Goal: Task Accomplishment & Management: Complete application form

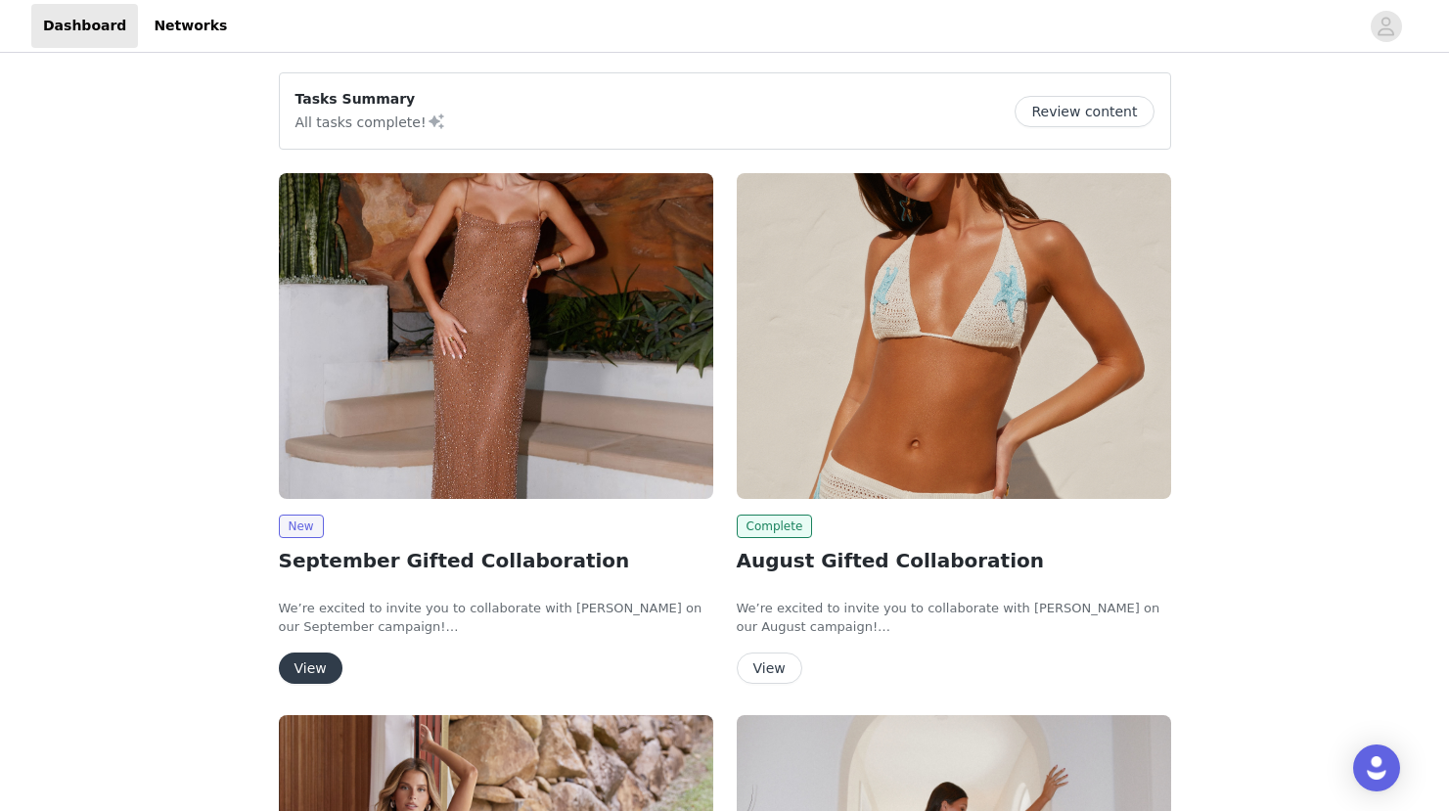
click at [310, 667] on button "View" at bounding box center [311, 667] width 64 height 31
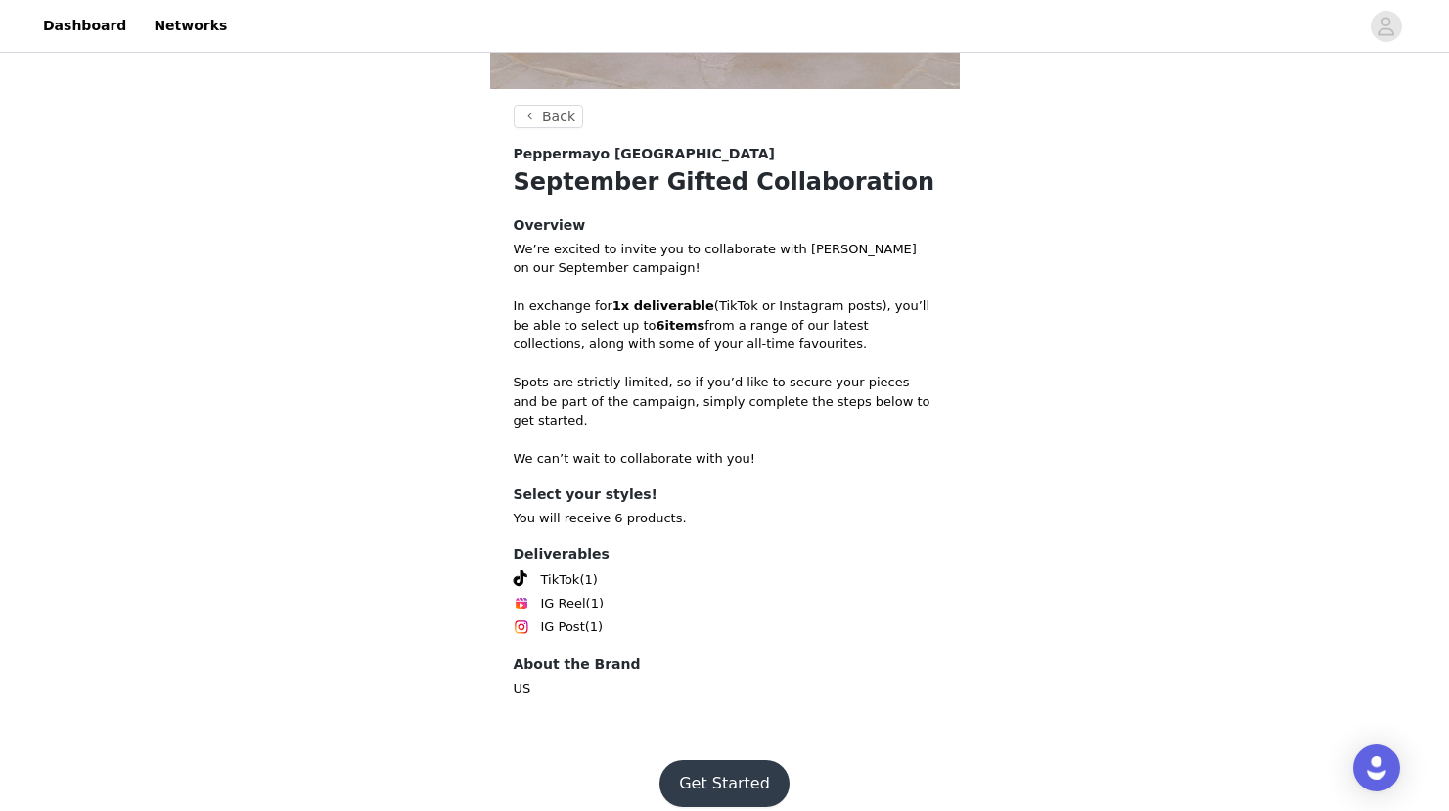
scroll to position [672, 0]
click at [703, 762] on button "Get Started" at bounding box center [724, 783] width 130 height 47
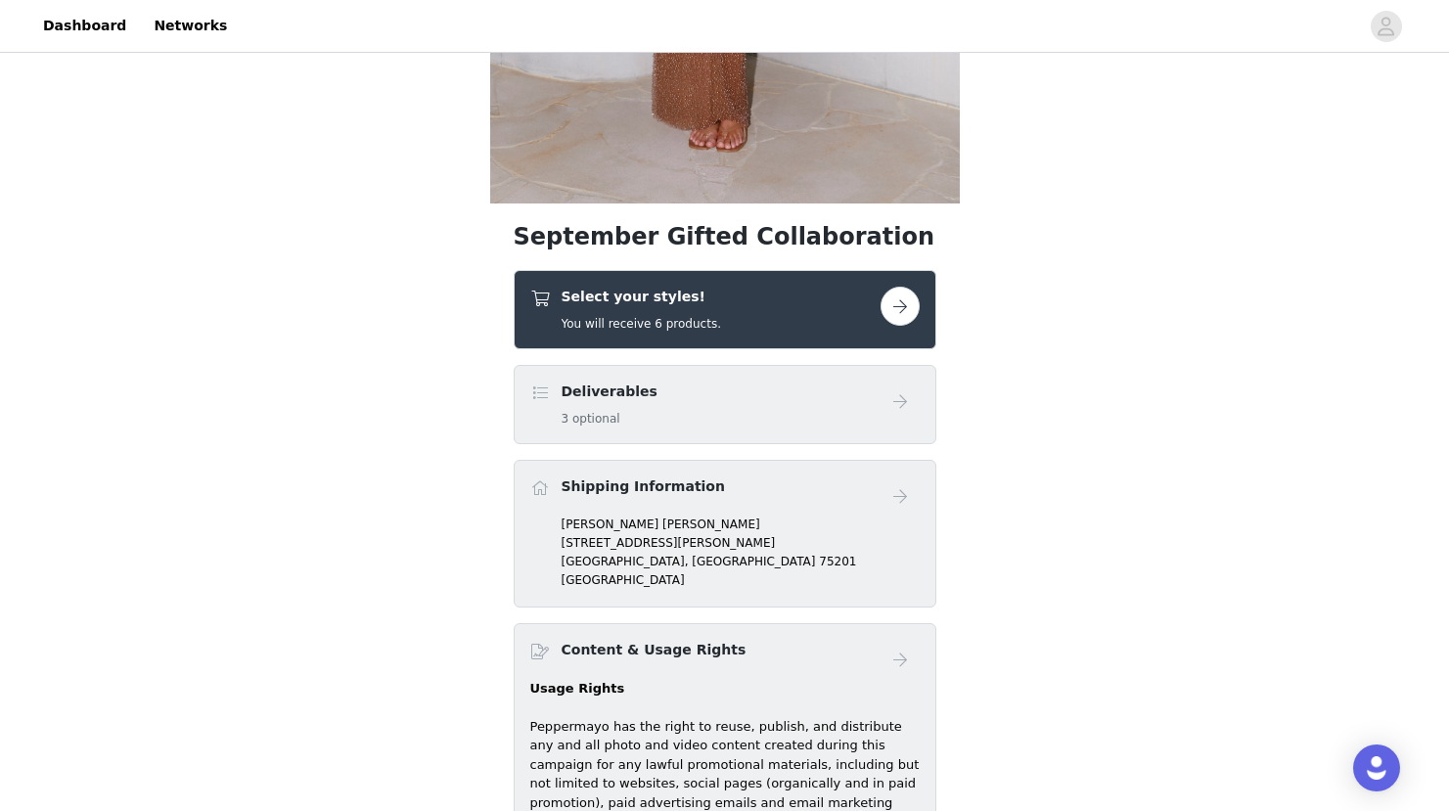
scroll to position [531, 0]
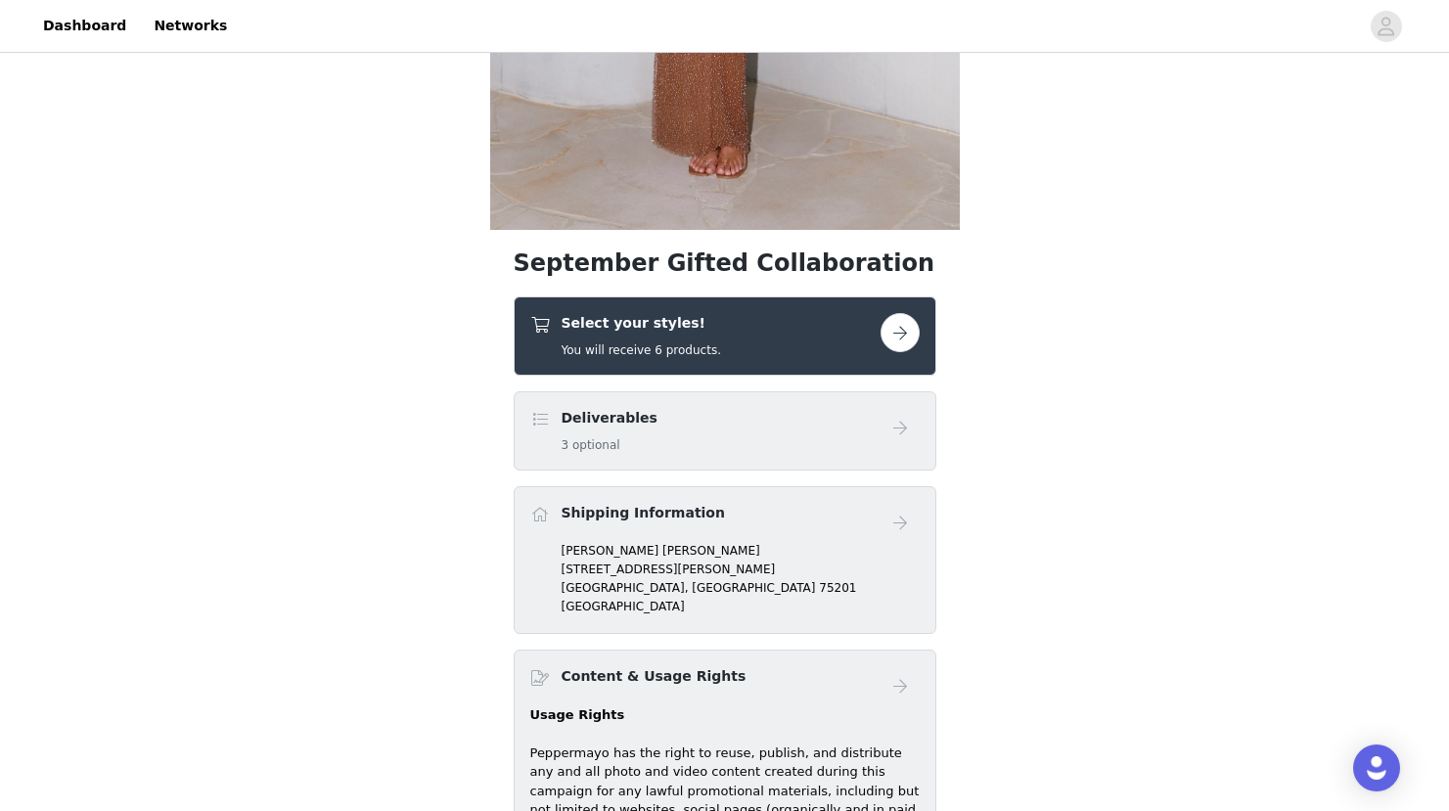
click at [900, 328] on button "button" at bounding box center [899, 332] width 39 height 39
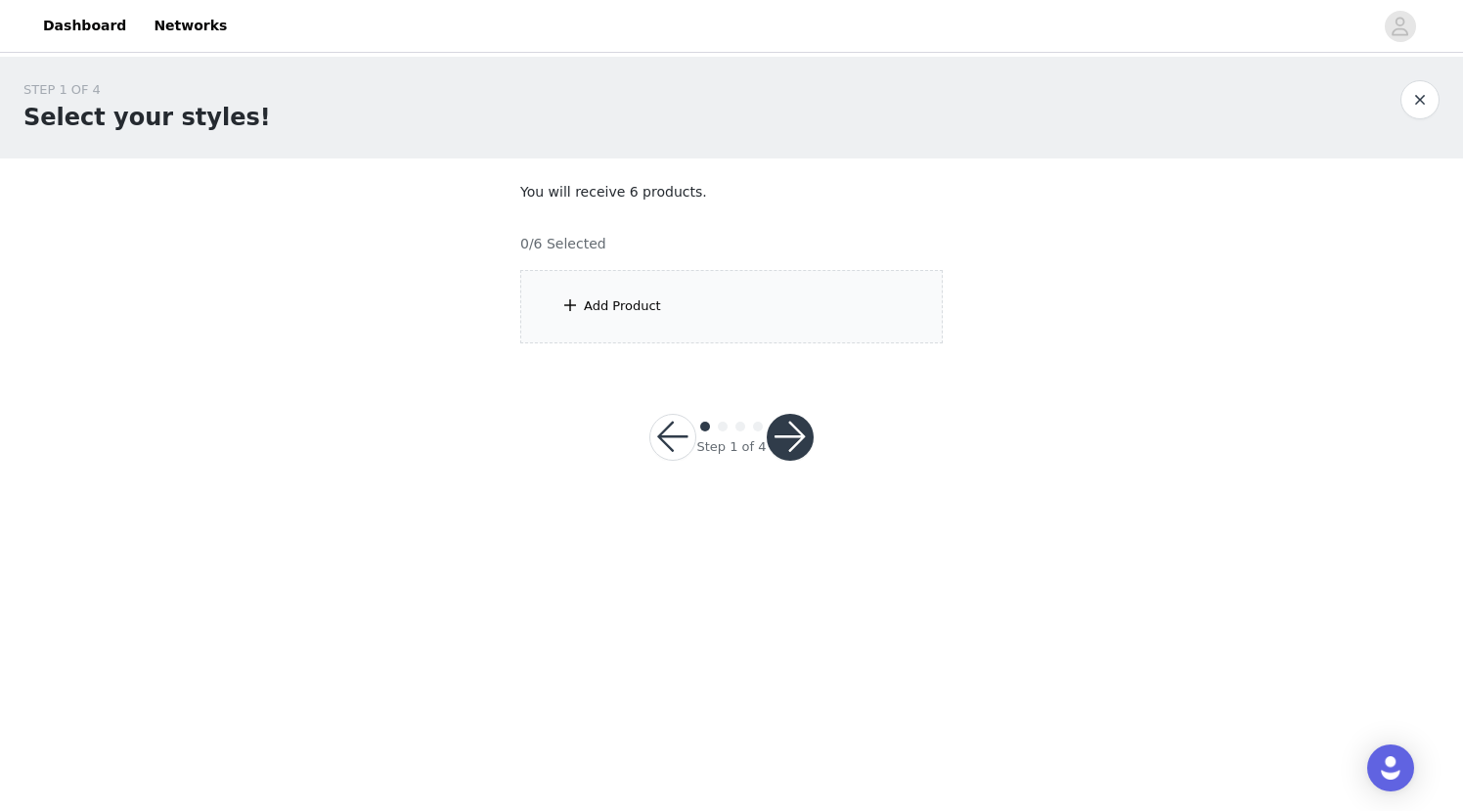
click at [812, 315] on div "Add Product" at bounding box center [731, 306] width 423 height 73
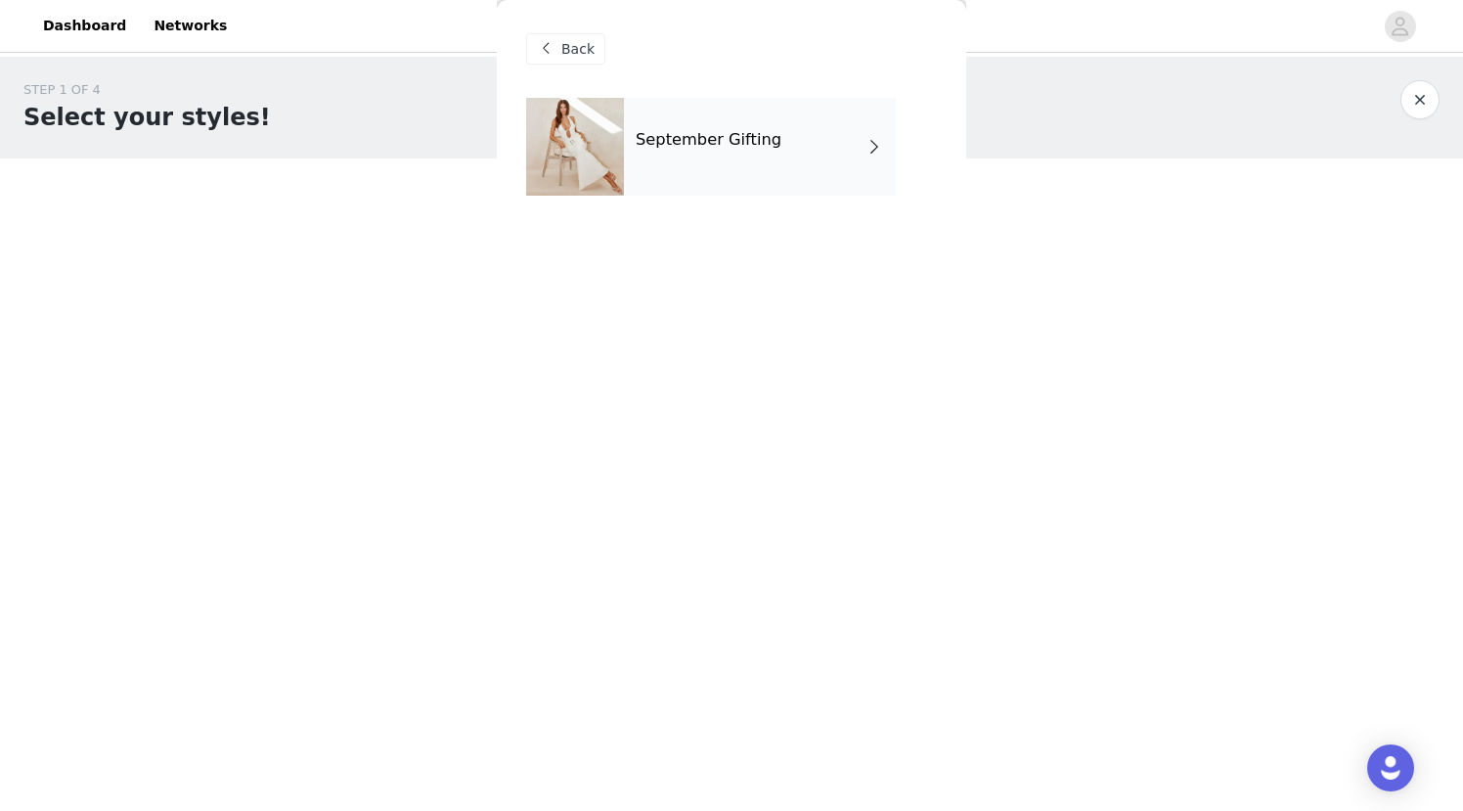
click at [768, 173] on div "September Gifting" at bounding box center [760, 147] width 272 height 98
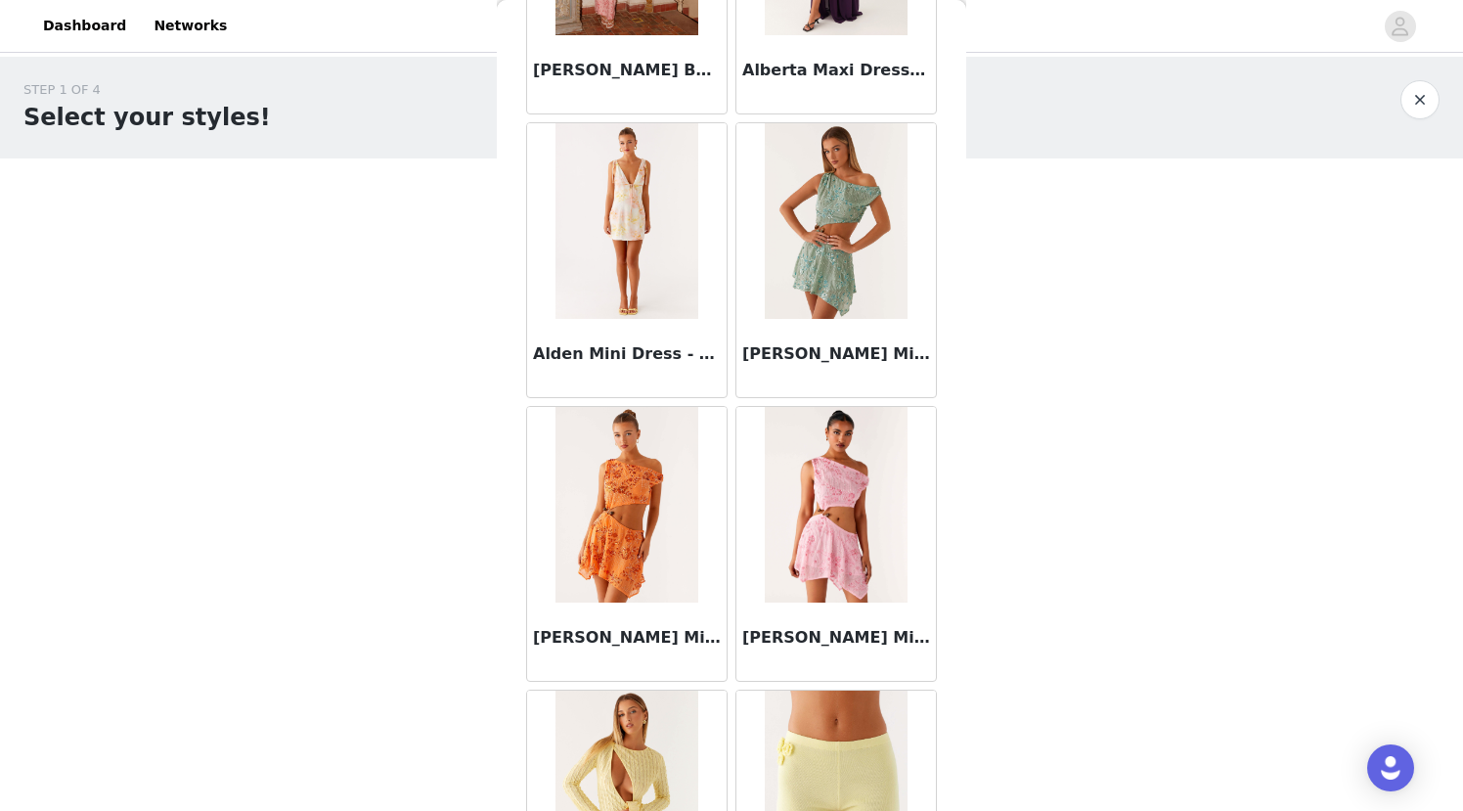
scroll to position [2182, 0]
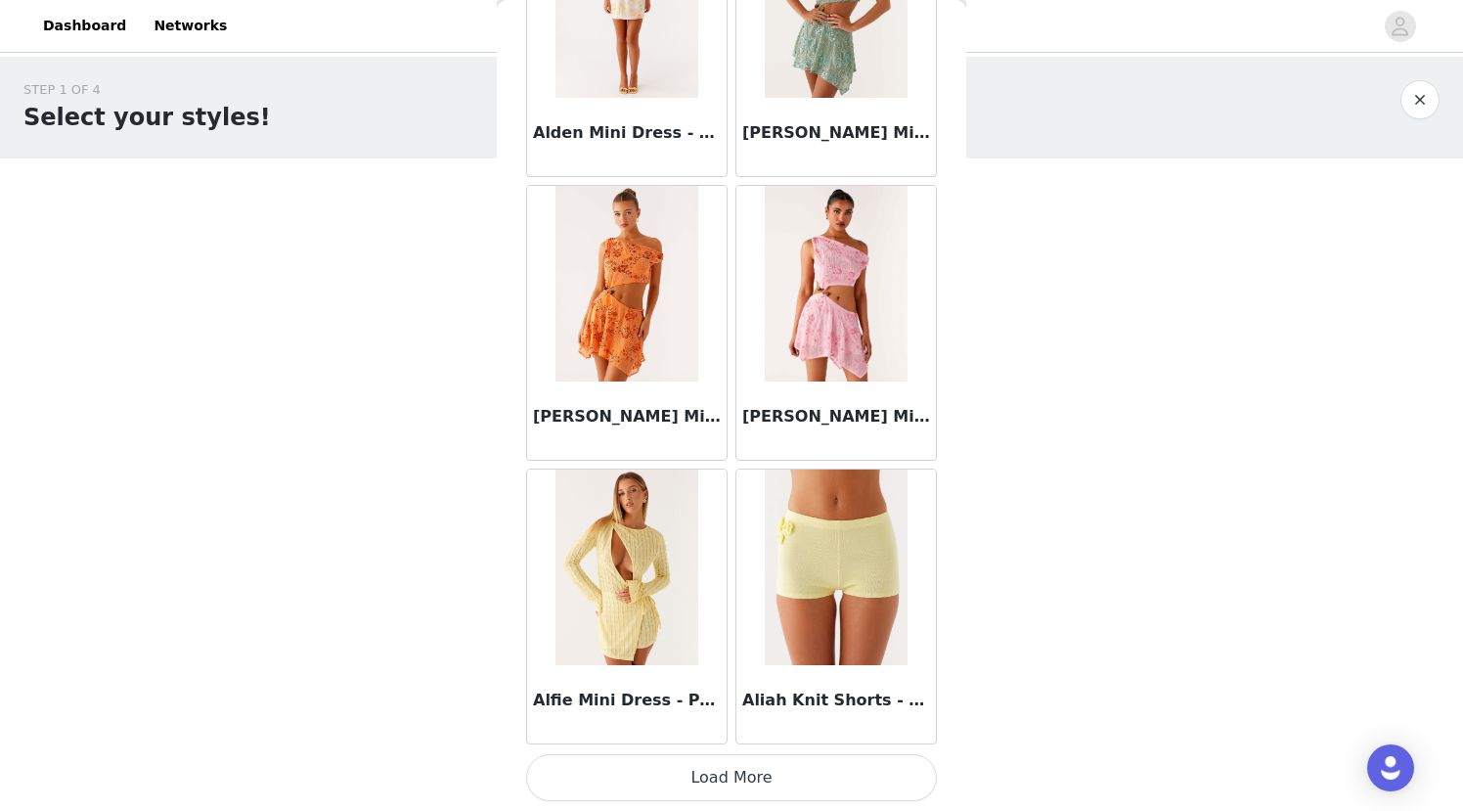
click at [711, 784] on button "Load More" at bounding box center [731, 777] width 411 height 47
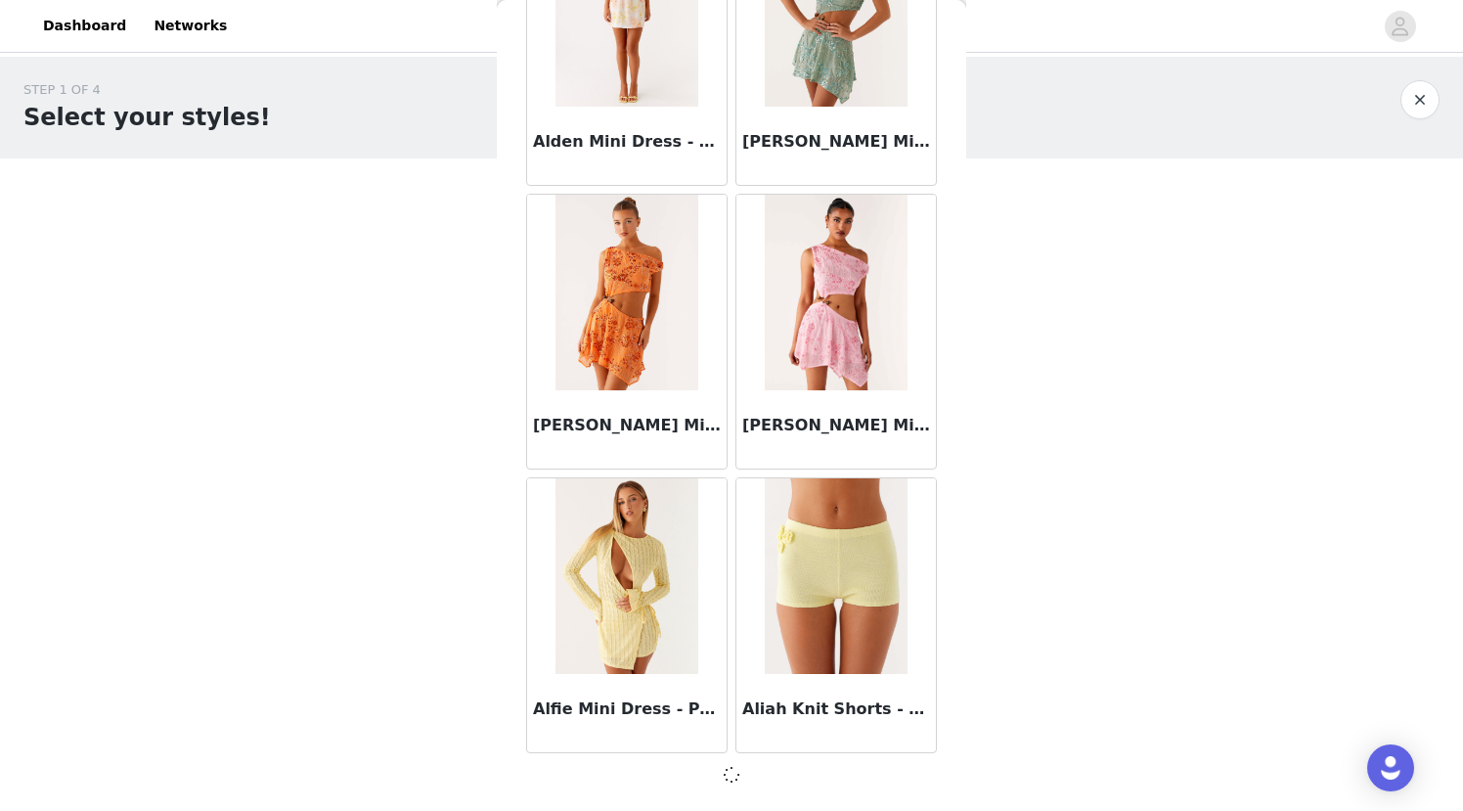
scroll to position [2174, 0]
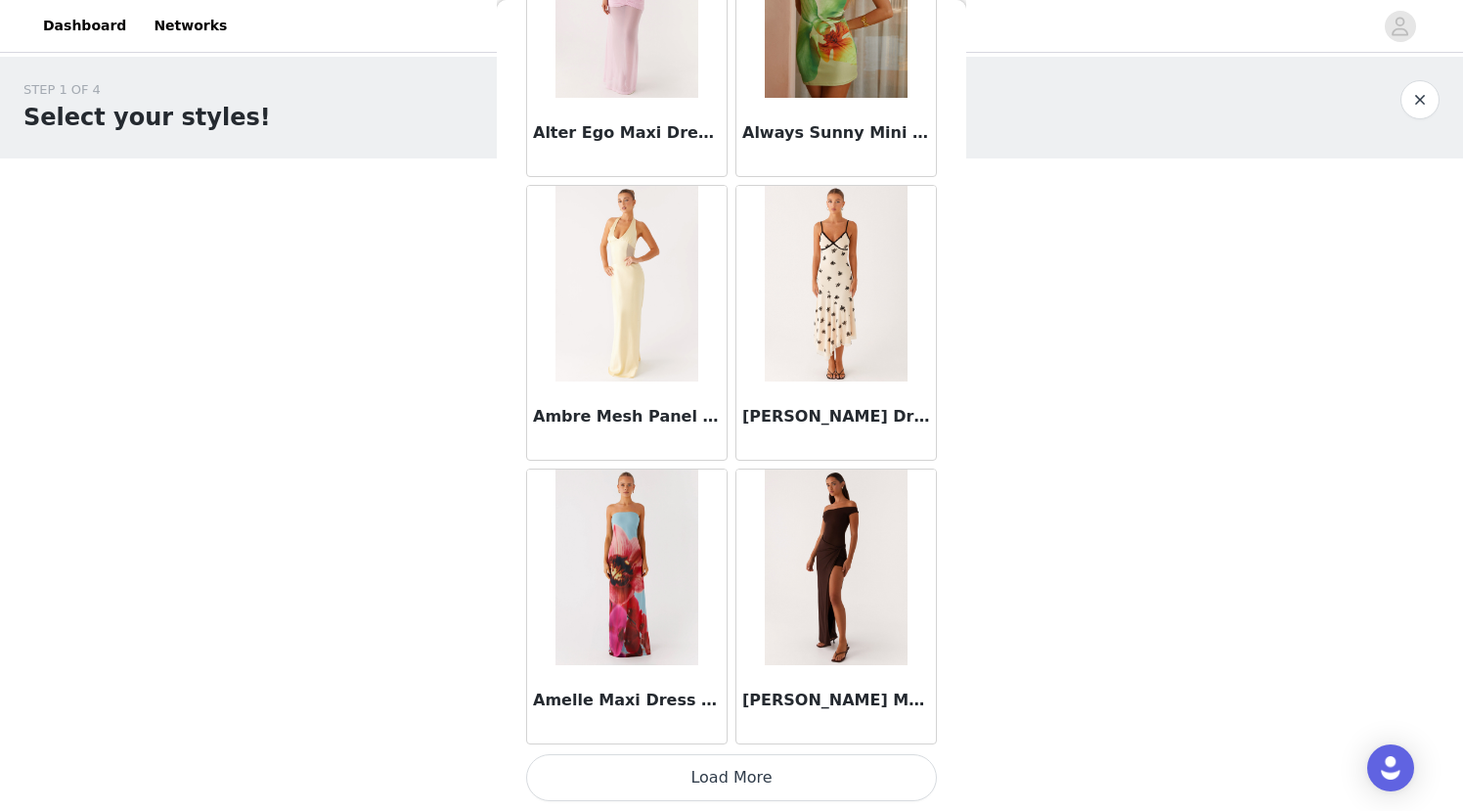
click at [711, 784] on button "Load More" at bounding box center [731, 777] width 411 height 47
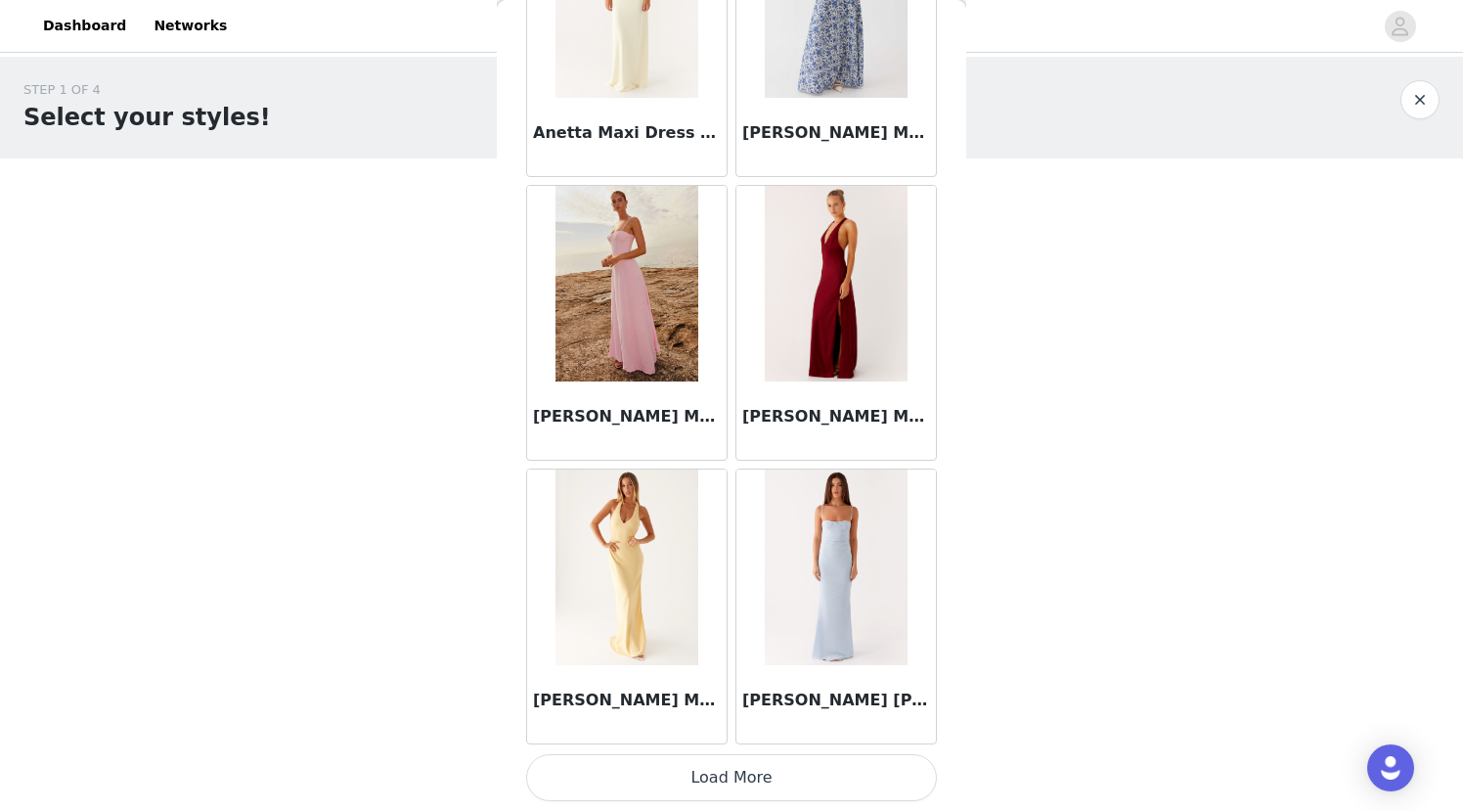
click at [711, 784] on button "Load More" at bounding box center [731, 777] width 411 height 47
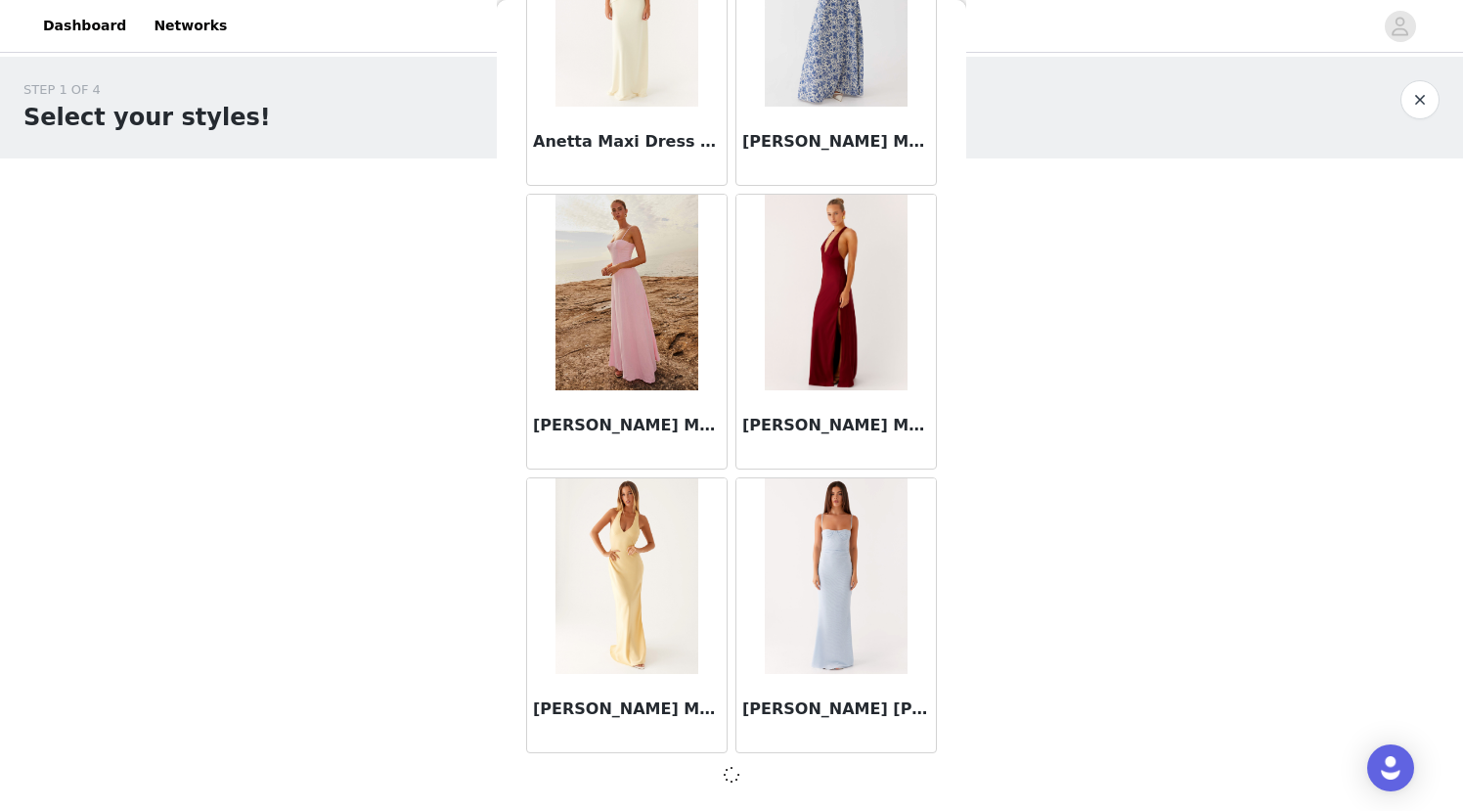
scroll to position [7848, 0]
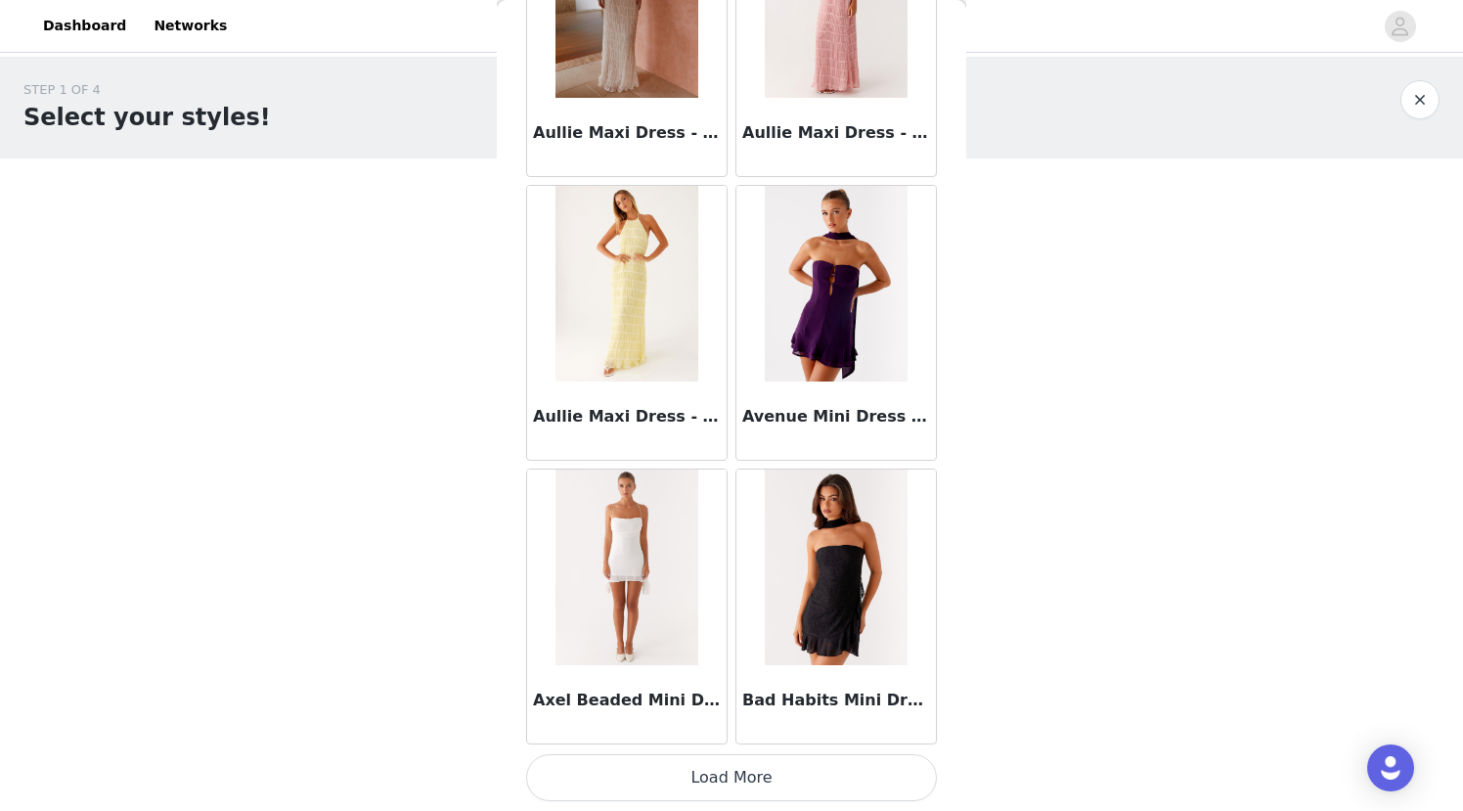
click at [711, 784] on button "Load More" at bounding box center [731, 777] width 411 height 47
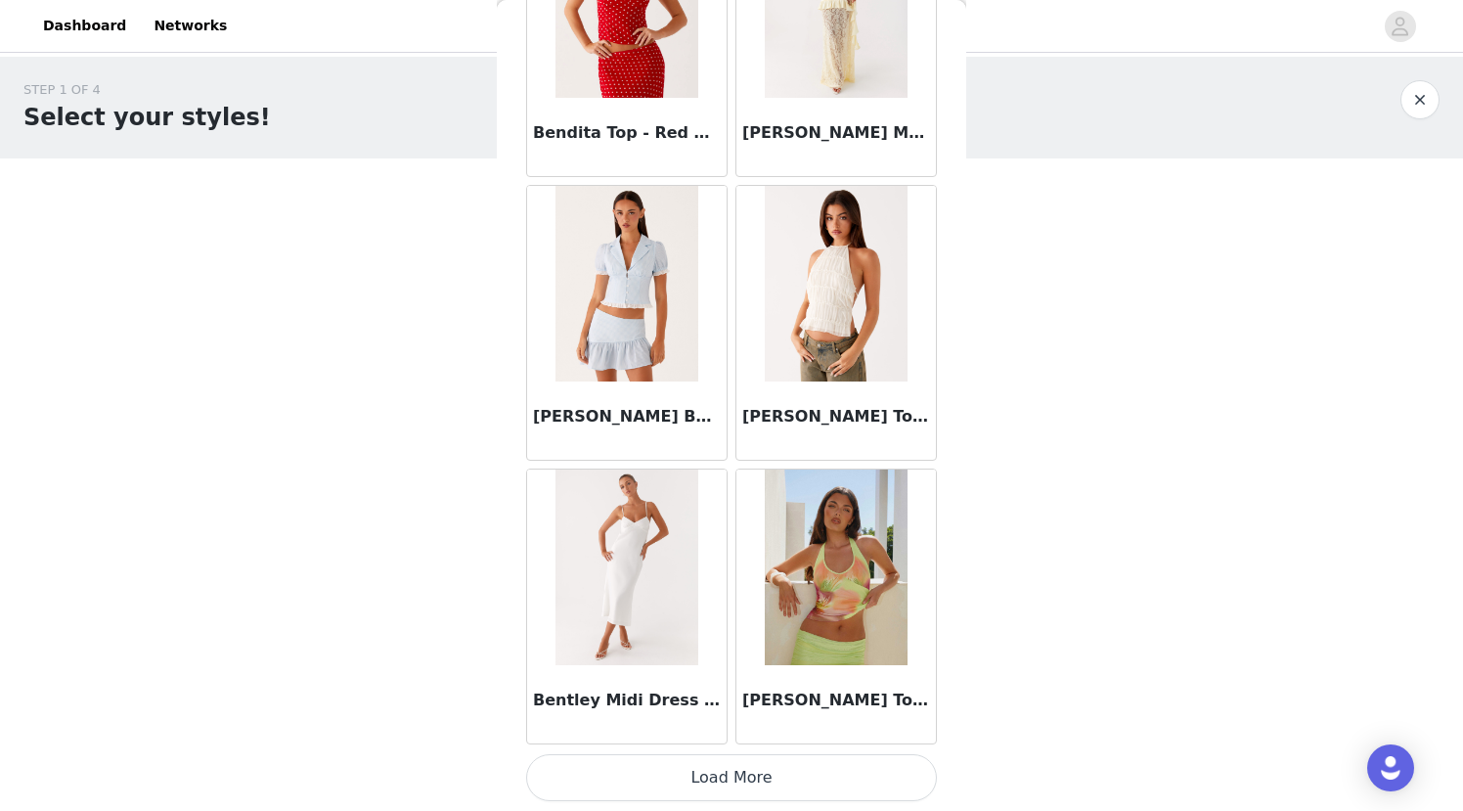
click at [711, 784] on button "Load More" at bounding box center [731, 777] width 411 height 47
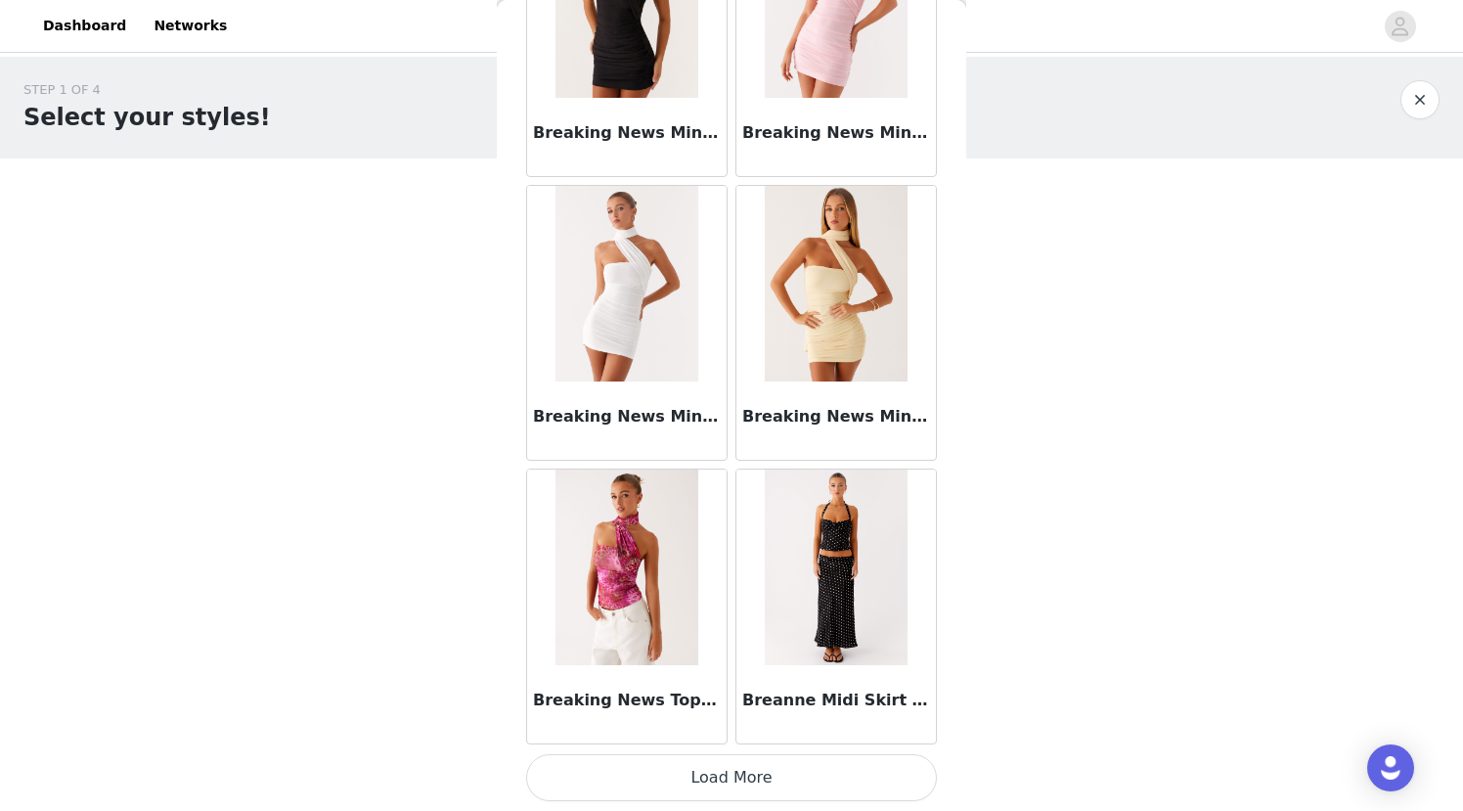
click at [711, 784] on button "Load More" at bounding box center [731, 777] width 411 height 47
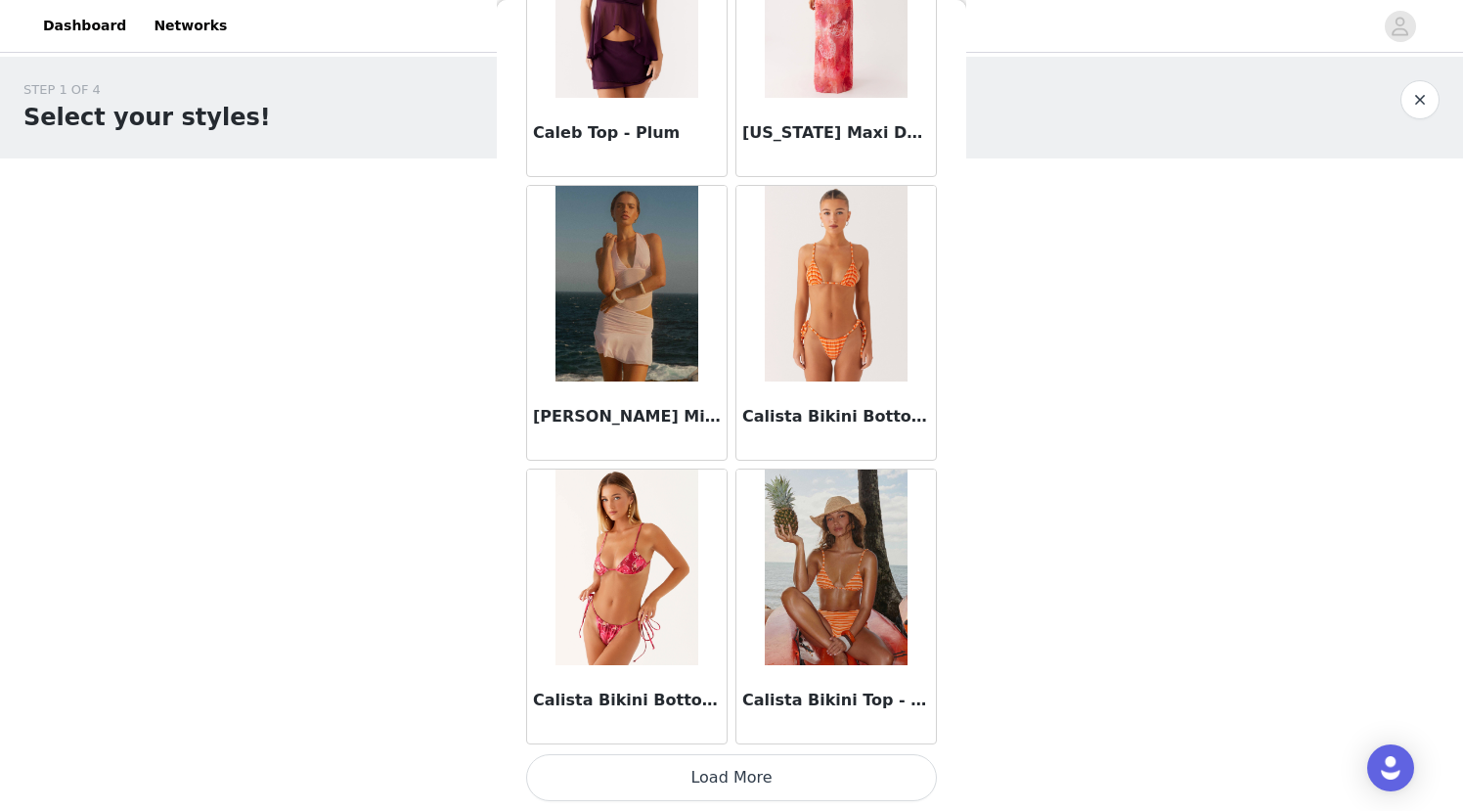
click at [711, 784] on button "Load More" at bounding box center [731, 777] width 411 height 47
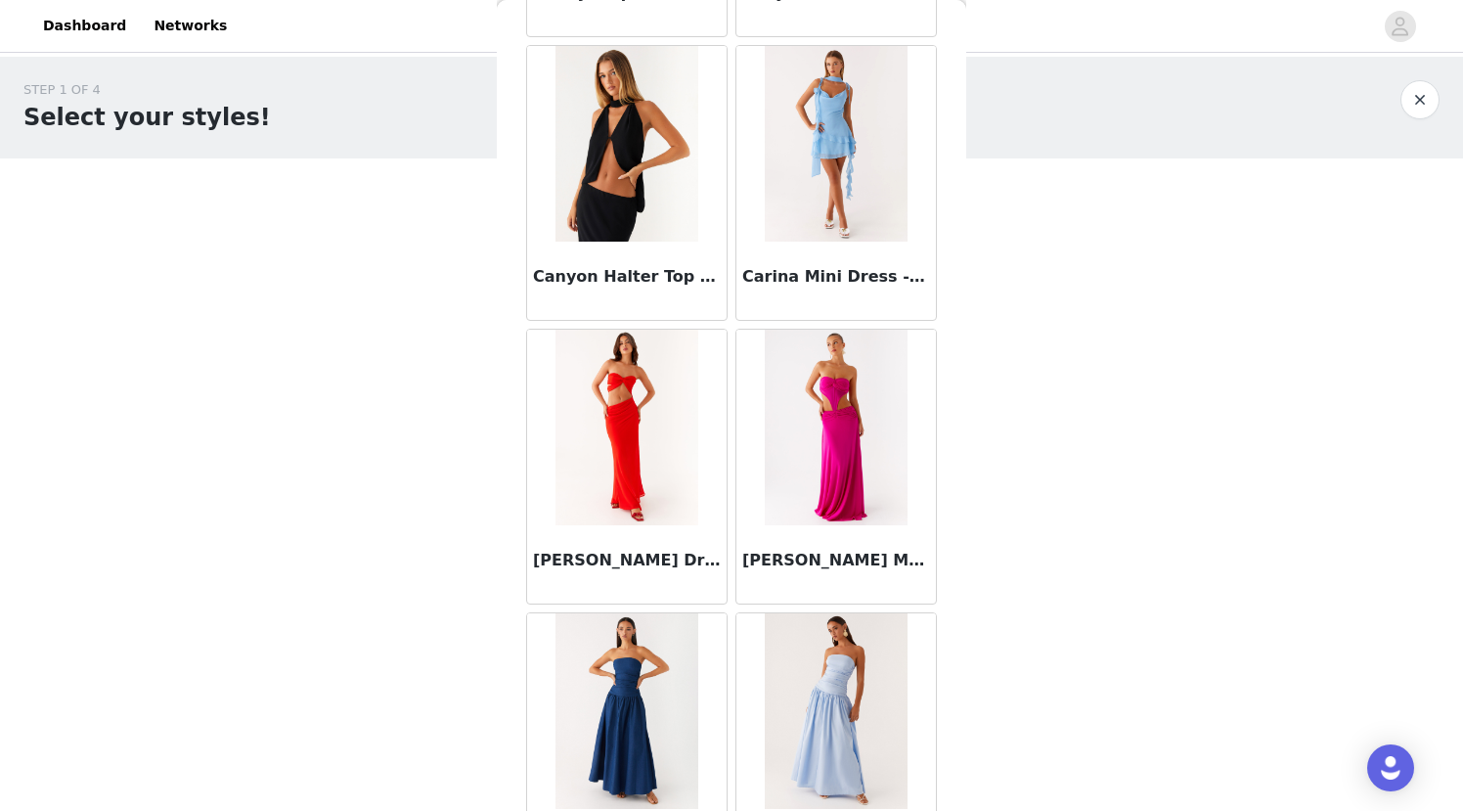
scroll to position [22041, 0]
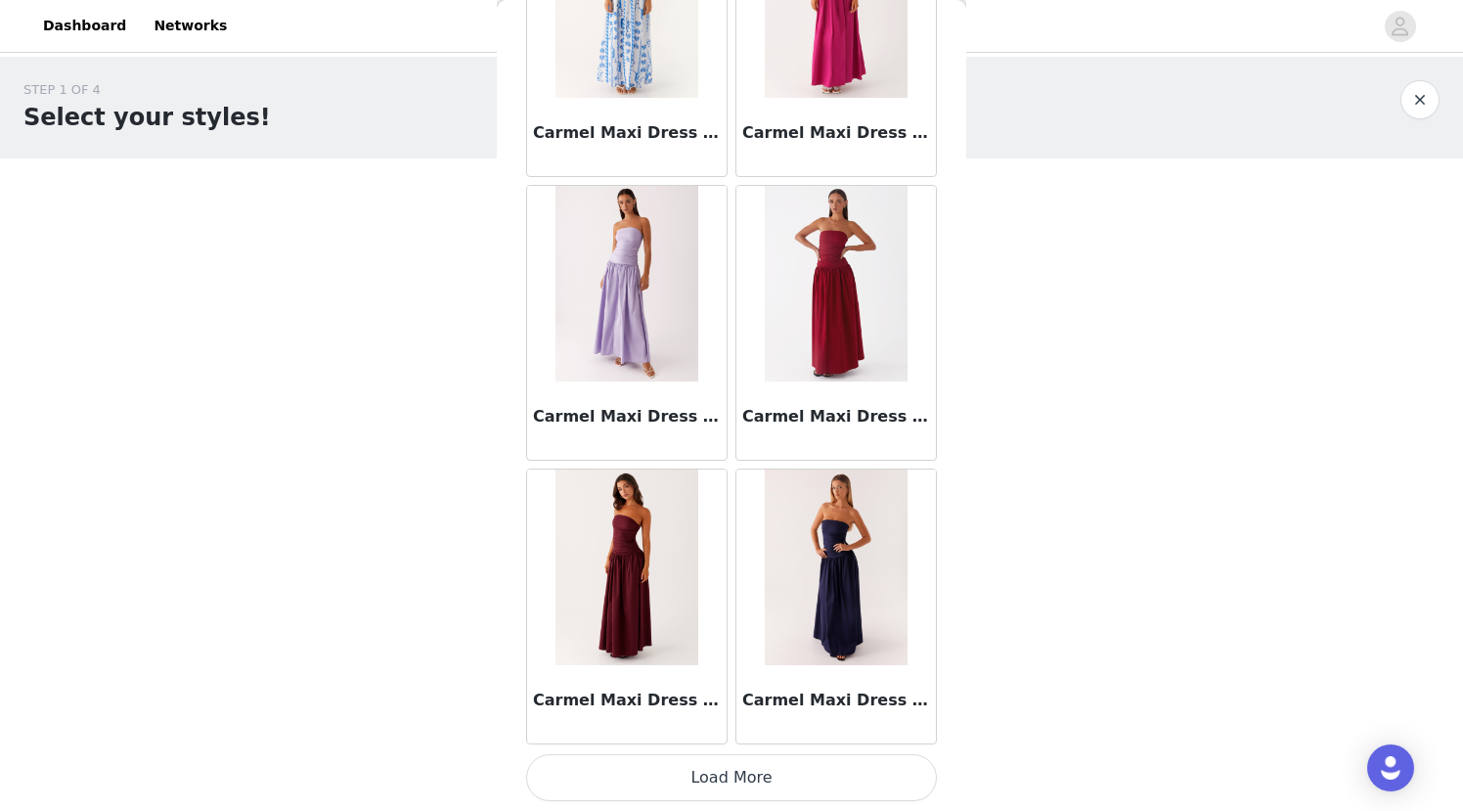
click at [711, 784] on button "Load More" at bounding box center [731, 777] width 411 height 47
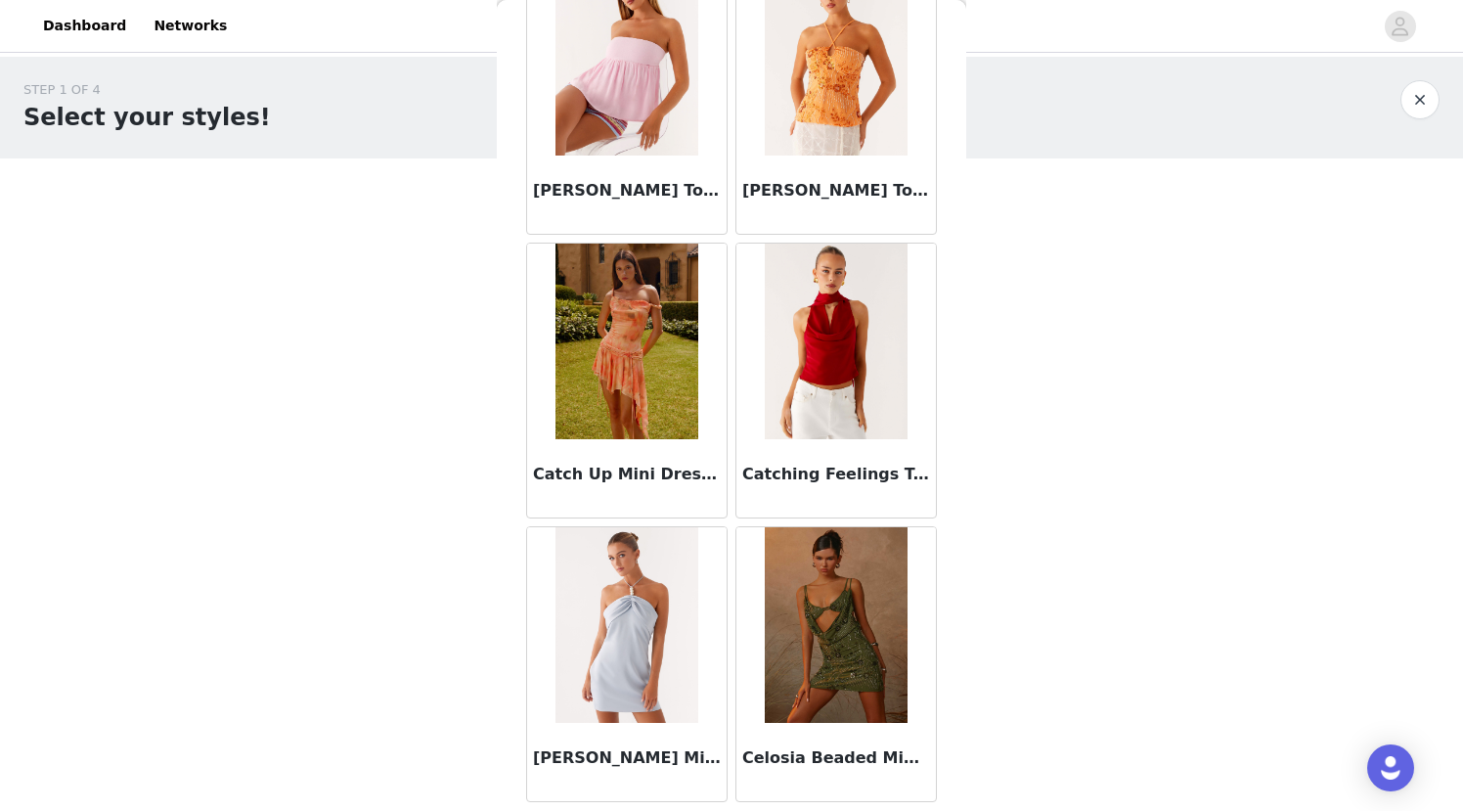
scroll to position [24878, 0]
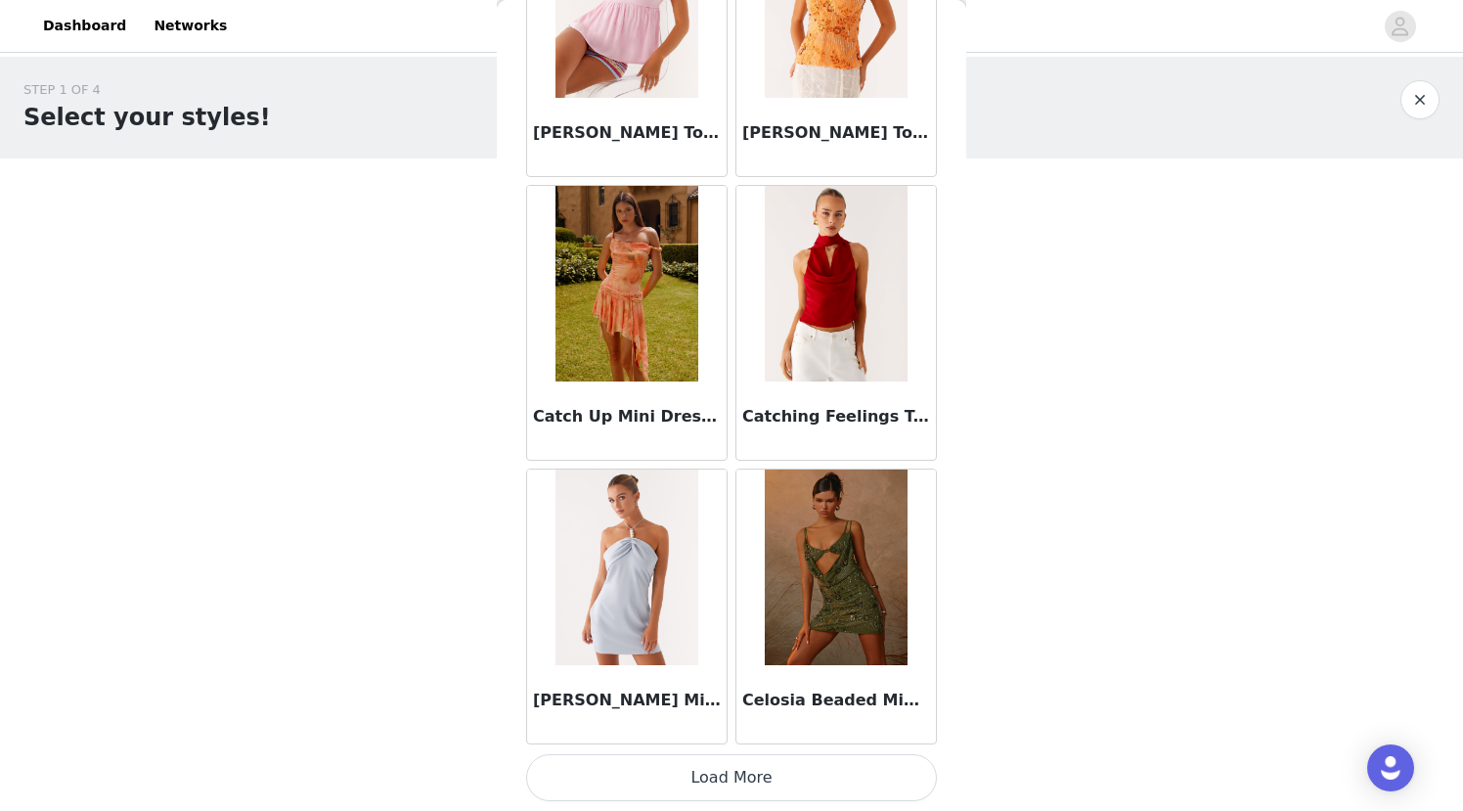
click at [711, 784] on button "Load More" at bounding box center [731, 777] width 411 height 47
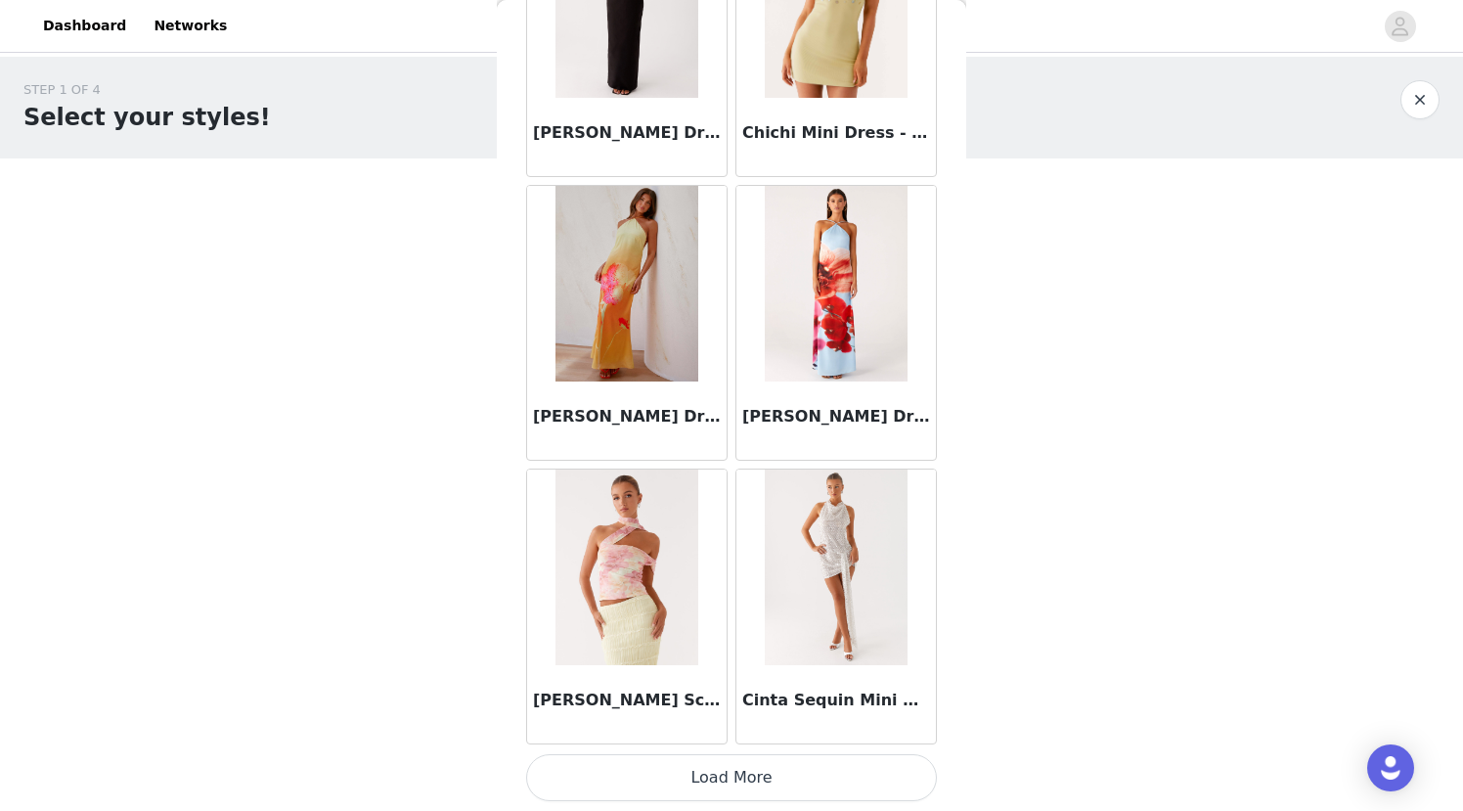
click at [711, 784] on button "Load More" at bounding box center [731, 777] width 411 height 47
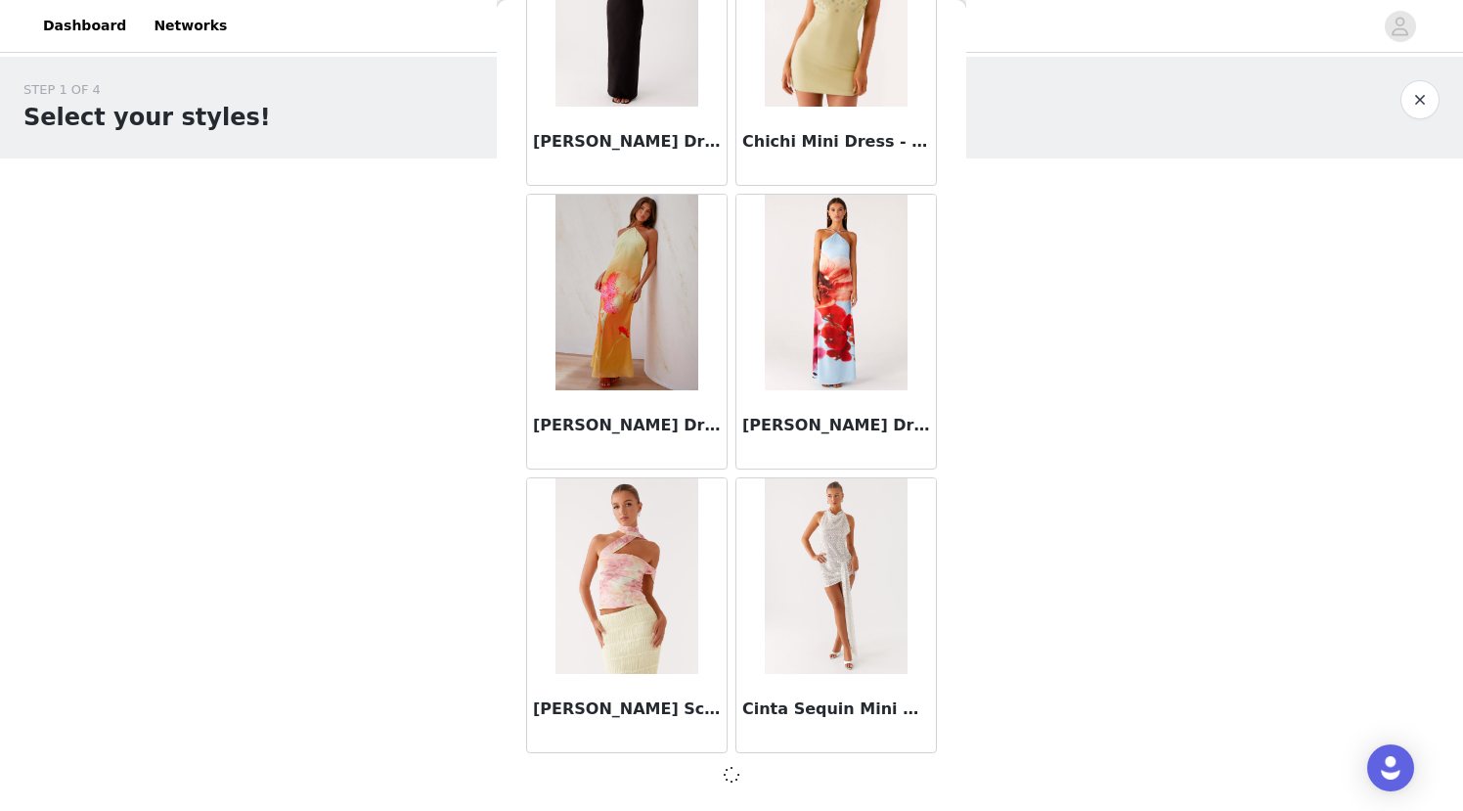
scroll to position [27715, 0]
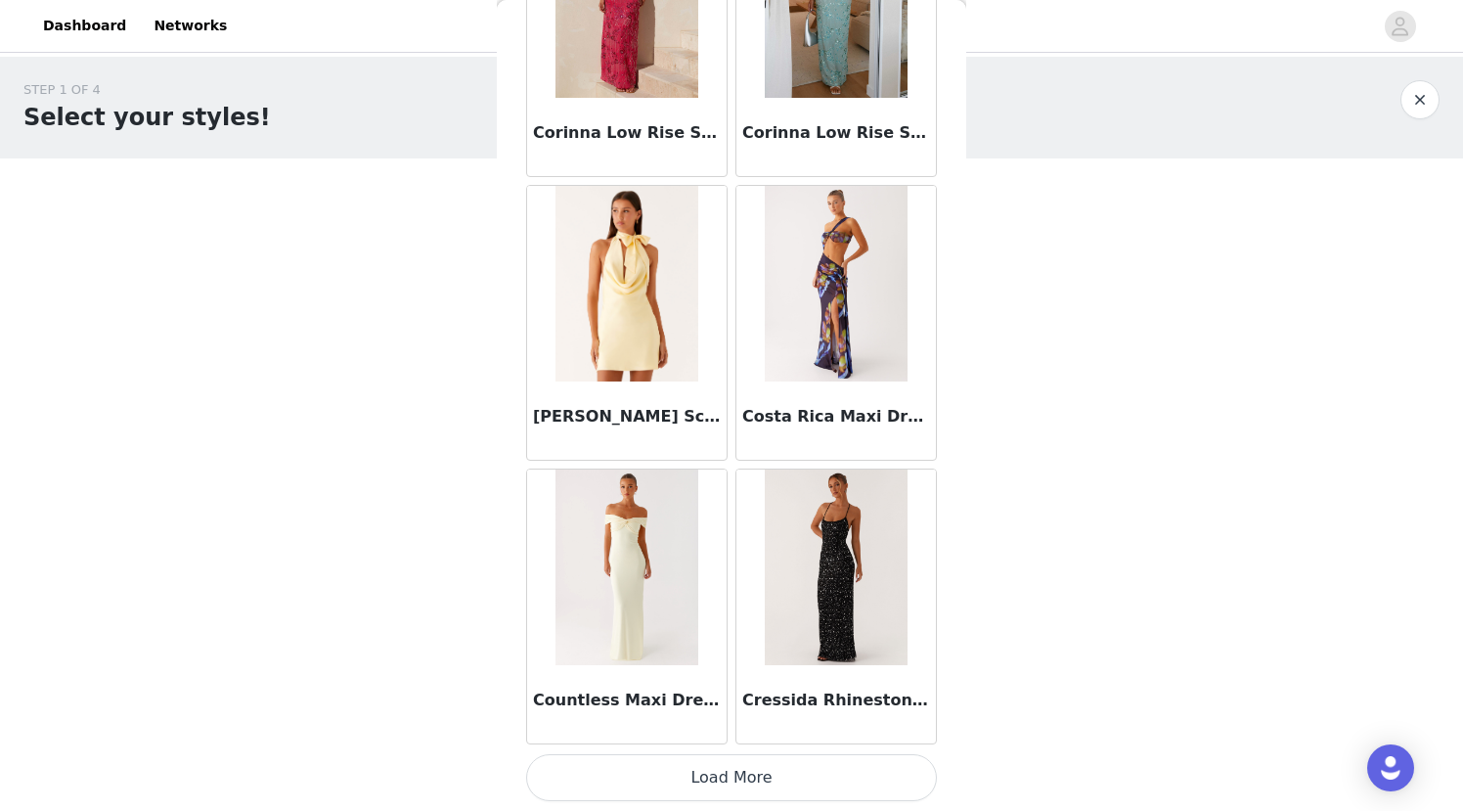
click at [711, 784] on button "Load More" at bounding box center [731, 777] width 411 height 47
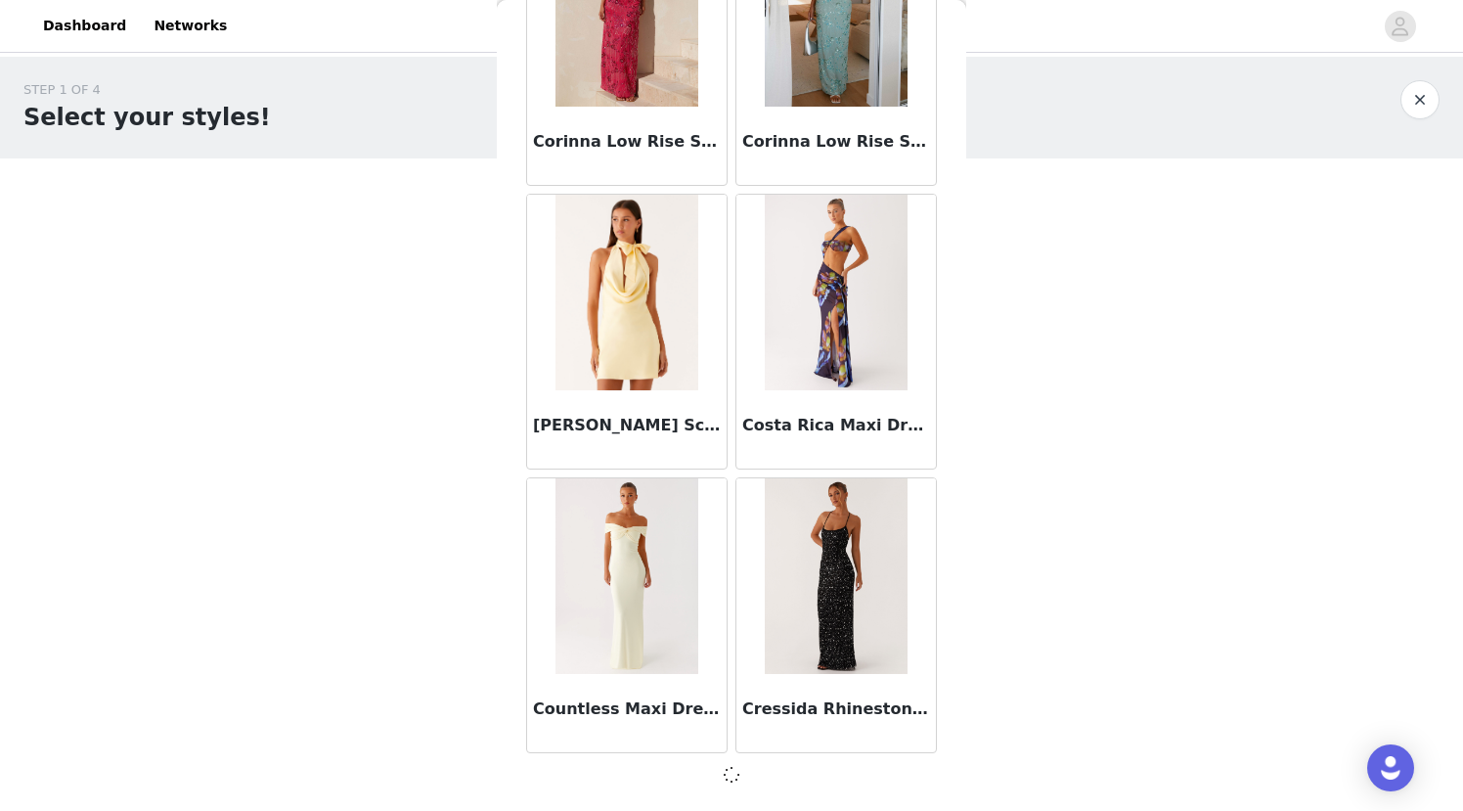
scroll to position [30552, 0]
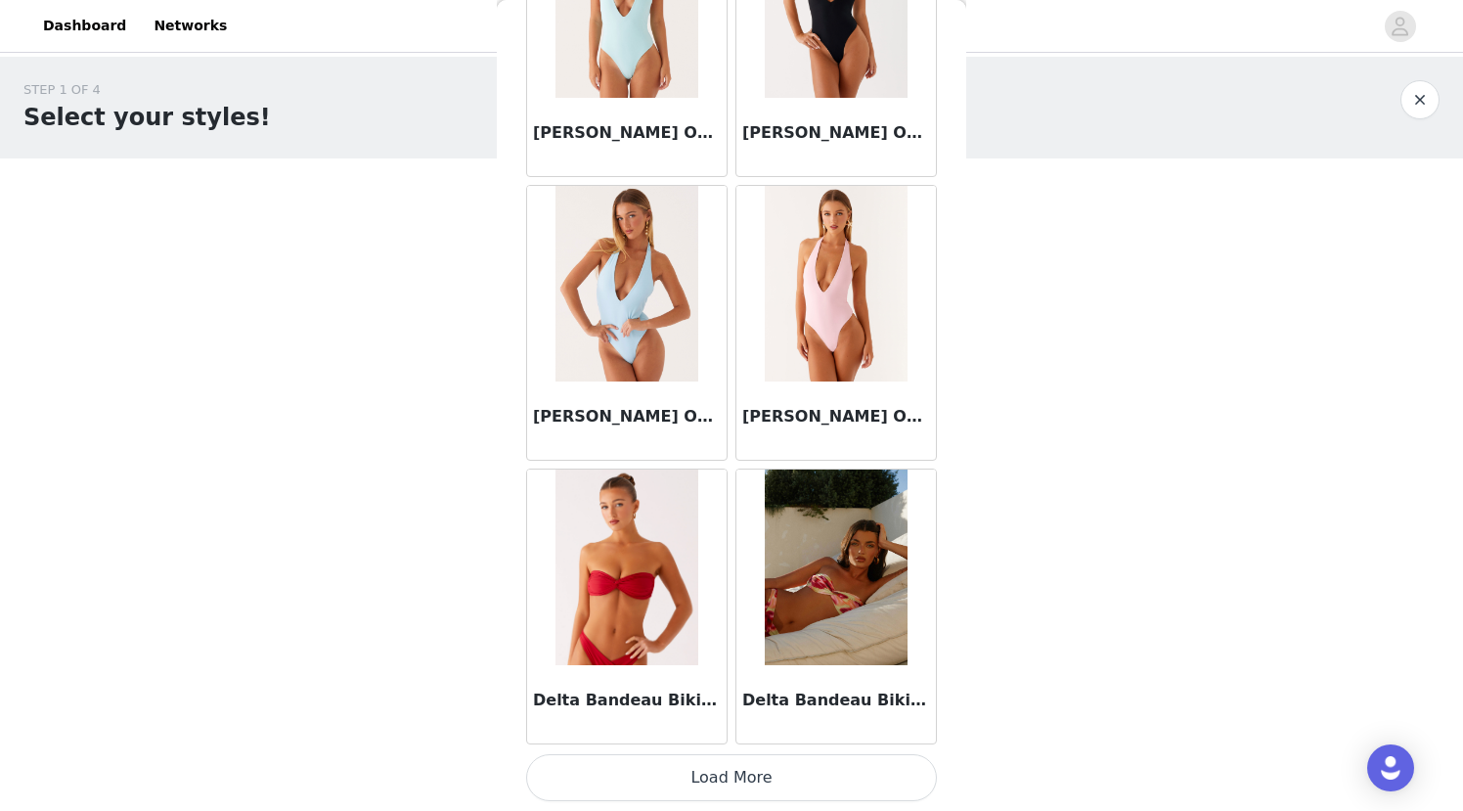
click at [711, 784] on button "Load More" at bounding box center [731, 777] width 411 height 47
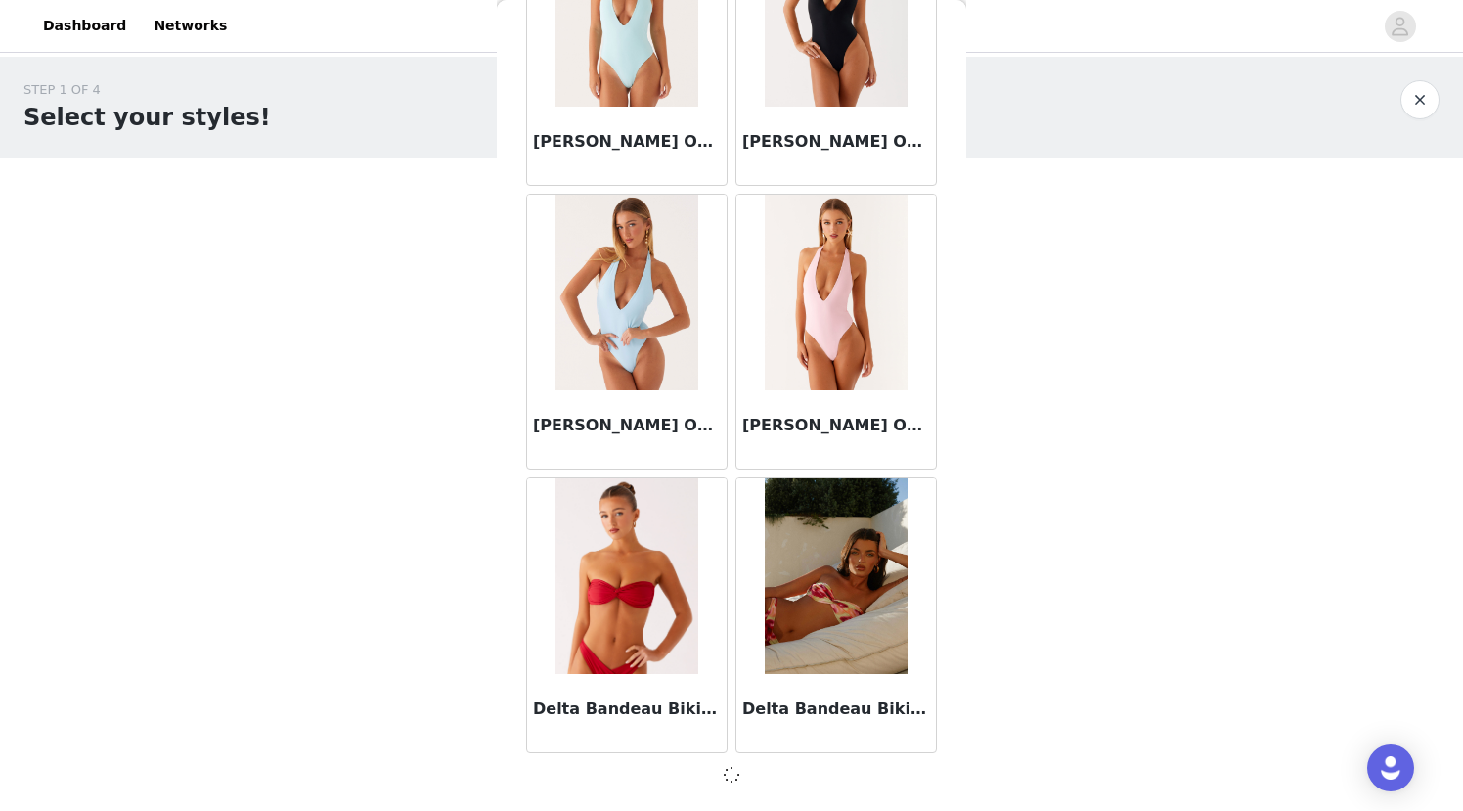
scroll to position [33389, 0]
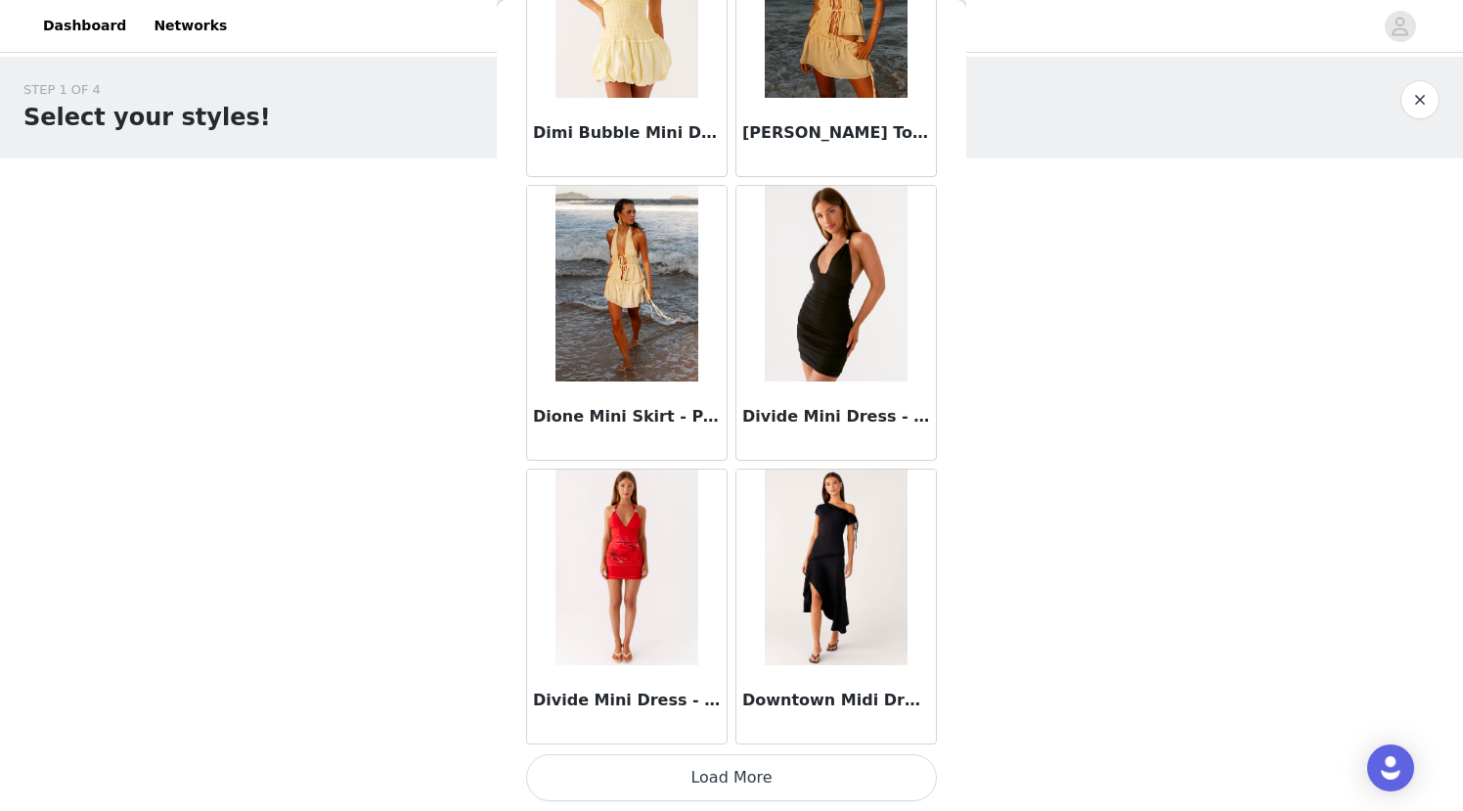
click at [711, 784] on button "Load More" at bounding box center [731, 777] width 411 height 47
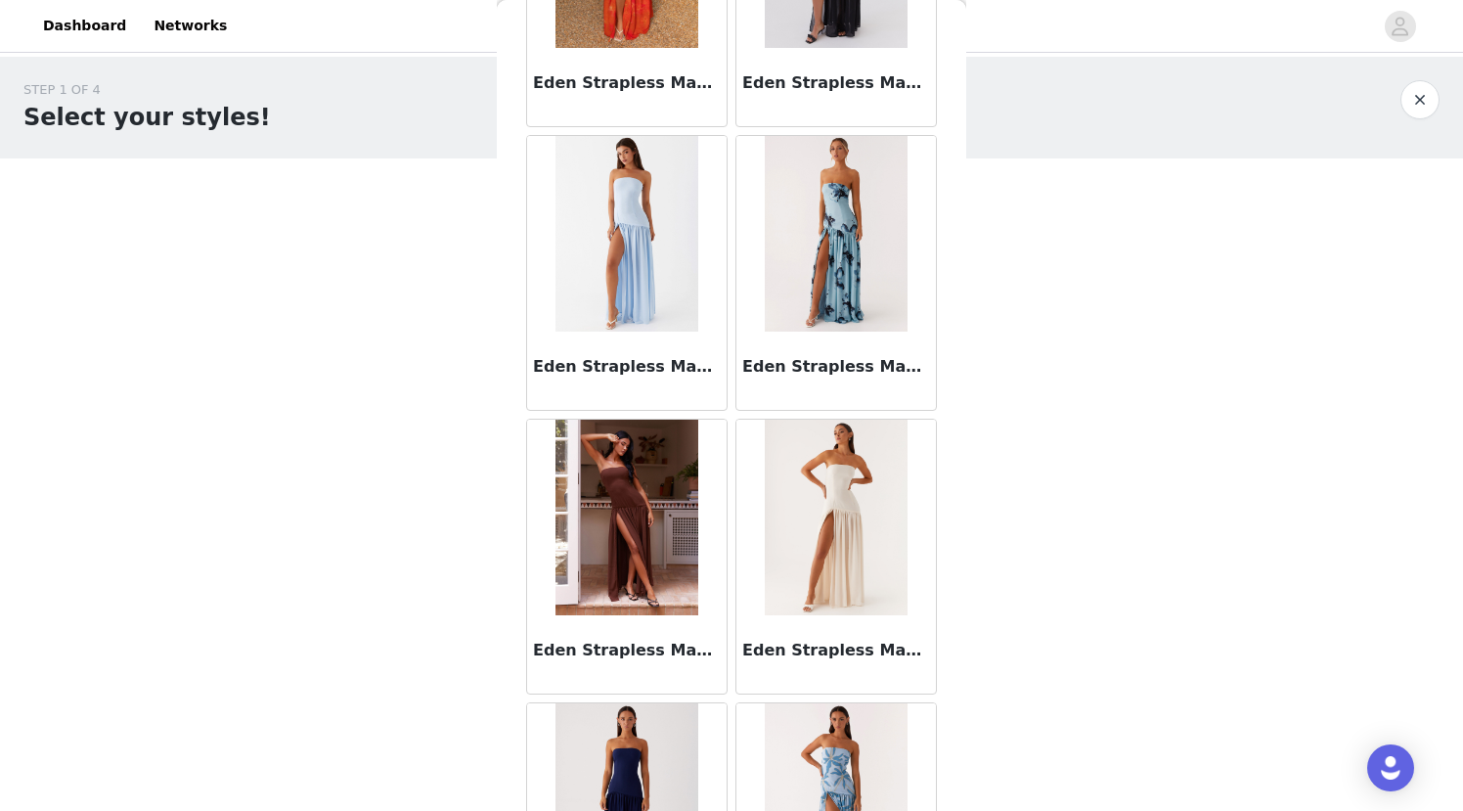
scroll to position [39063, 0]
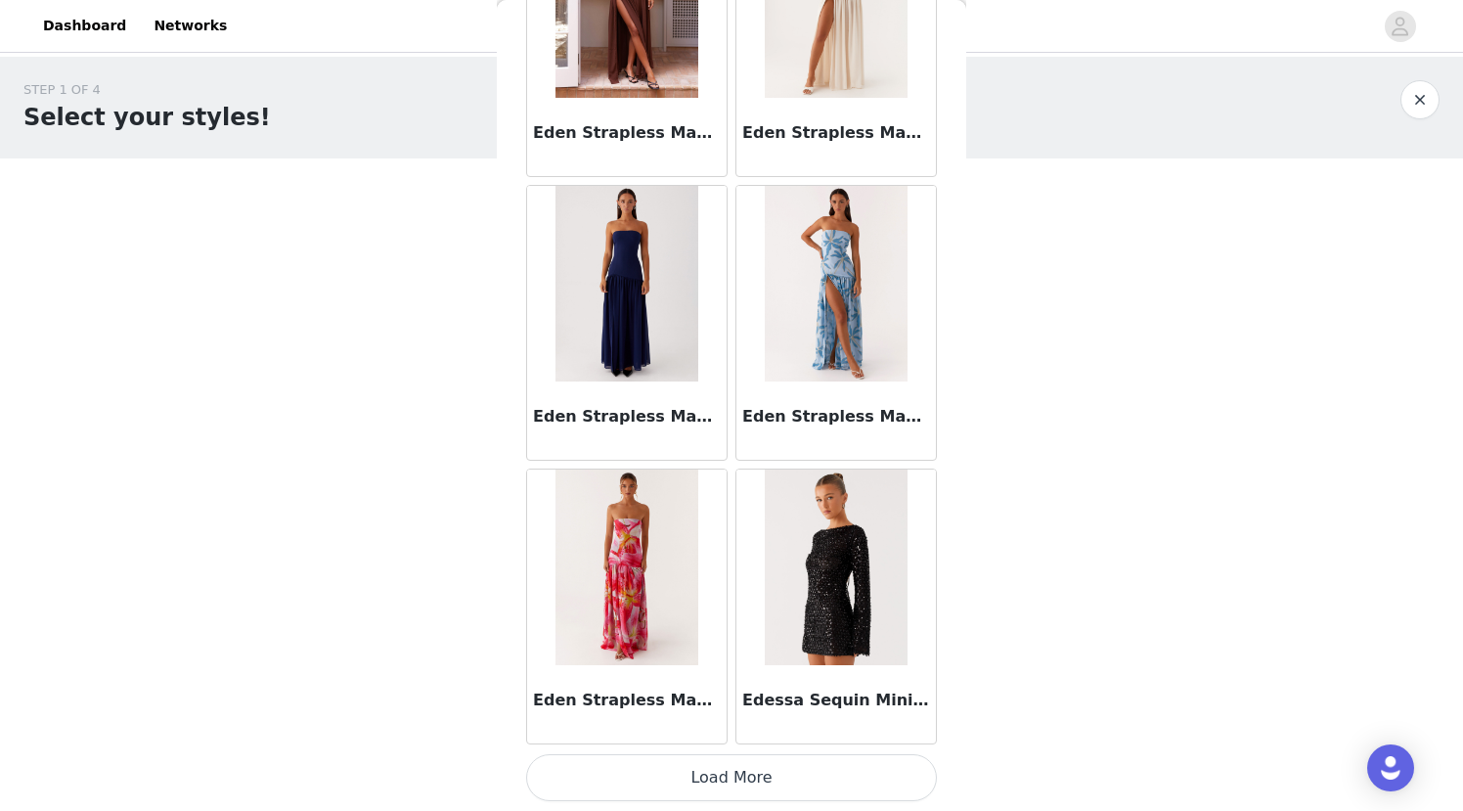
click at [709, 774] on button "Load More" at bounding box center [731, 777] width 411 height 47
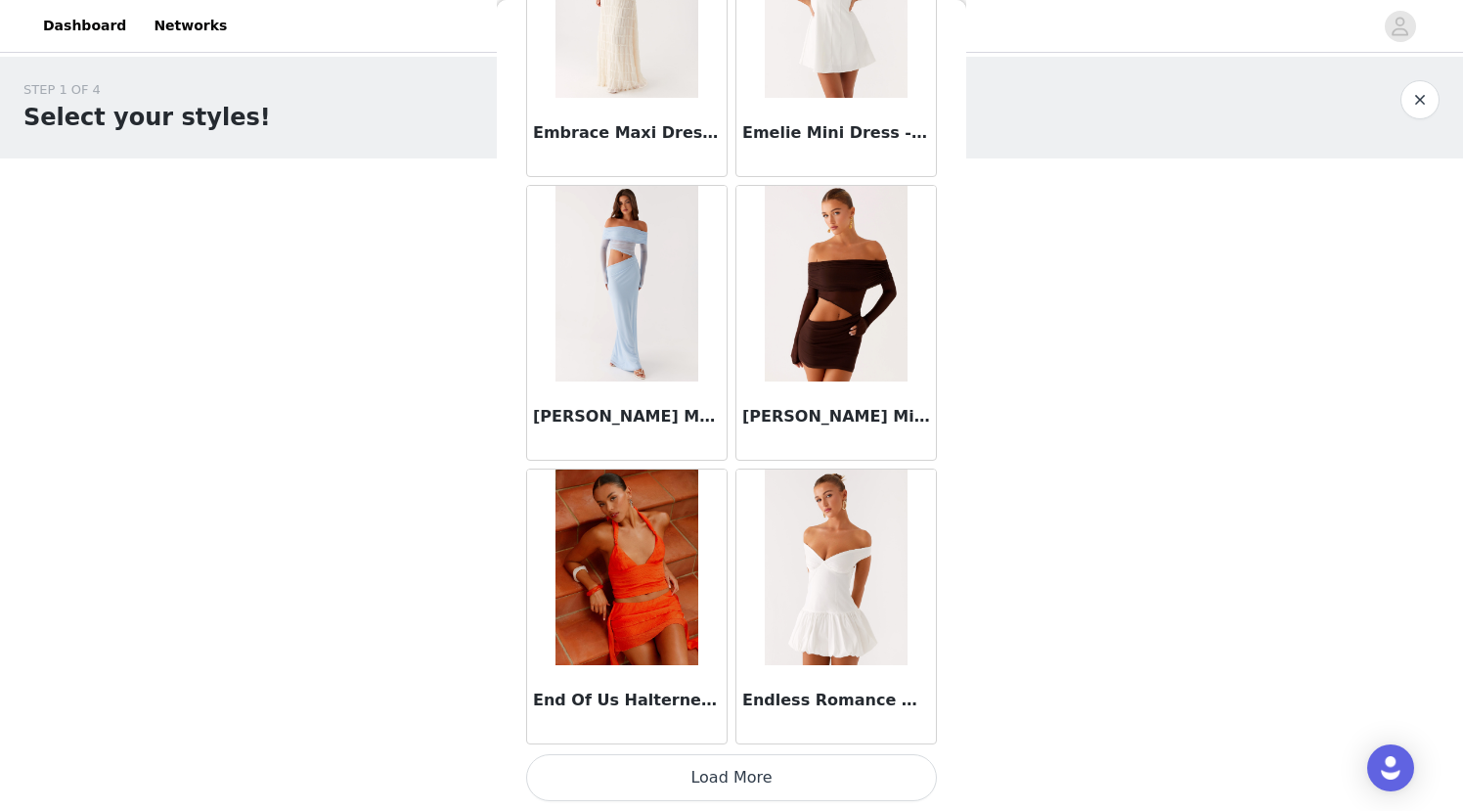
click at [709, 774] on button "Load More" at bounding box center [731, 777] width 411 height 47
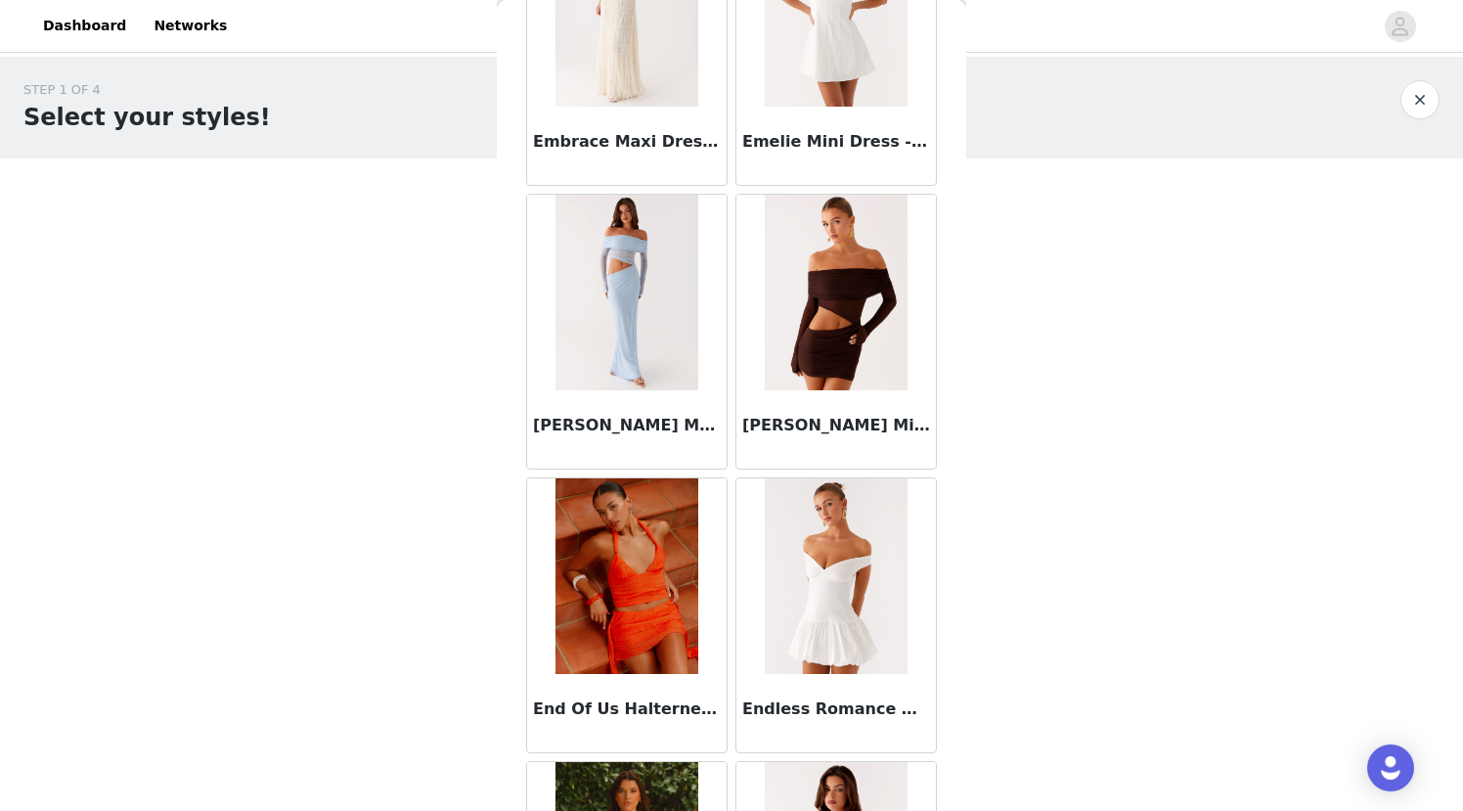
scroll to position [41900, 0]
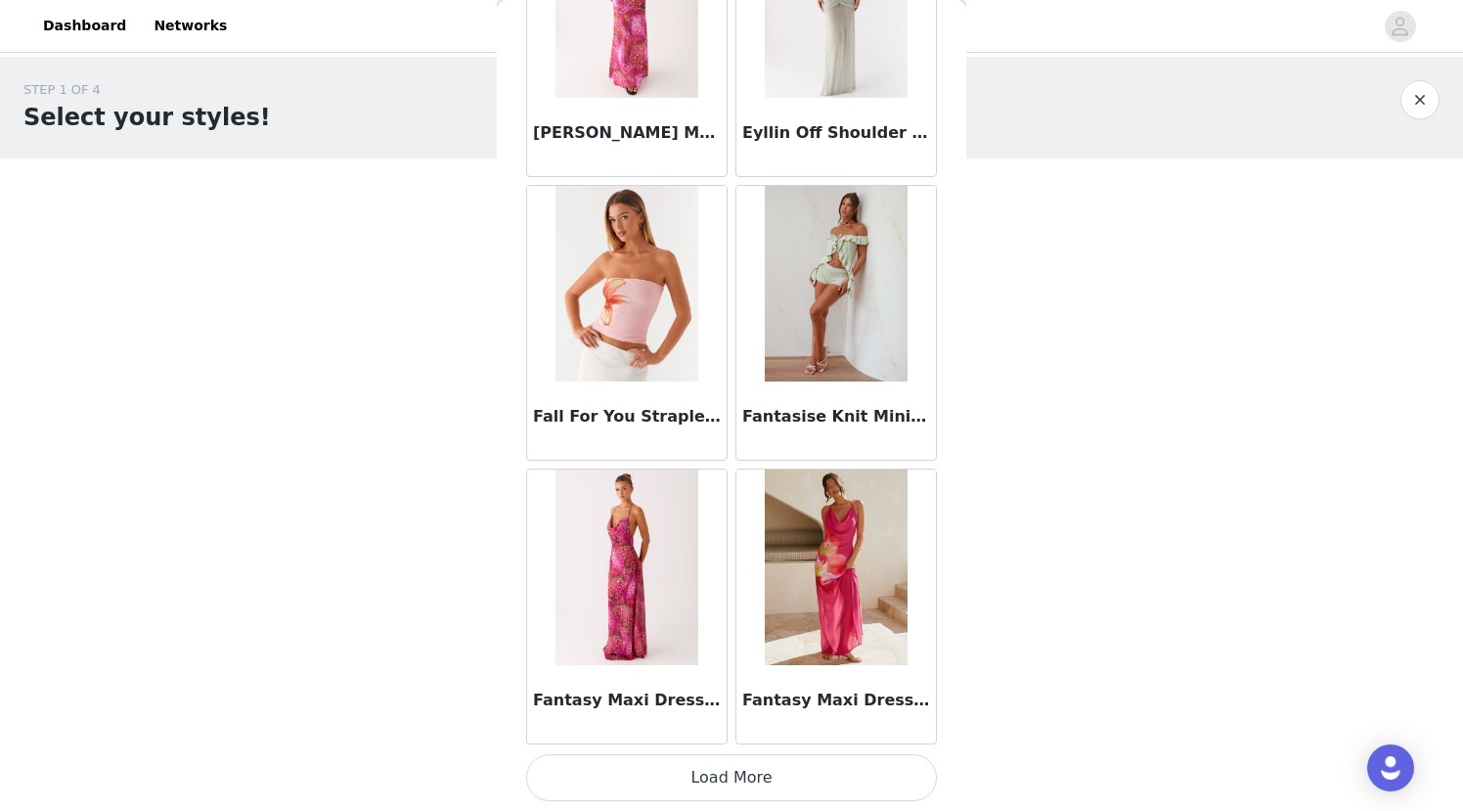
click at [706, 786] on button "Load More" at bounding box center [731, 777] width 411 height 47
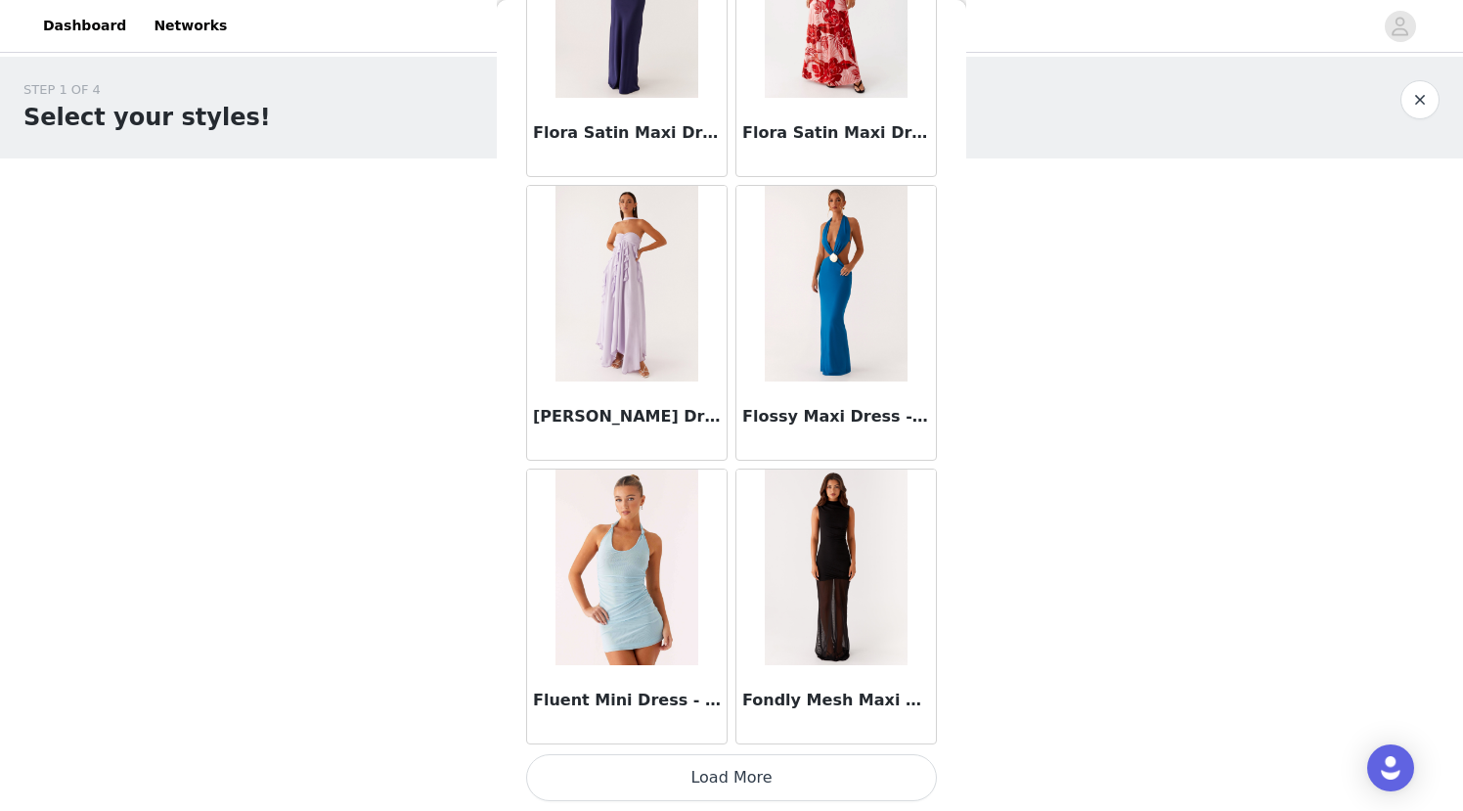
click at [706, 786] on button "Load More" at bounding box center [731, 777] width 411 height 47
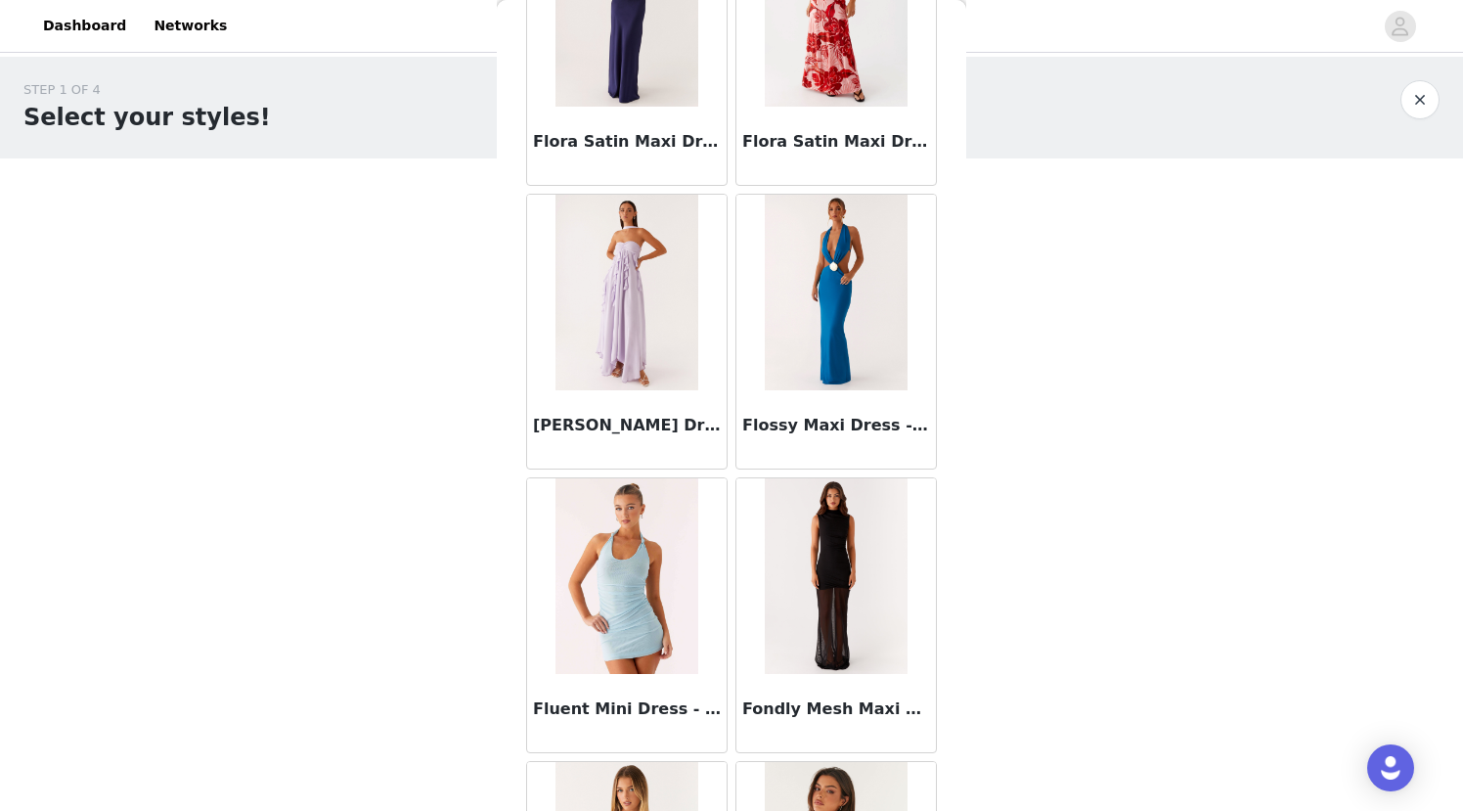
scroll to position [47574, 0]
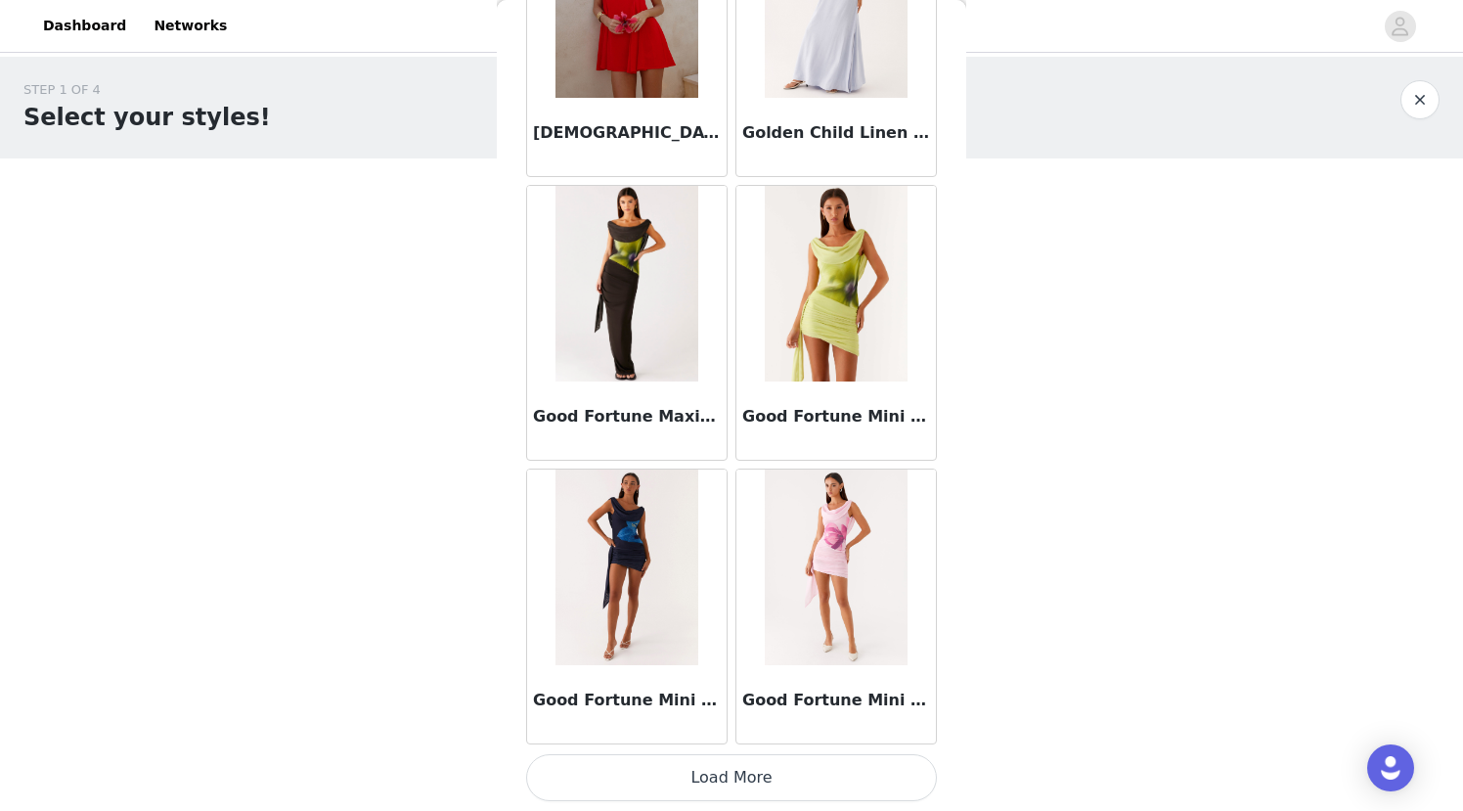
click at [739, 786] on button "Load More" at bounding box center [731, 777] width 411 height 47
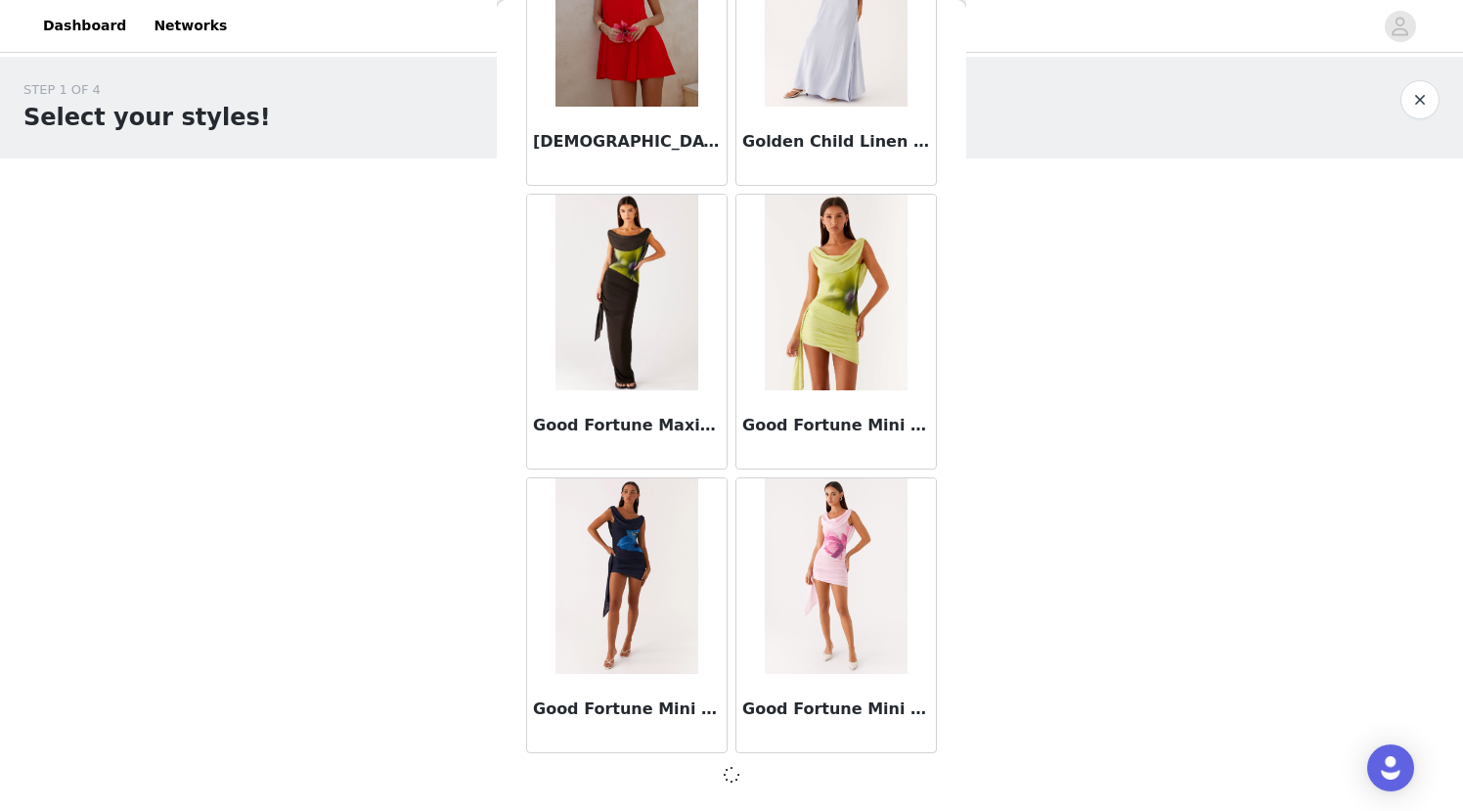
scroll to position [50411, 0]
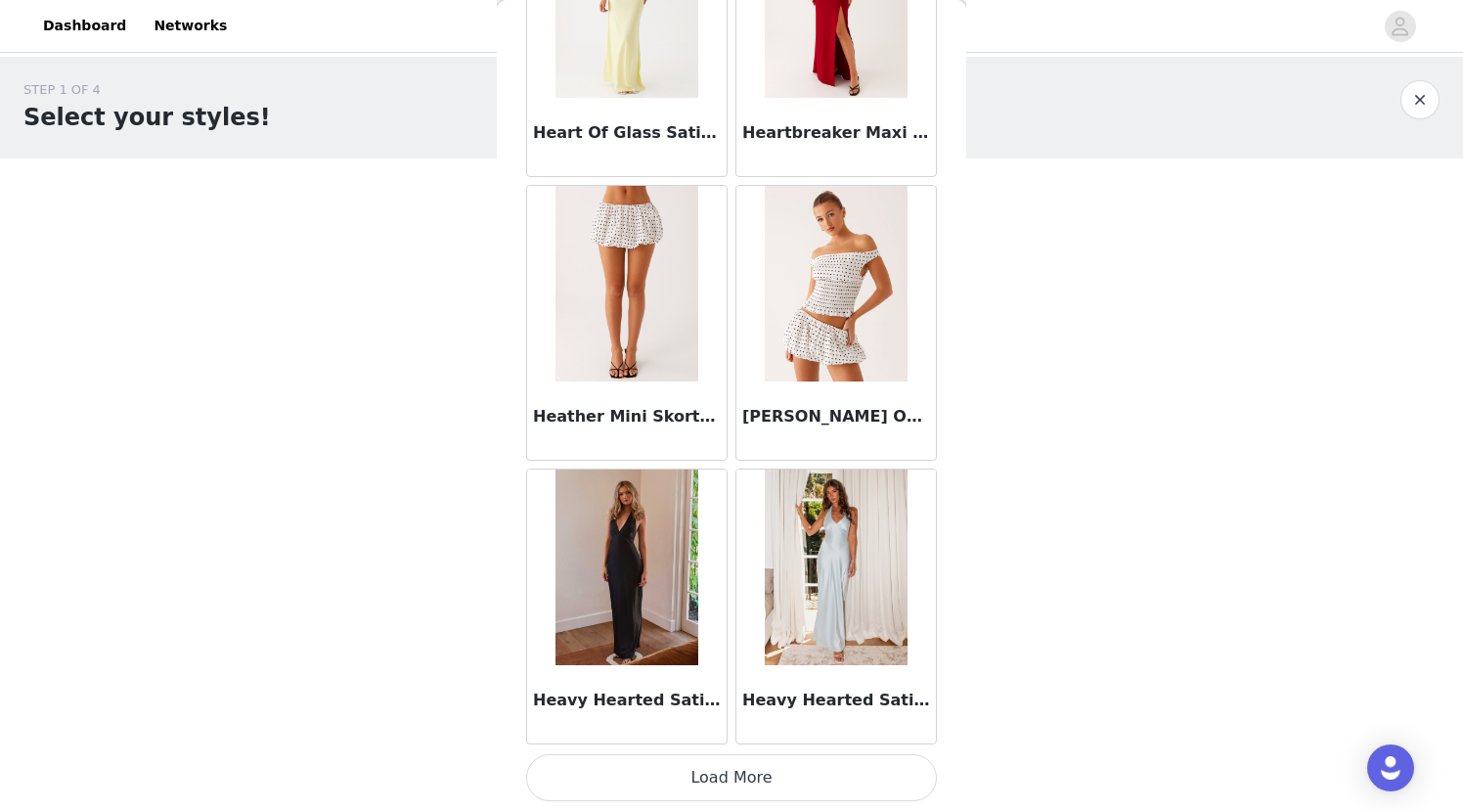
click at [739, 786] on button "Load More" at bounding box center [731, 777] width 411 height 47
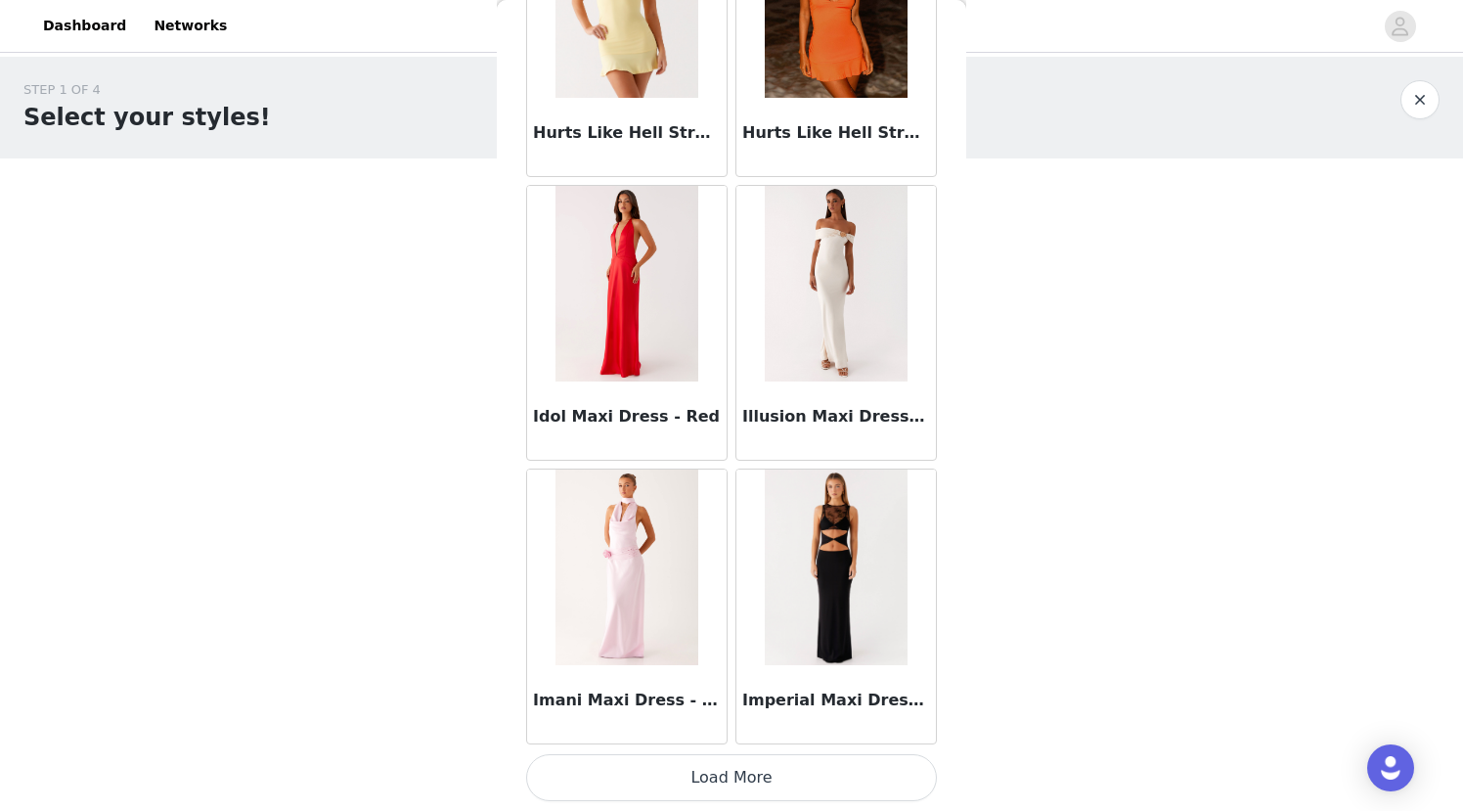
click at [739, 786] on button "Load More" at bounding box center [731, 777] width 411 height 47
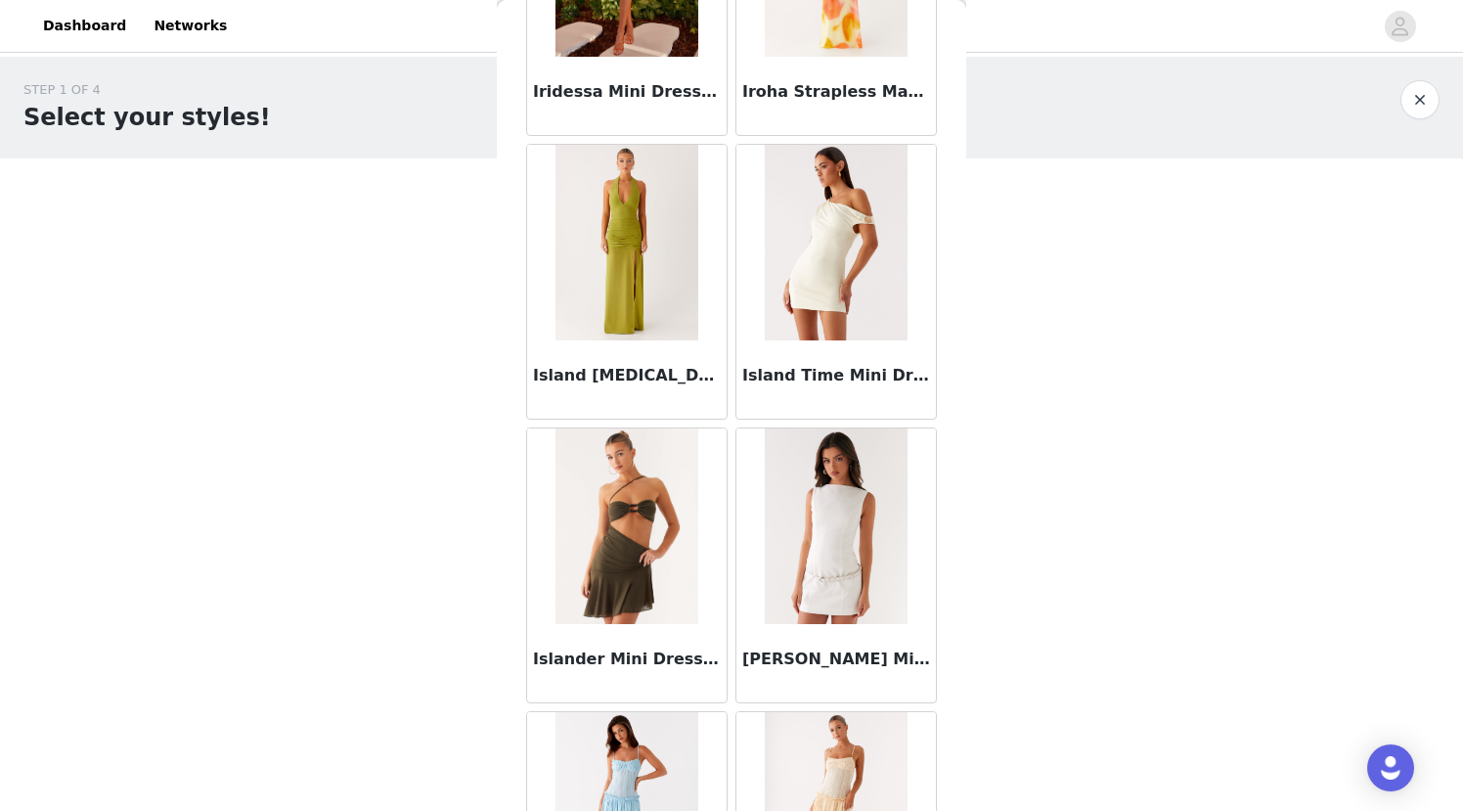
scroll to position [58921, 0]
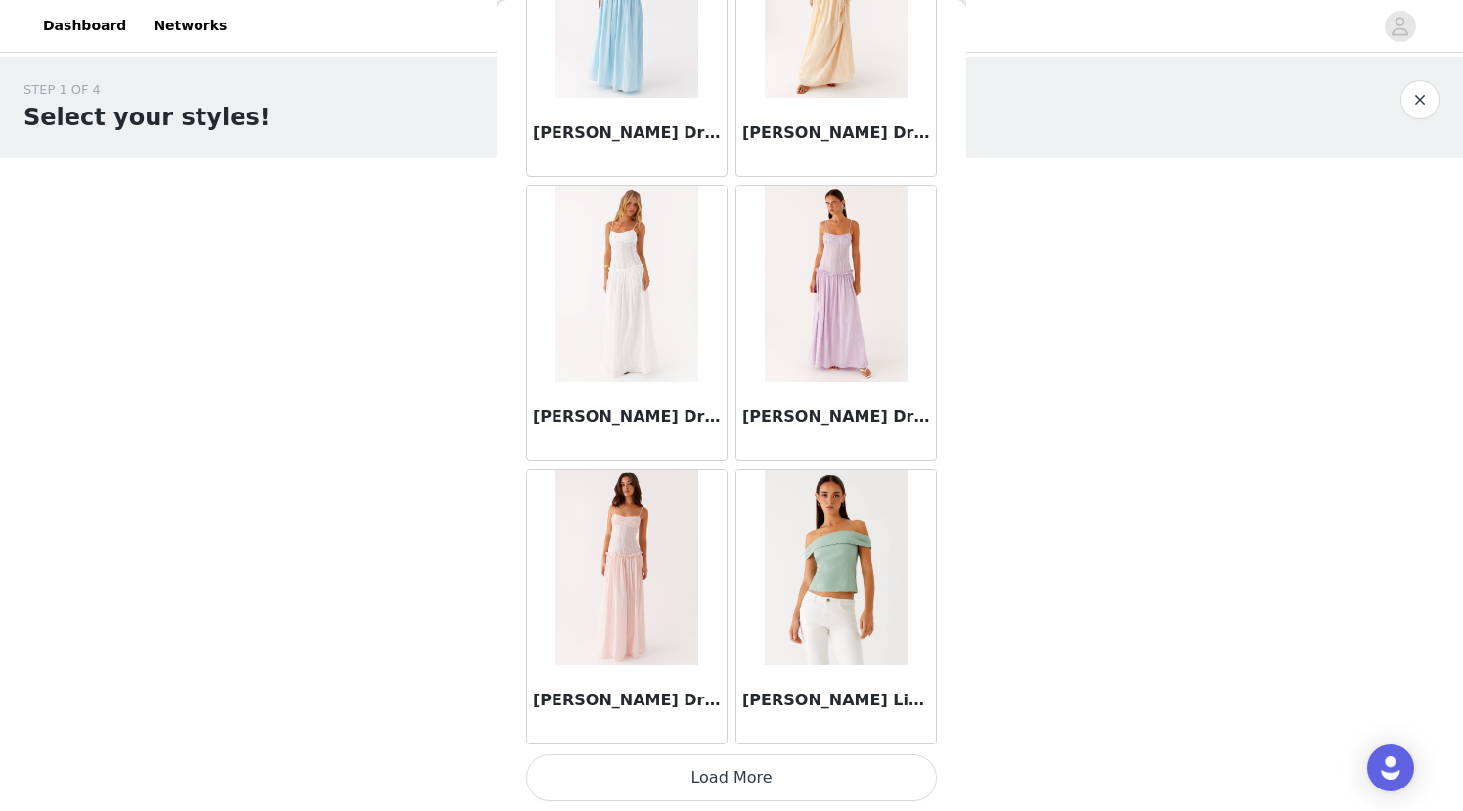
click at [739, 786] on button "Load More" at bounding box center [731, 777] width 411 height 47
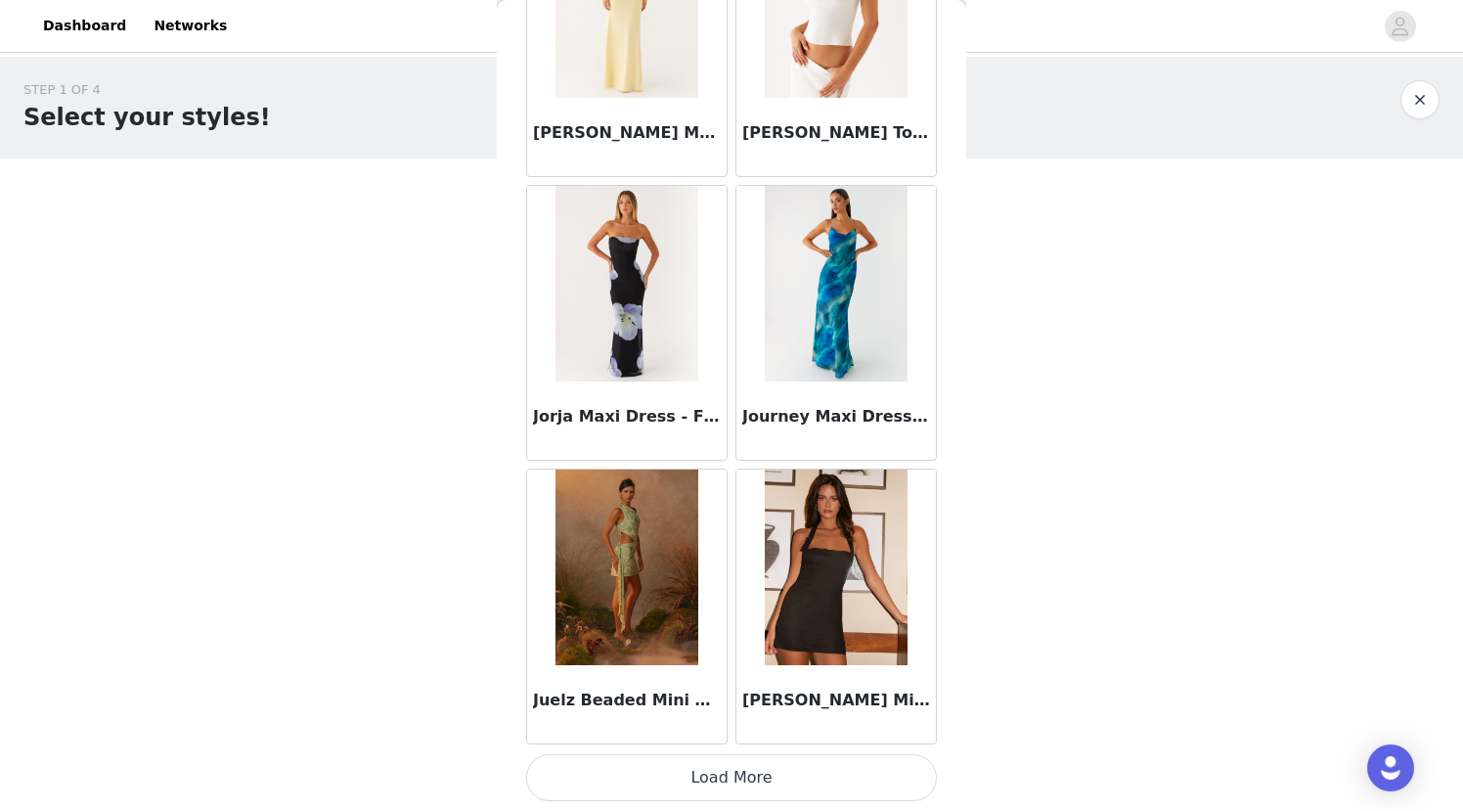
click at [739, 786] on button "Load More" at bounding box center [731, 777] width 411 height 47
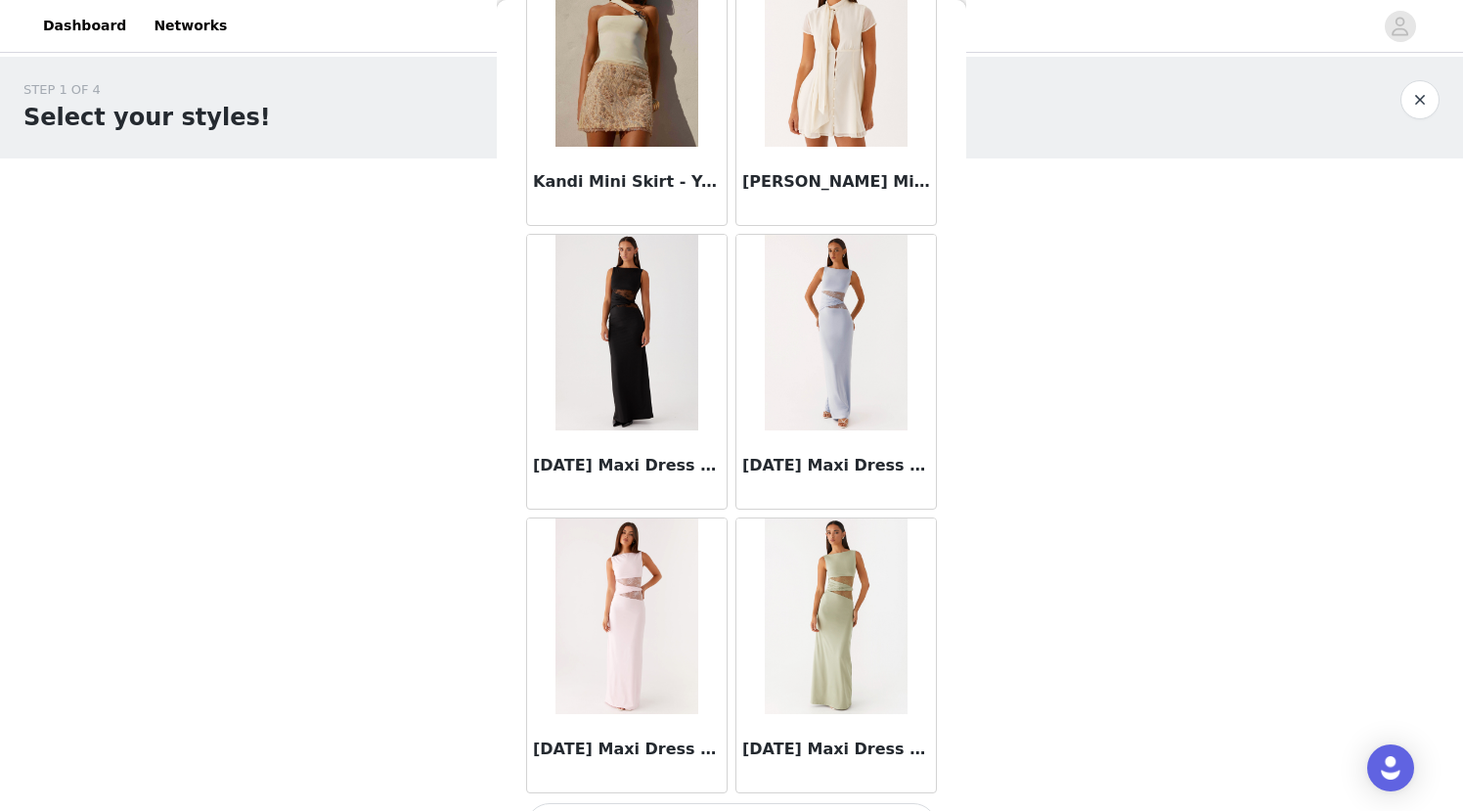
scroll to position [64595, 0]
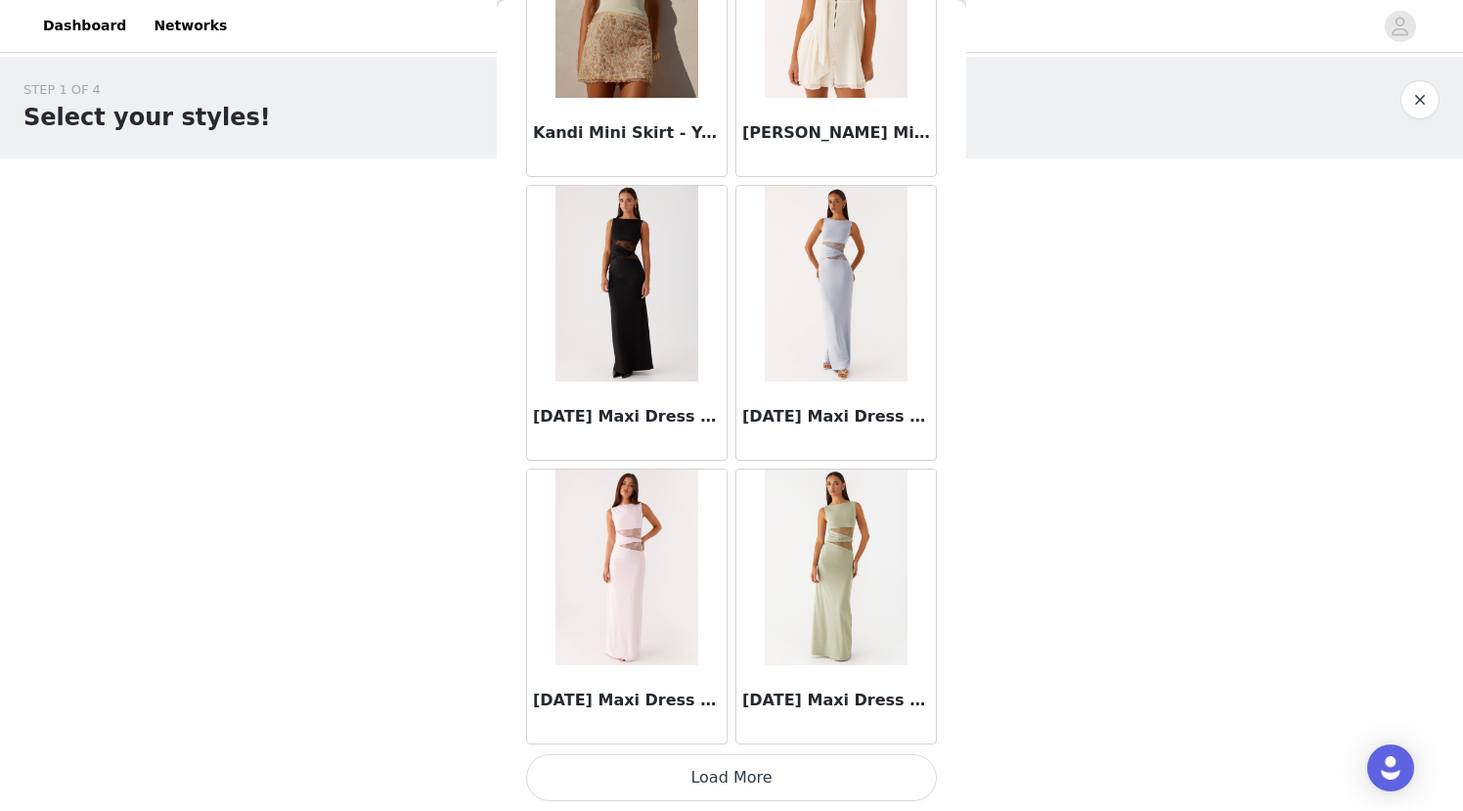
click at [739, 783] on button "Load More" at bounding box center [731, 777] width 411 height 47
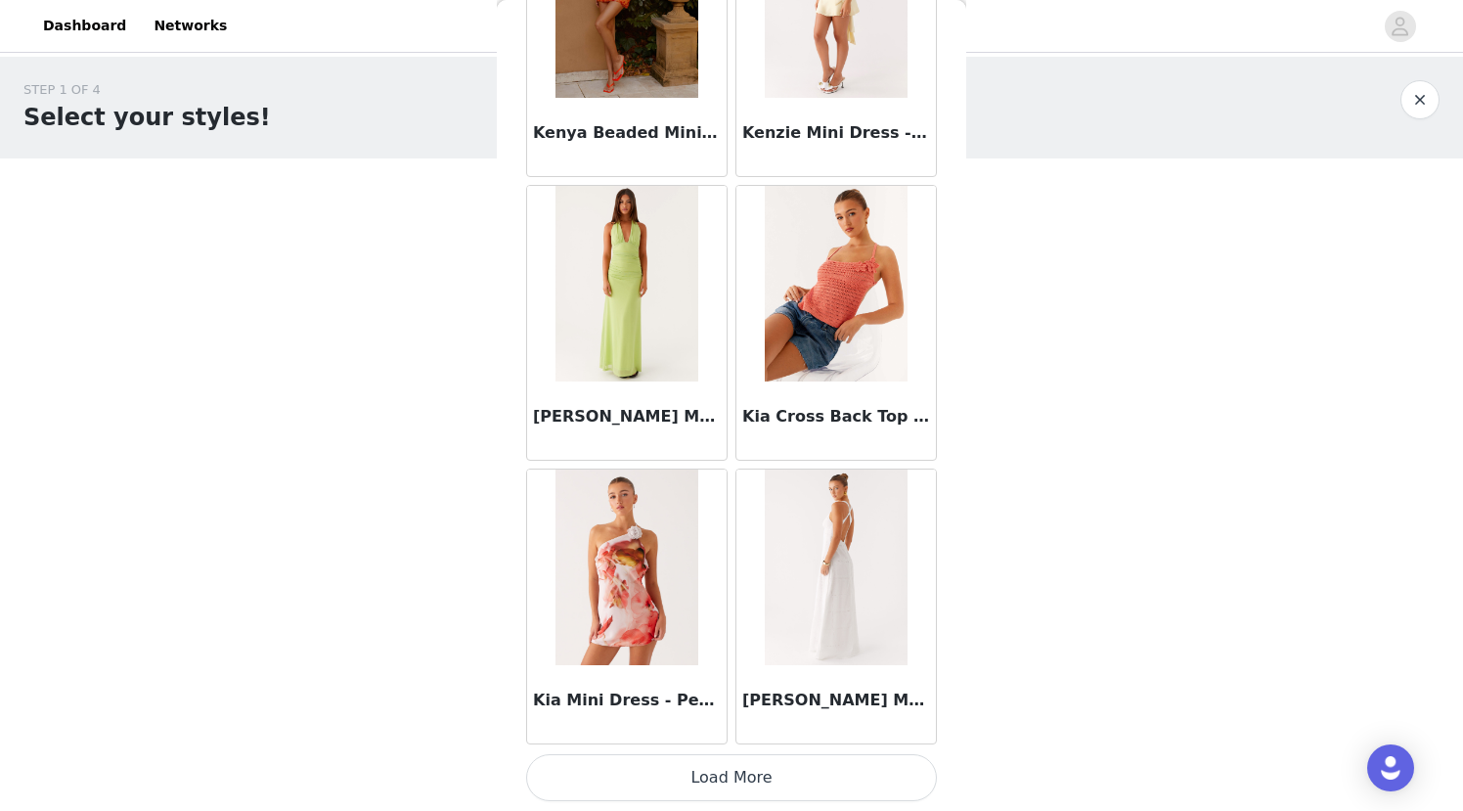
click at [739, 783] on button "Load More" at bounding box center [731, 777] width 411 height 47
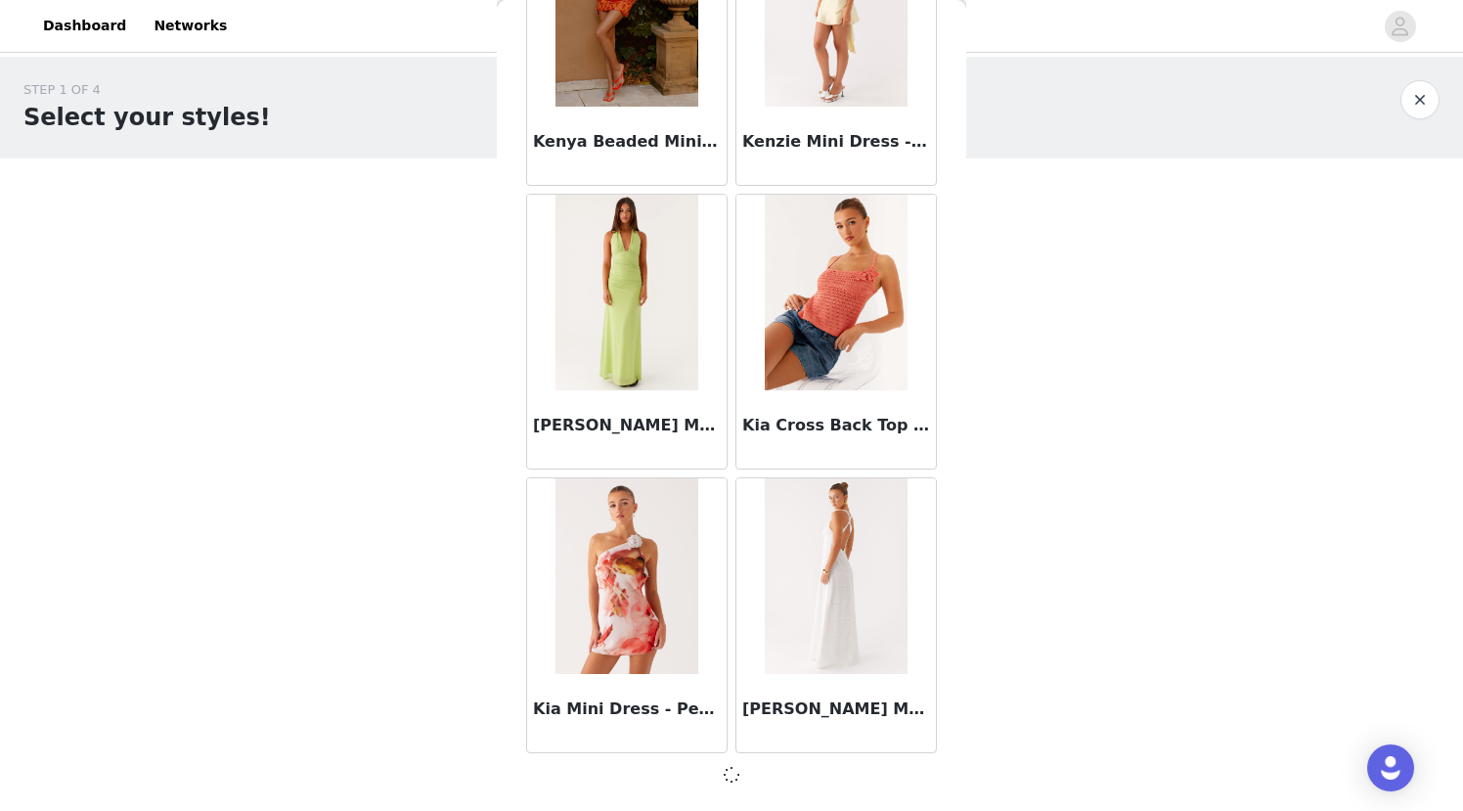
scroll to position [67432, 0]
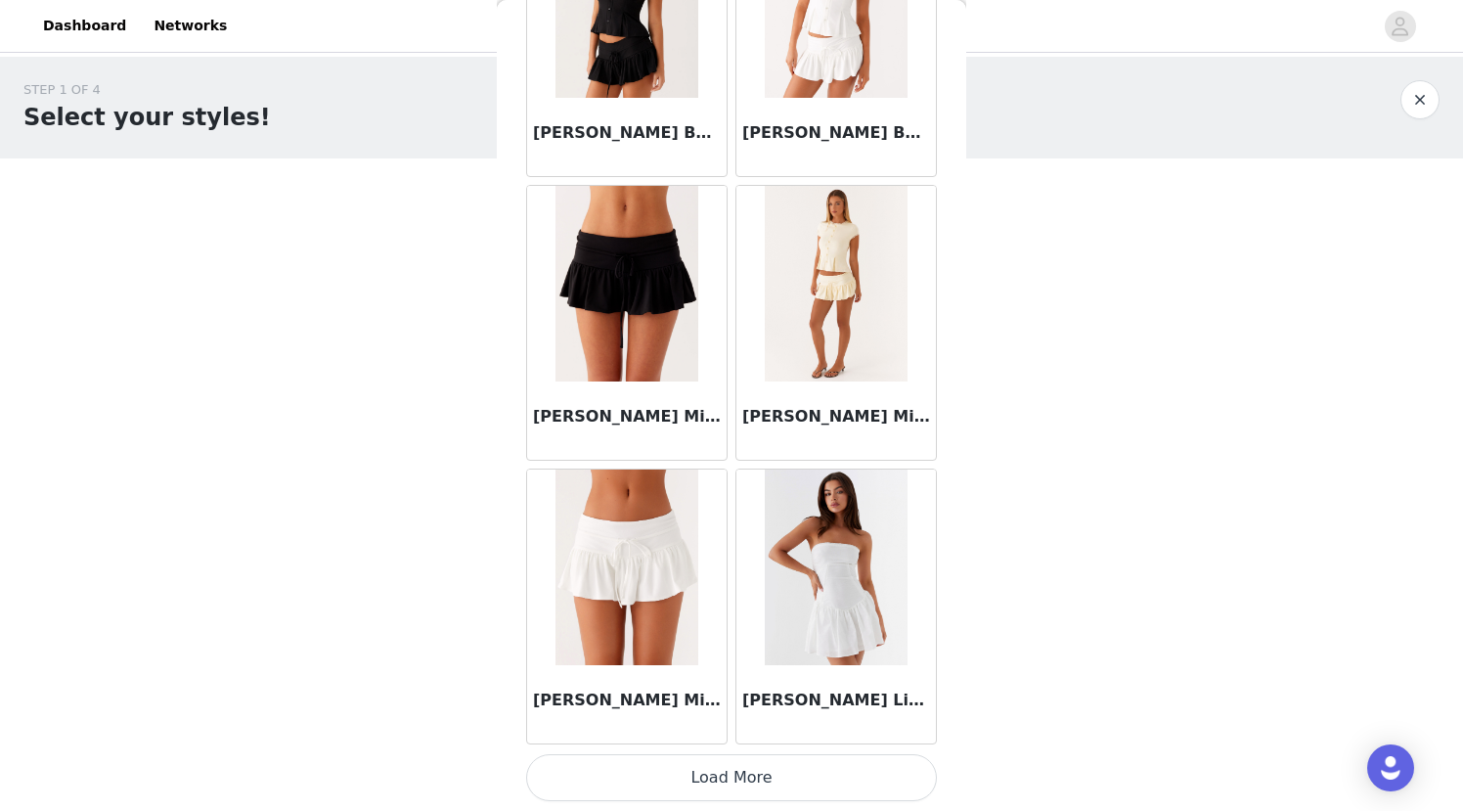
click at [730, 777] on button "Load More" at bounding box center [731, 777] width 411 height 47
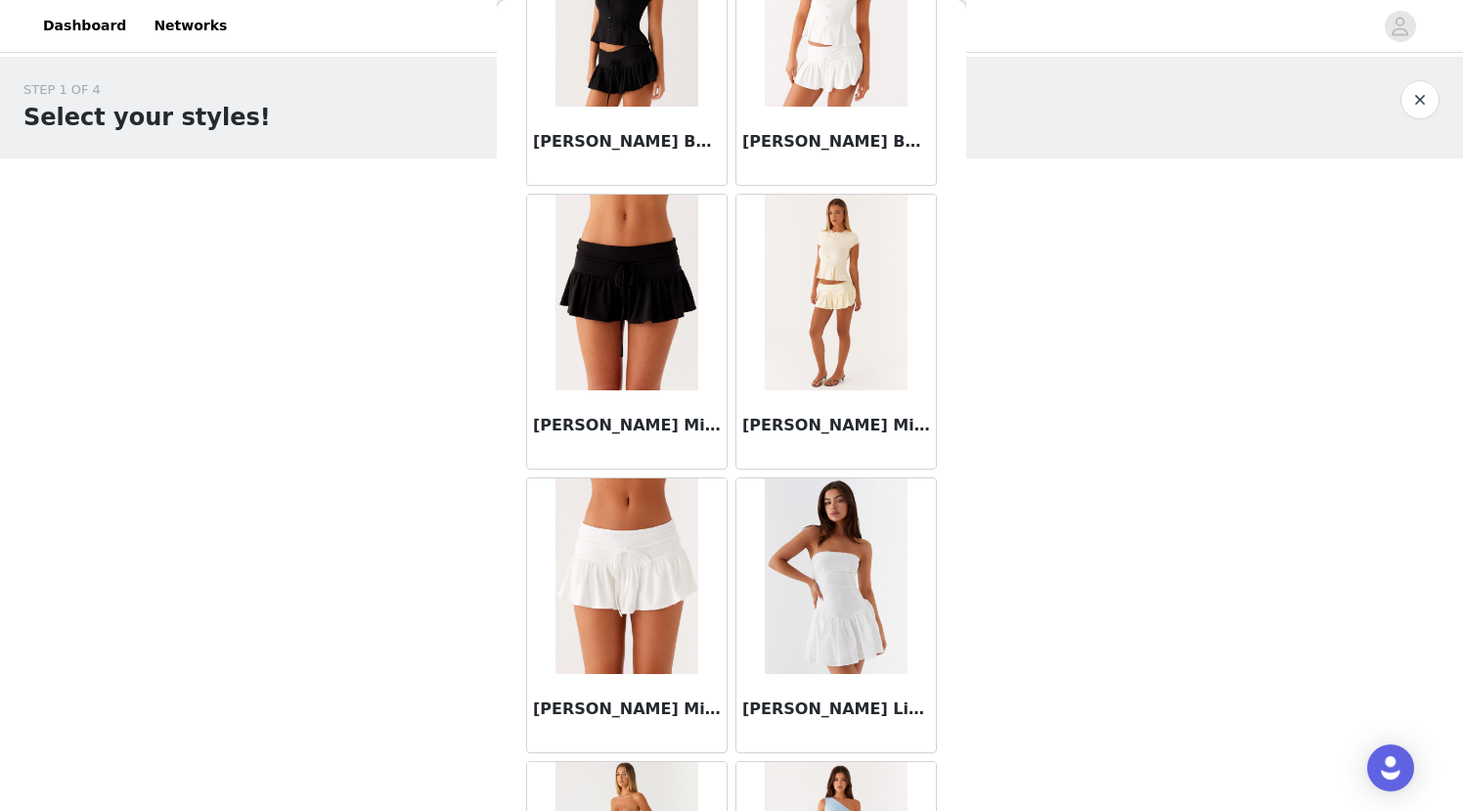
scroll to position [70269, 0]
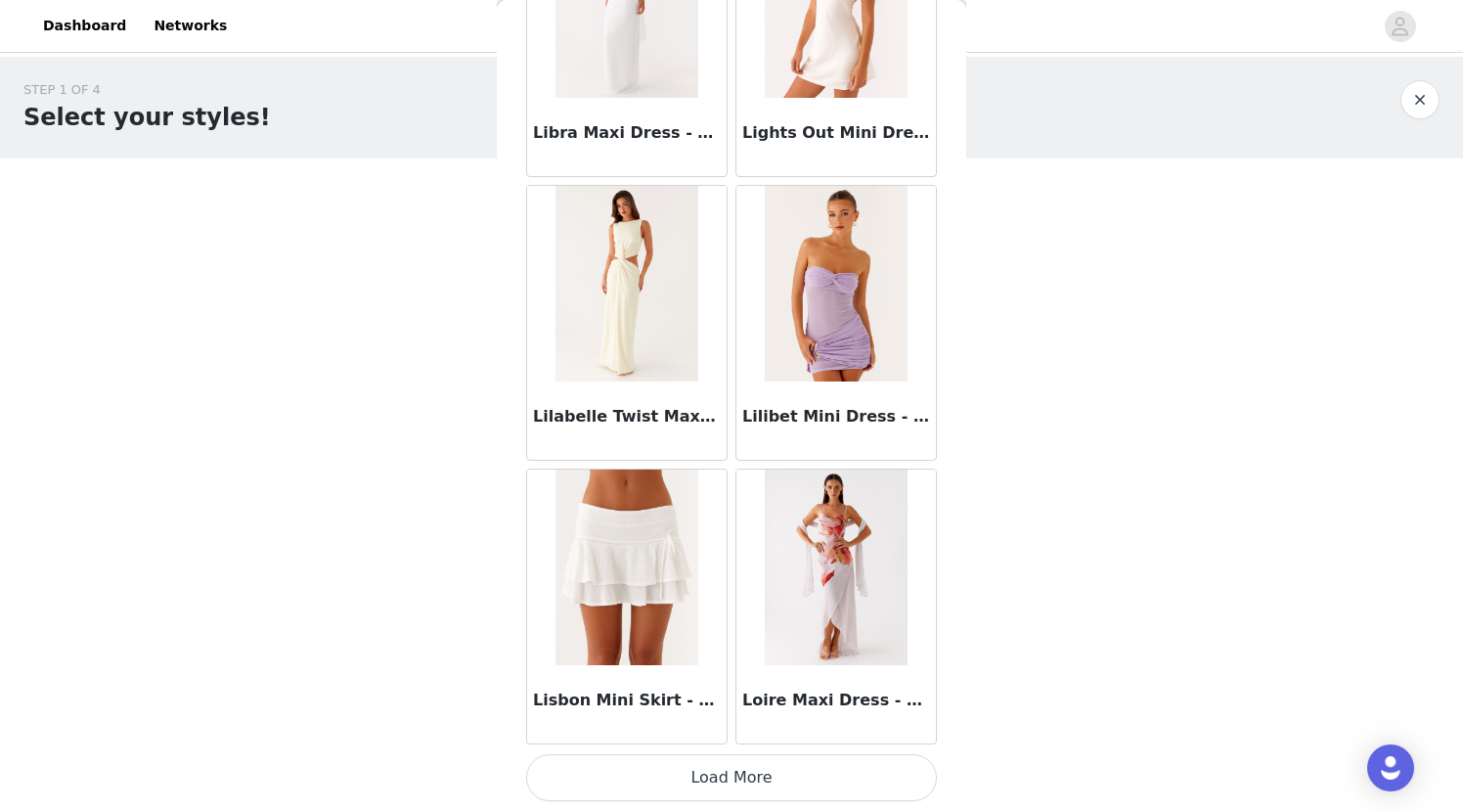
click at [730, 777] on button "Load More" at bounding box center [731, 777] width 411 height 47
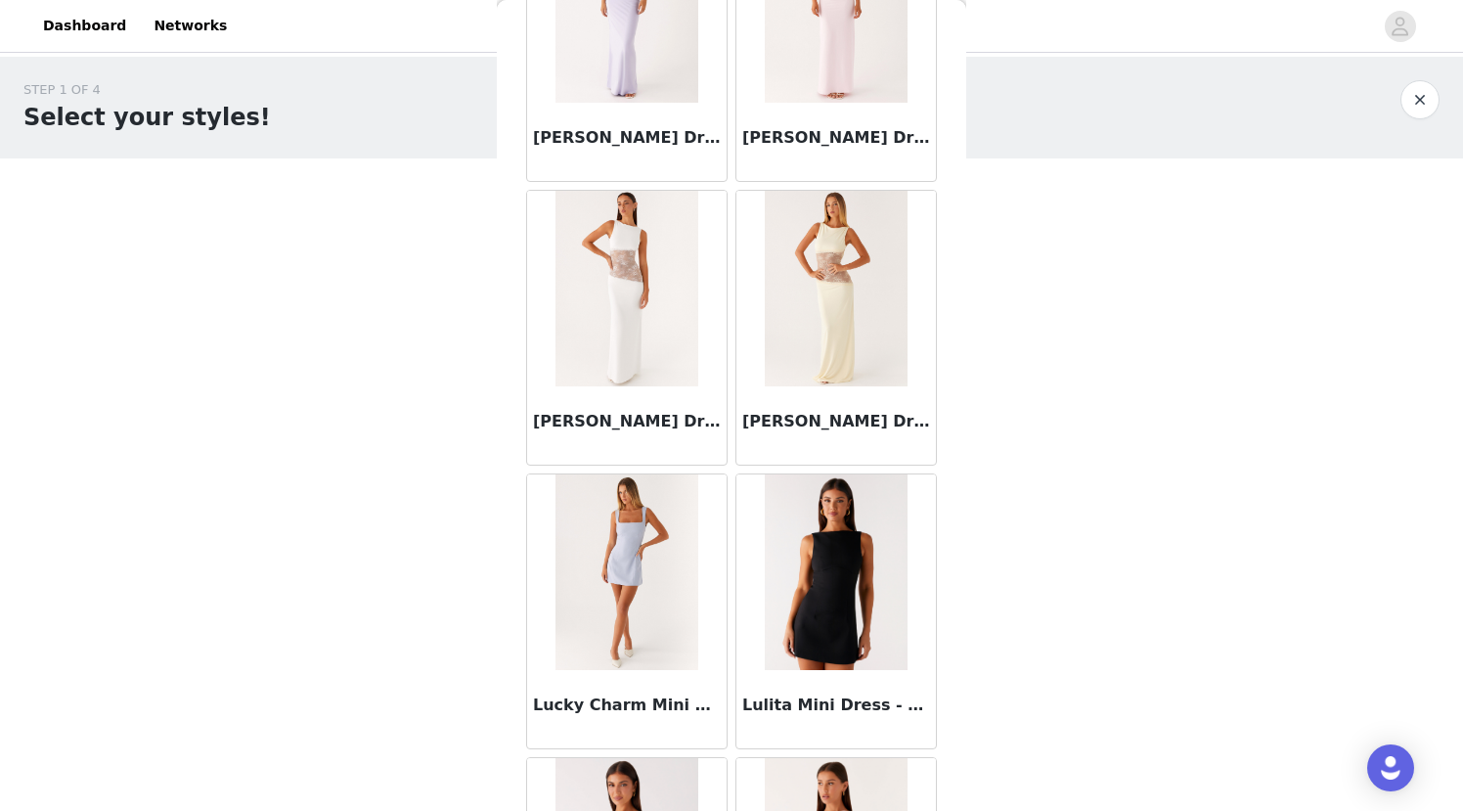
scroll to position [75943, 0]
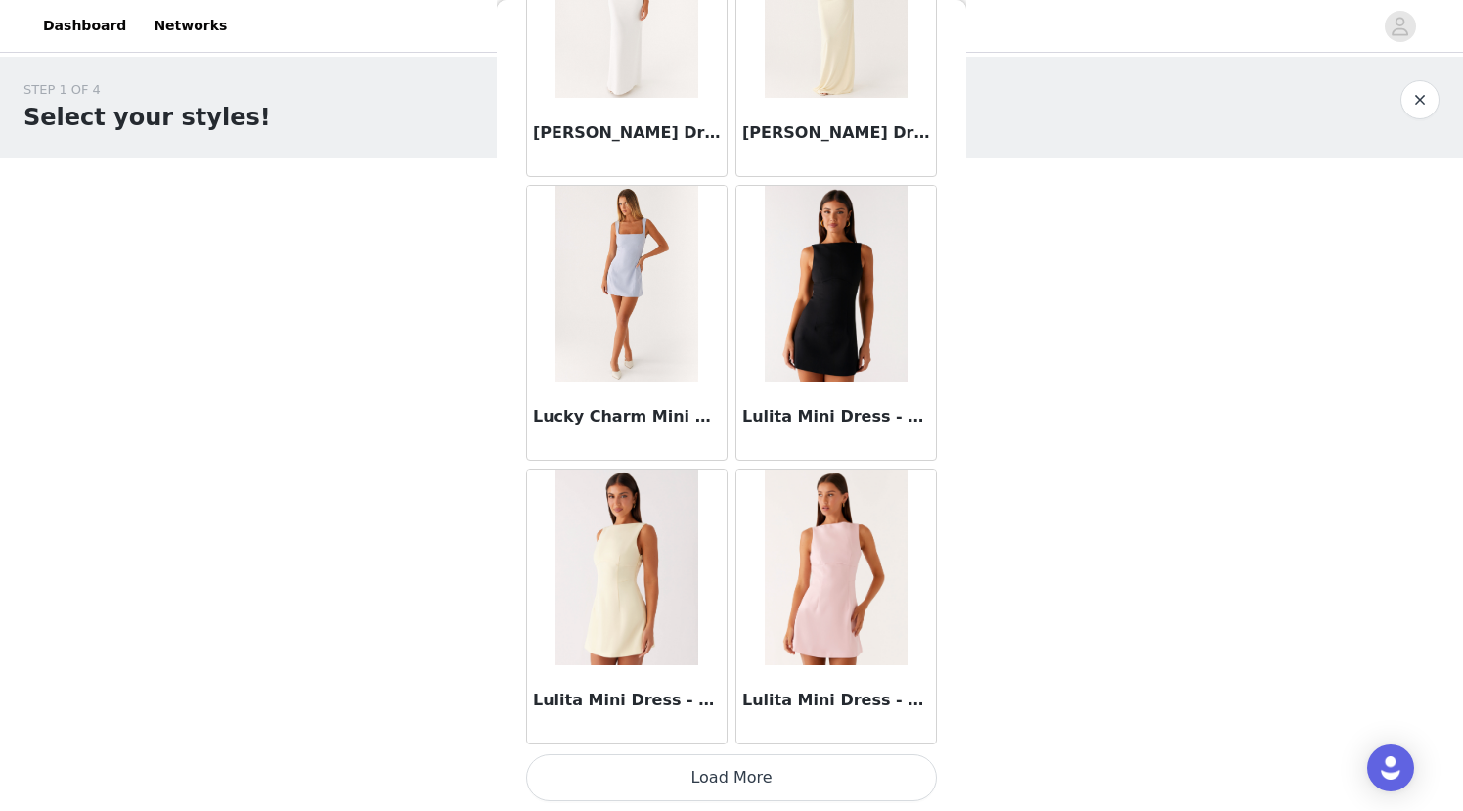
click at [730, 777] on button "Load More" at bounding box center [731, 777] width 411 height 47
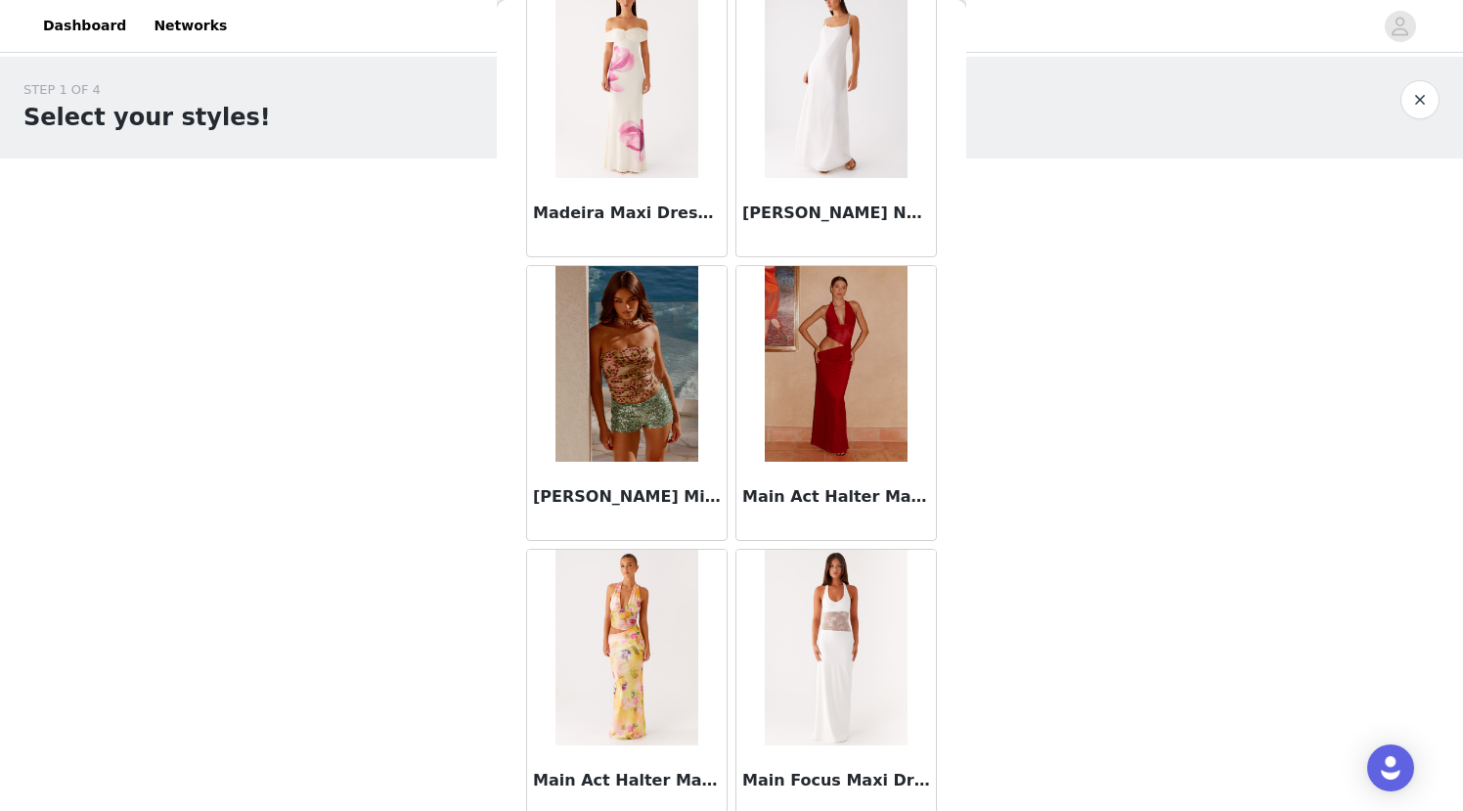
scroll to position [78780, 0]
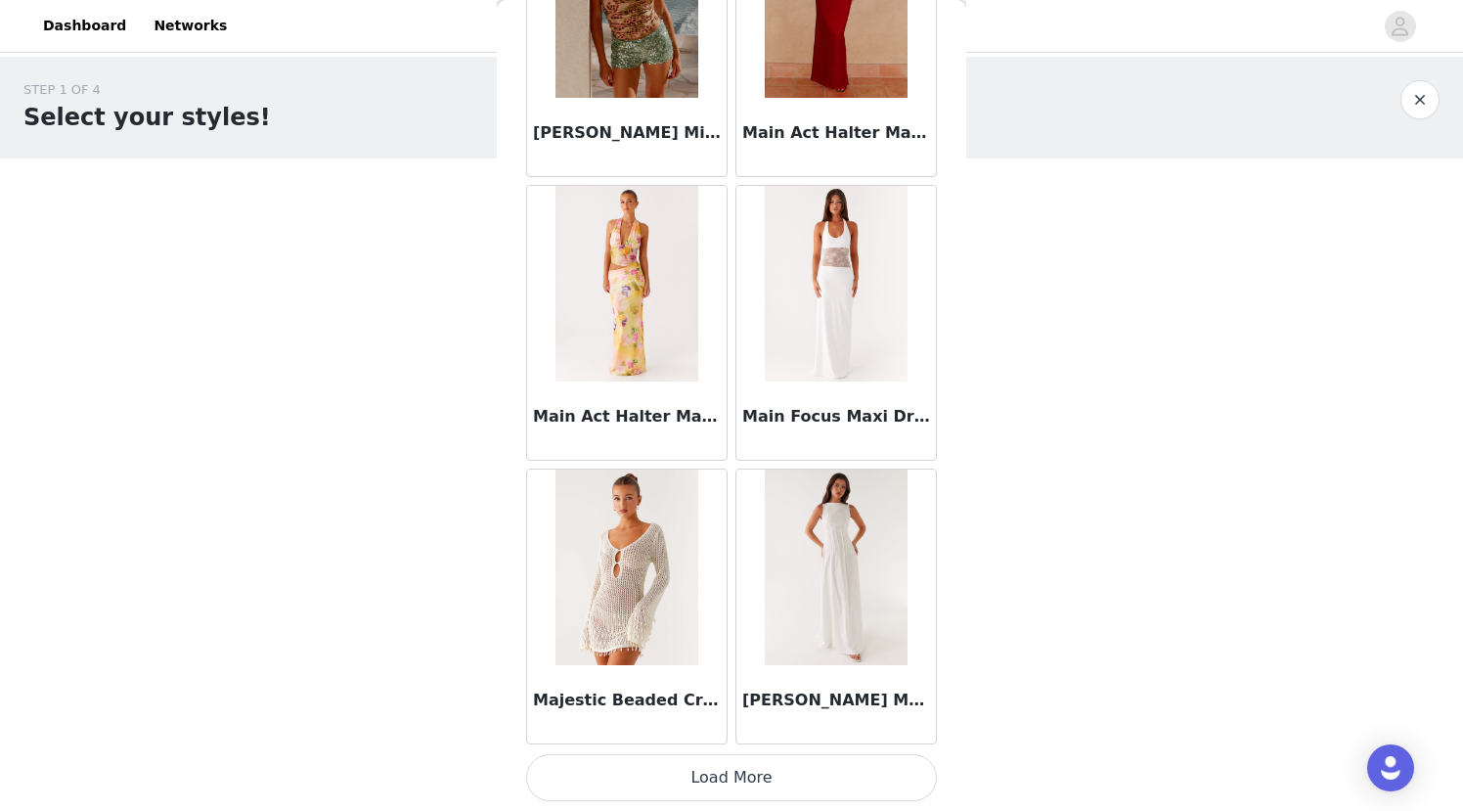
click at [730, 777] on button "Load More" at bounding box center [731, 777] width 411 height 47
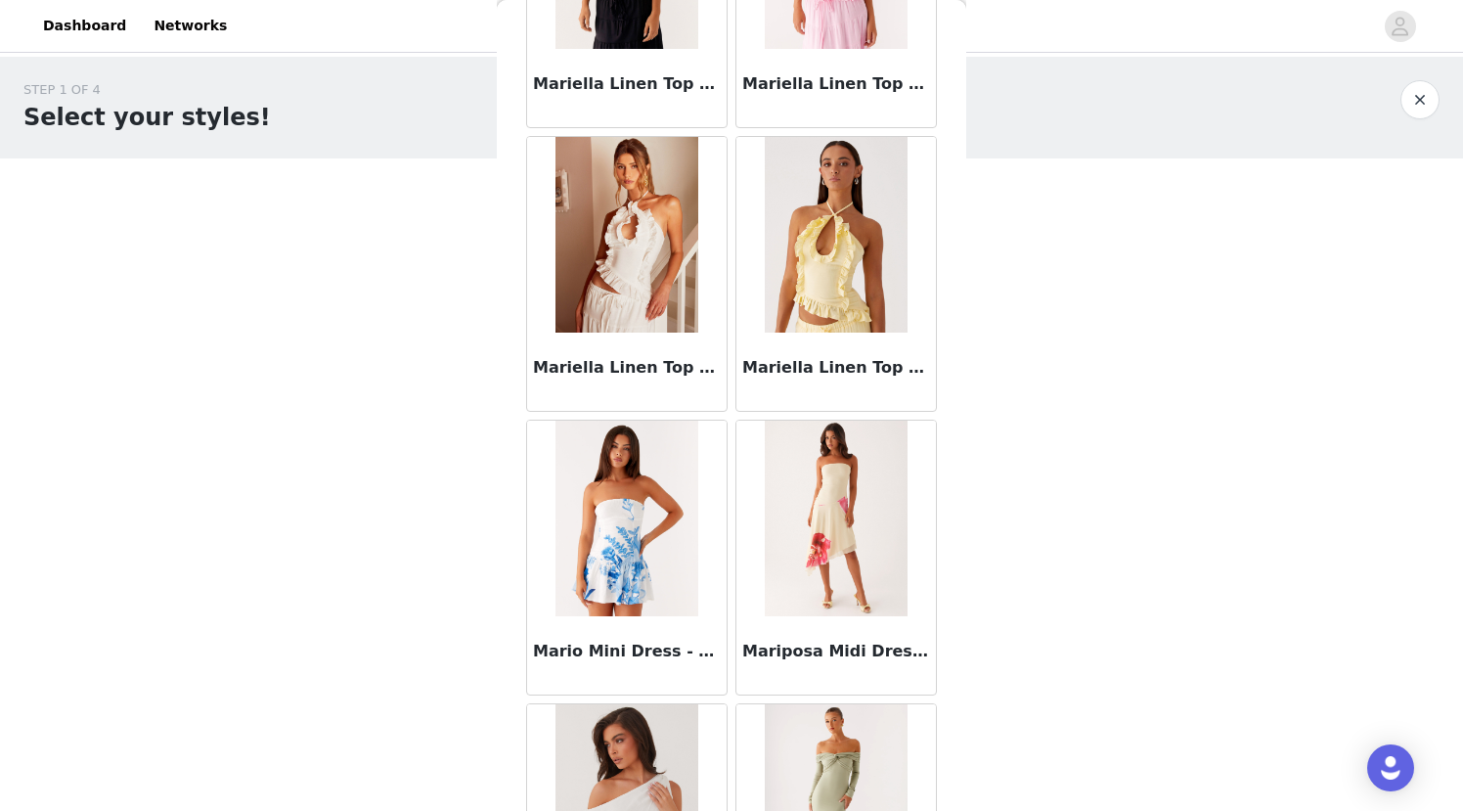
scroll to position [81617, 0]
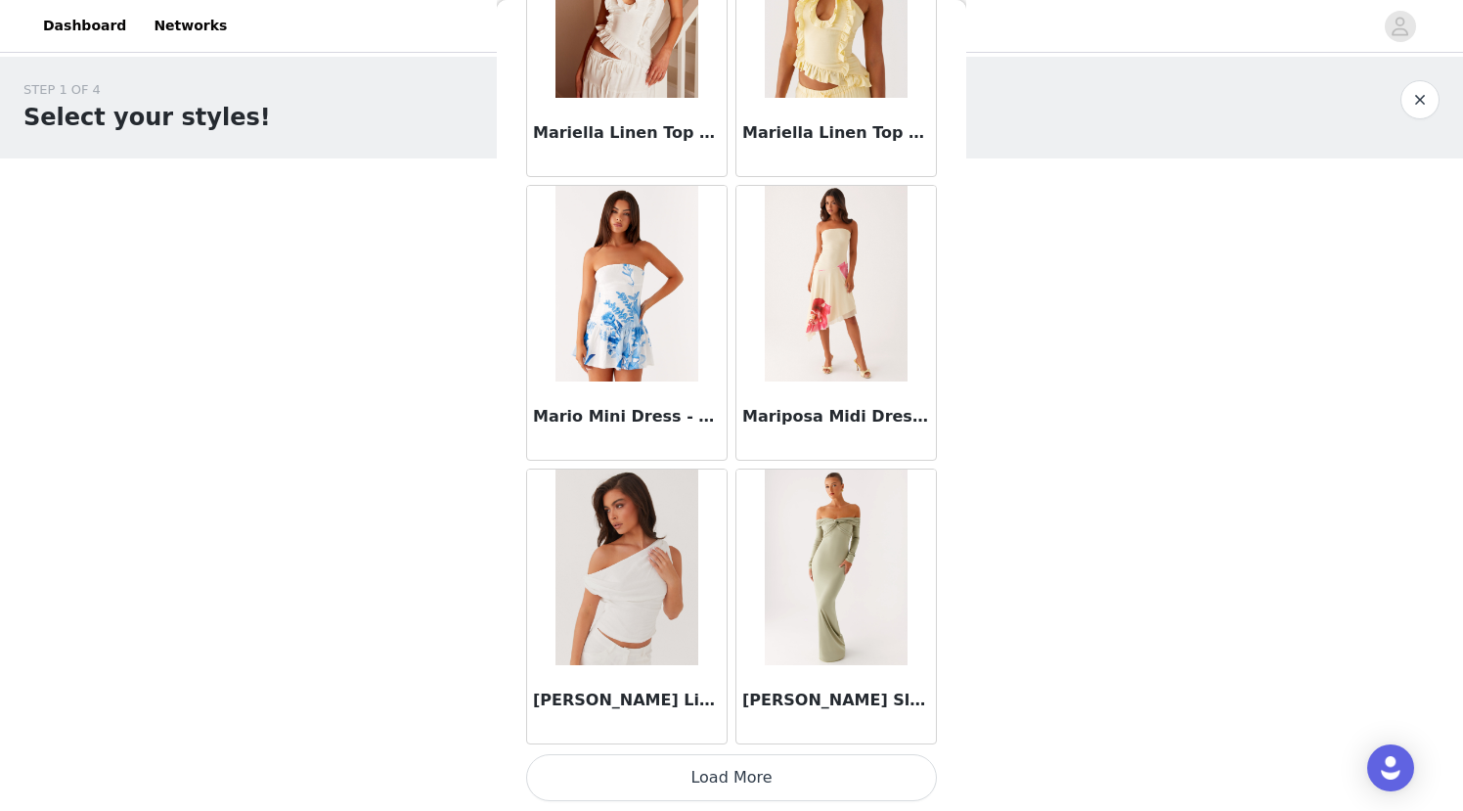
click at [730, 777] on button "Load More" at bounding box center [731, 777] width 411 height 47
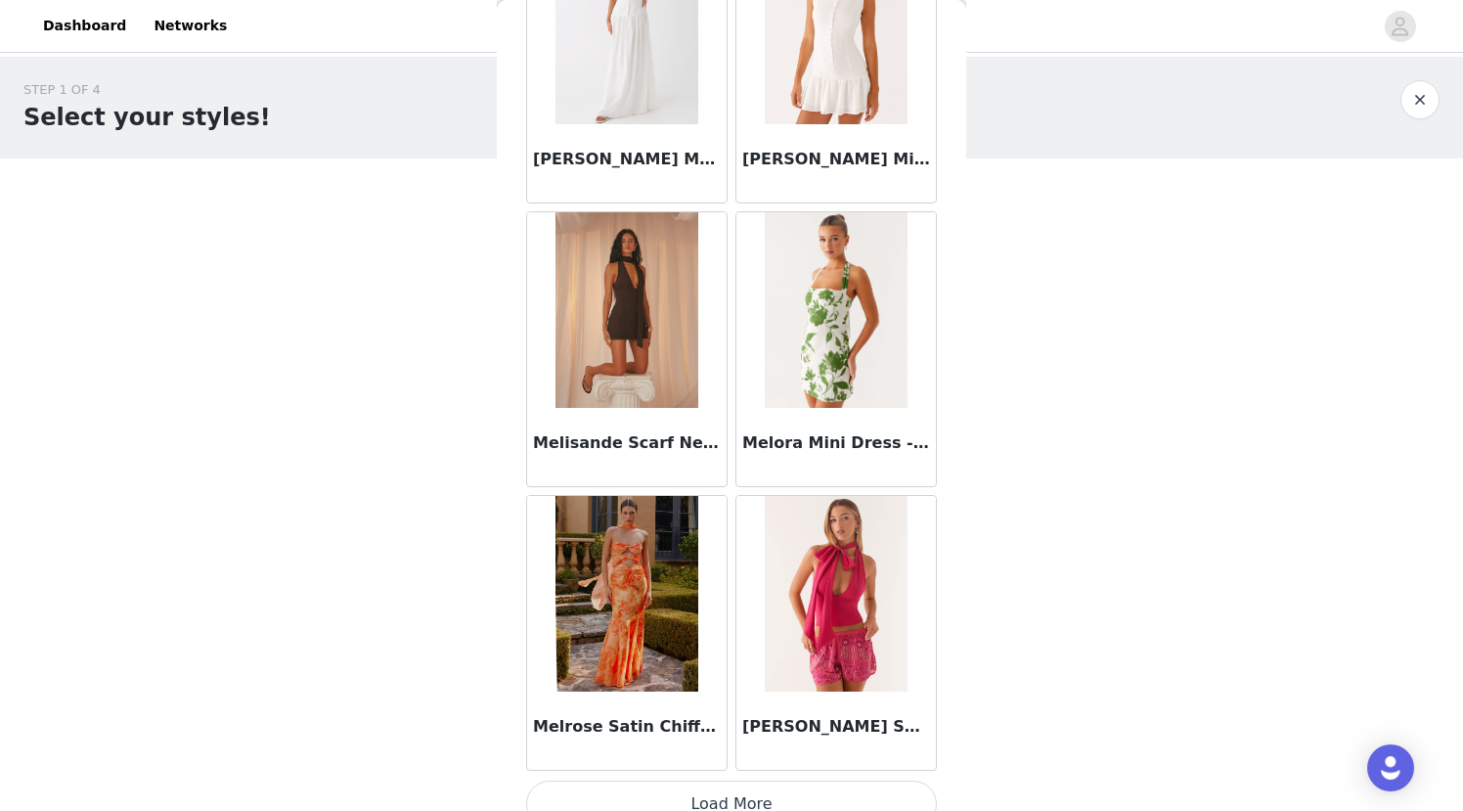
scroll to position [84454, 0]
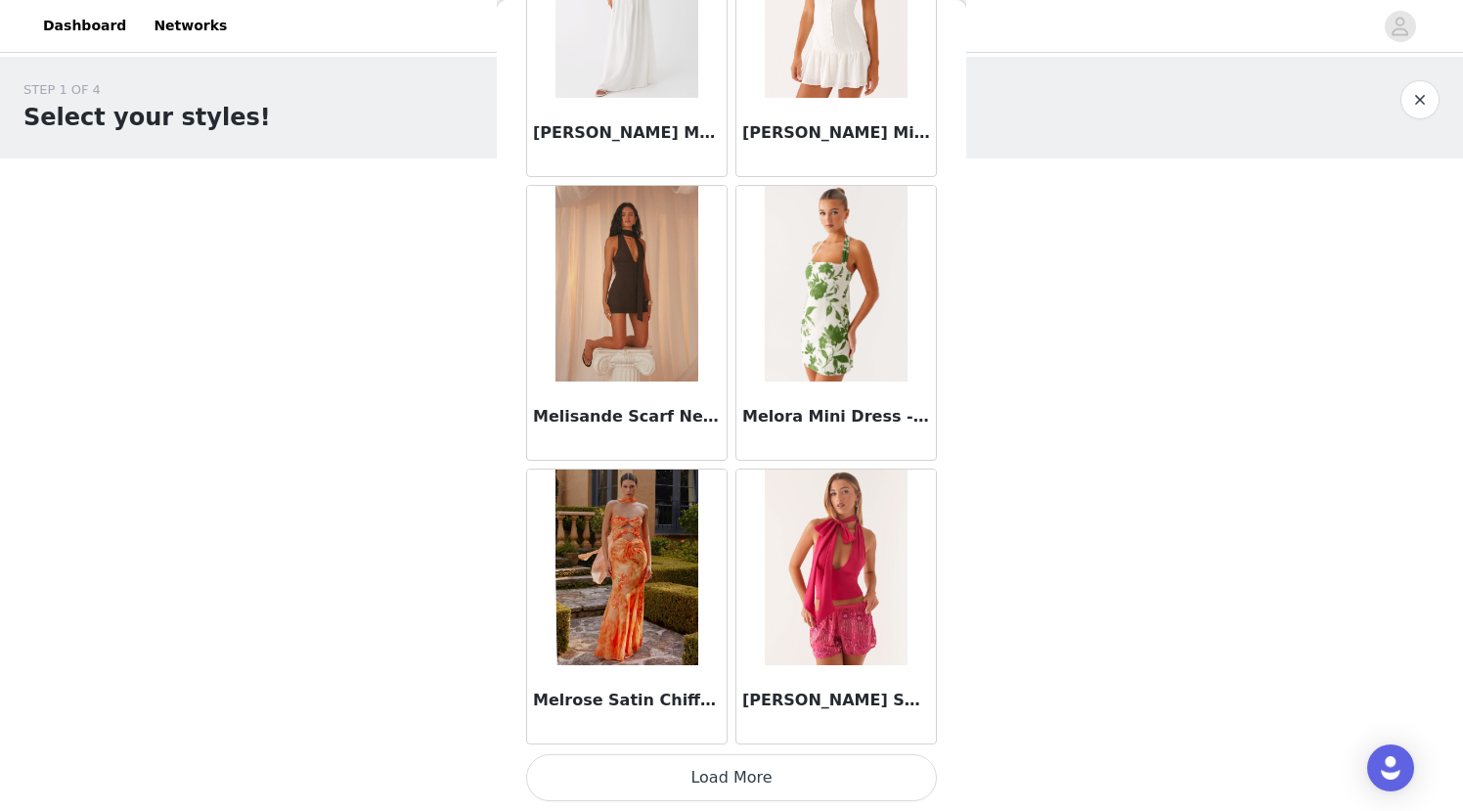
click at [730, 777] on button "Load More" at bounding box center [731, 777] width 411 height 47
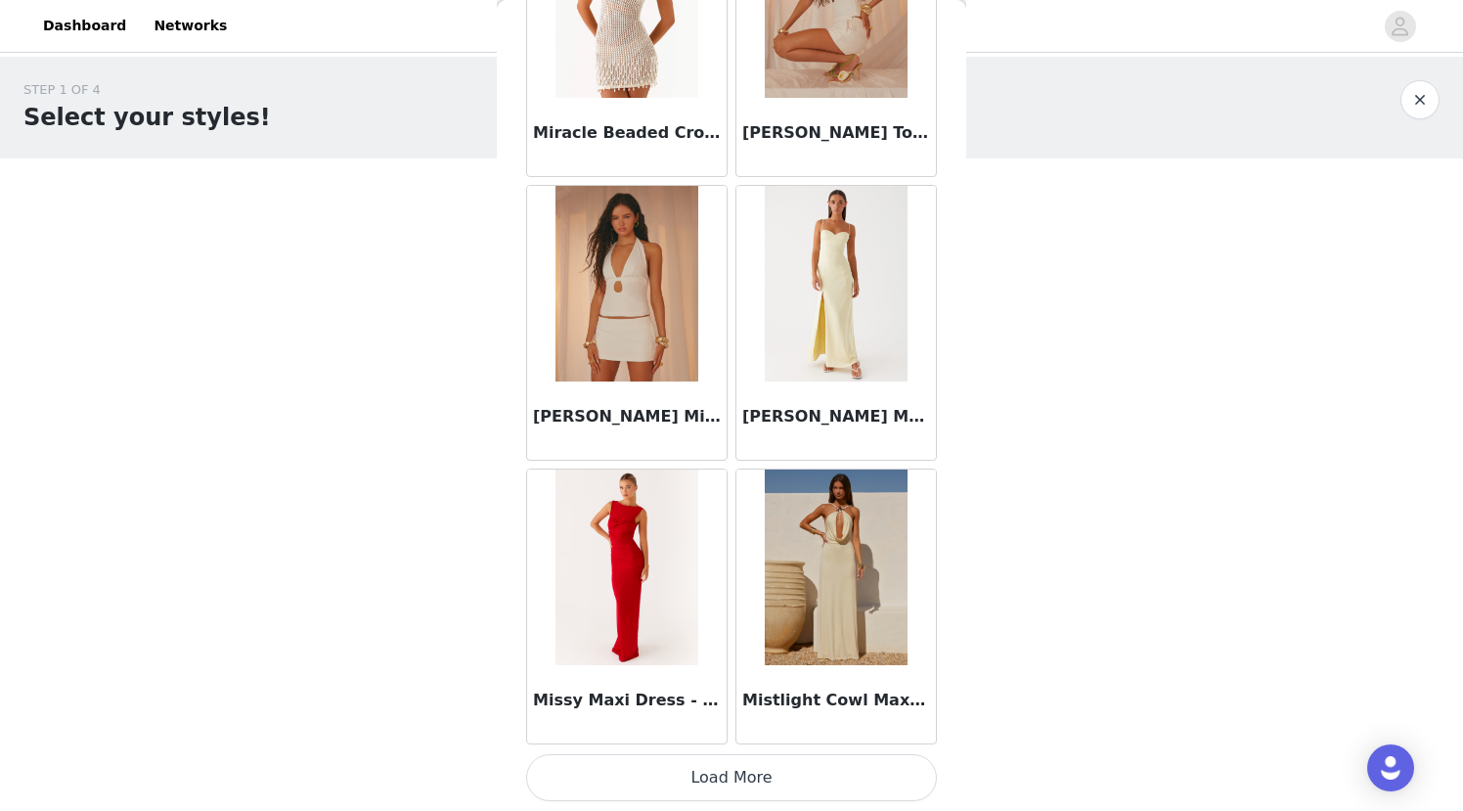
click at [730, 777] on button "Load More" at bounding box center [731, 777] width 411 height 47
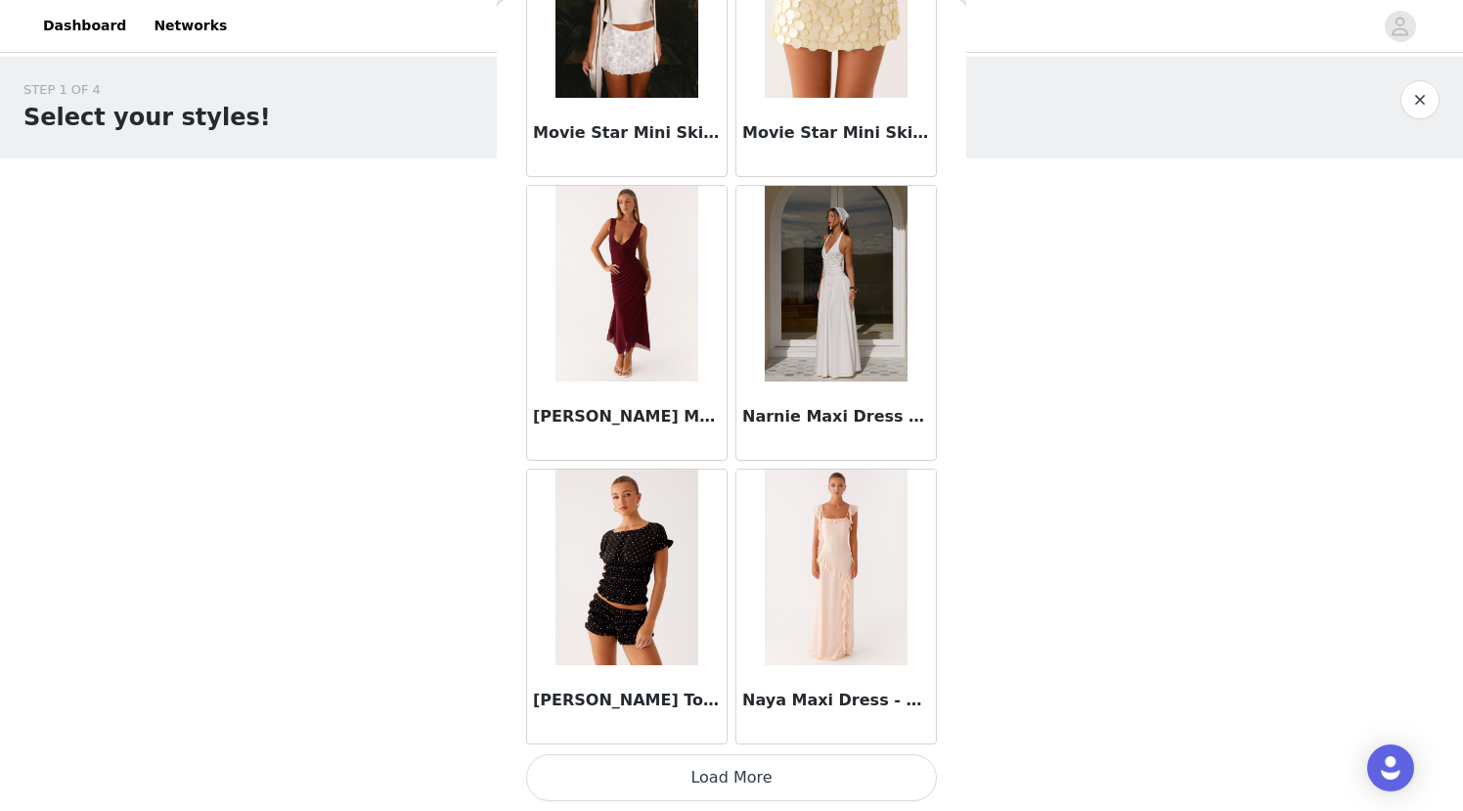
click at [730, 776] on button "Load More" at bounding box center [731, 777] width 411 height 47
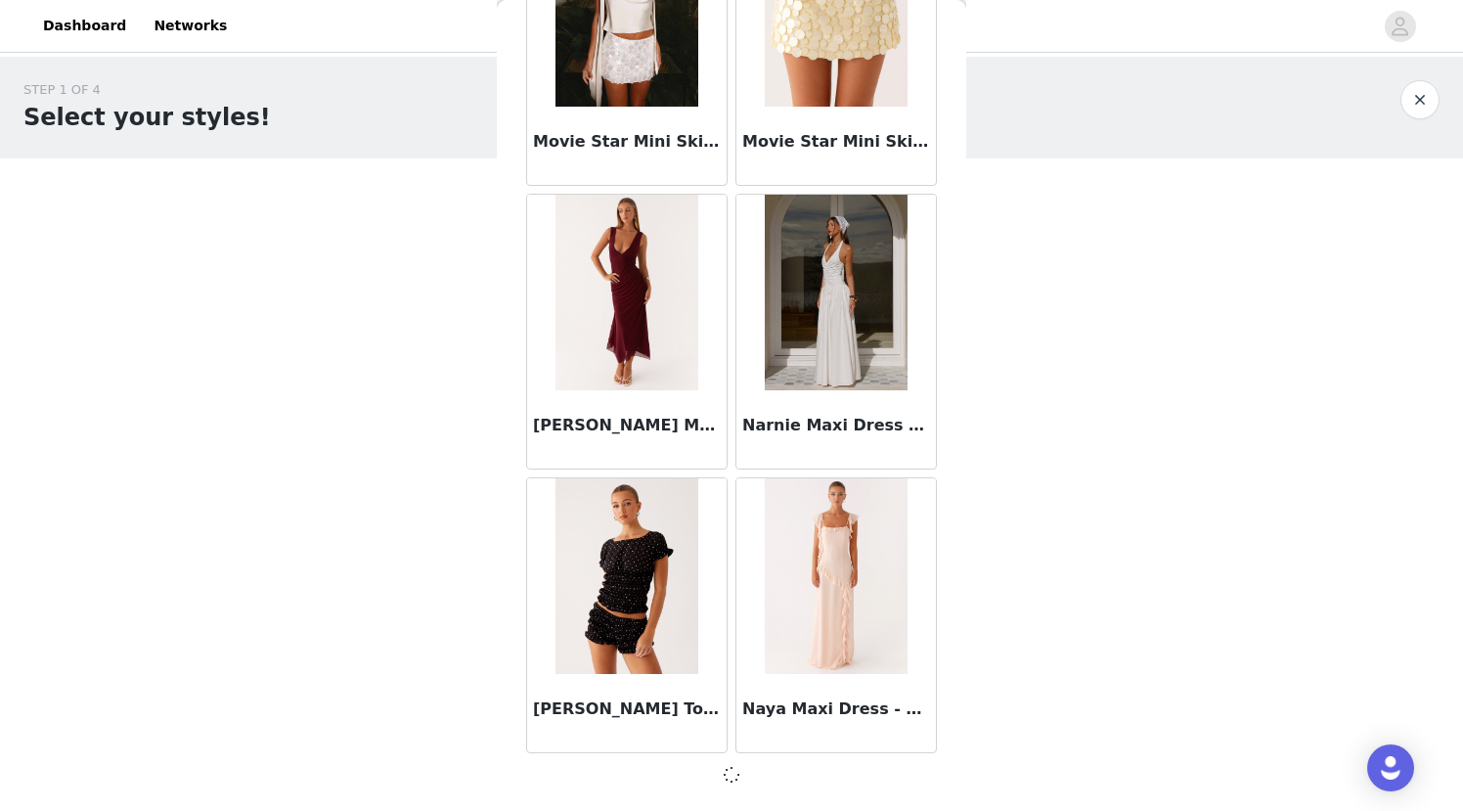
scroll to position [90119, 0]
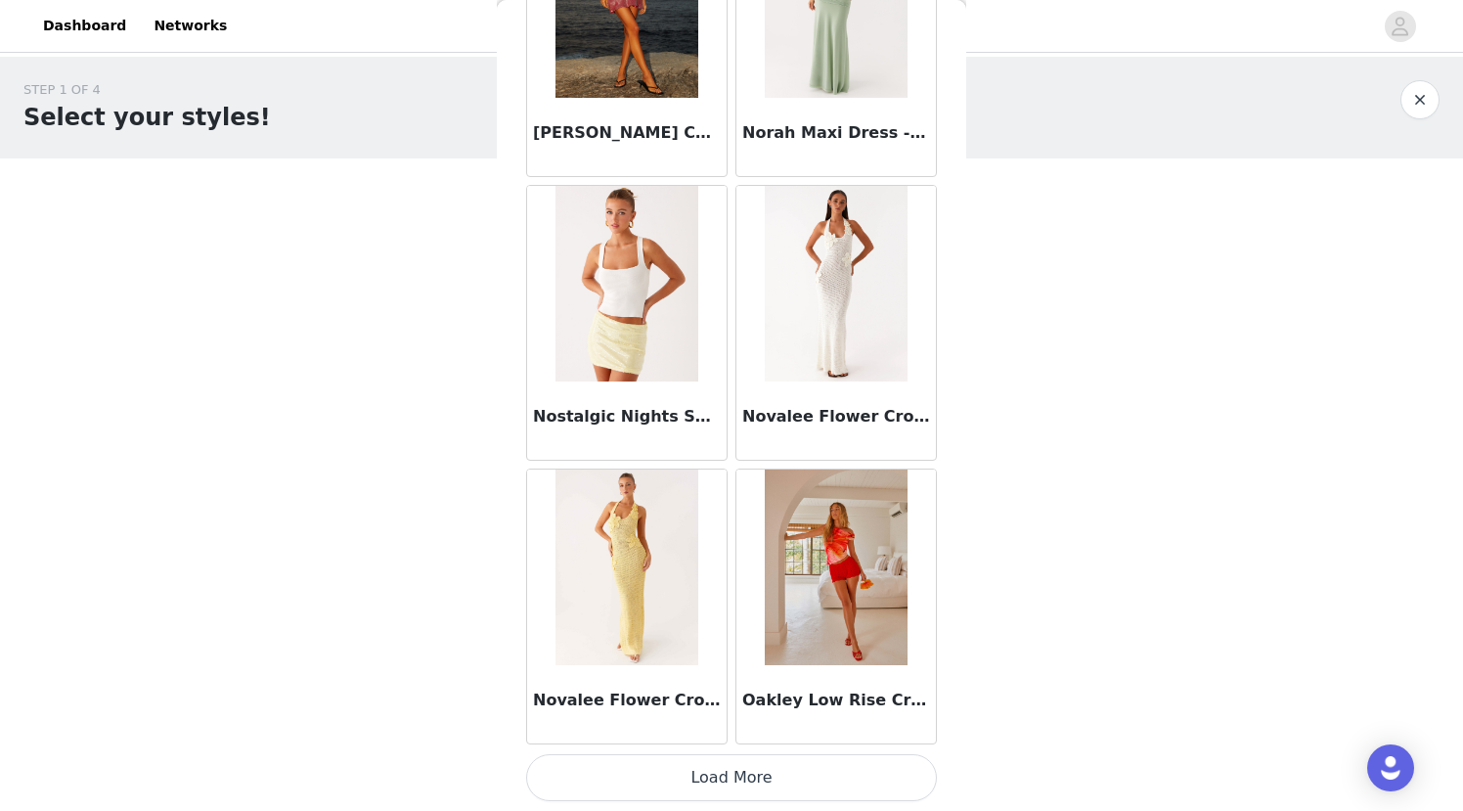
click at [730, 776] on button "Load More" at bounding box center [731, 777] width 411 height 47
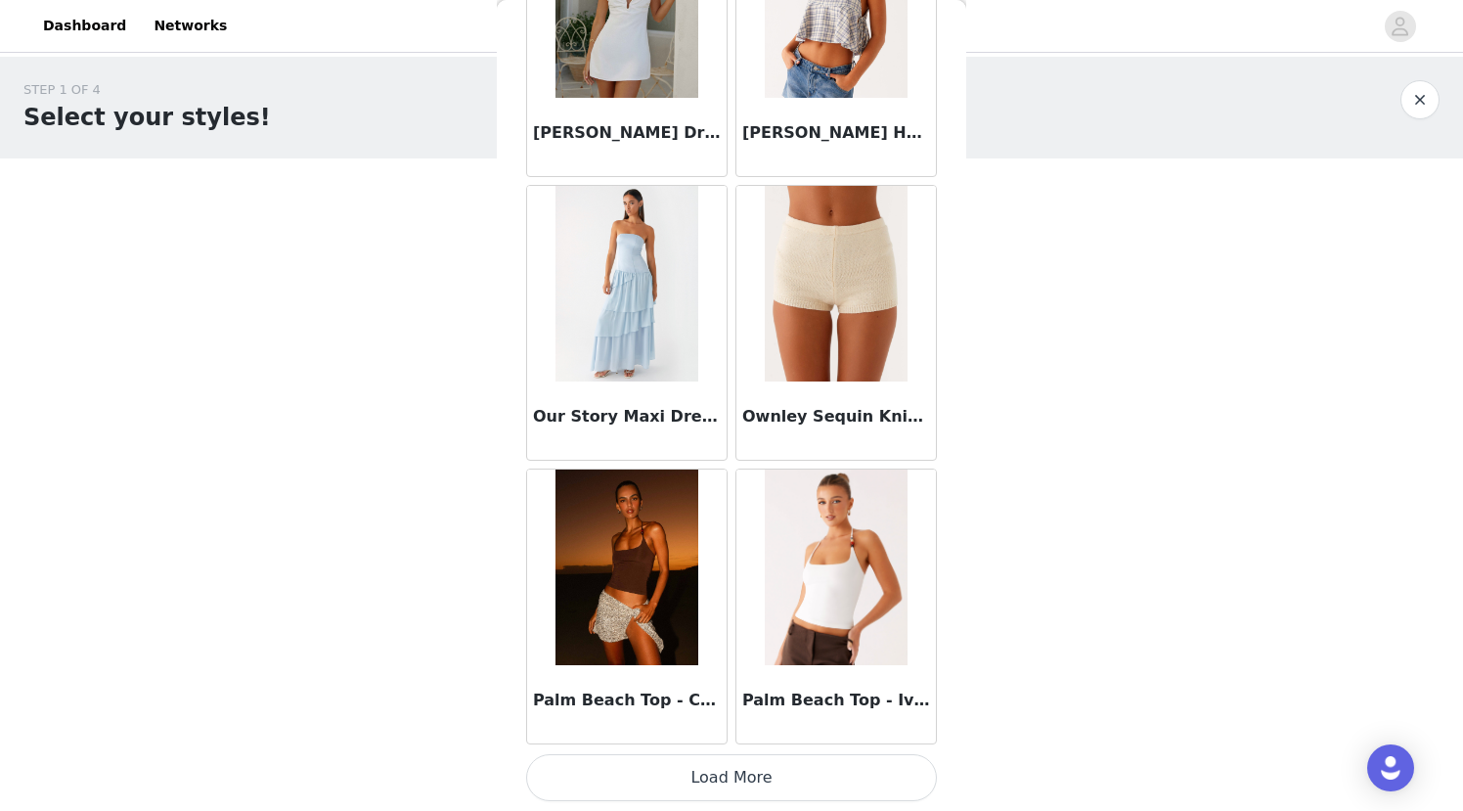
click at [730, 776] on button "Load More" at bounding box center [731, 777] width 411 height 47
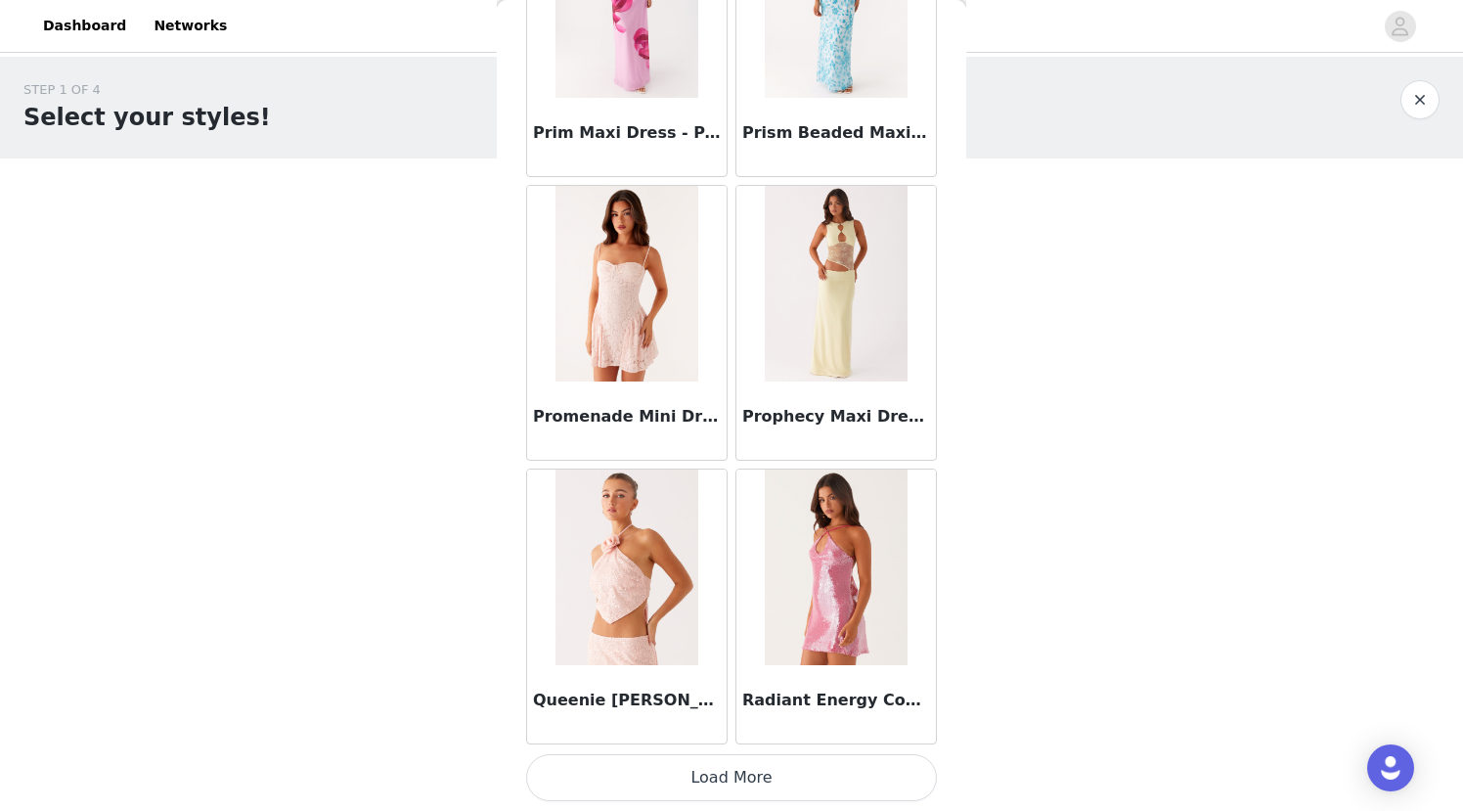
click at [730, 776] on button "Load More" at bounding box center [731, 777] width 411 height 47
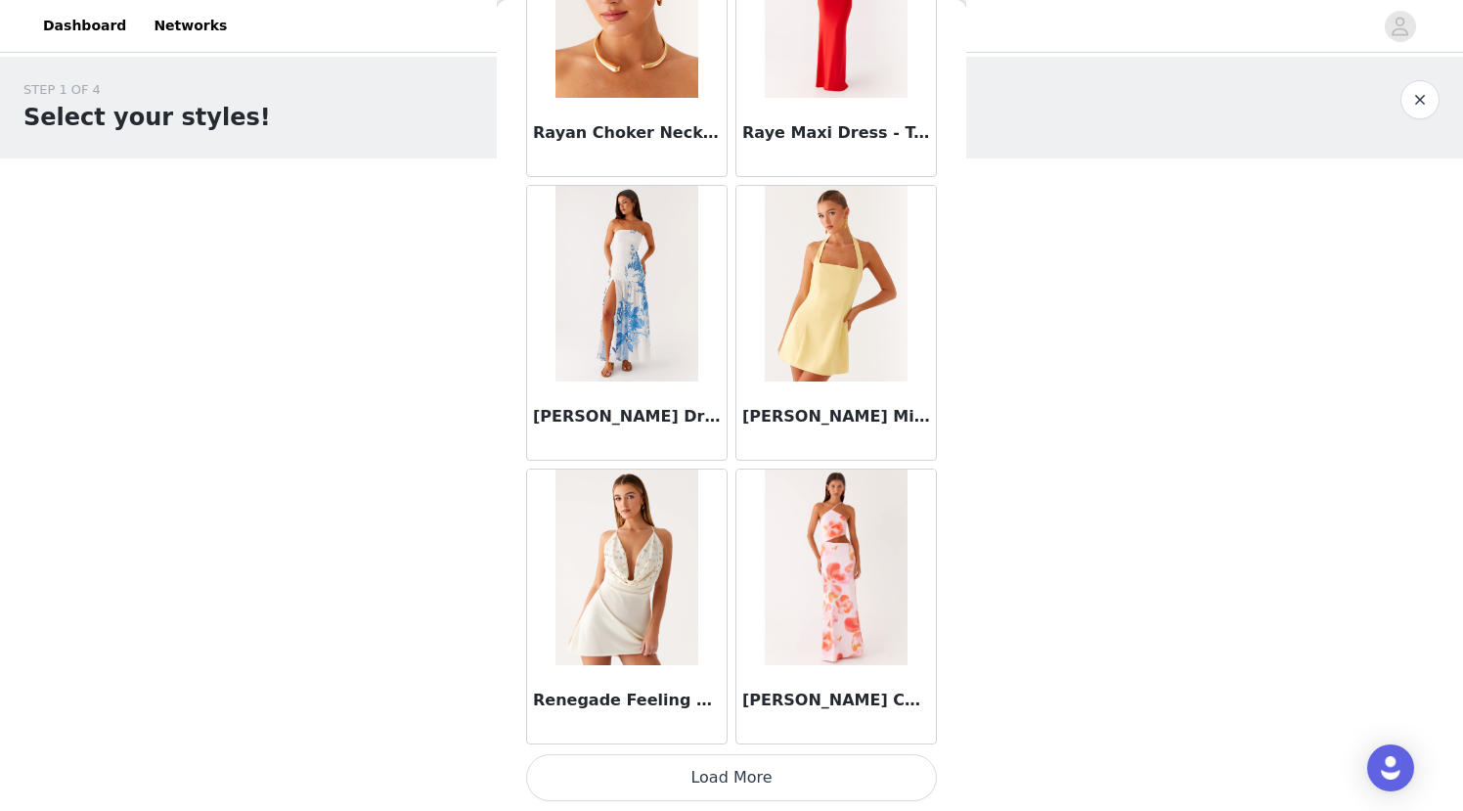
click at [730, 776] on button "Load More" at bounding box center [731, 777] width 411 height 47
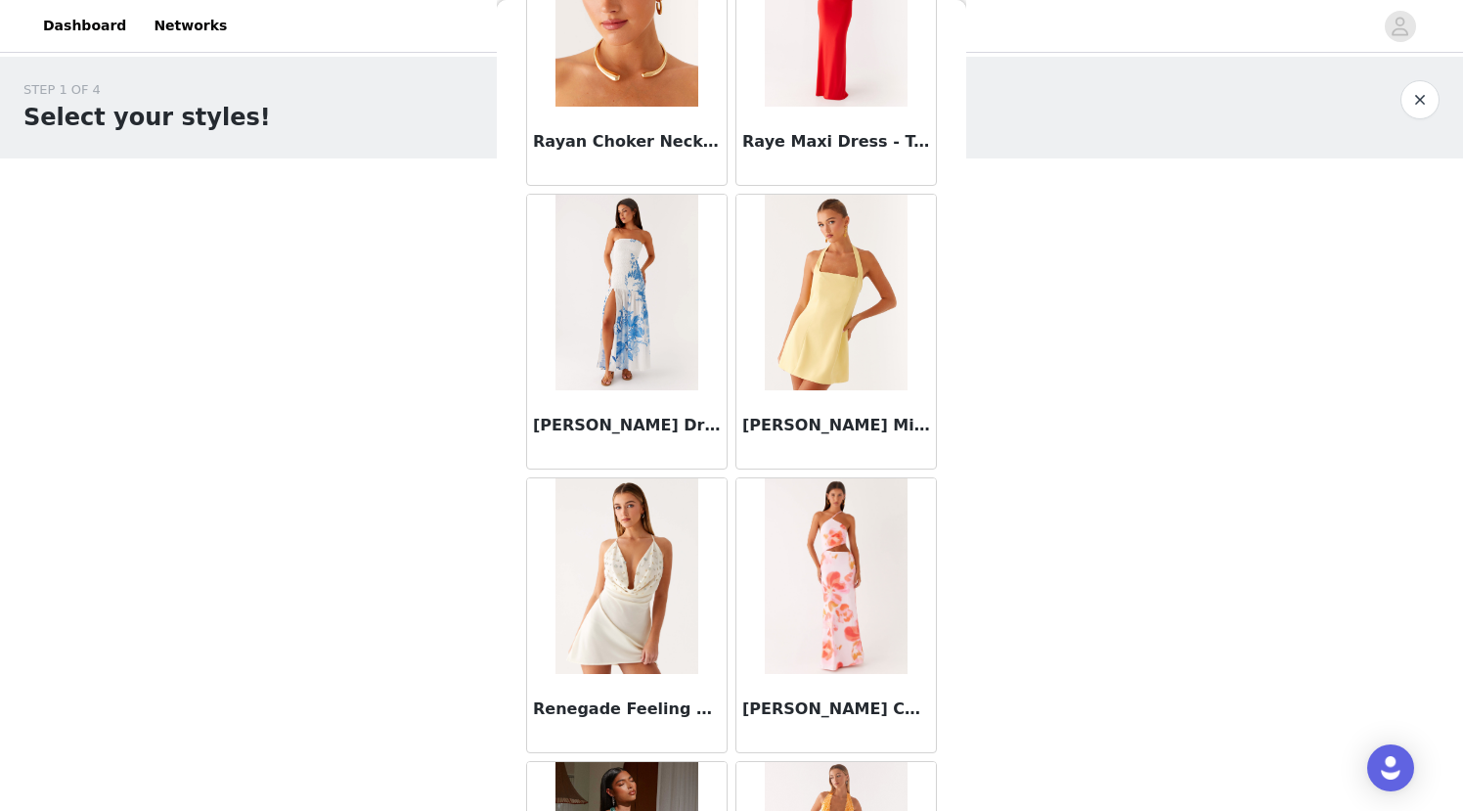
scroll to position [101476, 0]
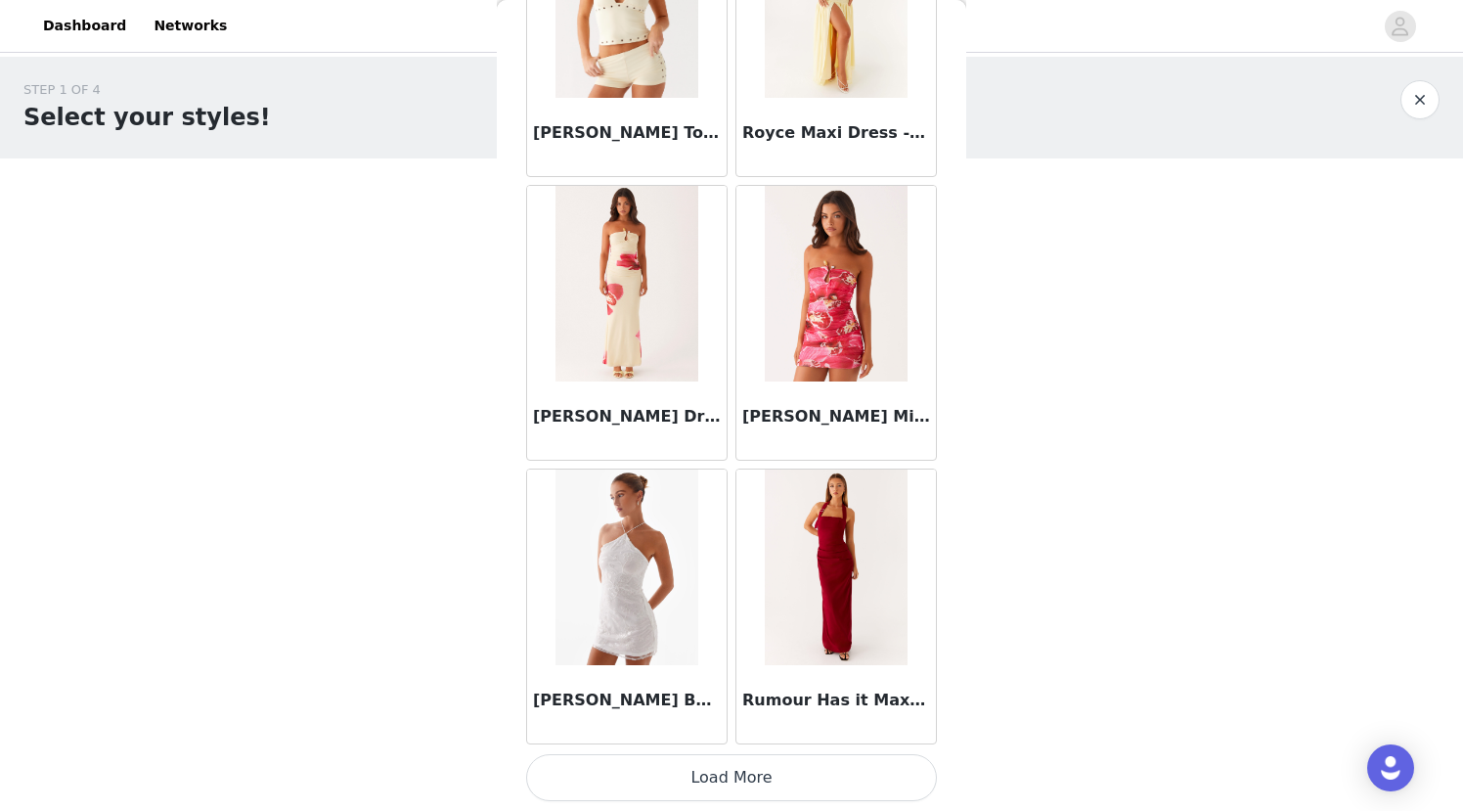
click at [730, 776] on button "Load More" at bounding box center [731, 777] width 411 height 47
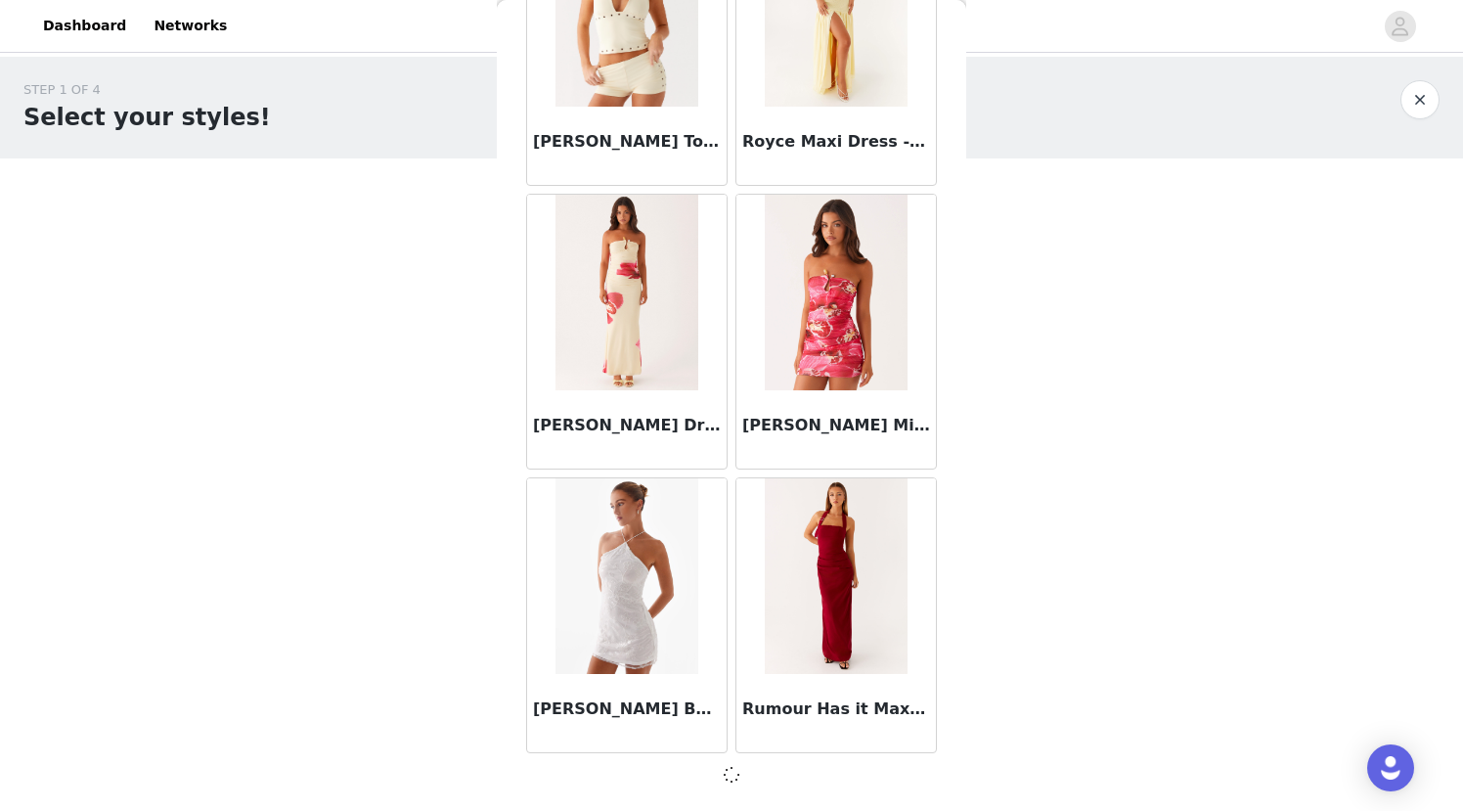
scroll to position [104304, 0]
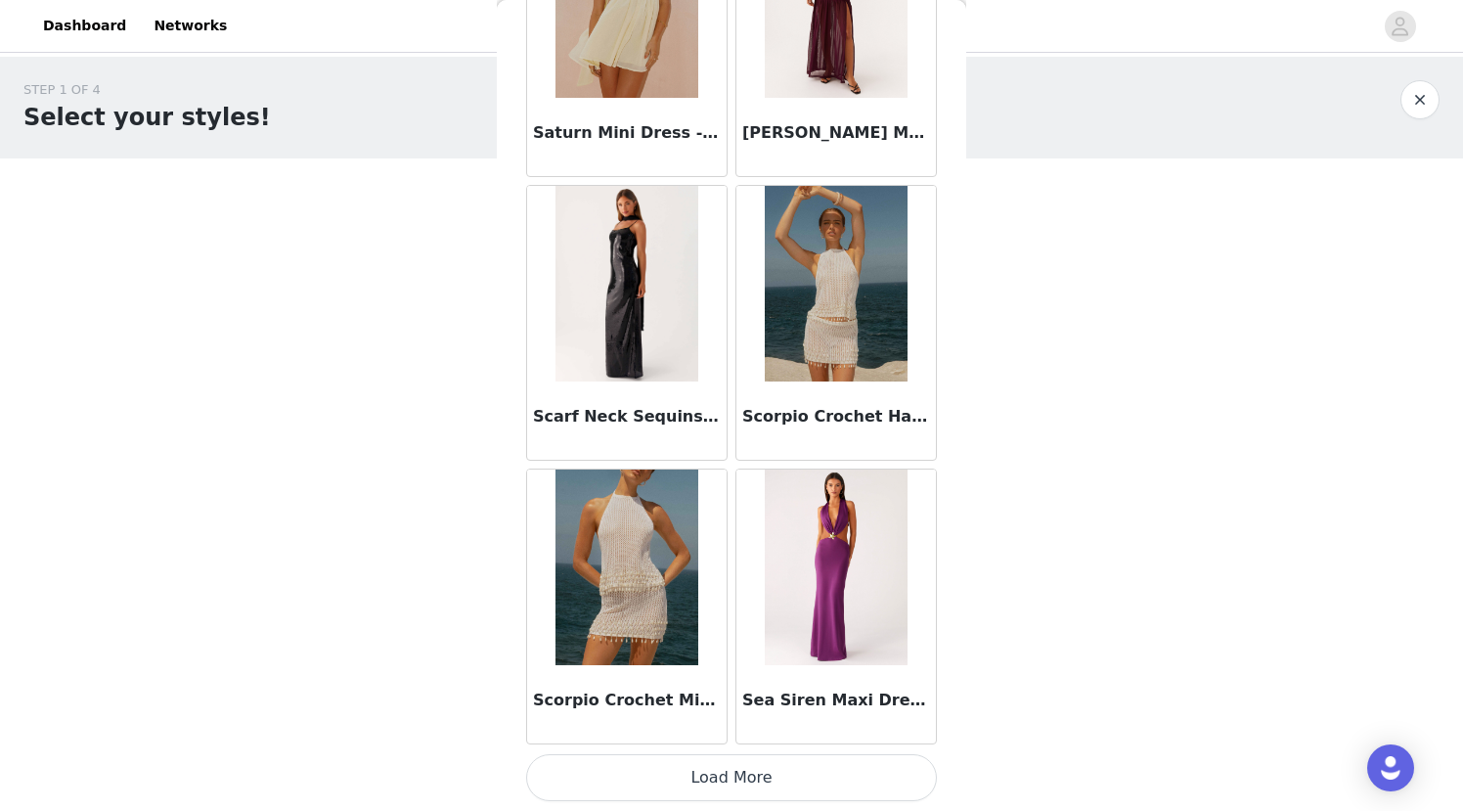
click at [730, 776] on button "Load More" at bounding box center [731, 777] width 411 height 47
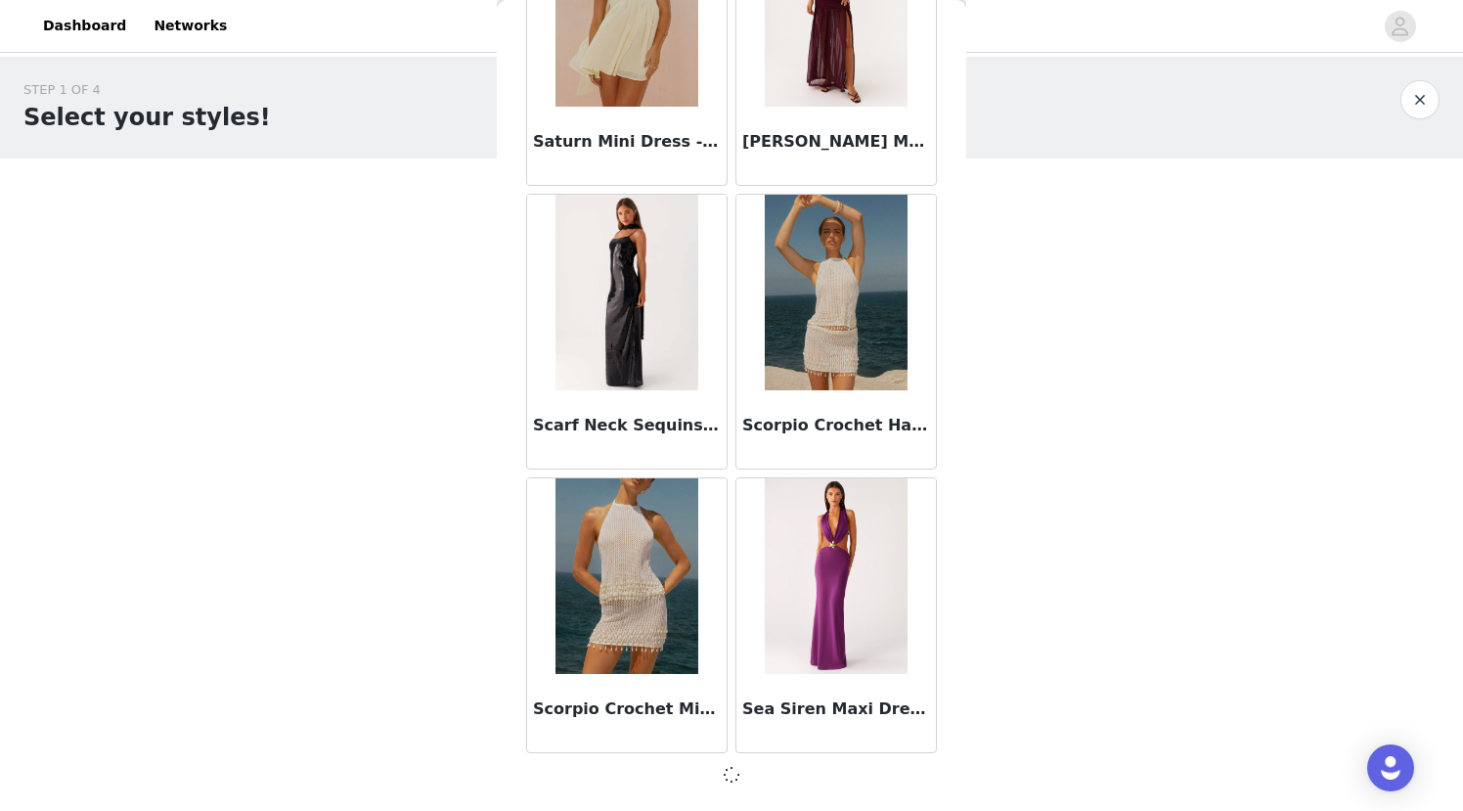
scroll to position [107141, 0]
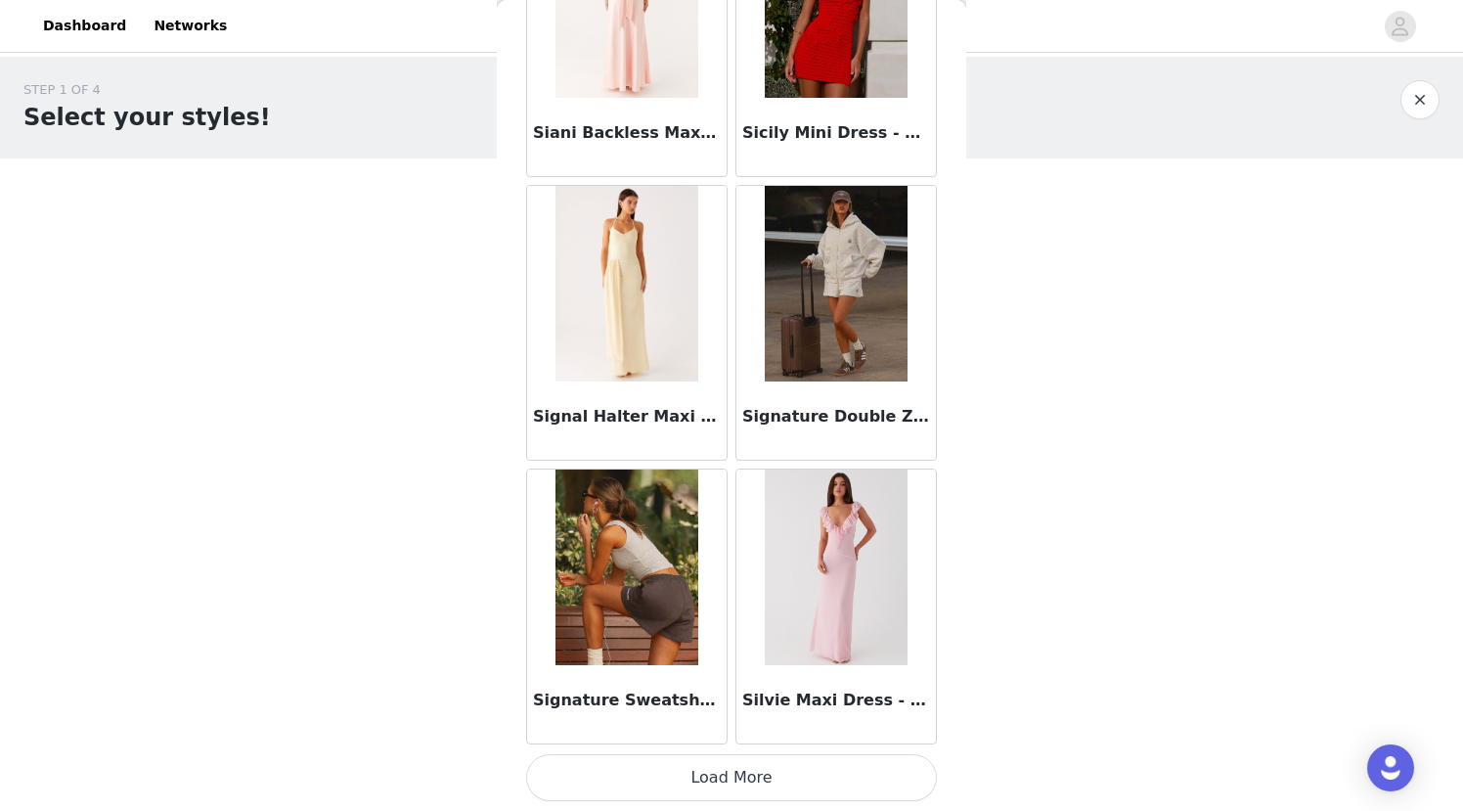
click at [730, 776] on button "Load More" at bounding box center [731, 777] width 411 height 47
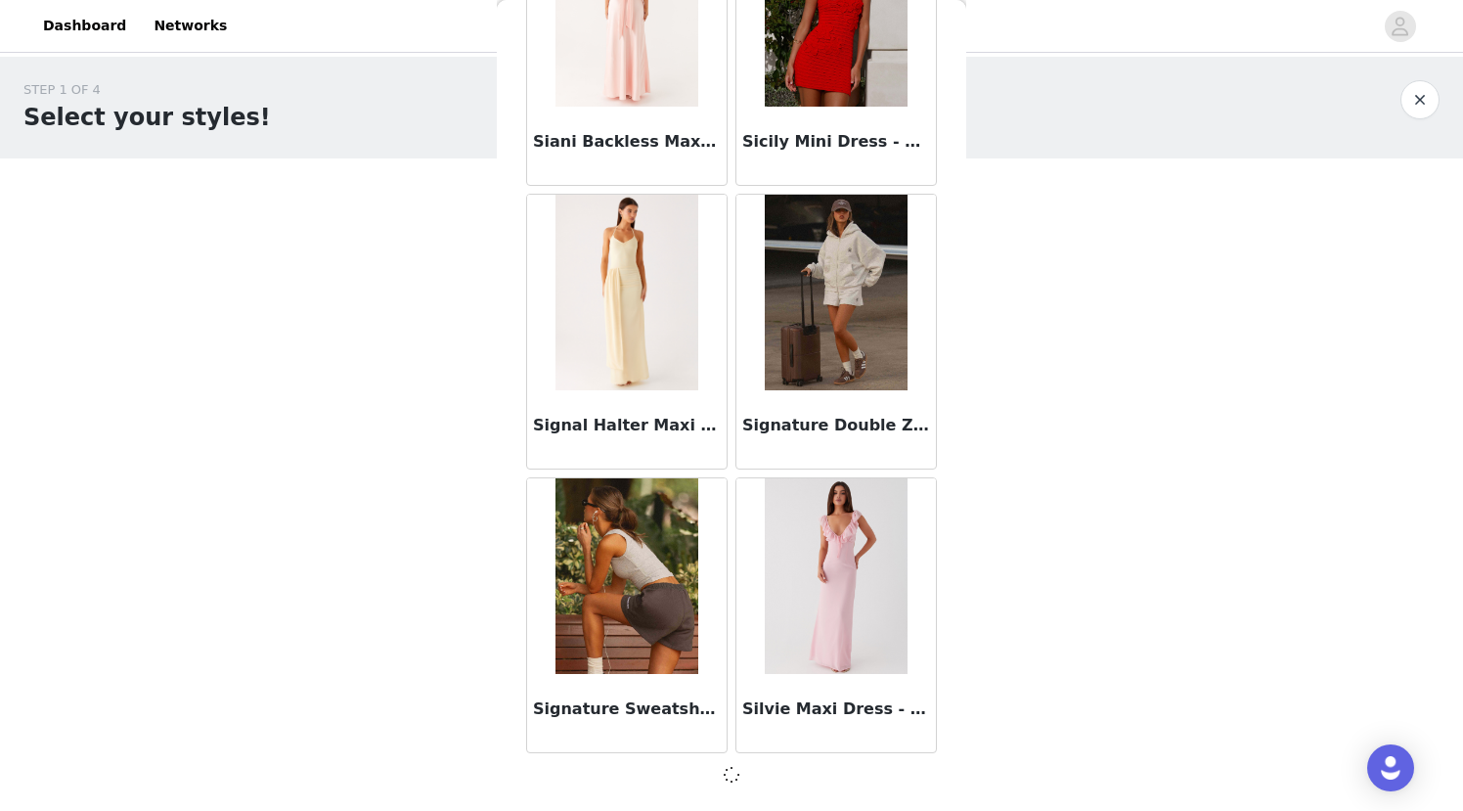
scroll to position [109978, 0]
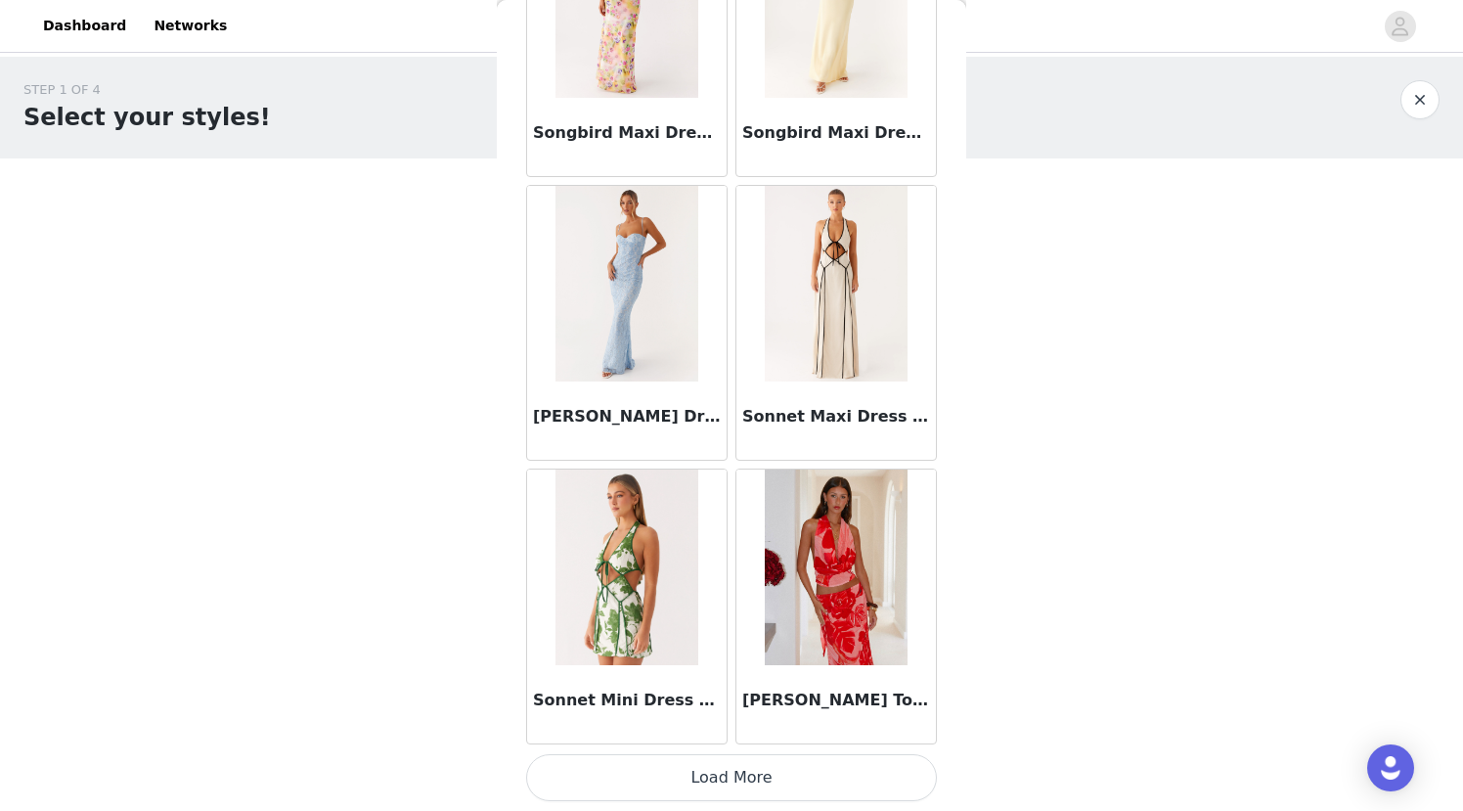
click at [730, 776] on button "Load More" at bounding box center [731, 777] width 411 height 47
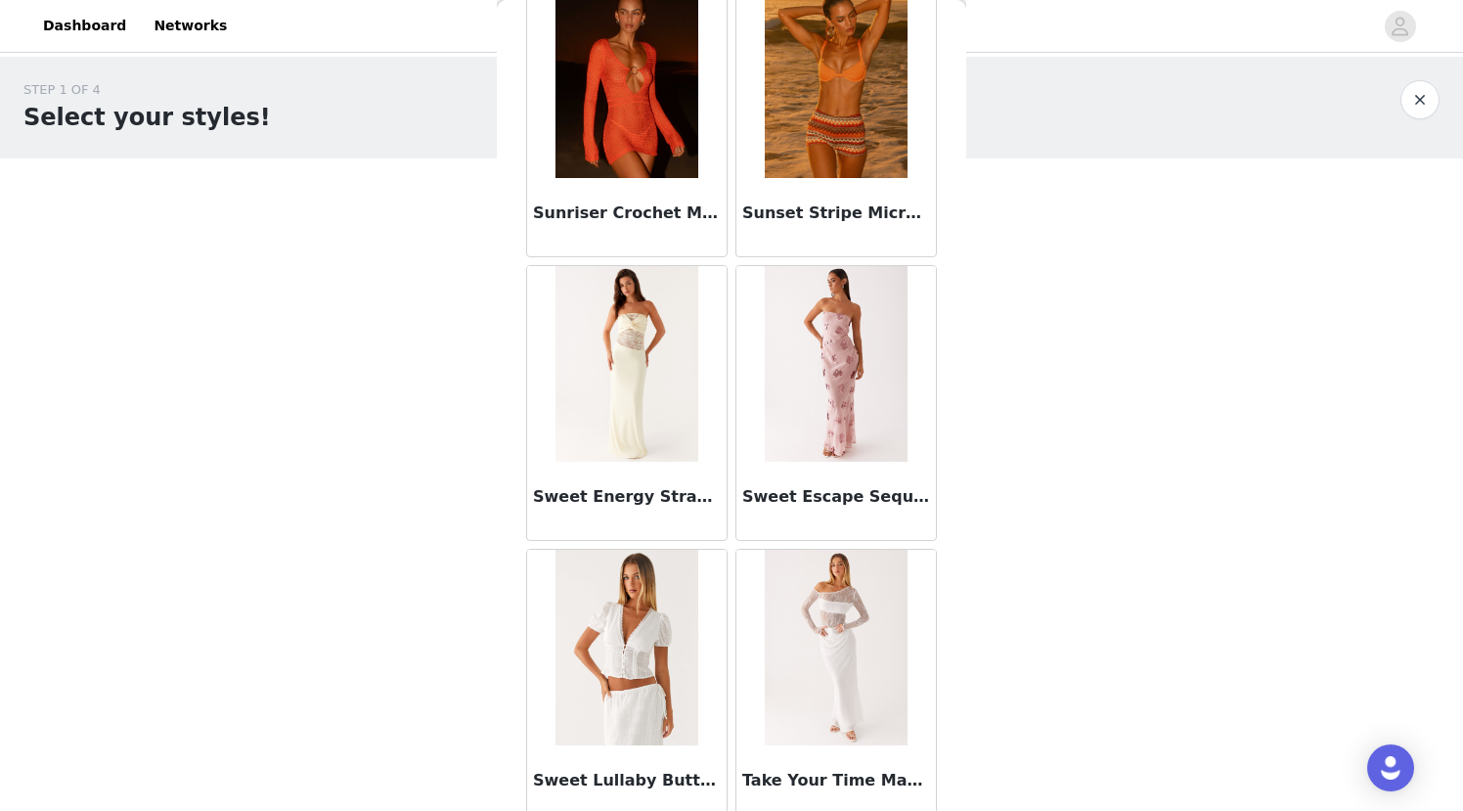
scroll to position [115660, 0]
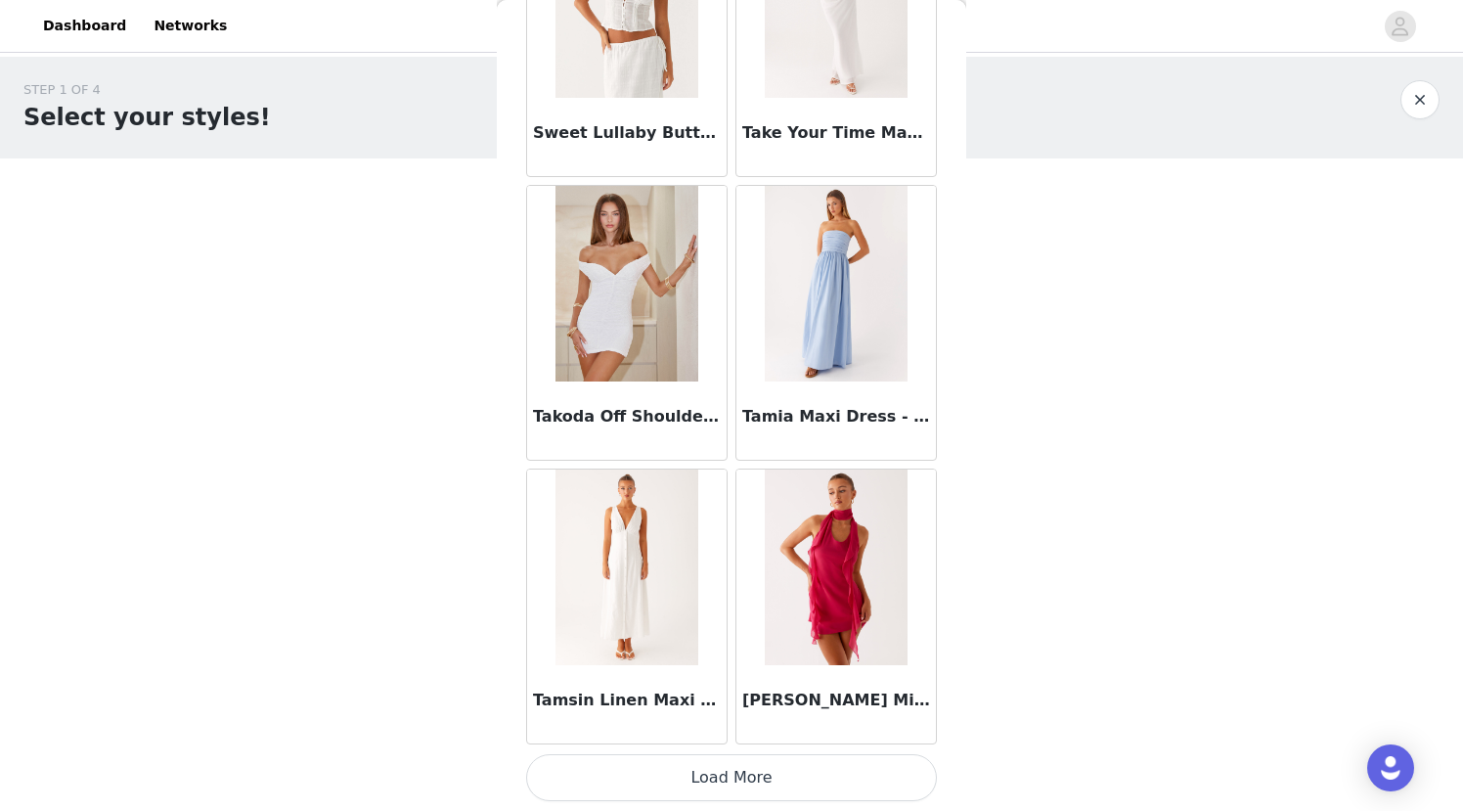
click at [730, 776] on button "Load More" at bounding box center [731, 777] width 411 height 47
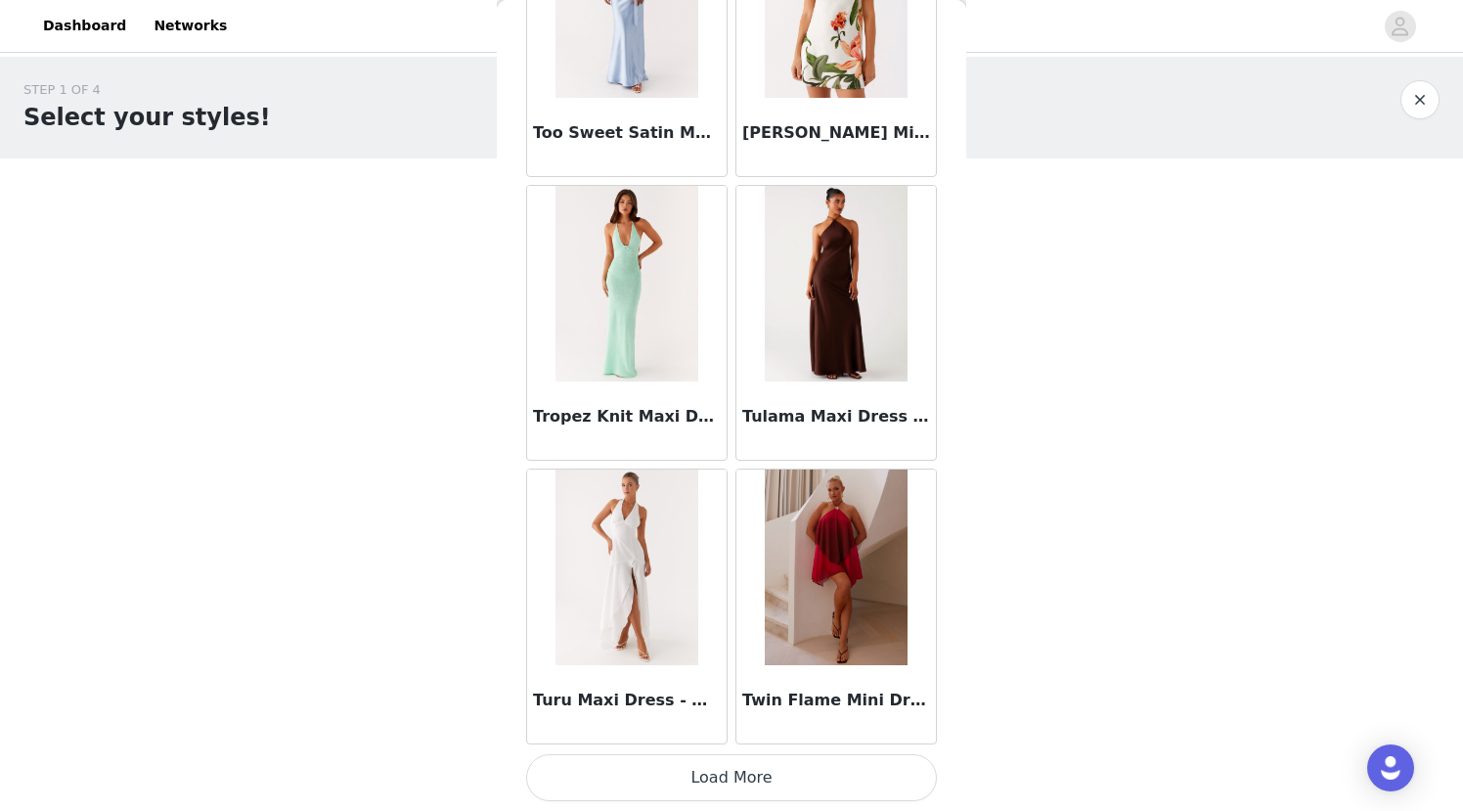
click at [730, 776] on button "Load More" at bounding box center [731, 777] width 411 height 47
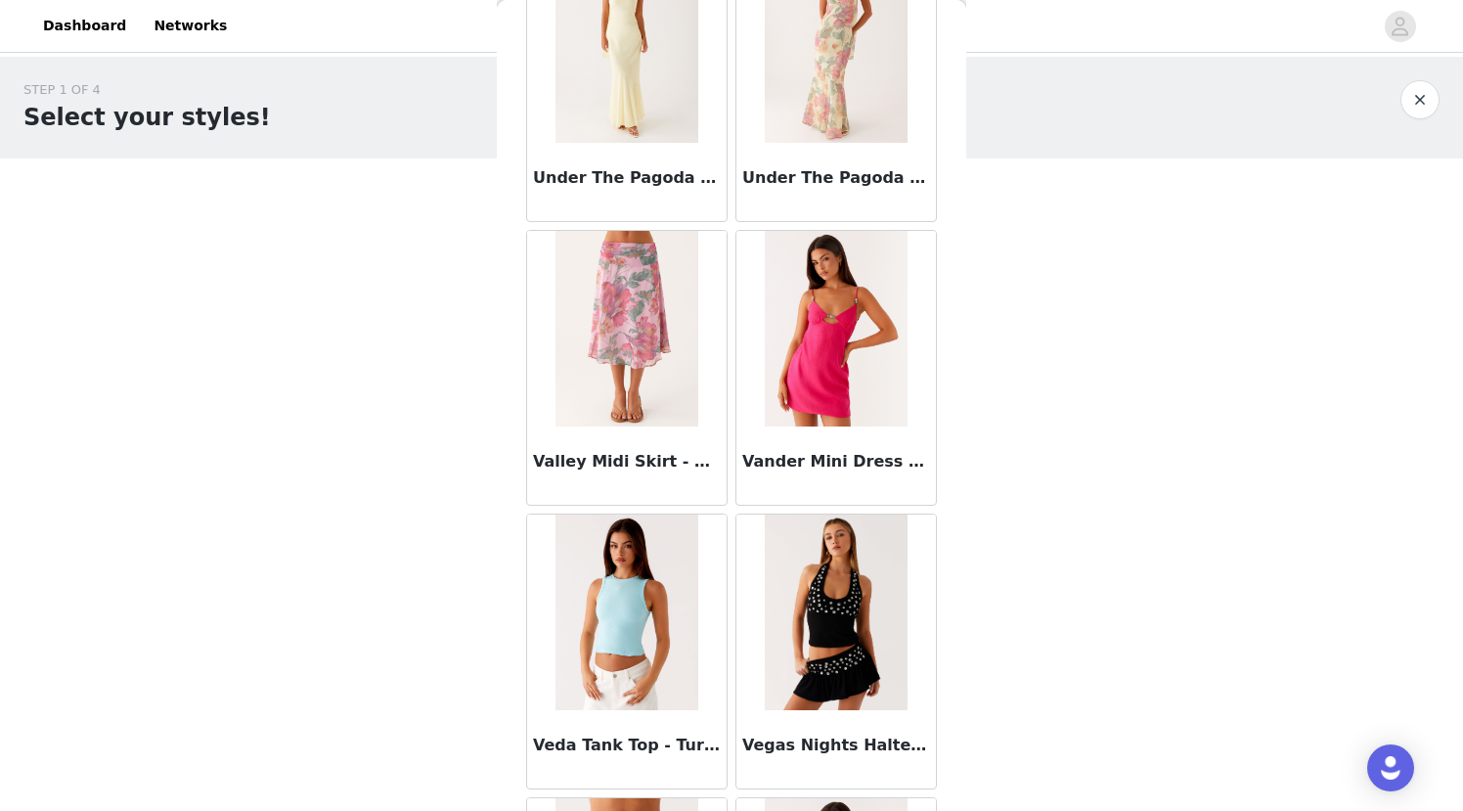
scroll to position [121334, 0]
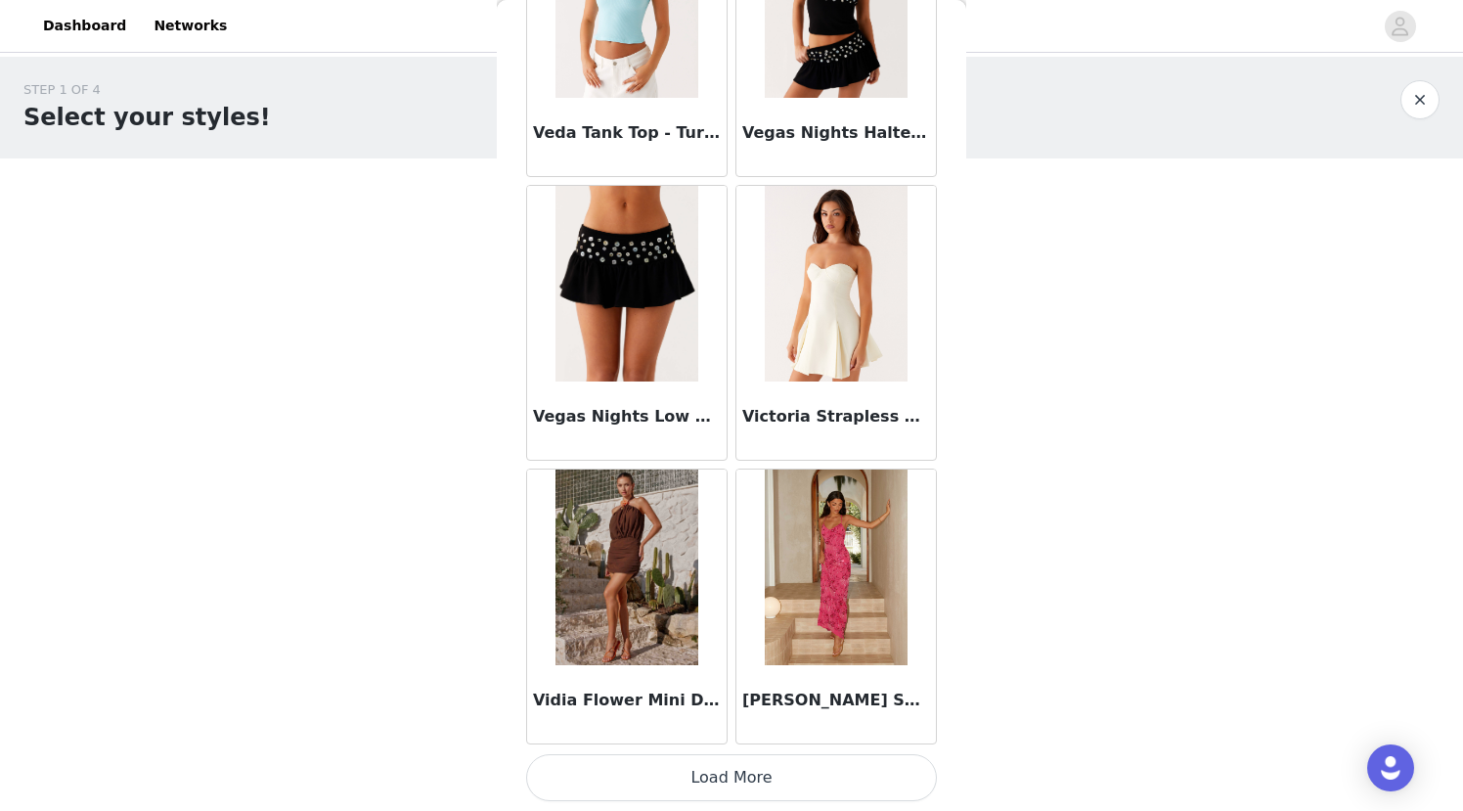
click at [703, 785] on button "Load More" at bounding box center [731, 777] width 411 height 47
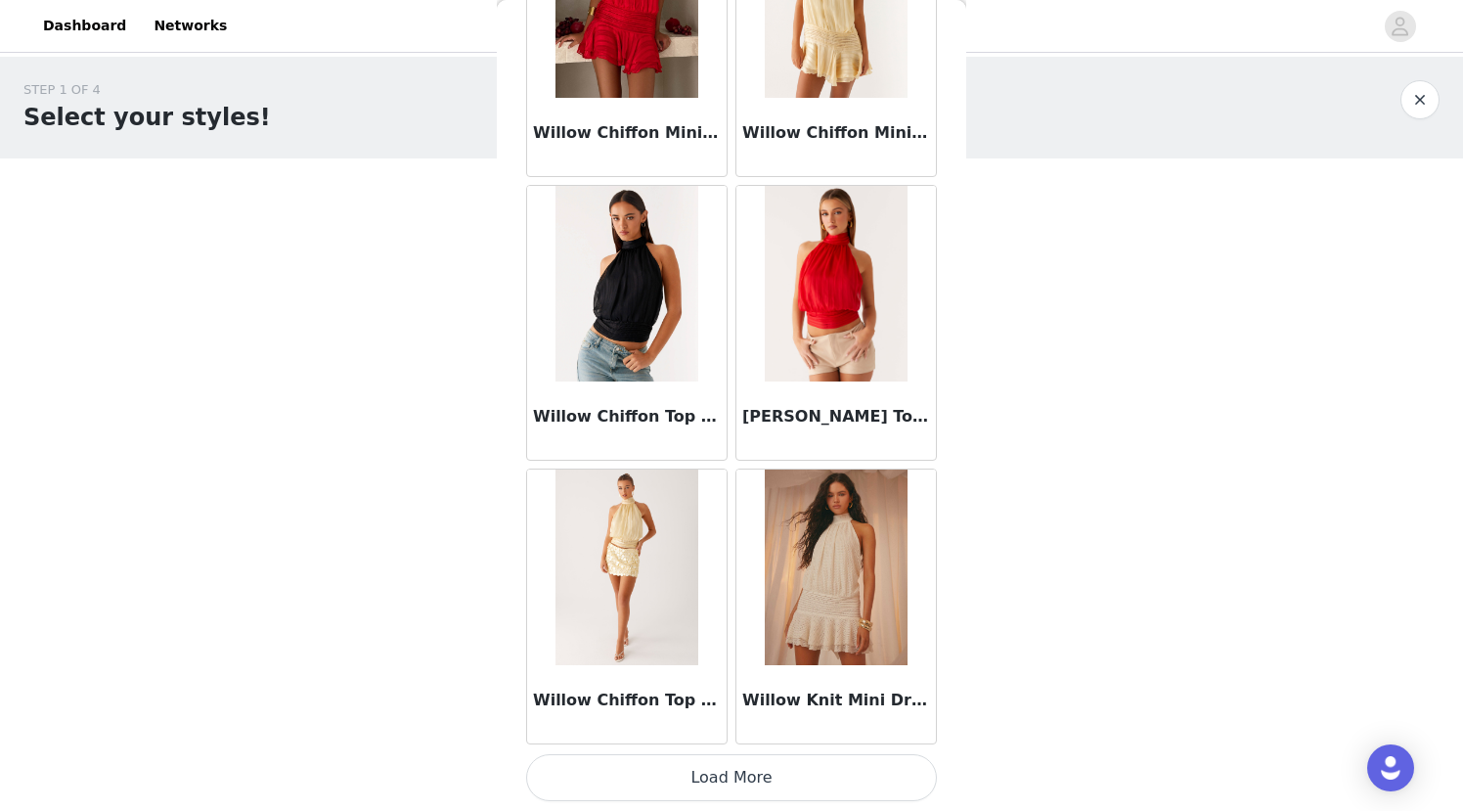
click at [703, 785] on button "Load More" at bounding box center [731, 777] width 411 height 47
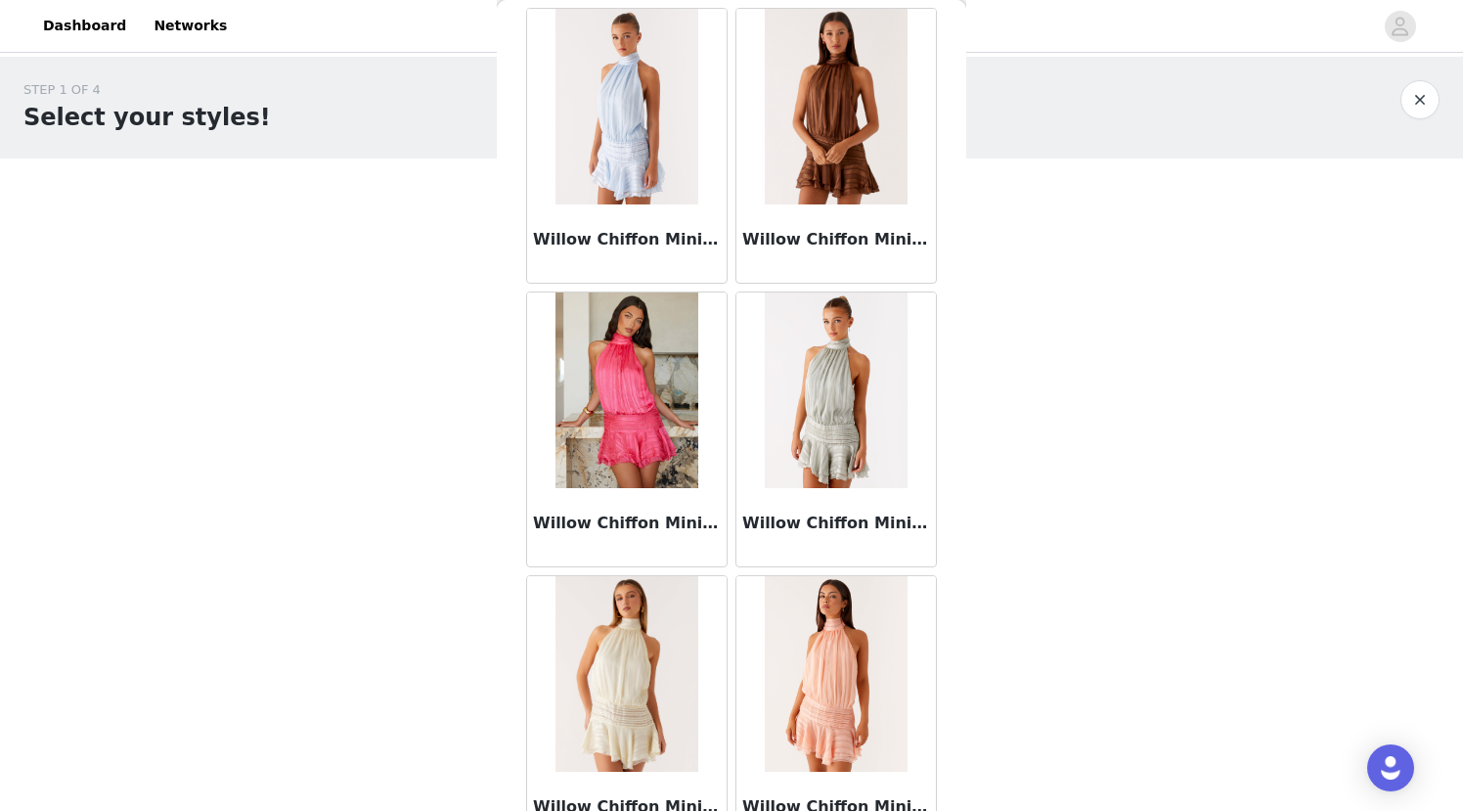
scroll to position [123205, 0]
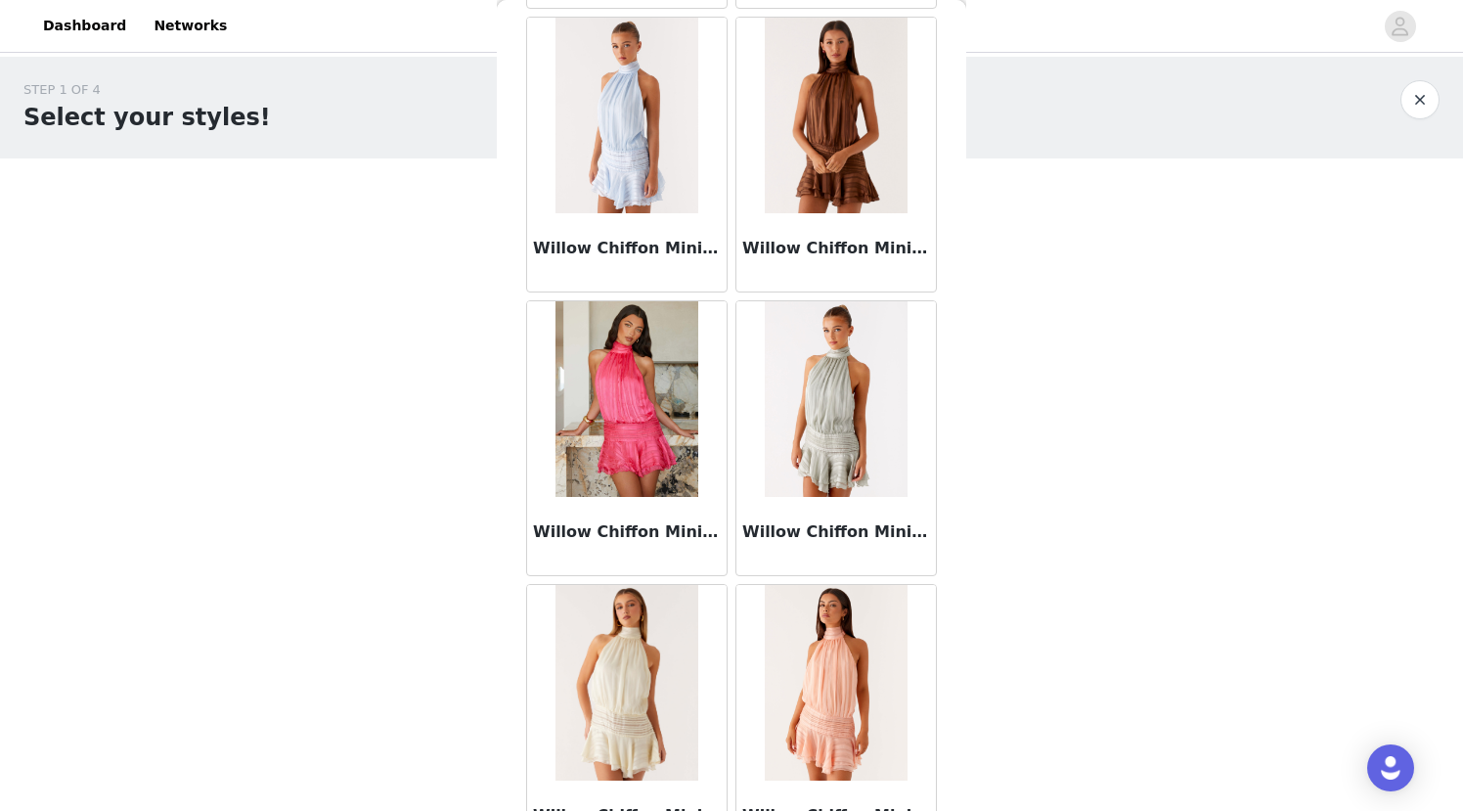
click at [638, 326] on img at bounding box center [627, 399] width 142 height 196
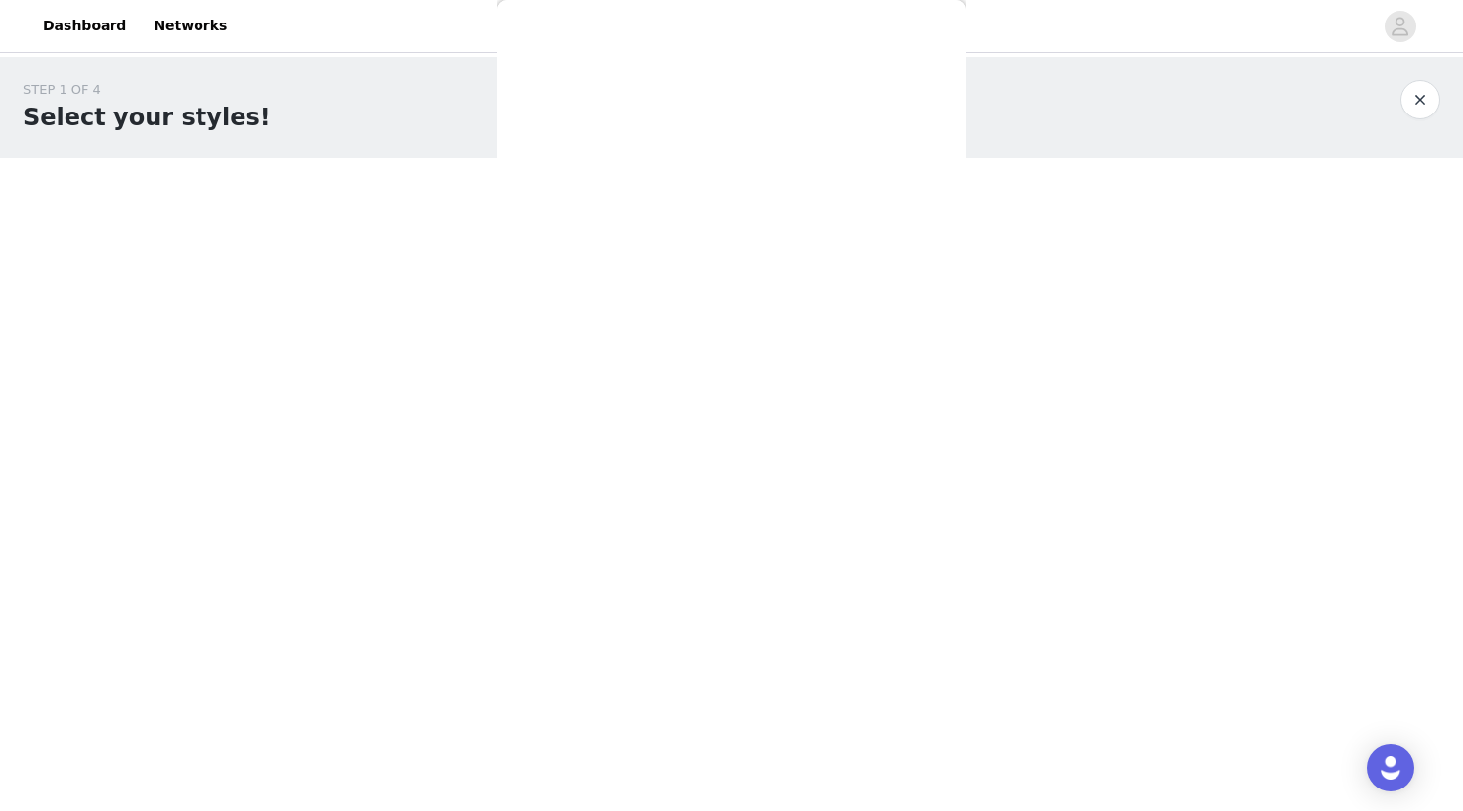
scroll to position [220, 0]
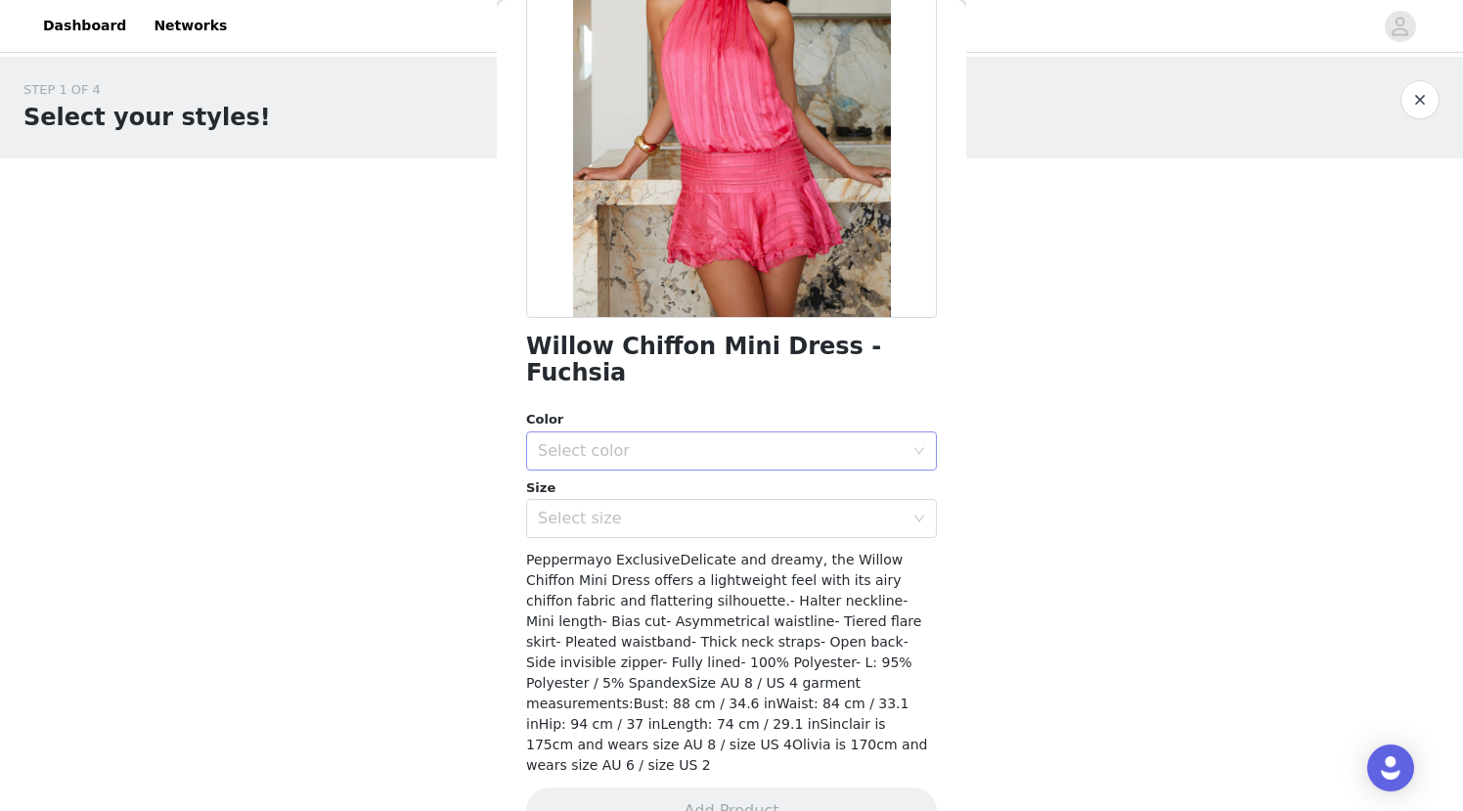
click at [711, 441] on div "Select color" at bounding box center [721, 451] width 366 height 20
click at [670, 476] on li "Fuchsia" at bounding box center [724, 467] width 396 height 31
click at [658, 503] on div "Select size" at bounding box center [725, 518] width 375 height 37
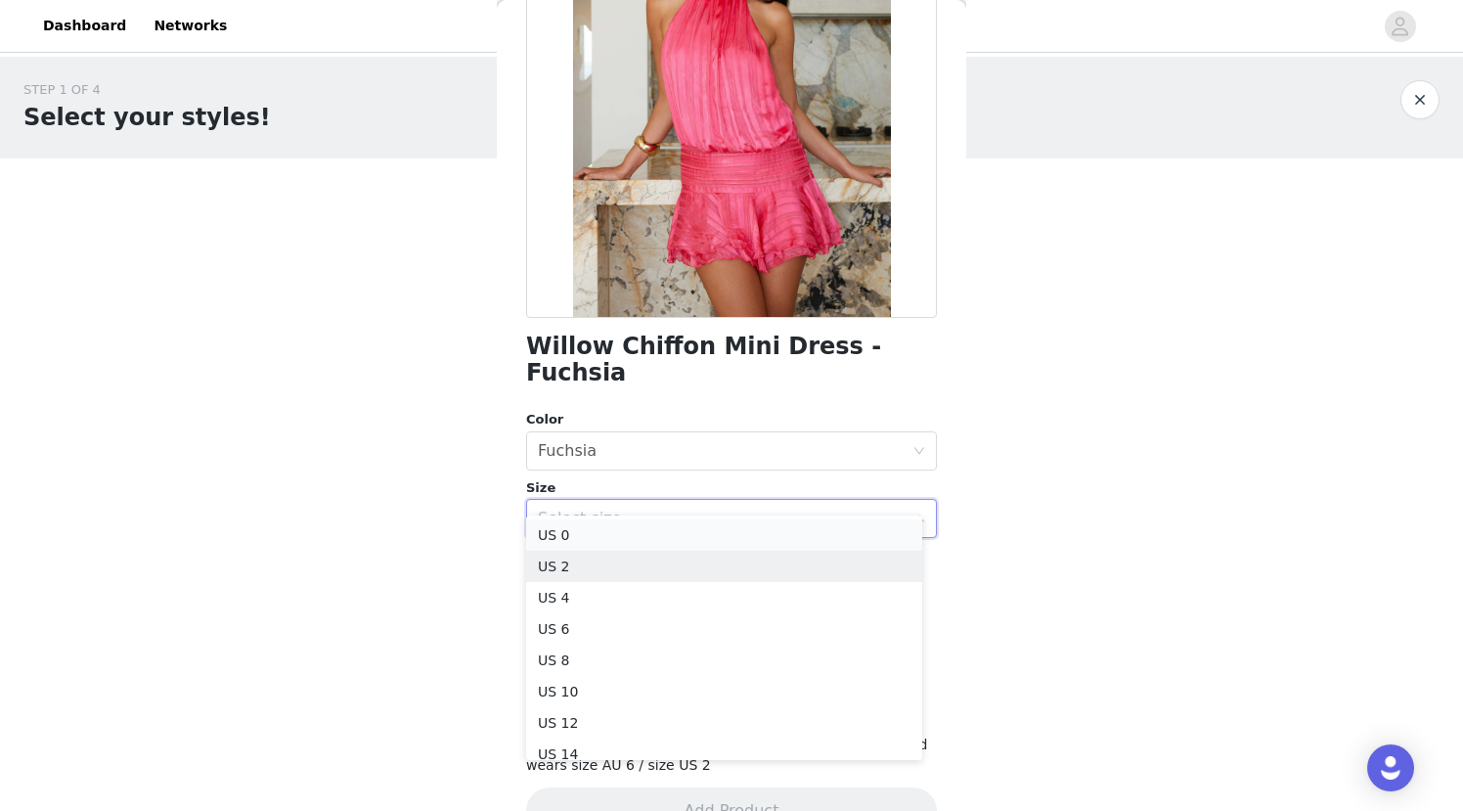
click at [639, 539] on li "US 0" at bounding box center [724, 534] width 396 height 31
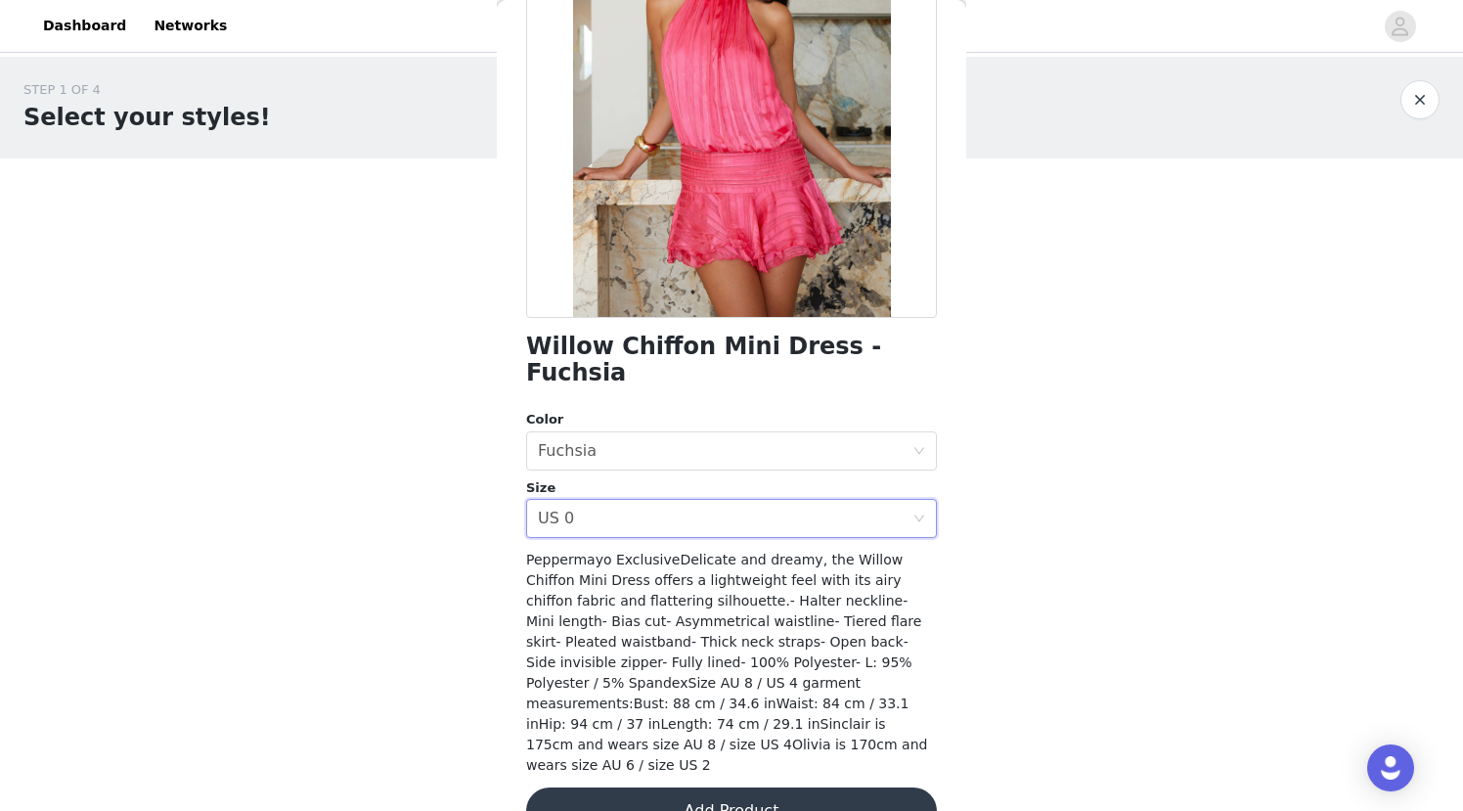
click at [731, 787] on button "Add Product" at bounding box center [731, 810] width 411 height 47
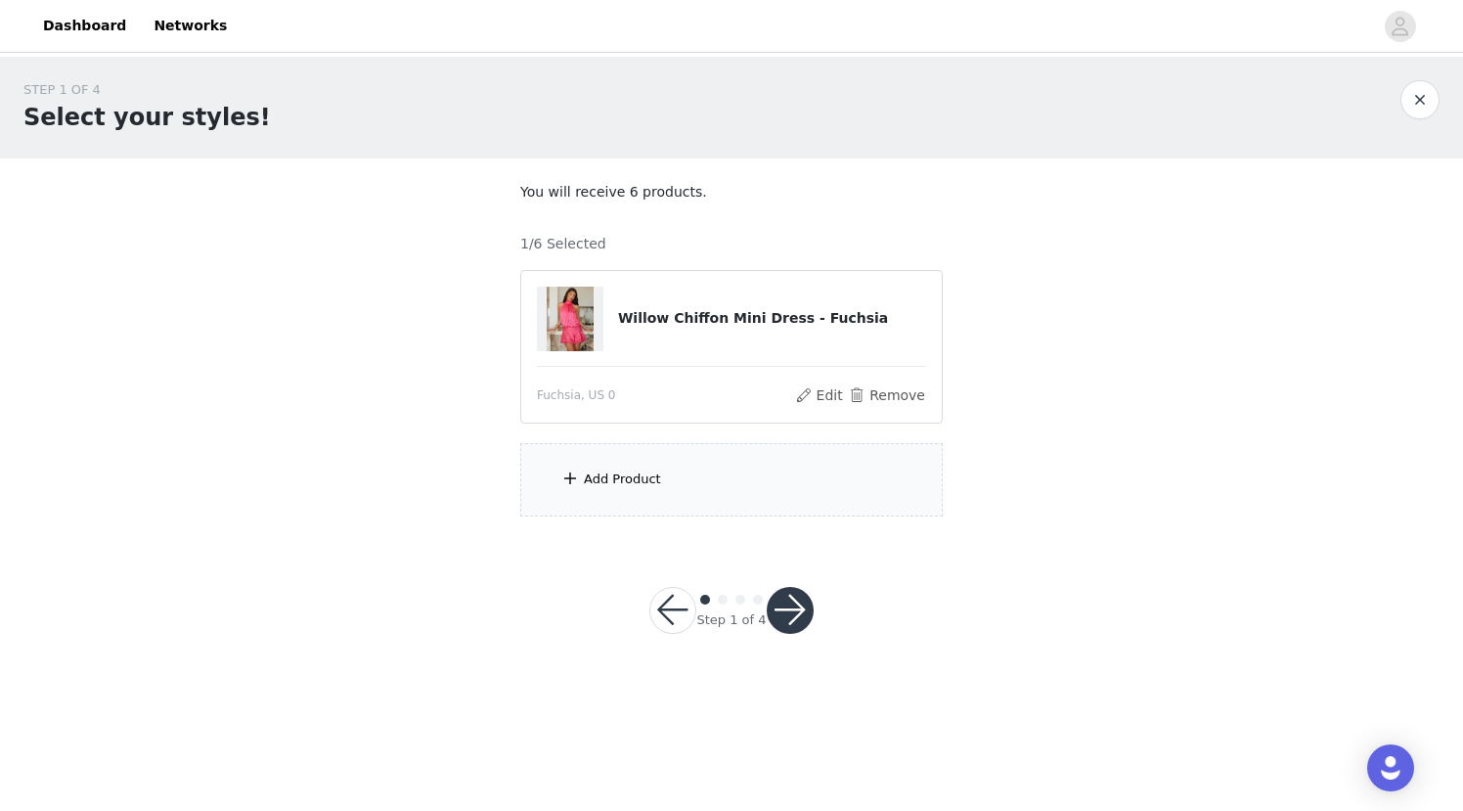
click at [652, 486] on div "Add Product" at bounding box center [622, 480] width 77 height 20
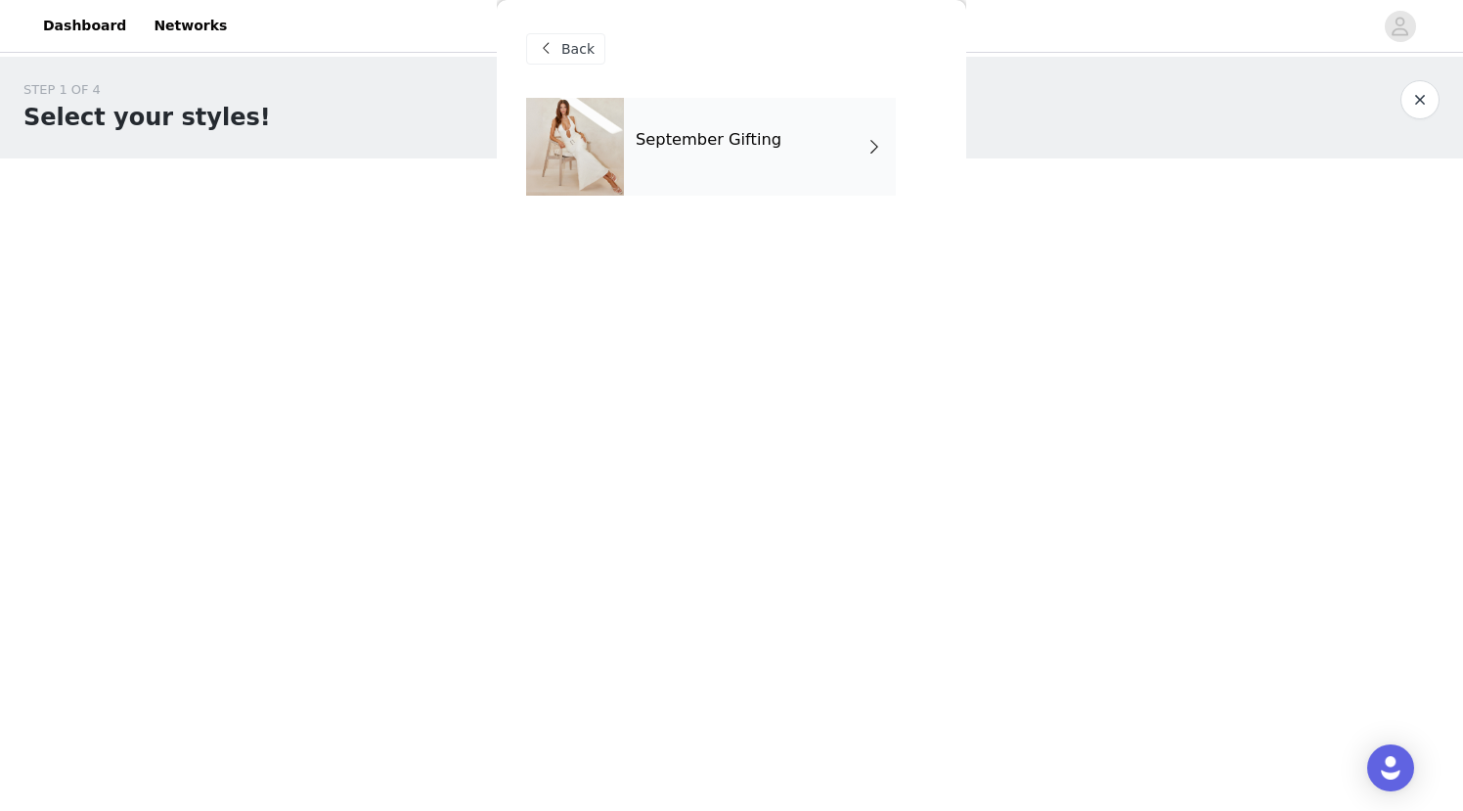
click at [723, 148] on h4 "September Gifting" at bounding box center [709, 140] width 146 height 18
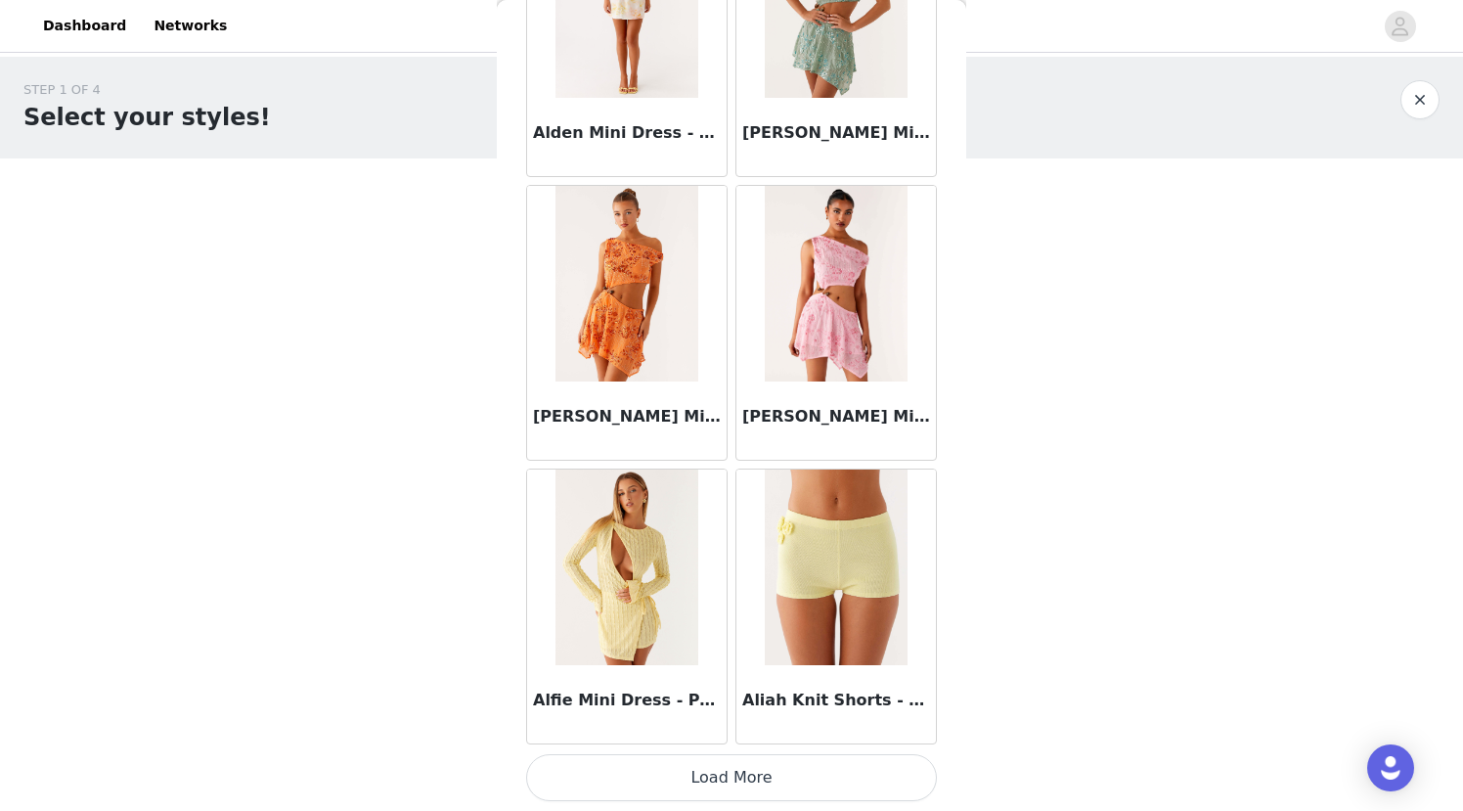
click at [706, 781] on button "Load More" at bounding box center [731, 777] width 411 height 47
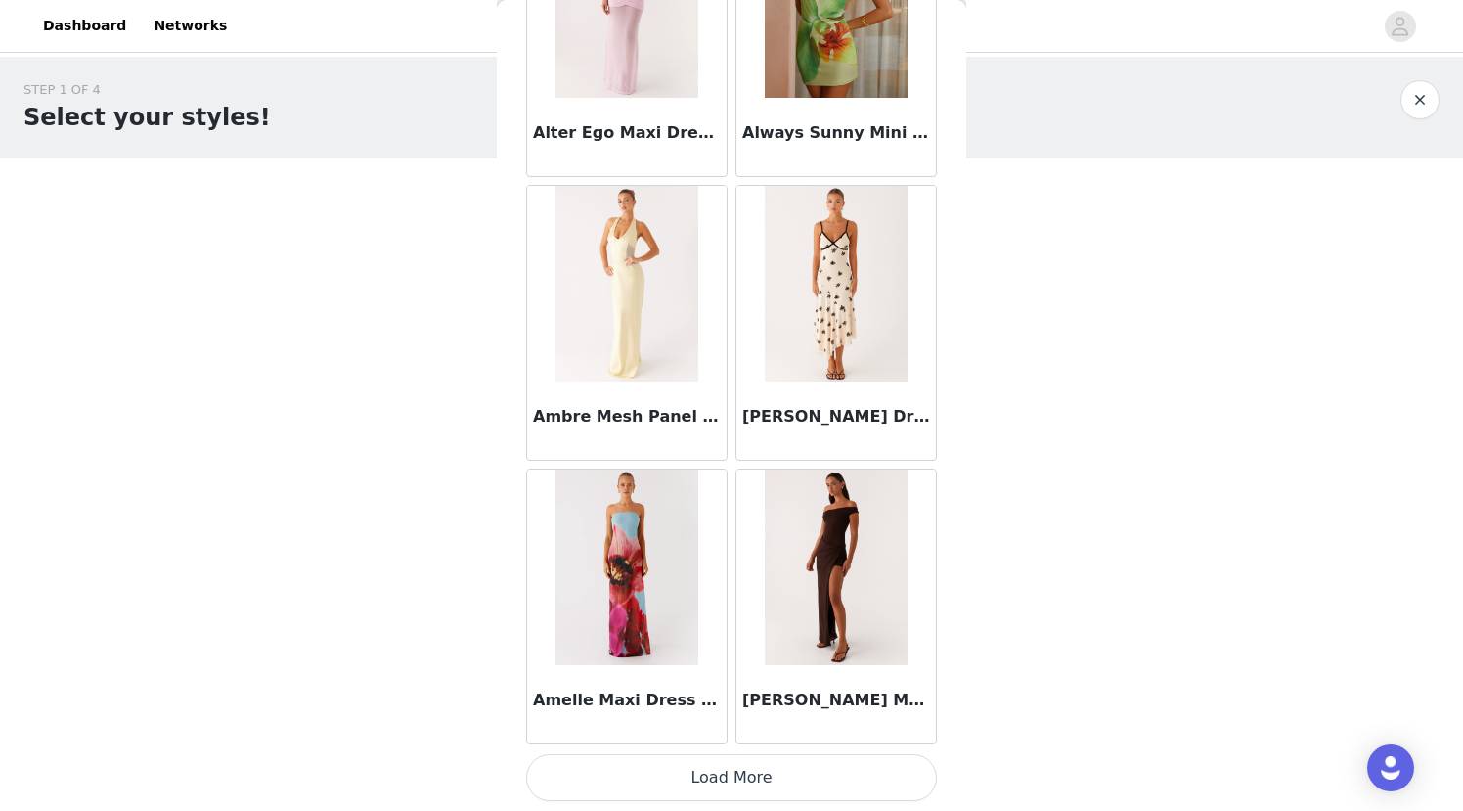
click at [706, 781] on button "Load More" at bounding box center [731, 777] width 411 height 47
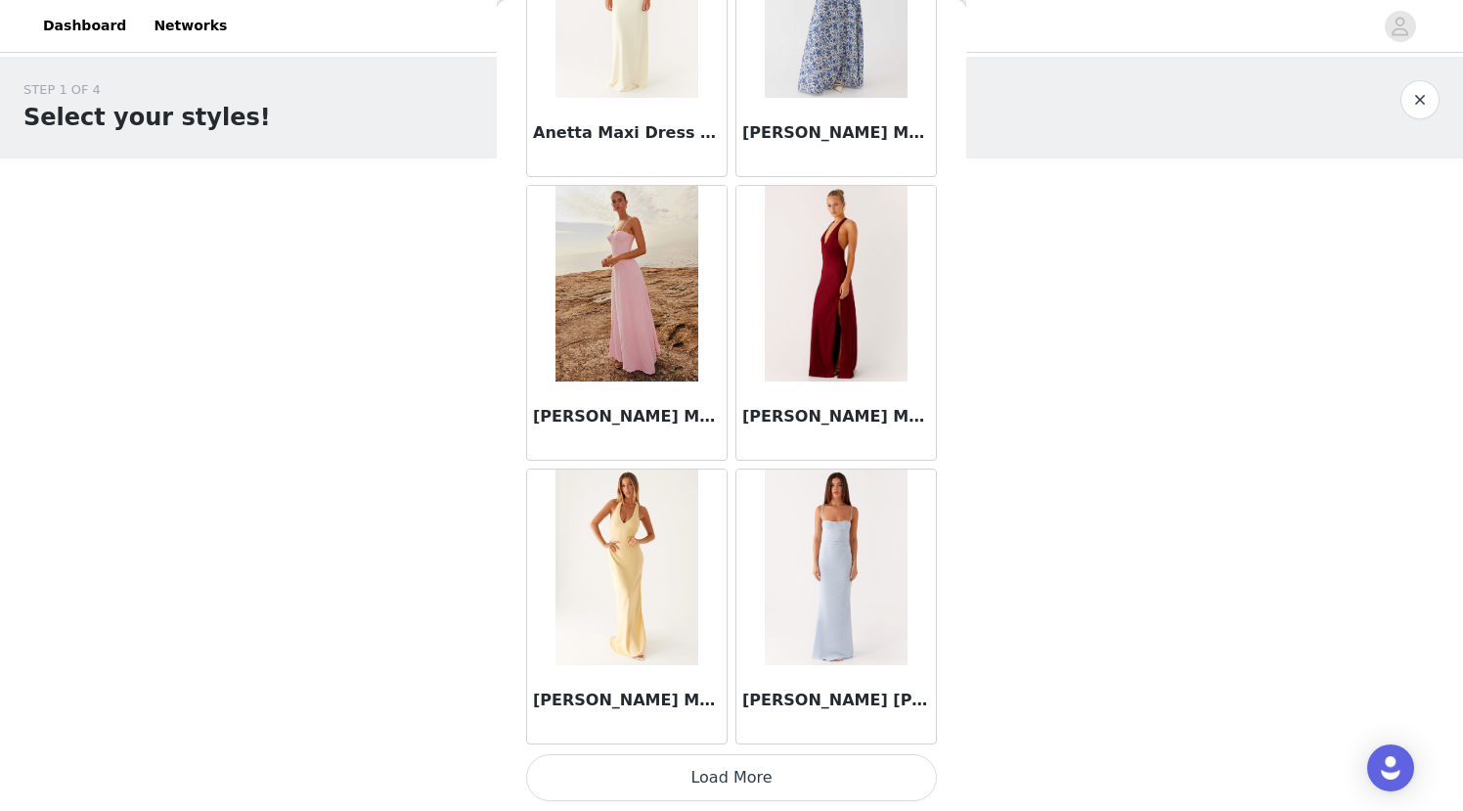
click at [706, 781] on button "Load More" at bounding box center [731, 777] width 411 height 47
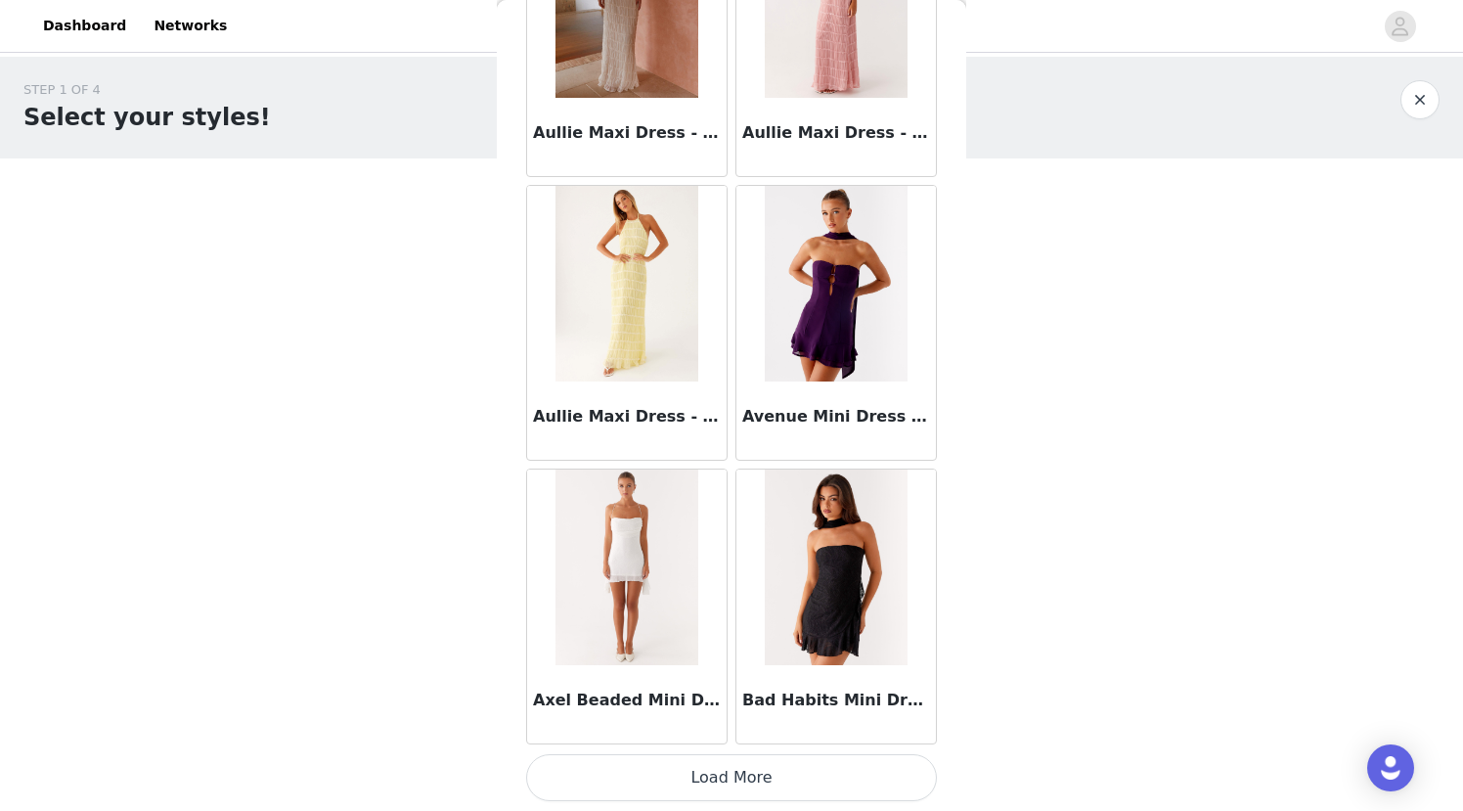
click at [706, 772] on button "Load More" at bounding box center [731, 777] width 411 height 47
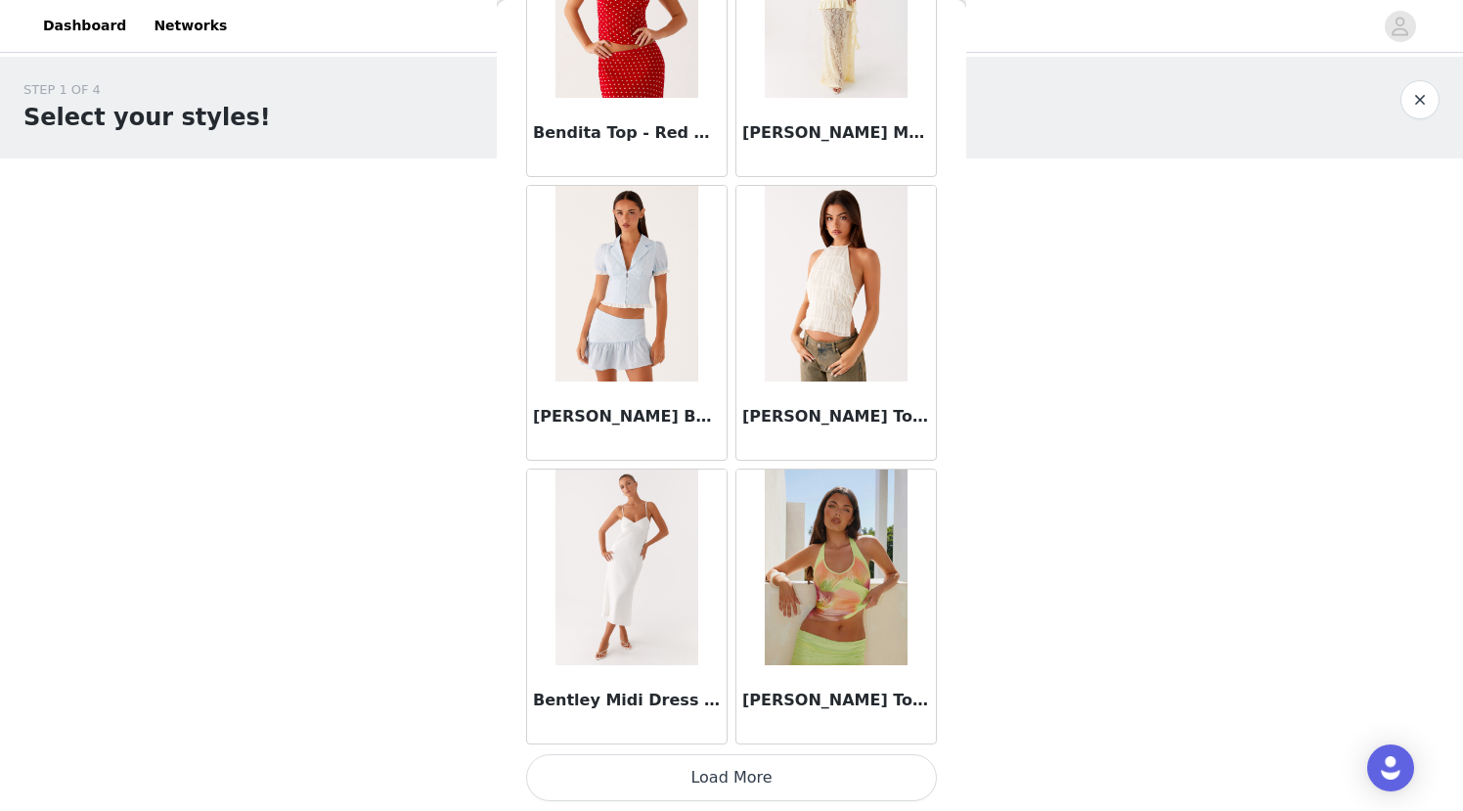
click at [706, 772] on button "Load More" at bounding box center [731, 777] width 411 height 47
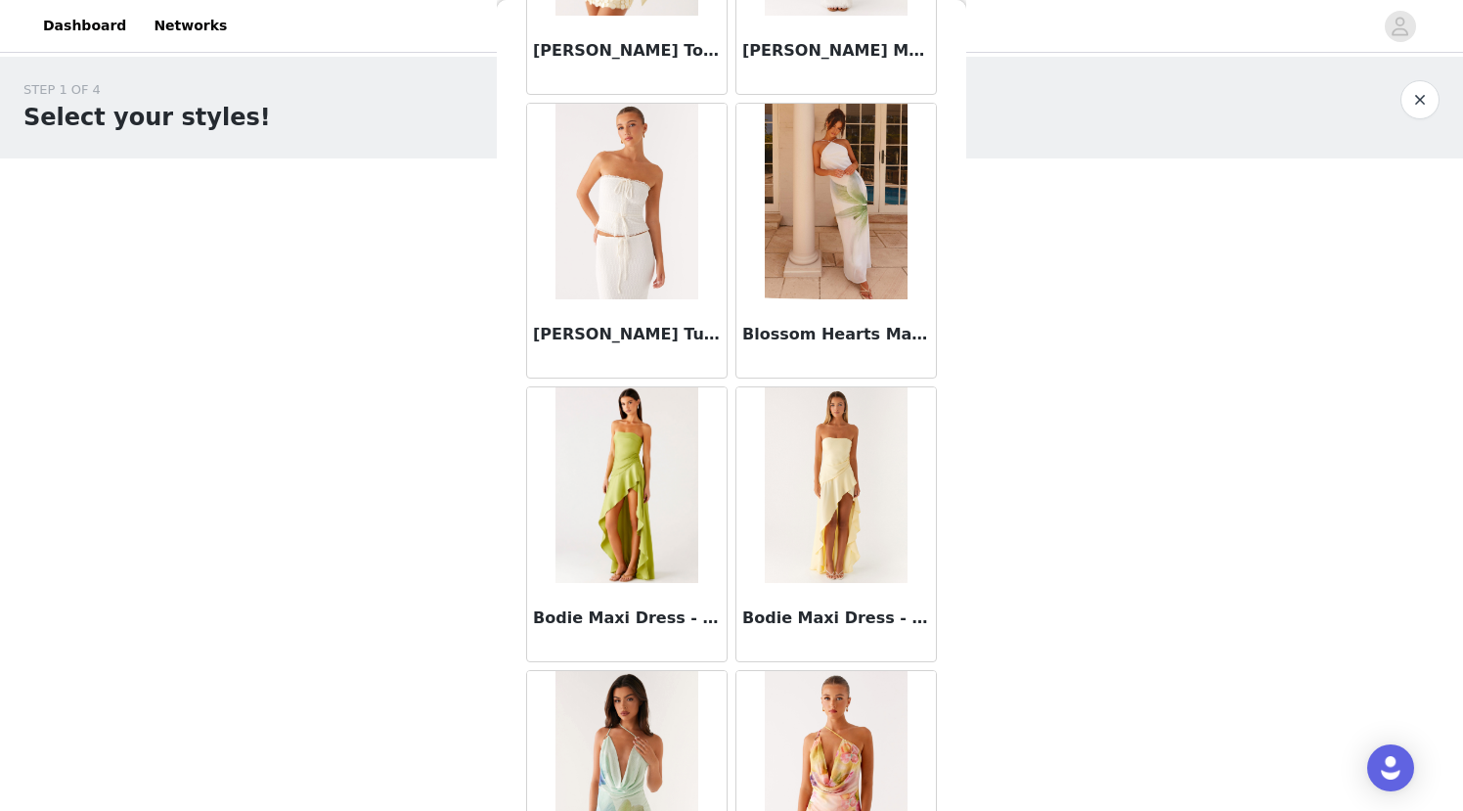
scroll to position [16367, 0]
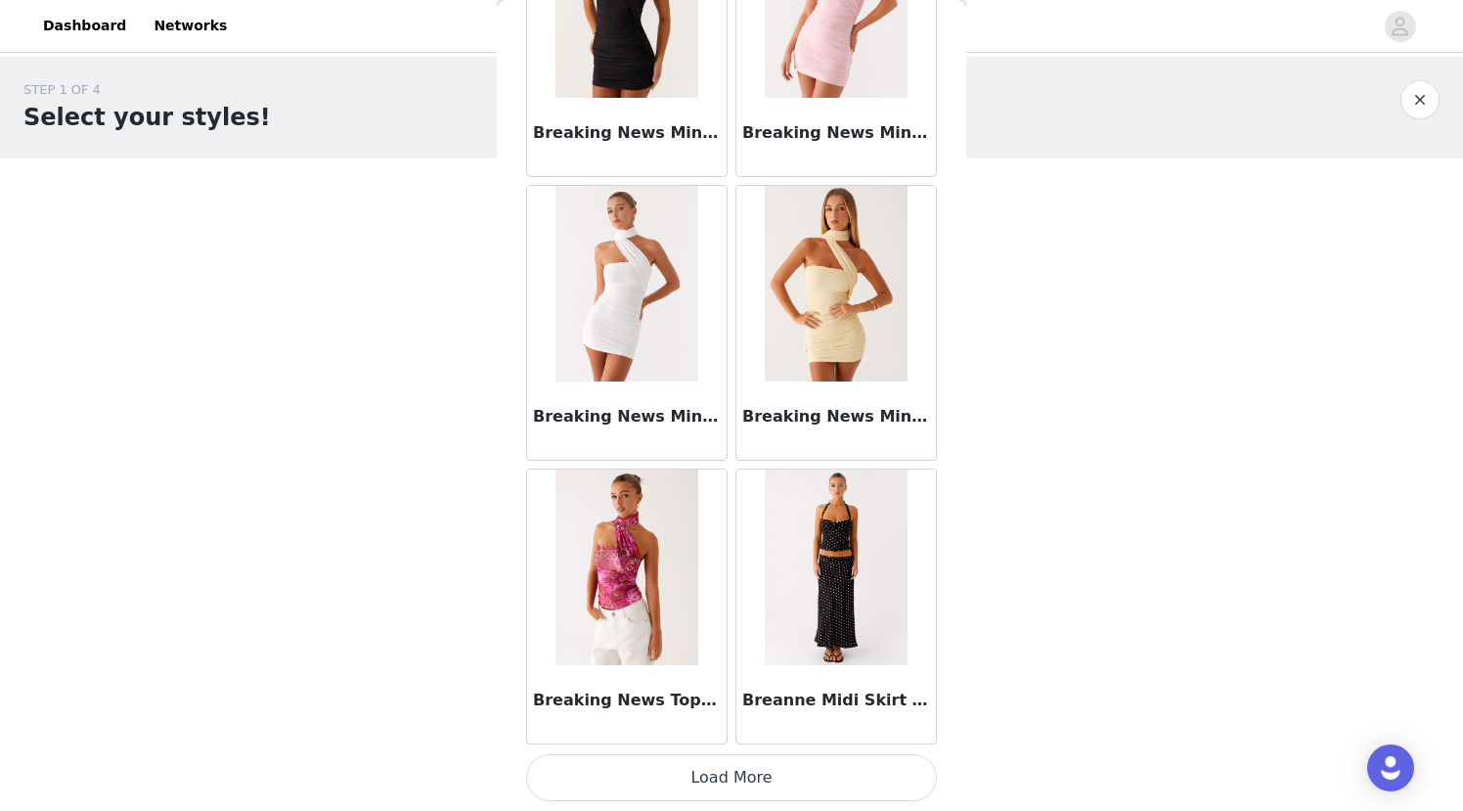
click at [716, 774] on button "Load More" at bounding box center [731, 777] width 411 height 47
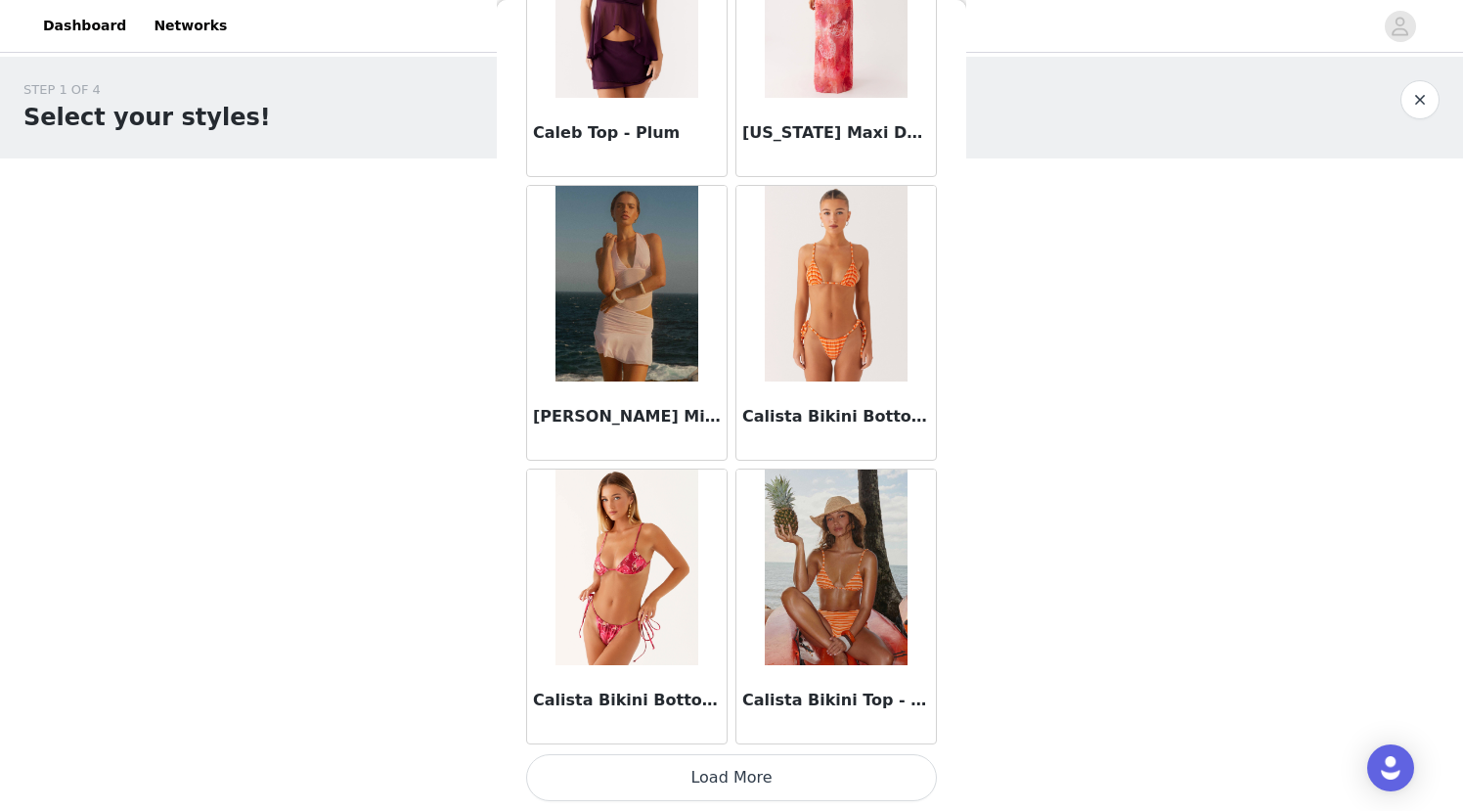
click at [716, 774] on button "Load More" at bounding box center [731, 777] width 411 height 47
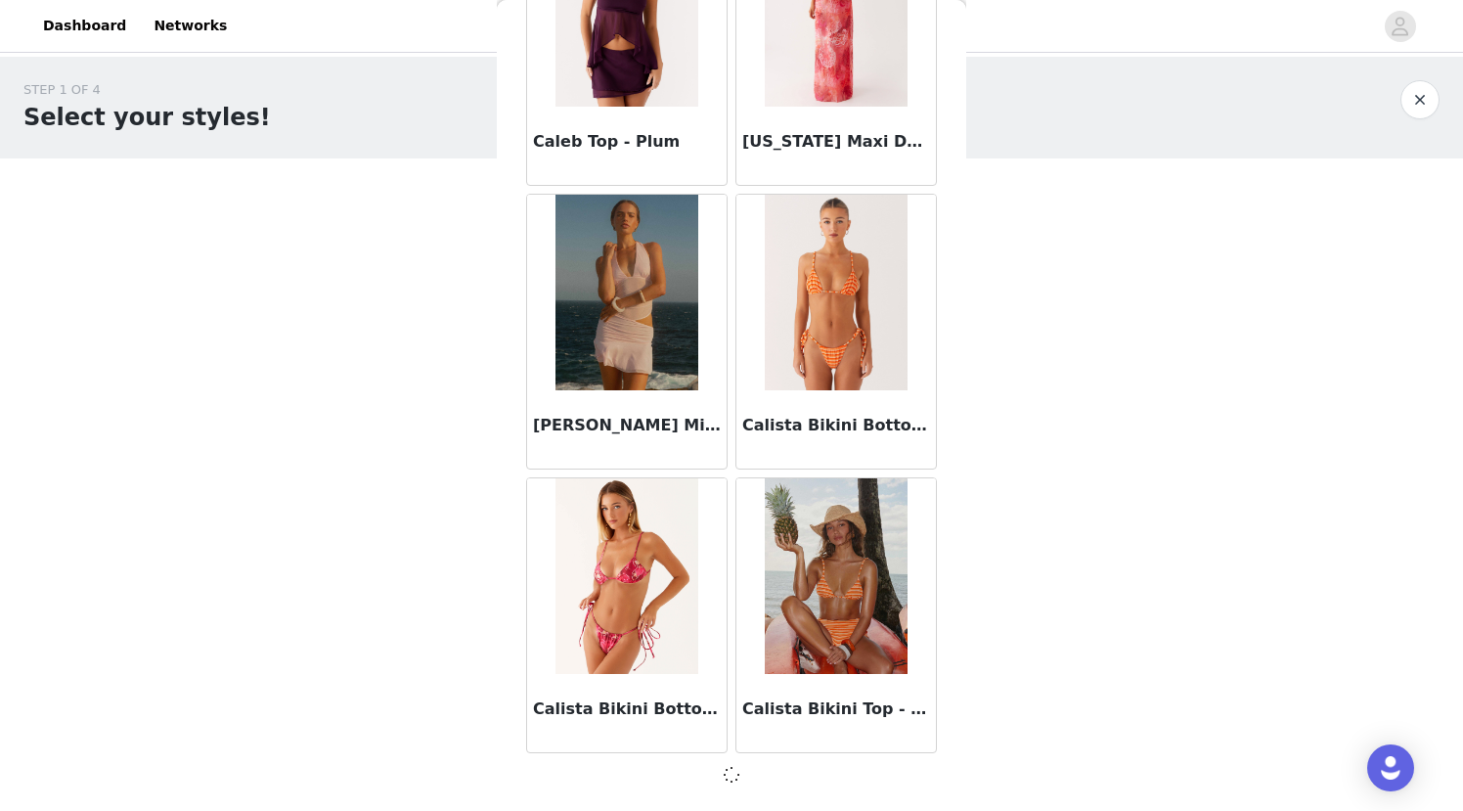
scroll to position [19195, 0]
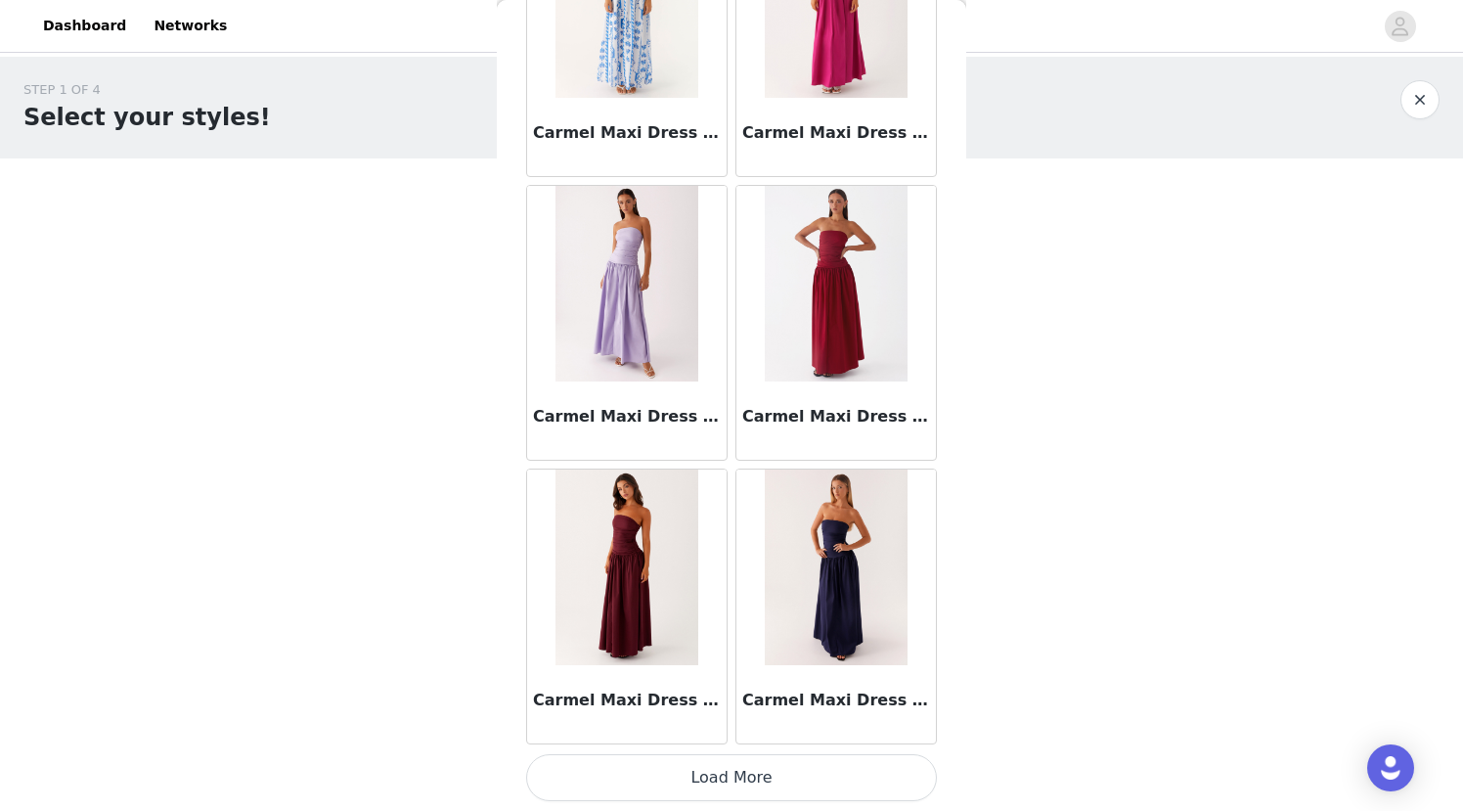
click at [716, 774] on button "Load More" at bounding box center [731, 777] width 411 height 47
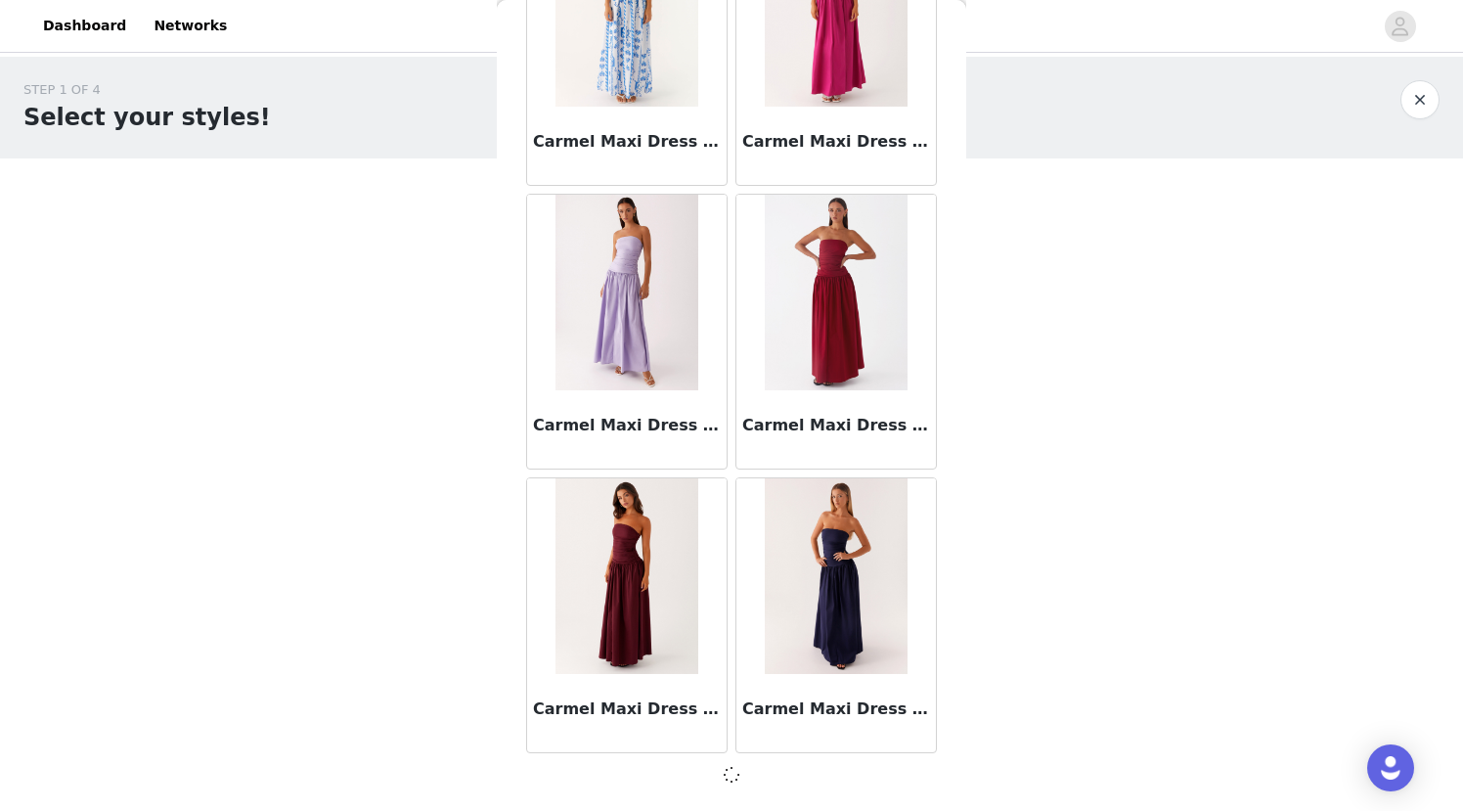
scroll to position [22032, 0]
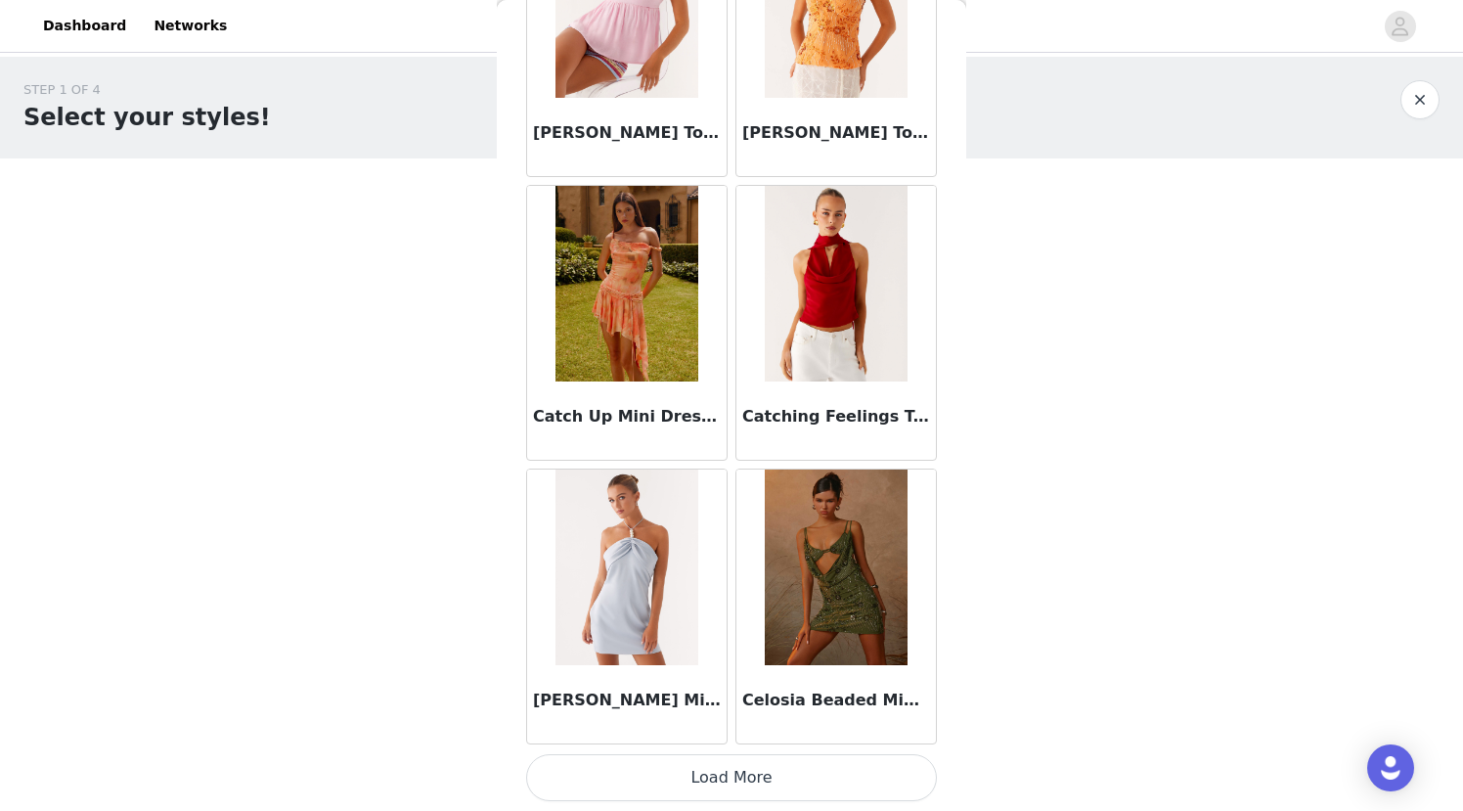
click at [717, 767] on button "Load More" at bounding box center [731, 777] width 411 height 47
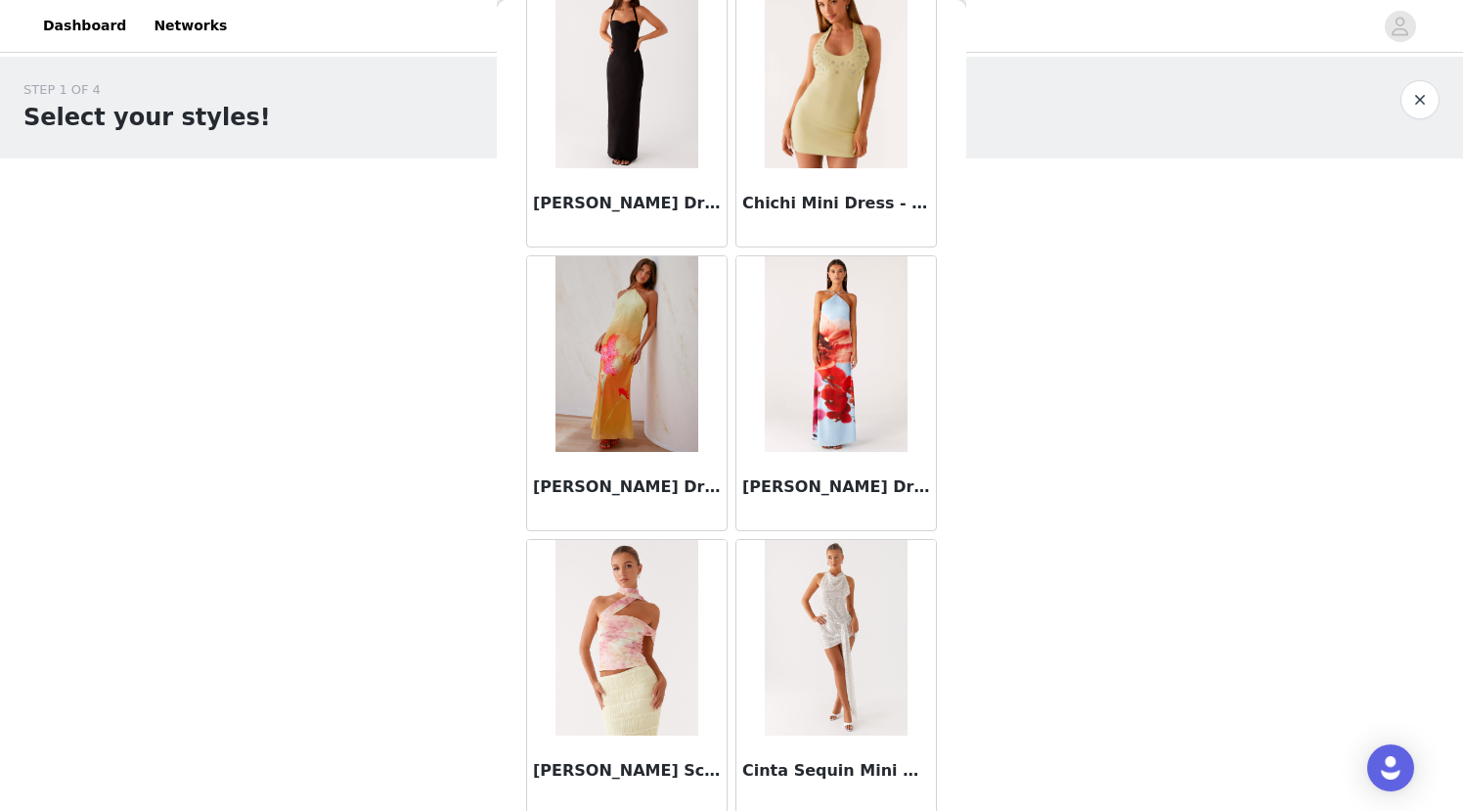
scroll to position [27715, 0]
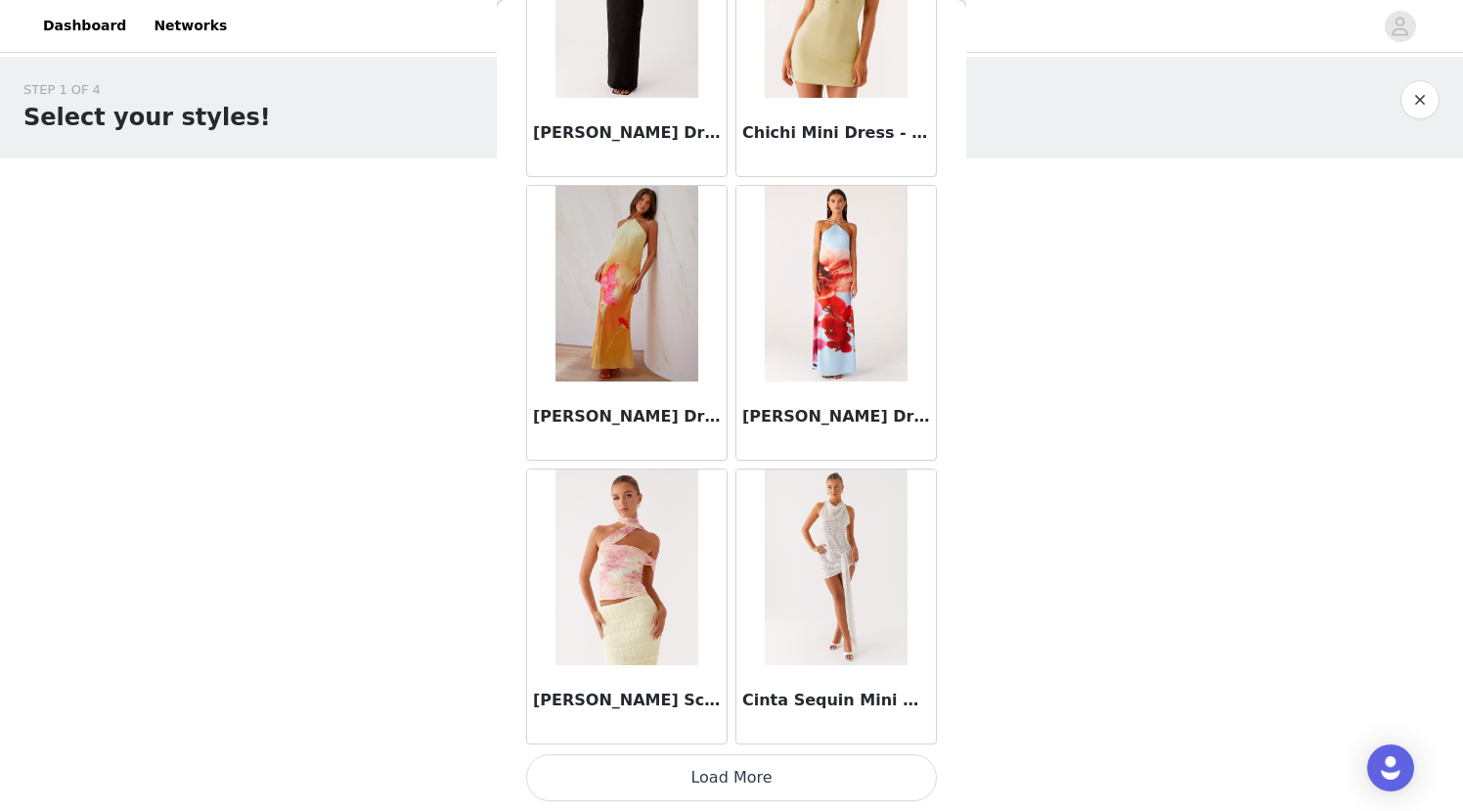
click at [737, 771] on button "Load More" at bounding box center [731, 777] width 411 height 47
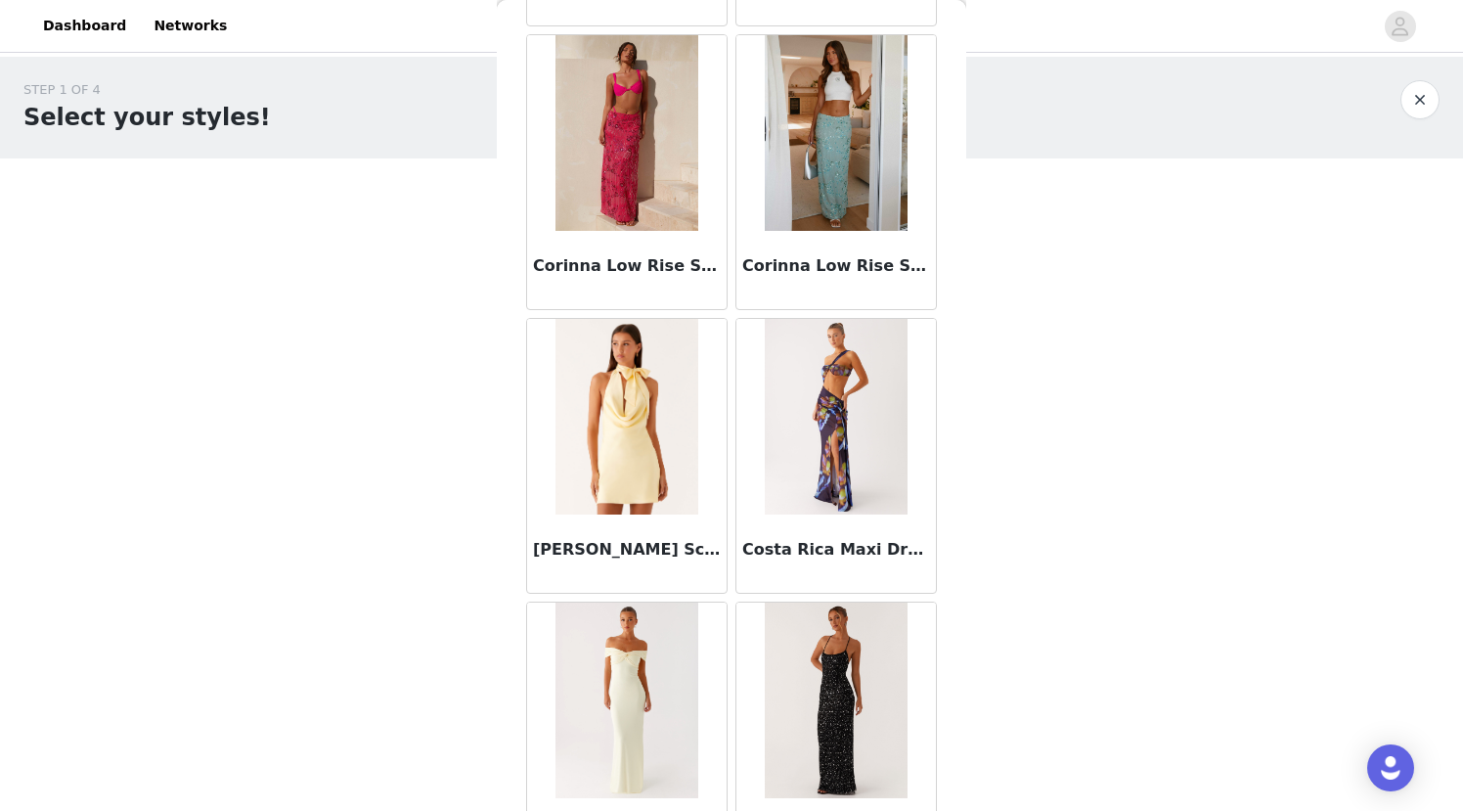
scroll to position [30552, 0]
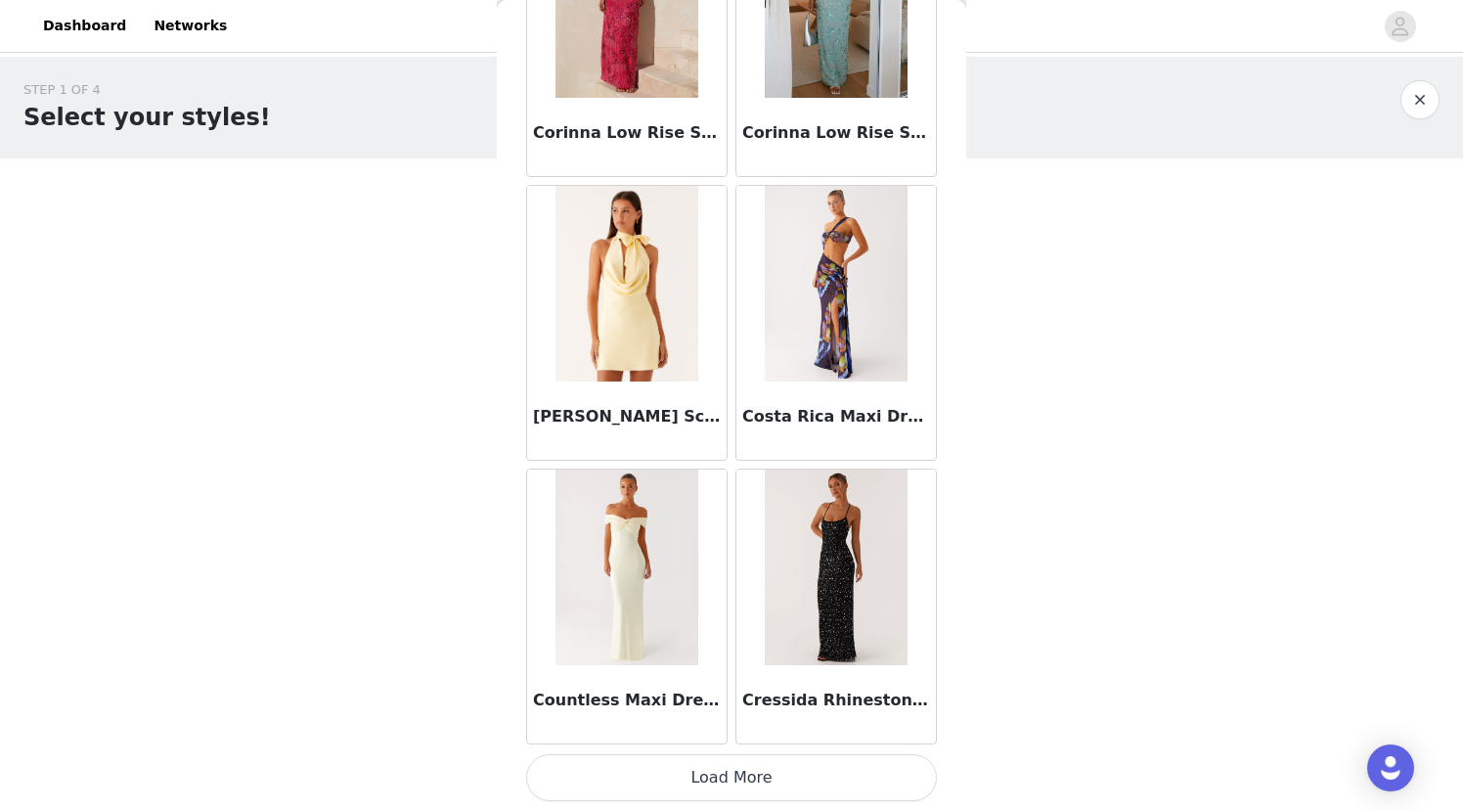
click at [754, 772] on button "Load More" at bounding box center [731, 777] width 411 height 47
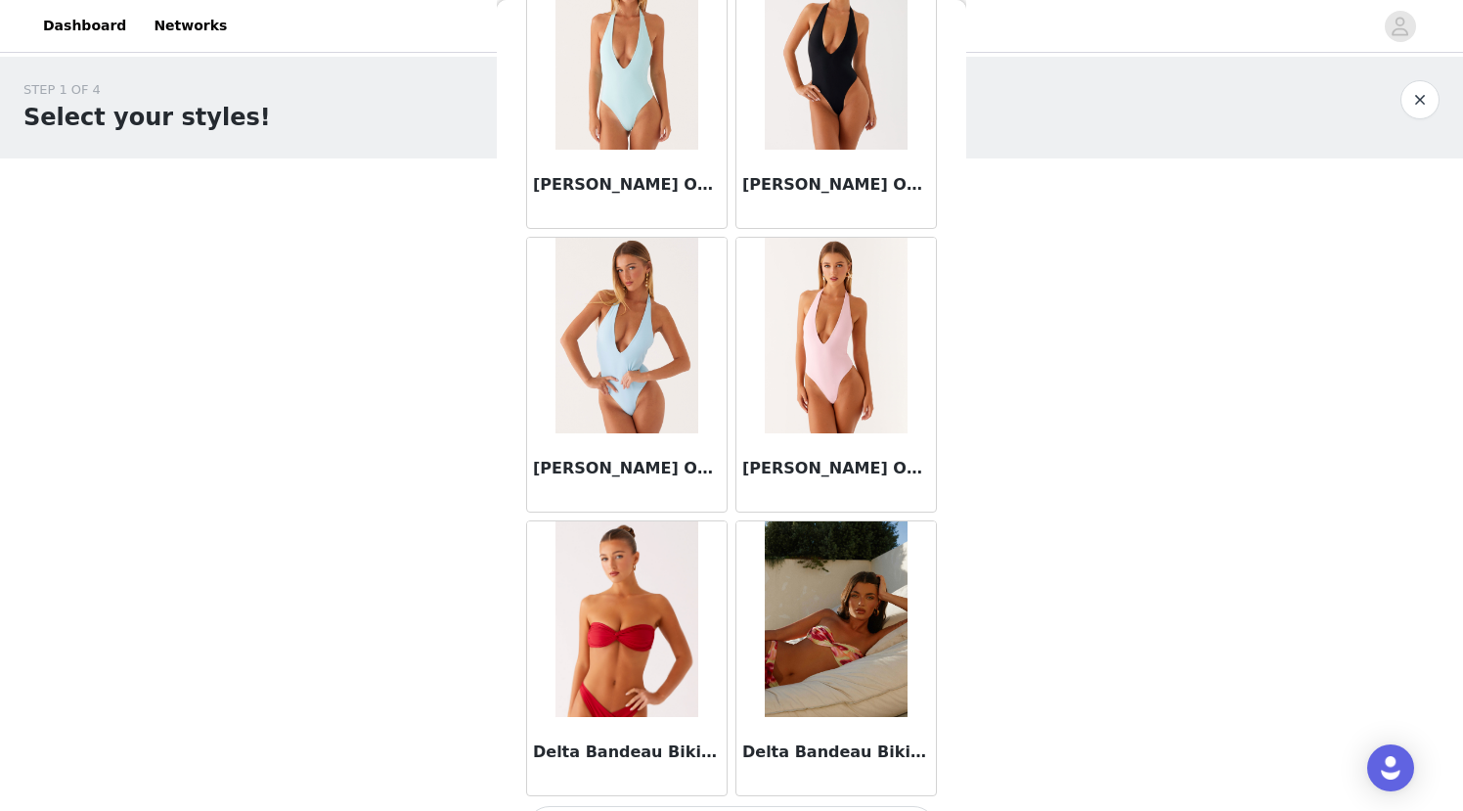
scroll to position [33389, 0]
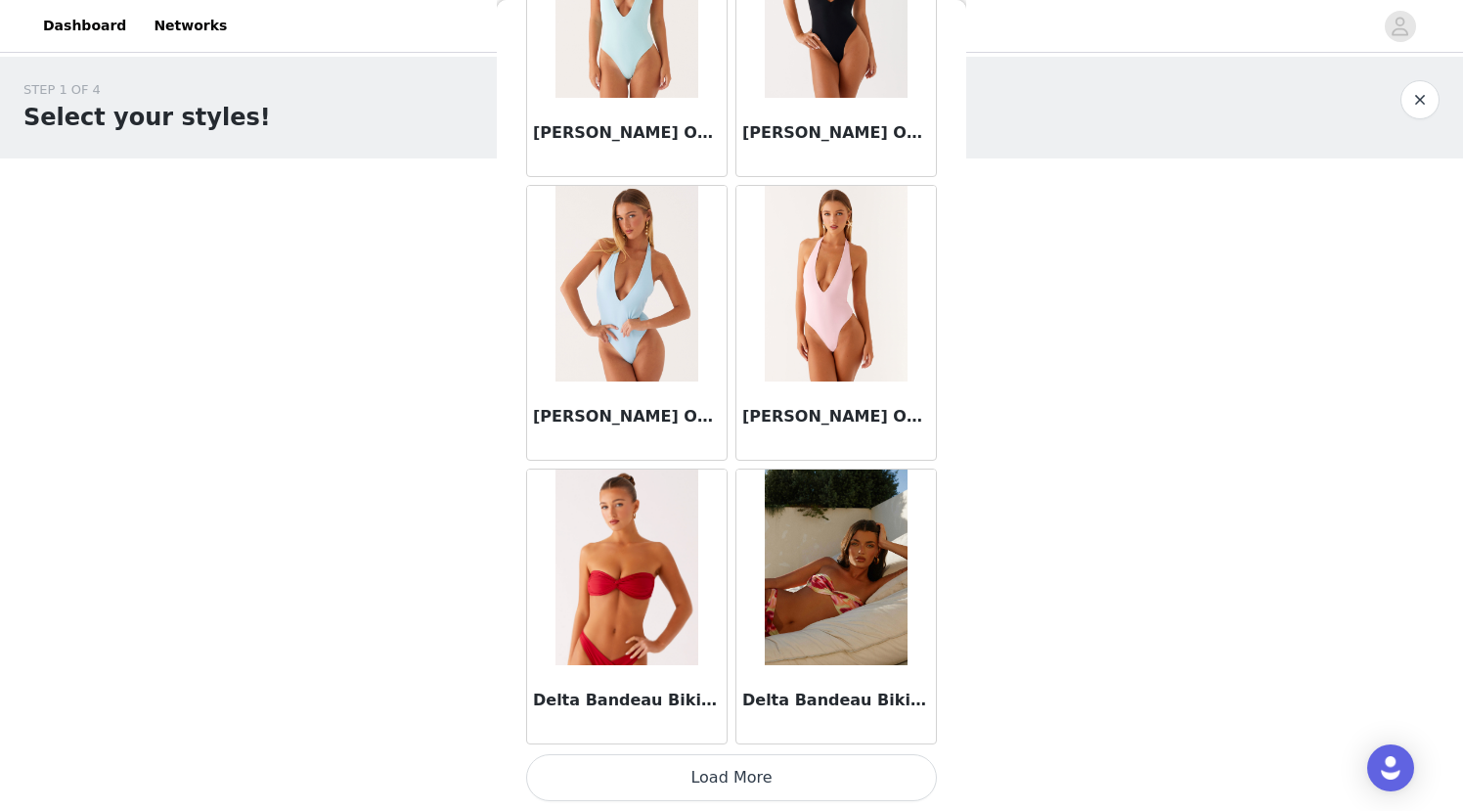
click at [732, 781] on button "Load More" at bounding box center [731, 777] width 411 height 47
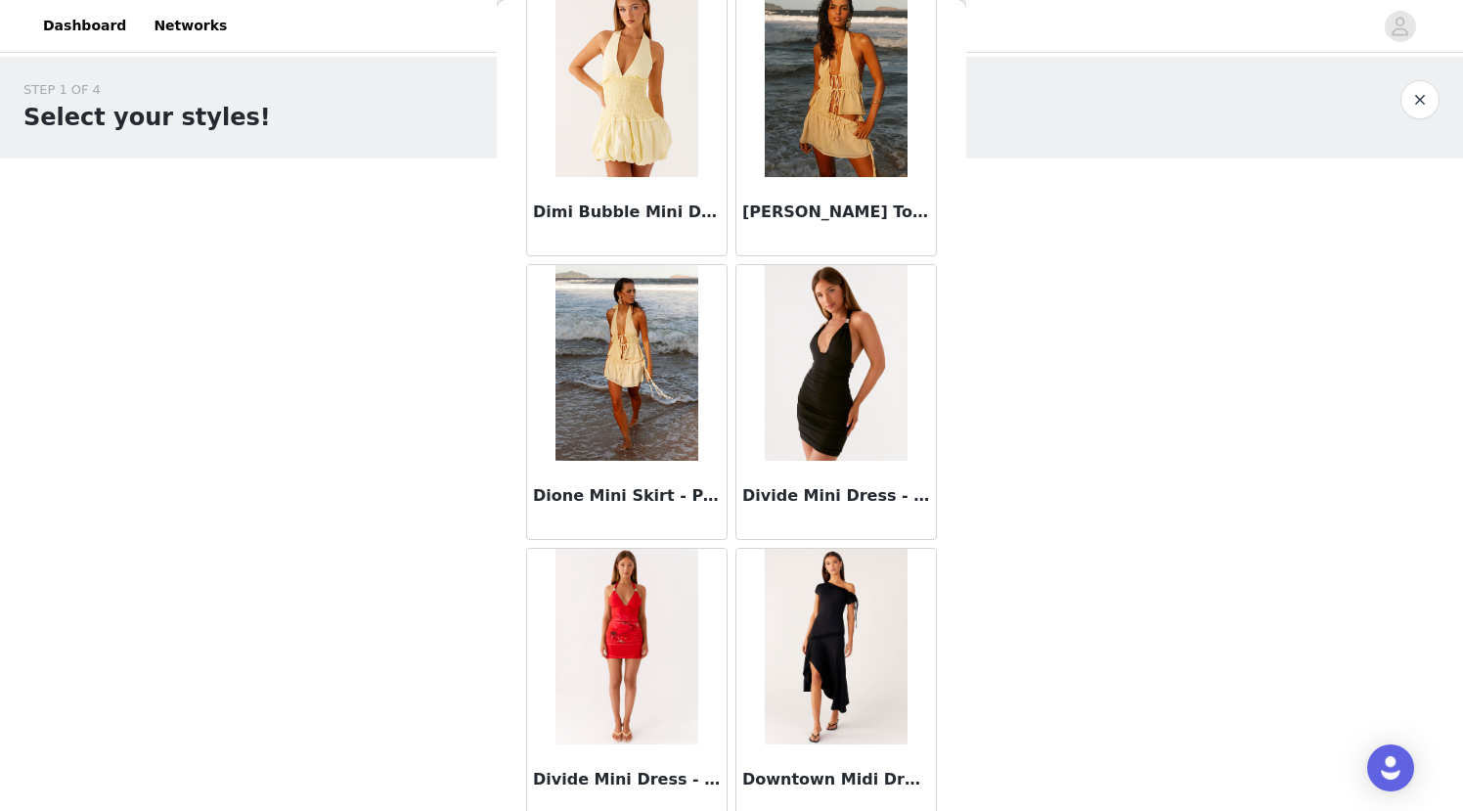
scroll to position [36181, 0]
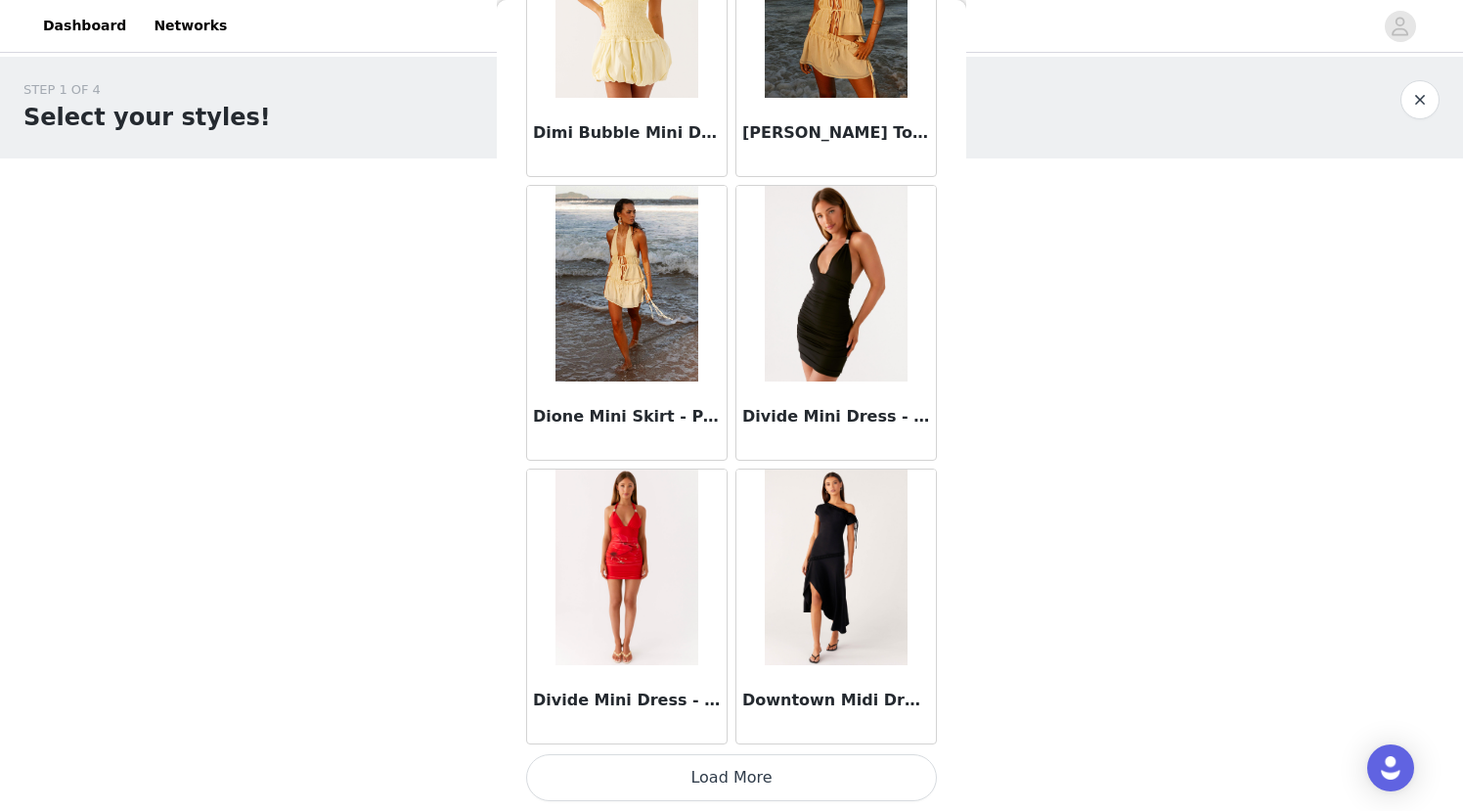
click at [732, 781] on button "Load More" at bounding box center [731, 777] width 411 height 47
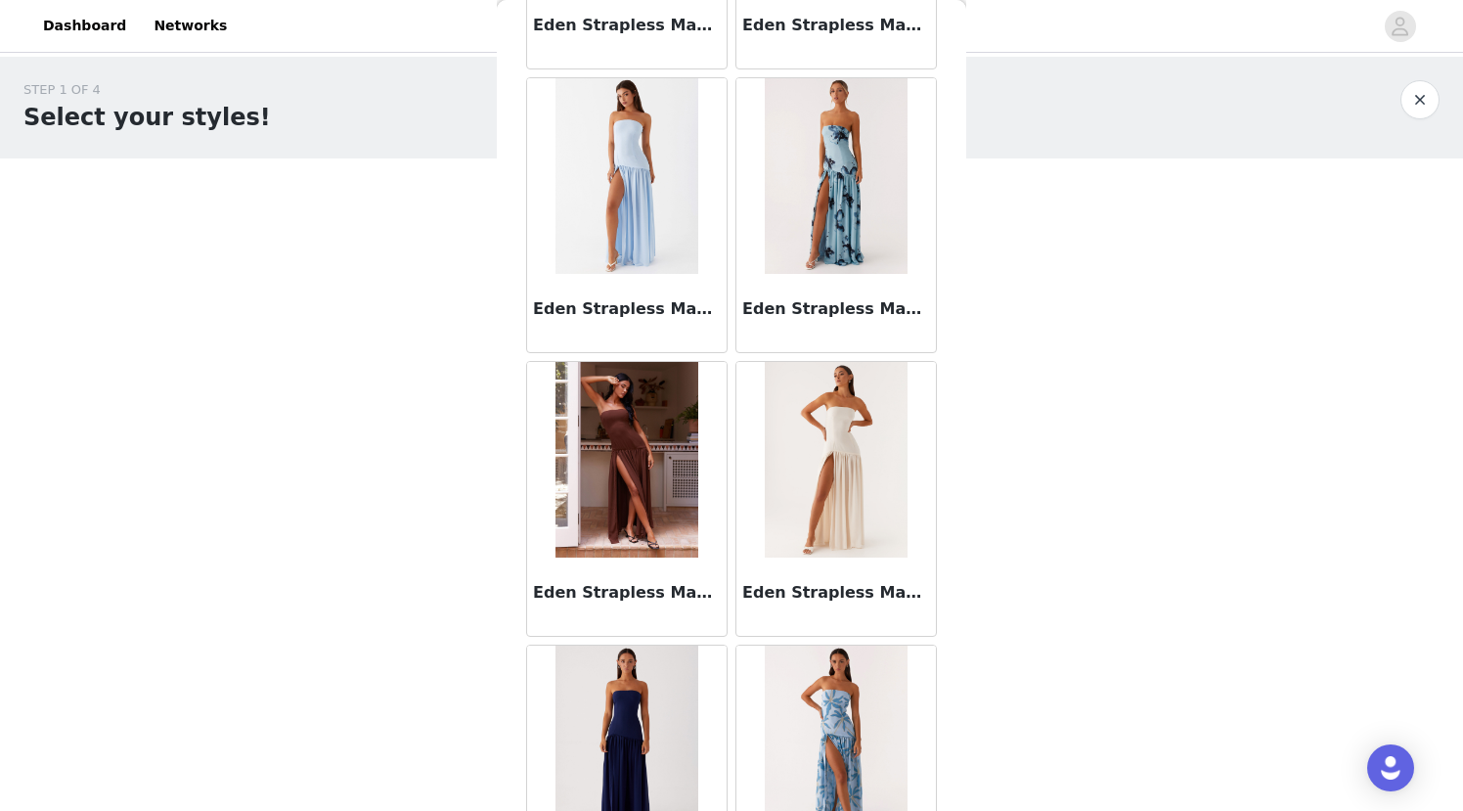
scroll to position [39063, 0]
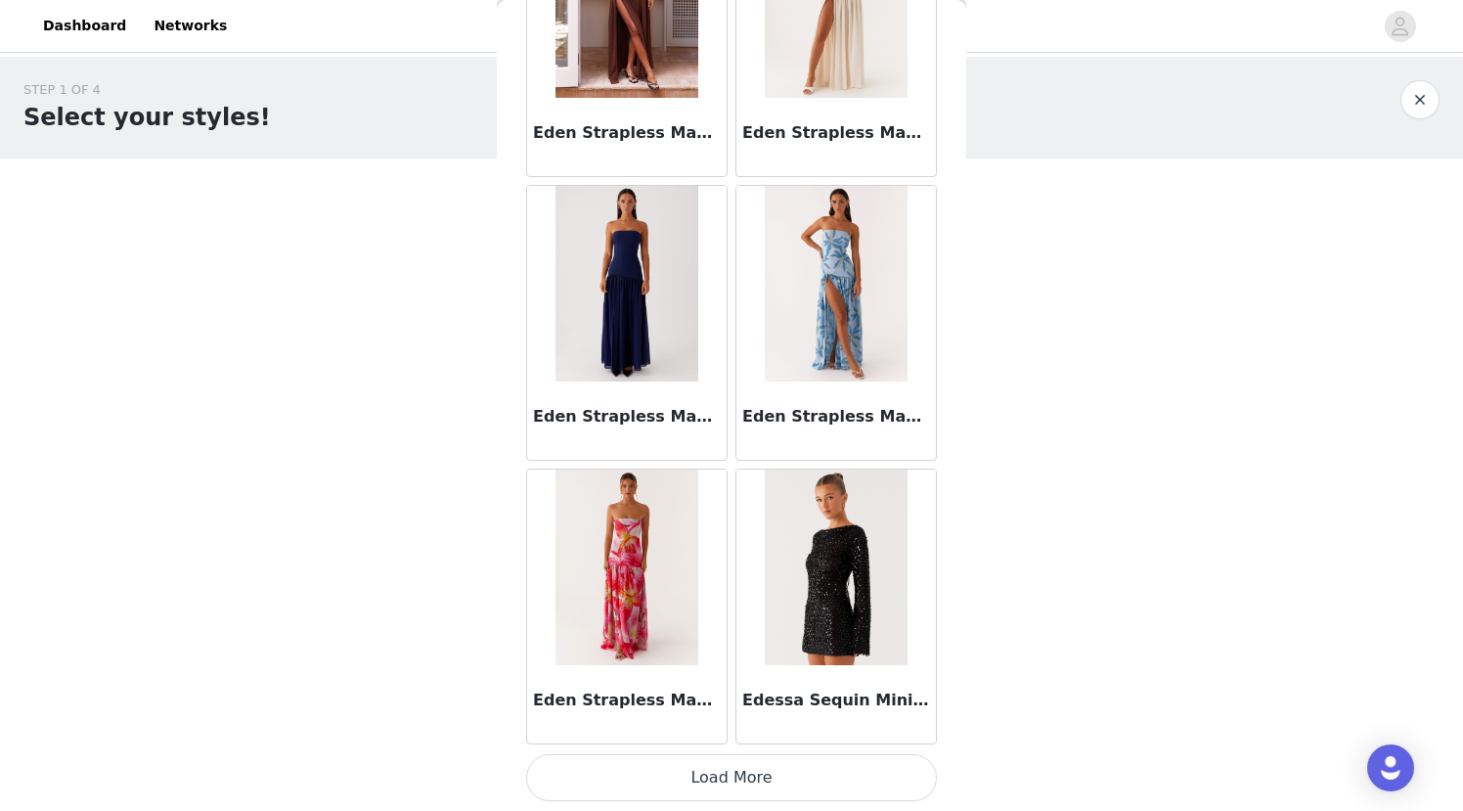
click at [732, 781] on button "Load More" at bounding box center [731, 777] width 411 height 47
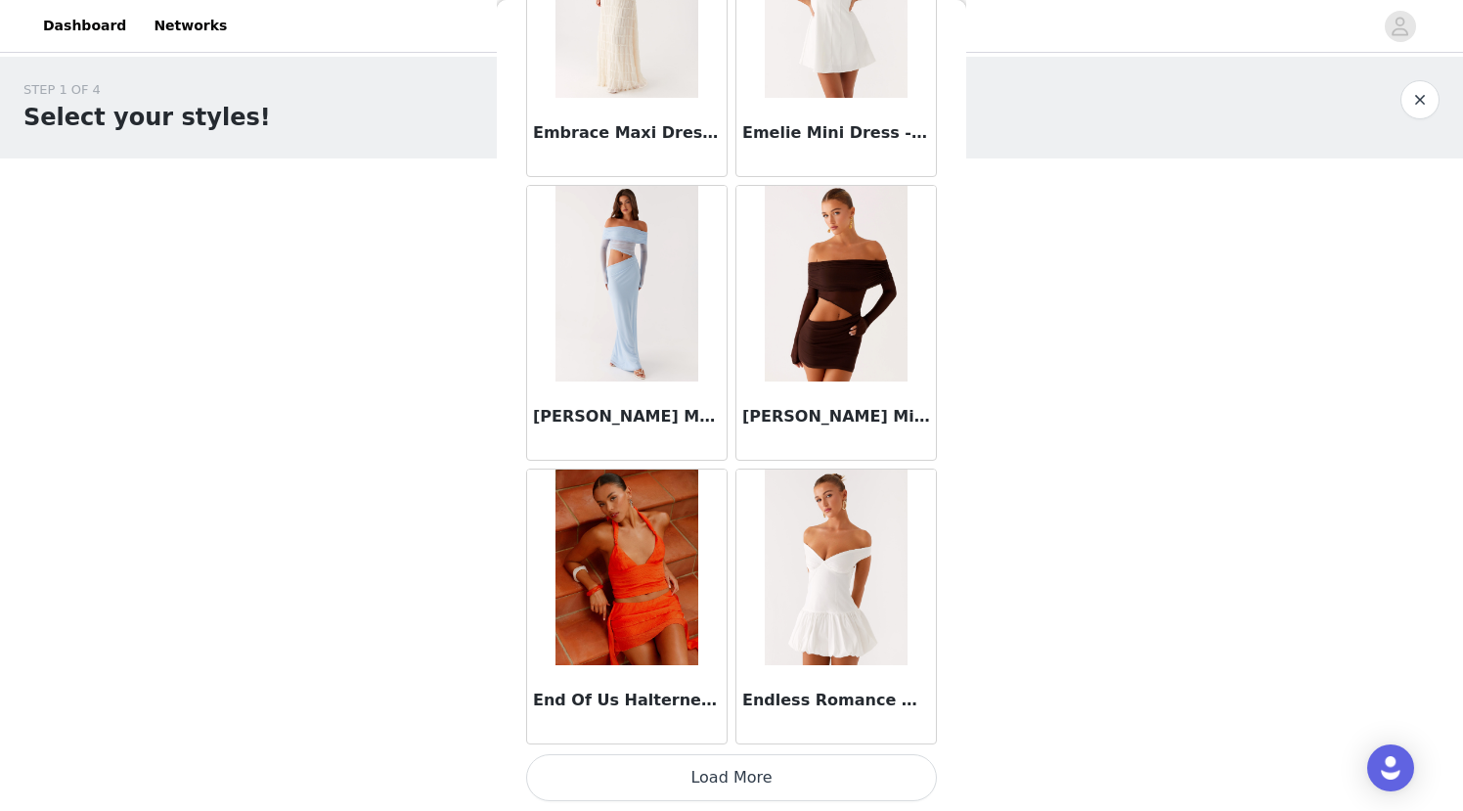
click at [732, 781] on button "Load More" at bounding box center [731, 777] width 411 height 47
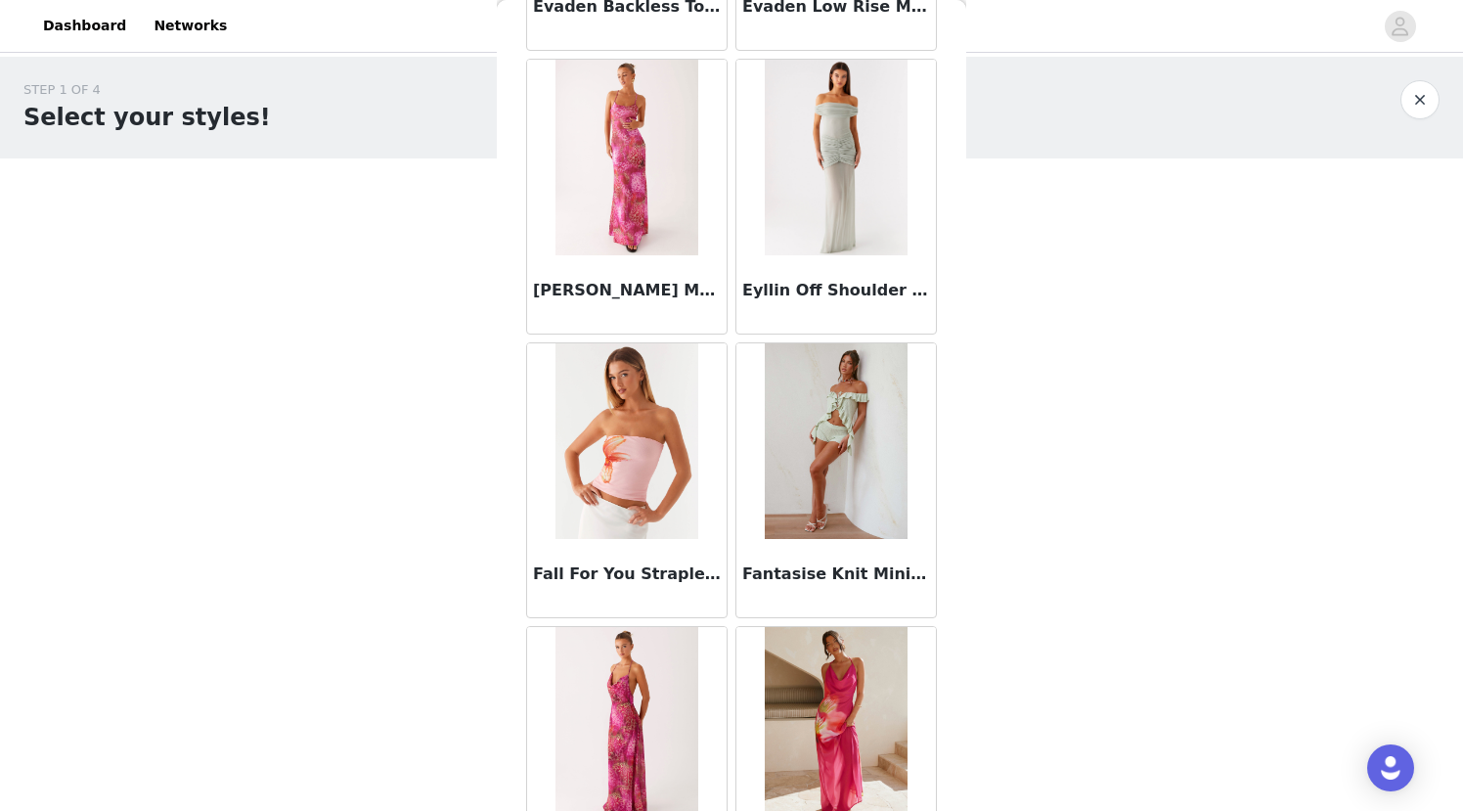
scroll to position [44737, 0]
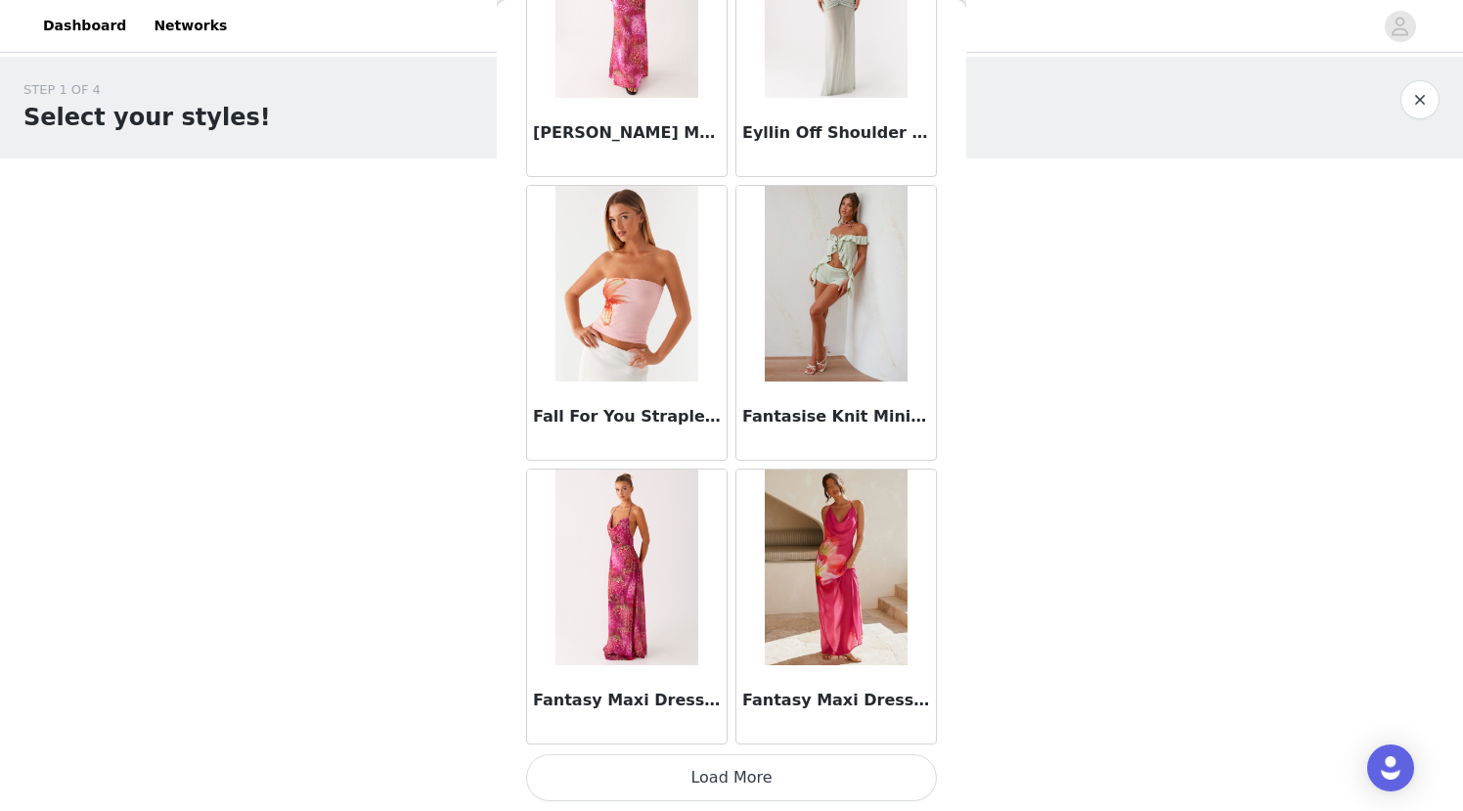
click at [719, 776] on button "Load More" at bounding box center [731, 777] width 411 height 47
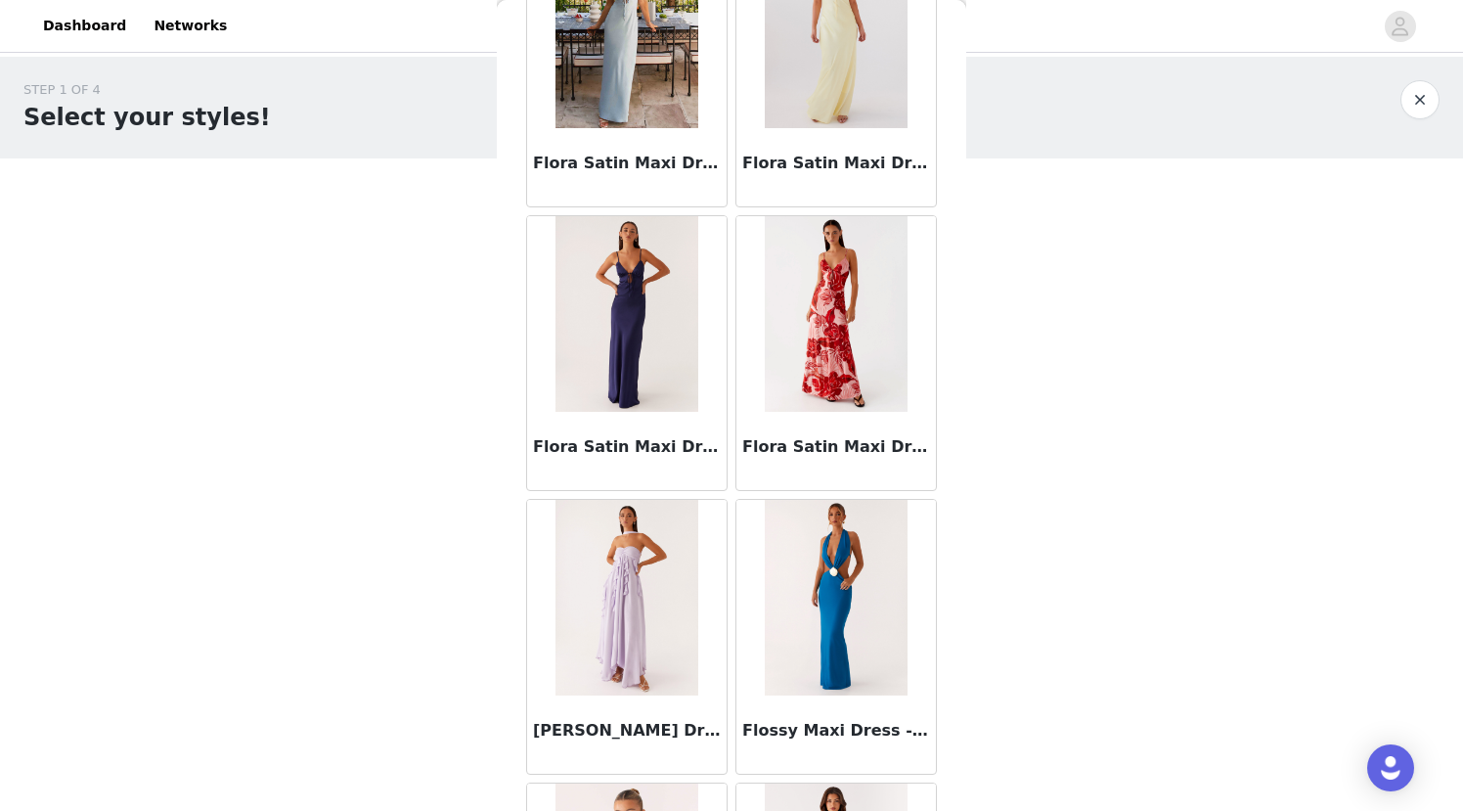
scroll to position [47574, 0]
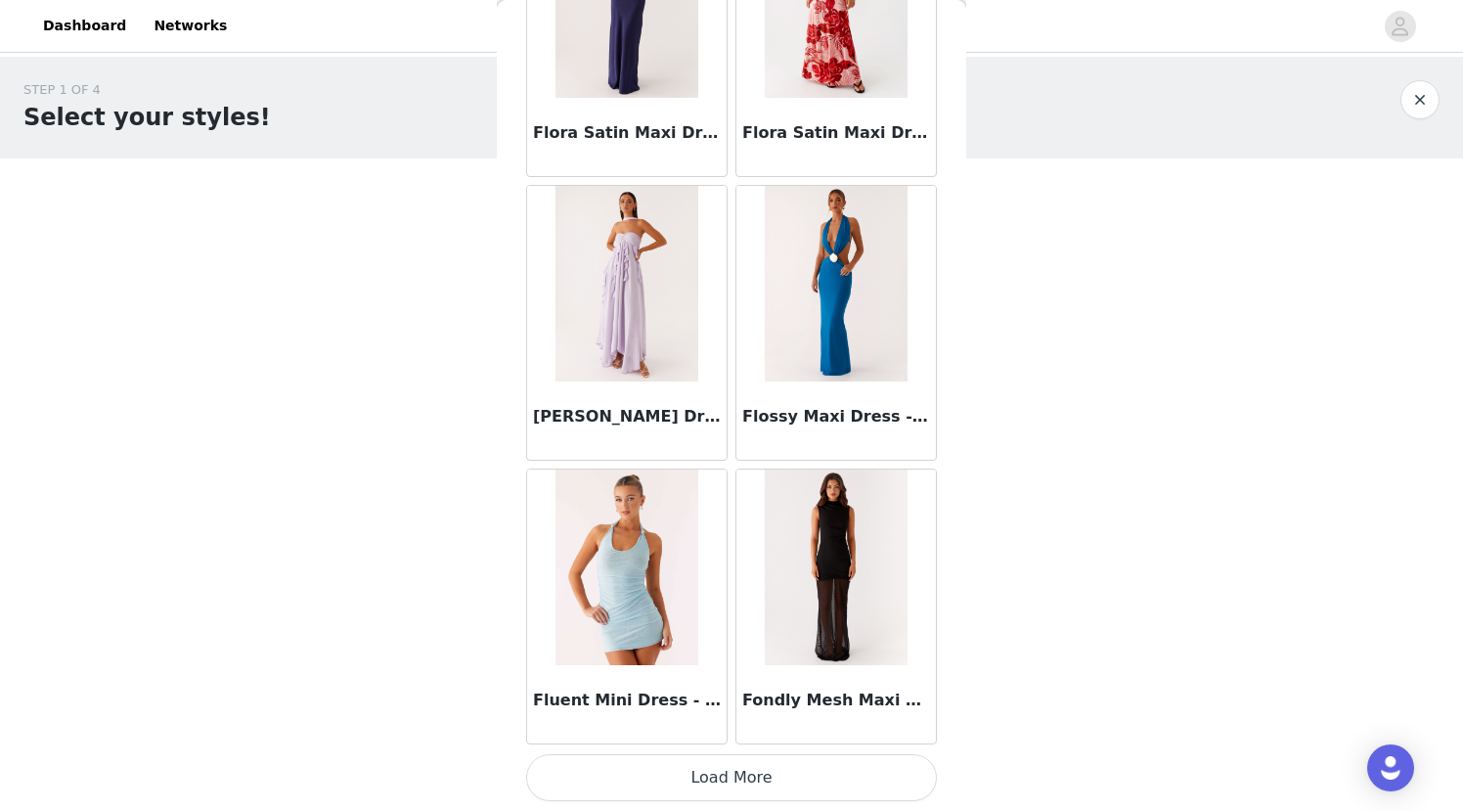
click at [733, 765] on button "Load More" at bounding box center [731, 777] width 411 height 47
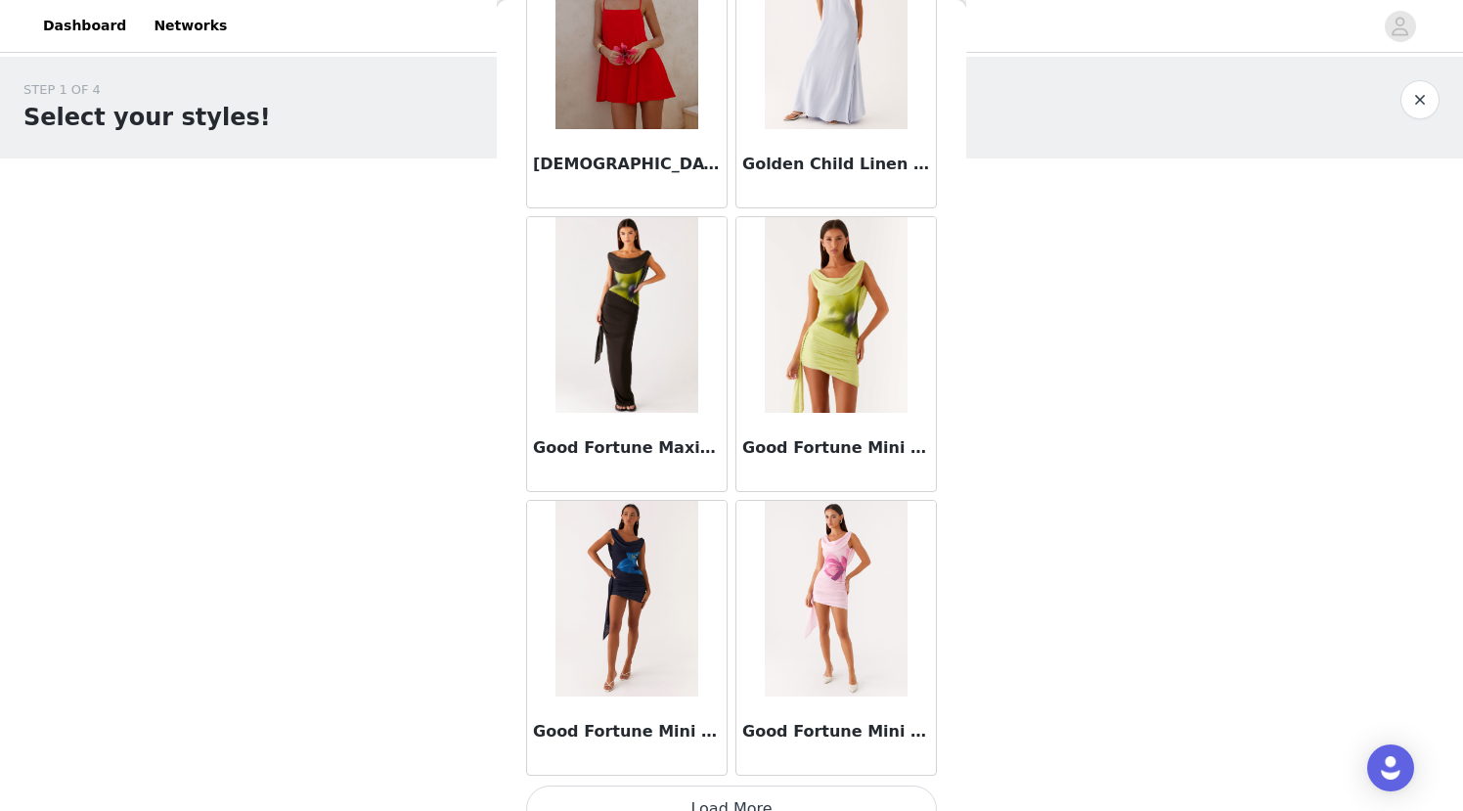
scroll to position [50411, 0]
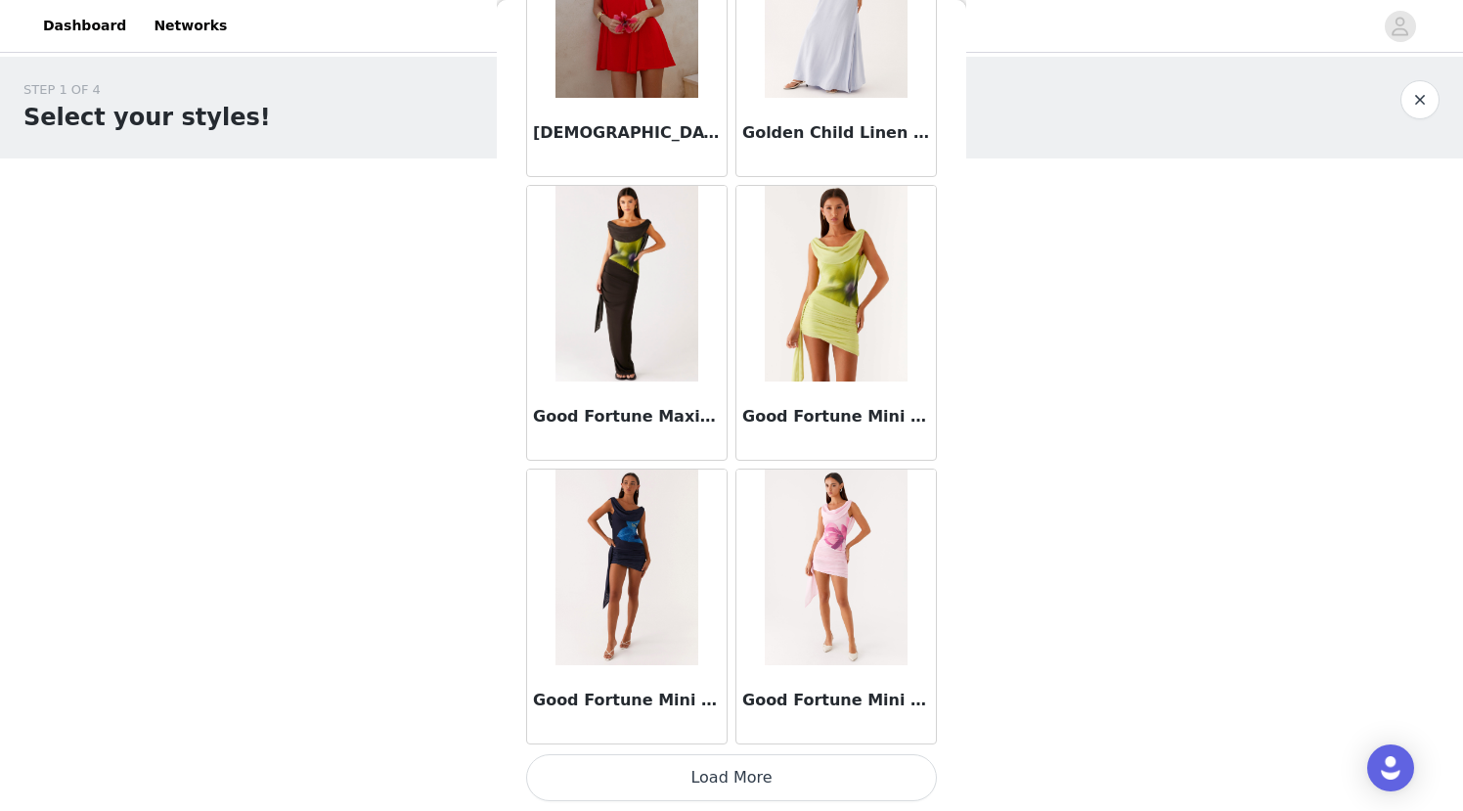
click at [693, 781] on button "Load More" at bounding box center [731, 777] width 411 height 47
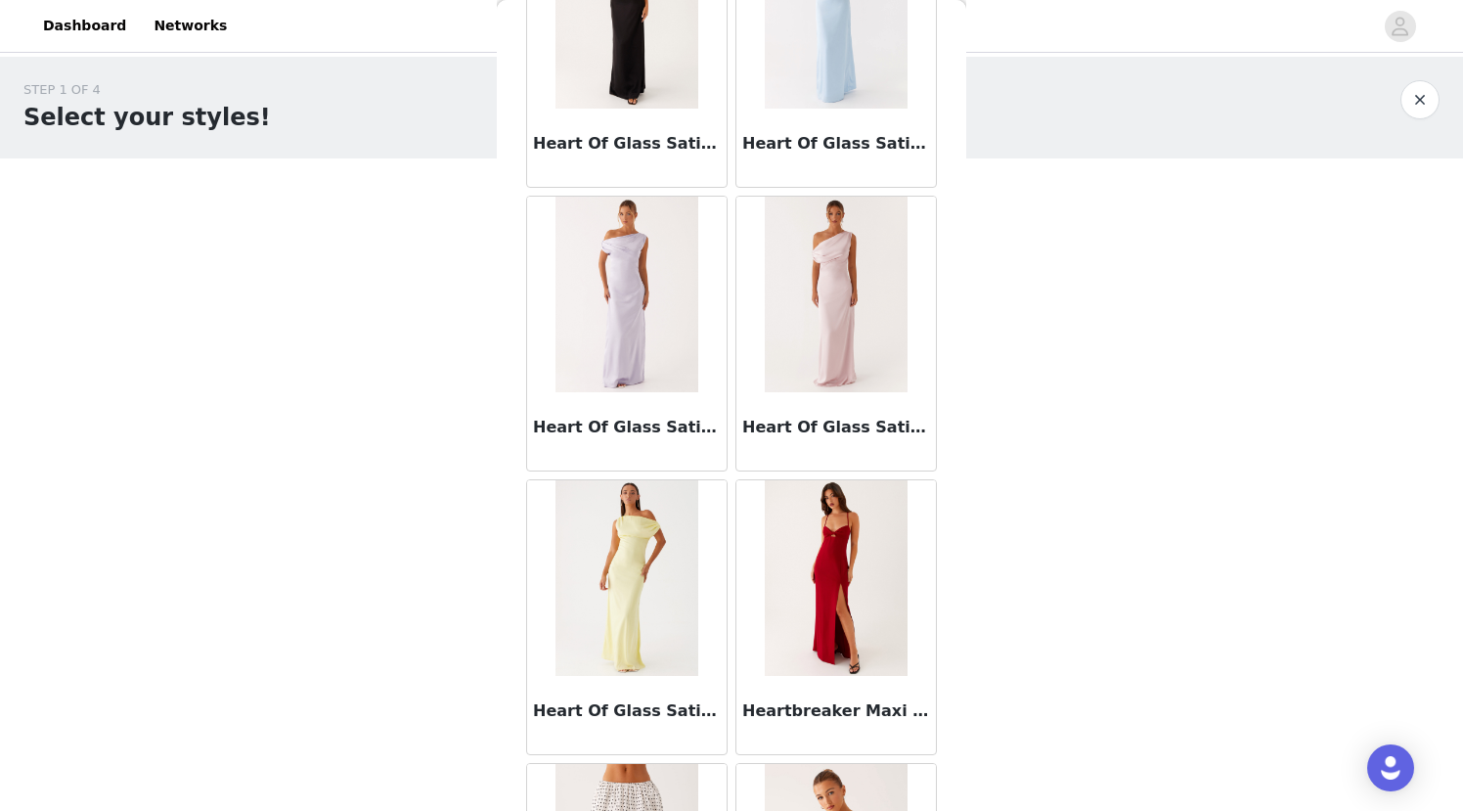
scroll to position [53248, 0]
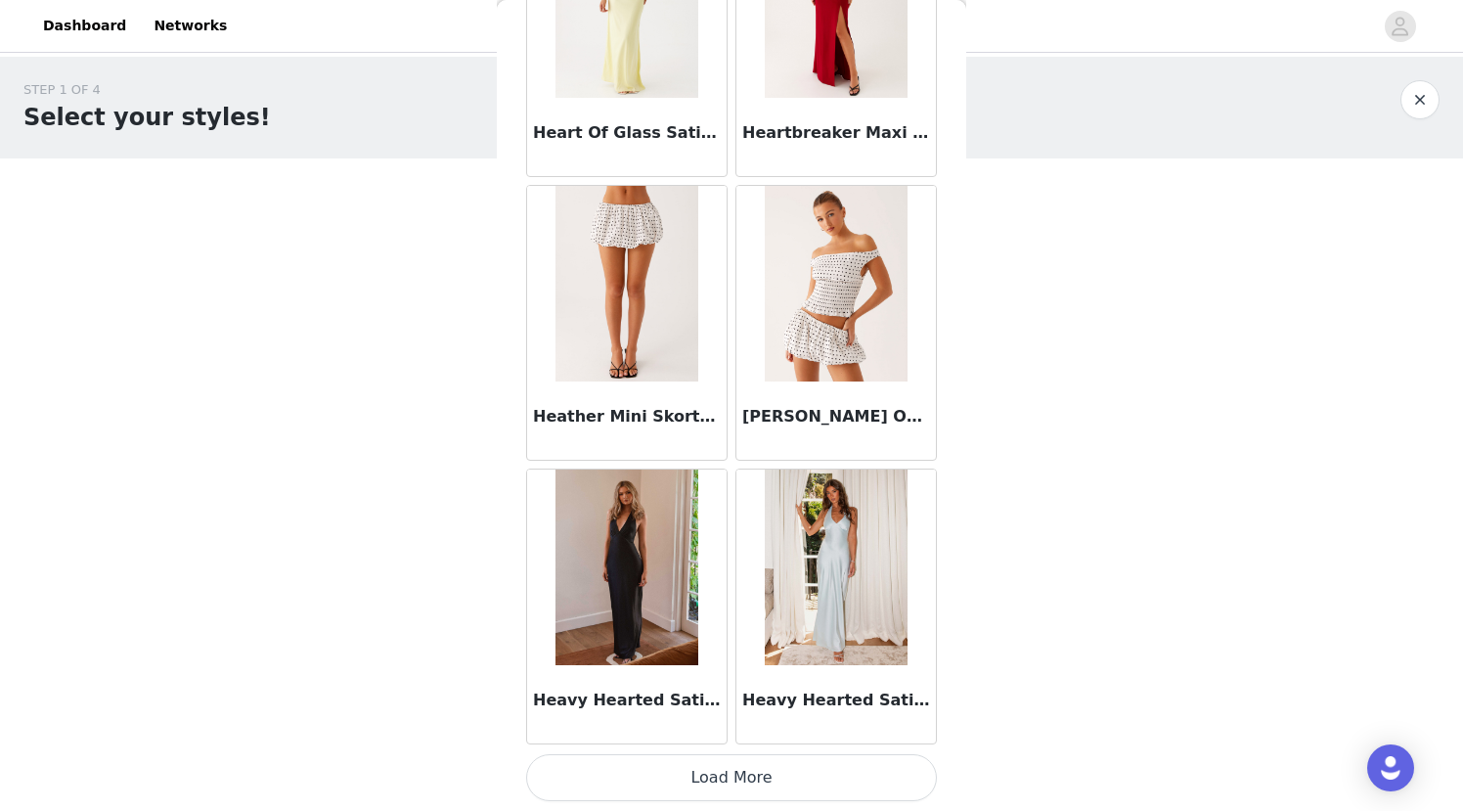
click at [706, 781] on button "Load More" at bounding box center [731, 777] width 411 height 47
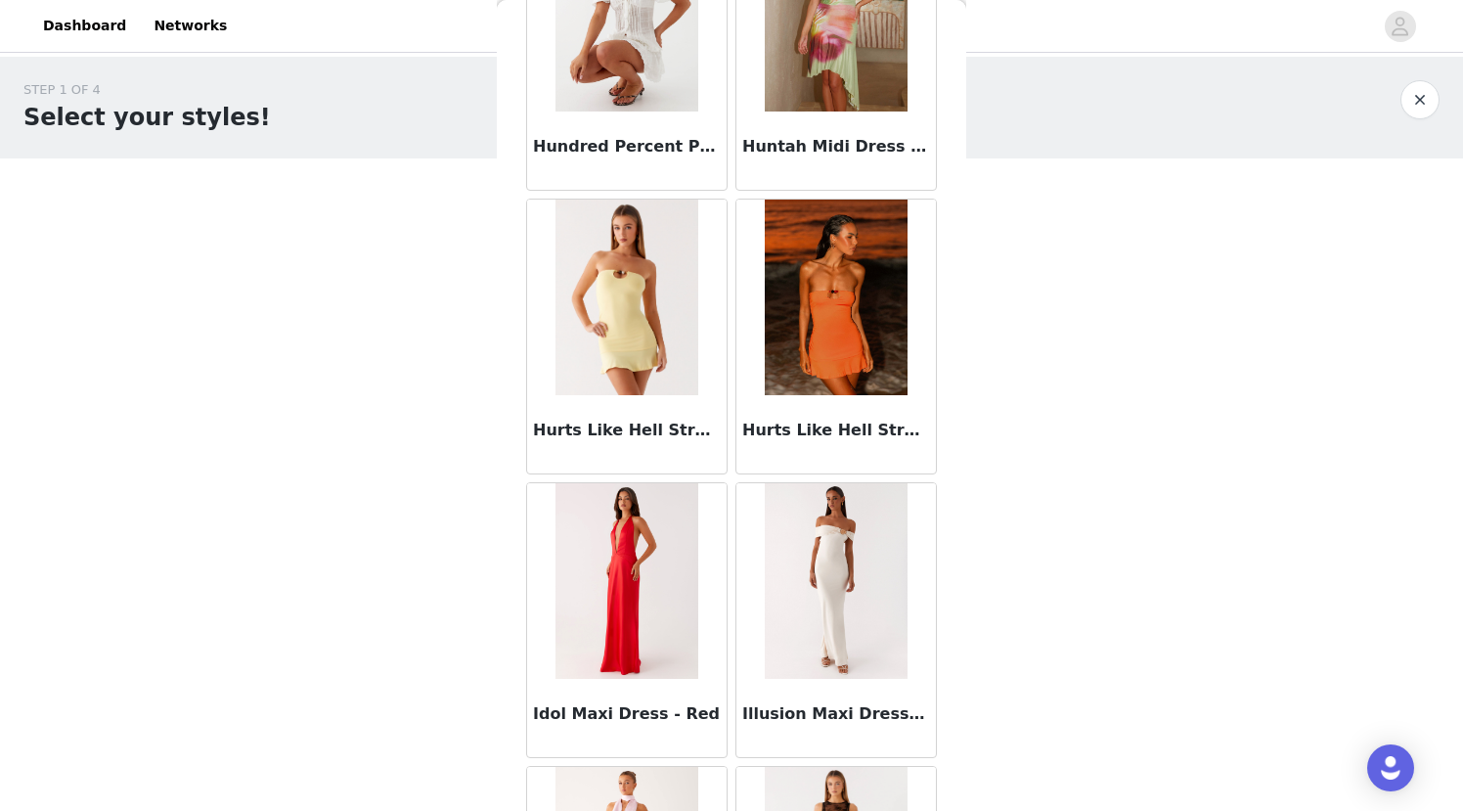
scroll to position [56085, 0]
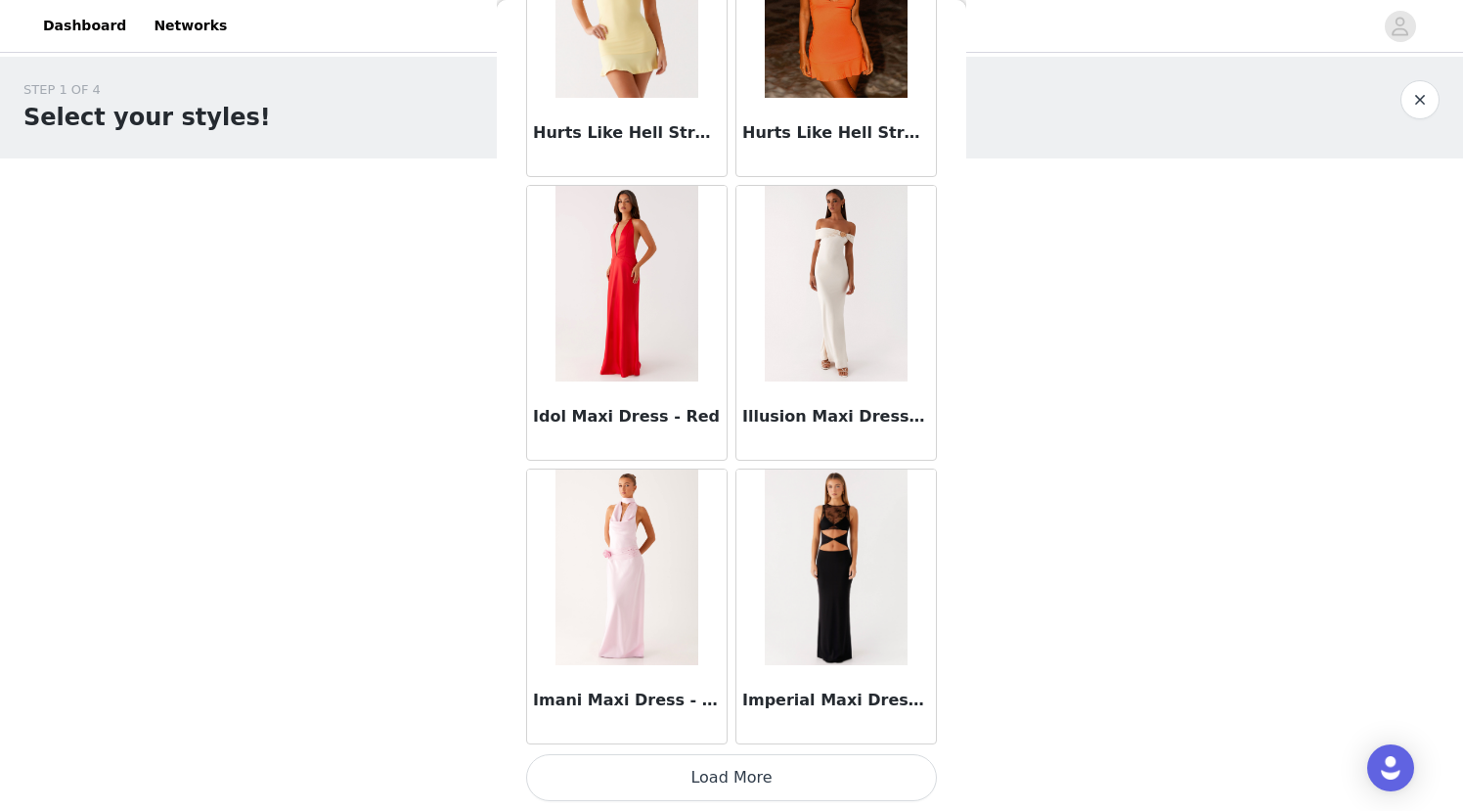
click at [706, 781] on button "Load More" at bounding box center [731, 777] width 411 height 47
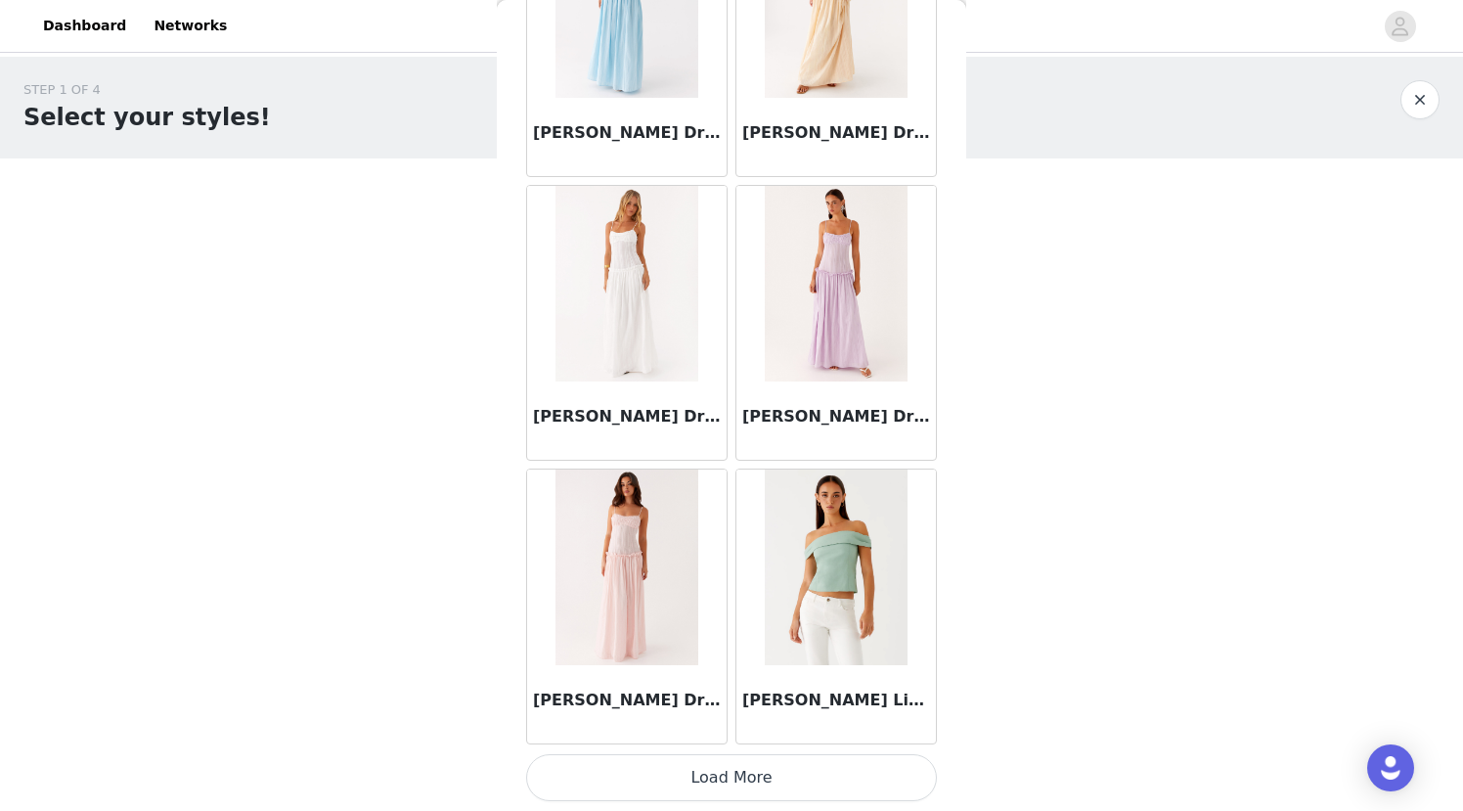
click at [690, 775] on button "Load More" at bounding box center [731, 777] width 411 height 47
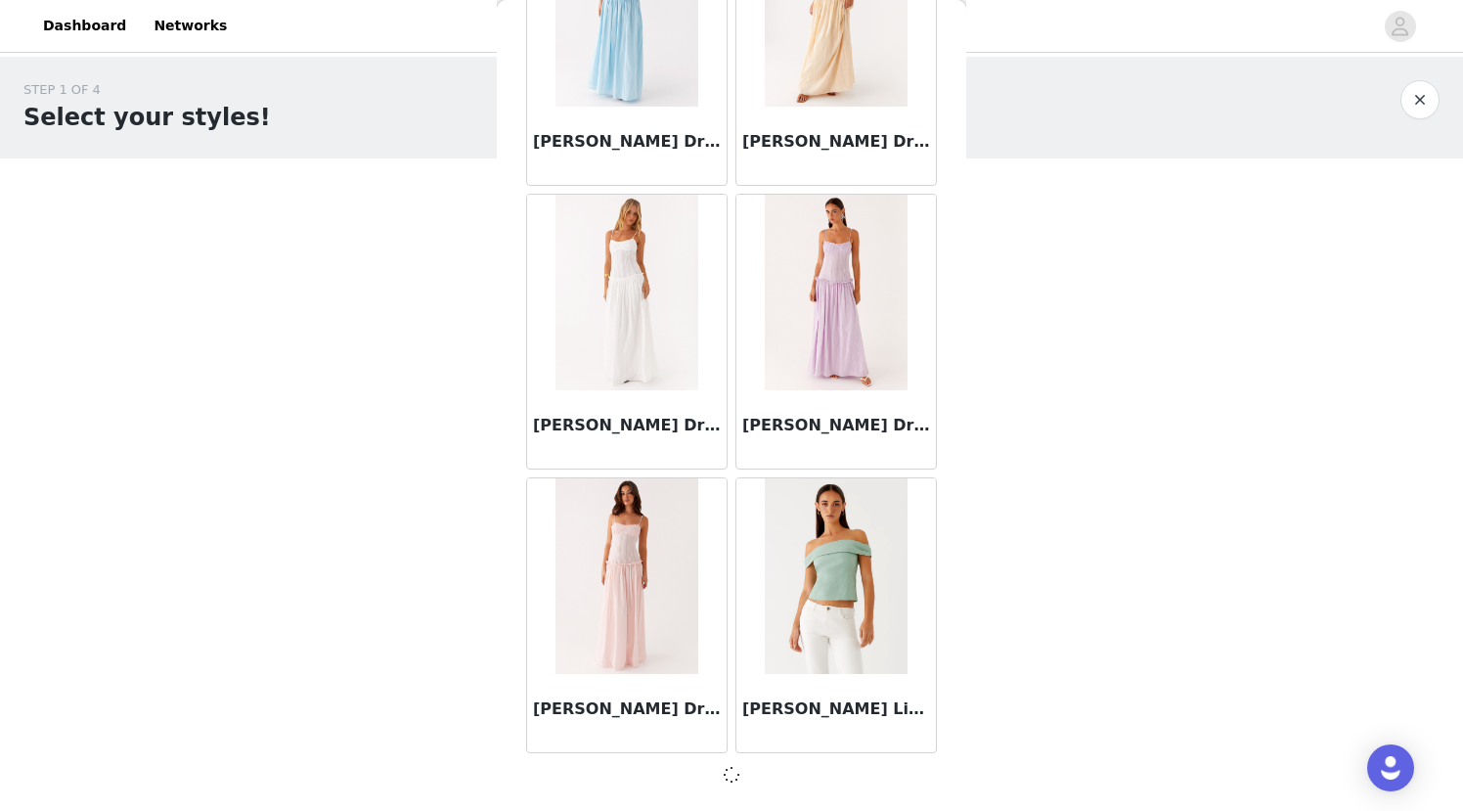
scroll to position [58913, 0]
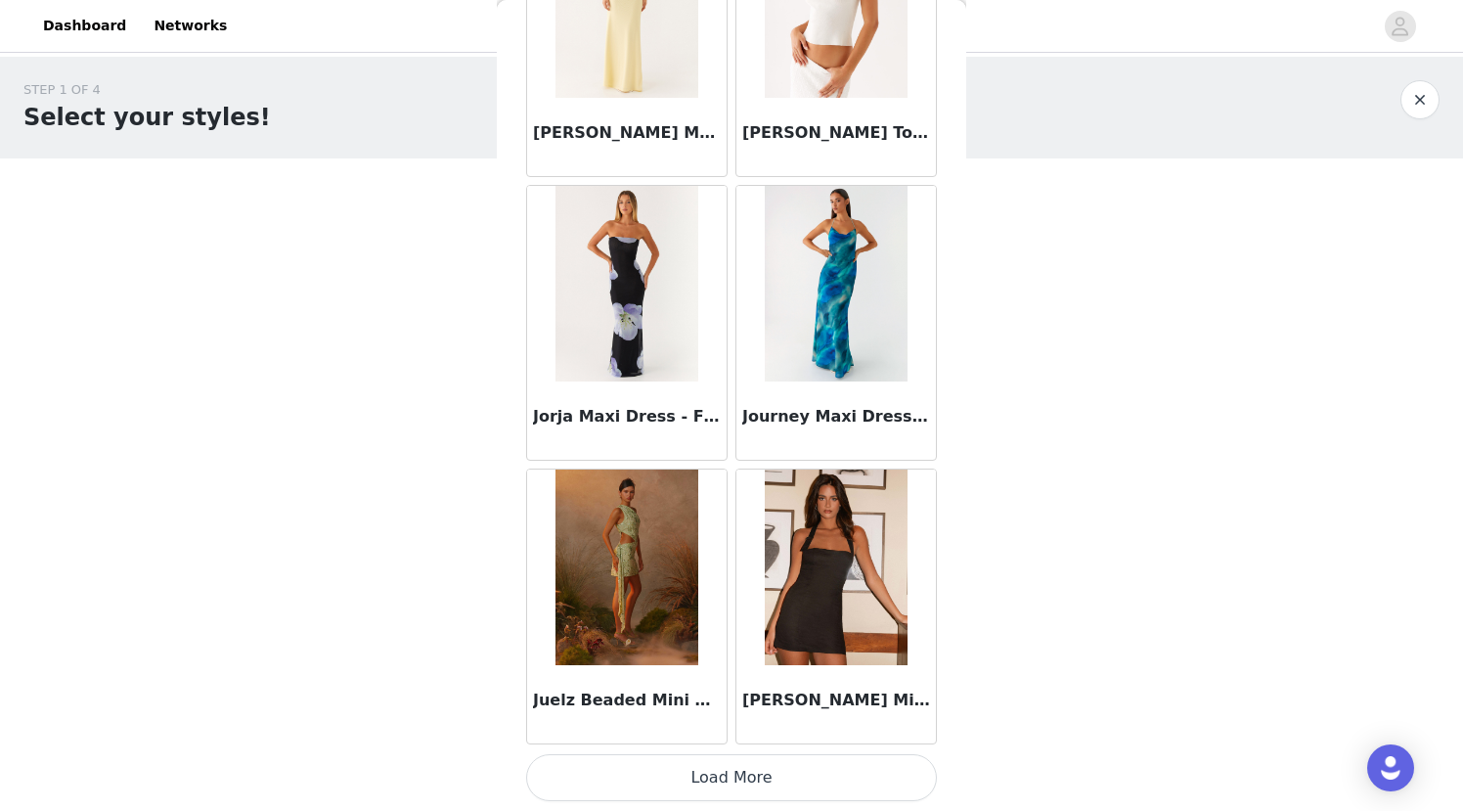
click at [675, 776] on button "Load More" at bounding box center [731, 777] width 411 height 47
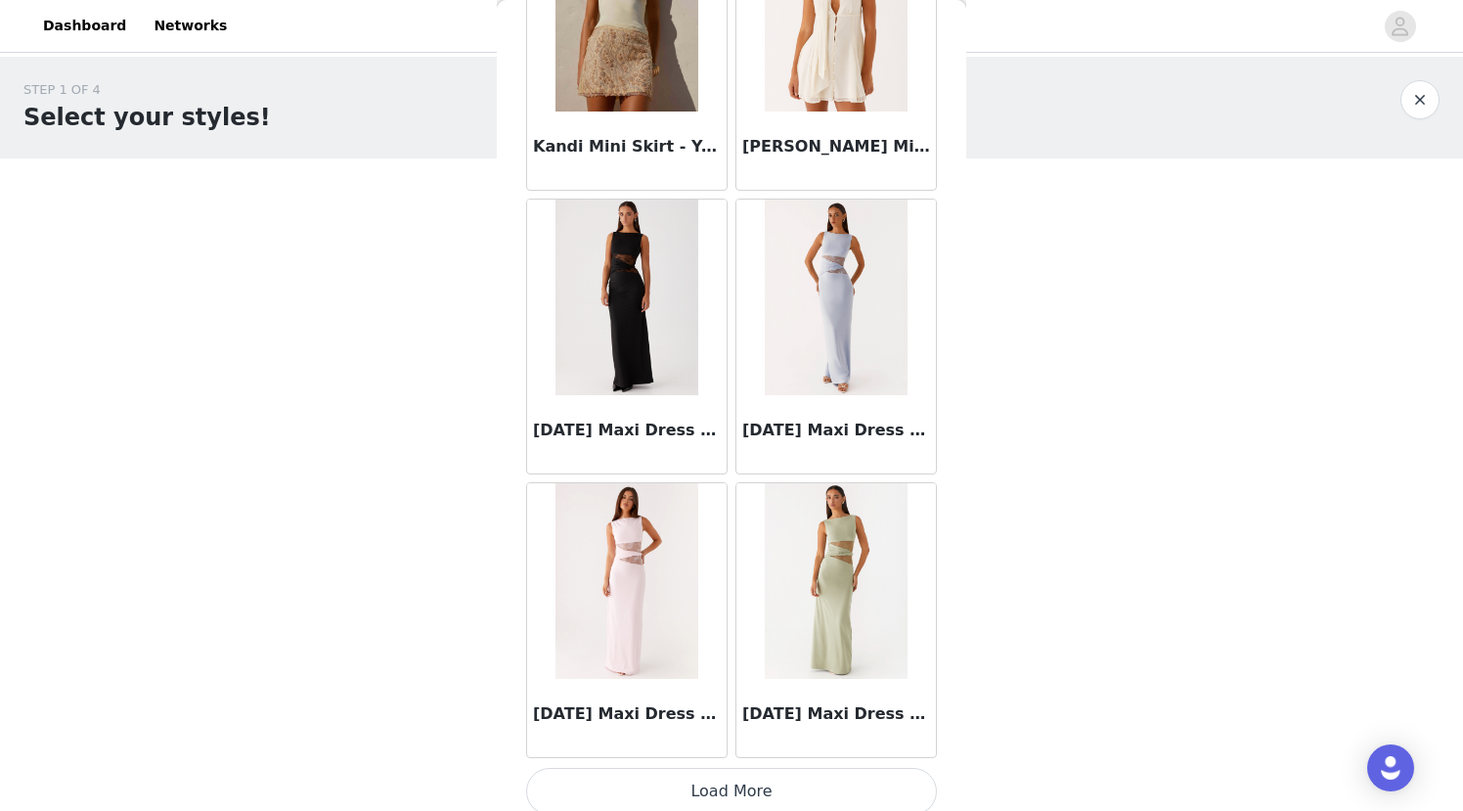
scroll to position [64595, 0]
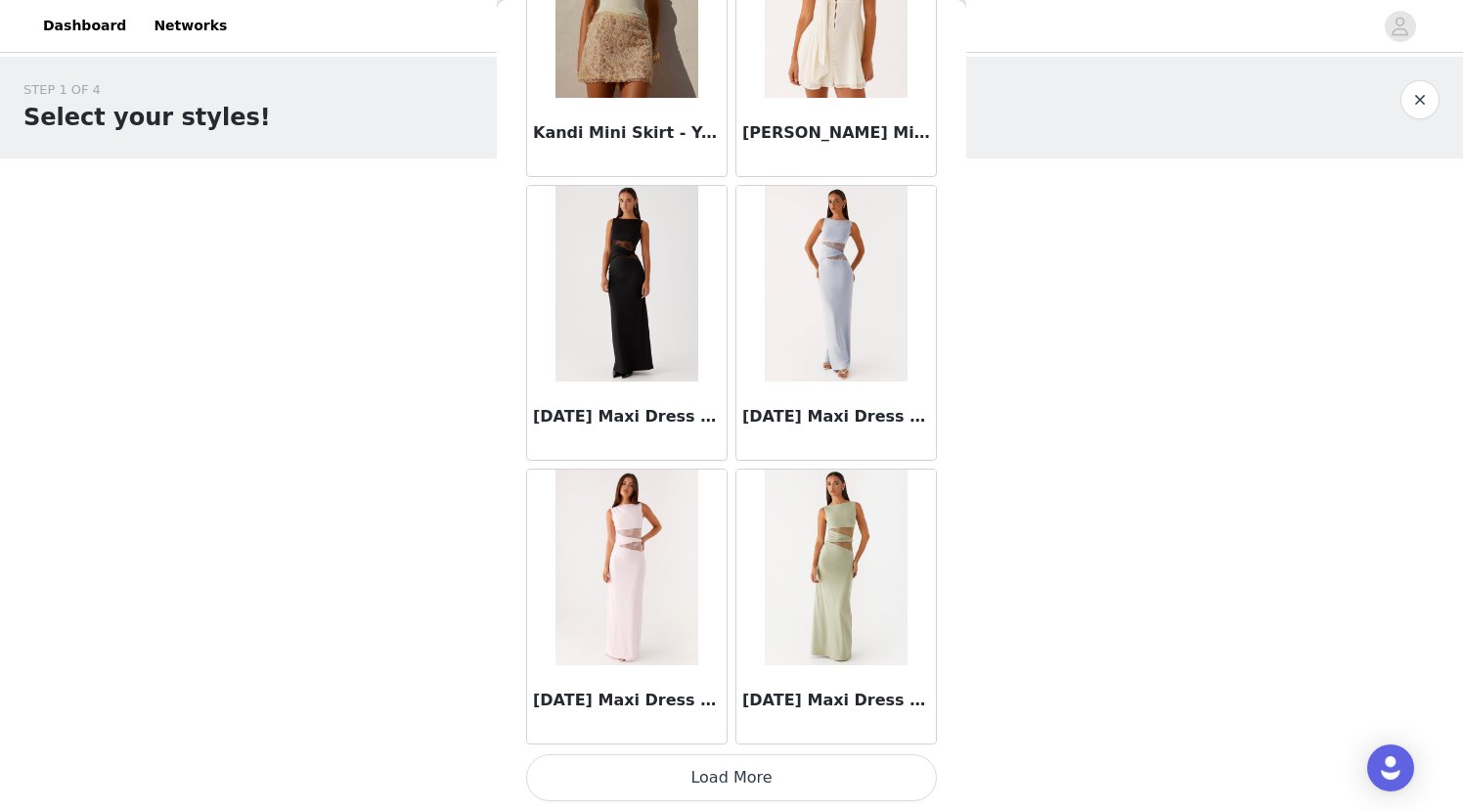
click at [673, 769] on button "Load More" at bounding box center [731, 777] width 411 height 47
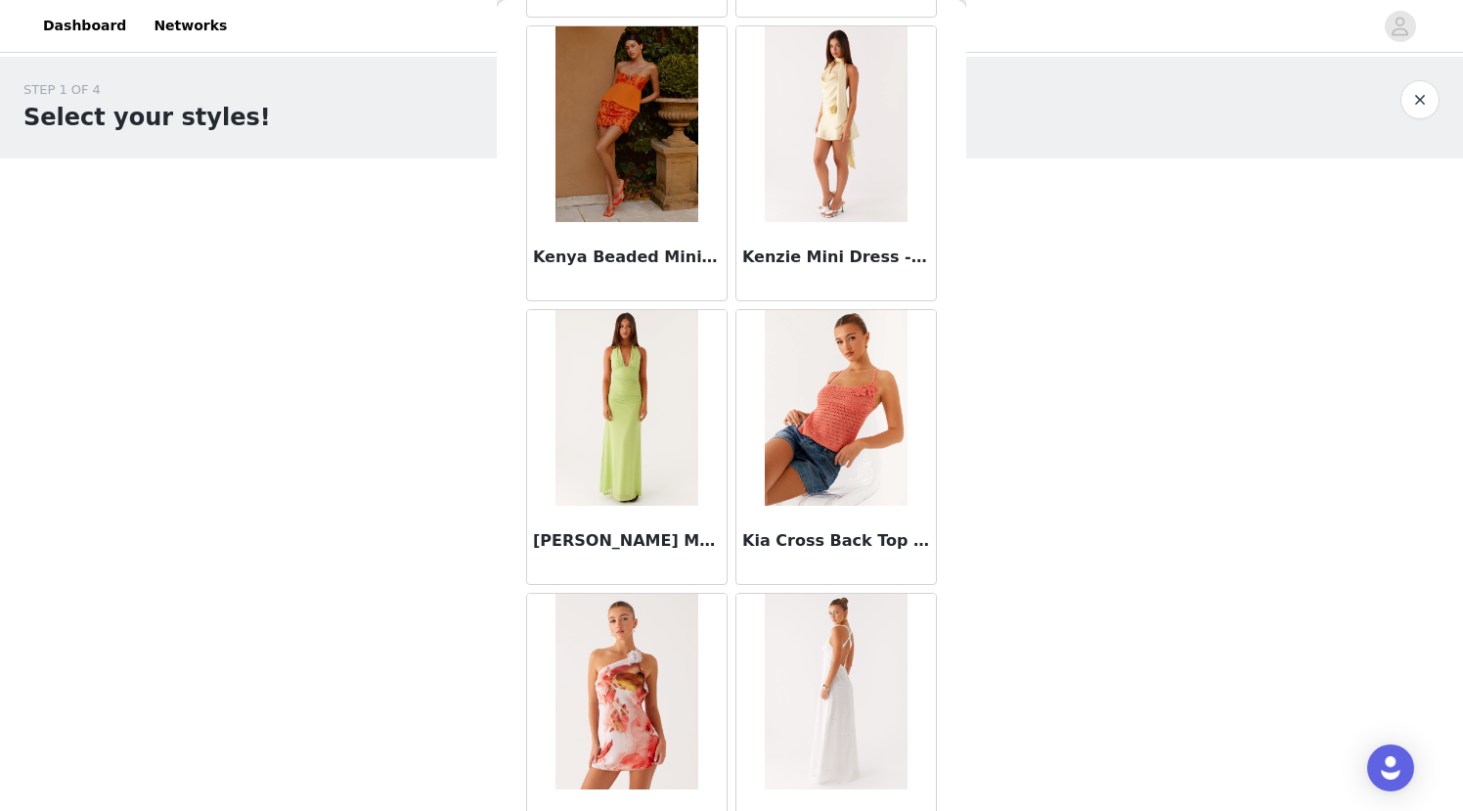
scroll to position [67432, 0]
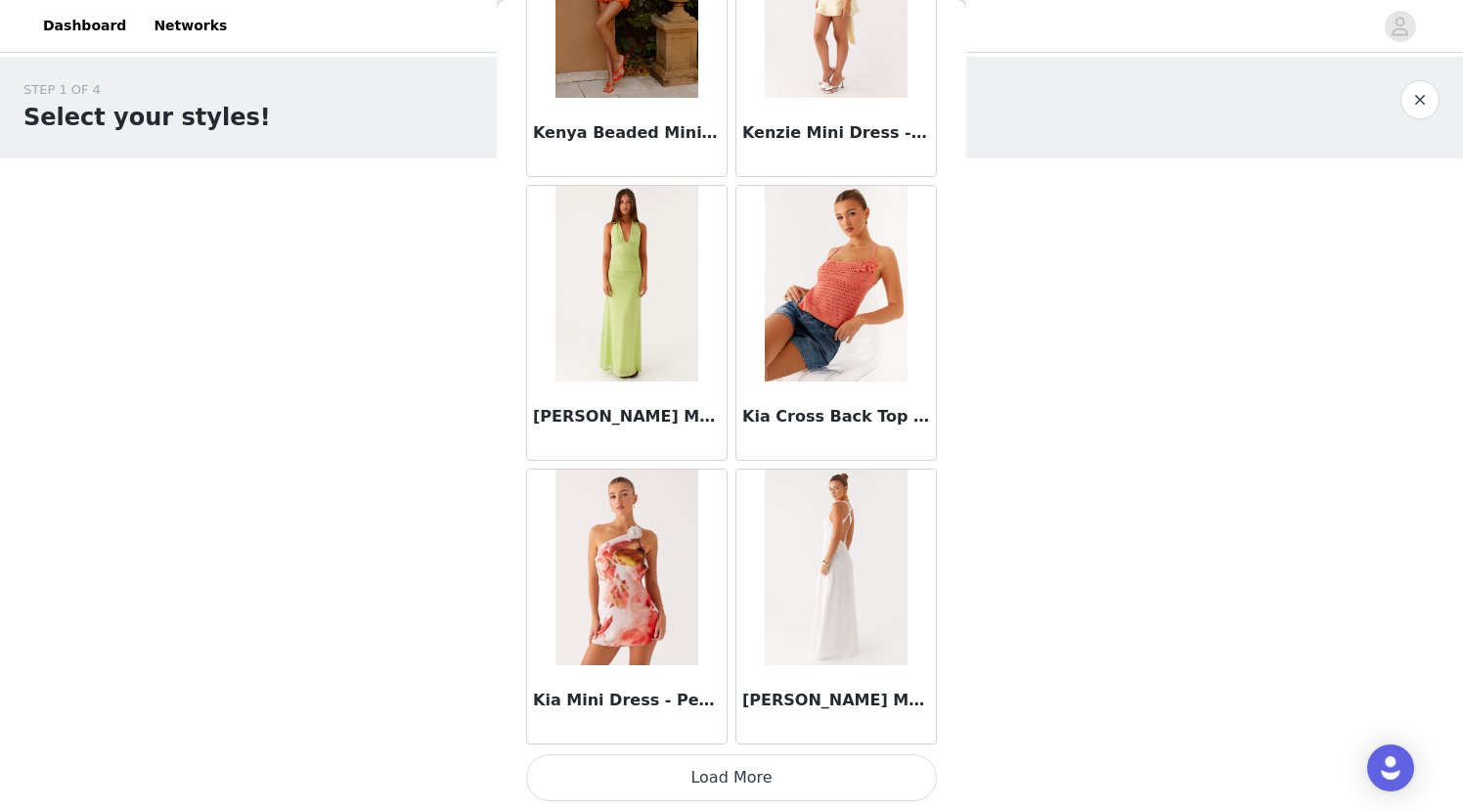
click at [660, 779] on button "Load More" at bounding box center [731, 777] width 411 height 47
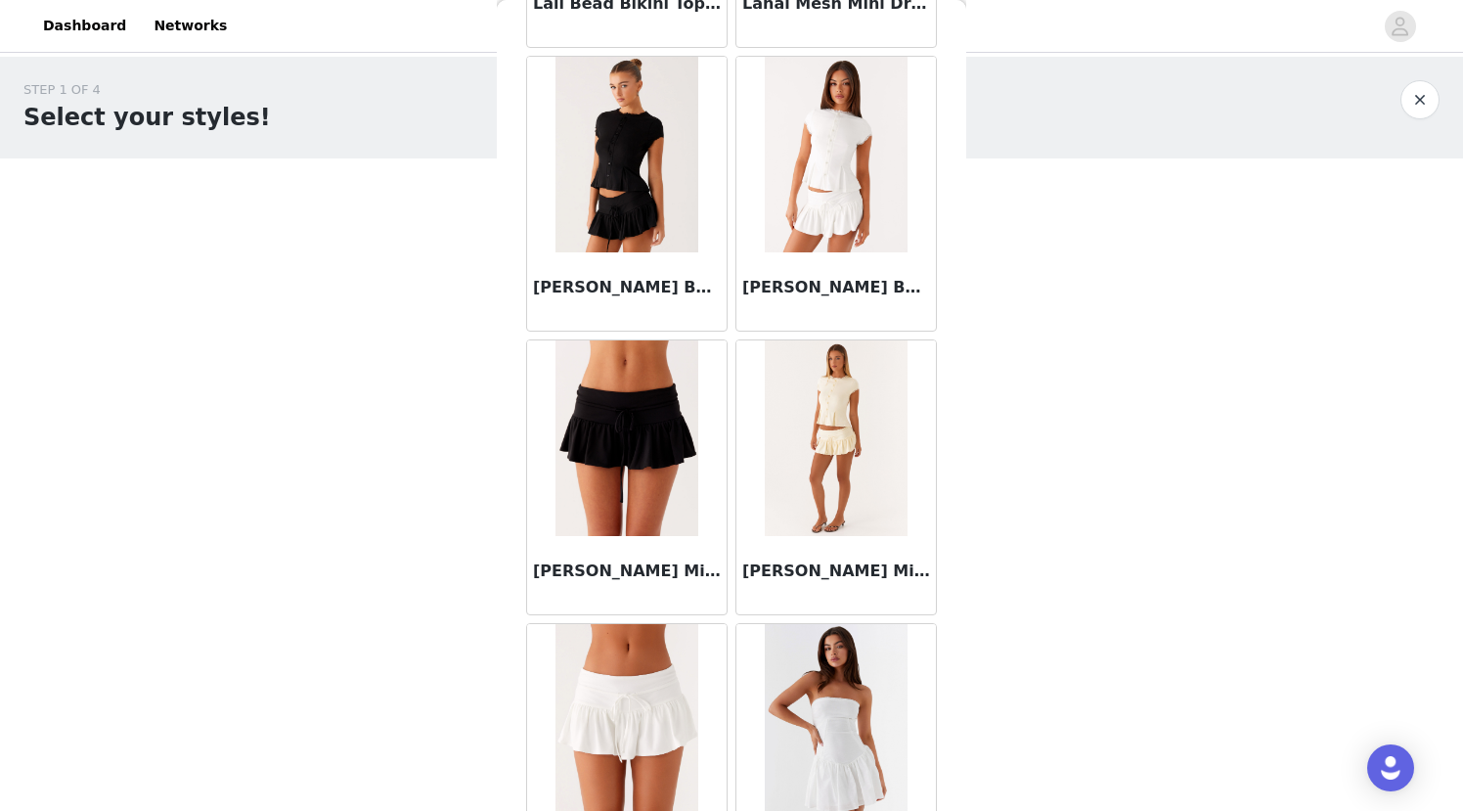
scroll to position [70269, 0]
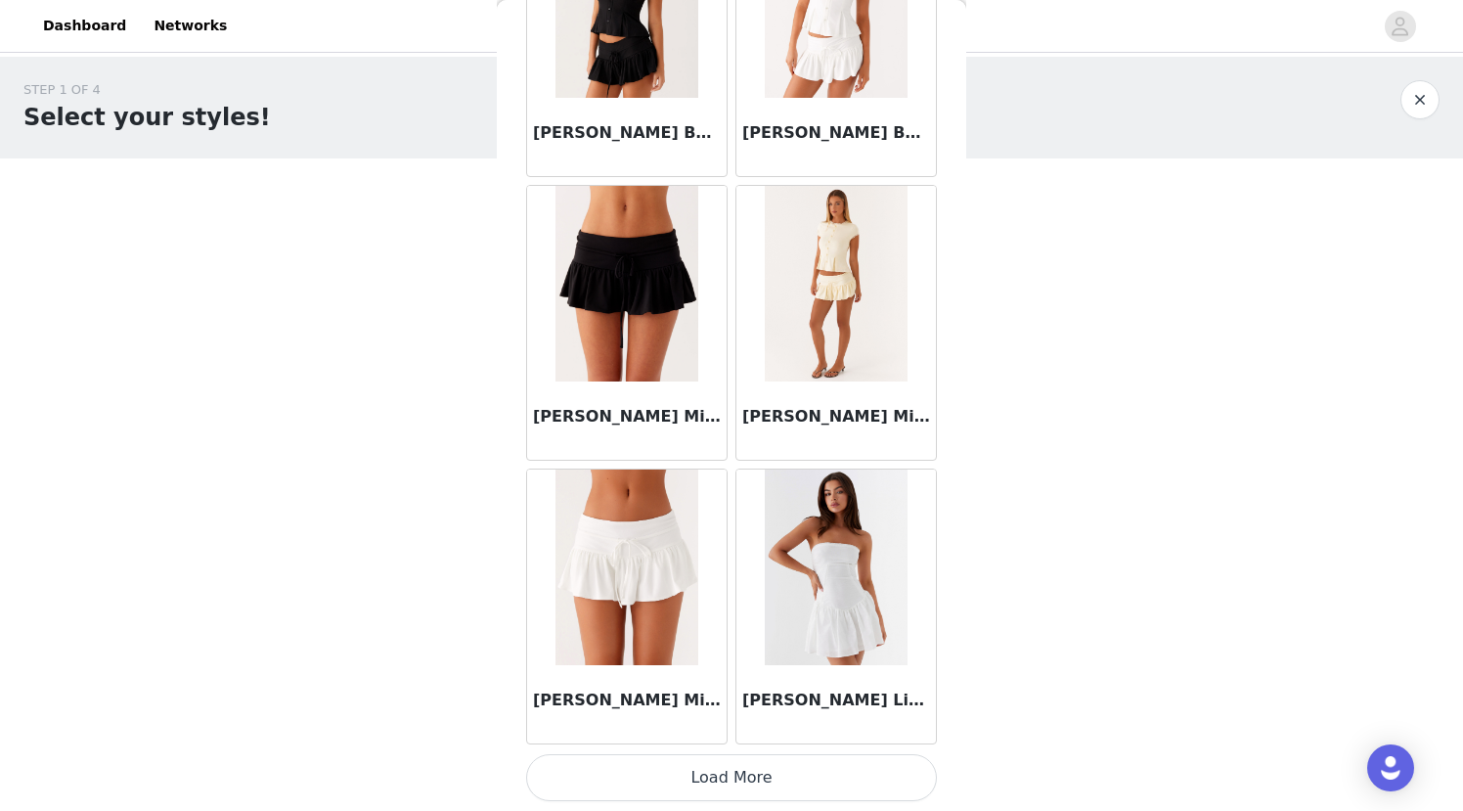
click at [686, 778] on button "Load More" at bounding box center [731, 777] width 411 height 47
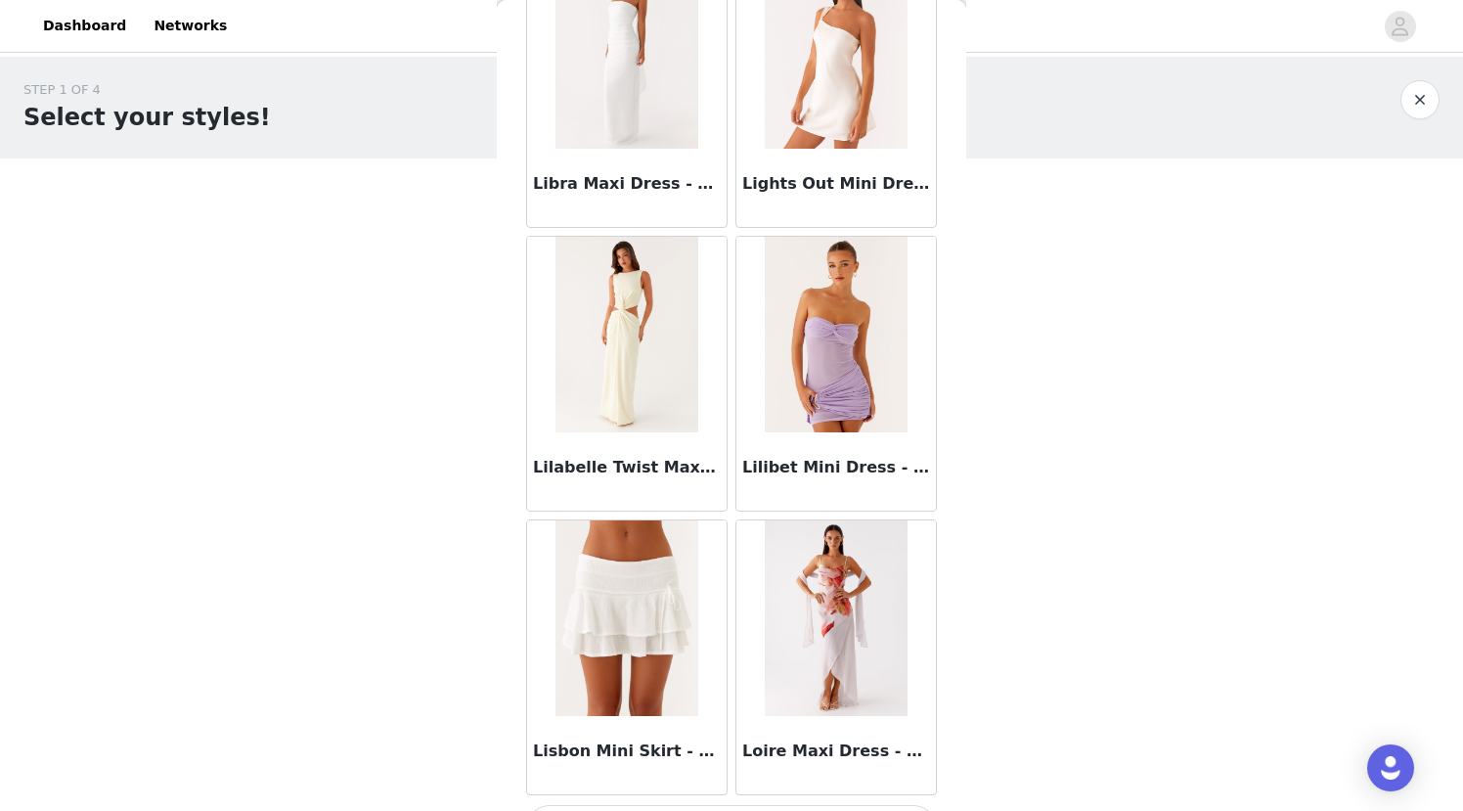
scroll to position [73106, 0]
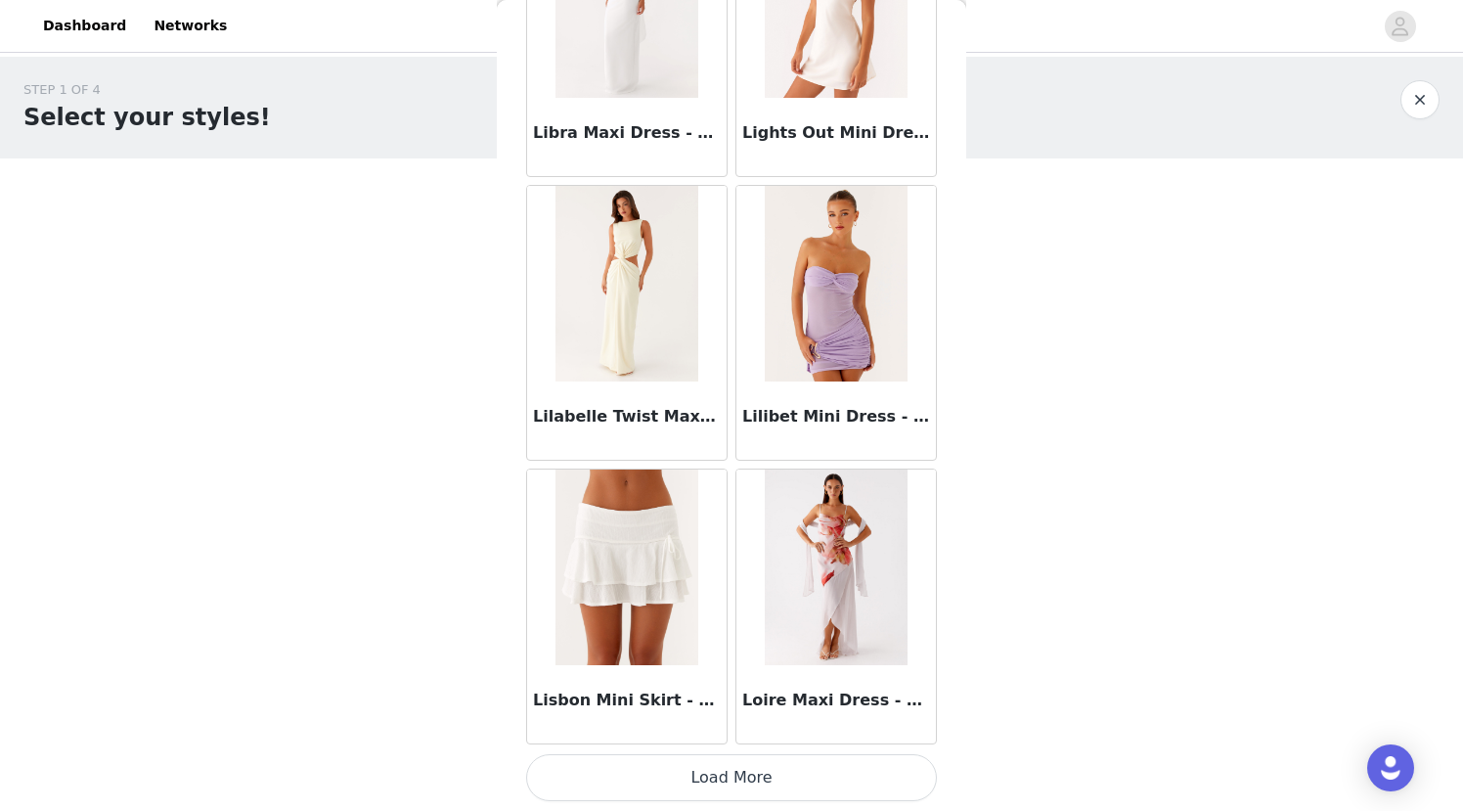
click at [686, 778] on button "Load More" at bounding box center [731, 777] width 411 height 47
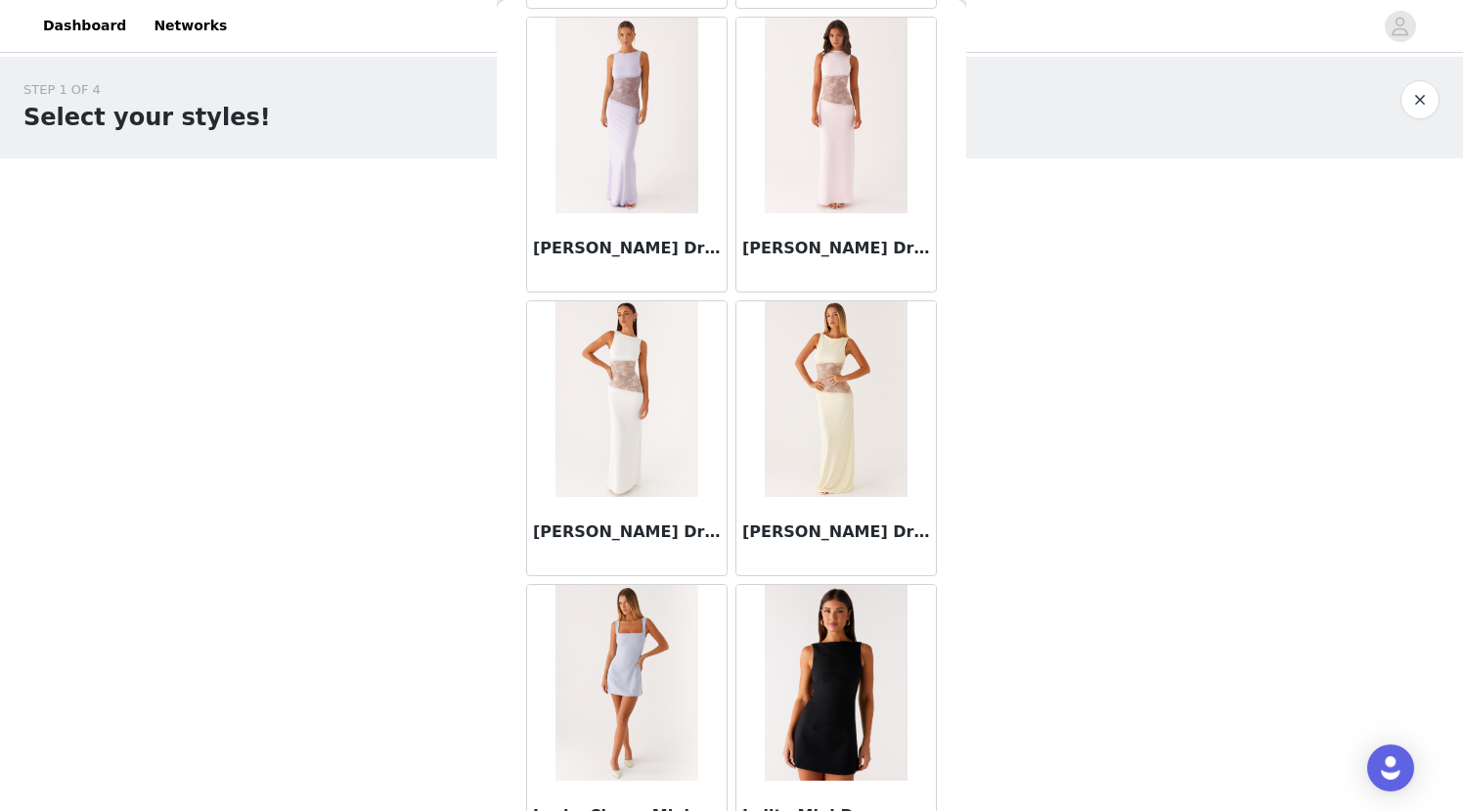
scroll to position [75943, 0]
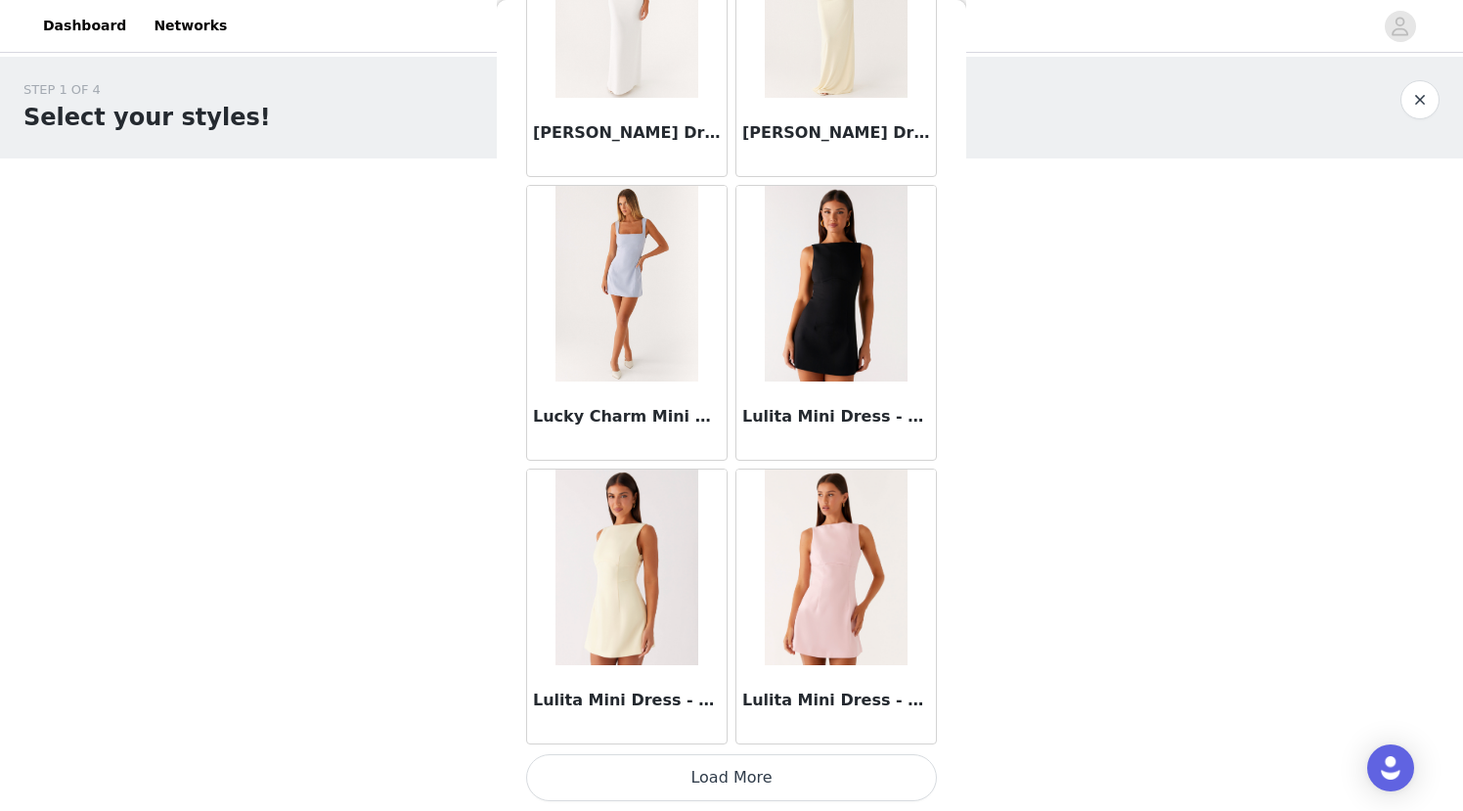
click at [719, 770] on button "Load More" at bounding box center [731, 777] width 411 height 47
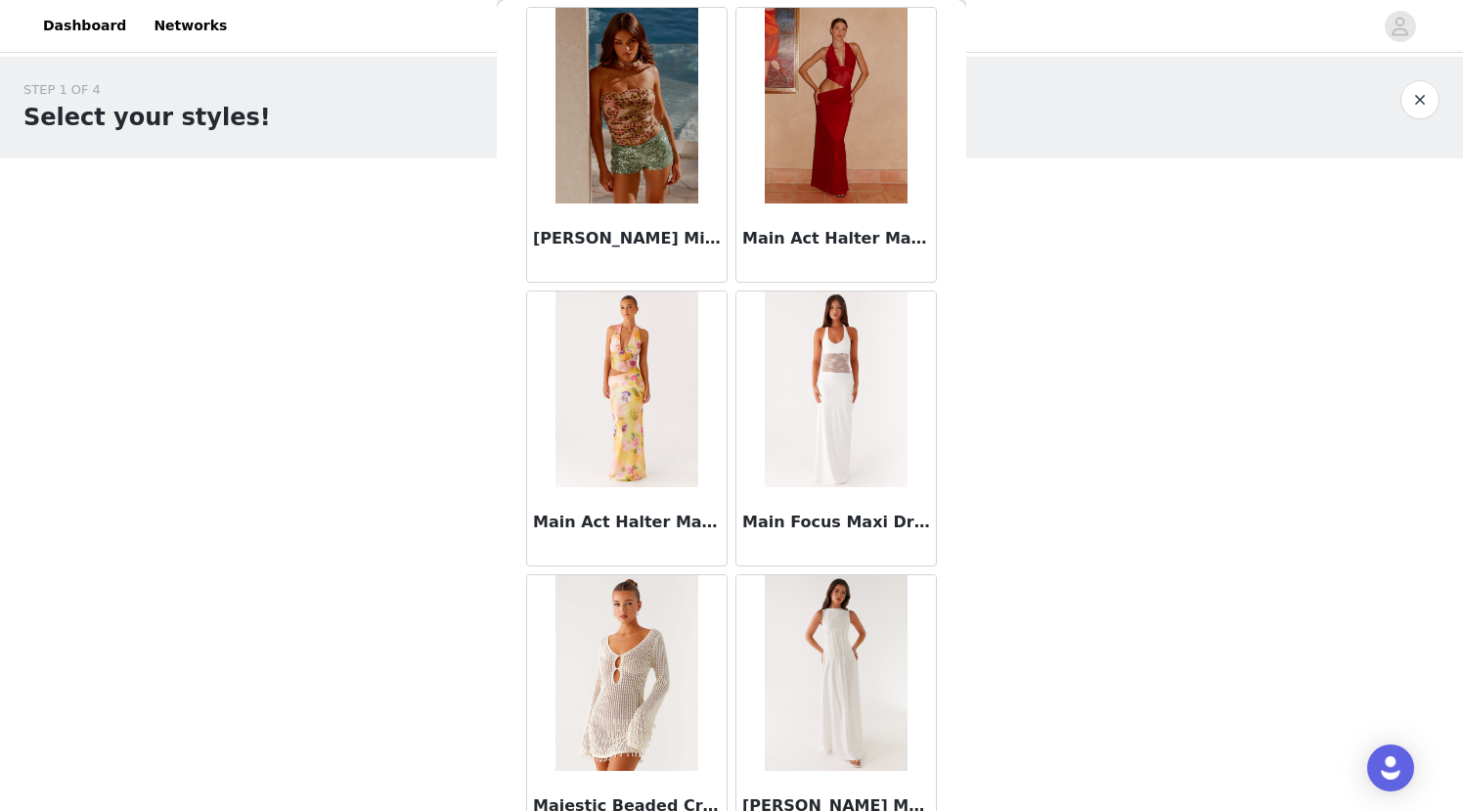
scroll to position [78780, 0]
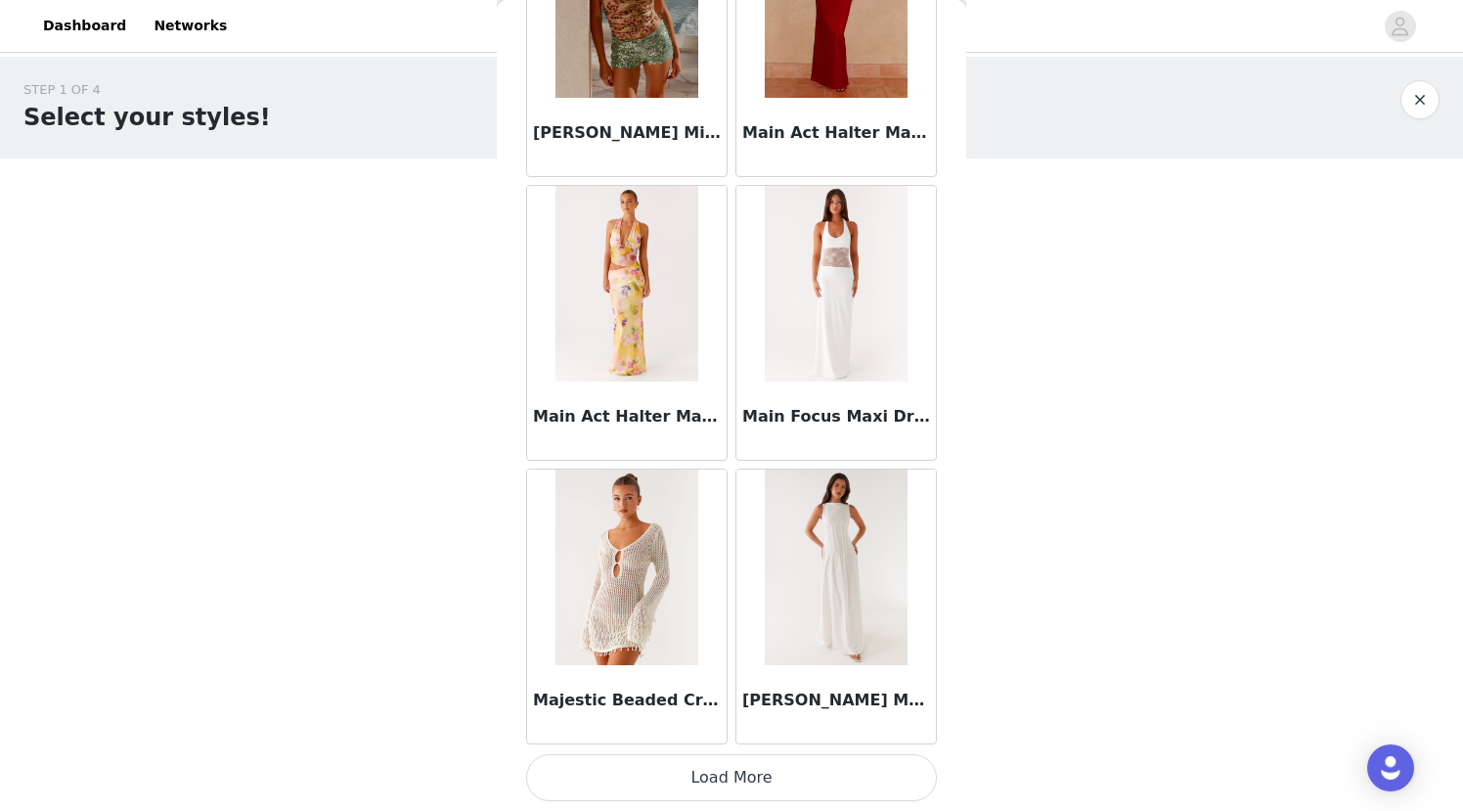
click at [707, 773] on button "Load More" at bounding box center [731, 777] width 411 height 47
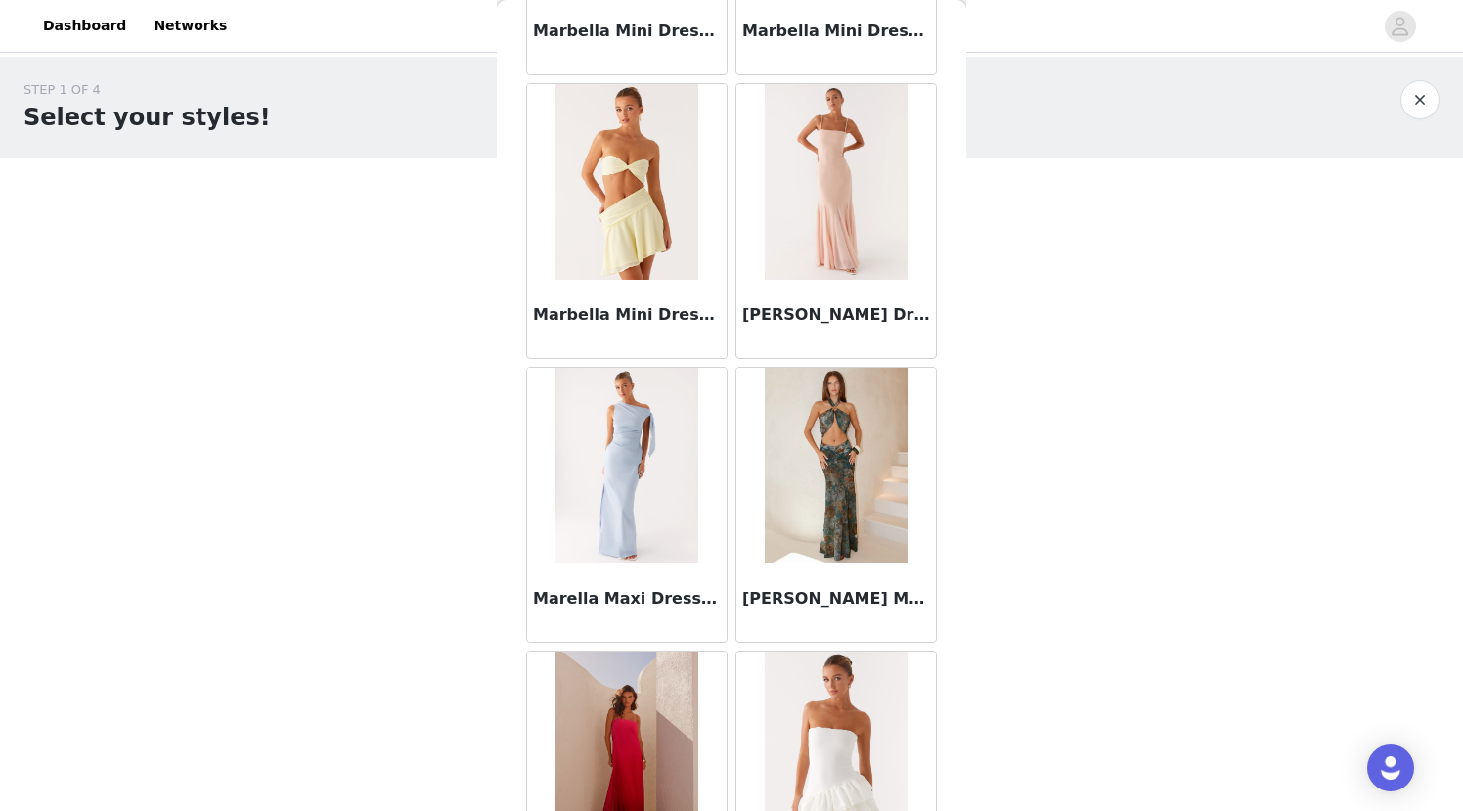
scroll to position [80018, 0]
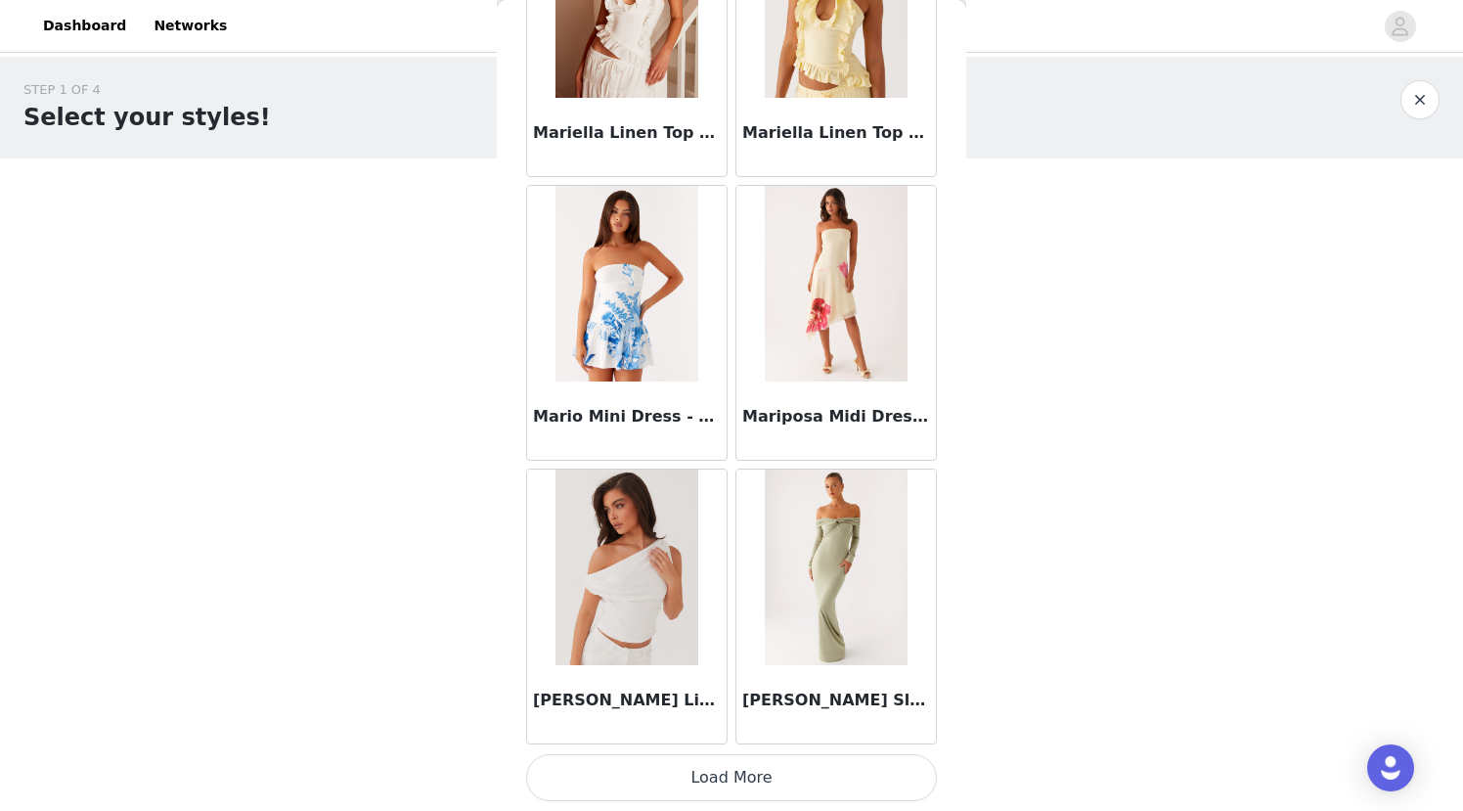
click at [718, 783] on button "Load More" at bounding box center [731, 777] width 411 height 47
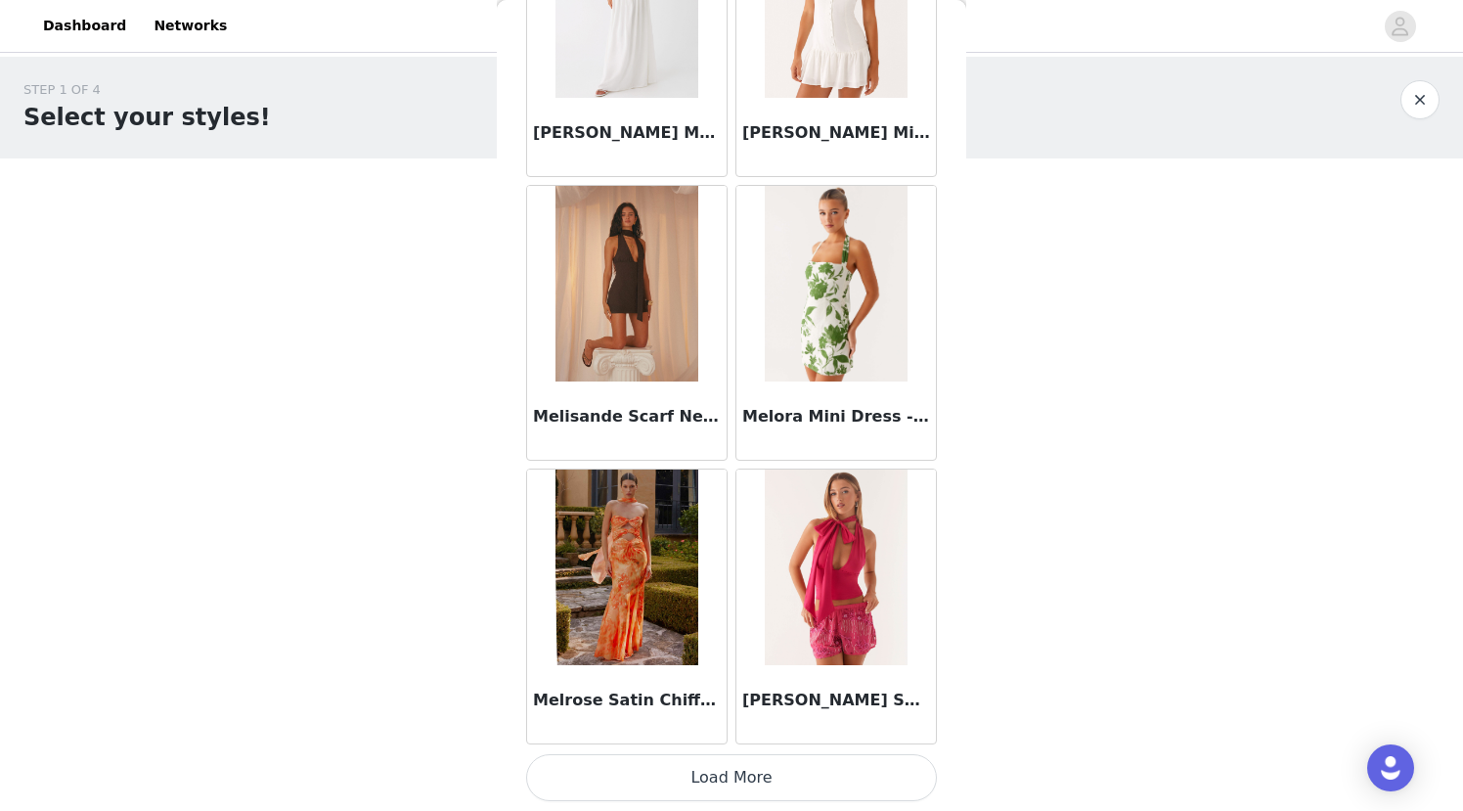
click at [718, 783] on button "Load More" at bounding box center [731, 777] width 411 height 47
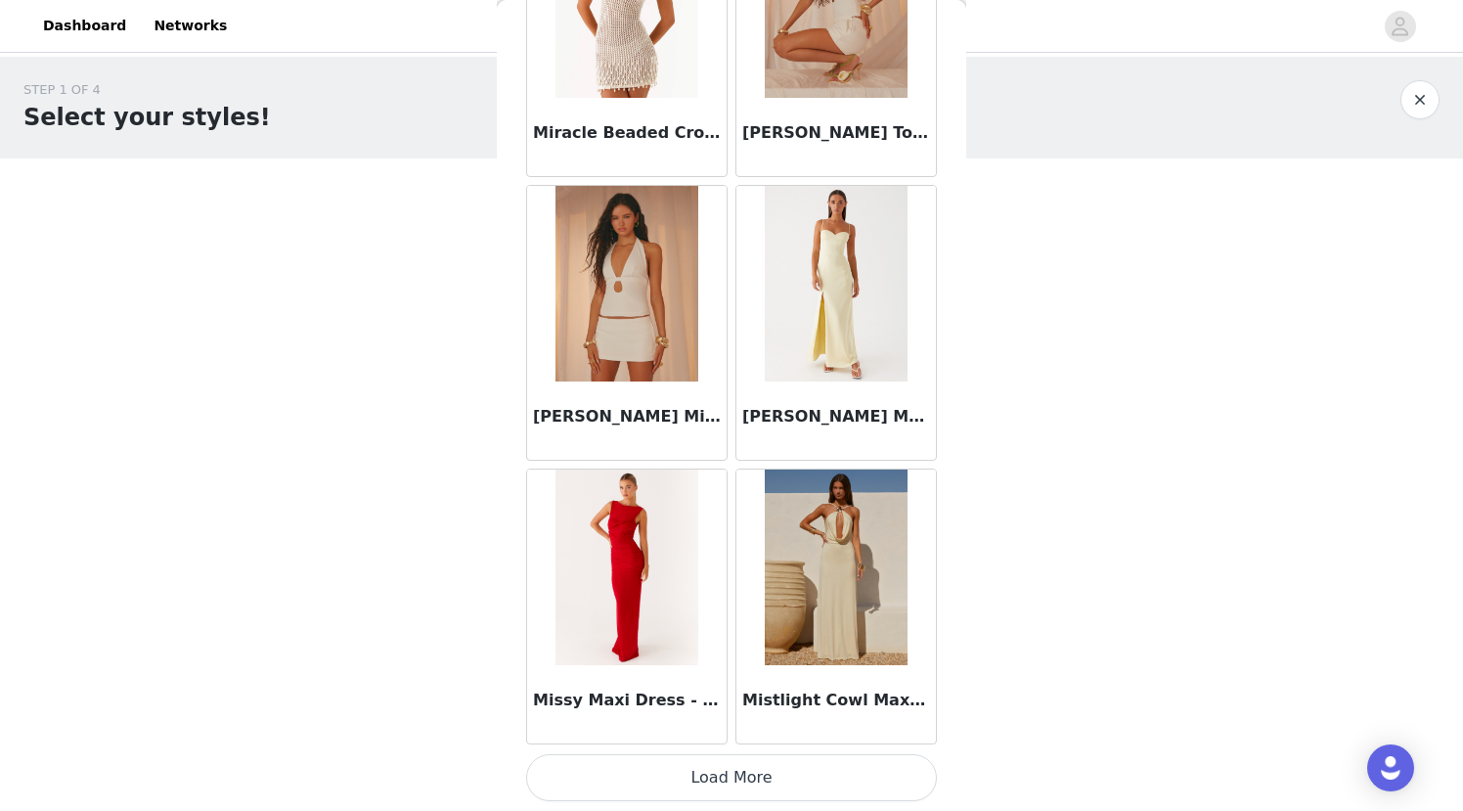
click at [718, 783] on button "Load More" at bounding box center [731, 777] width 411 height 47
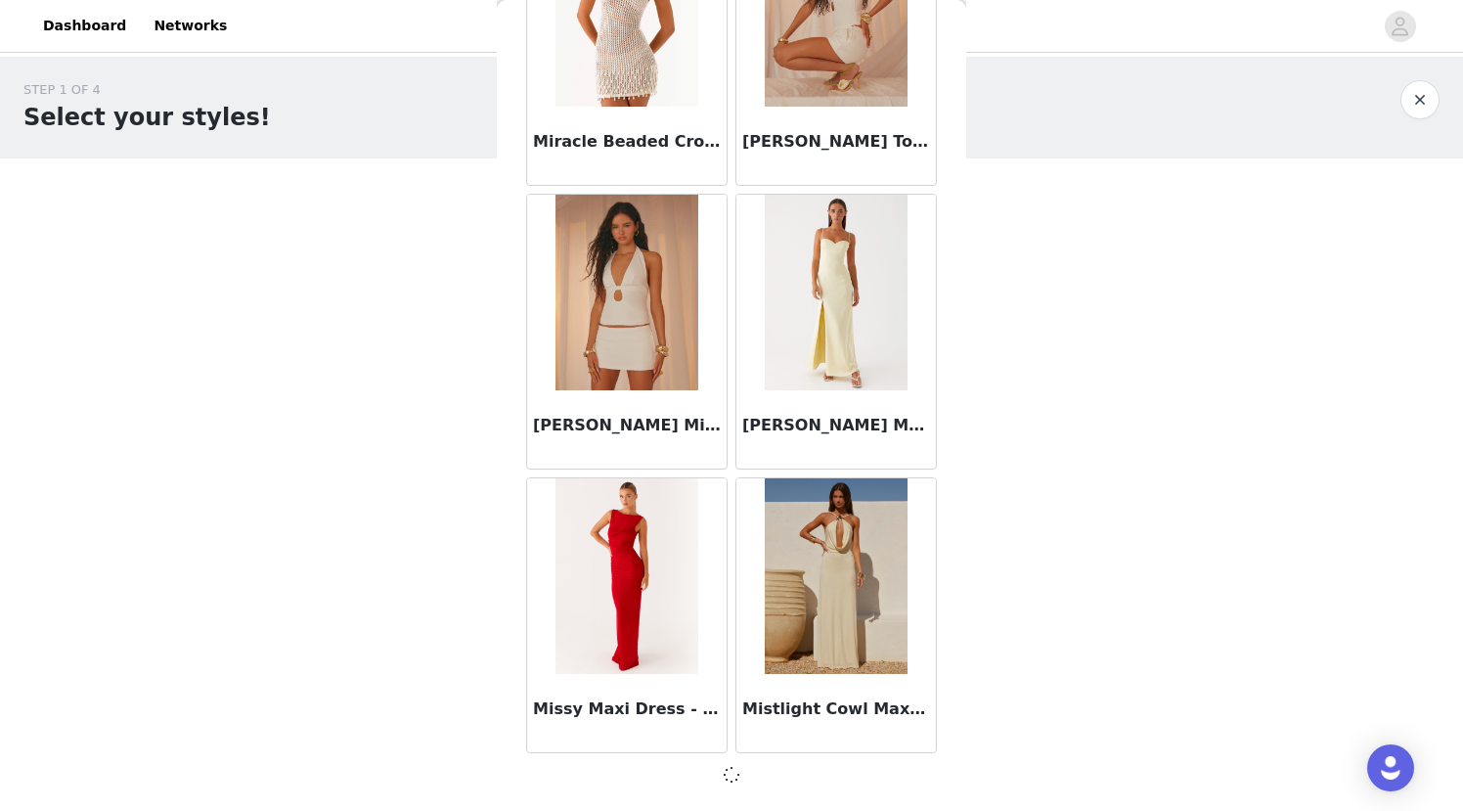
scroll to position [87282, 0]
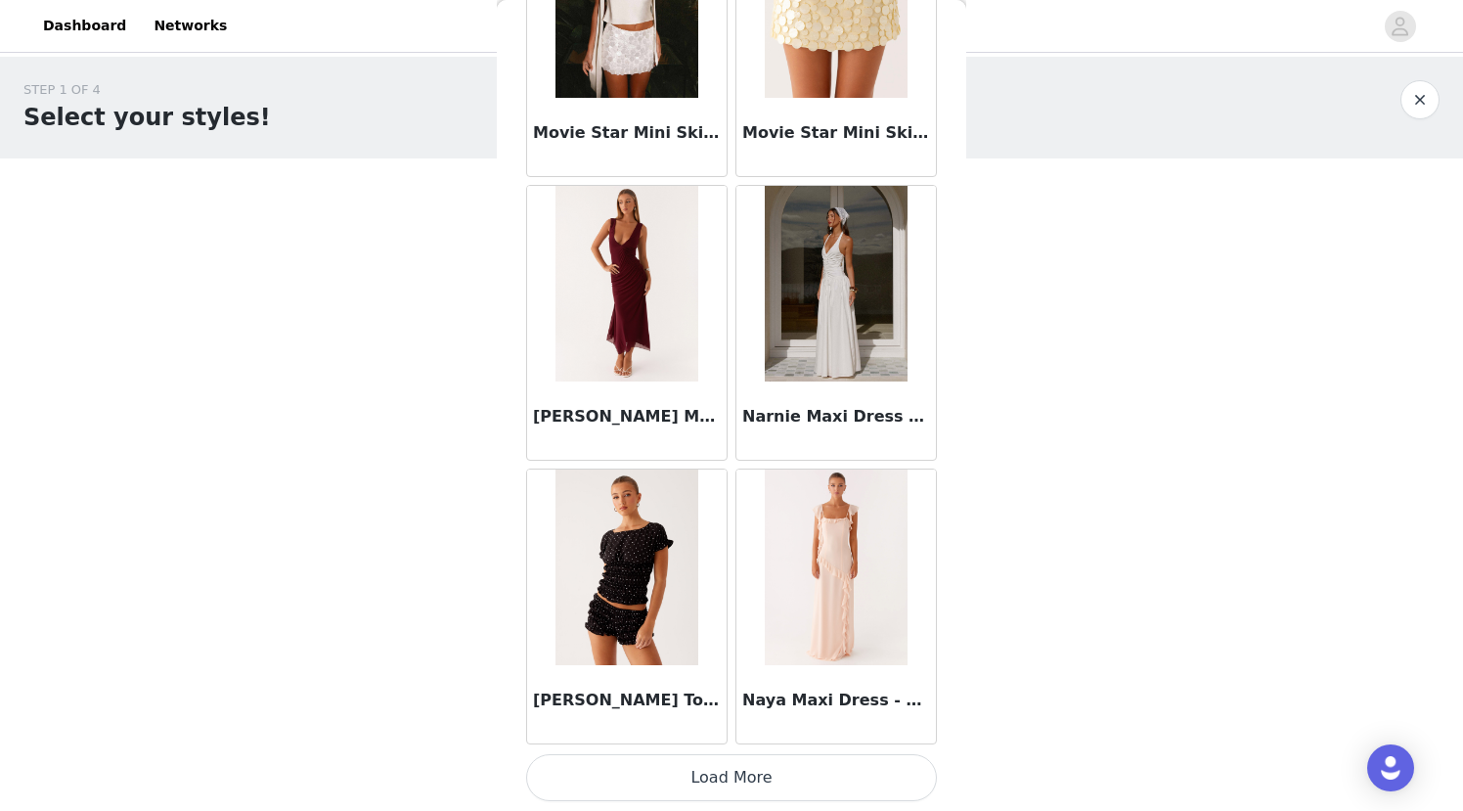
click at [718, 783] on button "Load More" at bounding box center [731, 777] width 411 height 47
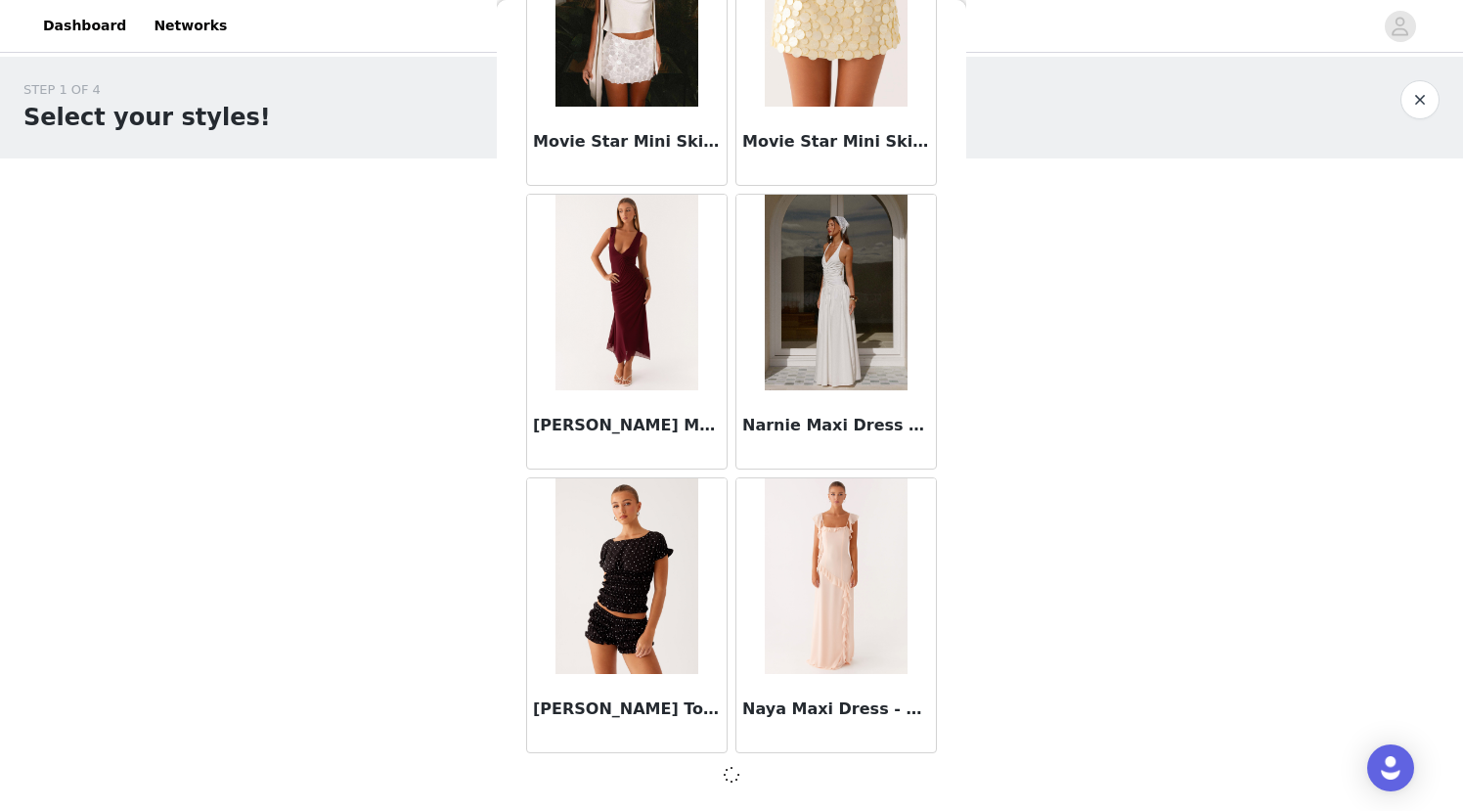
scroll to position [90119, 0]
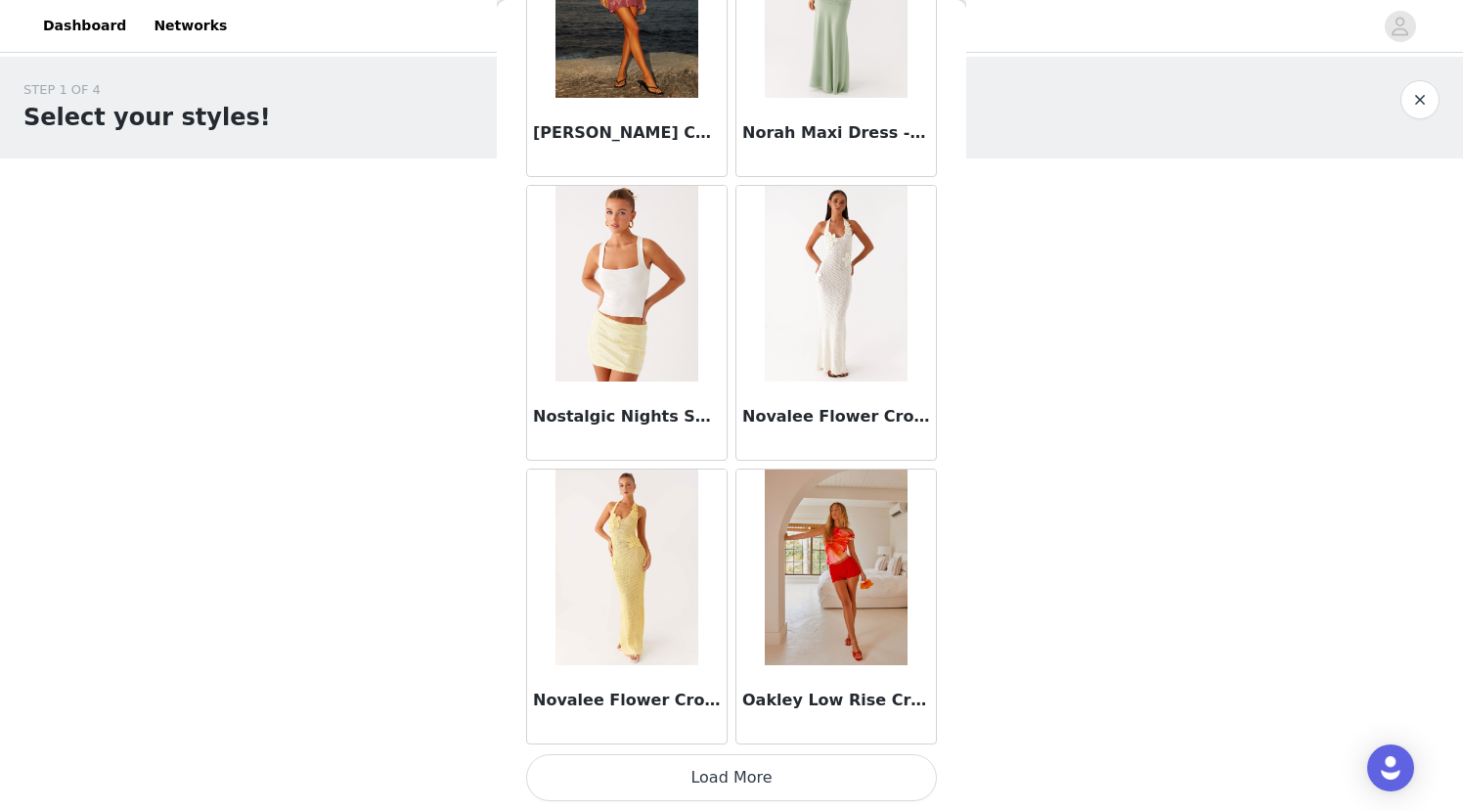
click at [718, 783] on button "Load More" at bounding box center [731, 777] width 411 height 47
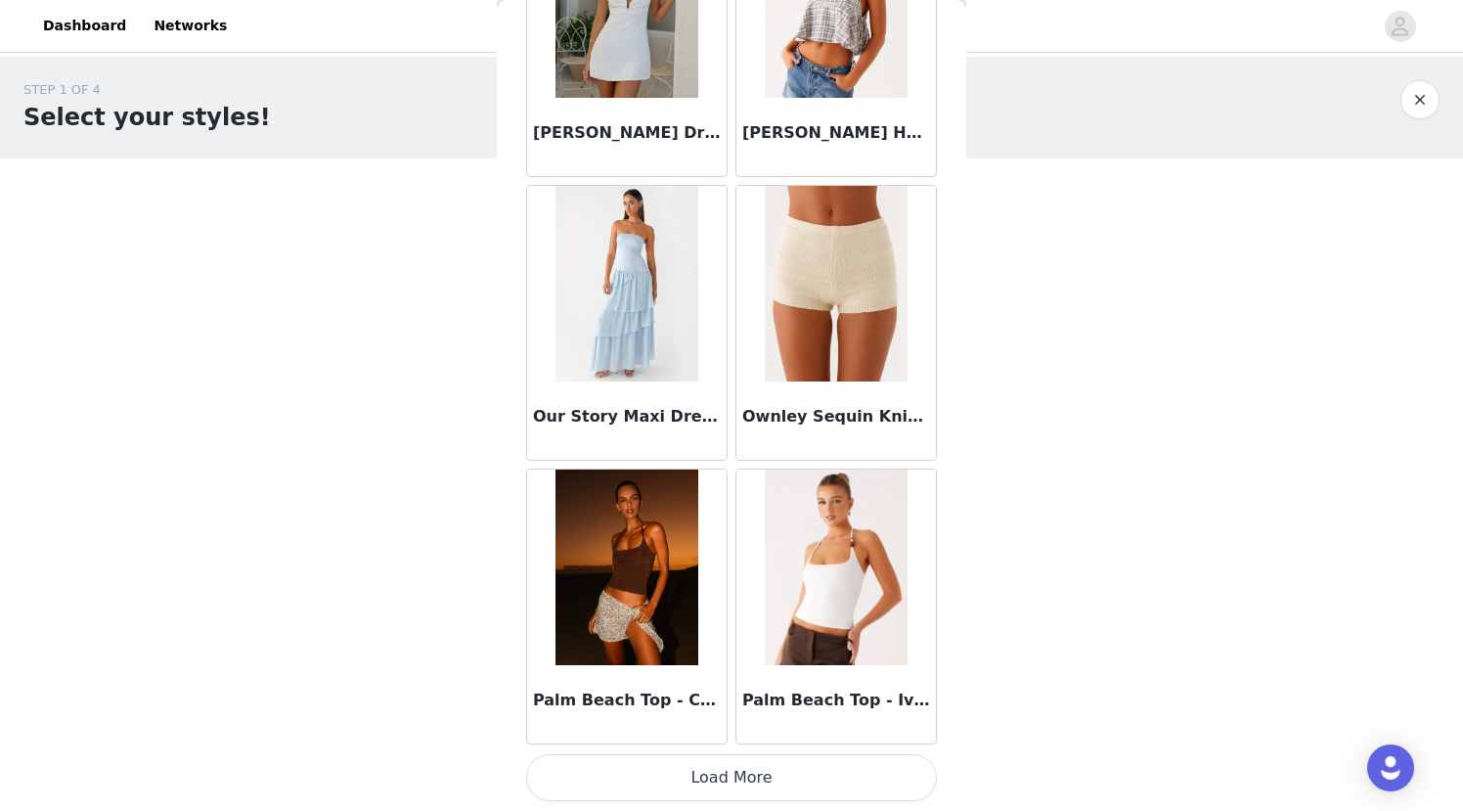
click at [718, 783] on button "Load More" at bounding box center [731, 777] width 411 height 47
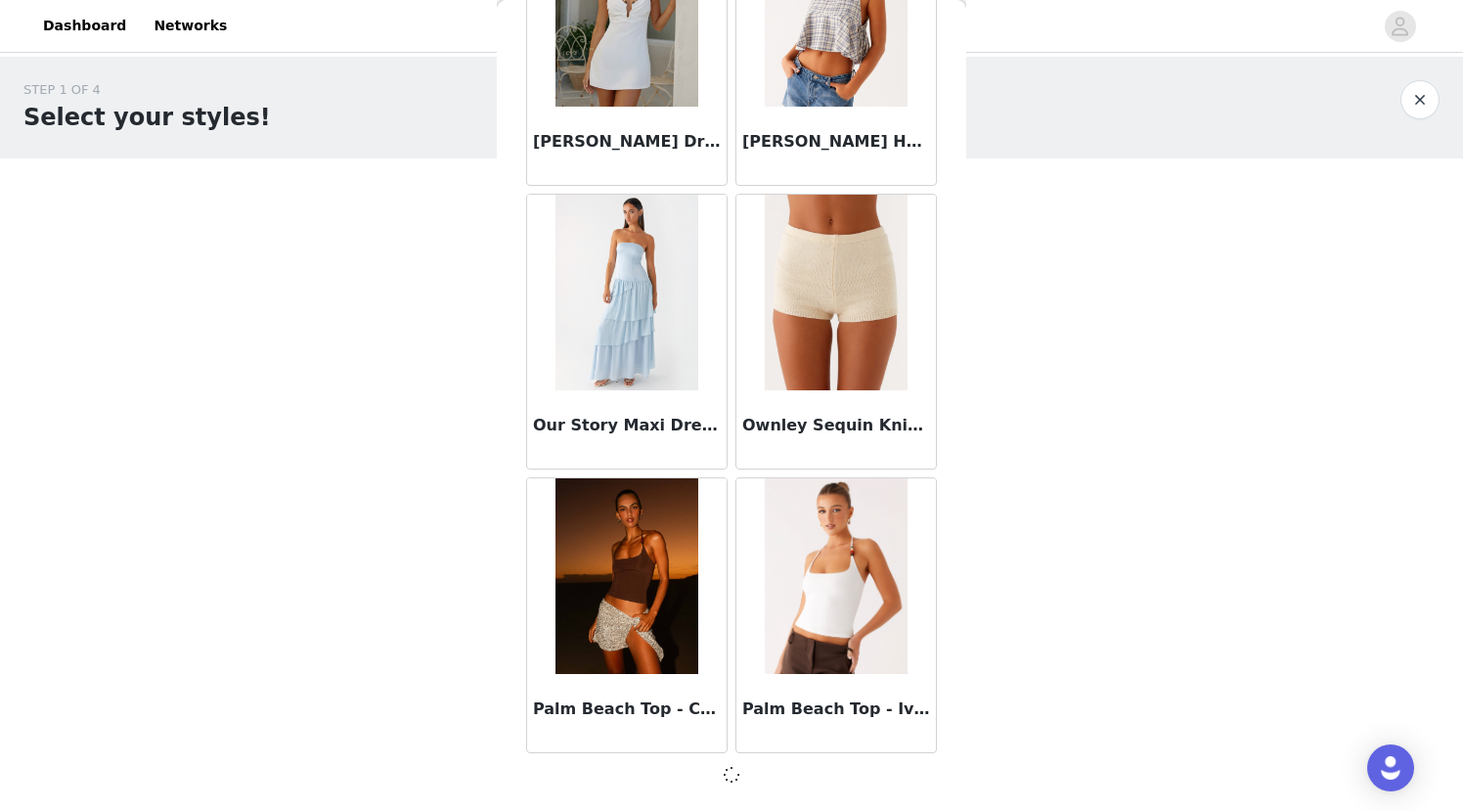
scroll to position [95793, 0]
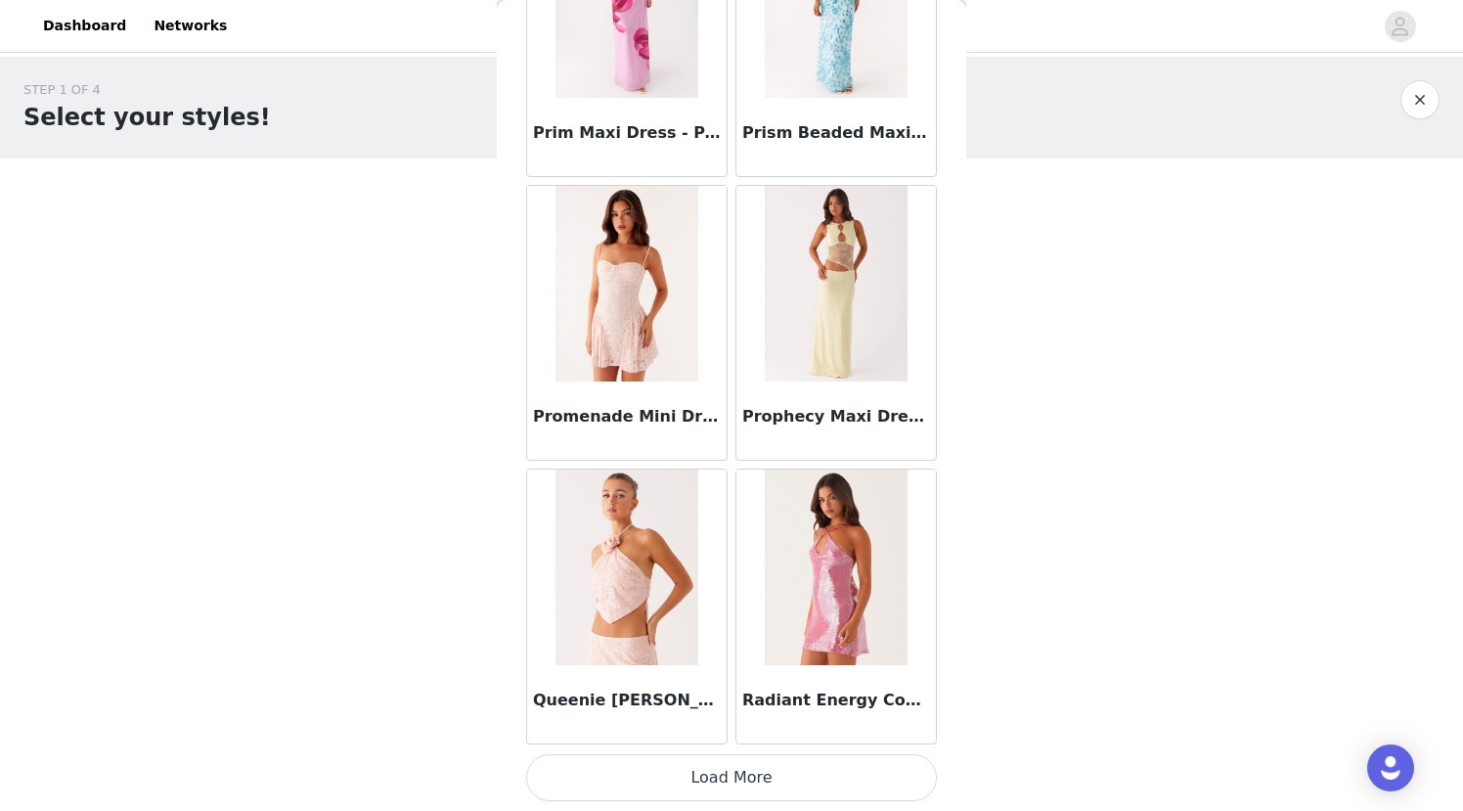
click at [718, 783] on button "Load More" at bounding box center [731, 777] width 411 height 47
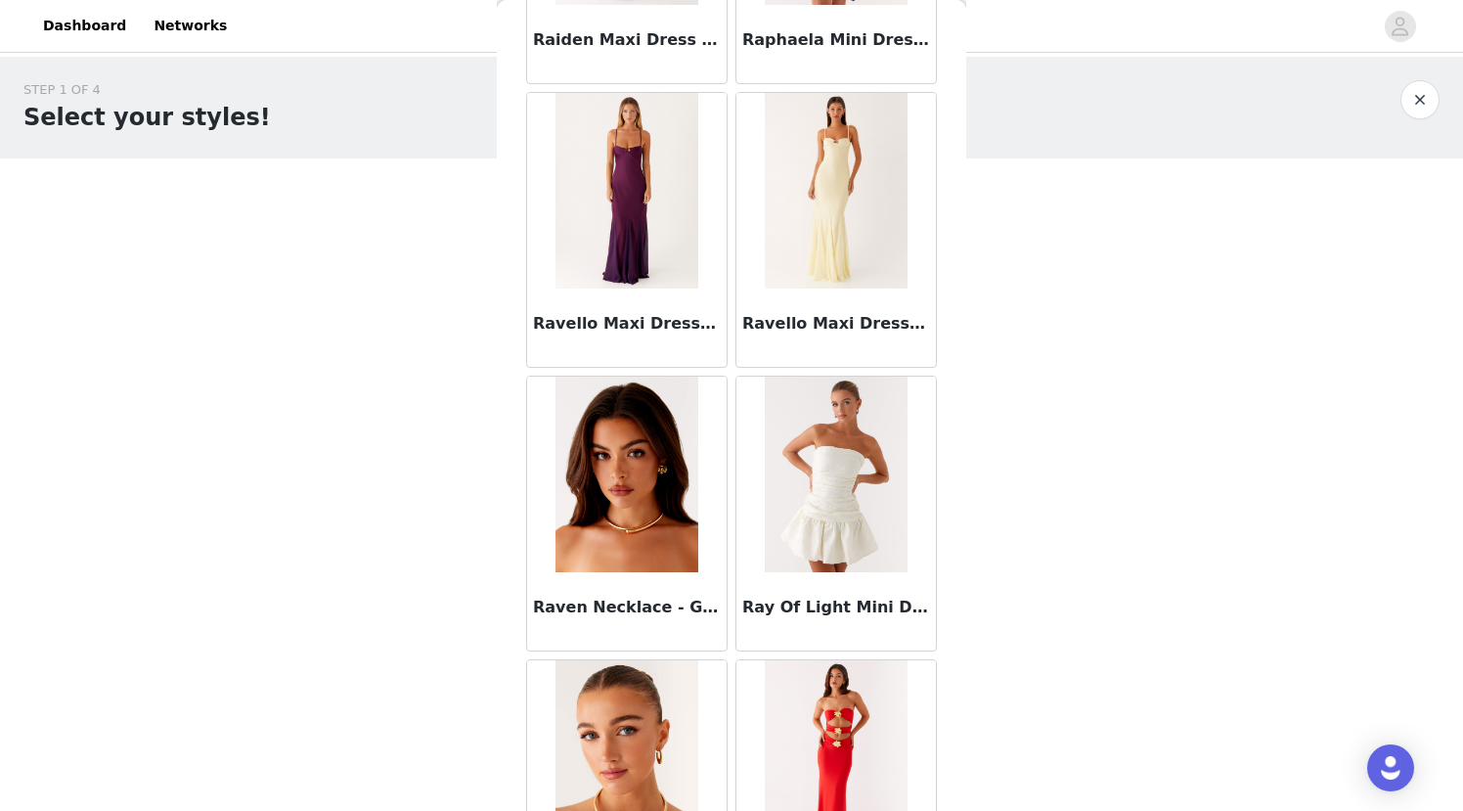
scroll to position [101476, 0]
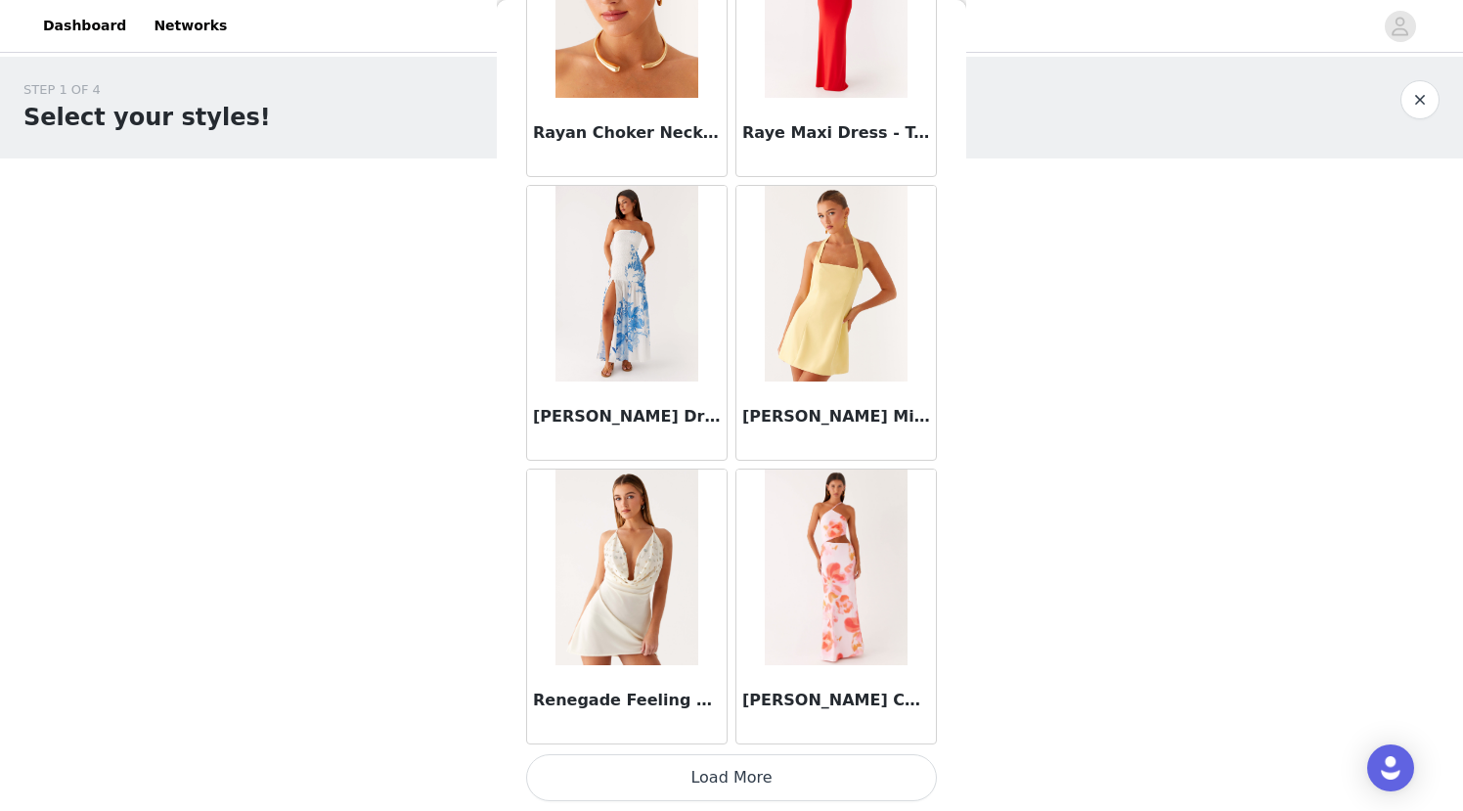
click at [730, 778] on button "Load More" at bounding box center [731, 777] width 411 height 47
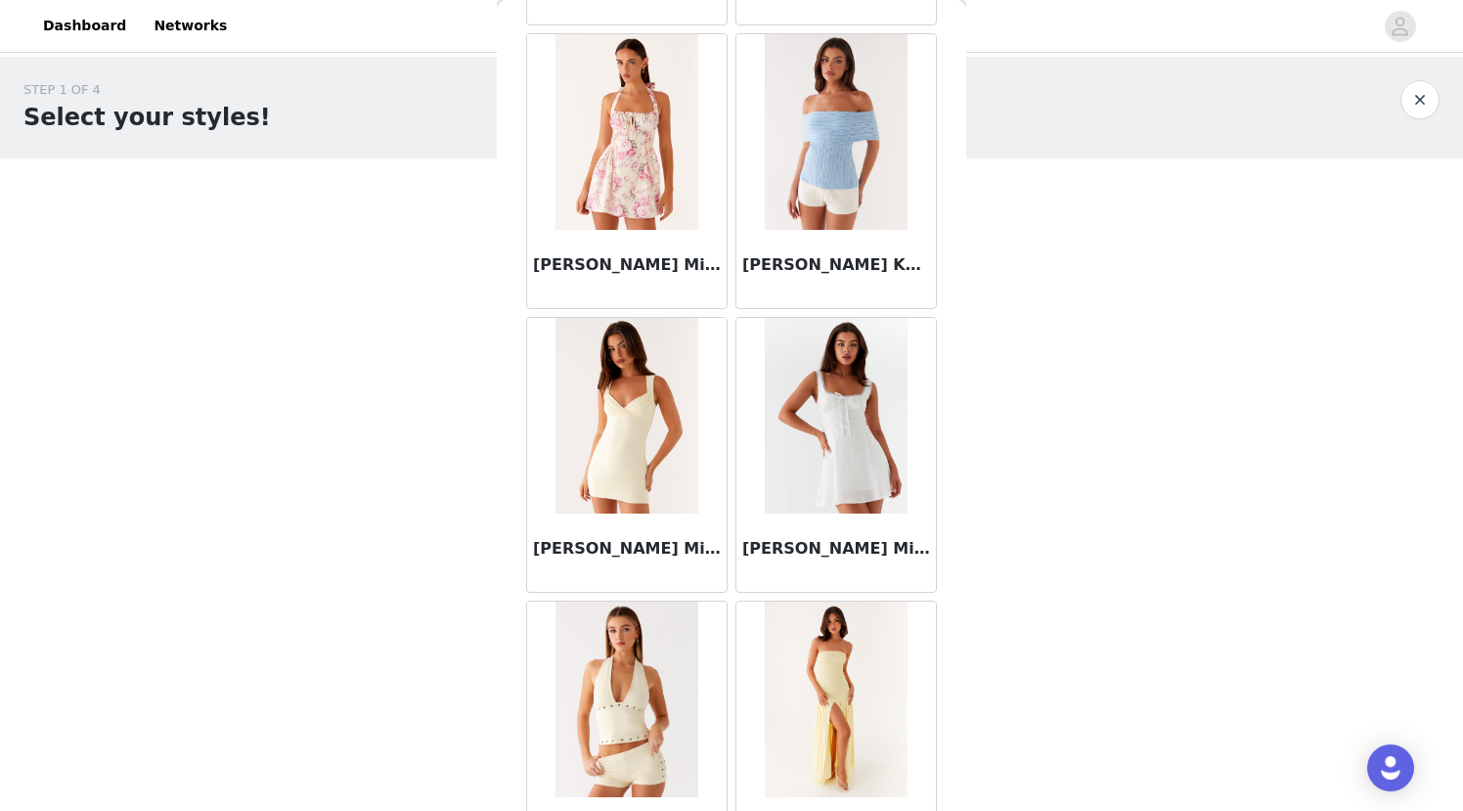
scroll to position [104313, 0]
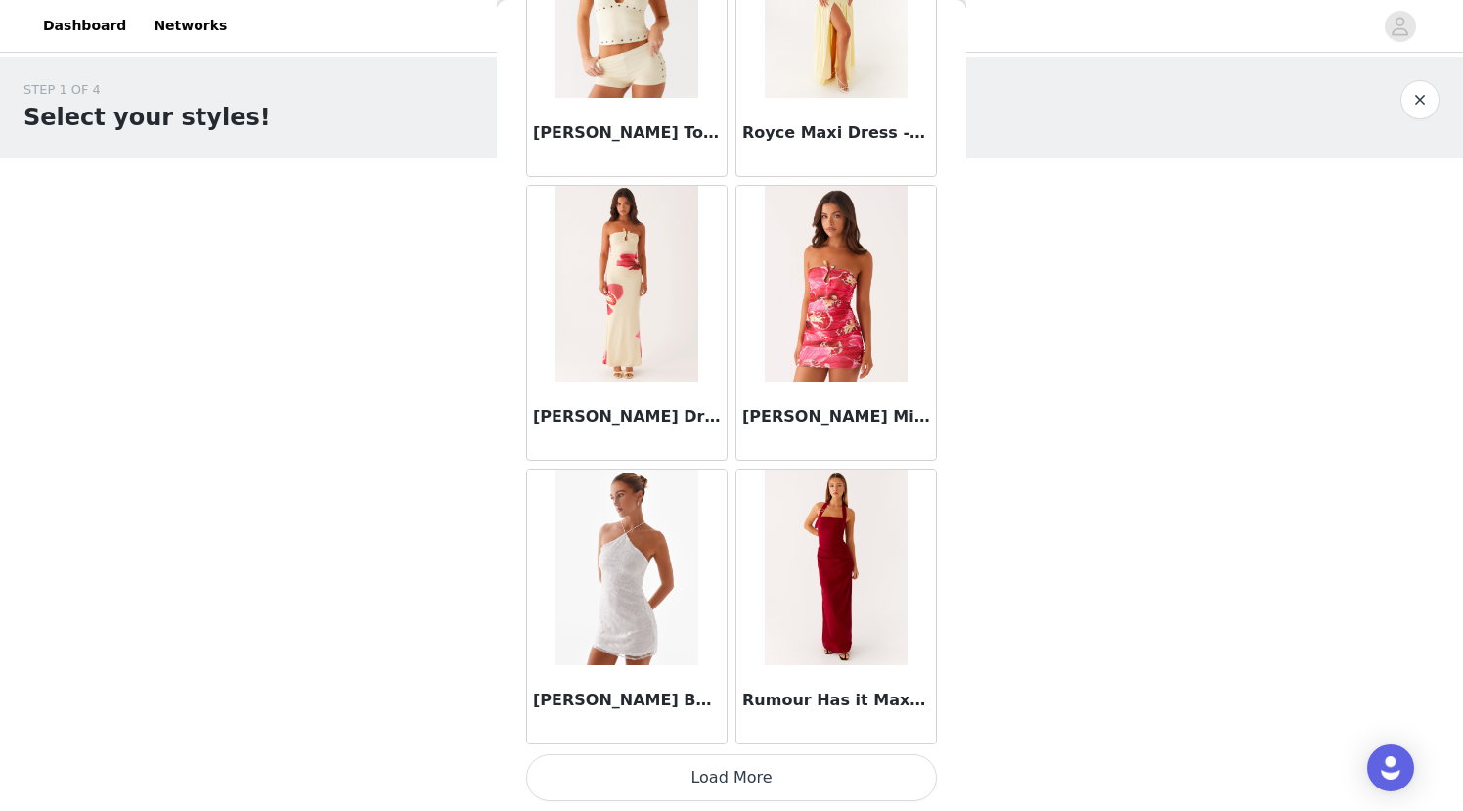
click at [737, 784] on button "Load More" at bounding box center [731, 777] width 411 height 47
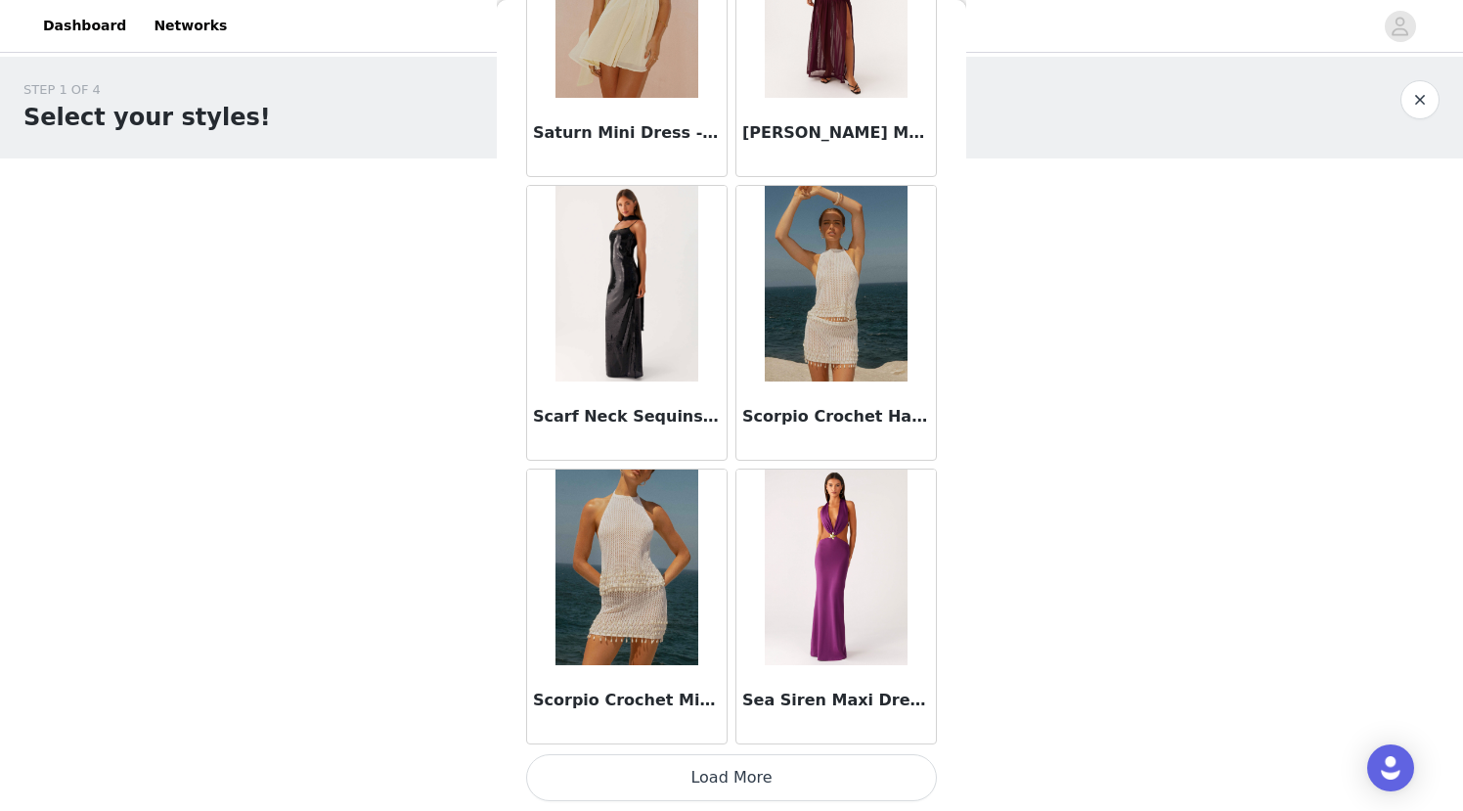
click at [737, 784] on button "Load More" at bounding box center [731, 777] width 411 height 47
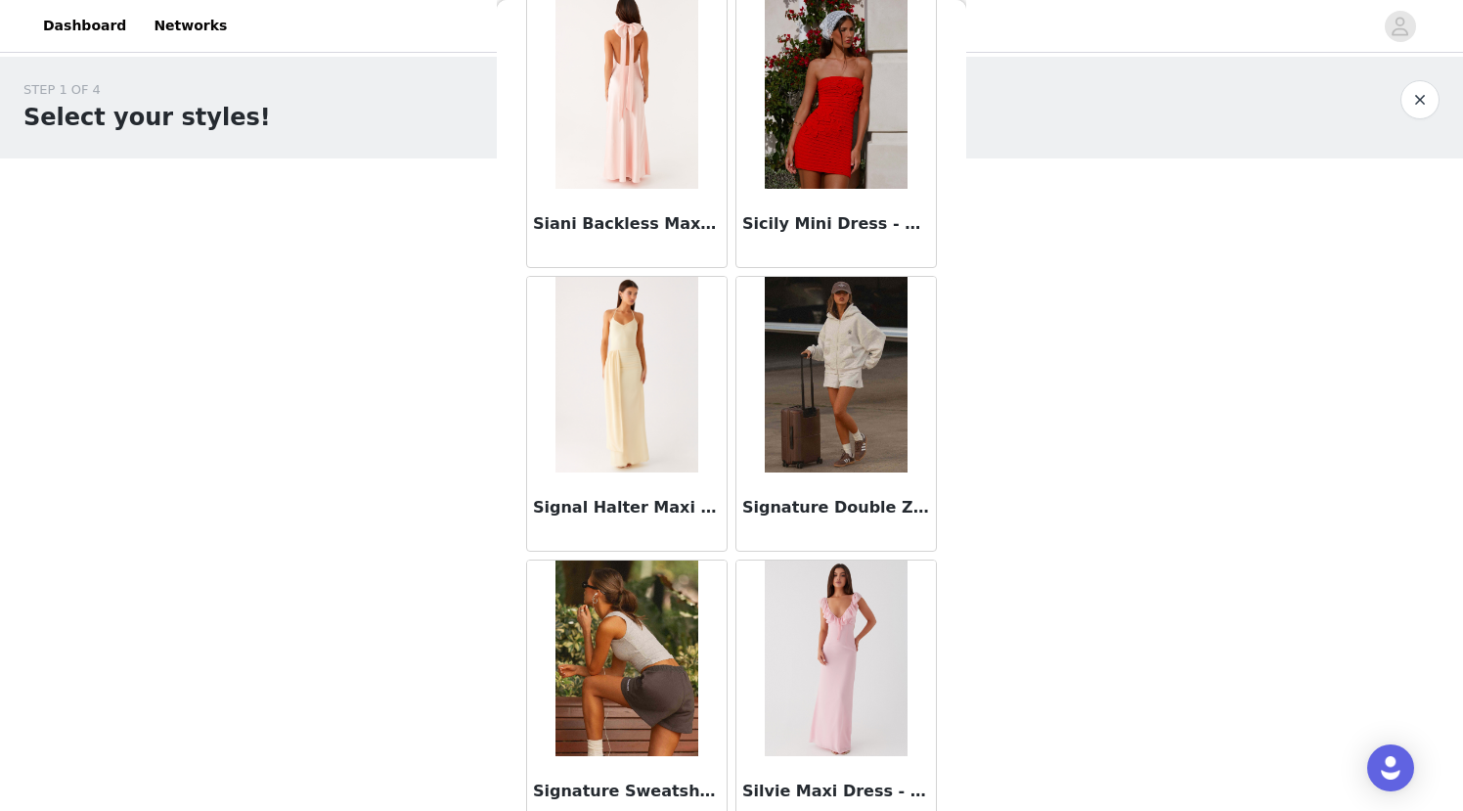
scroll to position [109987, 0]
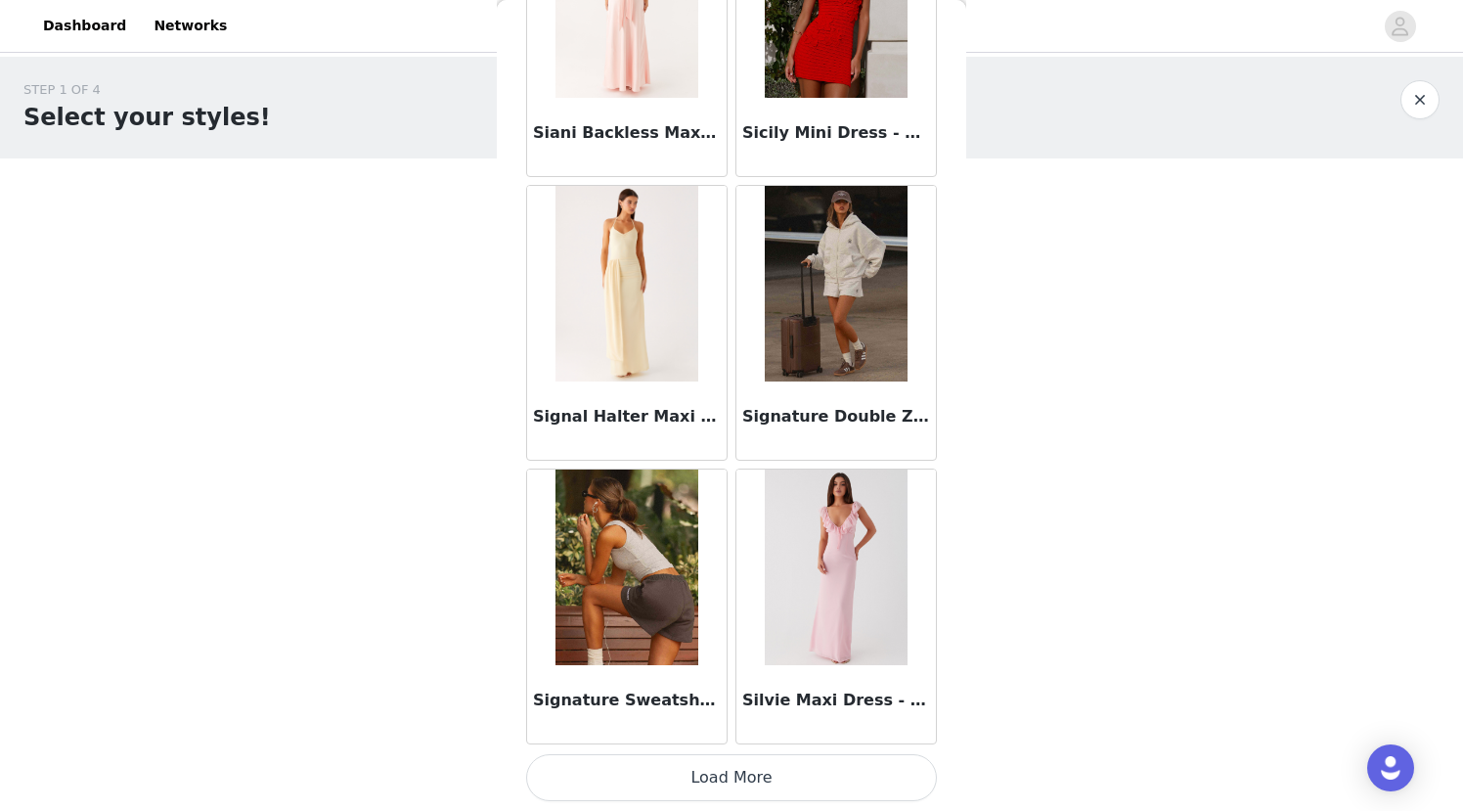
click at [807, 306] on img at bounding box center [836, 284] width 142 height 196
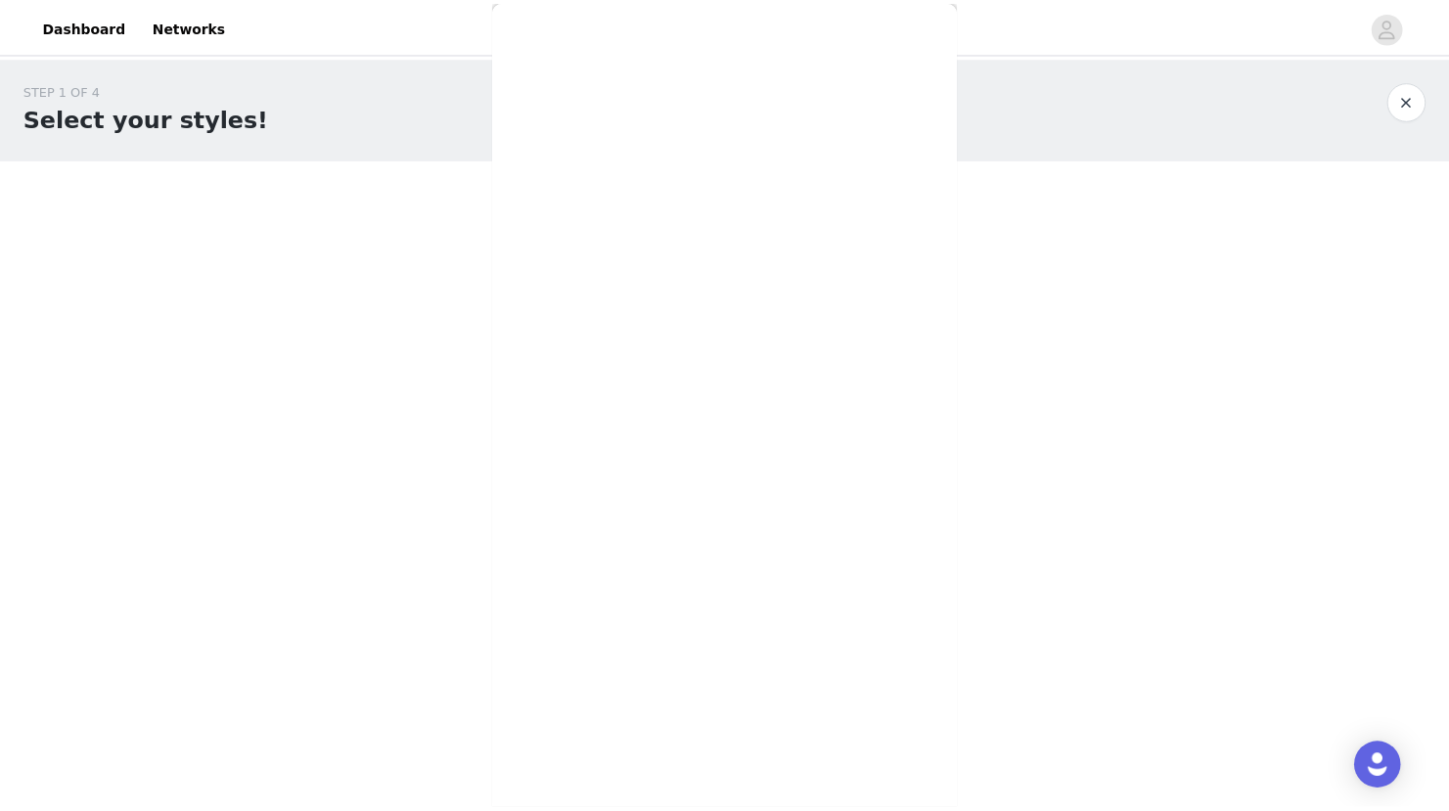
scroll to position [267, 0]
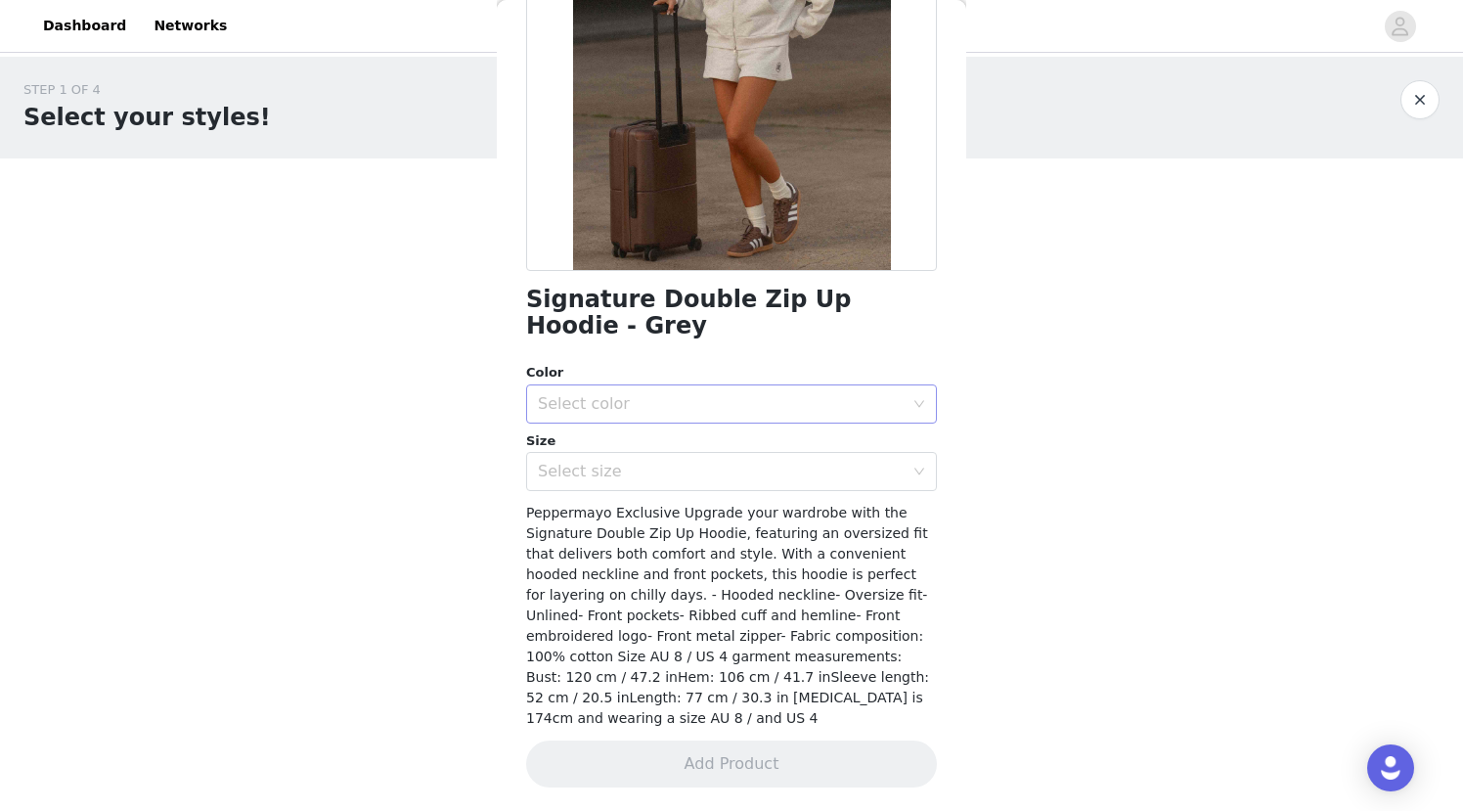
click at [680, 397] on div "Select color" at bounding box center [721, 404] width 366 height 20
click at [633, 448] on li "Grey" at bounding box center [724, 446] width 396 height 31
click at [639, 474] on div "Select size" at bounding box center [721, 472] width 366 height 20
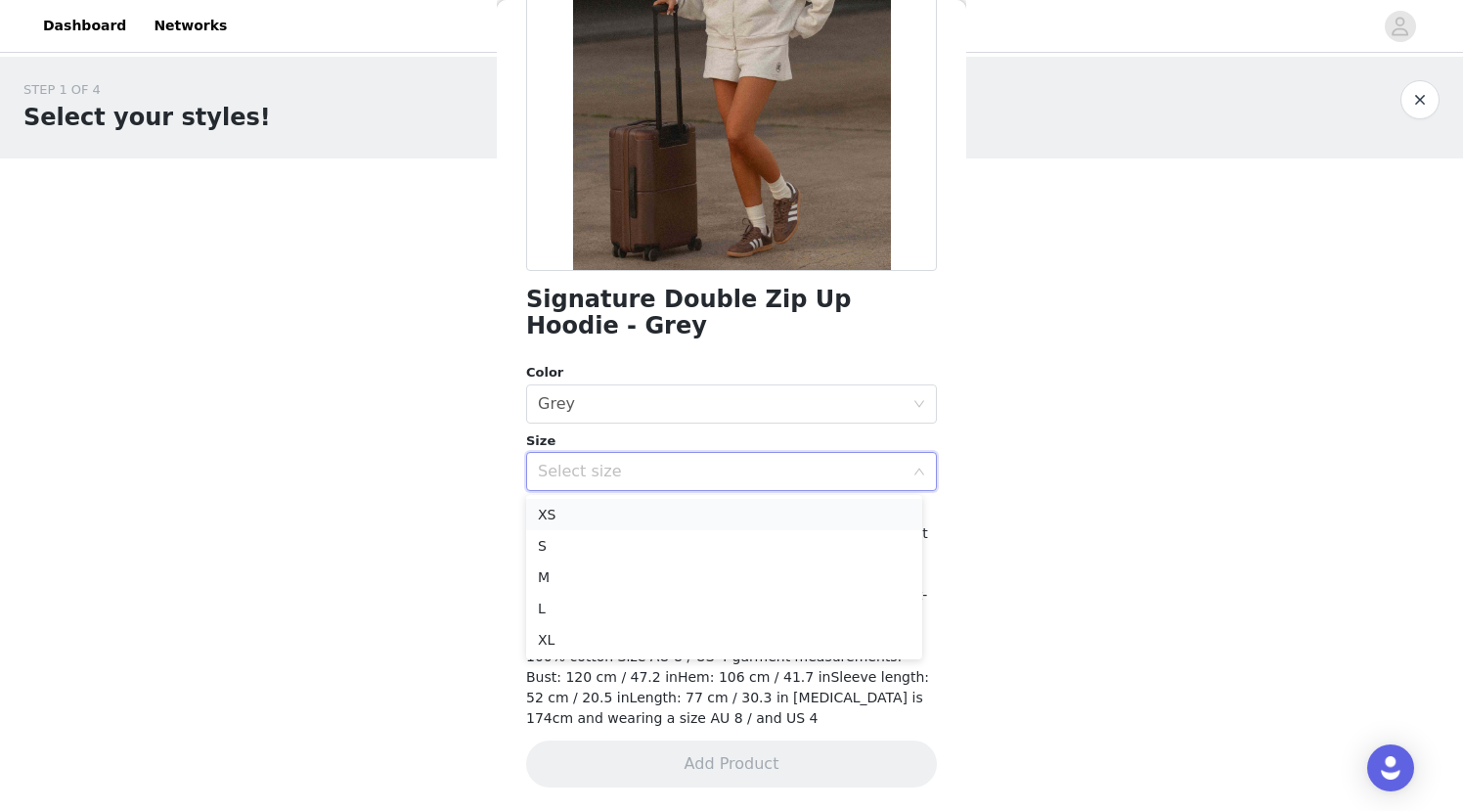
click at [627, 517] on li "XS" at bounding box center [724, 514] width 396 height 31
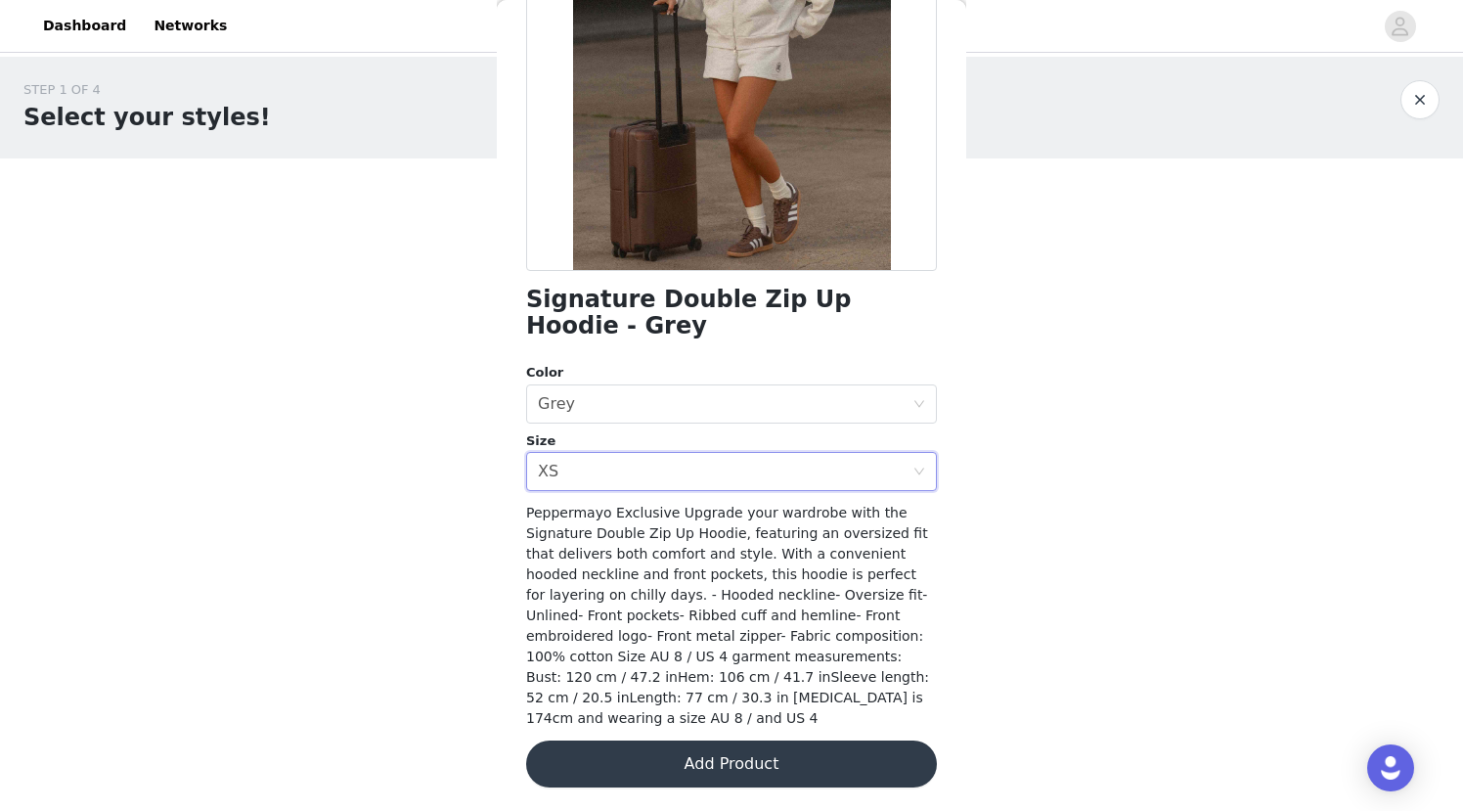
click at [730, 760] on button "Add Product" at bounding box center [731, 764] width 411 height 47
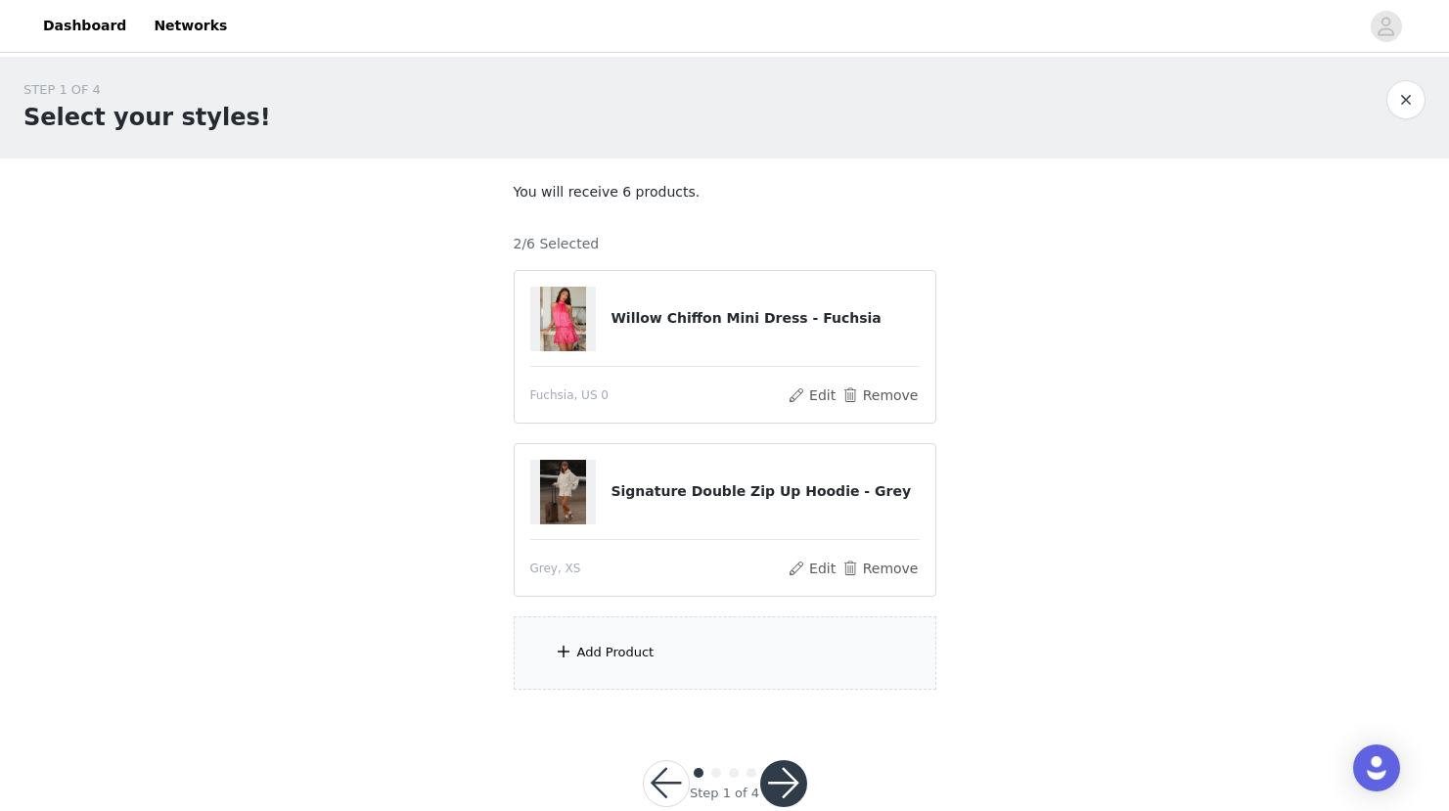
click at [595, 651] on div "Add Product" at bounding box center [615, 653] width 77 height 20
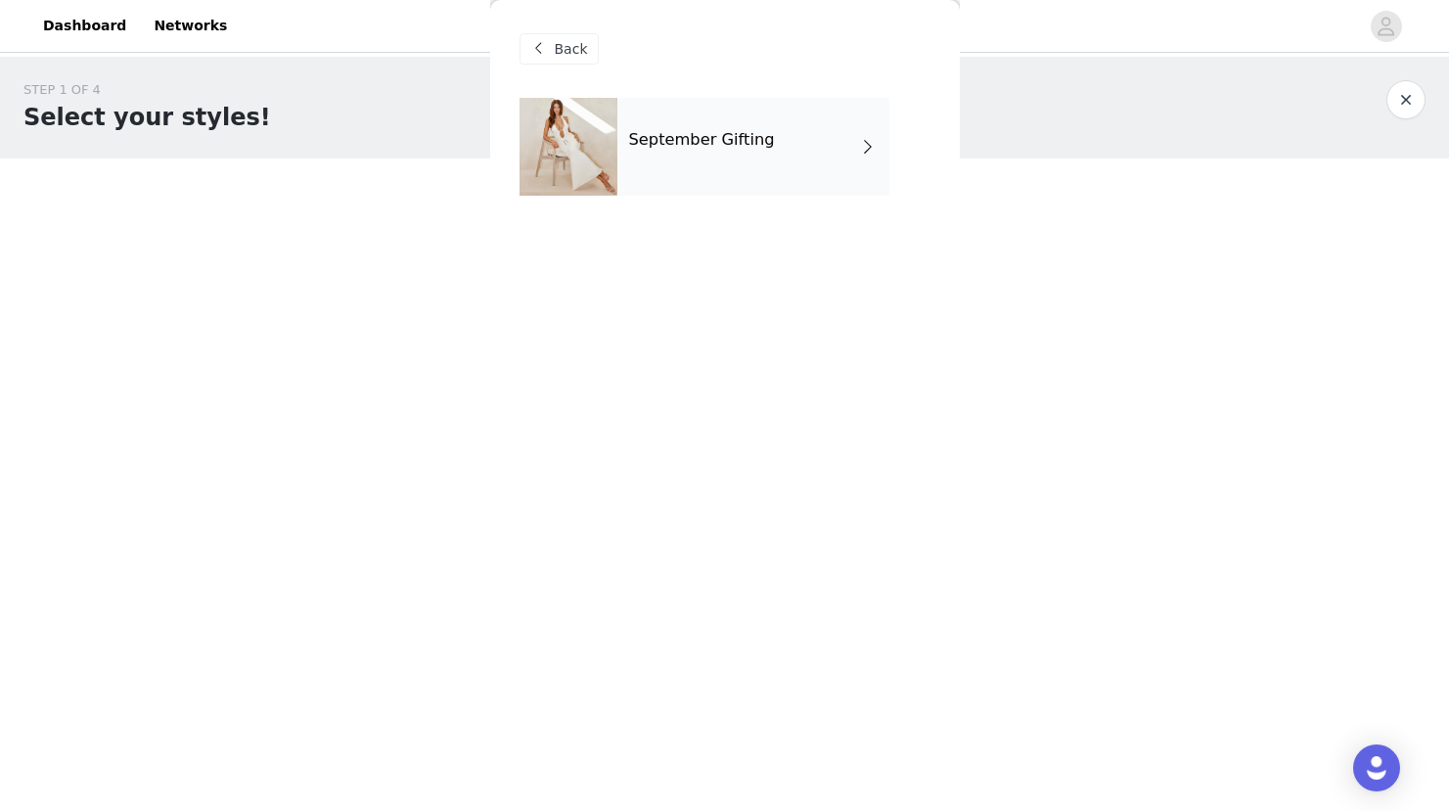
click at [769, 142] on div "September Gifting" at bounding box center [753, 147] width 272 height 98
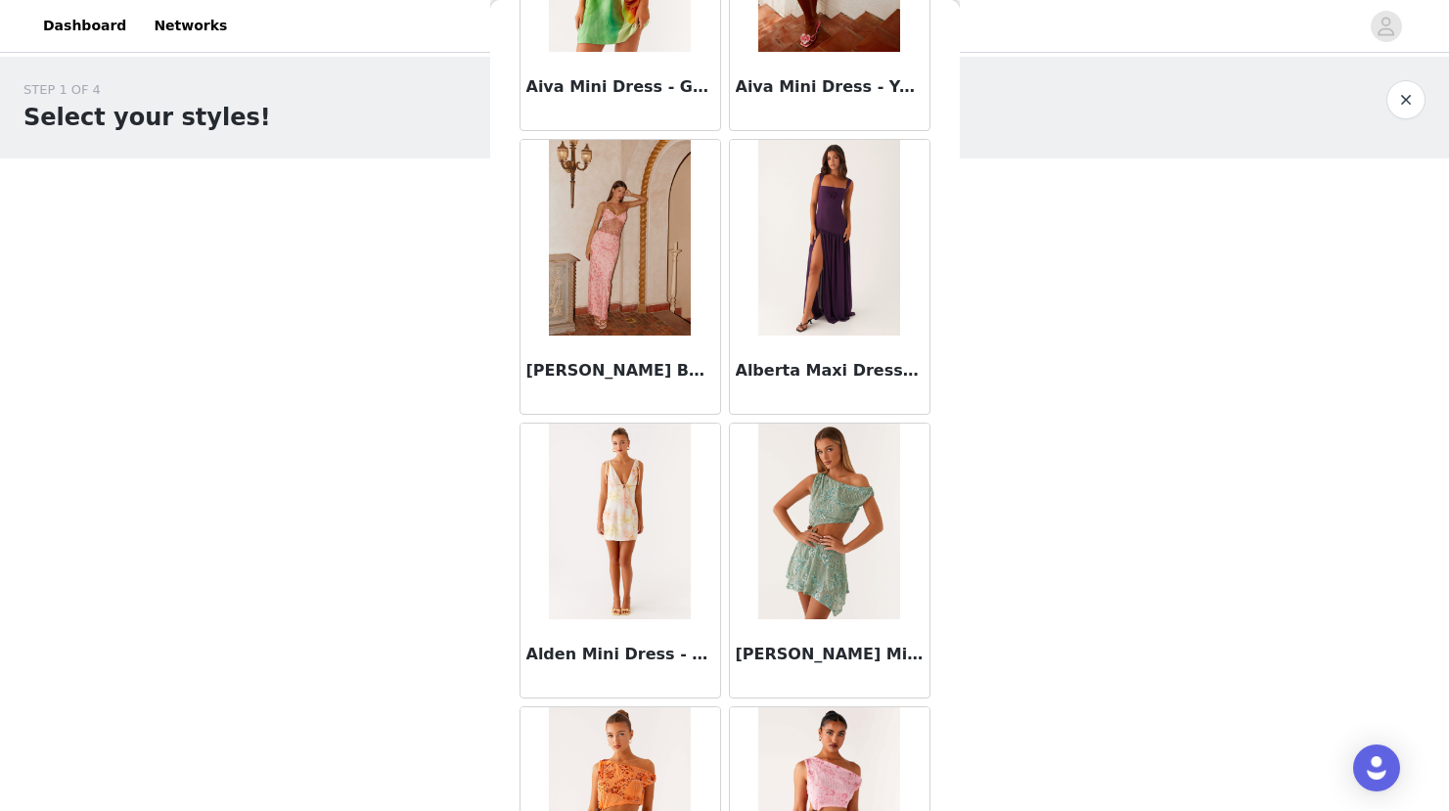
scroll to position [2182, 0]
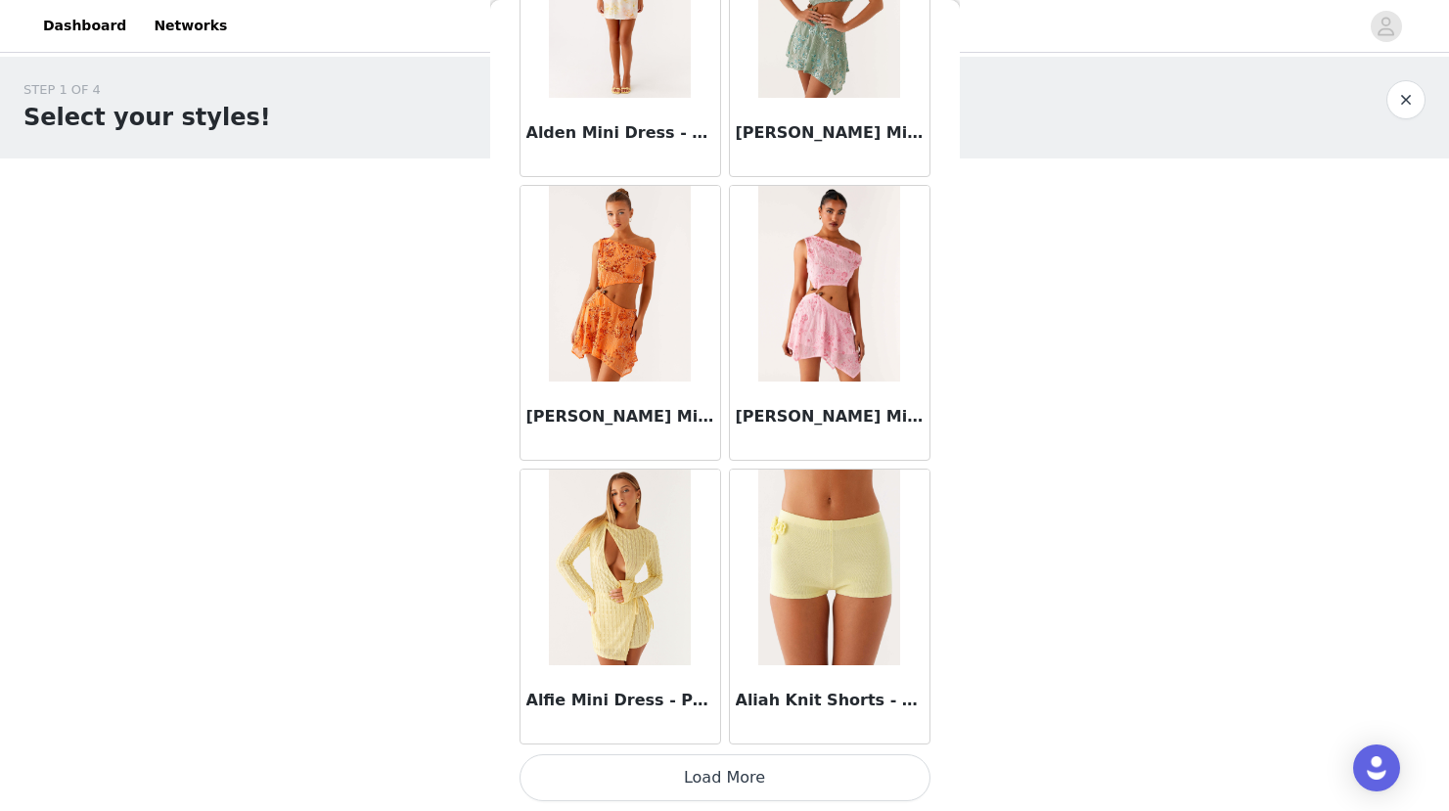
click at [739, 783] on button "Load More" at bounding box center [724, 777] width 411 height 47
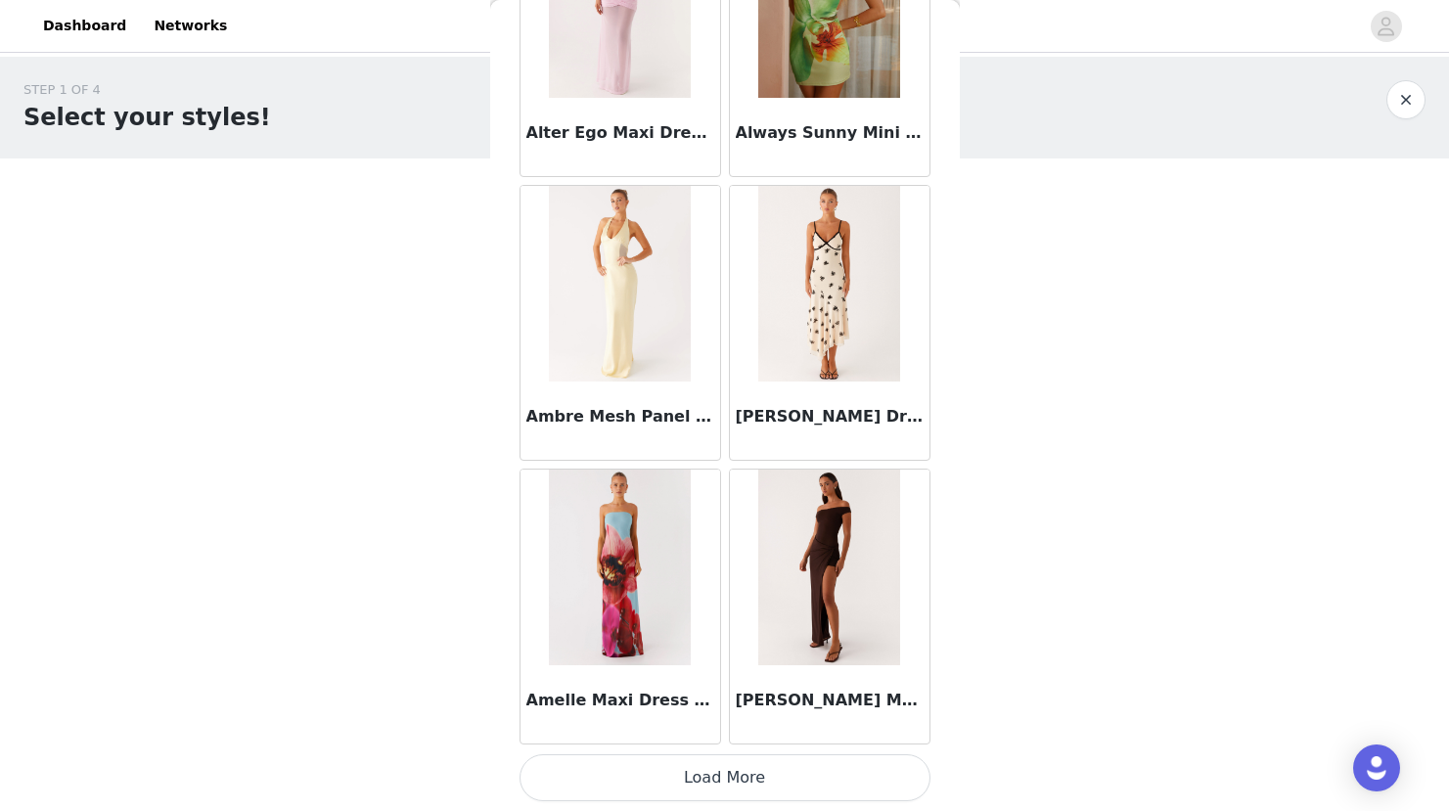
click at [739, 783] on button "Load More" at bounding box center [724, 777] width 411 height 47
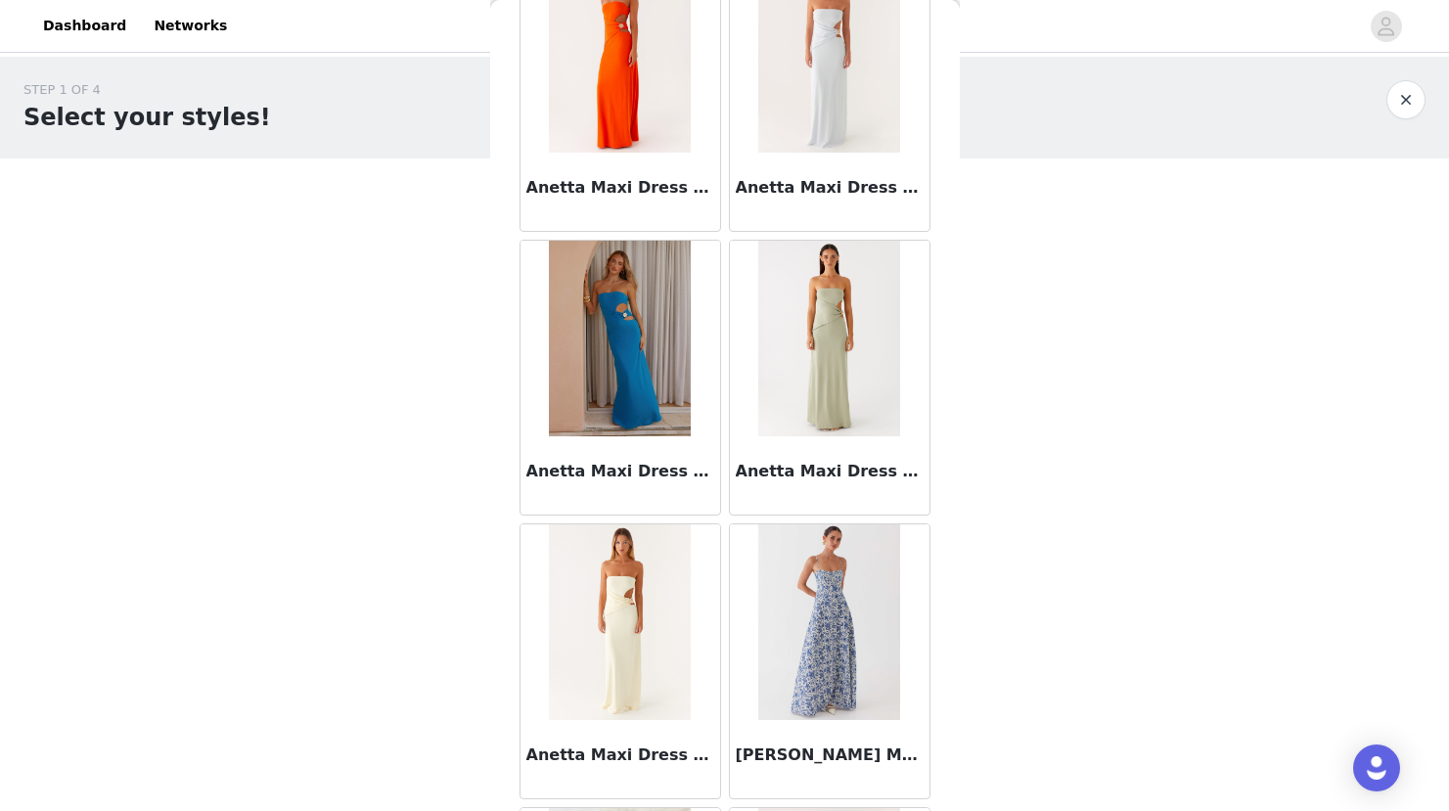
scroll to position [7856, 0]
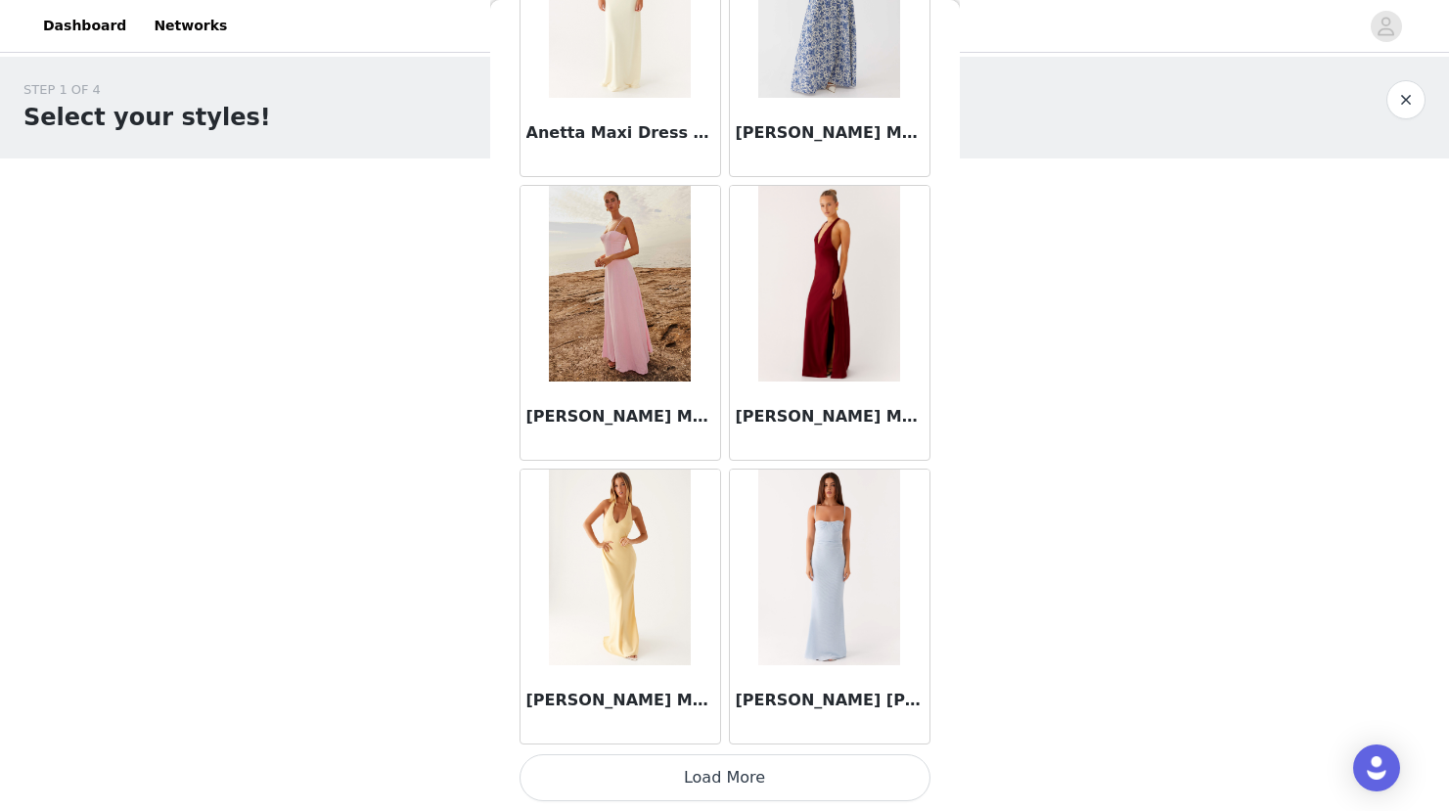
click at [735, 747] on div "[PERSON_NAME] [PERSON_NAME] Maxi Dress - Blue" at bounding box center [829, 607] width 209 height 284
click at [724, 778] on button "Load More" at bounding box center [724, 777] width 411 height 47
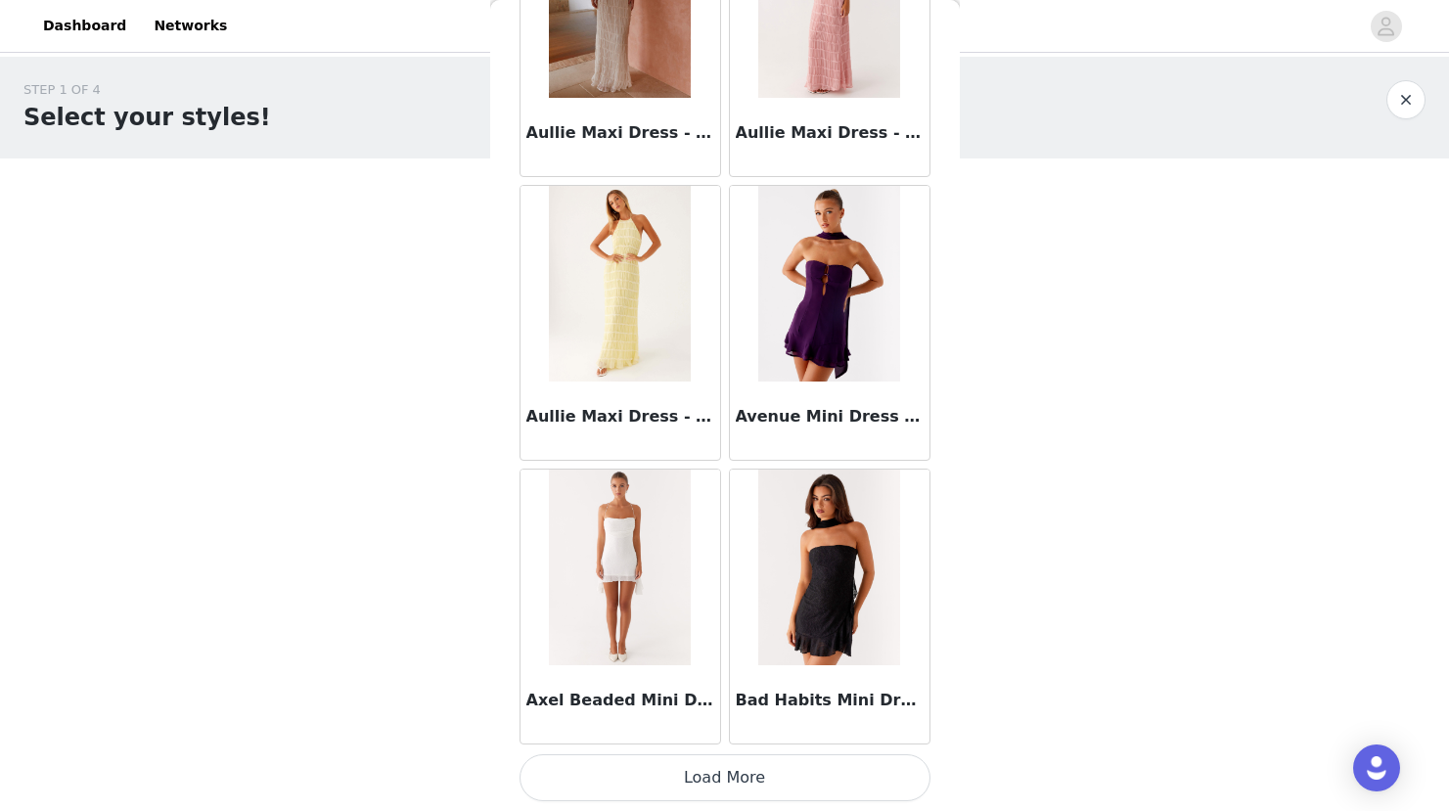
click at [724, 778] on button "Load More" at bounding box center [724, 777] width 411 height 47
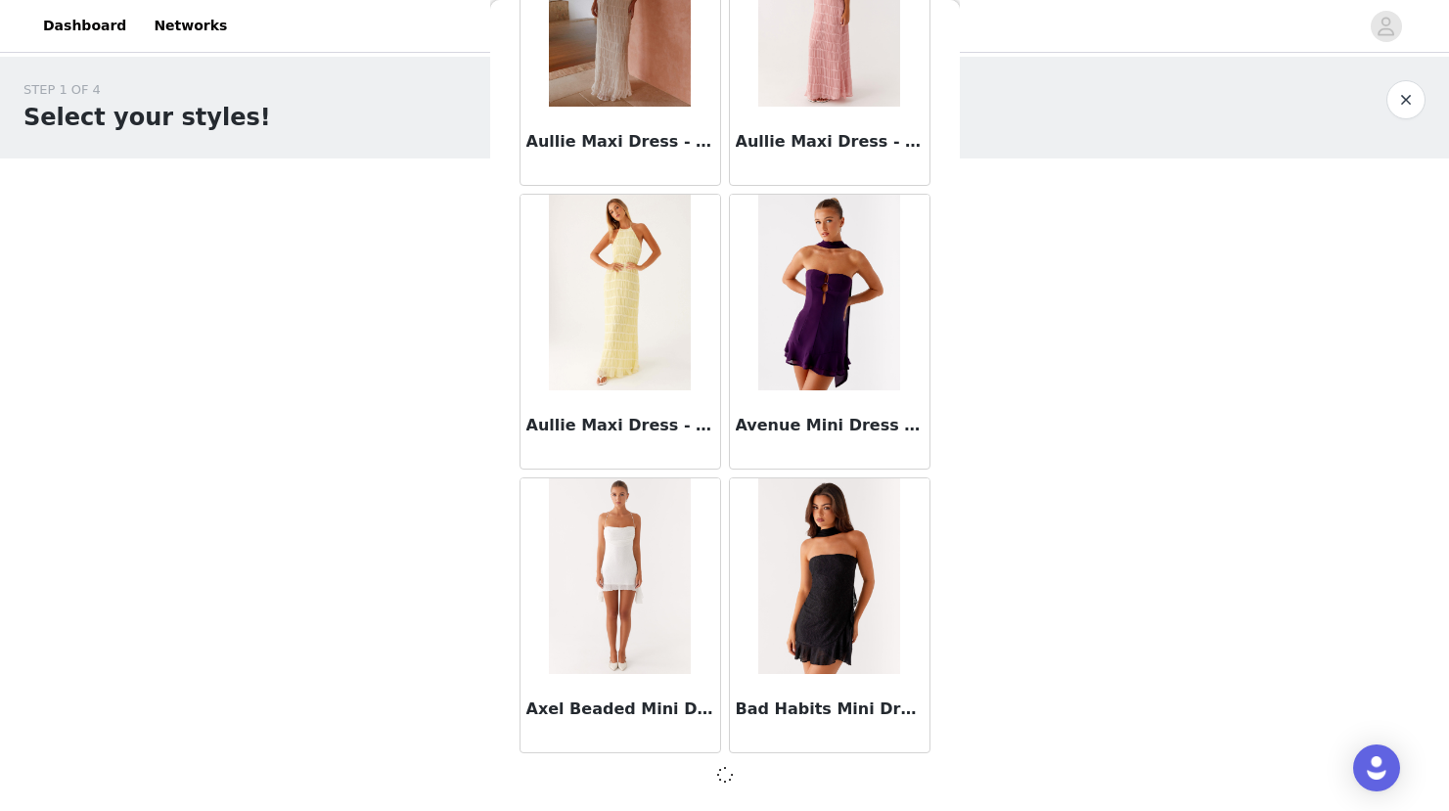
scroll to position [10685, 0]
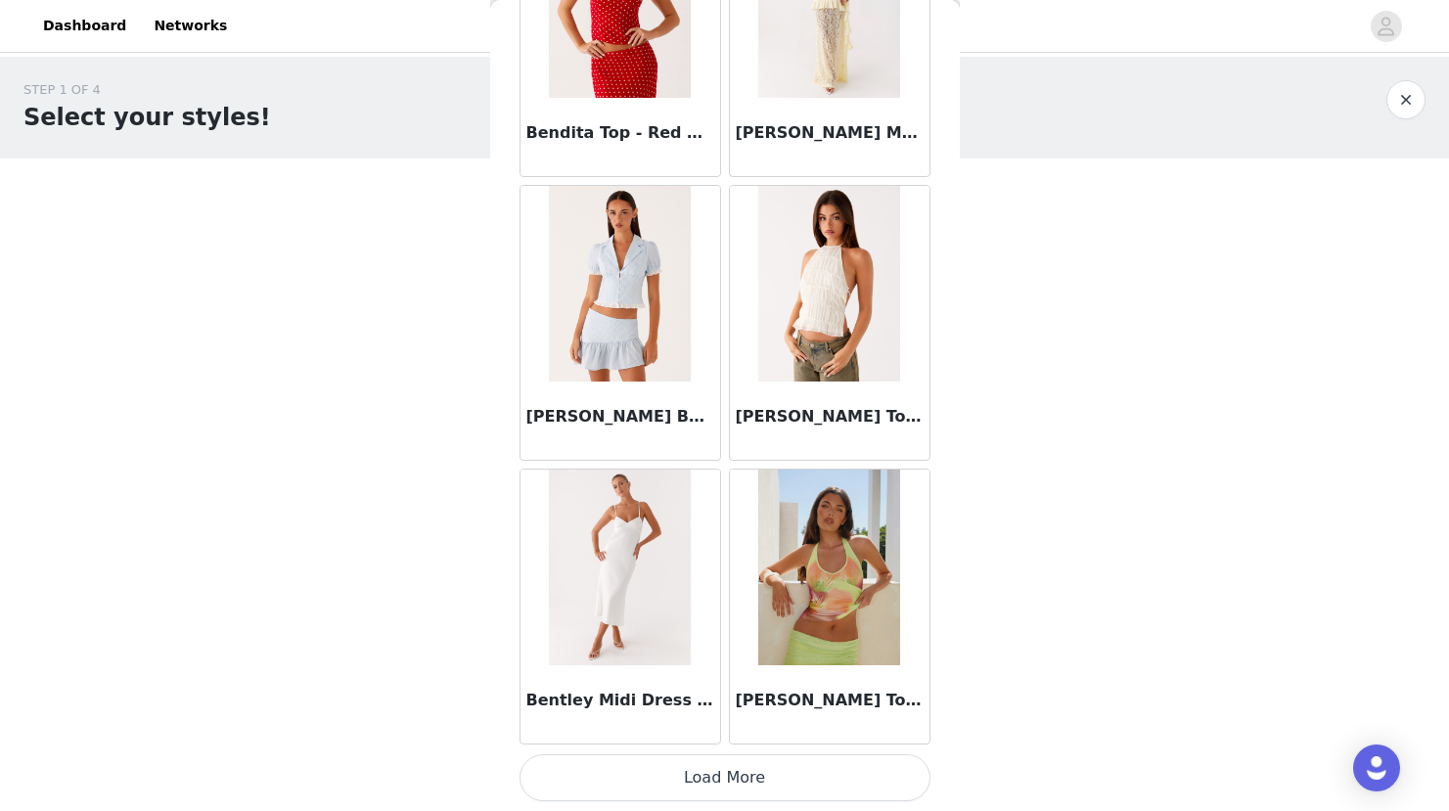
click at [724, 778] on button "Load More" at bounding box center [724, 777] width 411 height 47
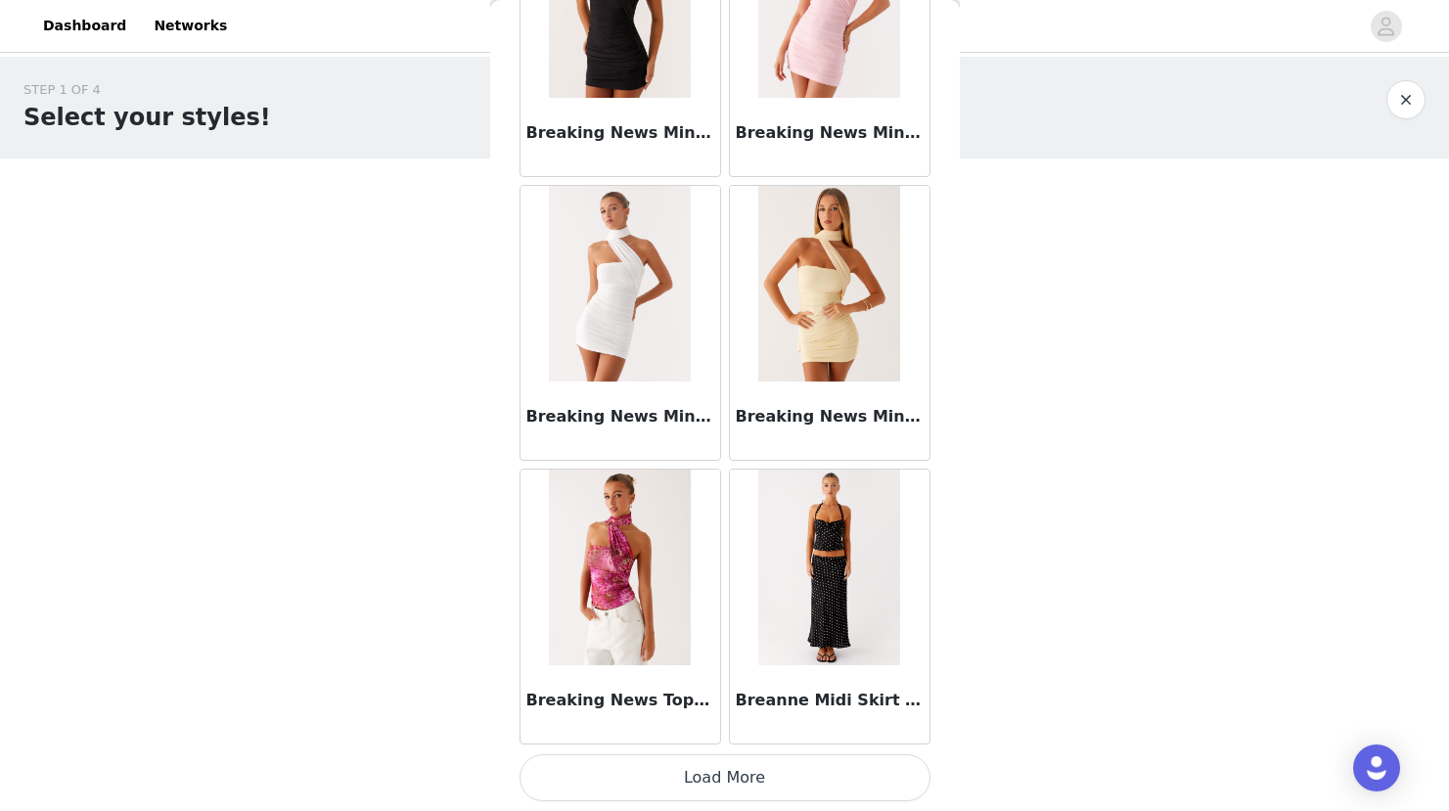
click at [724, 778] on button "Load More" at bounding box center [724, 777] width 411 height 47
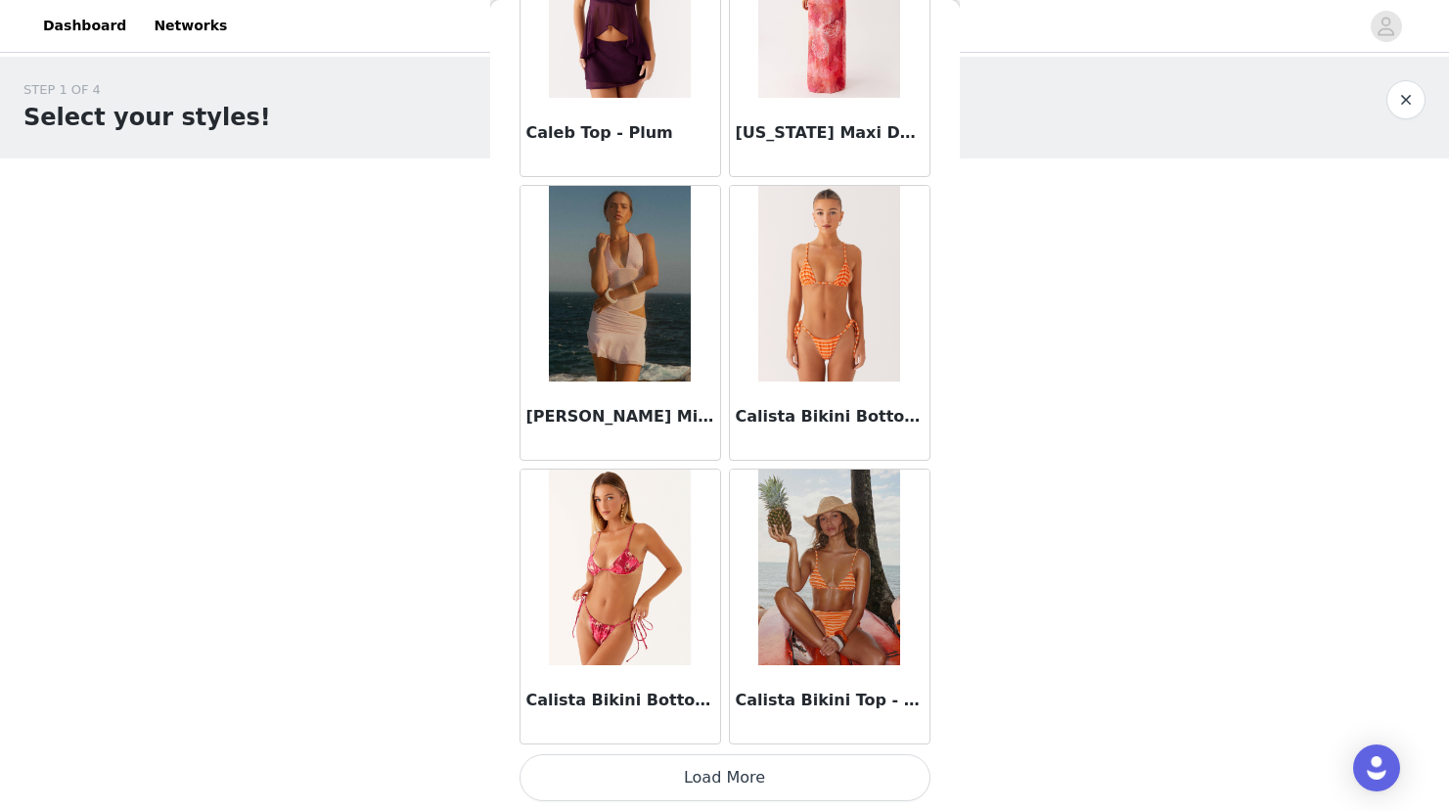
click at [724, 778] on button "Load More" at bounding box center [724, 777] width 411 height 47
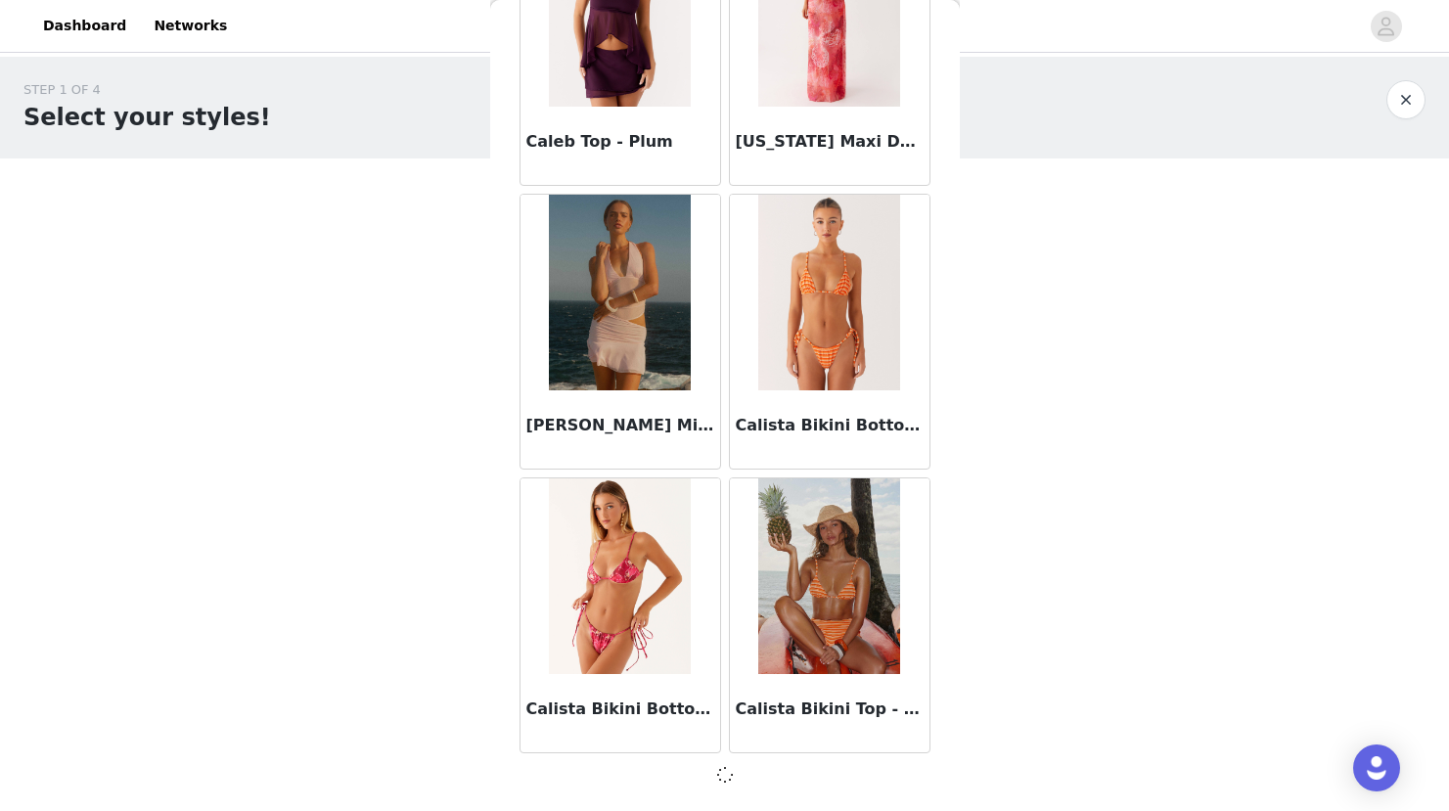
scroll to position [19195, 0]
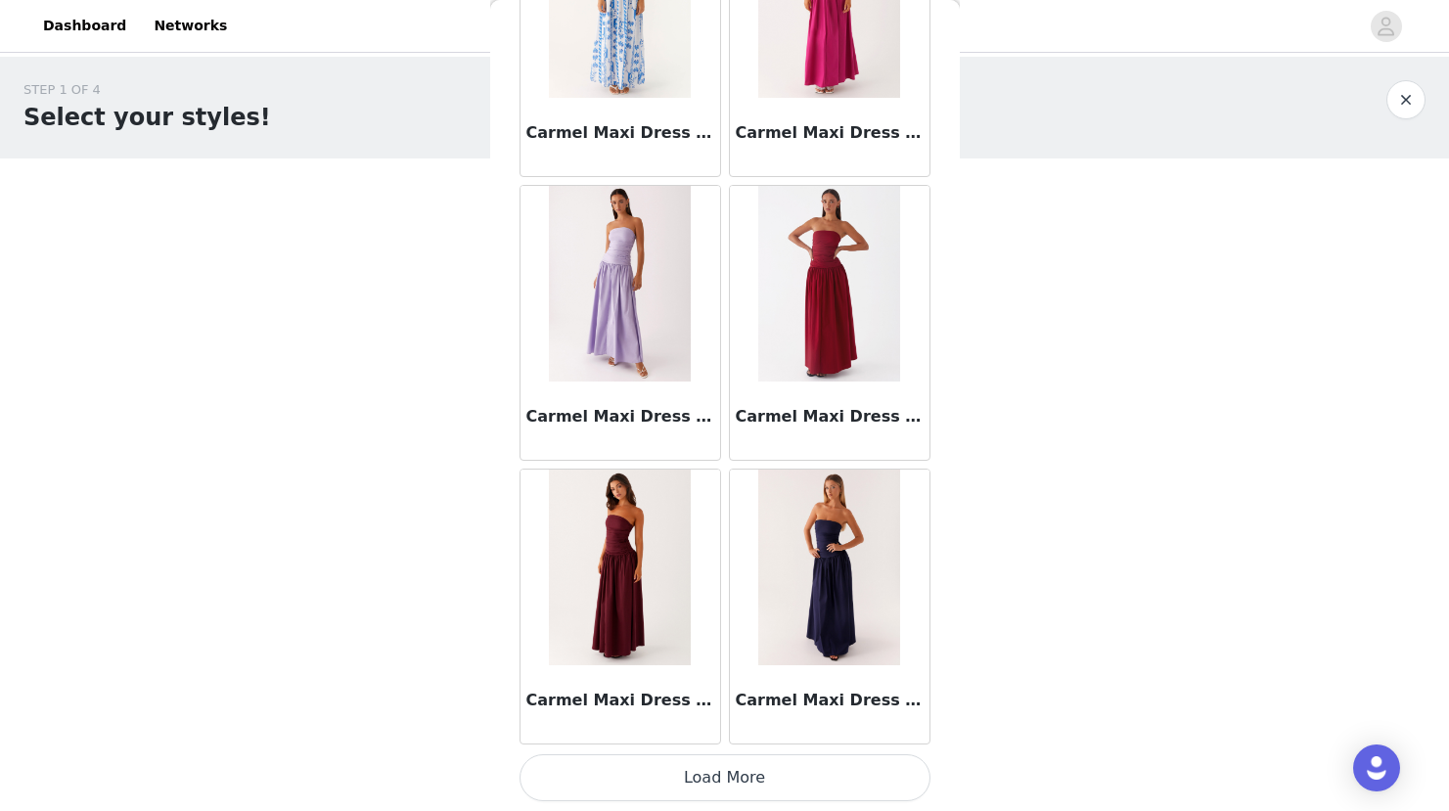
click at [724, 778] on button "Load More" at bounding box center [724, 777] width 411 height 47
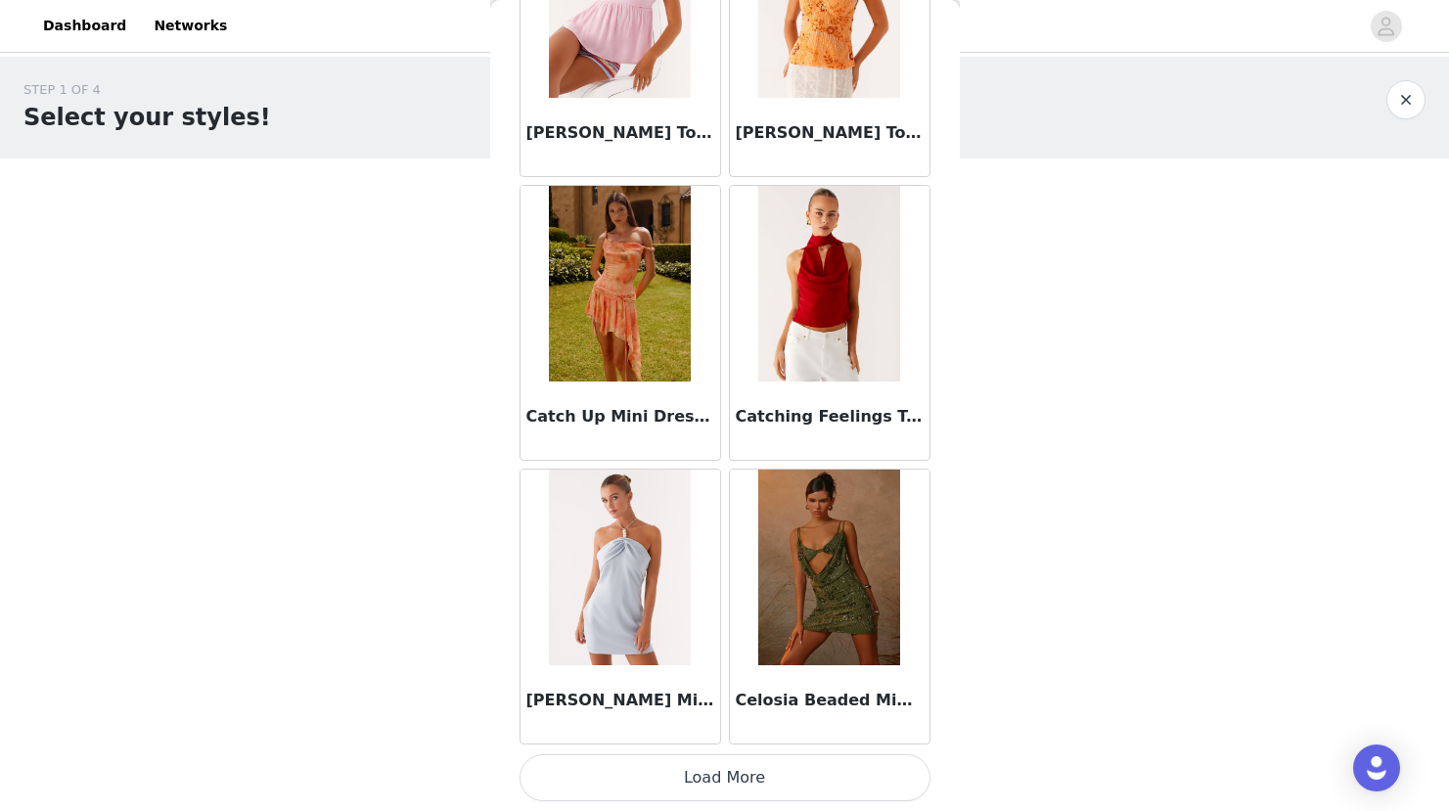
click at [724, 778] on button "Load More" at bounding box center [724, 777] width 411 height 47
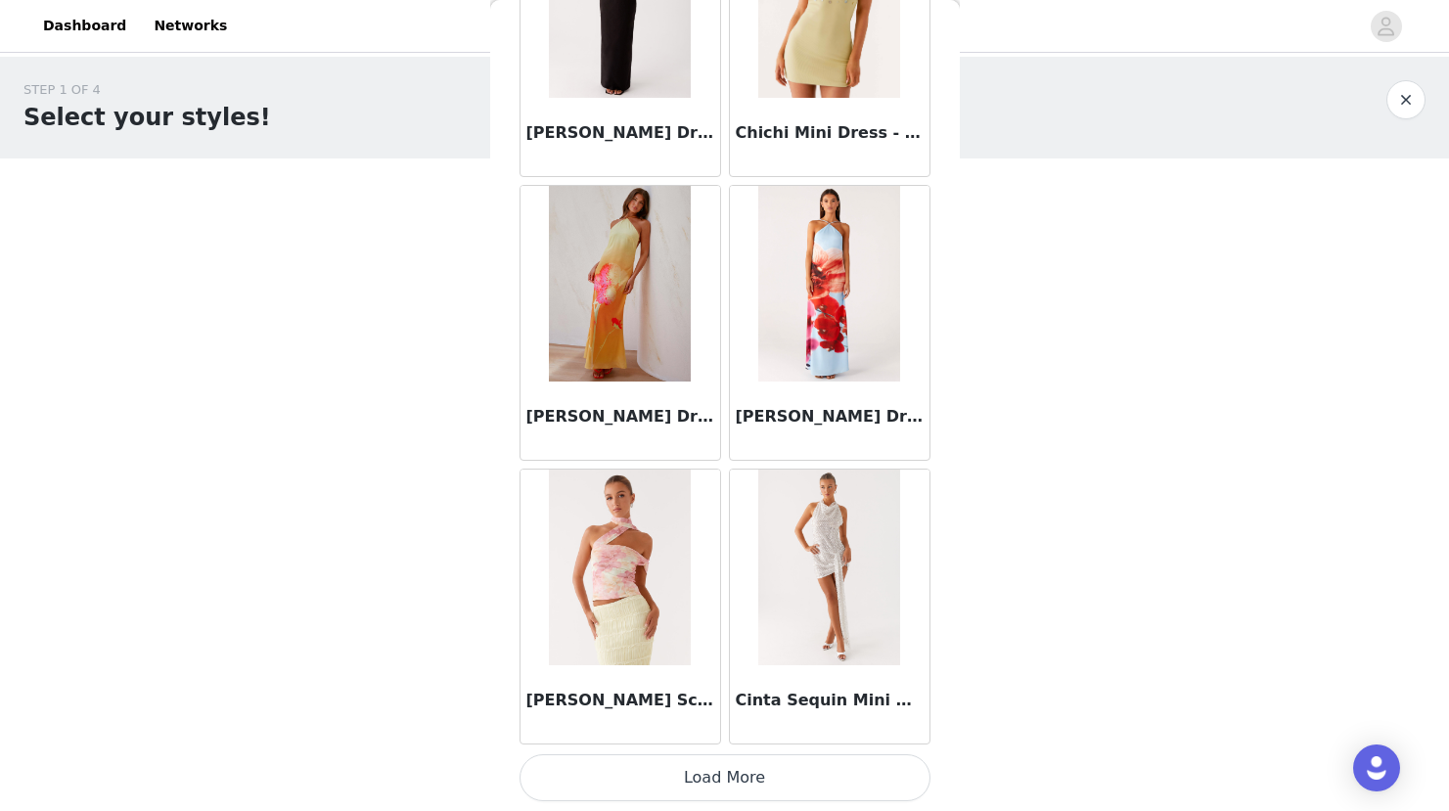
click at [724, 778] on button "Load More" at bounding box center [724, 777] width 411 height 47
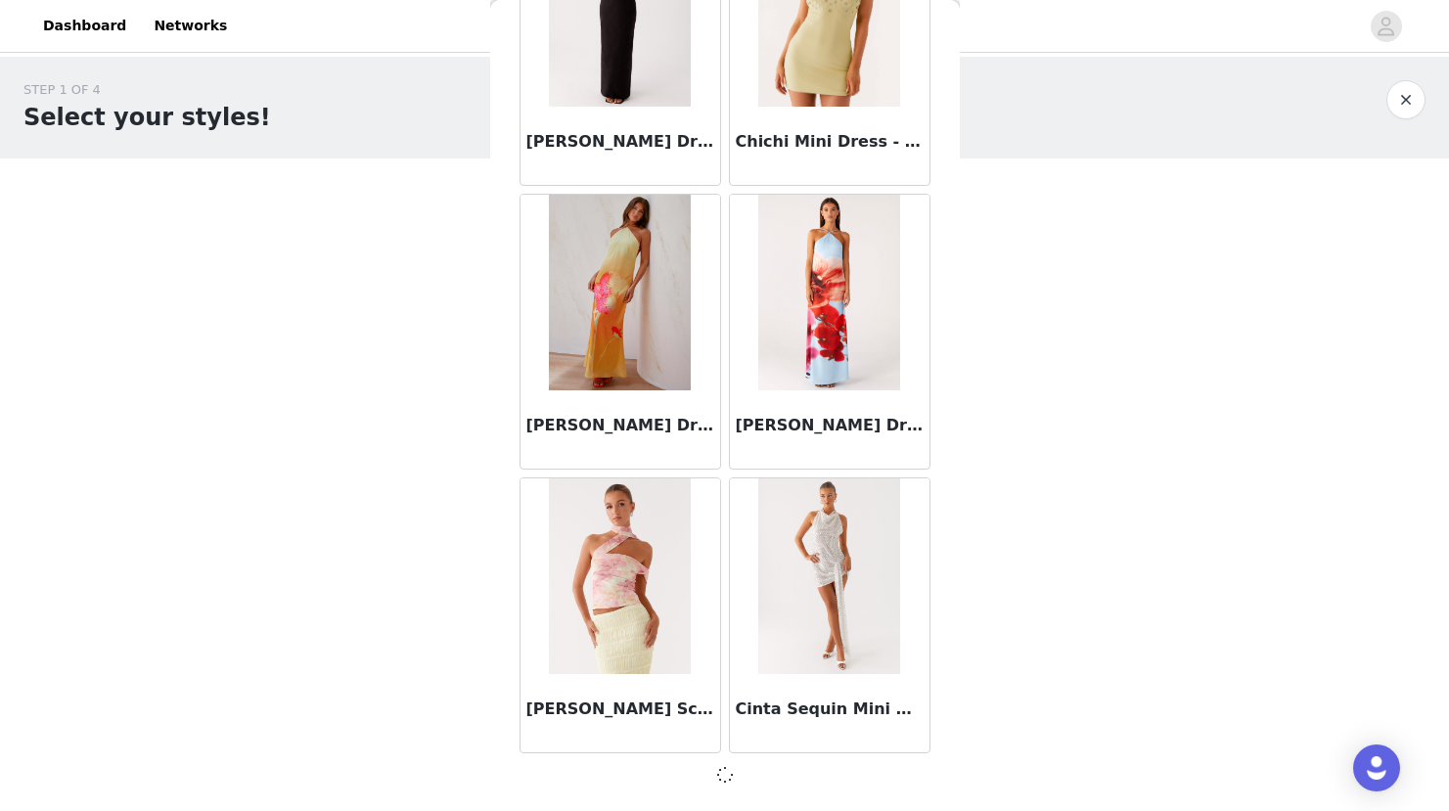
scroll to position [27706, 0]
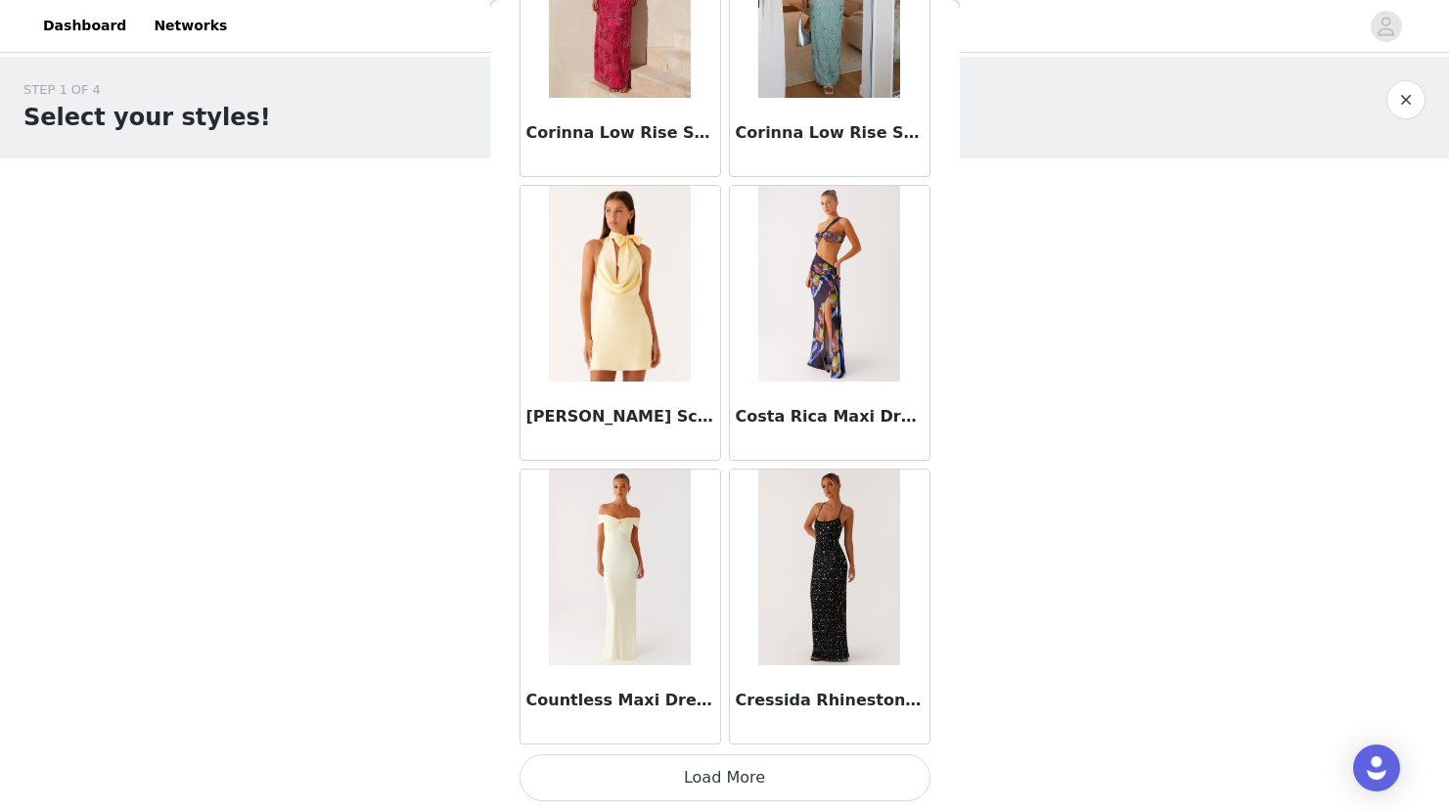
click at [724, 778] on button "Load More" at bounding box center [724, 777] width 411 height 47
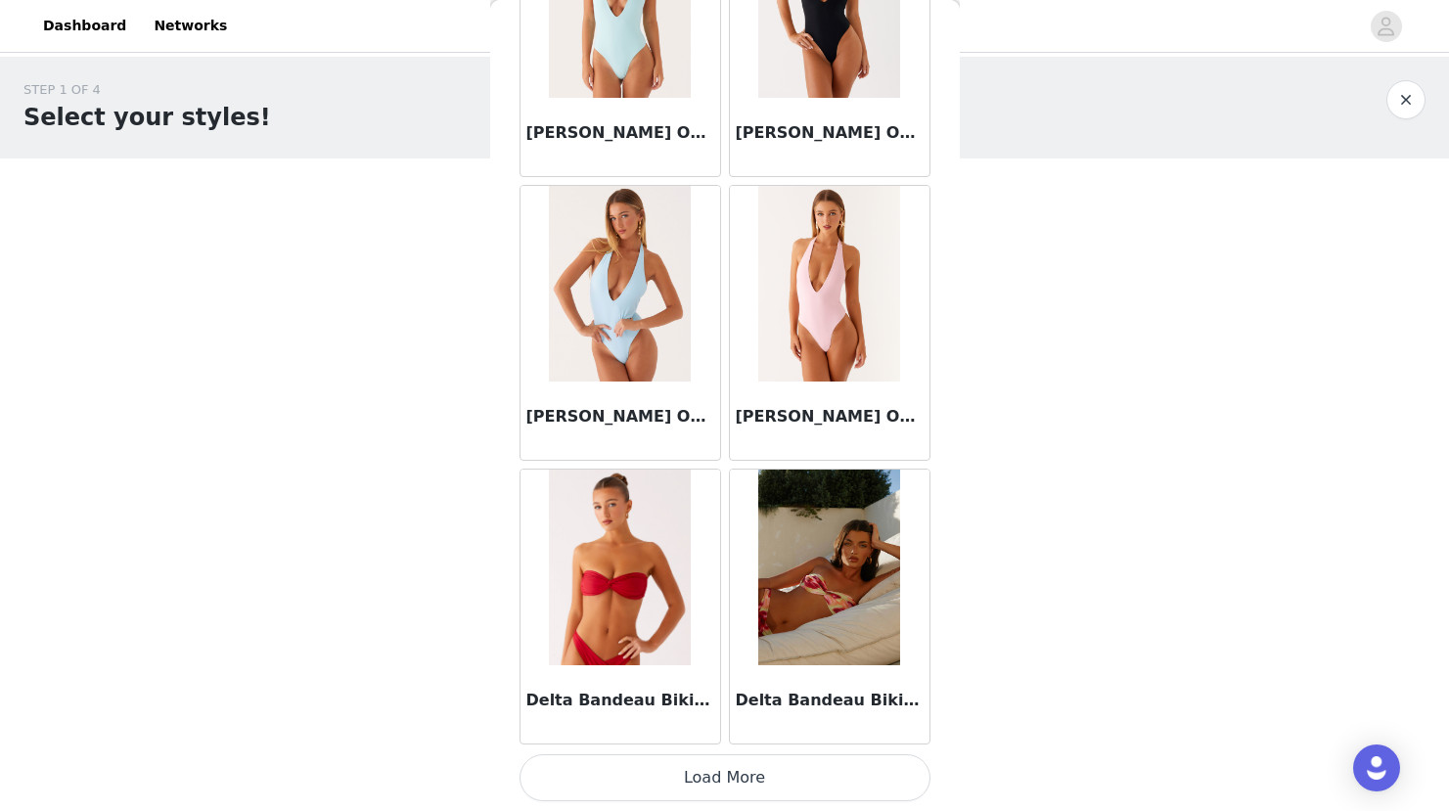
click at [724, 778] on button "Load More" at bounding box center [724, 777] width 411 height 47
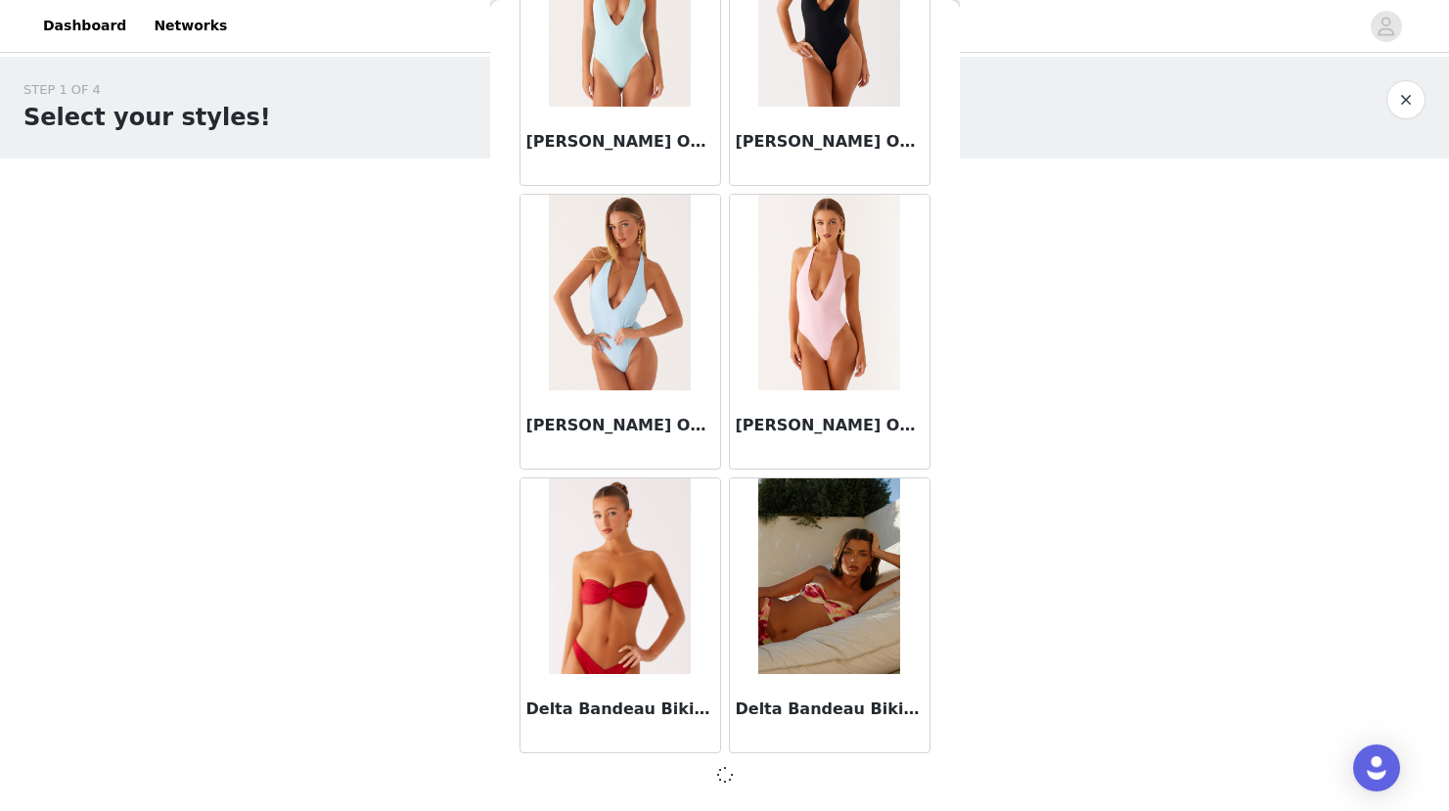
scroll to position [33380, 0]
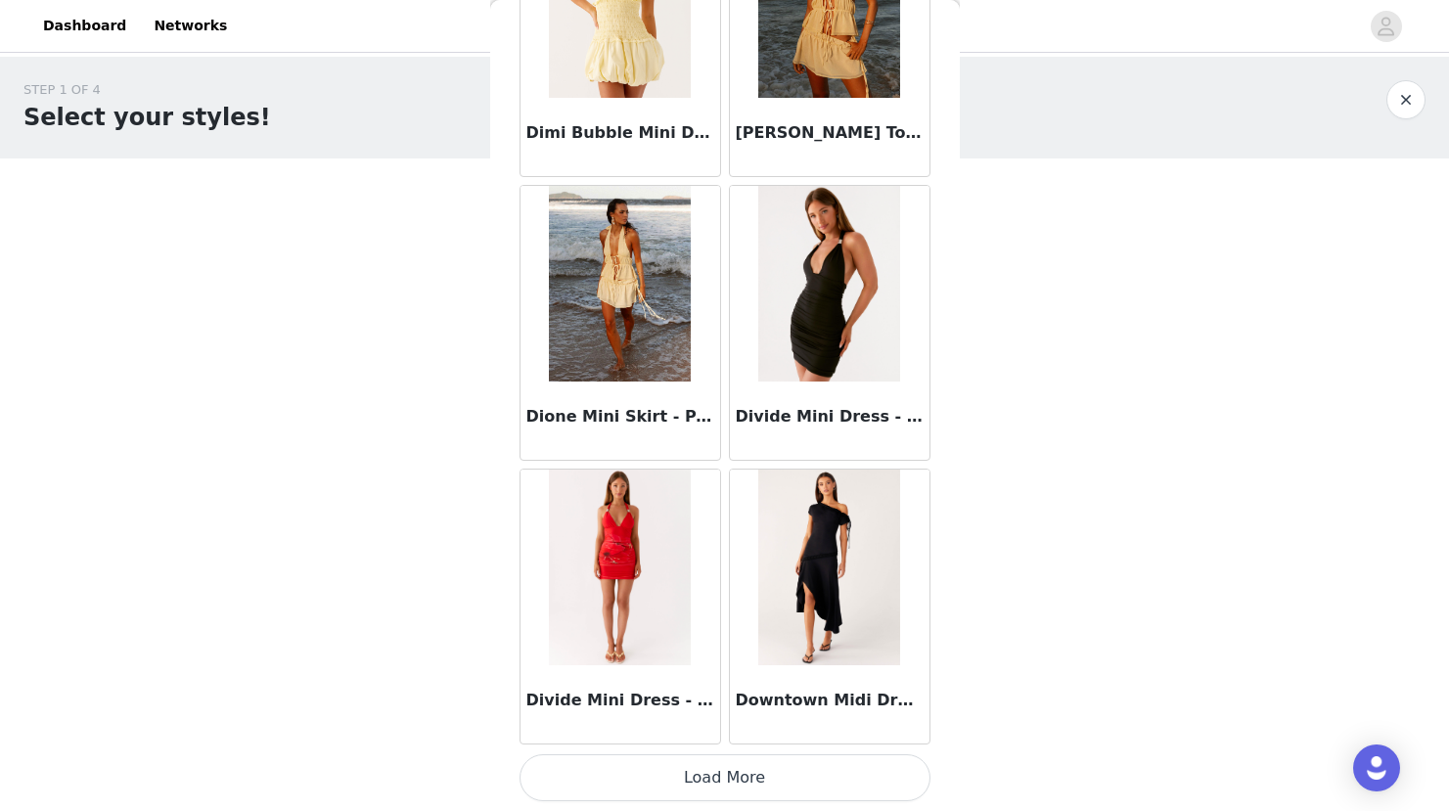
click at [724, 766] on button "Load More" at bounding box center [724, 777] width 411 height 47
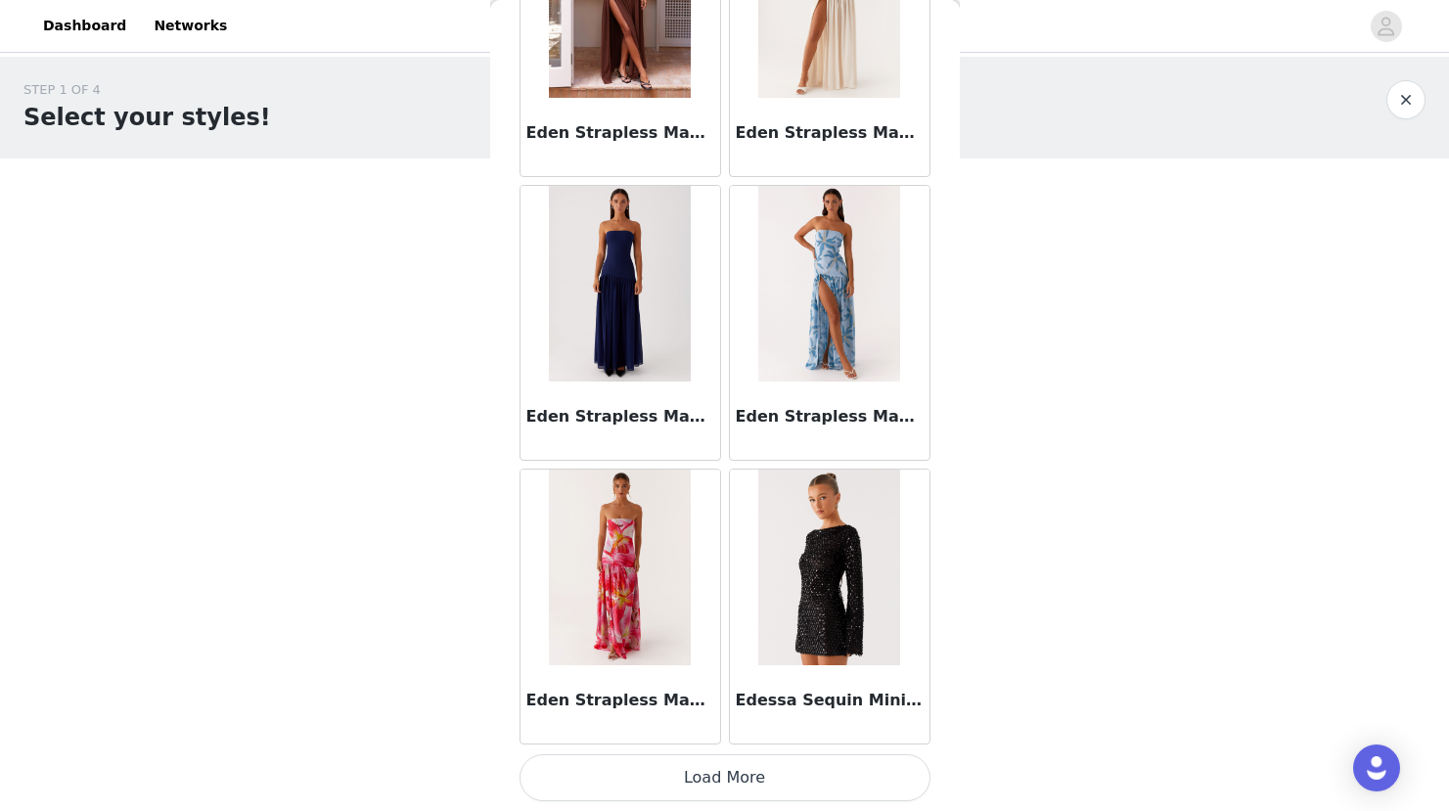
click at [715, 781] on button "Load More" at bounding box center [724, 777] width 411 height 47
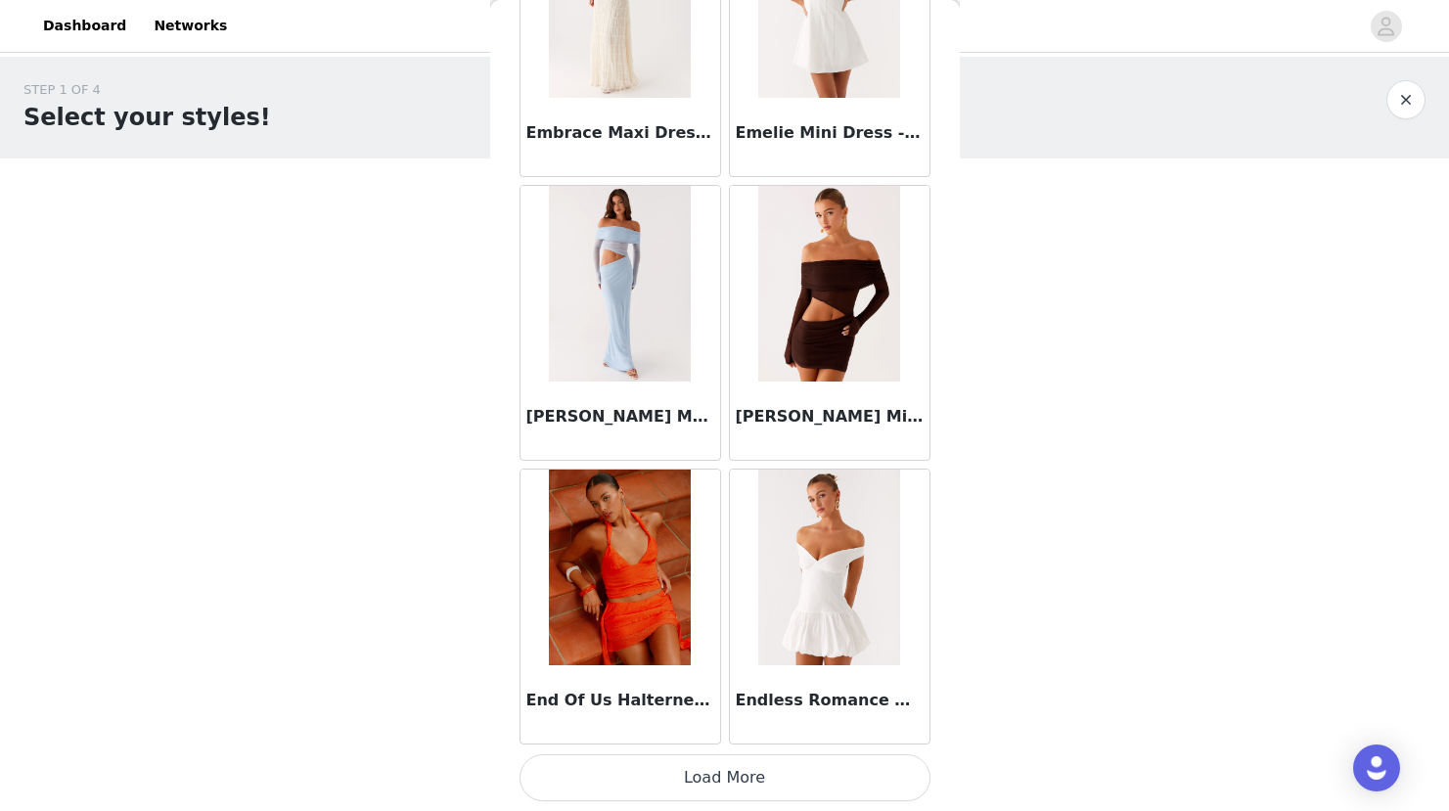
click at [715, 776] on button "Load More" at bounding box center [724, 777] width 411 height 47
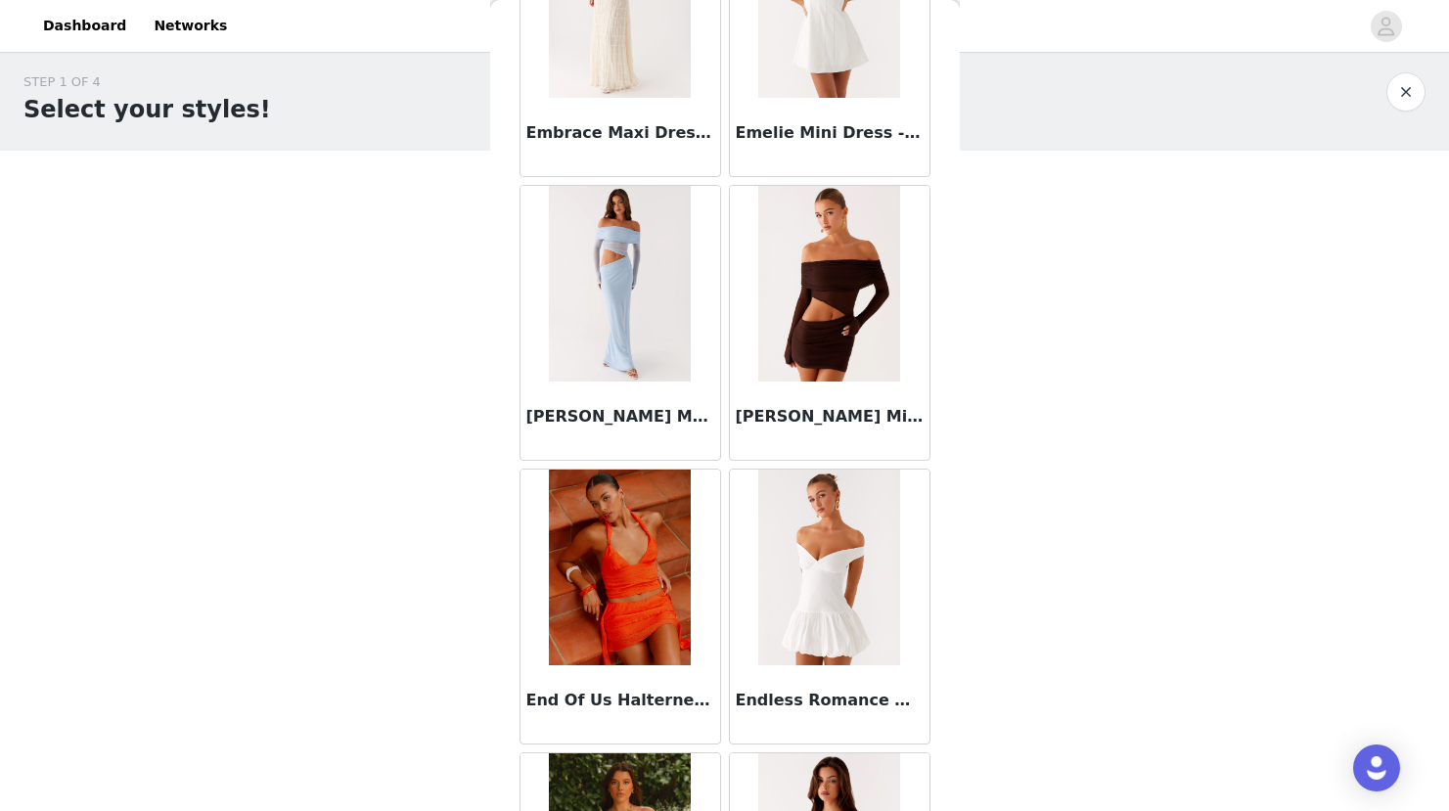
scroll to position [42, 0]
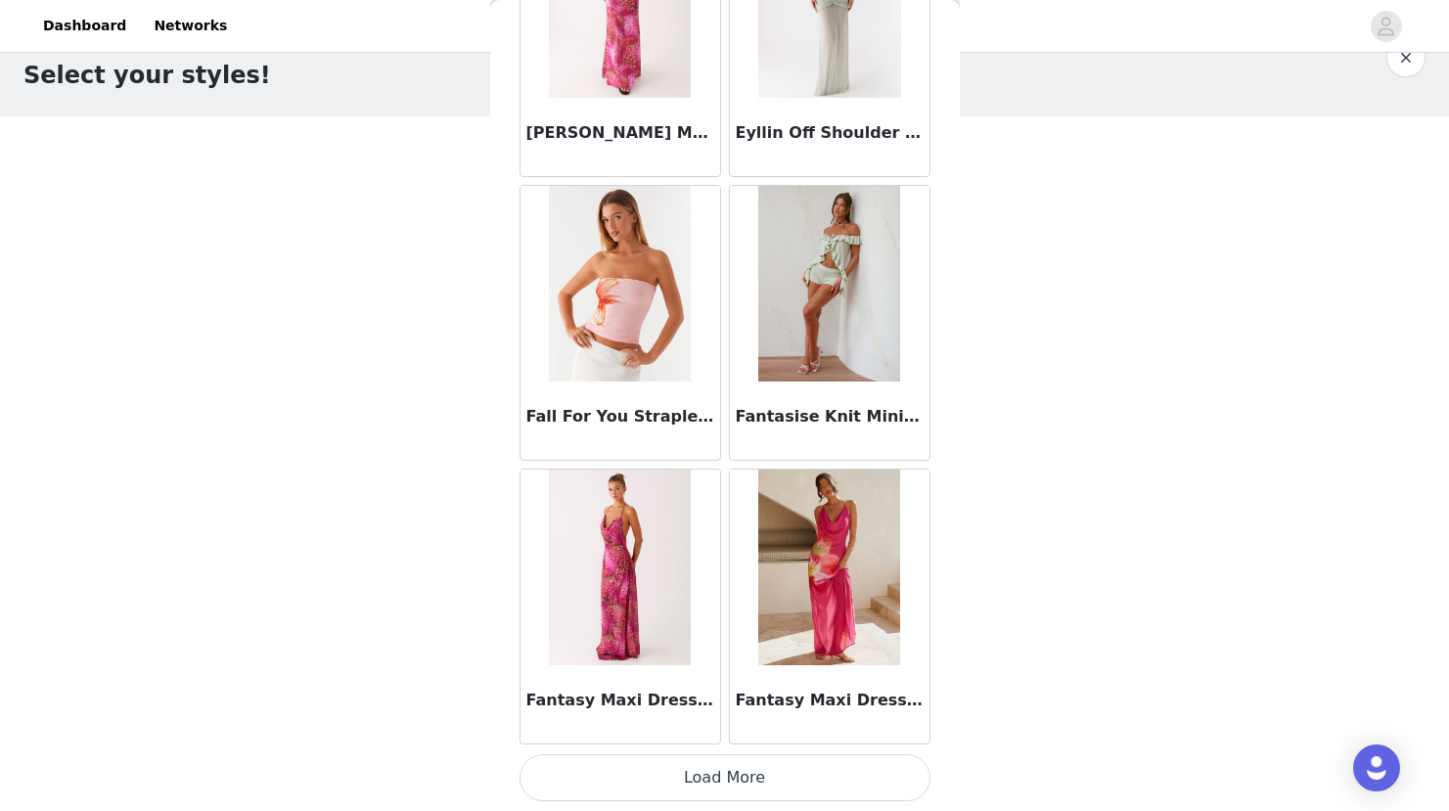
click at [727, 785] on button "Load More" at bounding box center [724, 777] width 411 height 47
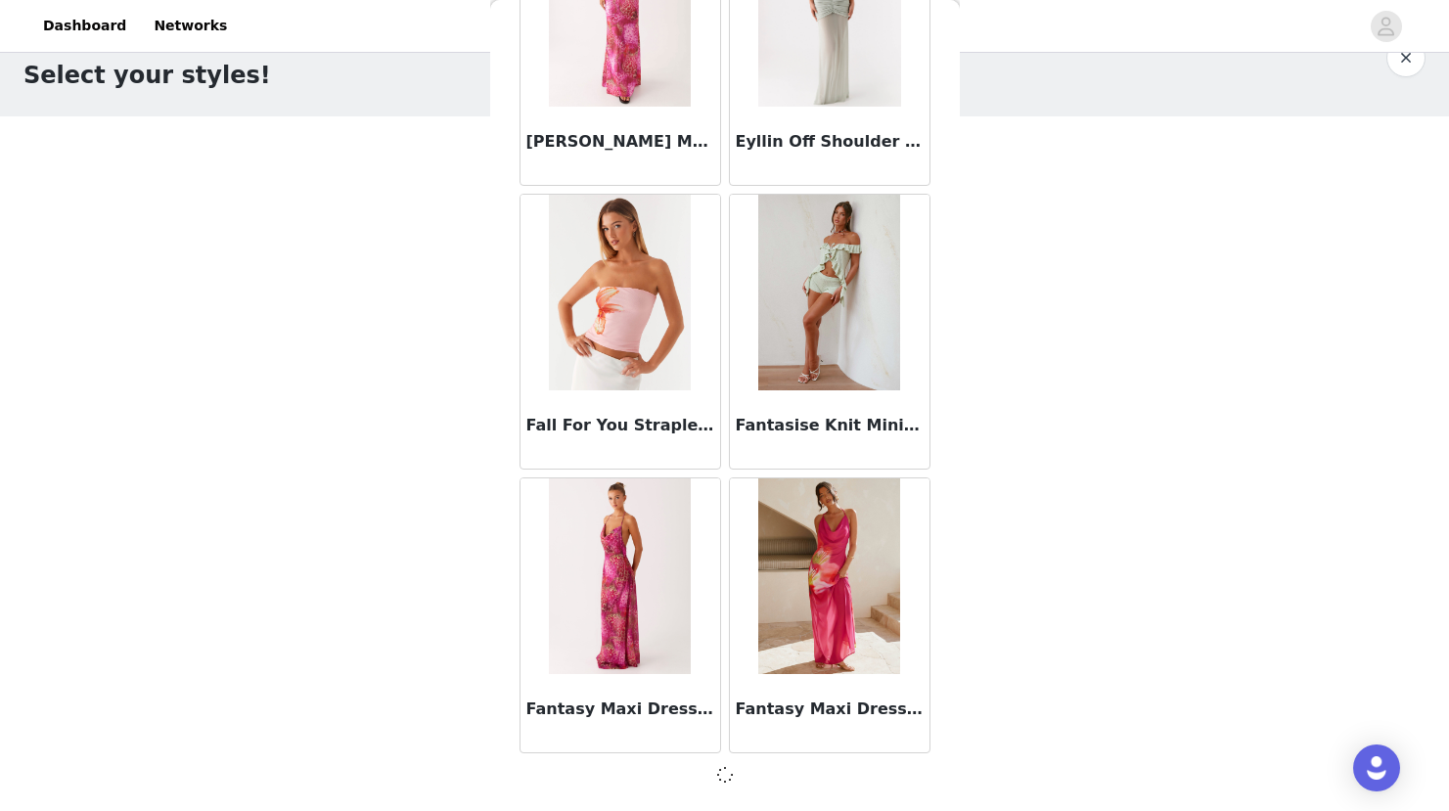
scroll to position [44728, 0]
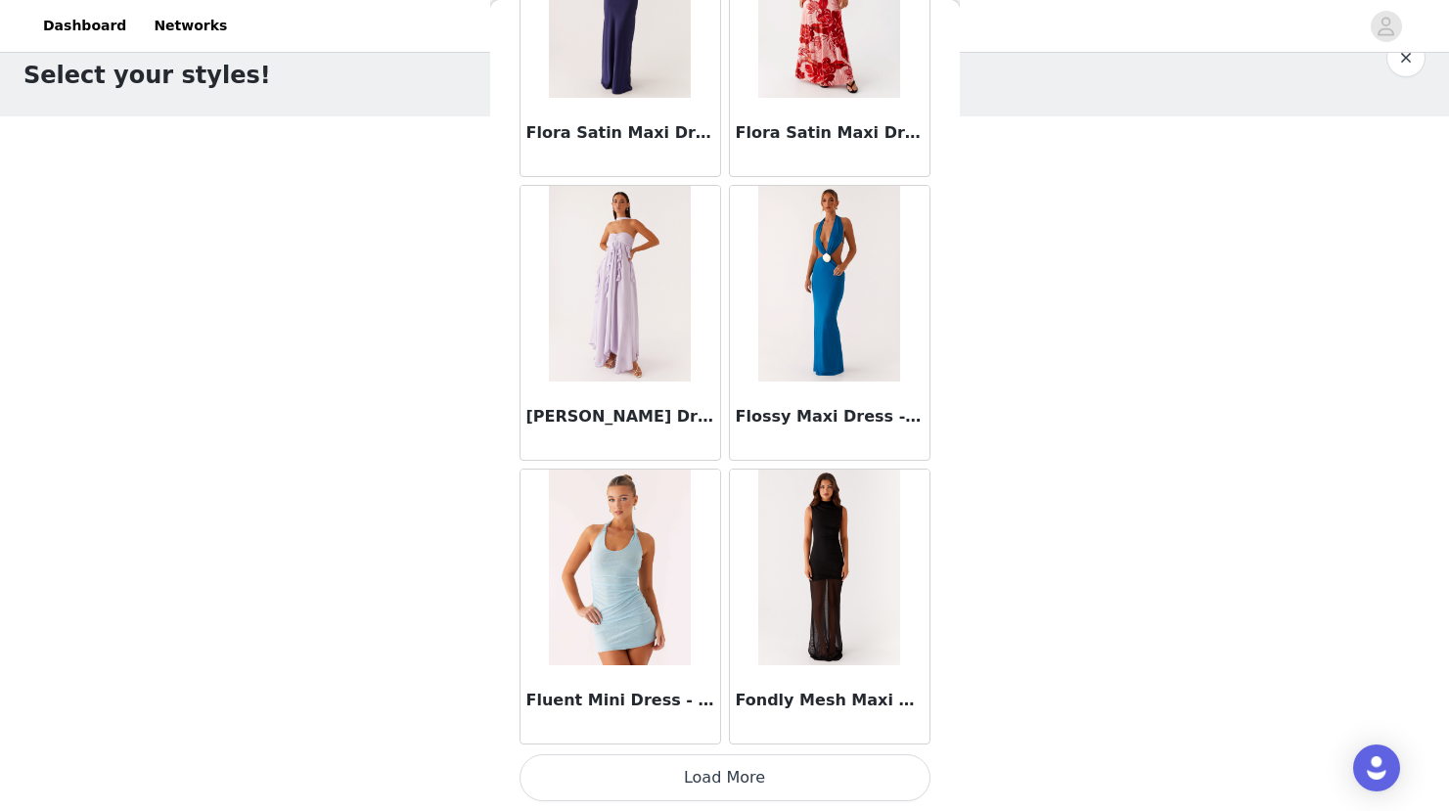
click at [723, 786] on button "Load More" at bounding box center [724, 777] width 411 height 47
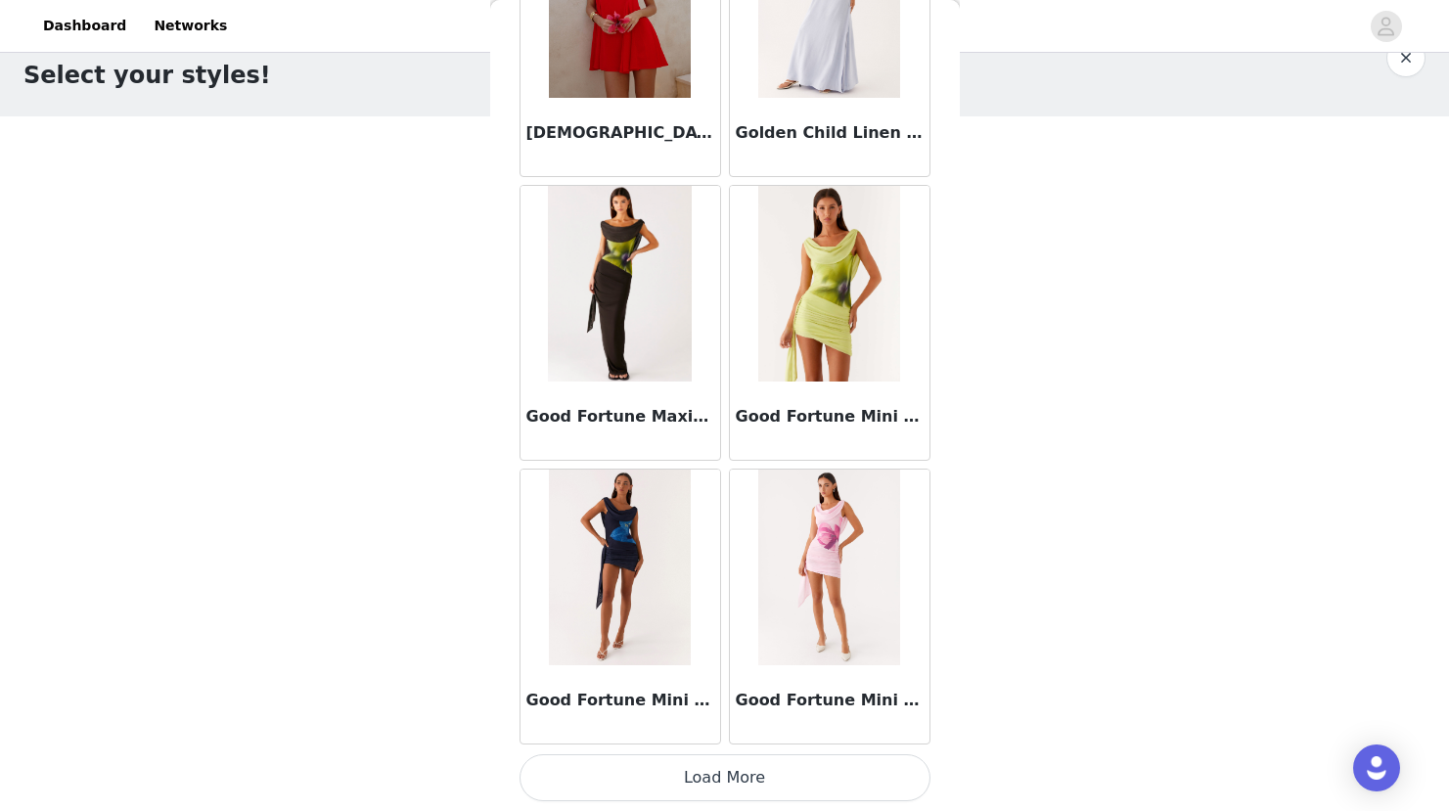
click at [723, 786] on button "Load More" at bounding box center [724, 777] width 411 height 47
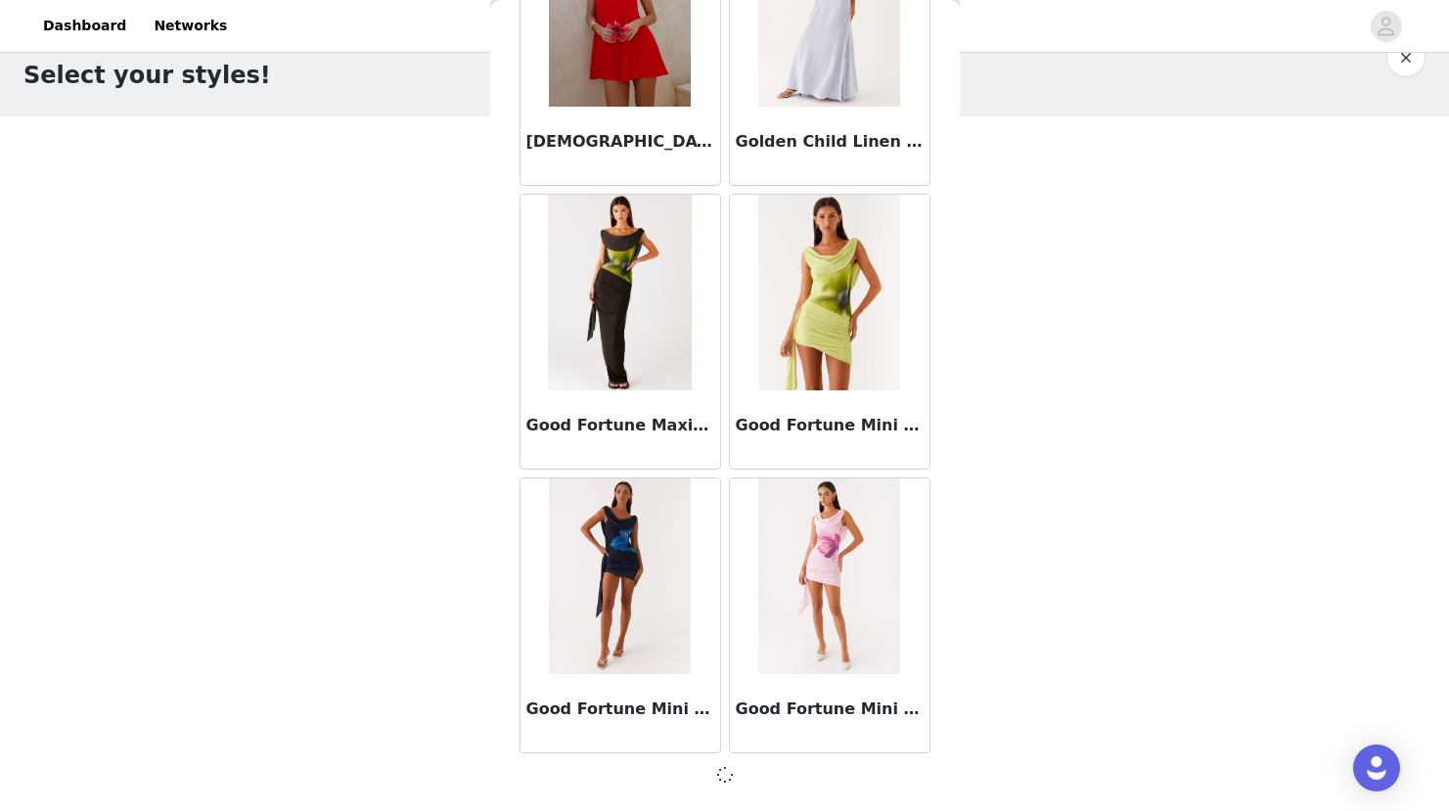
scroll to position [50402, 0]
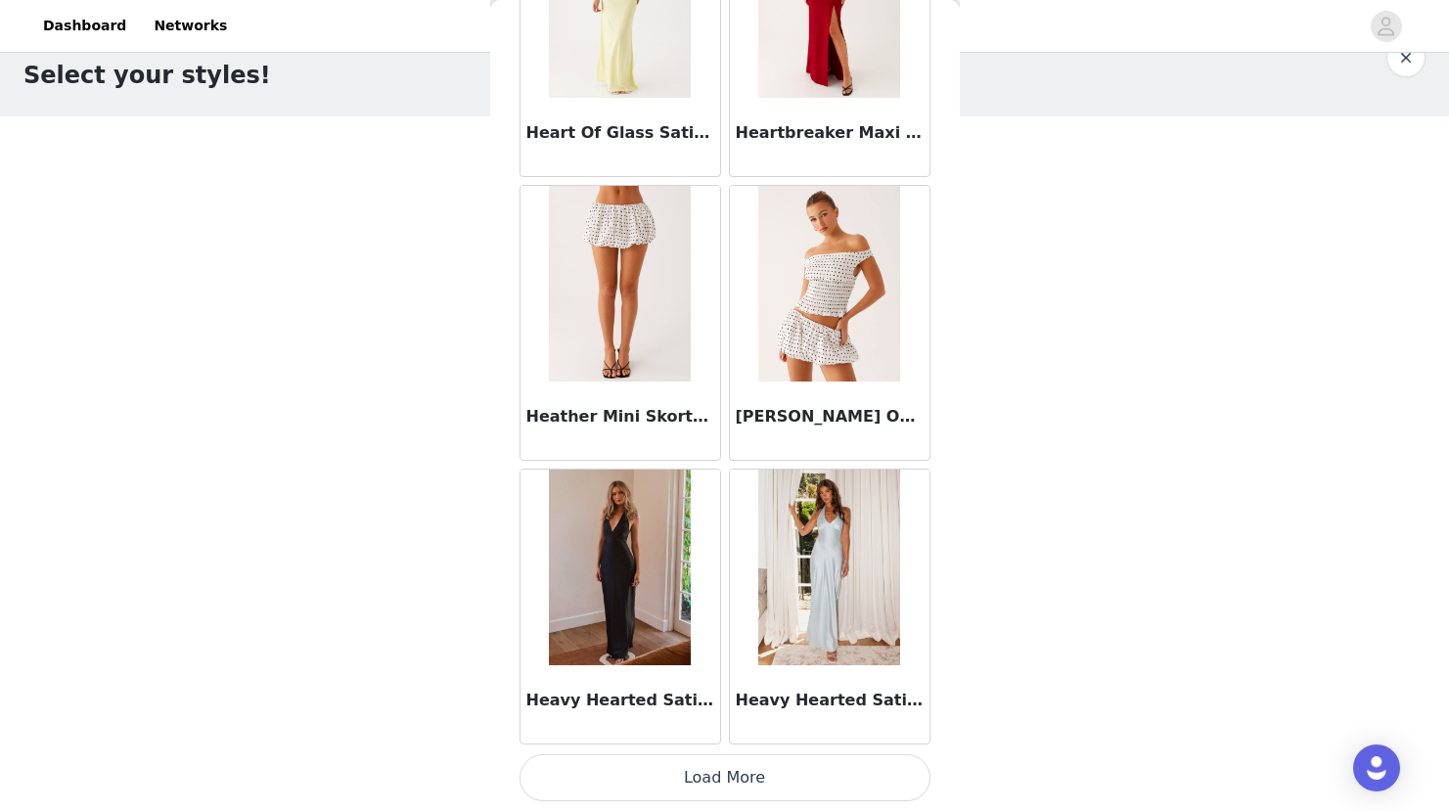
click at [723, 786] on button "Load More" at bounding box center [724, 777] width 411 height 47
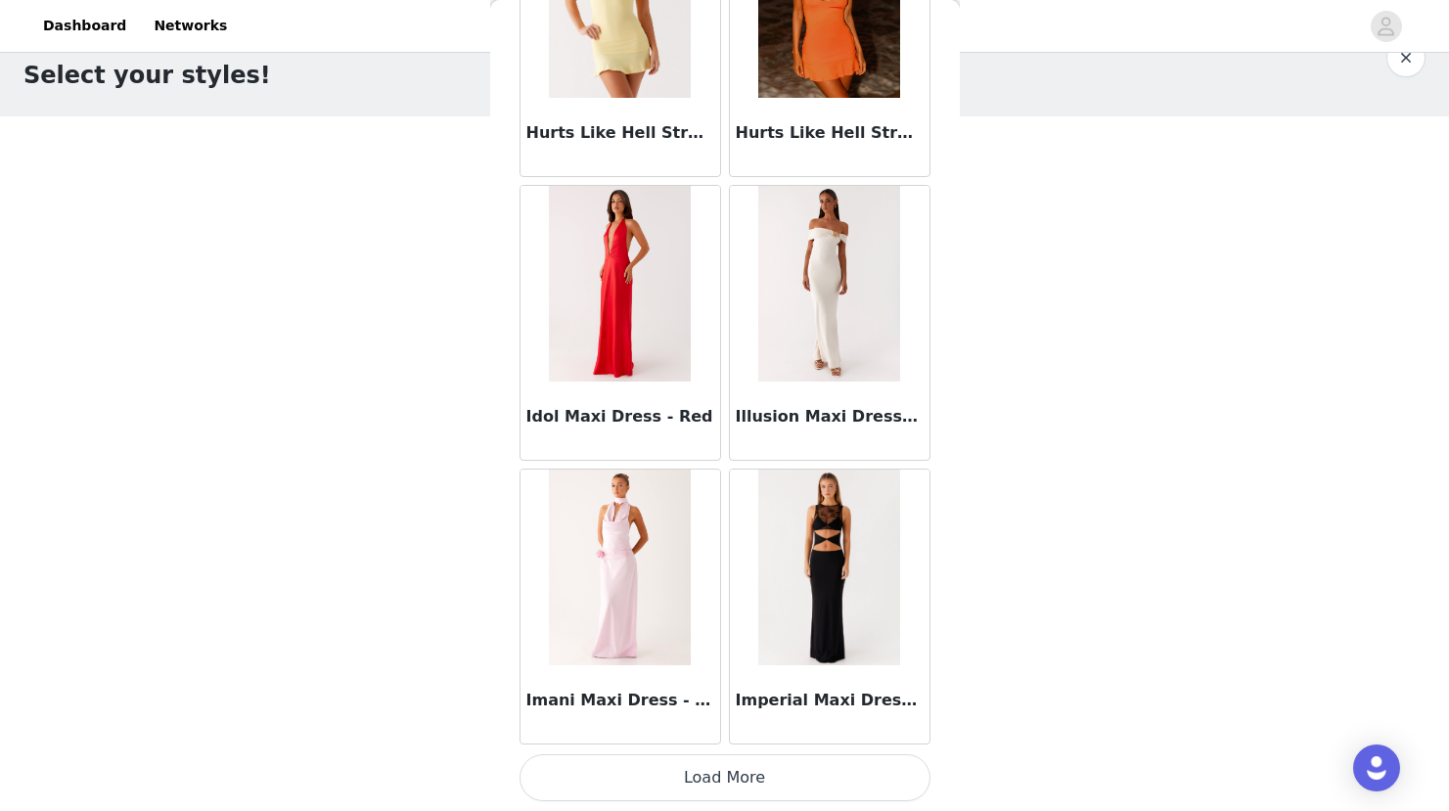
click at [723, 786] on button "Load More" at bounding box center [724, 777] width 411 height 47
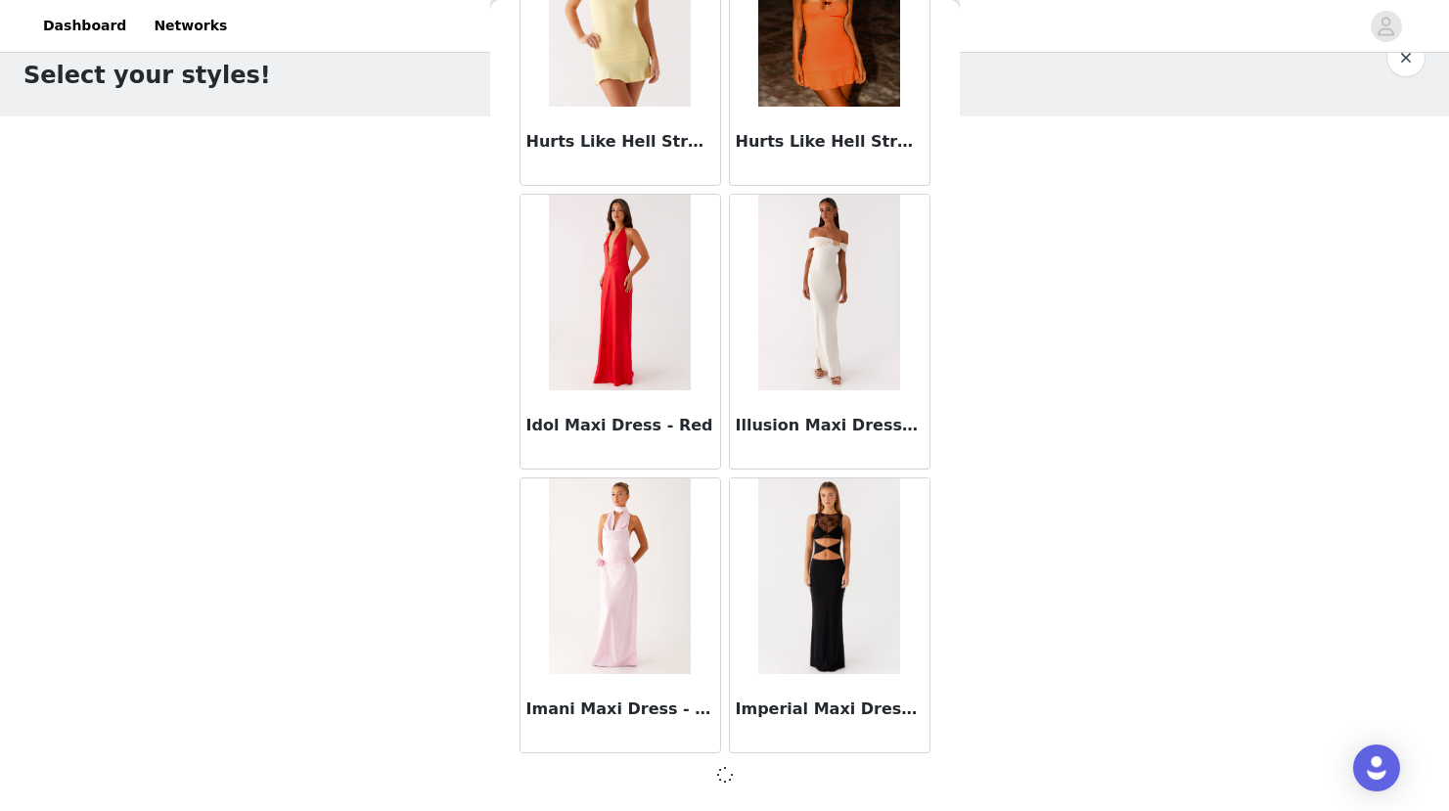
scroll to position [56076, 0]
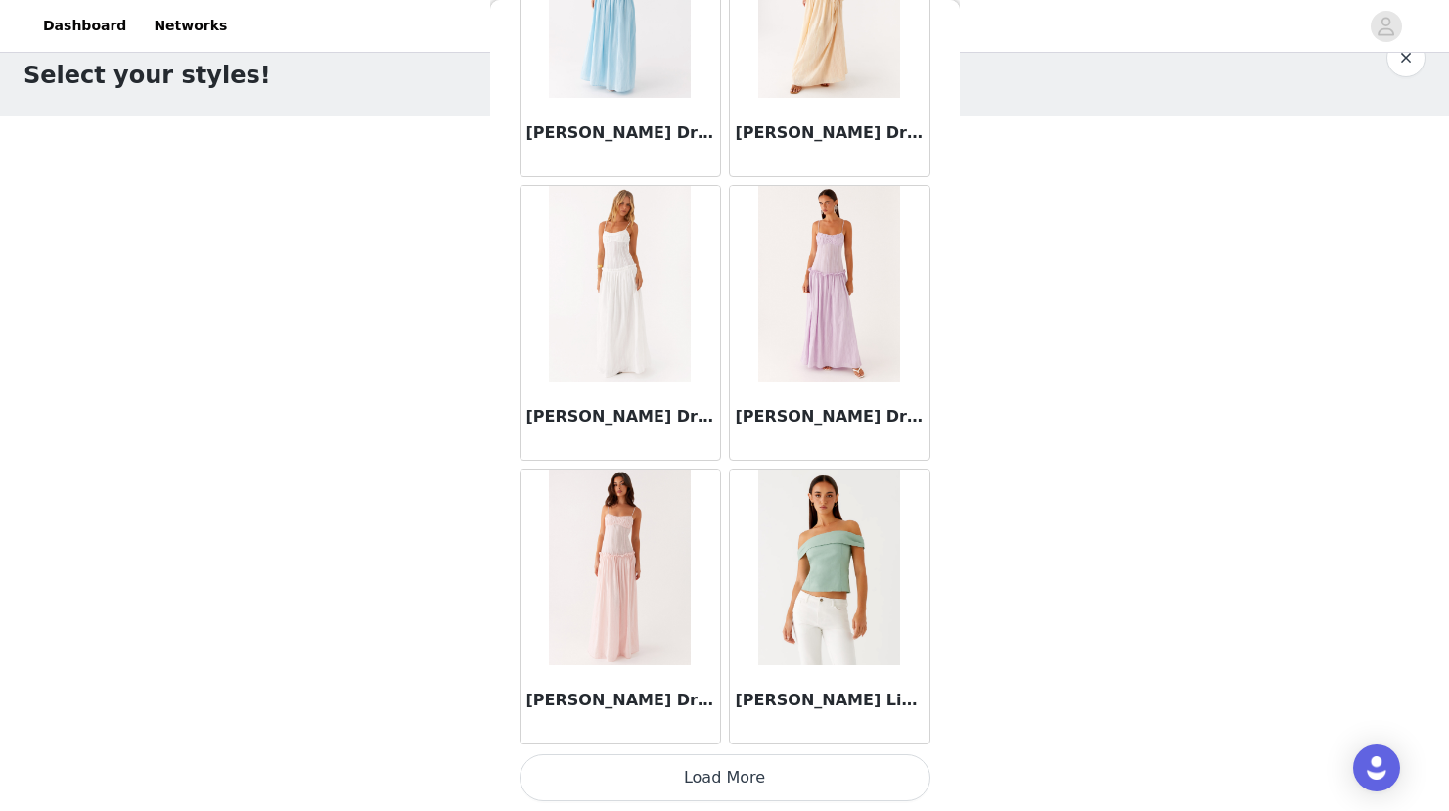
click at [723, 767] on button "Load More" at bounding box center [724, 777] width 411 height 47
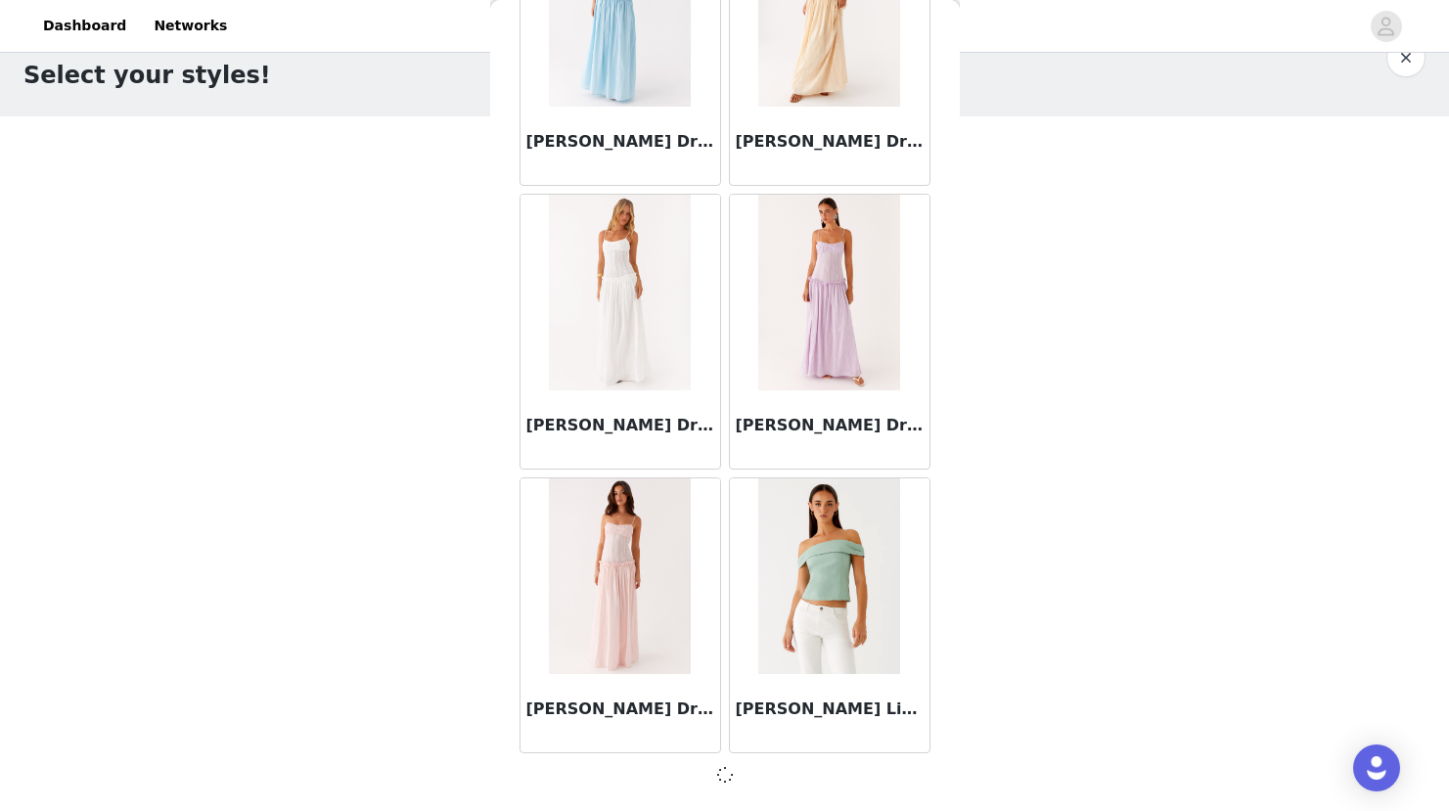
scroll to position [58913, 0]
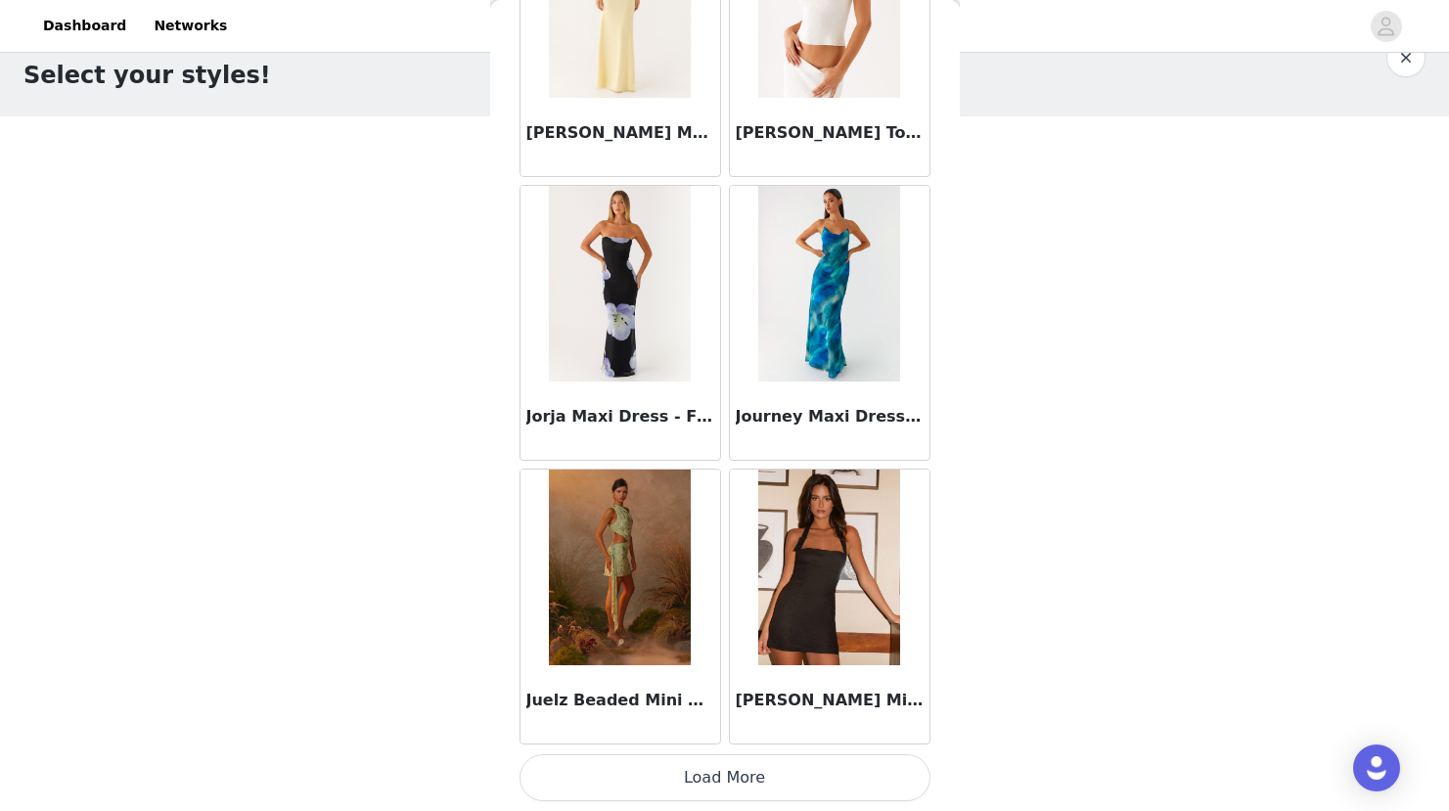
click at [723, 755] on button "Load More" at bounding box center [724, 777] width 411 height 47
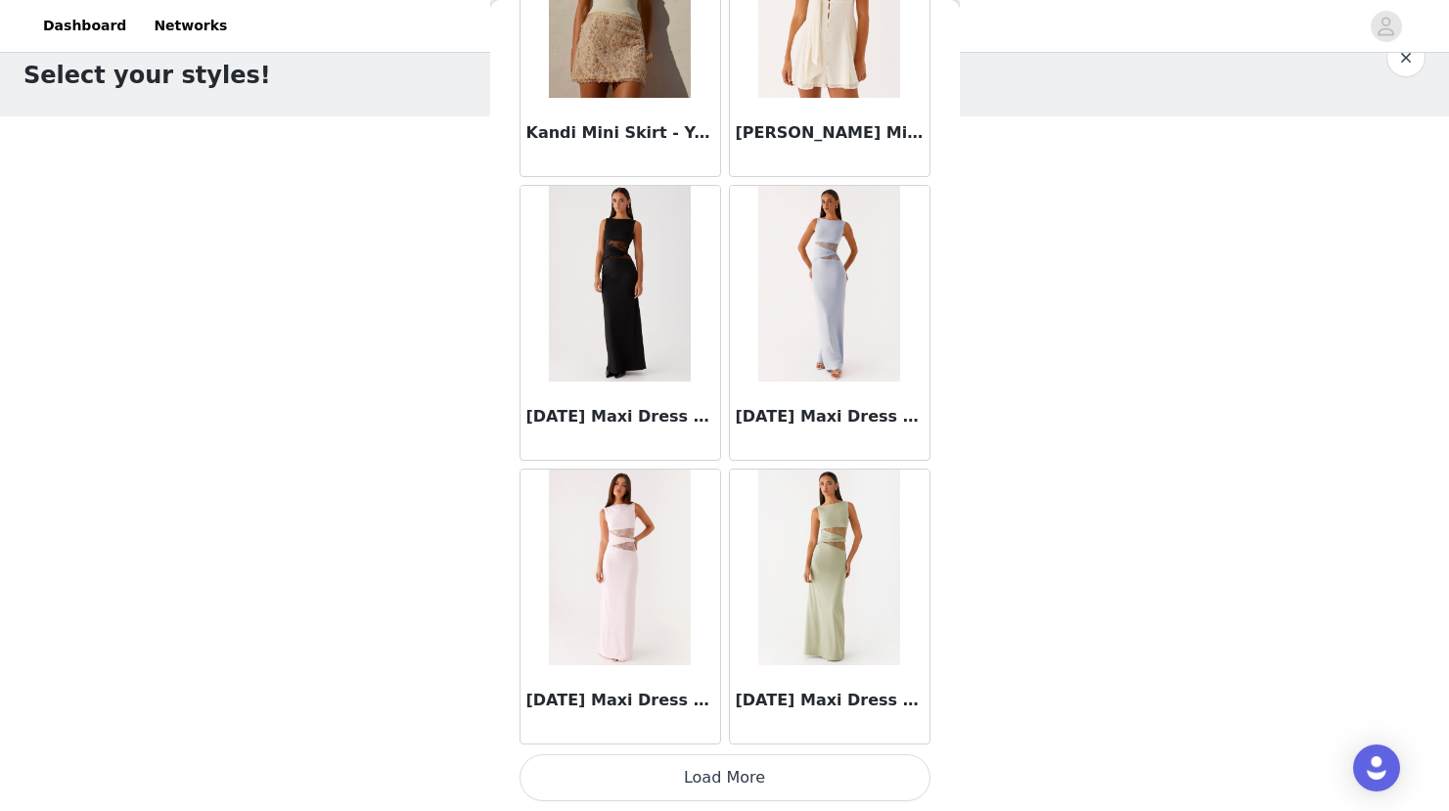
click at [724, 772] on button "Load More" at bounding box center [724, 777] width 411 height 47
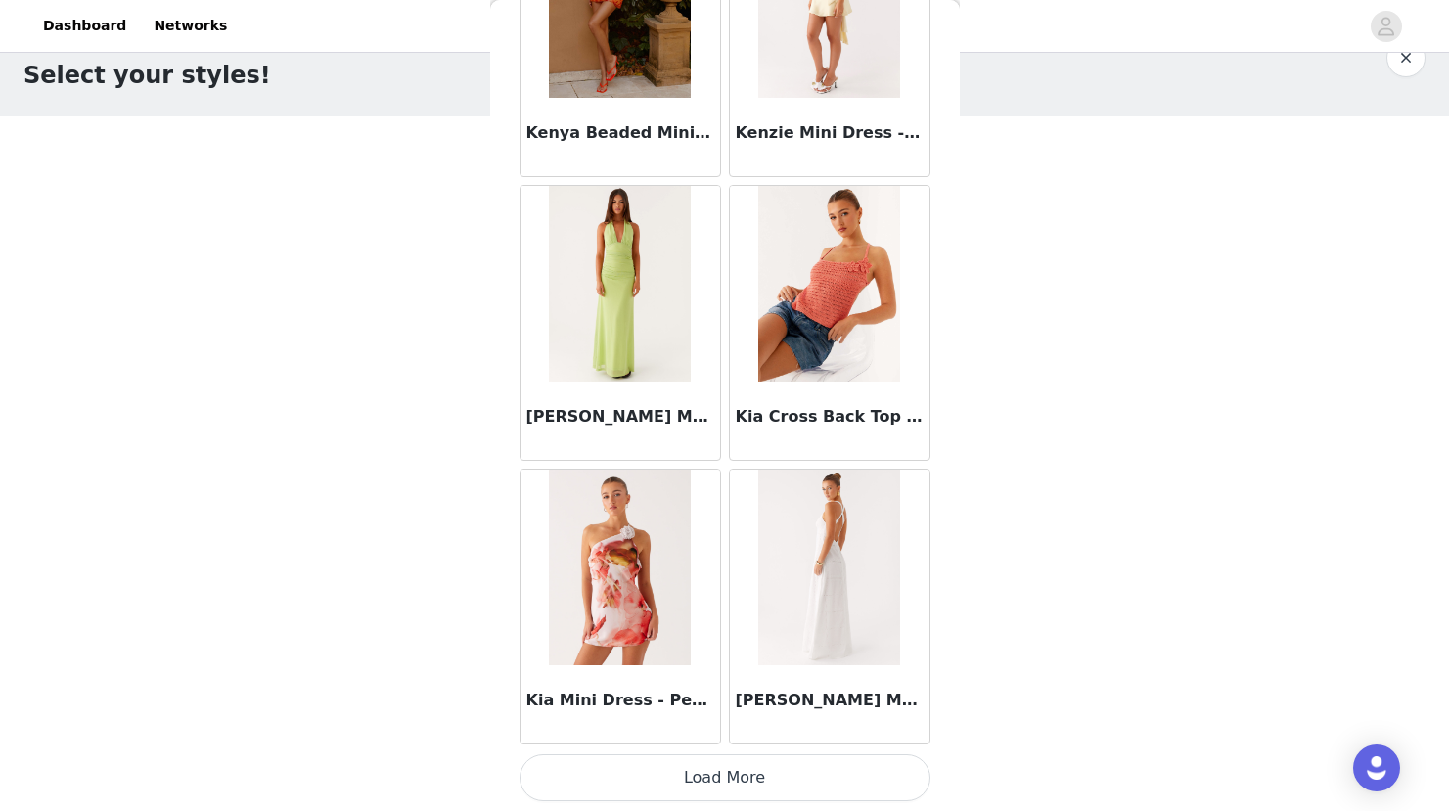
click at [723, 786] on button "Load More" at bounding box center [724, 777] width 411 height 47
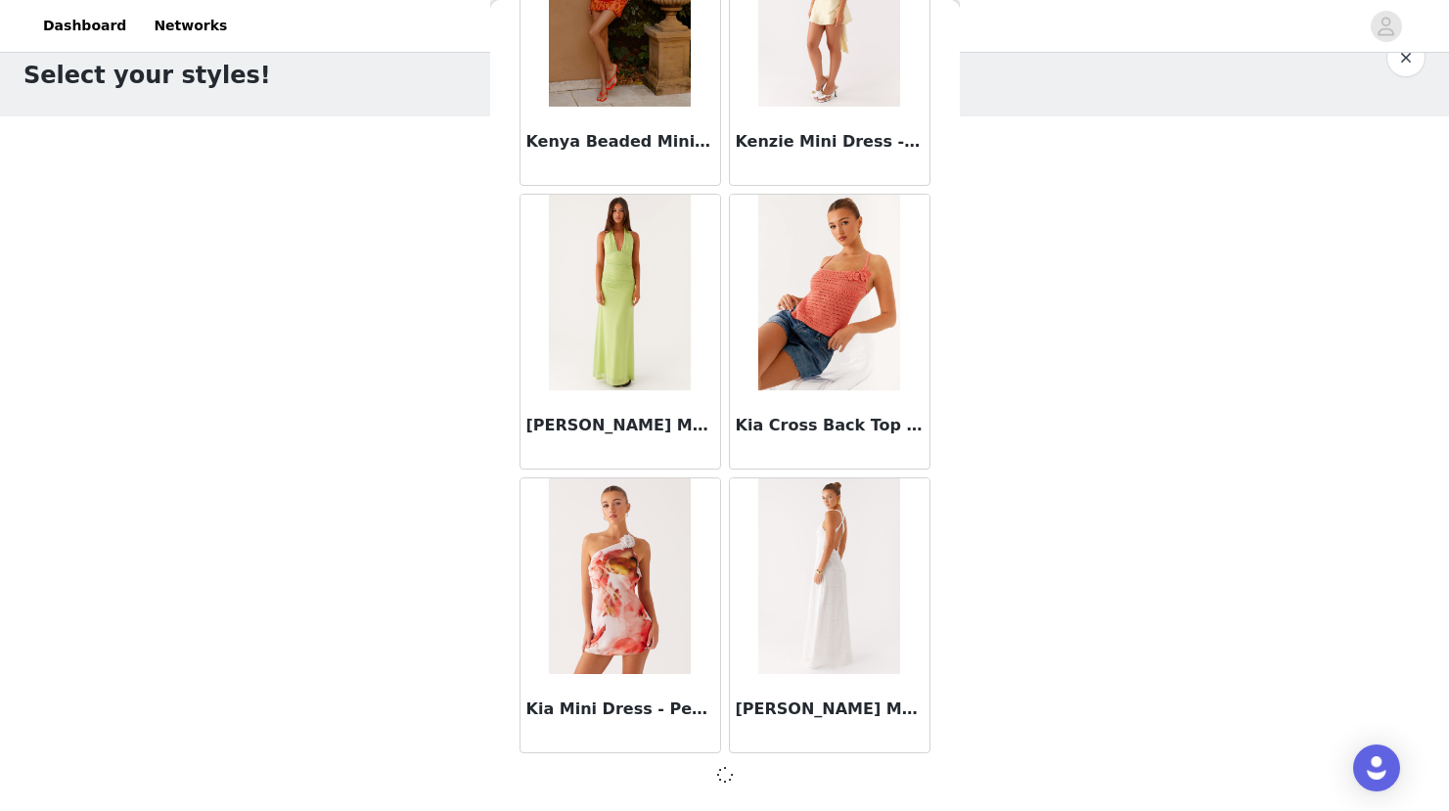
scroll to position [67424, 0]
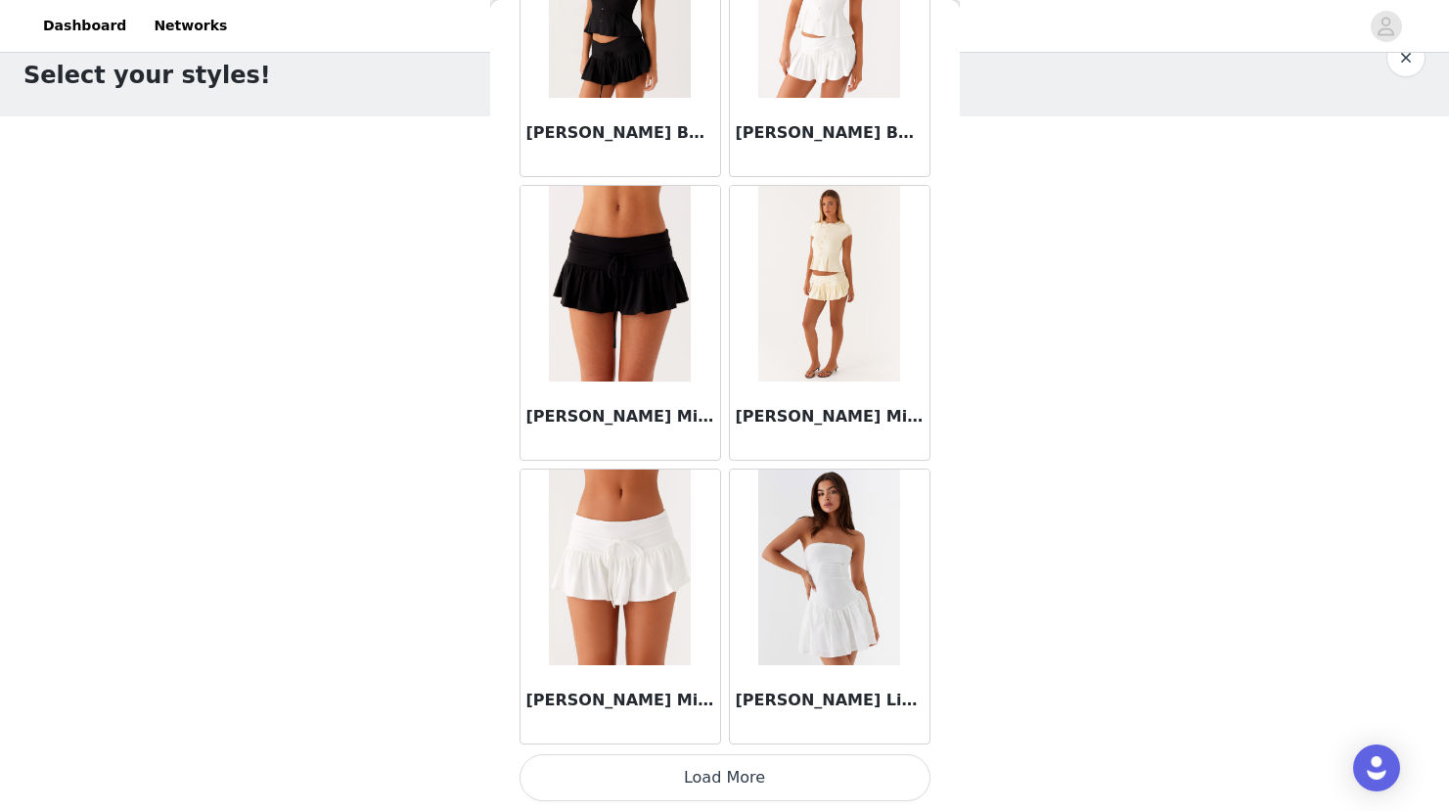
click at [723, 786] on button "Load More" at bounding box center [724, 777] width 411 height 47
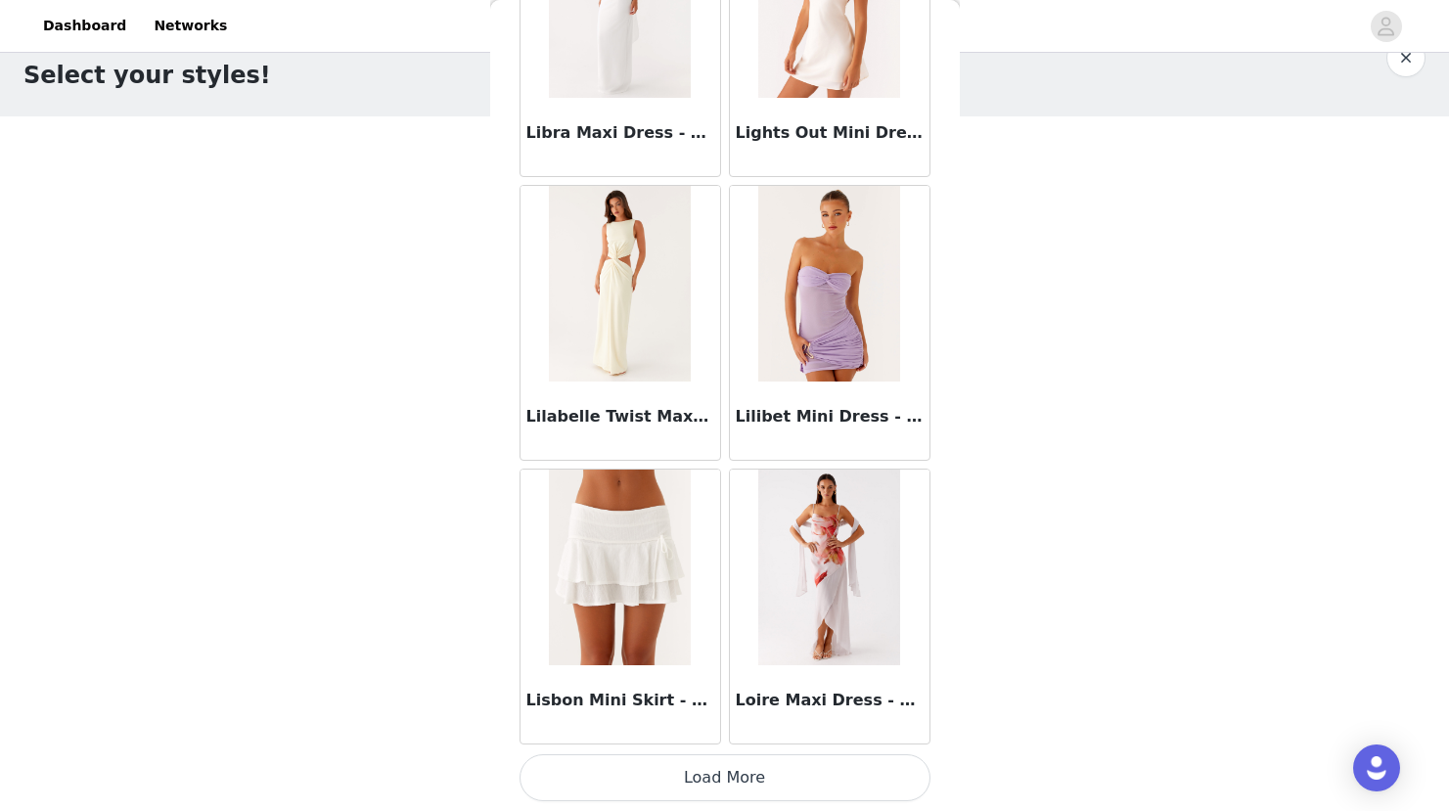
click at [710, 772] on button "Load More" at bounding box center [724, 777] width 411 height 47
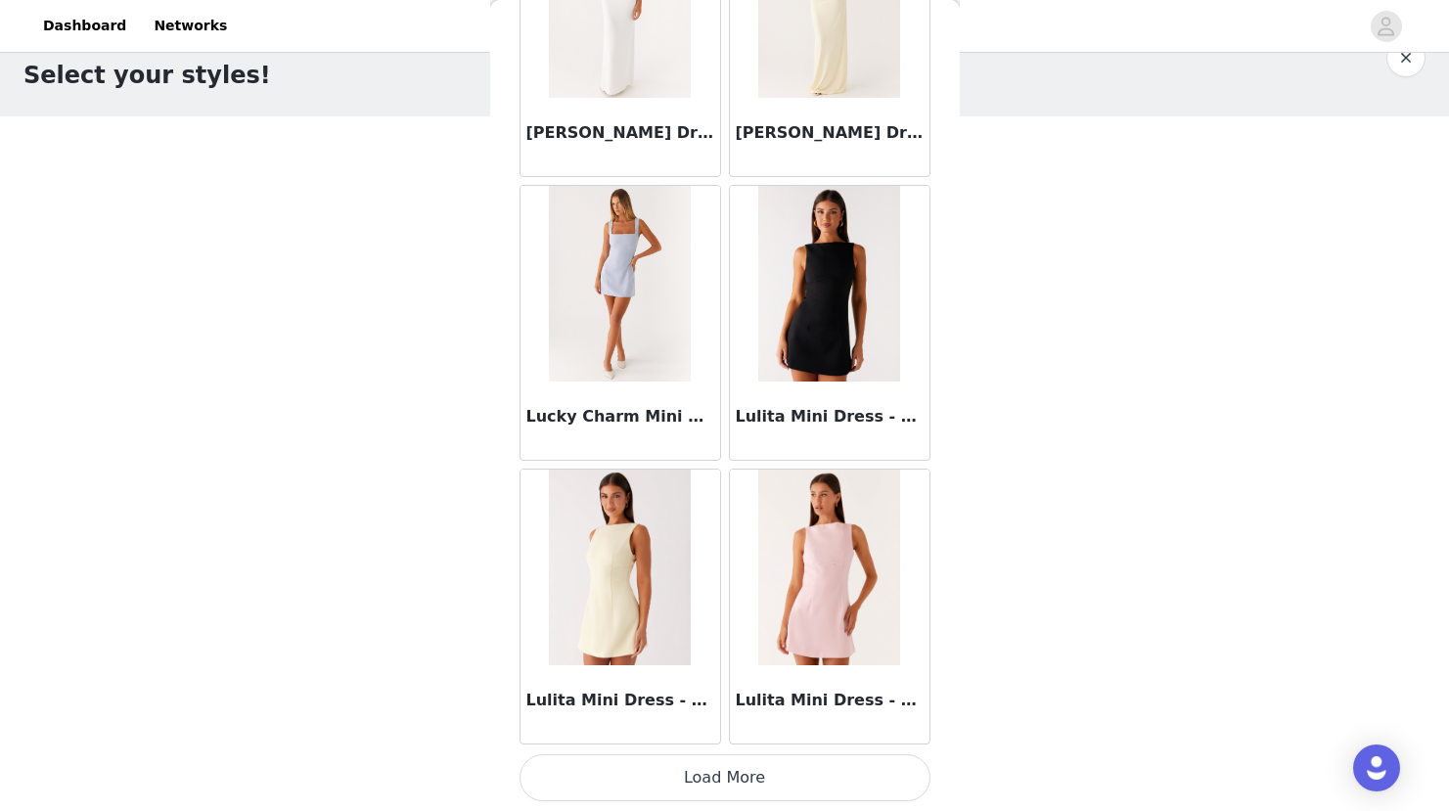
click at [710, 772] on button "Load More" at bounding box center [724, 777] width 411 height 47
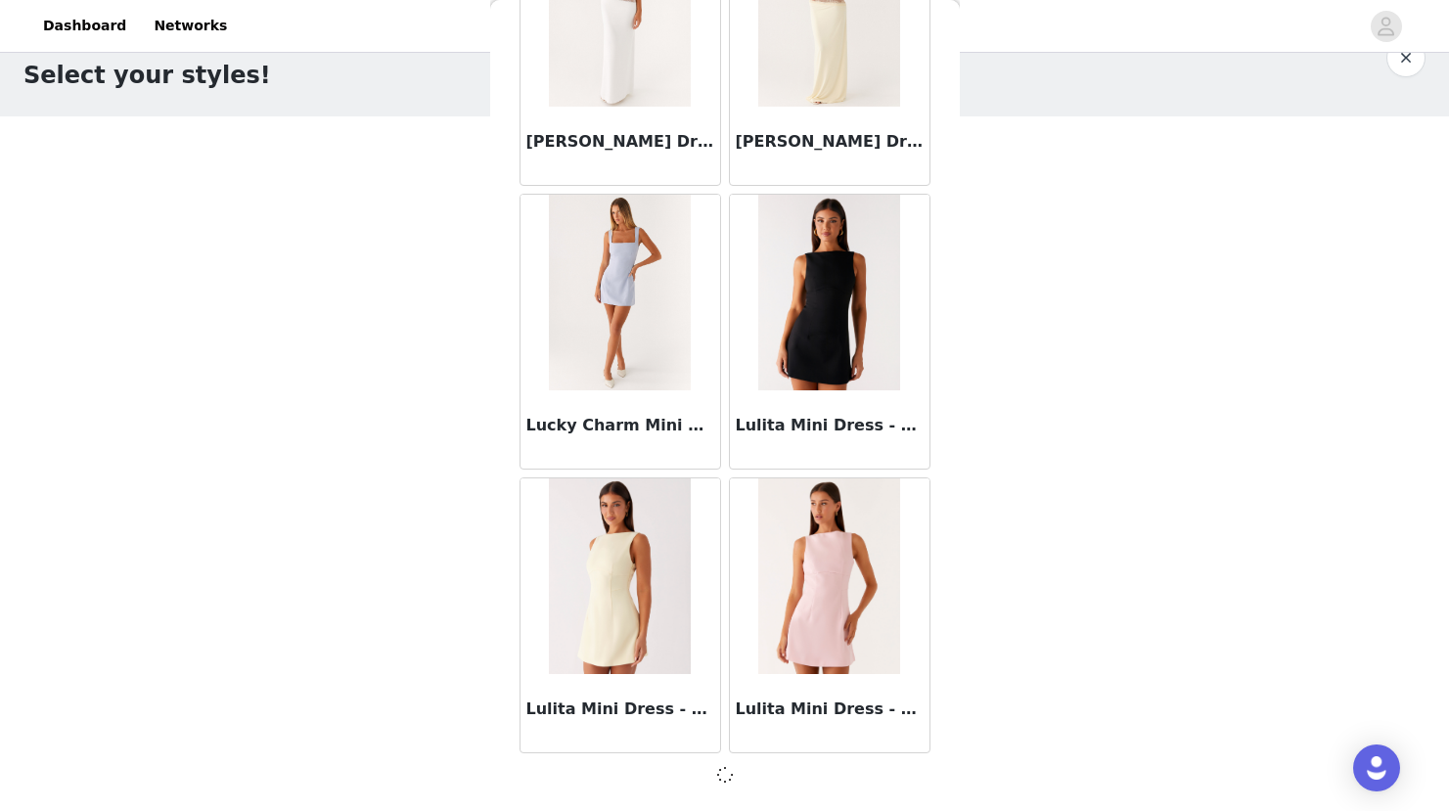
scroll to position [75934, 0]
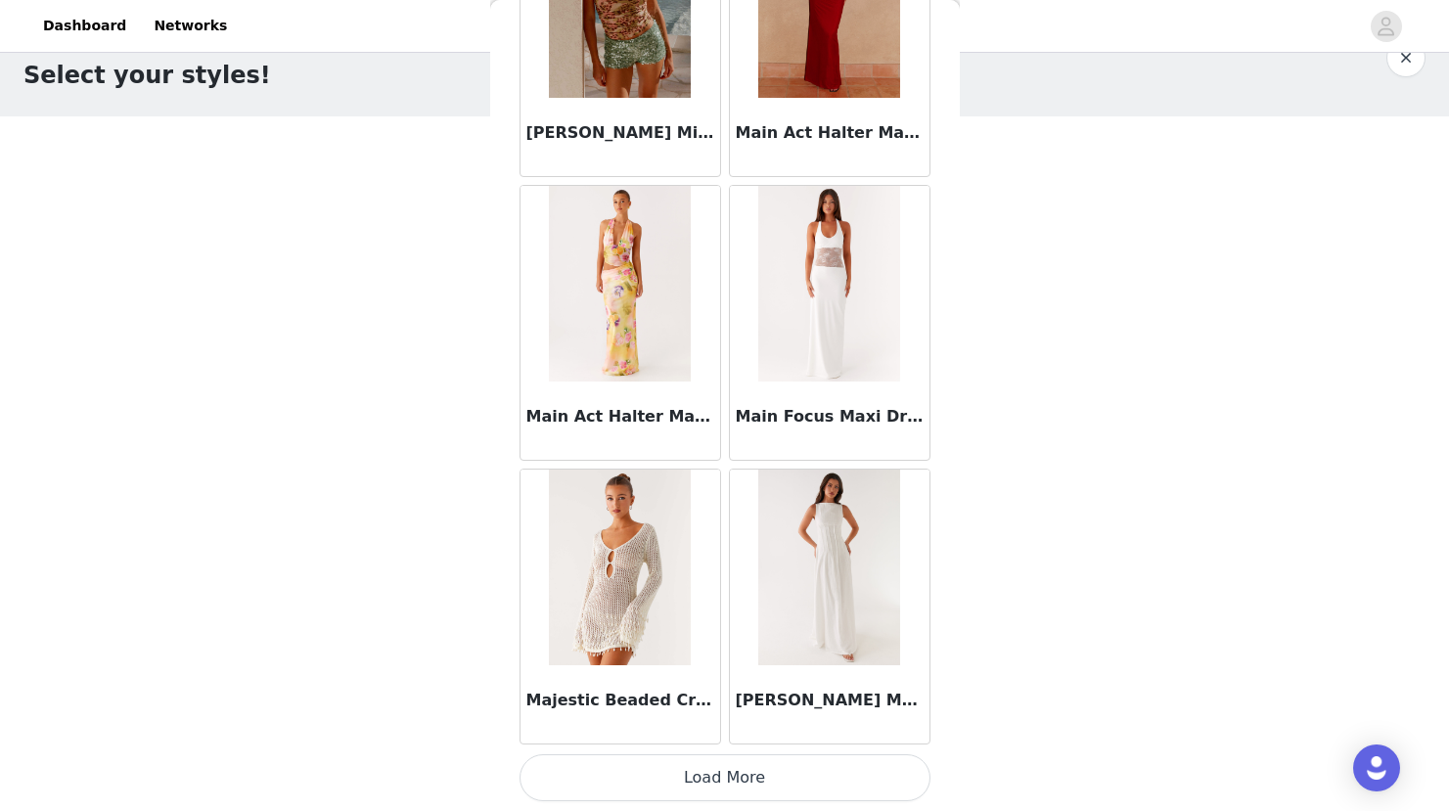
click at [721, 773] on button "Load More" at bounding box center [724, 777] width 411 height 47
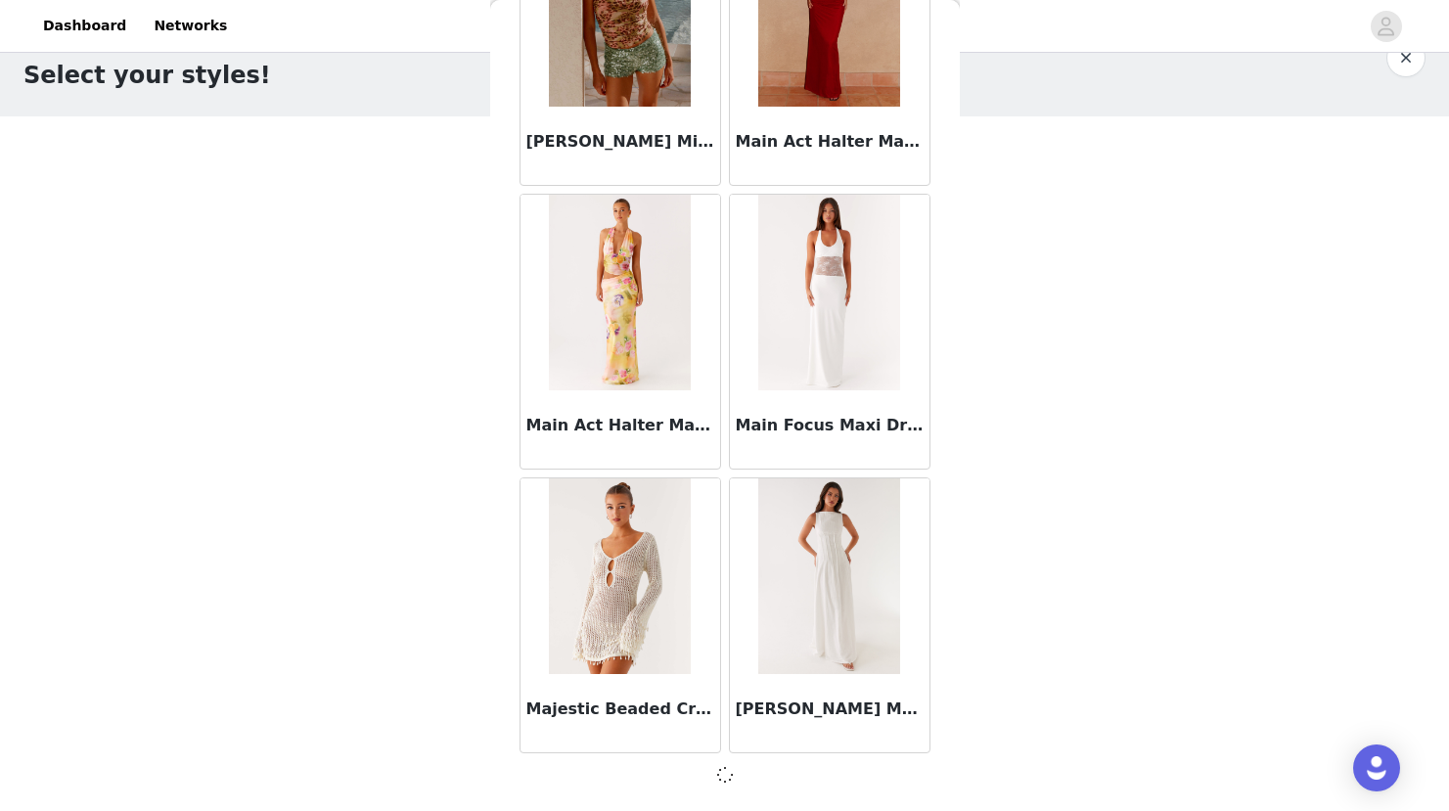
scroll to position [78771, 0]
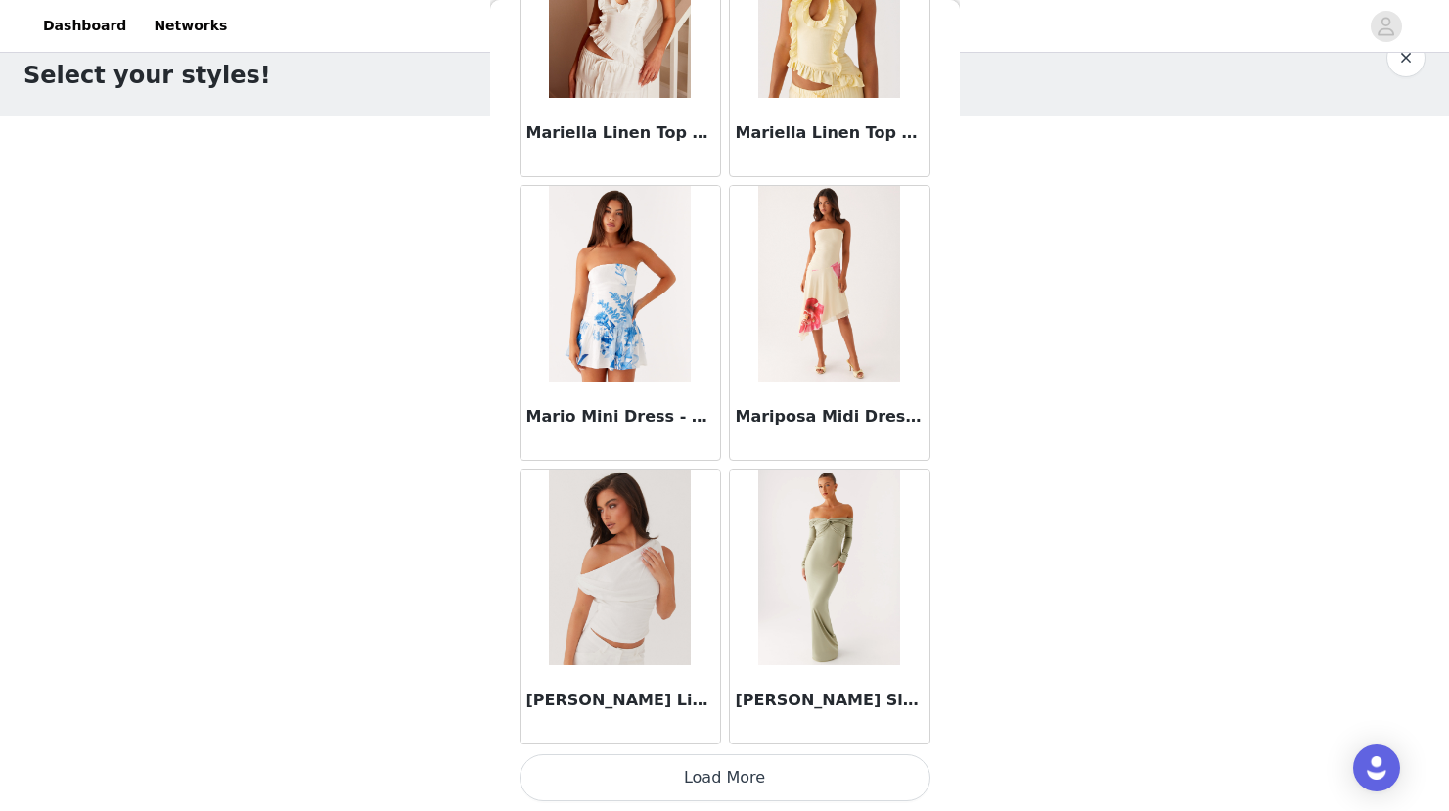
click at [721, 773] on button "Load More" at bounding box center [724, 777] width 411 height 47
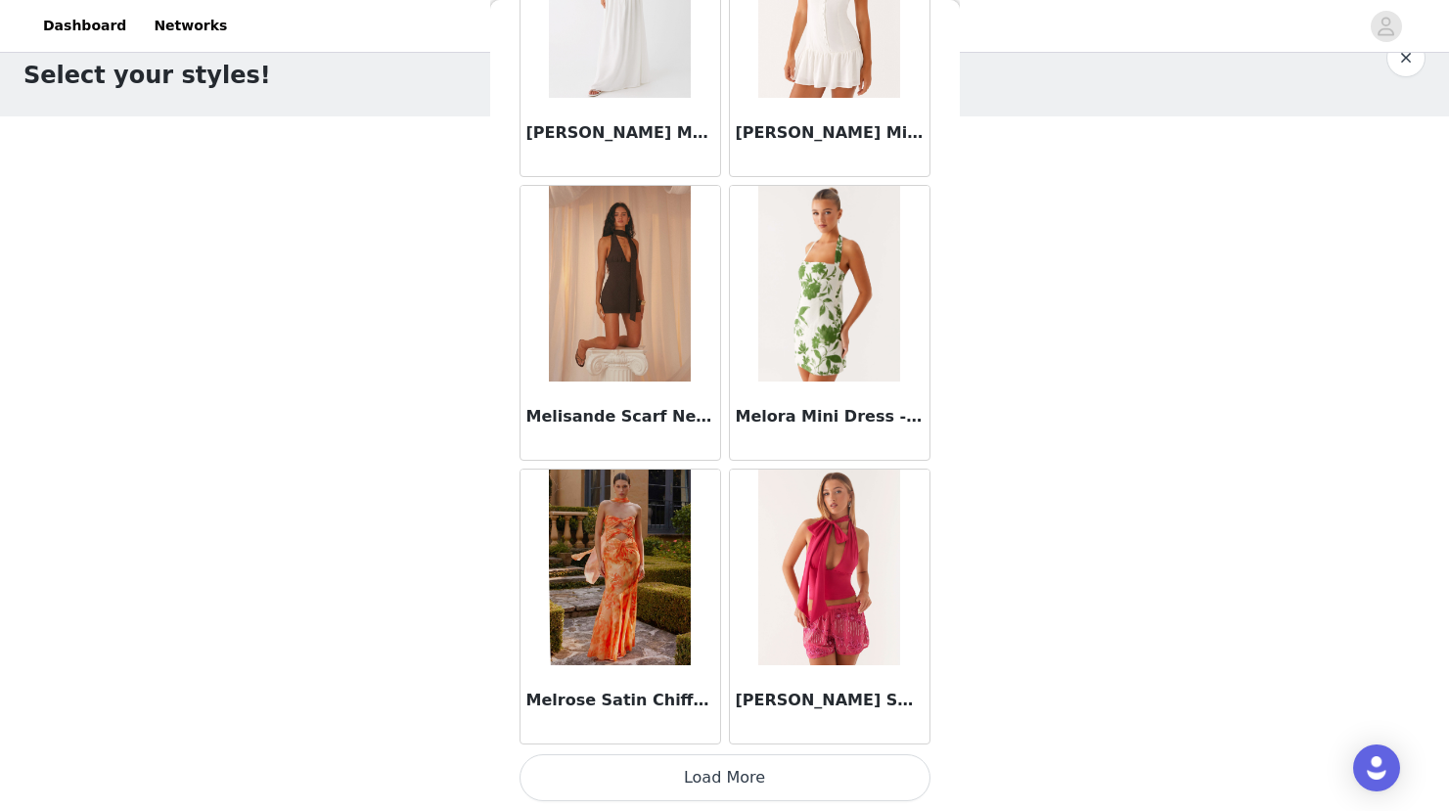
click at [697, 775] on button "Load More" at bounding box center [724, 777] width 411 height 47
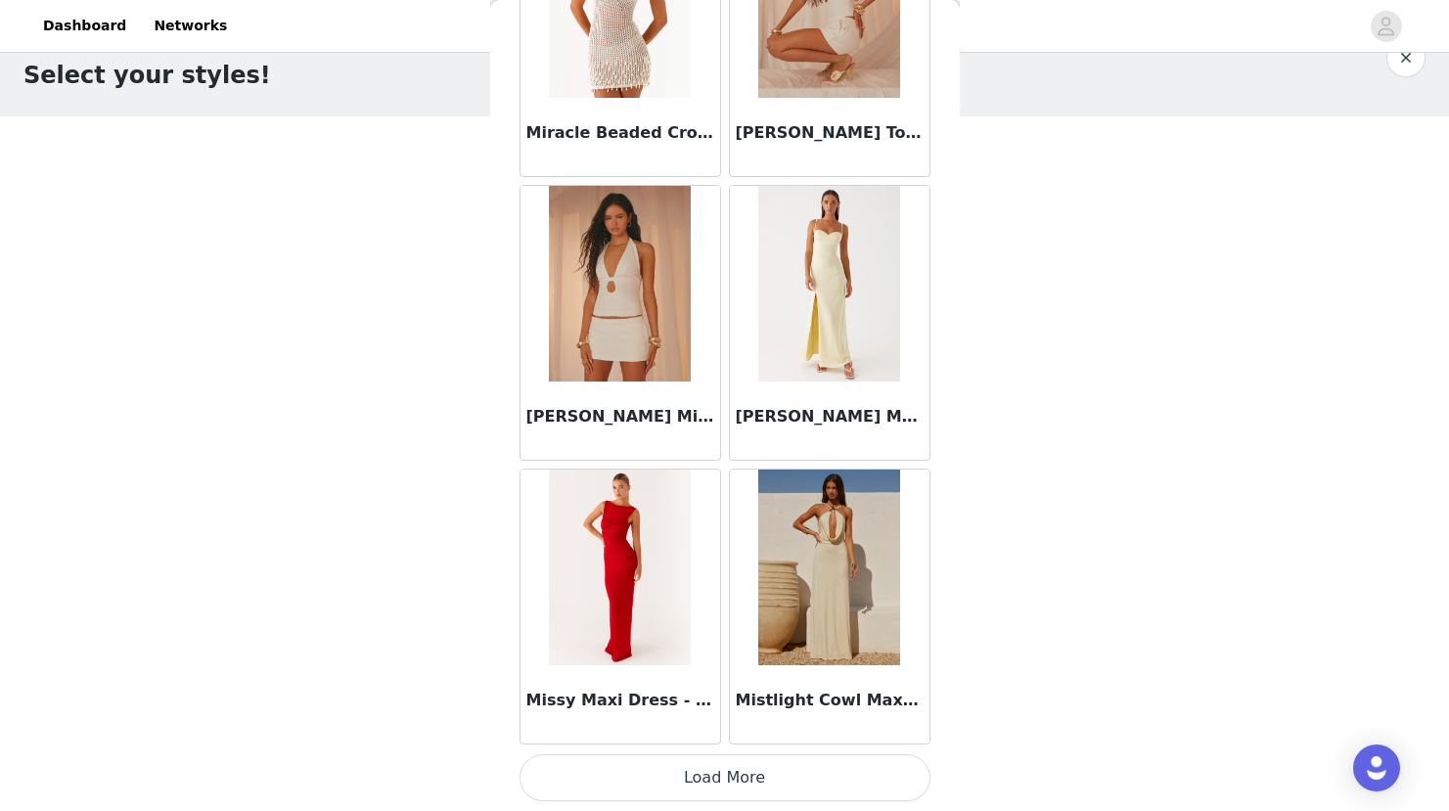
click at [729, 774] on button "Load More" at bounding box center [724, 777] width 411 height 47
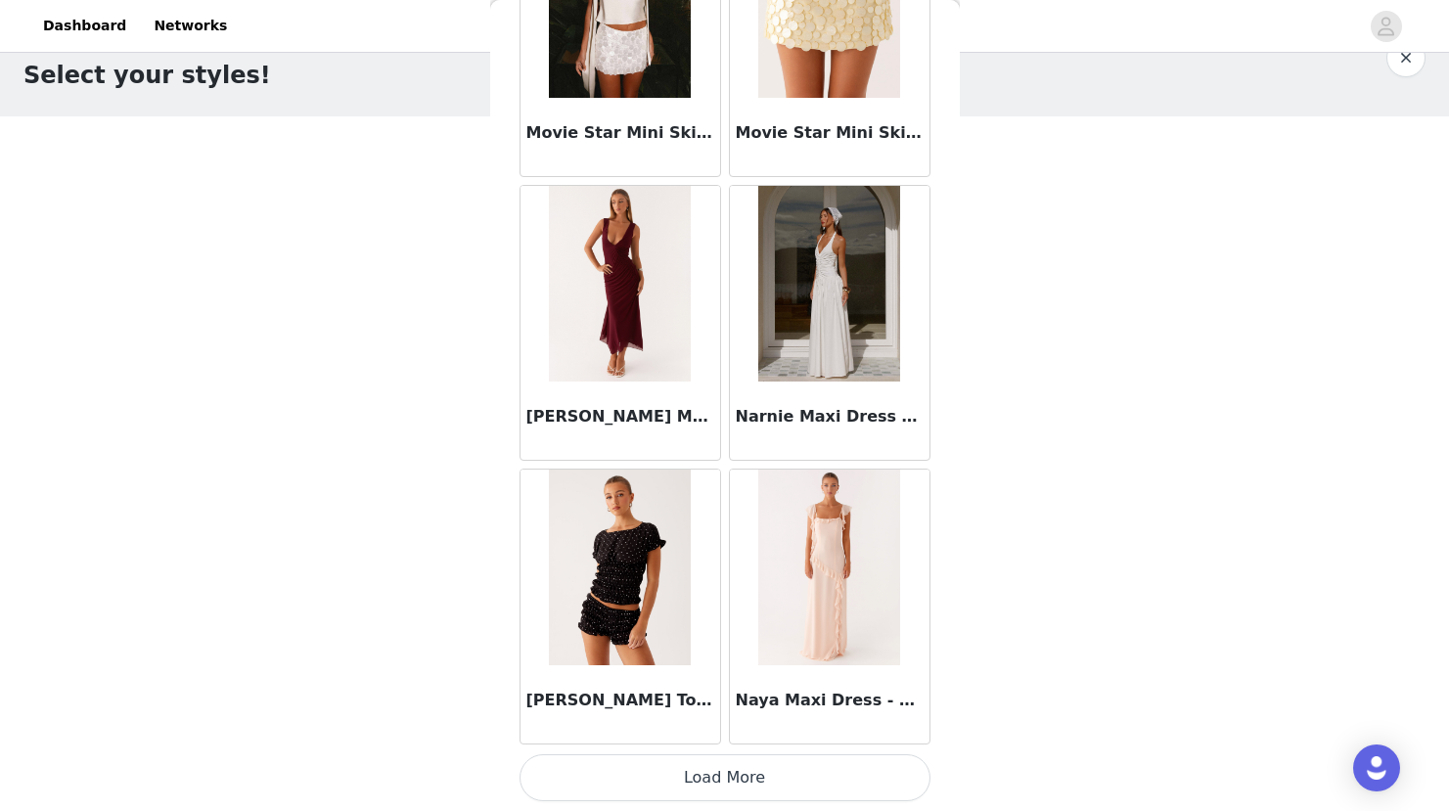
click at [722, 779] on button "Load More" at bounding box center [724, 777] width 411 height 47
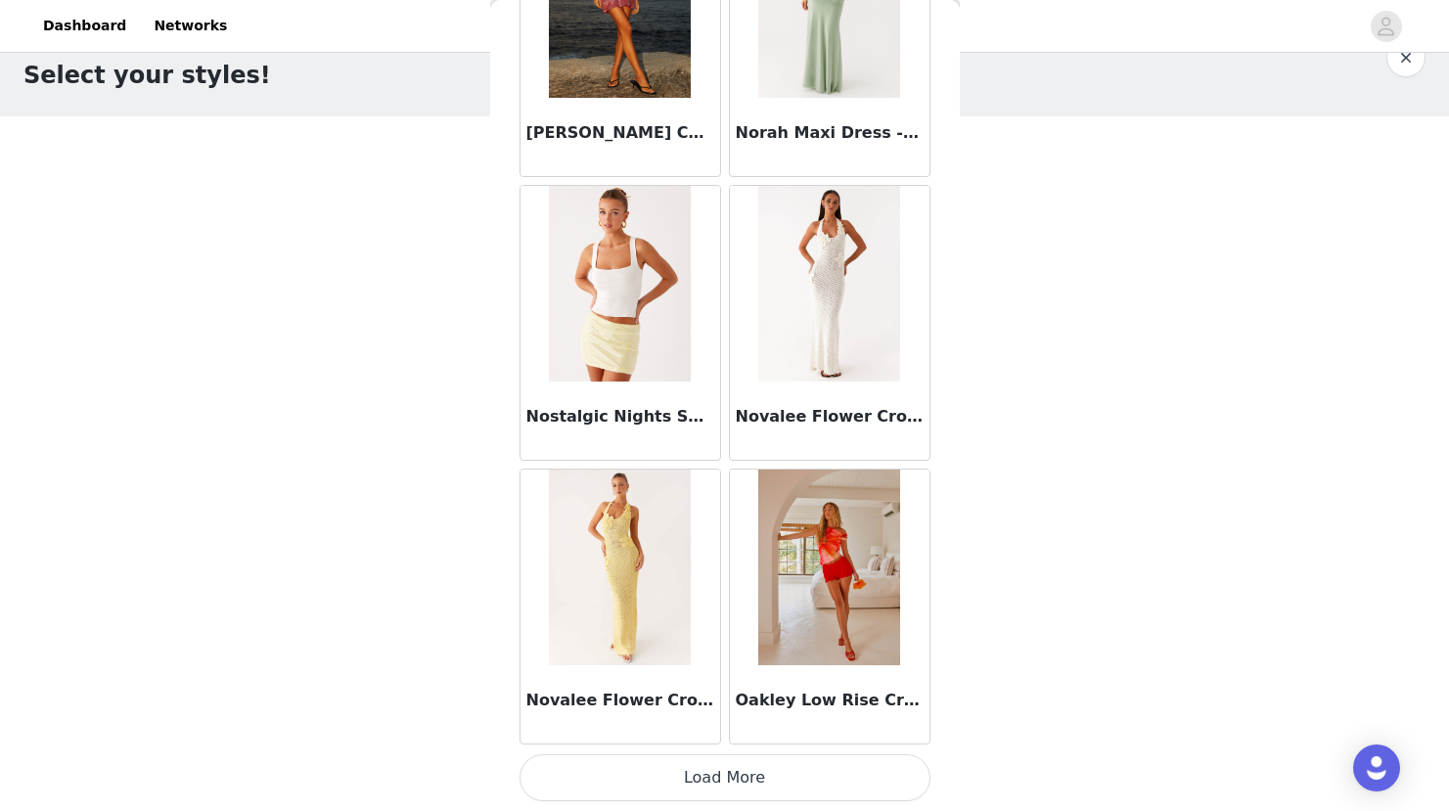
click at [722, 779] on button "Load More" at bounding box center [724, 777] width 411 height 47
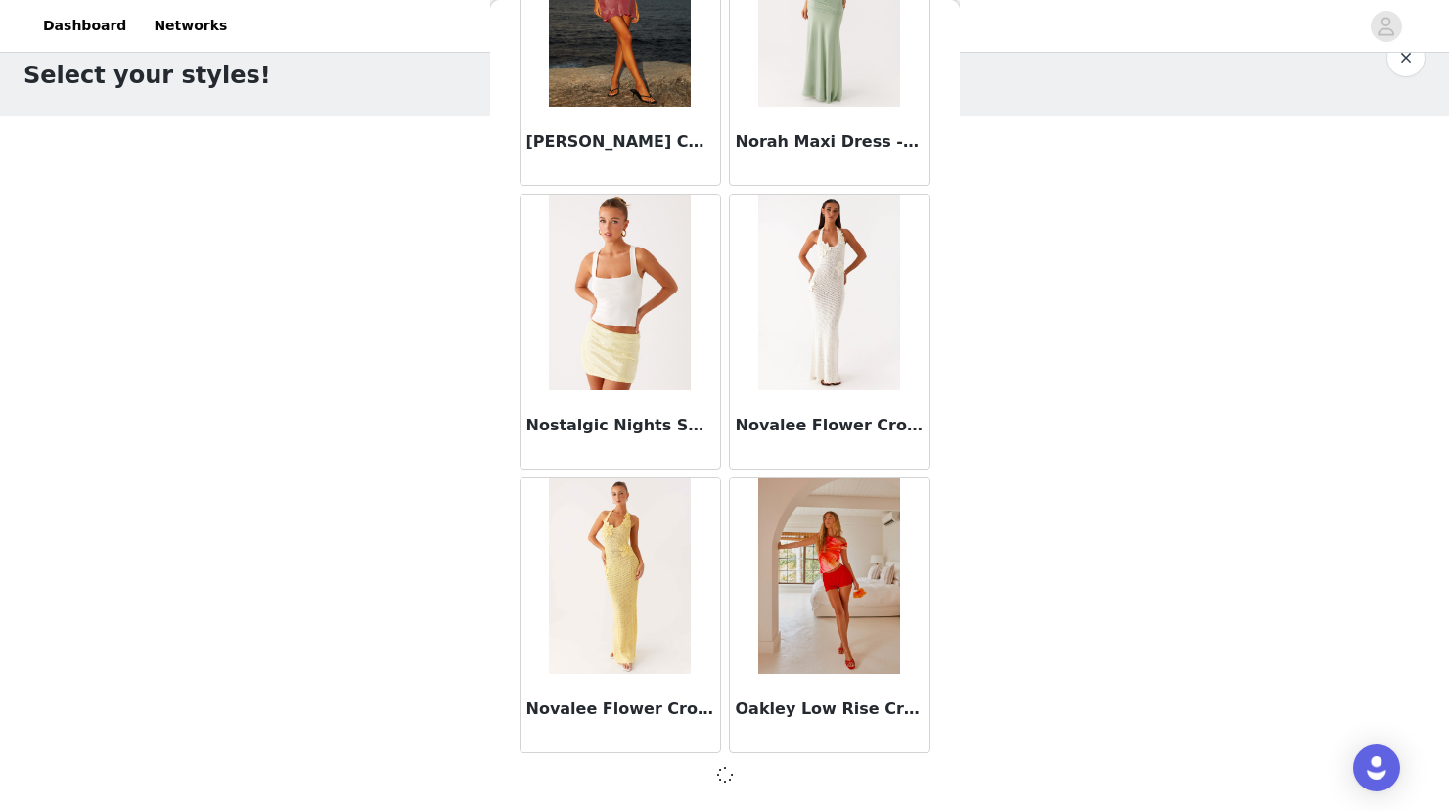
scroll to position [92956, 0]
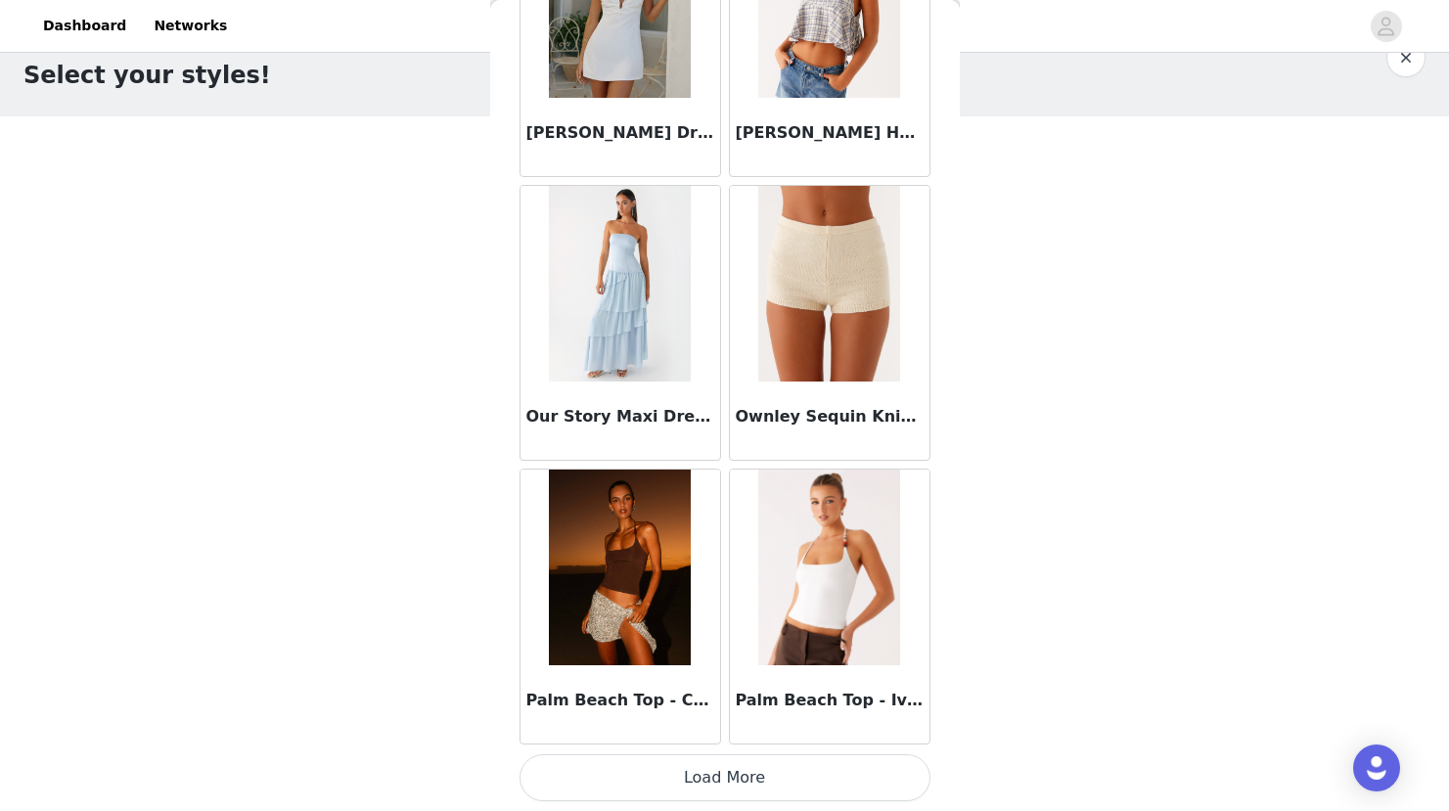
click at [722, 779] on button "Load More" at bounding box center [724, 777] width 411 height 47
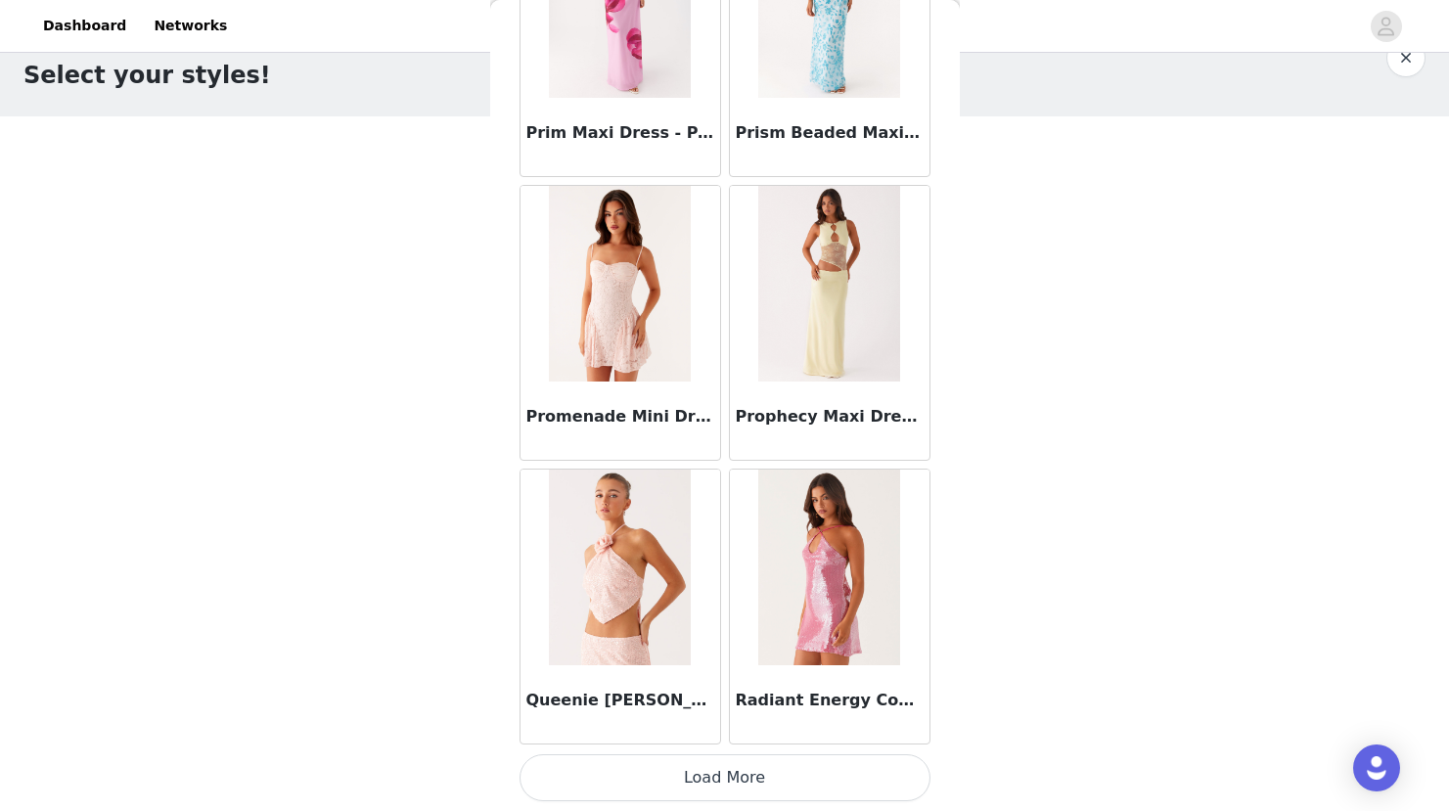
click at [722, 775] on button "Load More" at bounding box center [724, 777] width 411 height 47
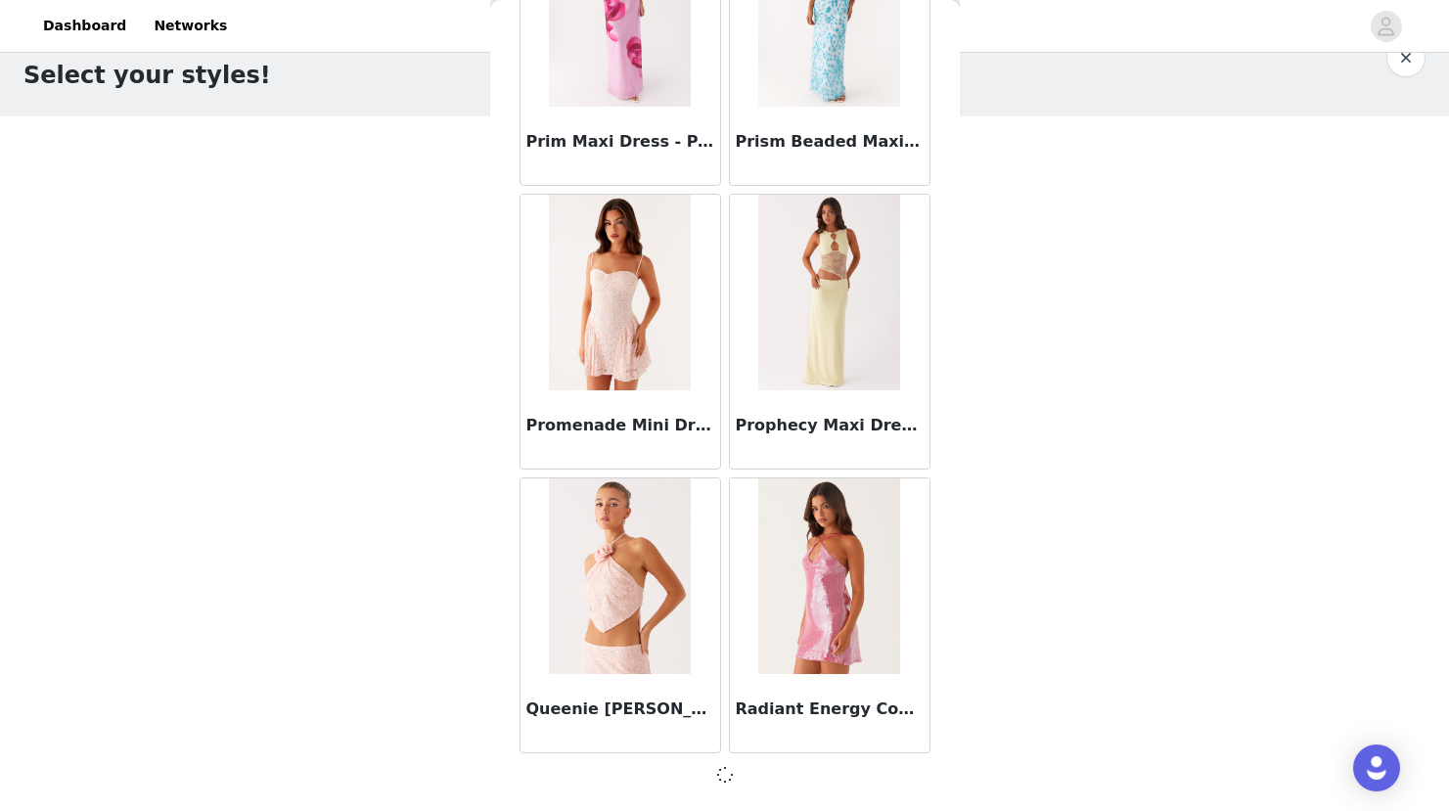
scroll to position [98630, 0]
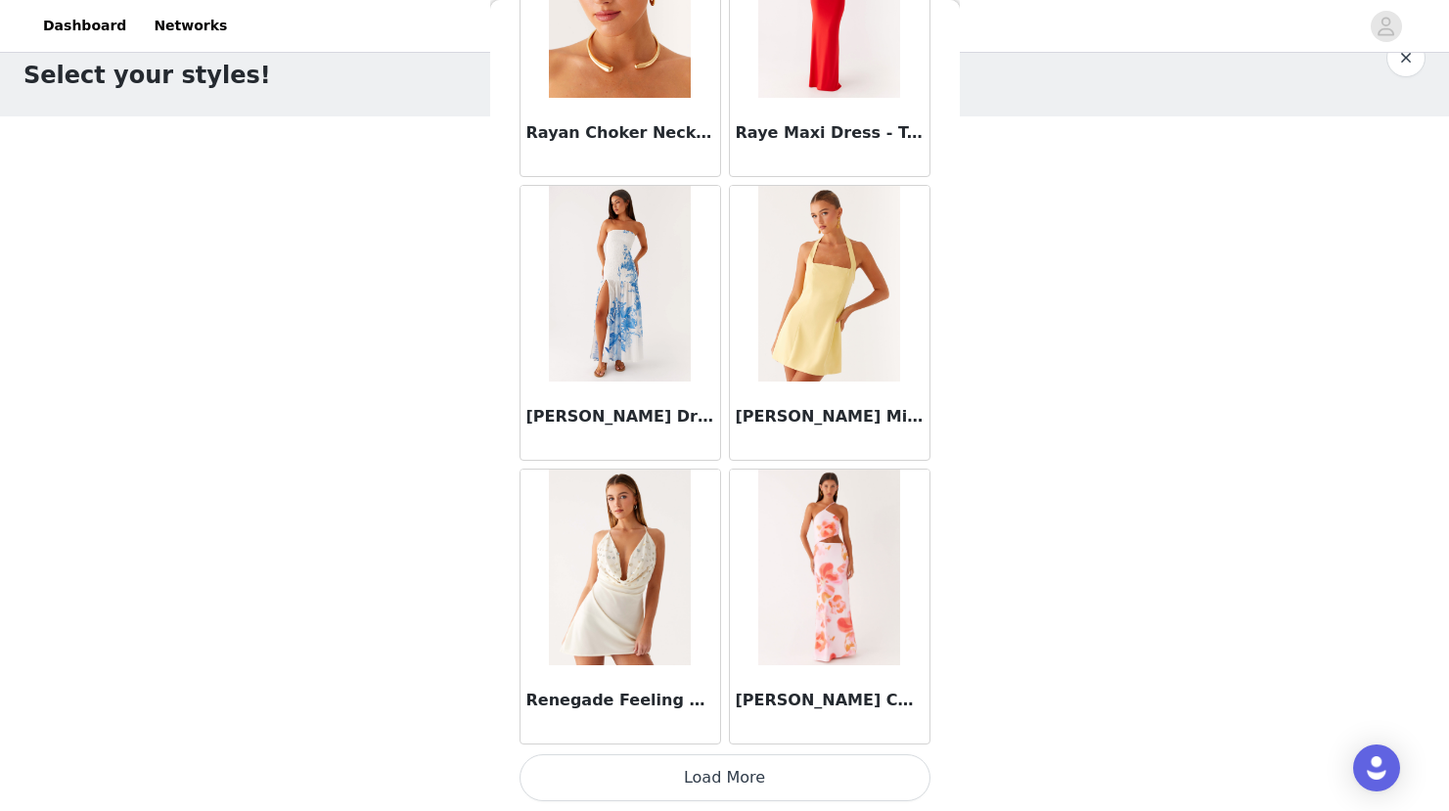
click at [722, 775] on button "Load More" at bounding box center [724, 777] width 411 height 47
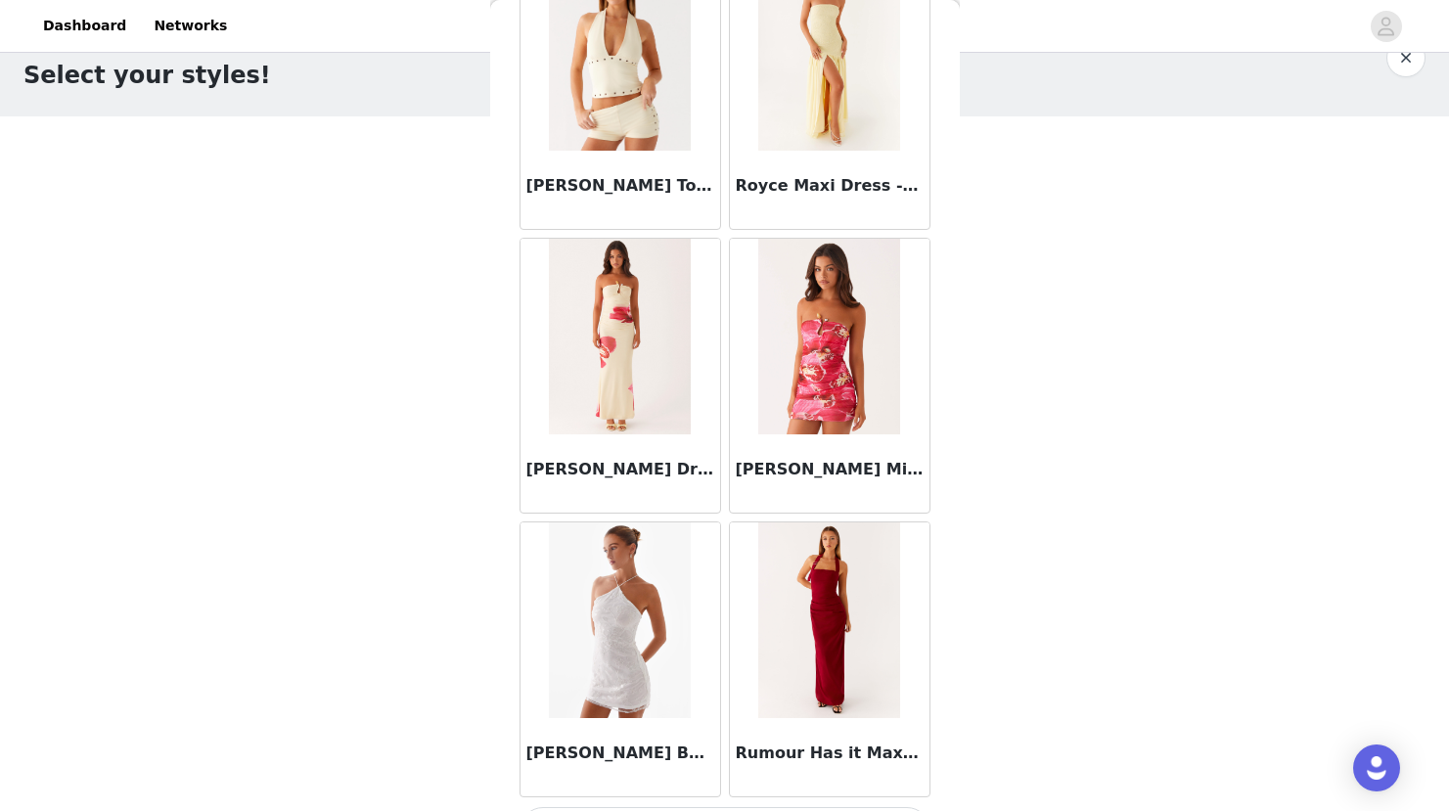
scroll to position [104313, 0]
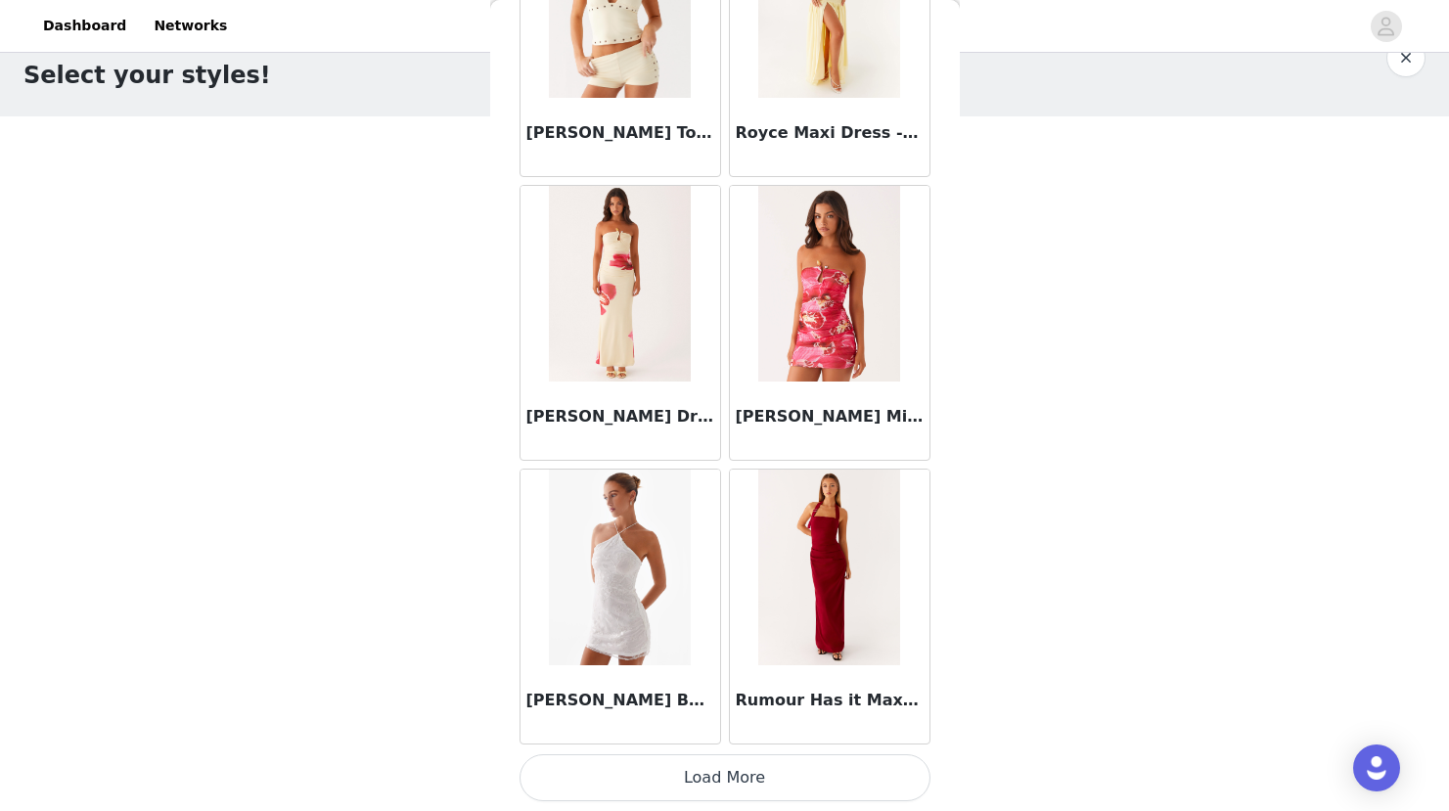
click at [722, 772] on button "Load More" at bounding box center [724, 777] width 411 height 47
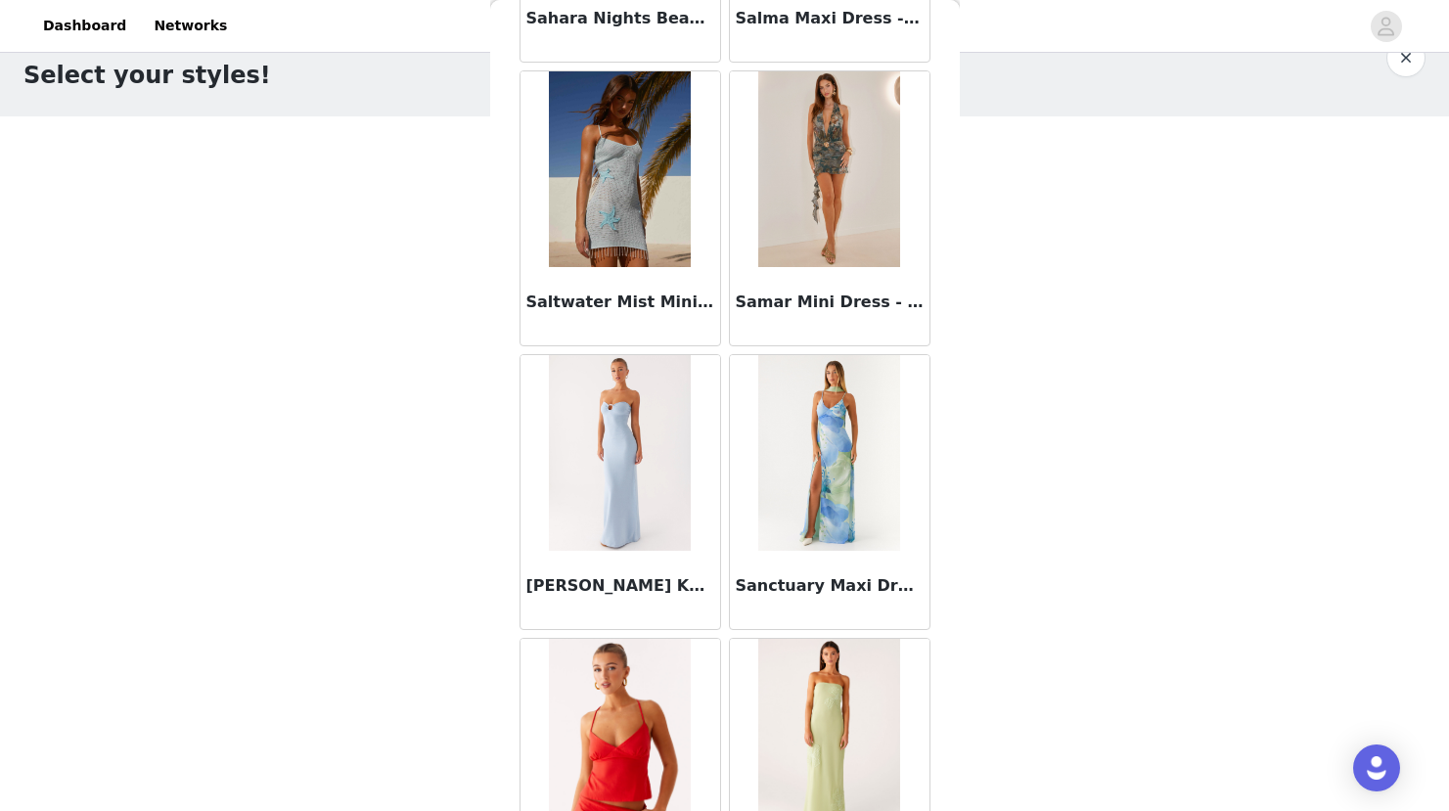
scroll to position [107150, 0]
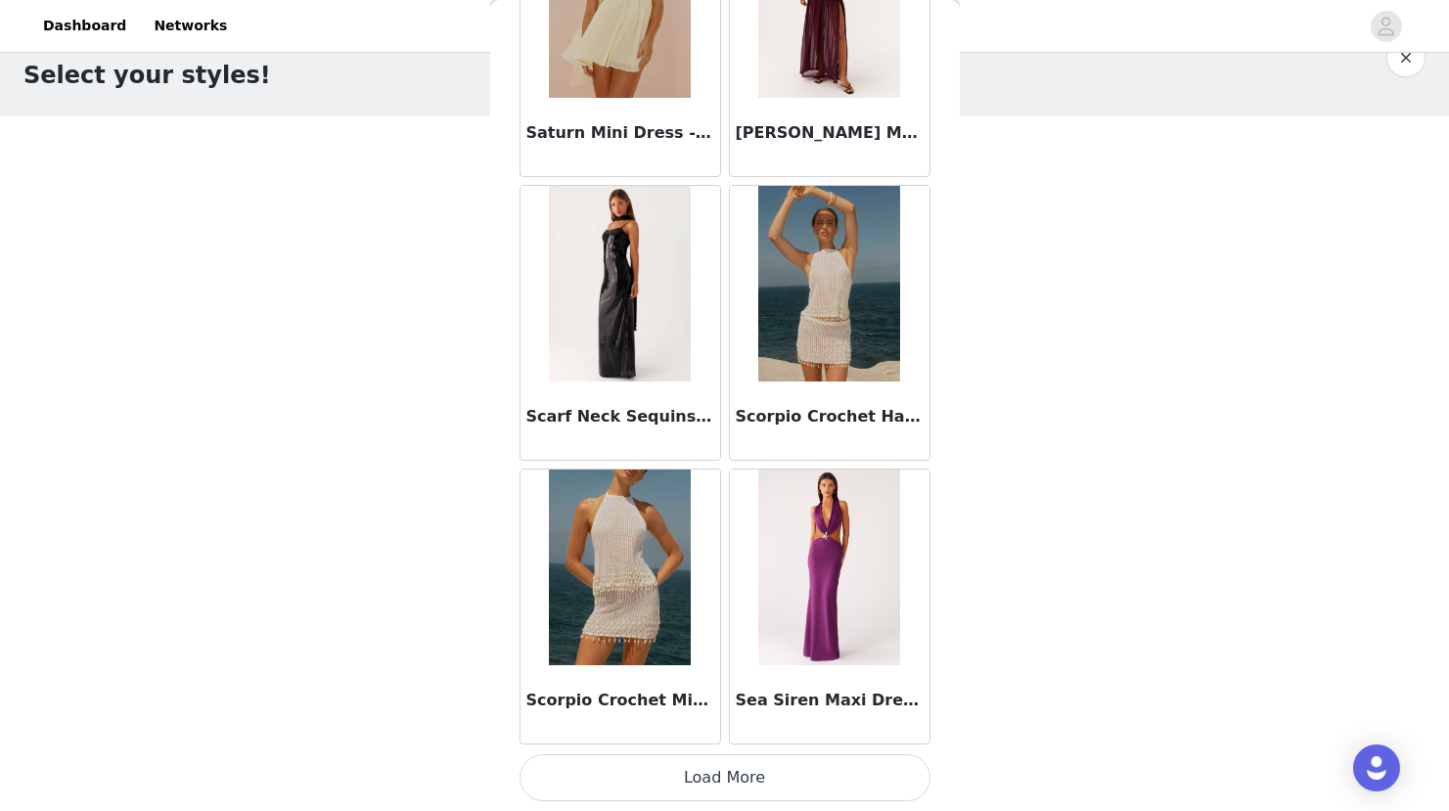
click at [691, 779] on button "Load More" at bounding box center [724, 777] width 411 height 47
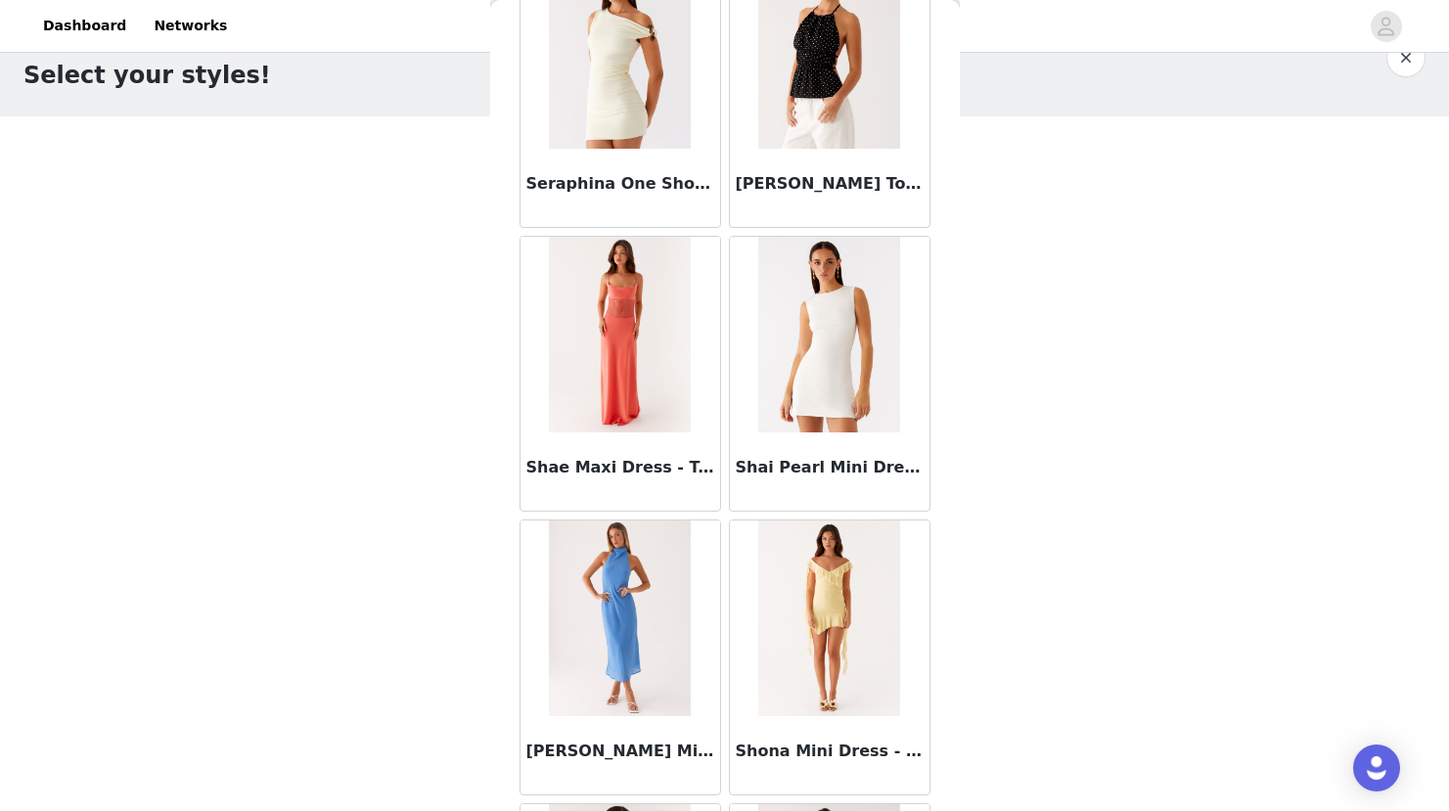
scroll to position [109987, 0]
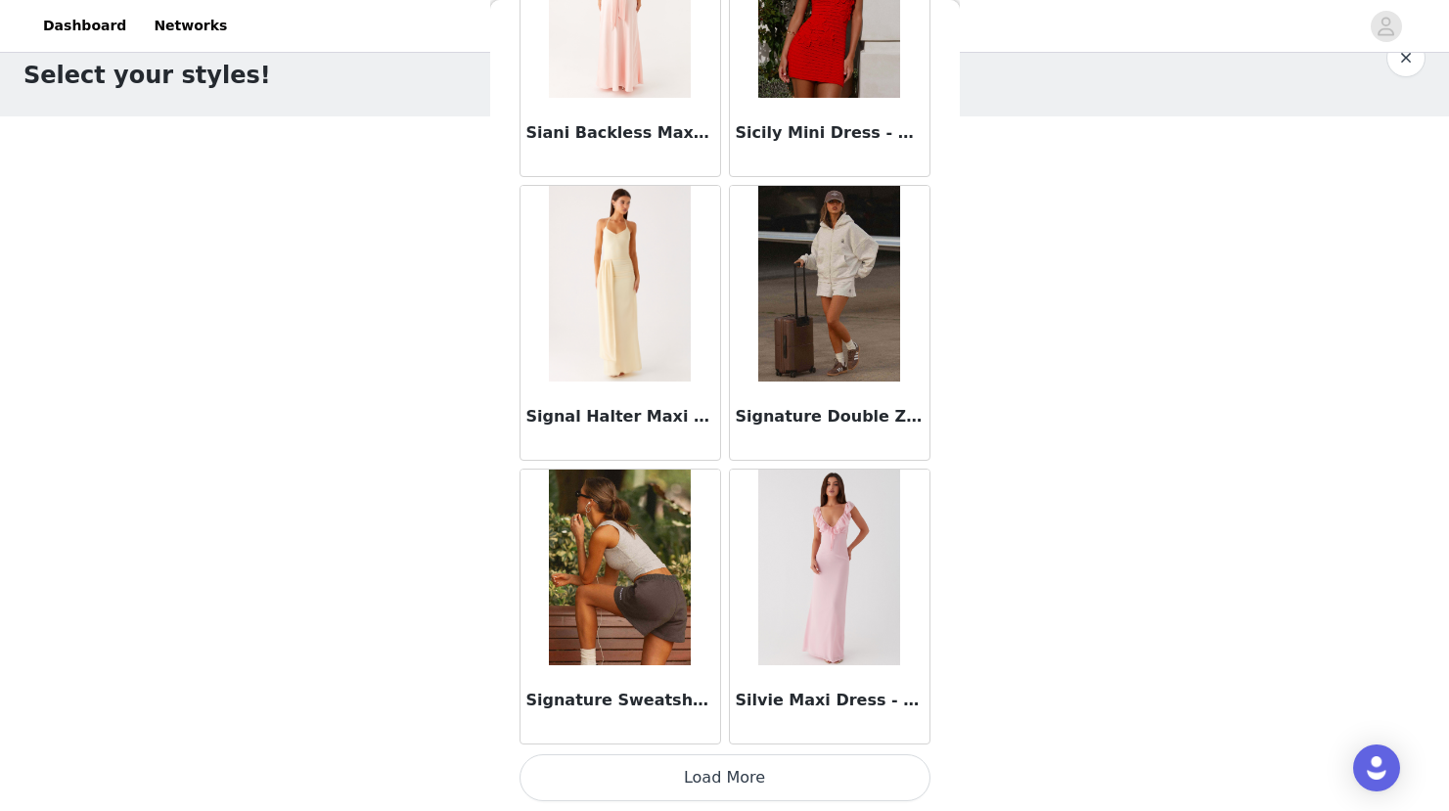
click at [617, 571] on img at bounding box center [620, 568] width 142 height 196
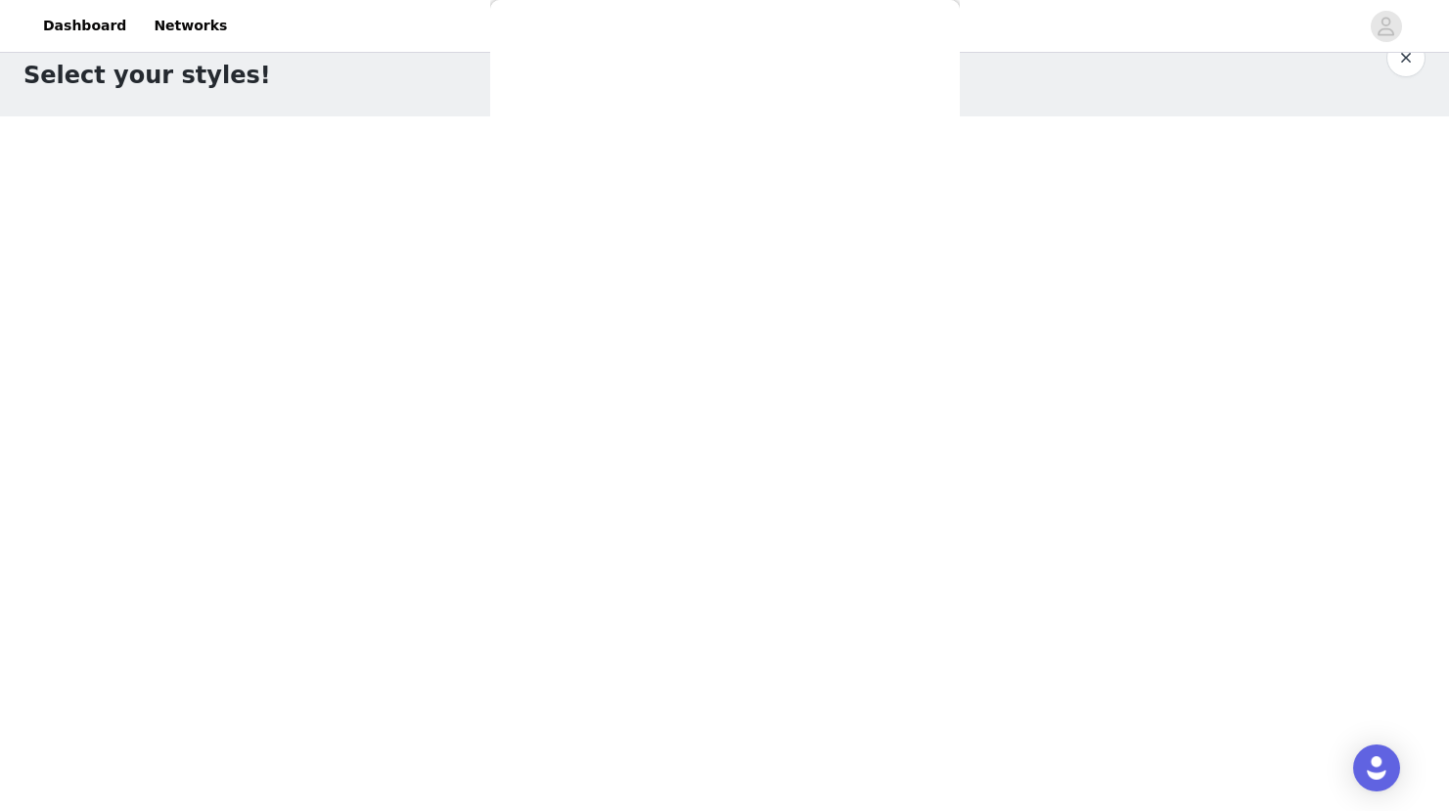
scroll to position [220, 0]
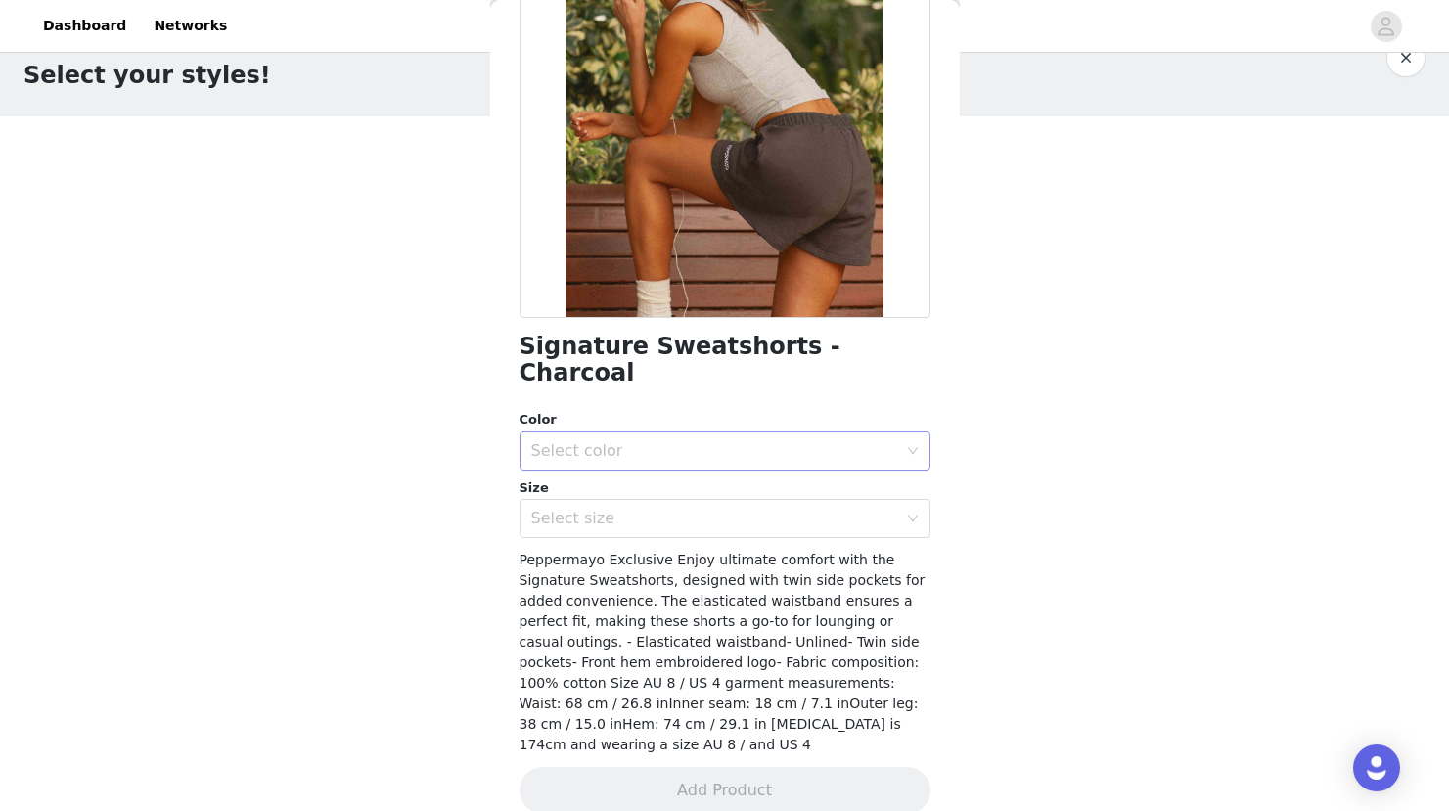
click at [630, 441] on div "Select color" at bounding box center [714, 451] width 366 height 20
click at [624, 461] on li "Charcoal" at bounding box center [717, 467] width 396 height 31
click at [624, 509] on div "Select size" at bounding box center [714, 519] width 366 height 20
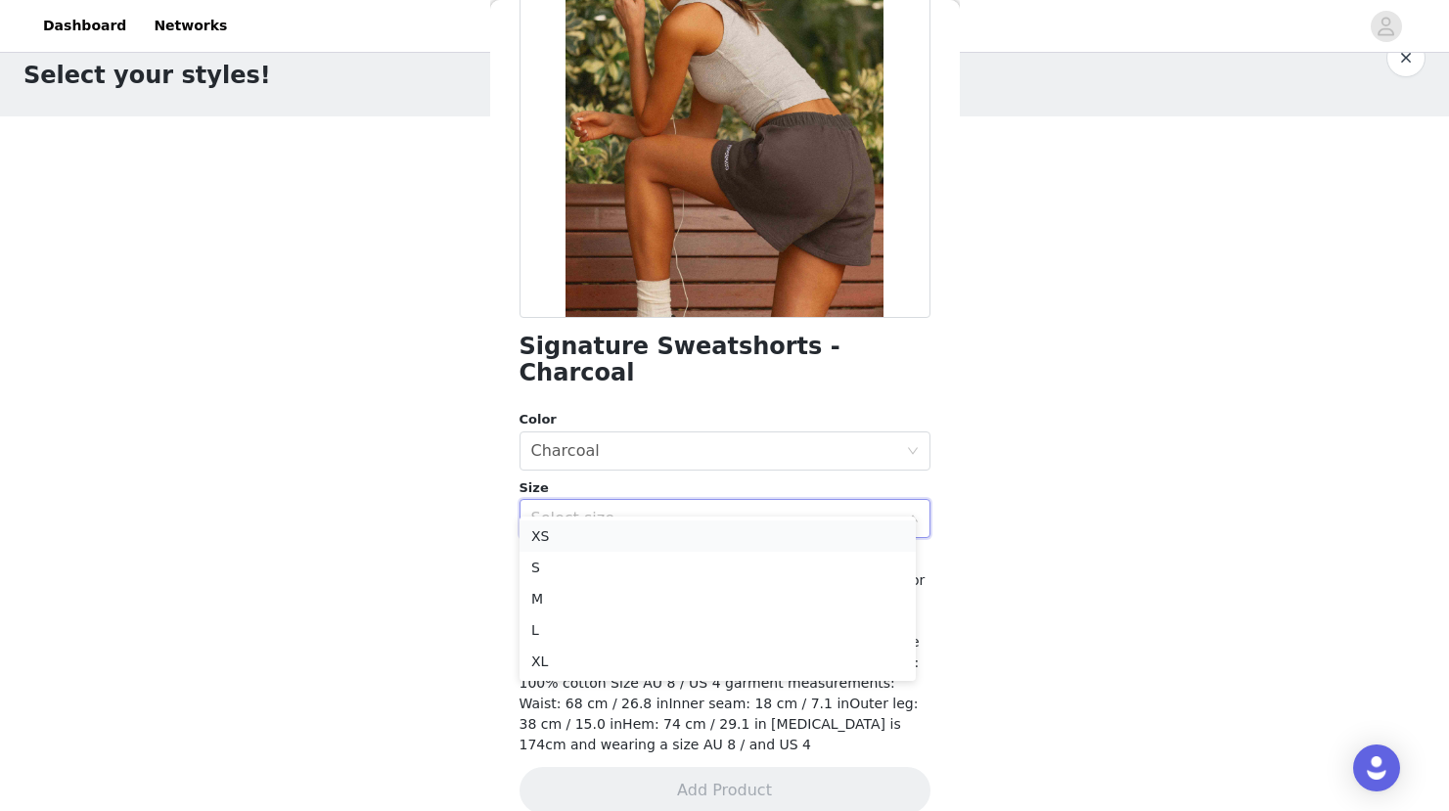
click at [614, 535] on li "XS" at bounding box center [717, 535] width 396 height 31
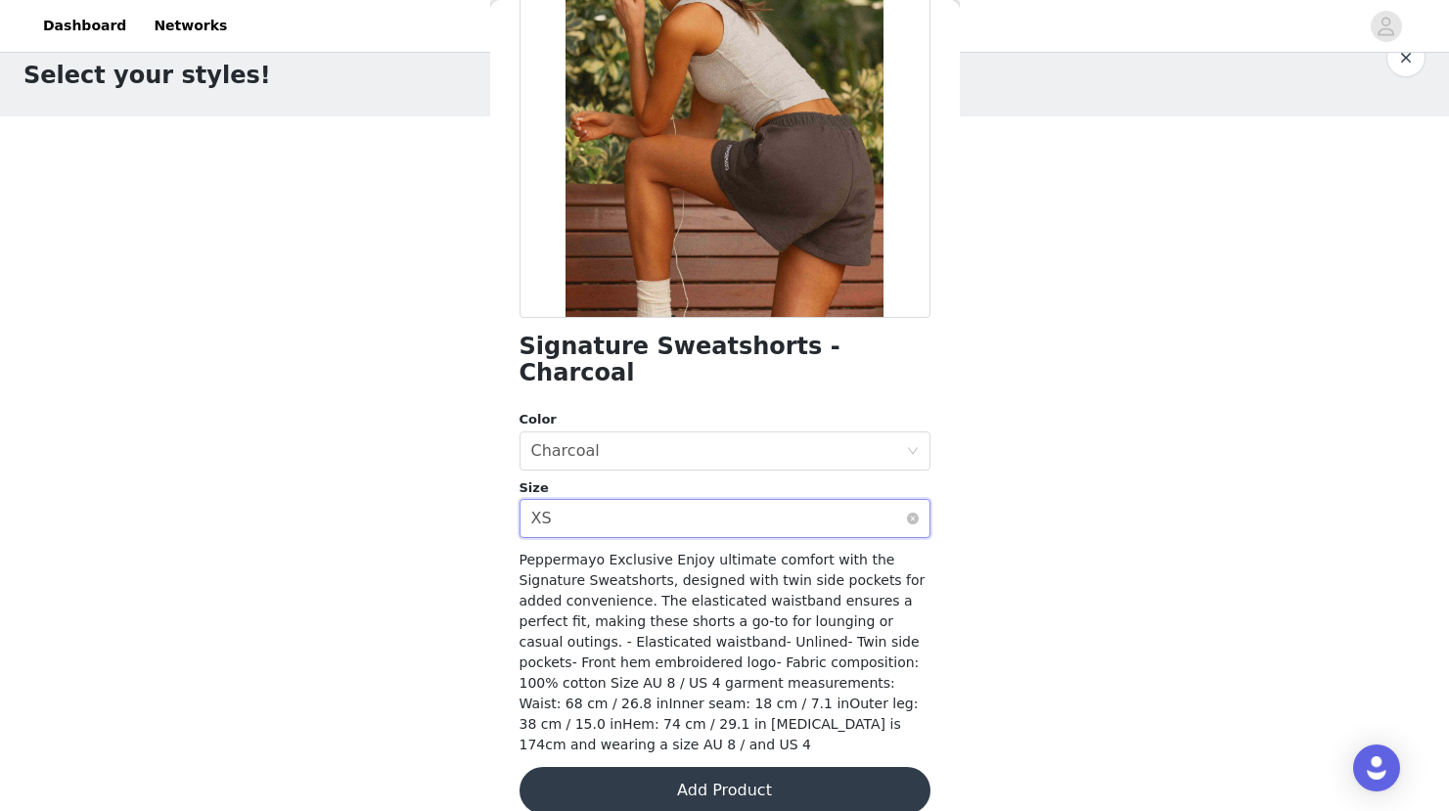
click at [614, 500] on div "Select size XS" at bounding box center [718, 518] width 375 height 37
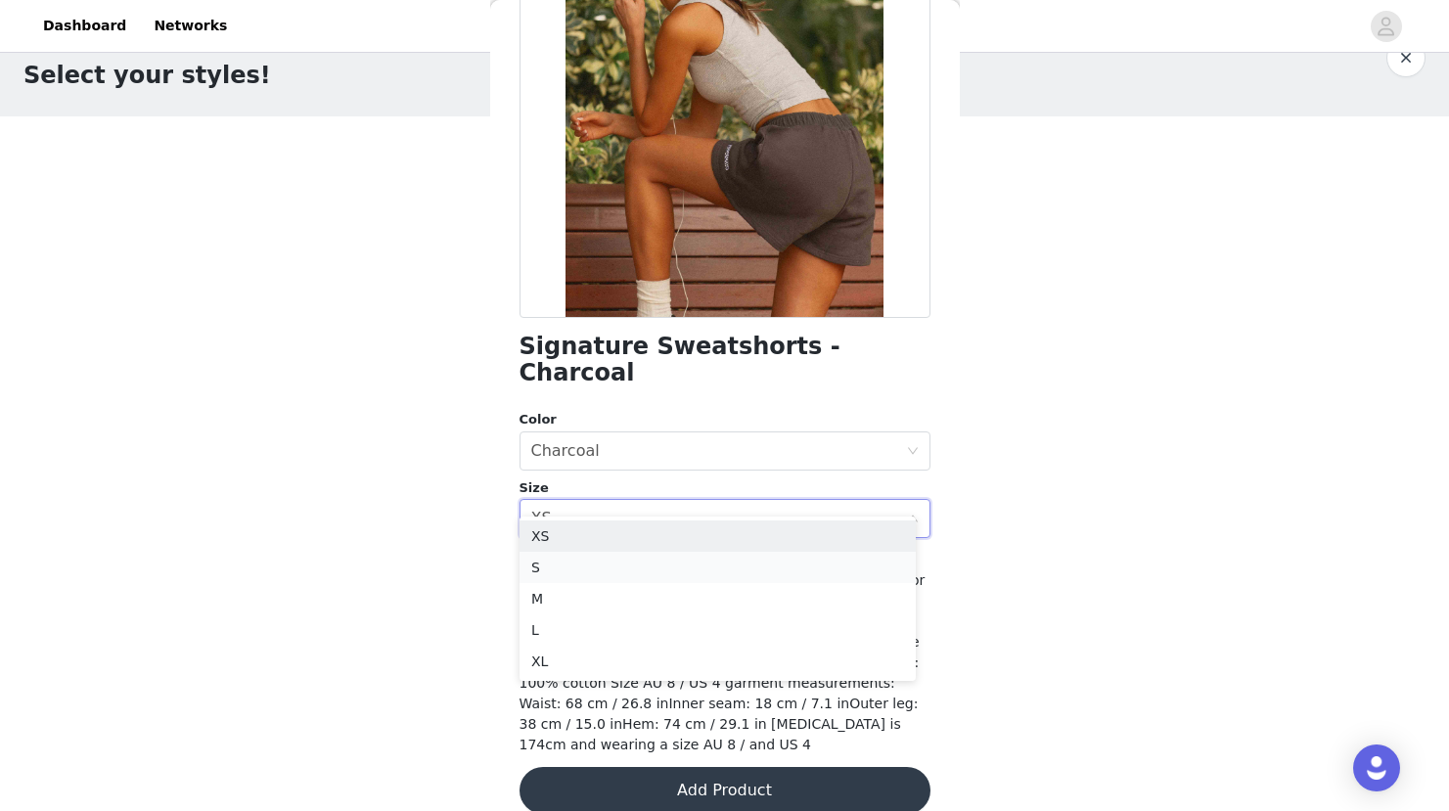
click at [602, 569] on li "S" at bounding box center [717, 567] width 396 height 31
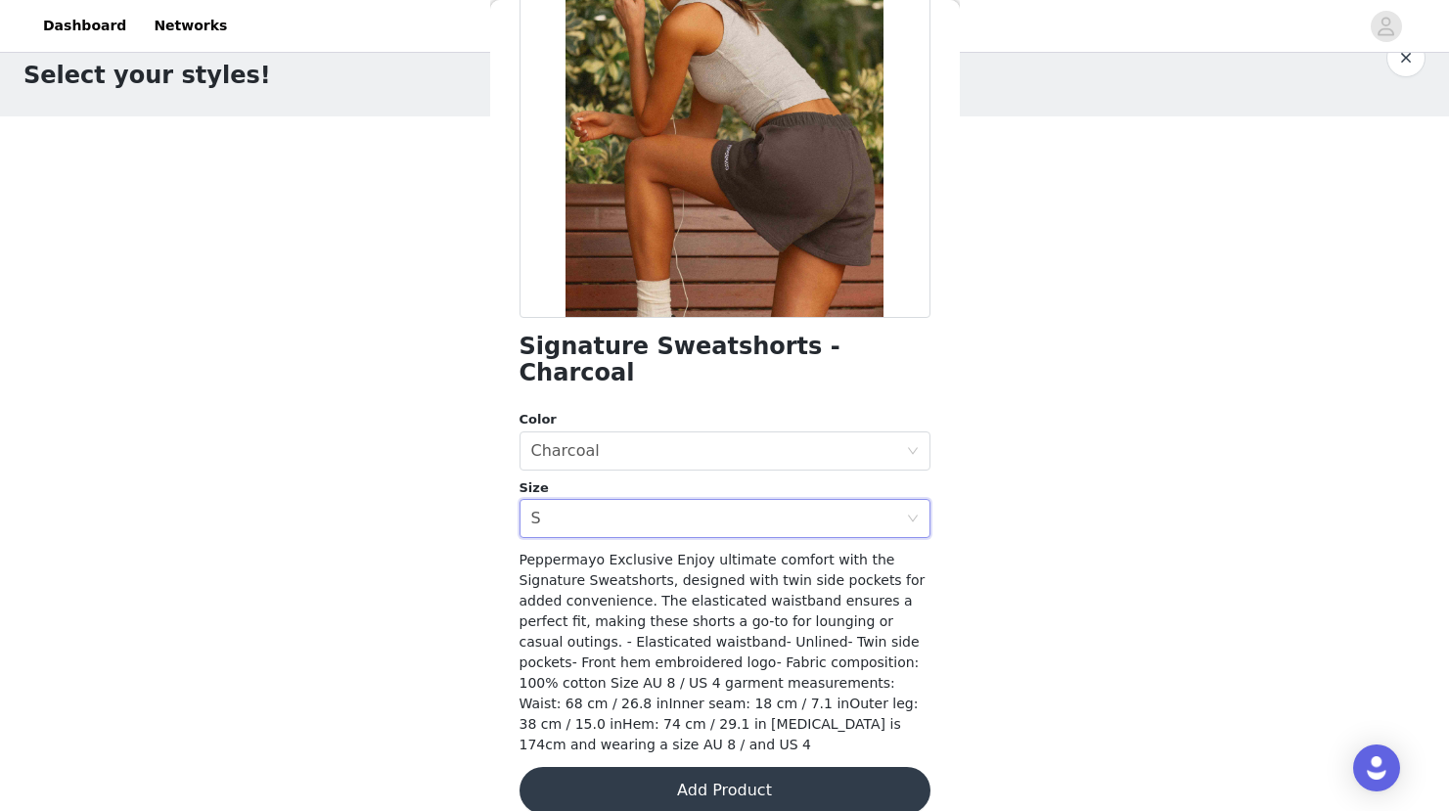
click at [864, 583] on div "Peppermayo Exclusive Enjoy ultimate comfort with the Signature Sweatshorts, des…" at bounding box center [724, 652] width 411 height 205
click at [742, 781] on button "Add Product" at bounding box center [724, 790] width 411 height 47
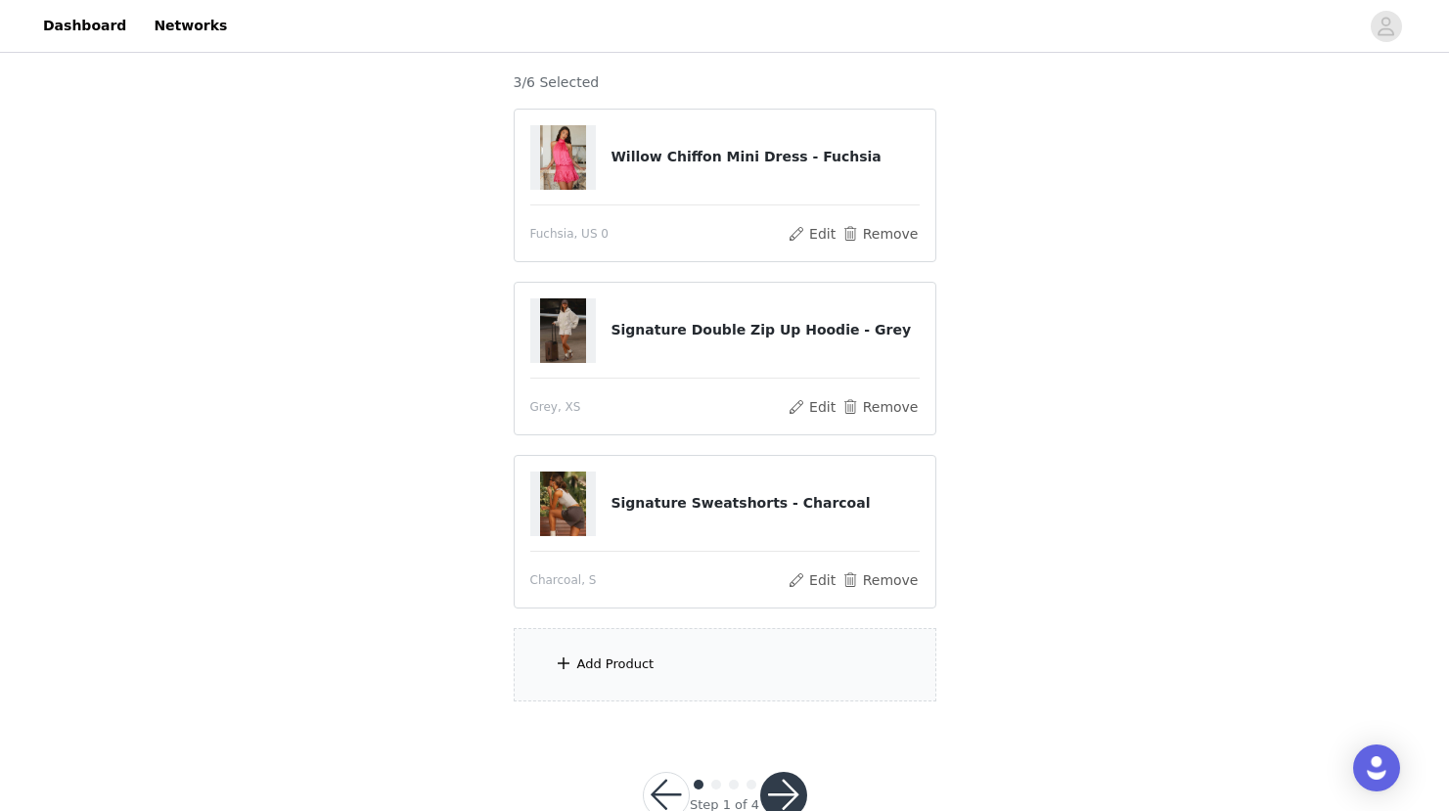
scroll to position [171, 0]
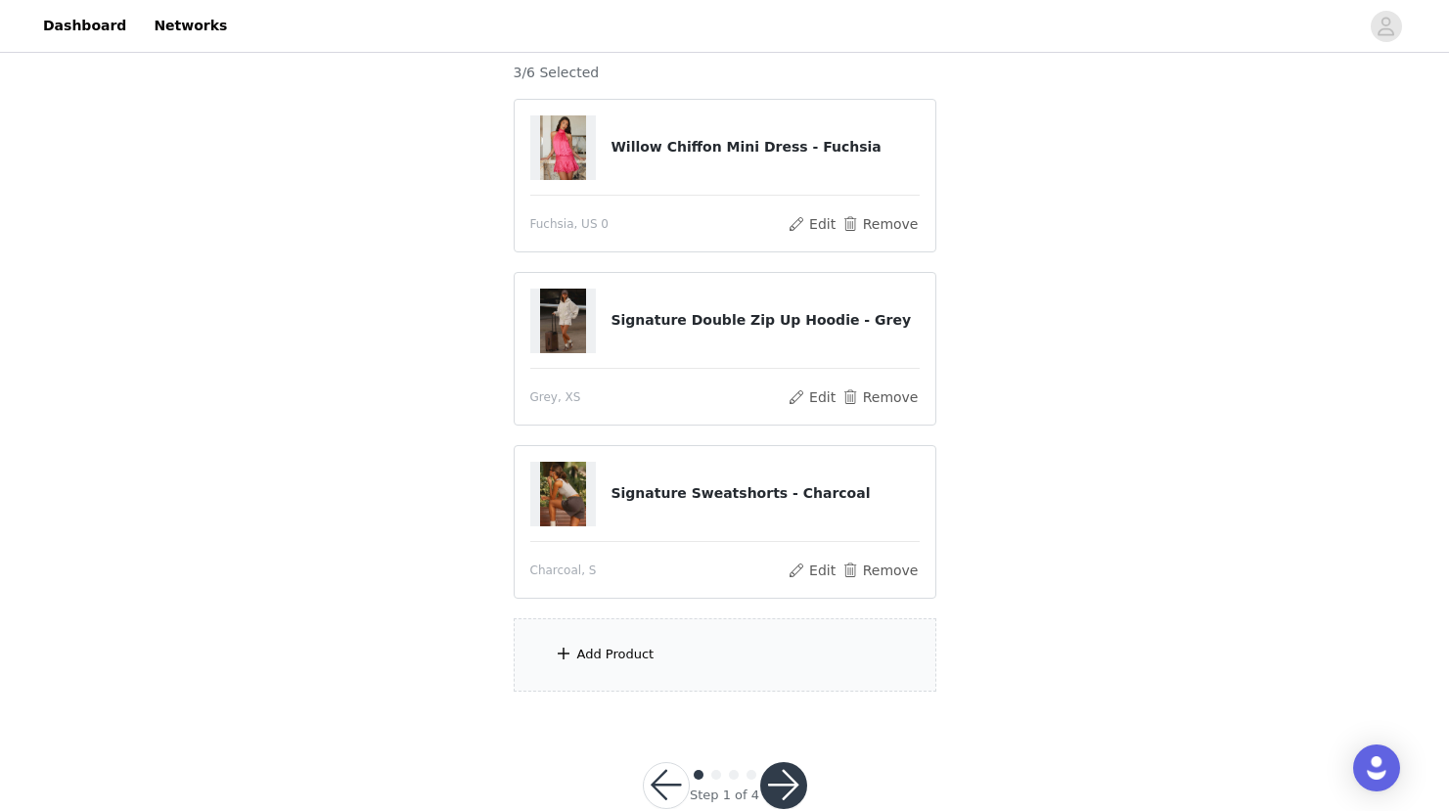
click at [712, 643] on div "Add Product" at bounding box center [725, 654] width 423 height 73
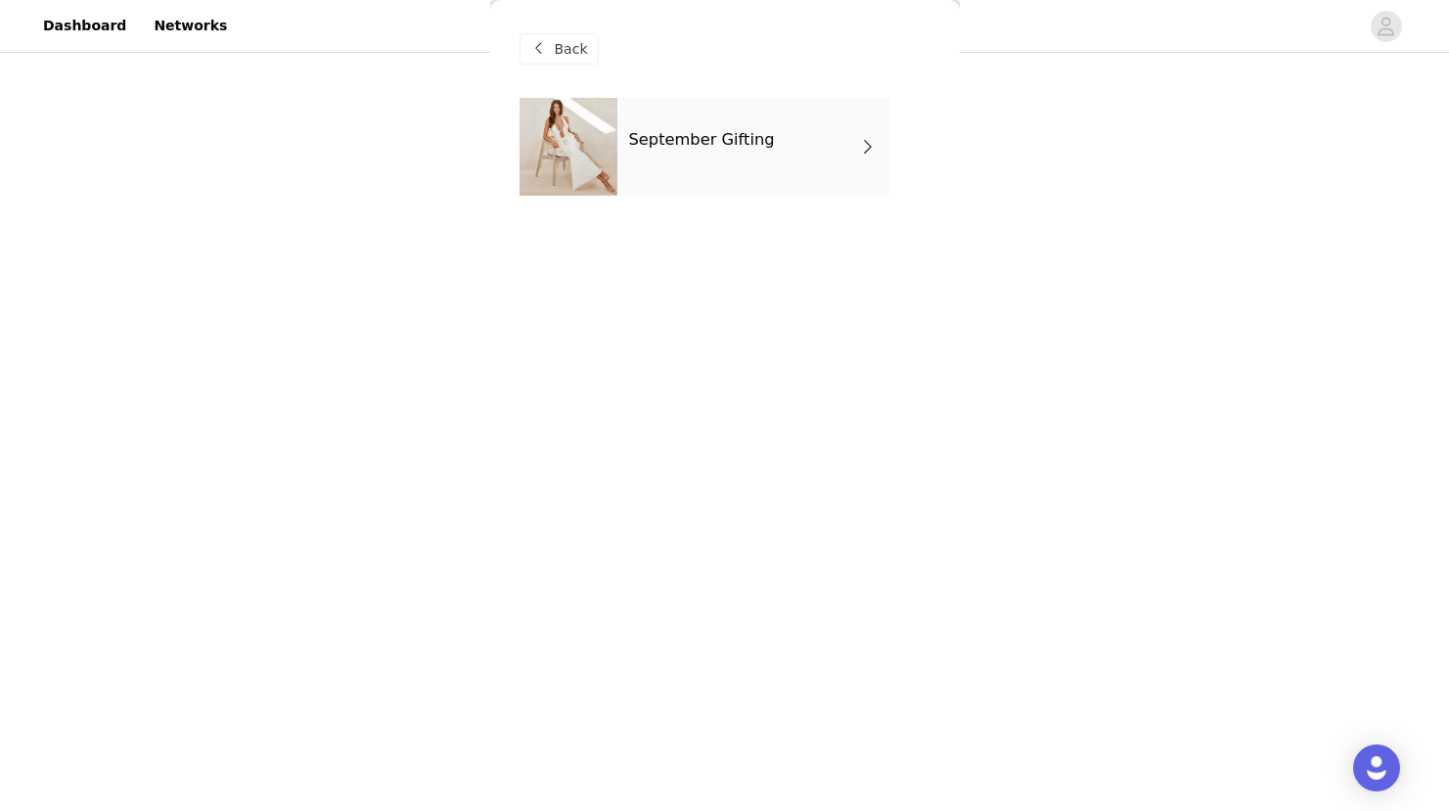
click at [729, 167] on div "September Gifting" at bounding box center [753, 147] width 272 height 98
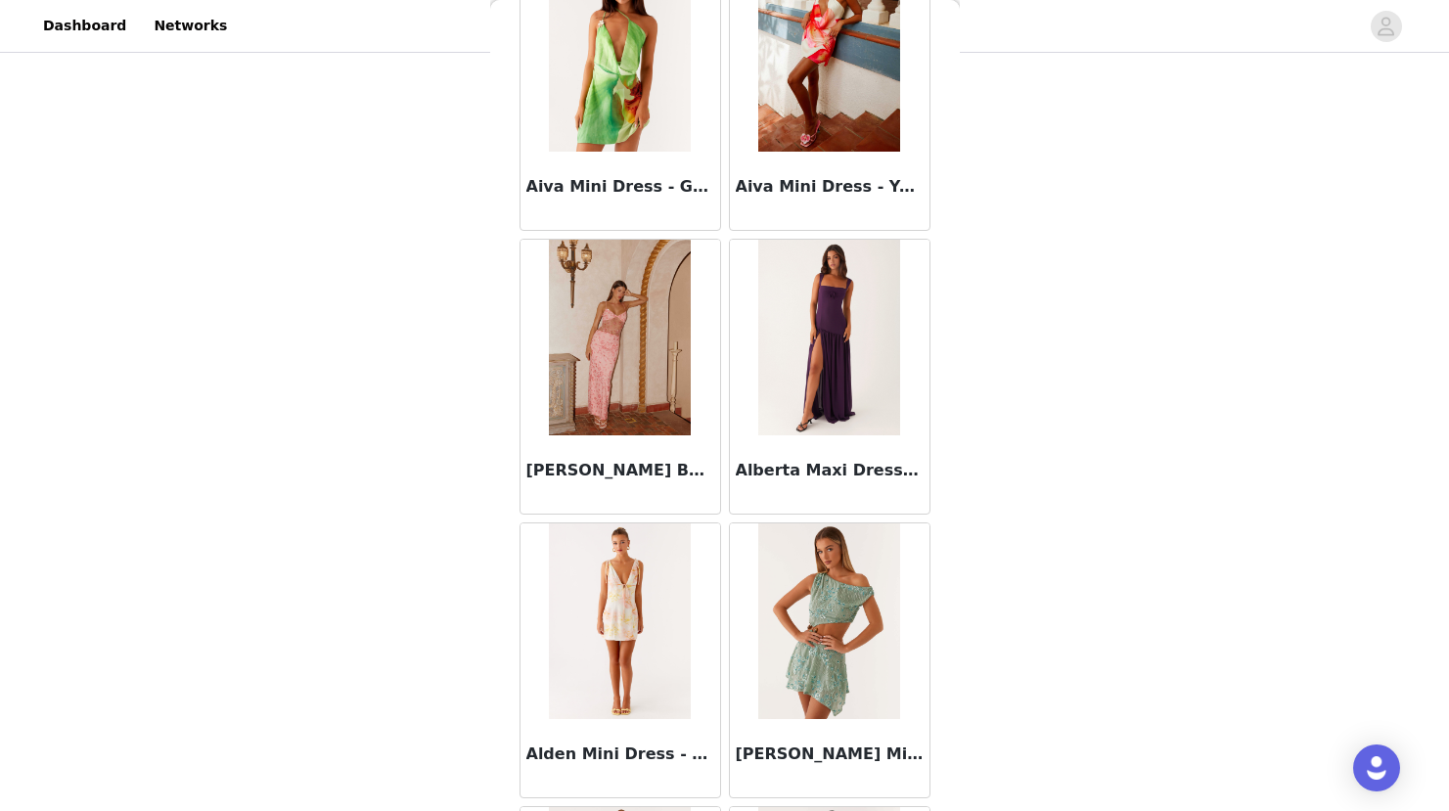
scroll to position [2182, 0]
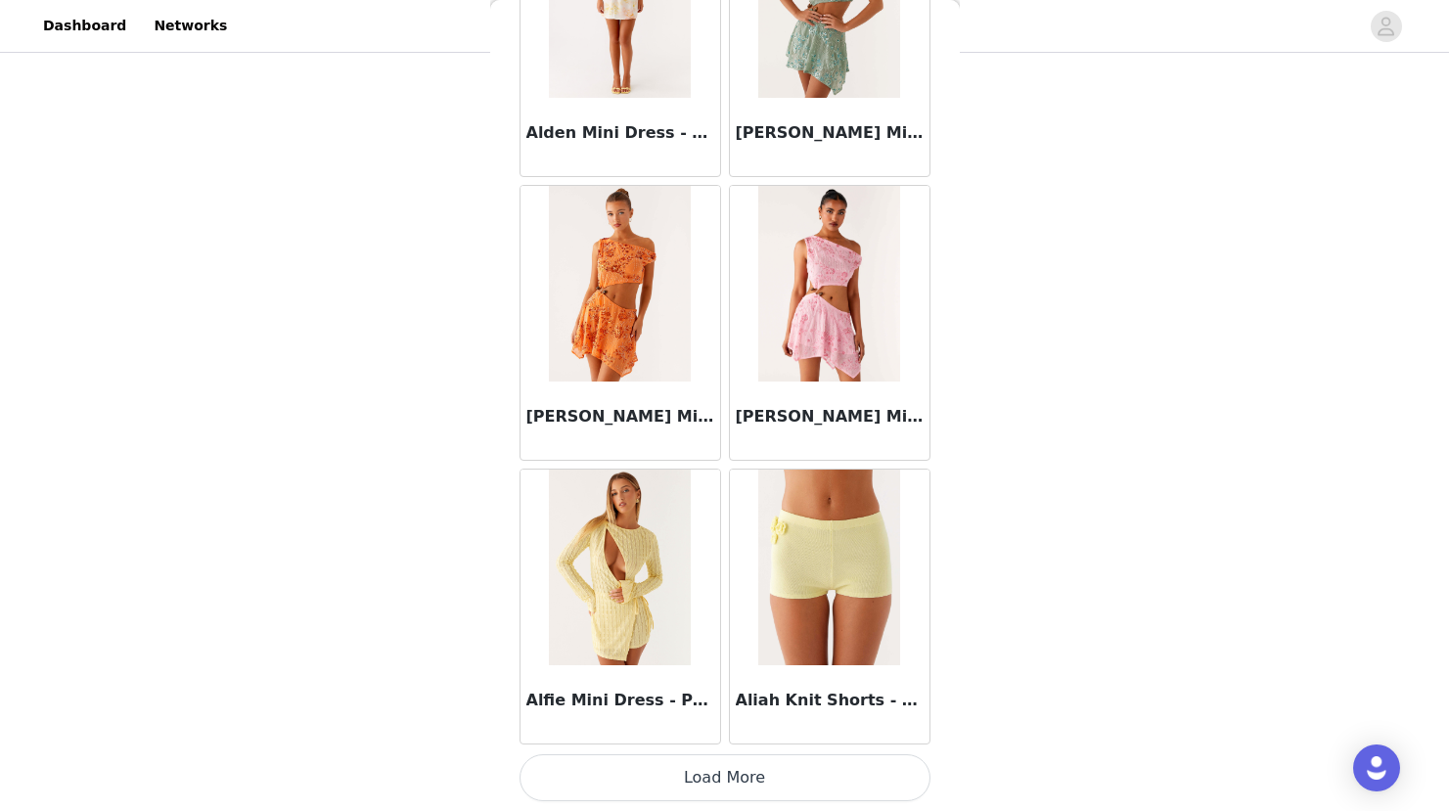
click at [718, 780] on button "Load More" at bounding box center [724, 777] width 411 height 47
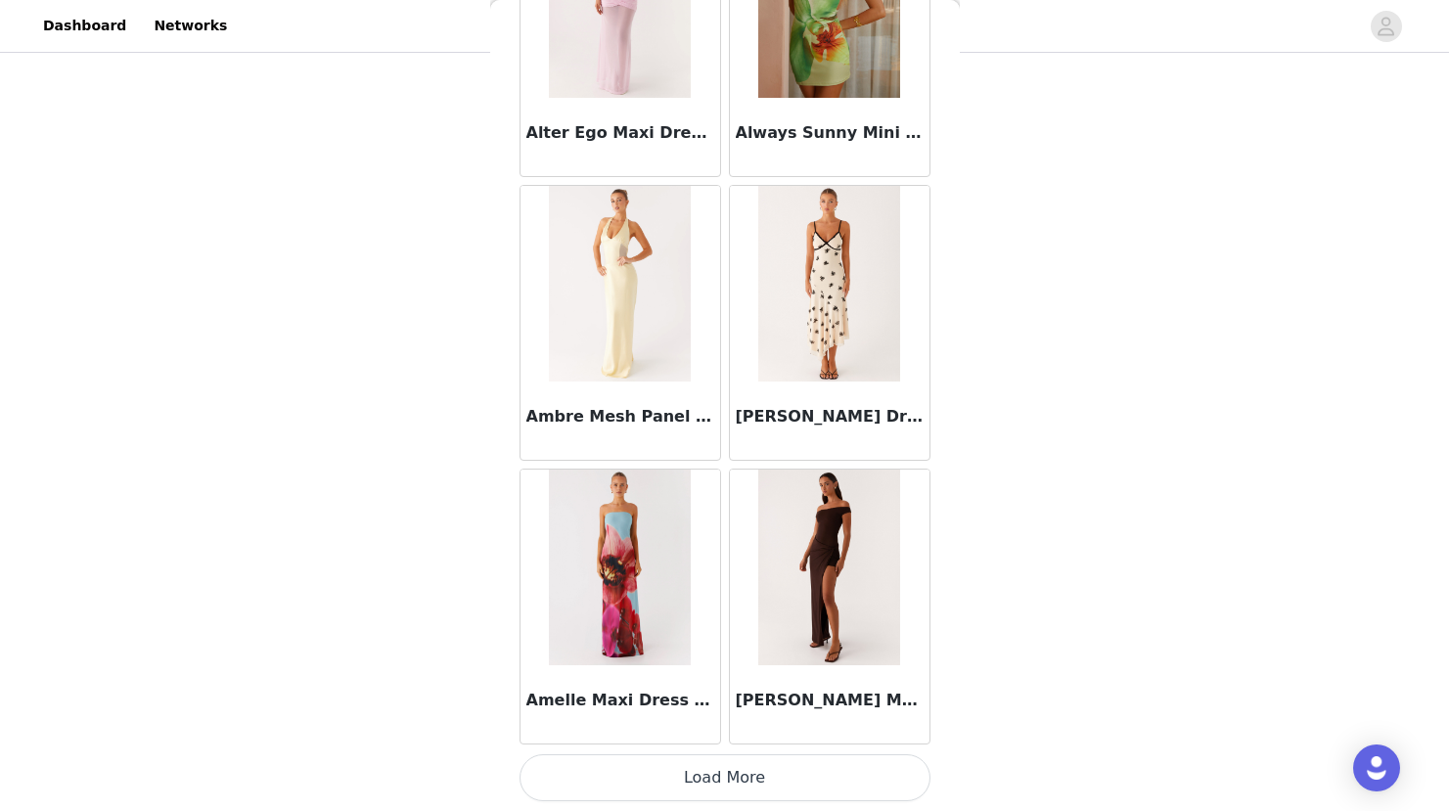
click at [718, 780] on button "Load More" at bounding box center [724, 777] width 411 height 47
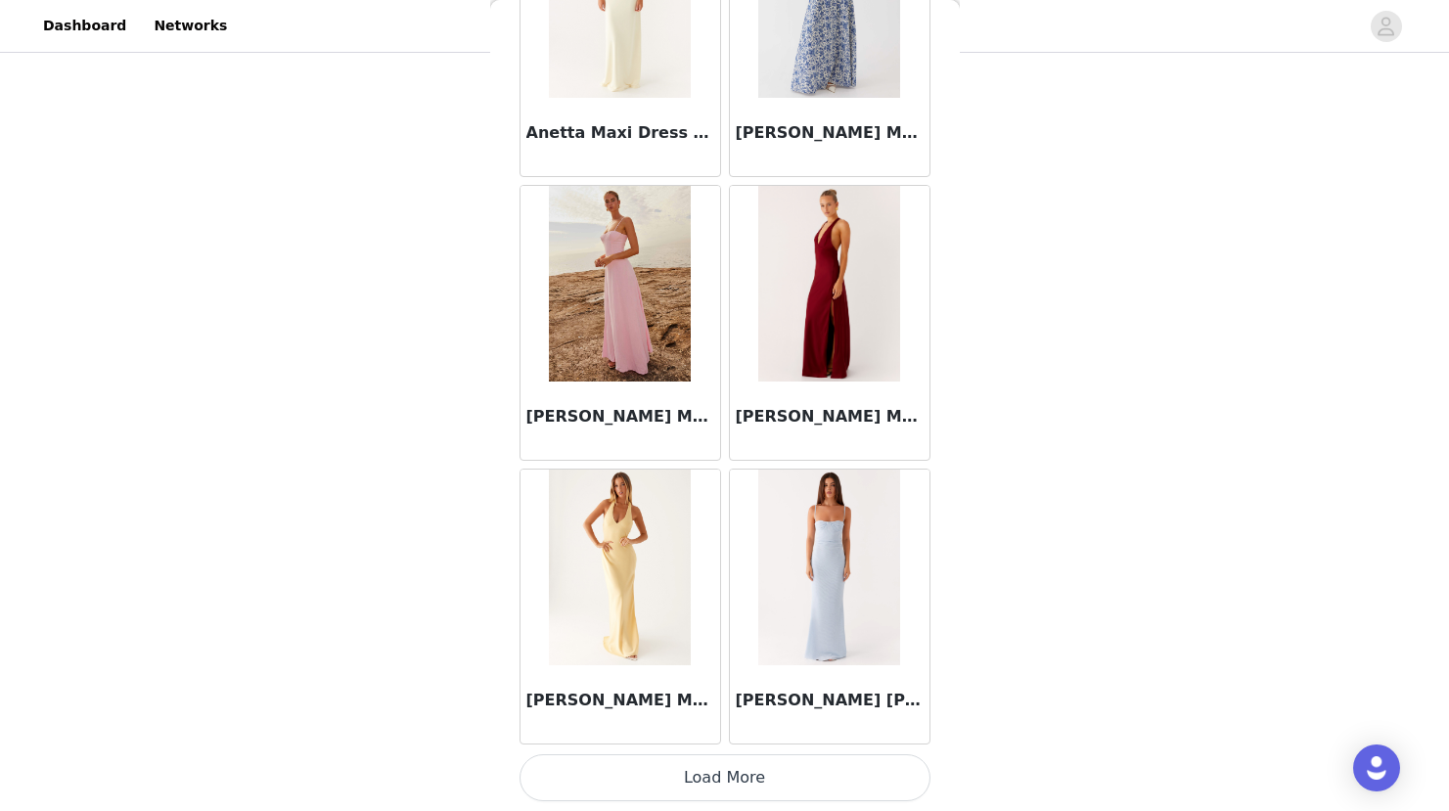
click at [718, 780] on button "Load More" at bounding box center [724, 777] width 411 height 47
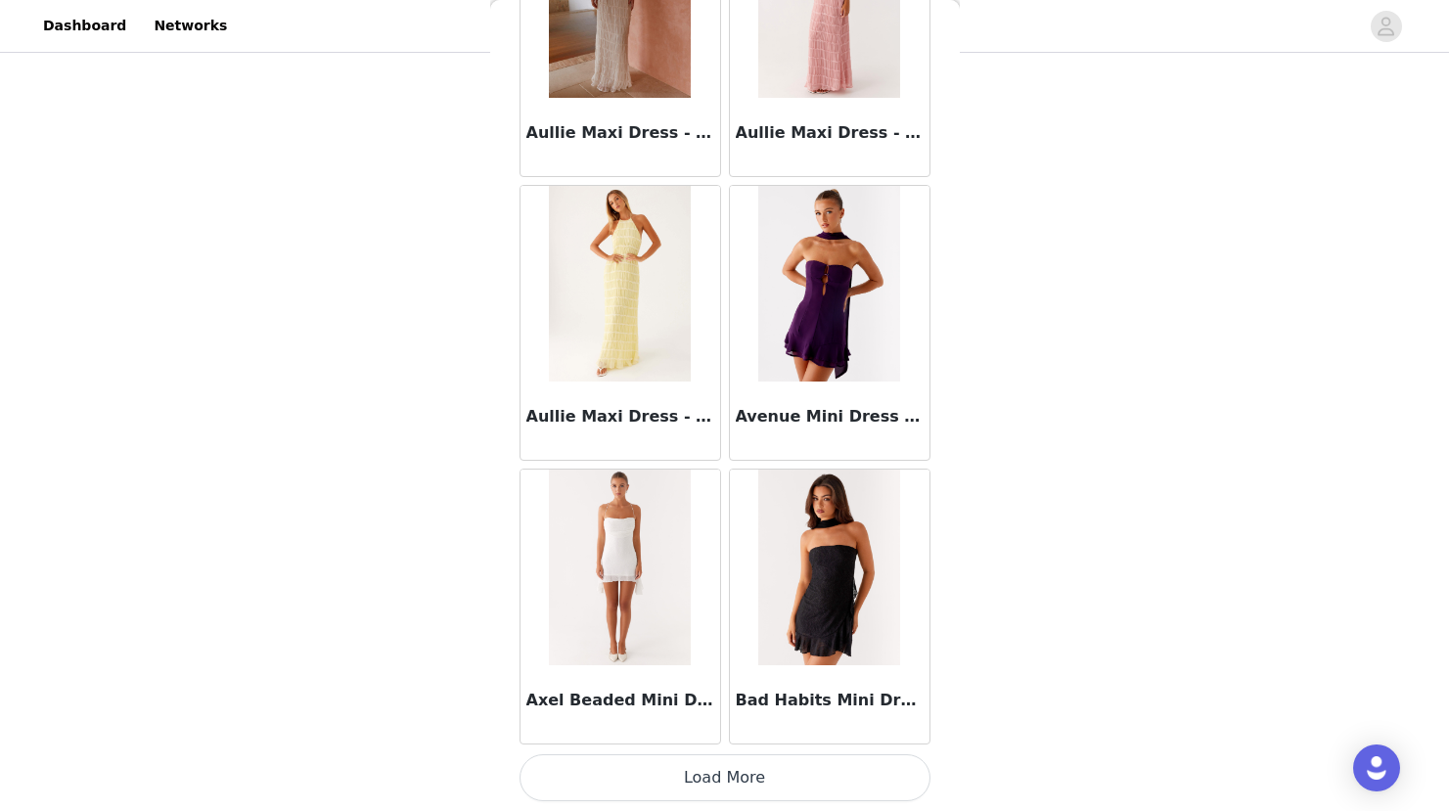
click at [718, 780] on button "Load More" at bounding box center [724, 777] width 411 height 47
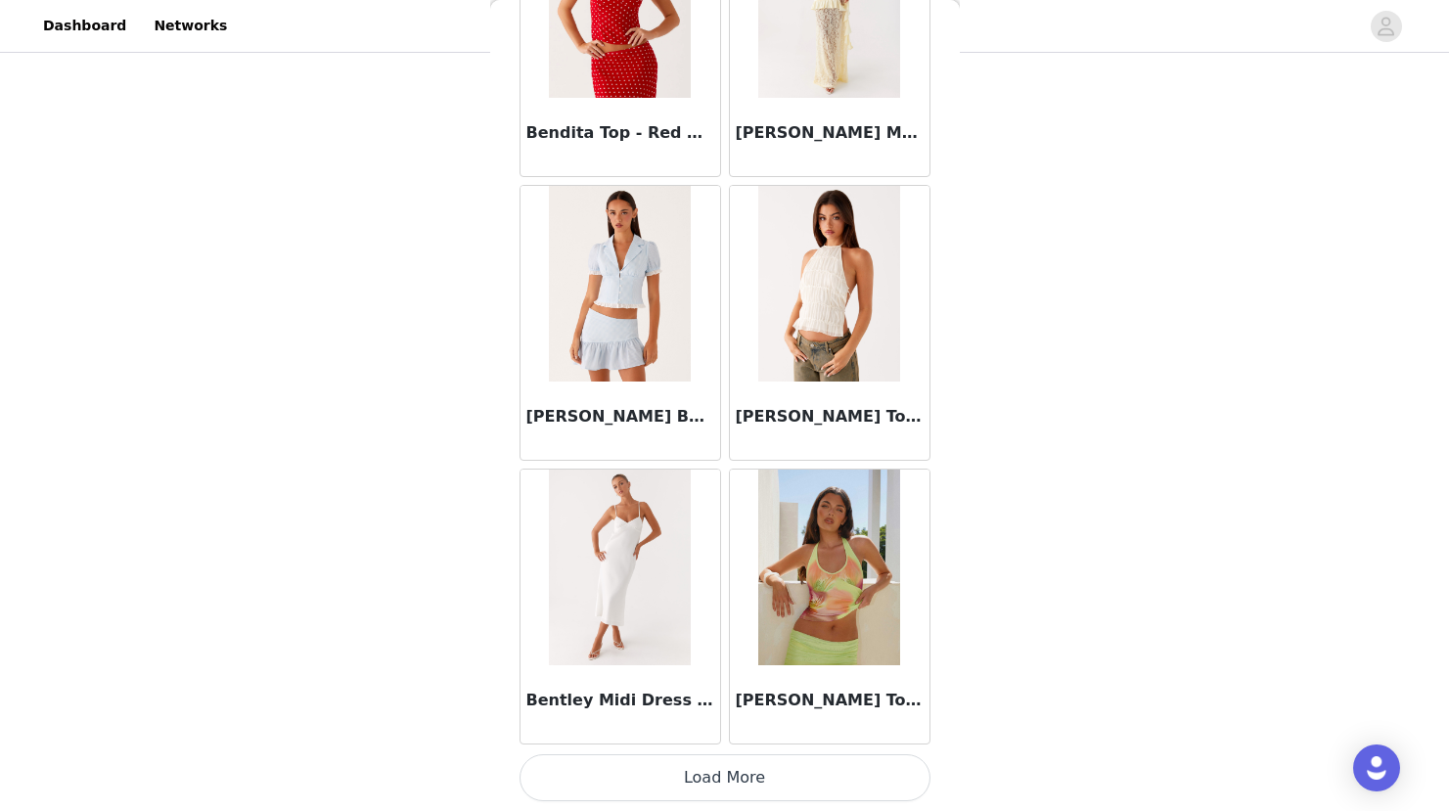
click at [718, 780] on button "Load More" at bounding box center [724, 777] width 411 height 47
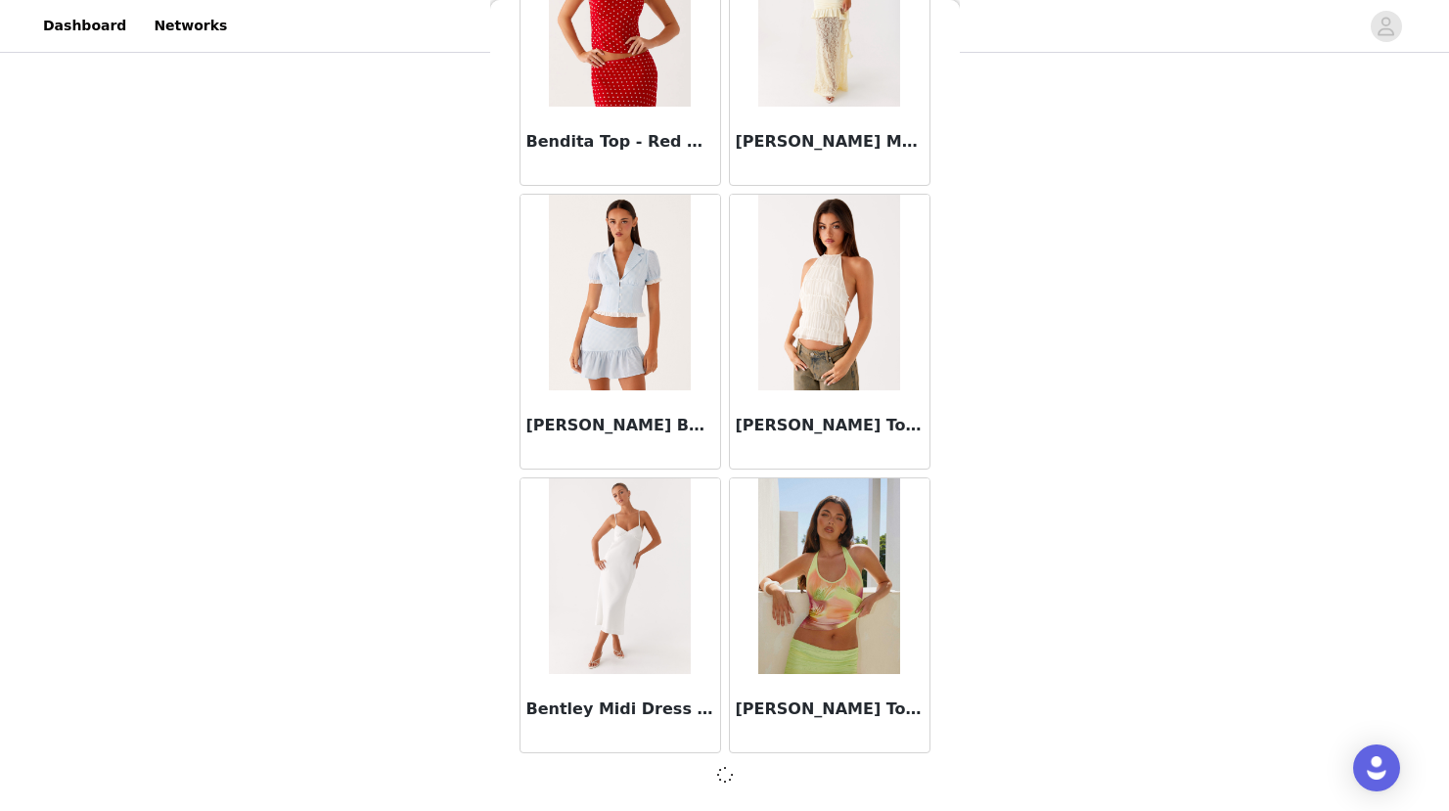
scroll to position [13530, 0]
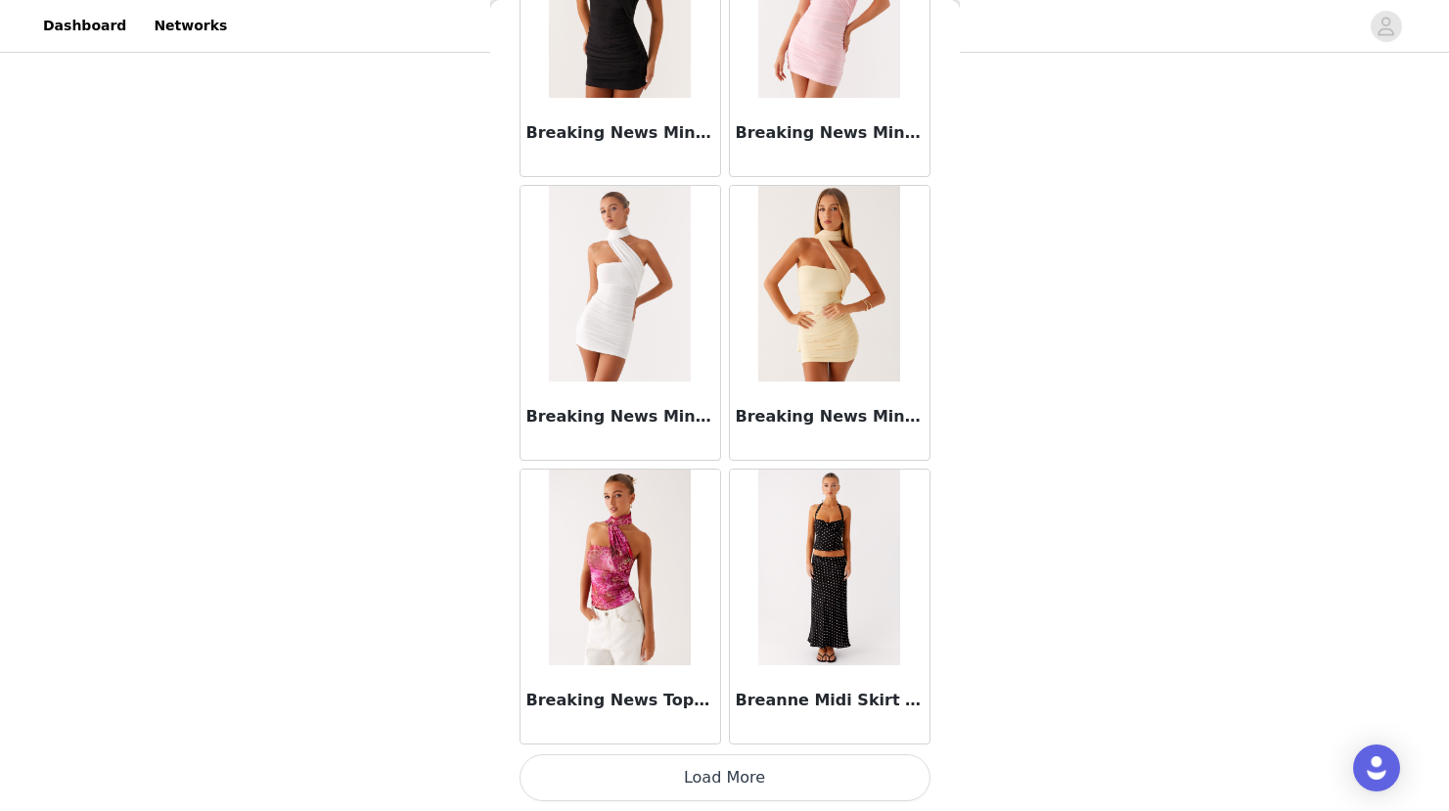
click at [718, 780] on button "Load More" at bounding box center [724, 777] width 411 height 47
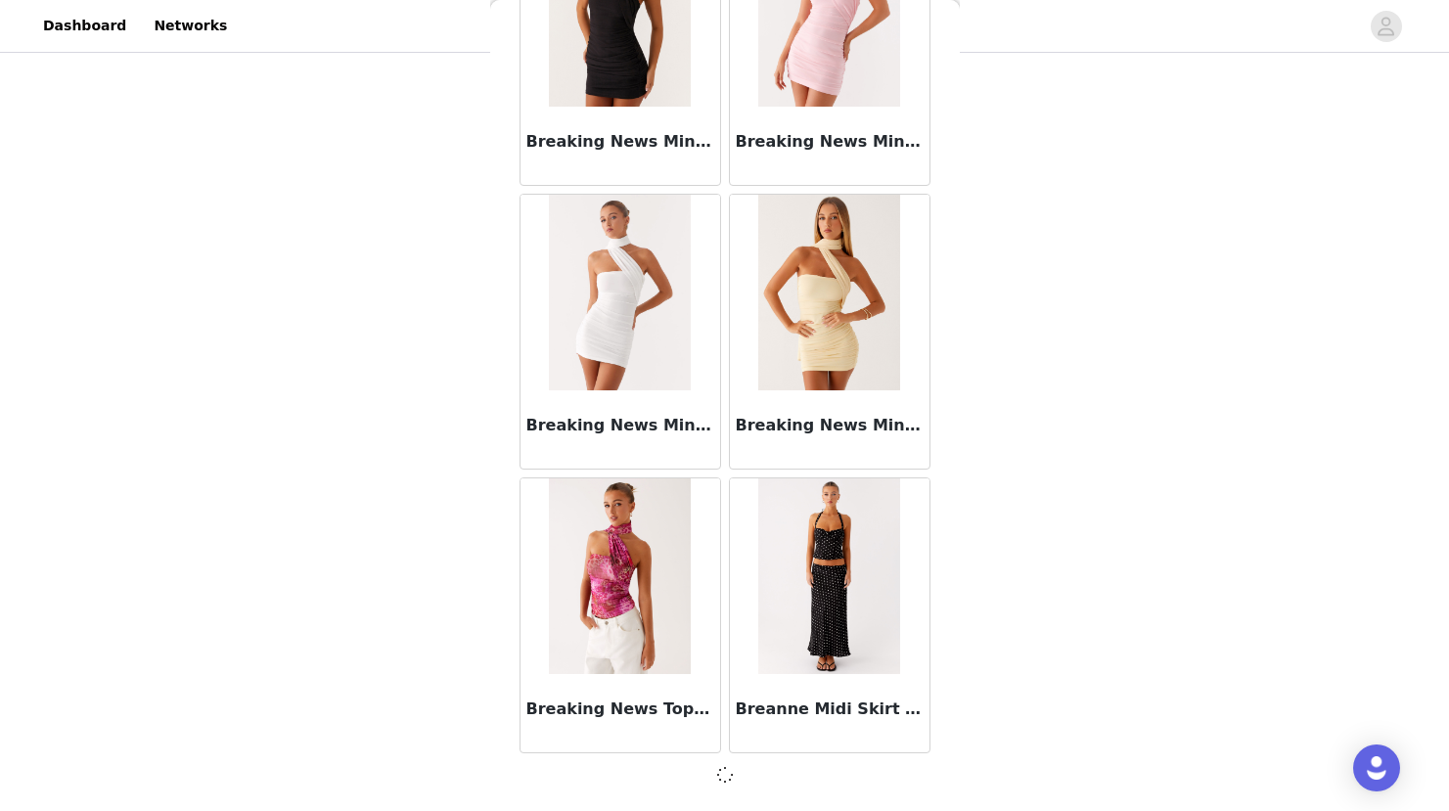
scroll to position [16358, 0]
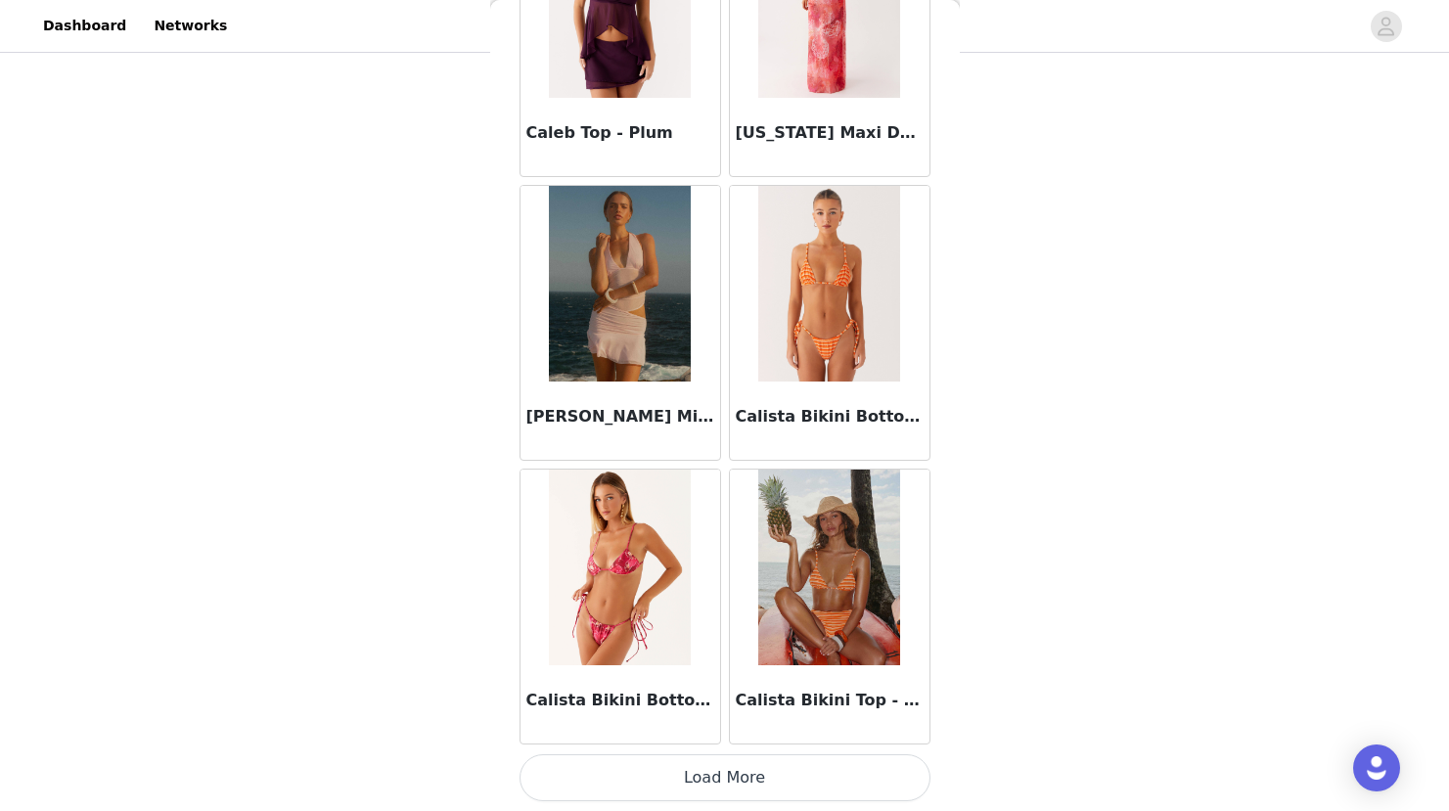
click at [718, 780] on button "Load More" at bounding box center [724, 777] width 411 height 47
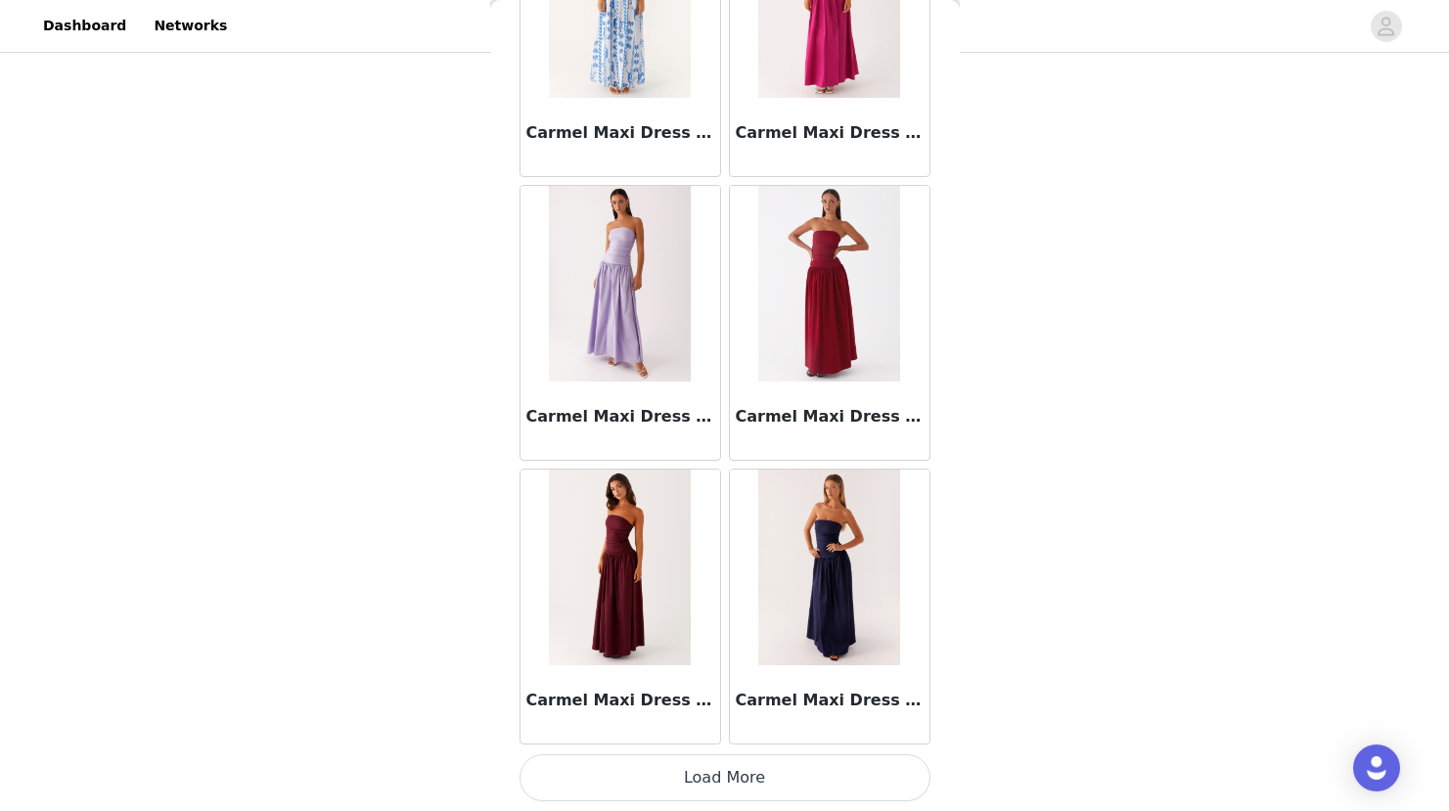
click at [718, 780] on button "Load More" at bounding box center [724, 777] width 411 height 47
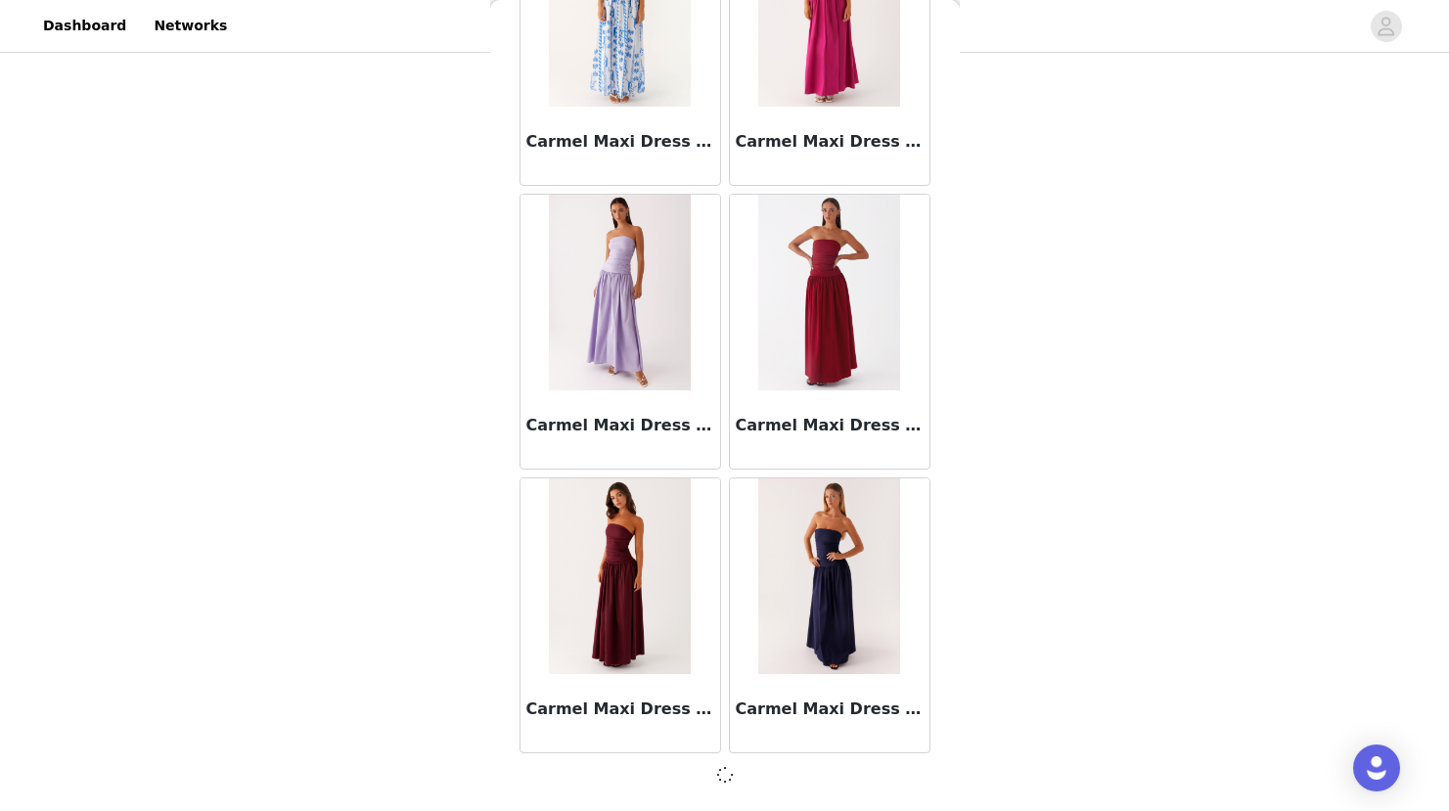
scroll to position [22032, 0]
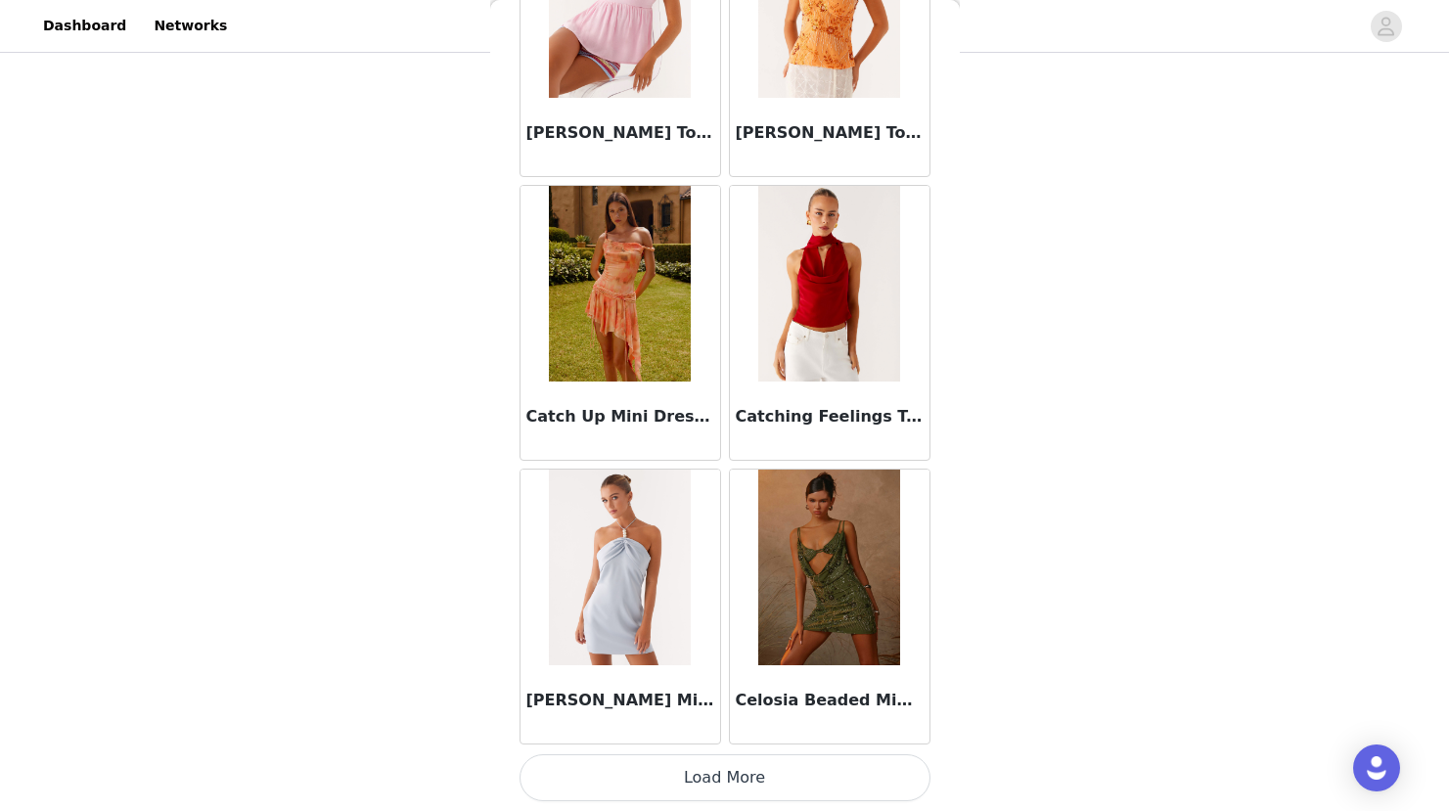
click at [718, 780] on button "Load More" at bounding box center [724, 777] width 411 height 47
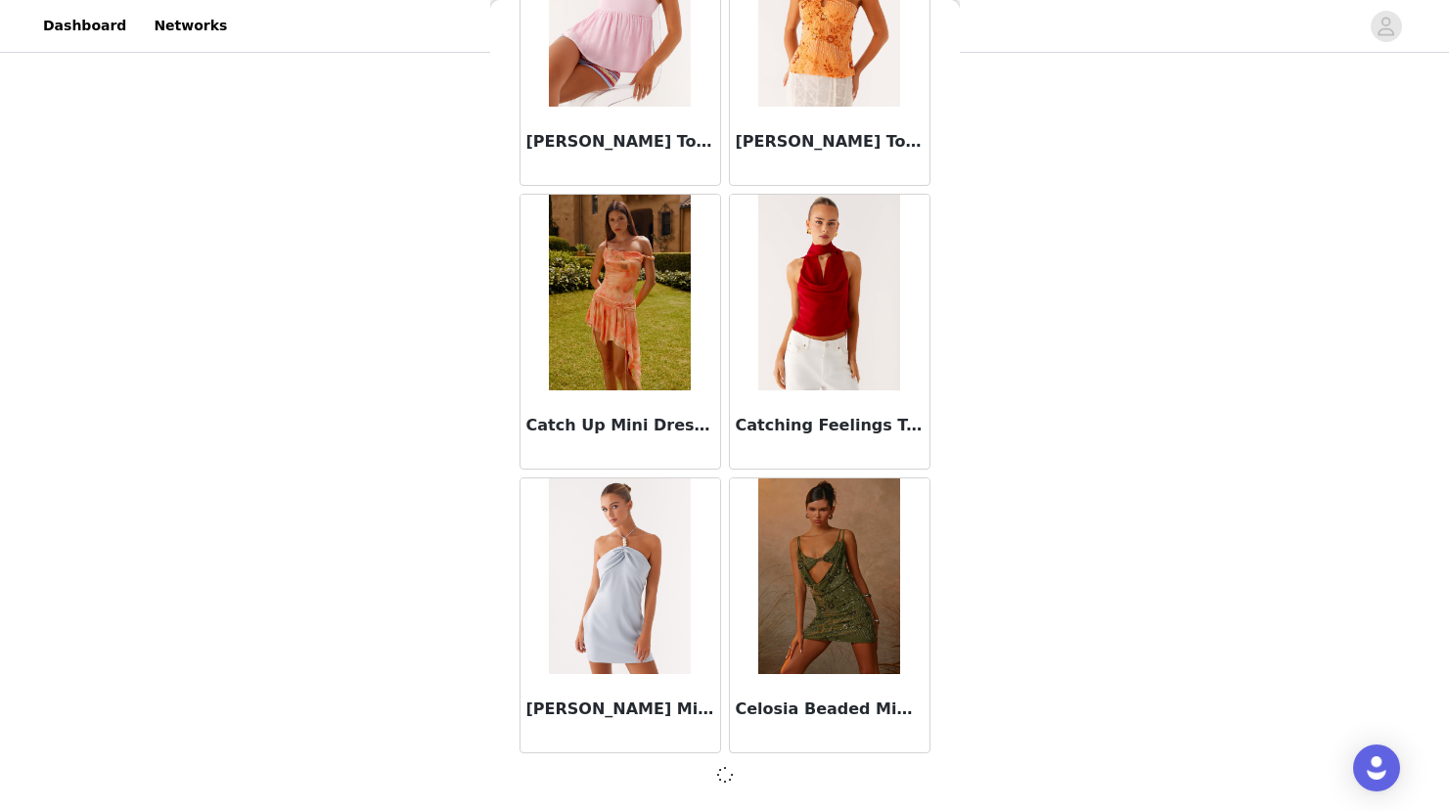
scroll to position [24869, 0]
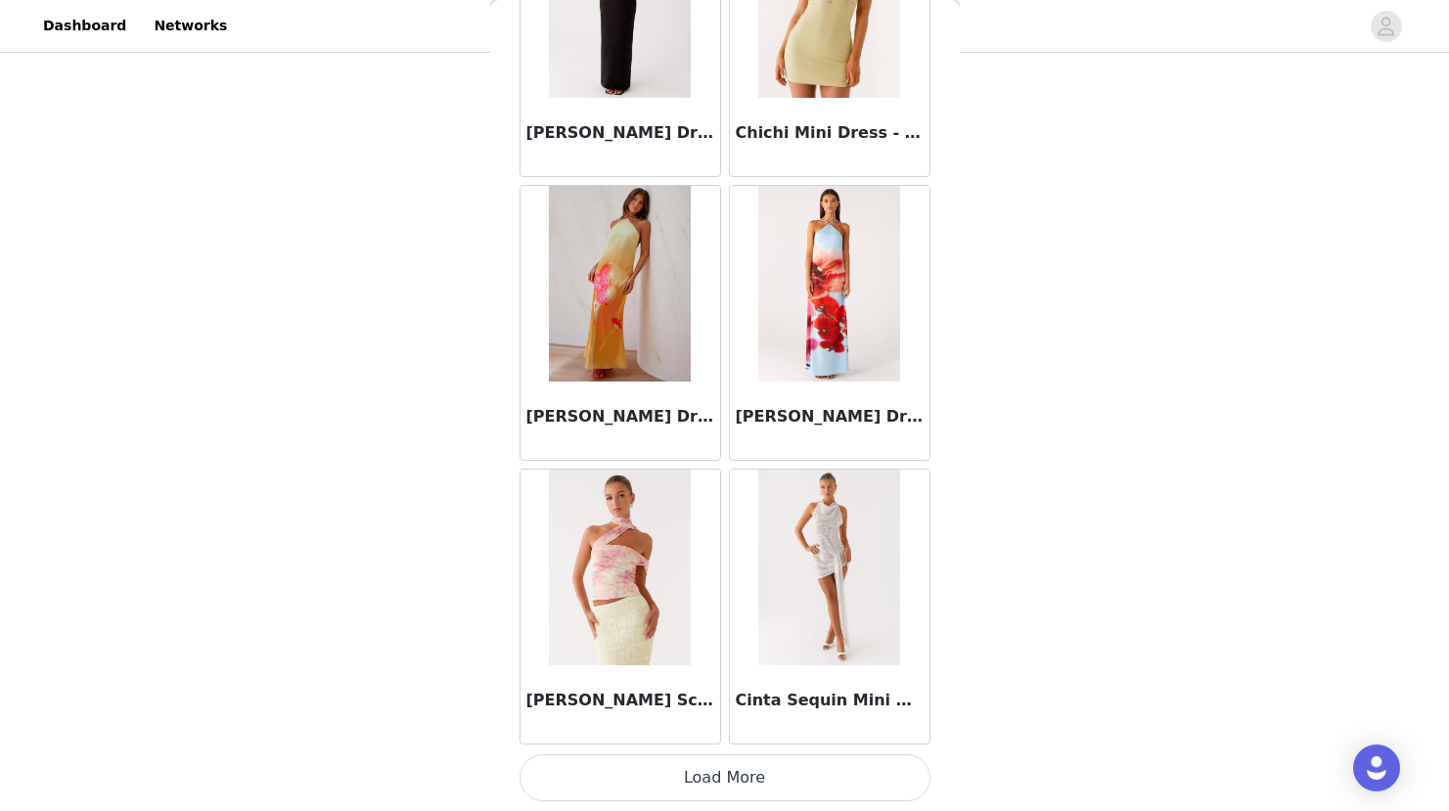
click at [718, 780] on button "Load More" at bounding box center [724, 777] width 411 height 47
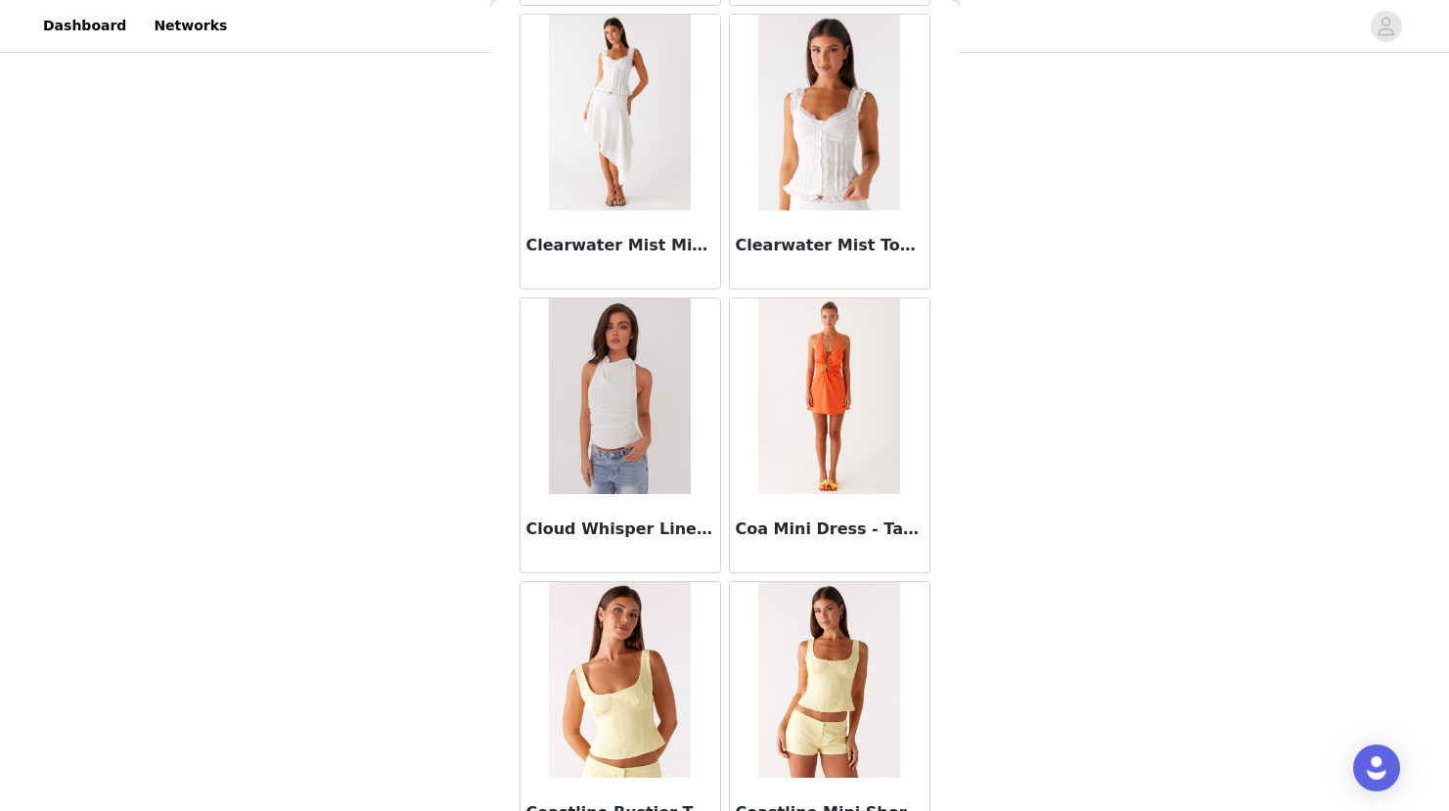
scroll to position [30552, 0]
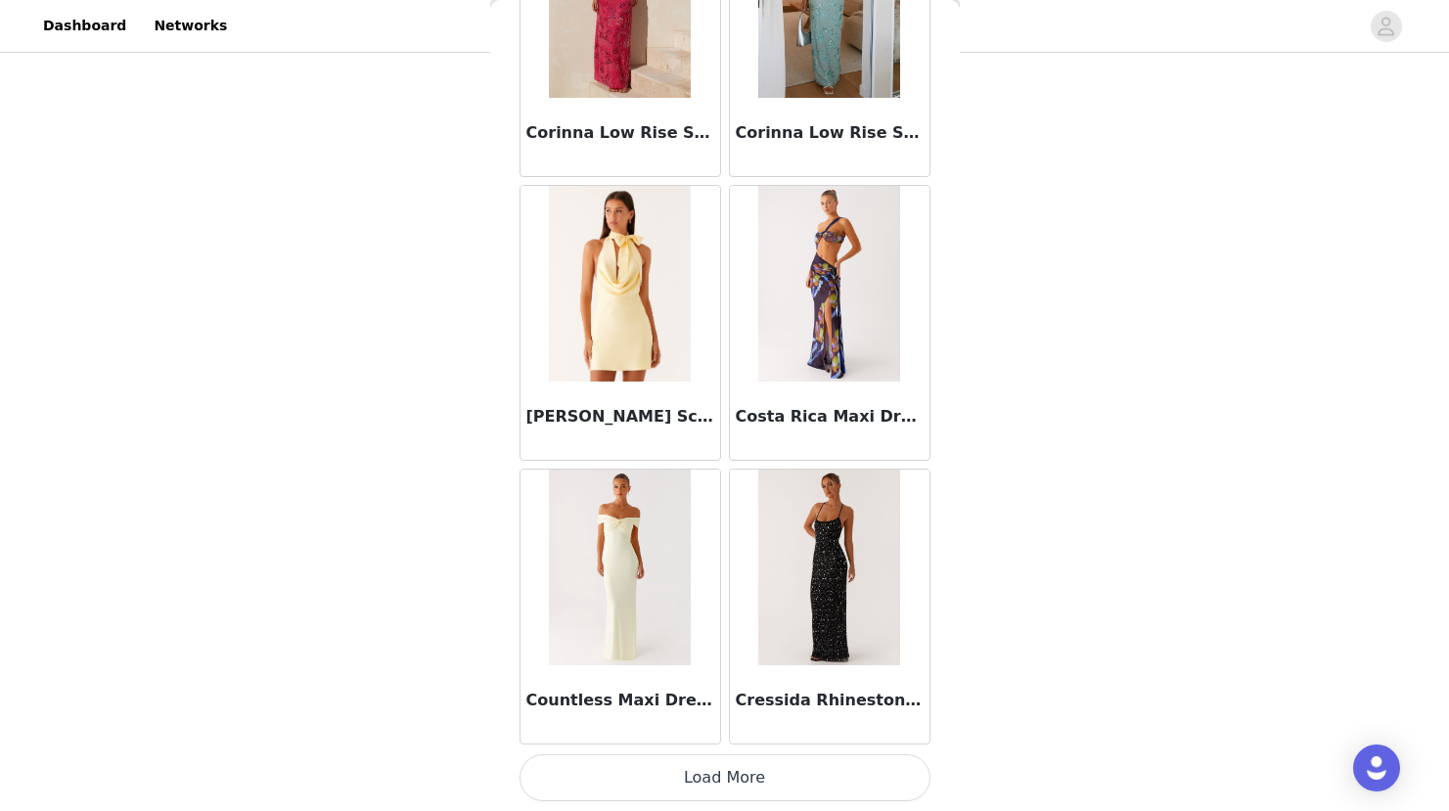
drag, startPoint x: 718, startPoint y: 780, endPoint x: 707, endPoint y: 901, distance: 121.8
click at [707, 640] on html "Dashboard Networks STEP 1 OF 4 Select your styles! You will receive 6 products.…" at bounding box center [724, 234] width 1449 height 811
click at [709, 778] on button "Load More" at bounding box center [724, 777] width 411 height 47
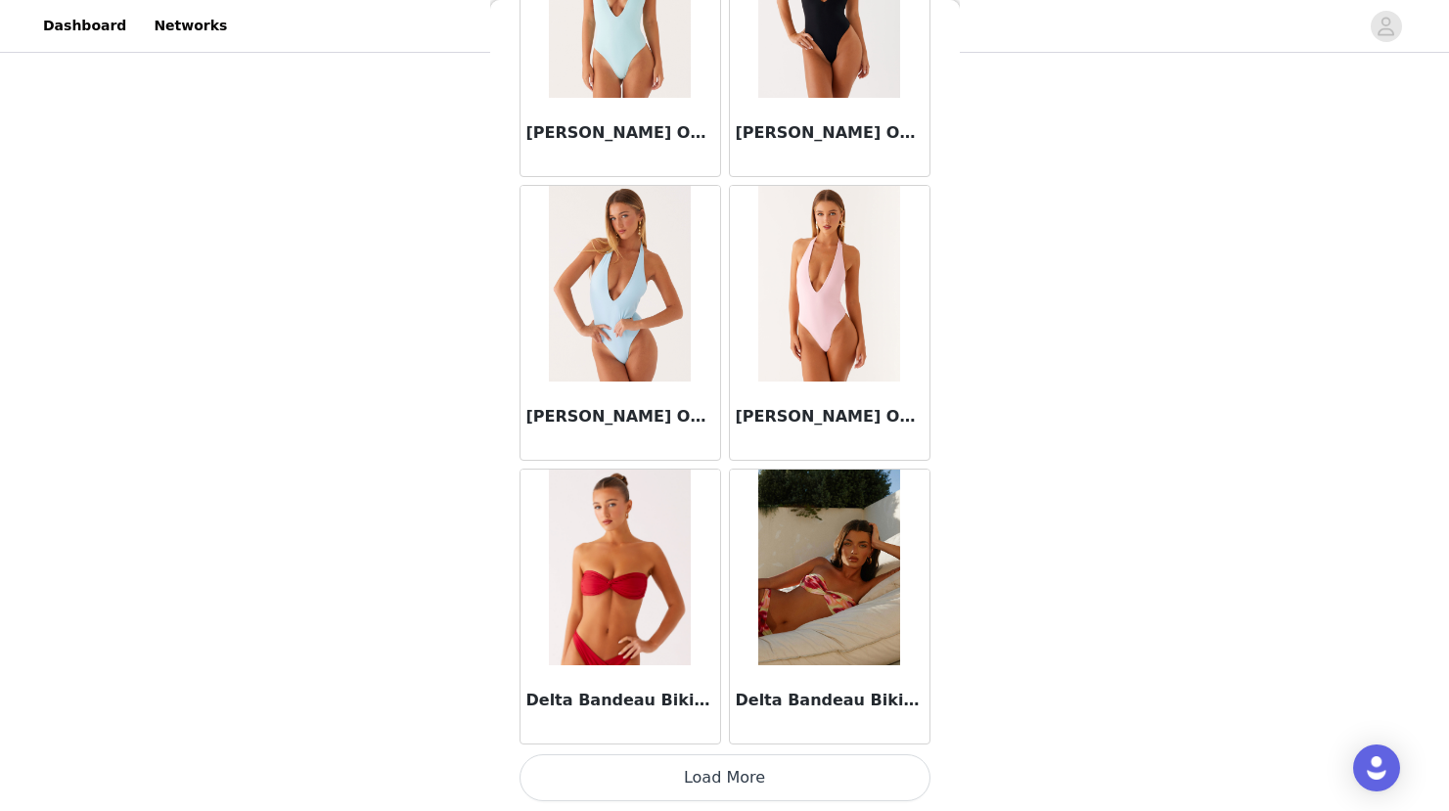
click at [709, 778] on button "Load More" at bounding box center [724, 777] width 411 height 47
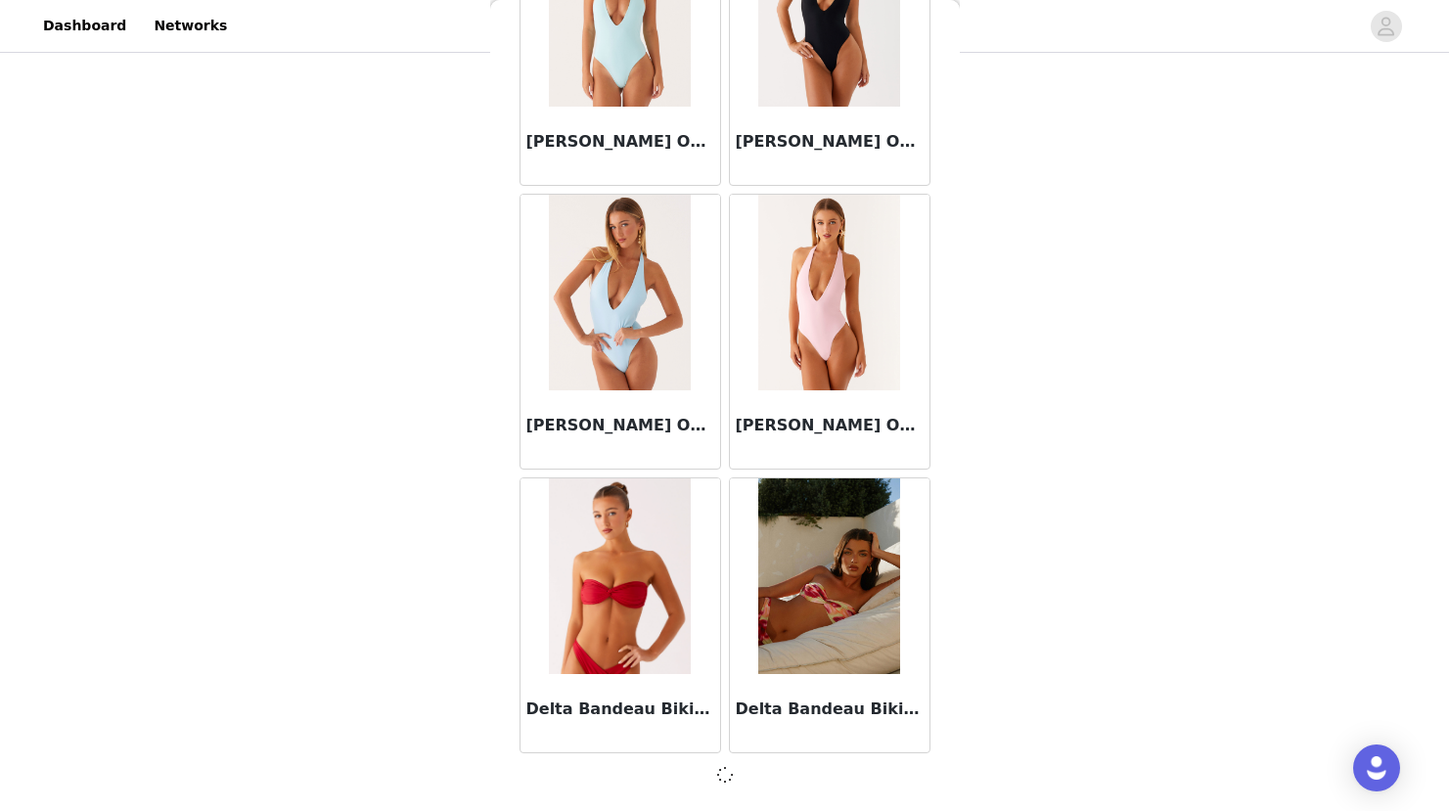
scroll to position [33389, 0]
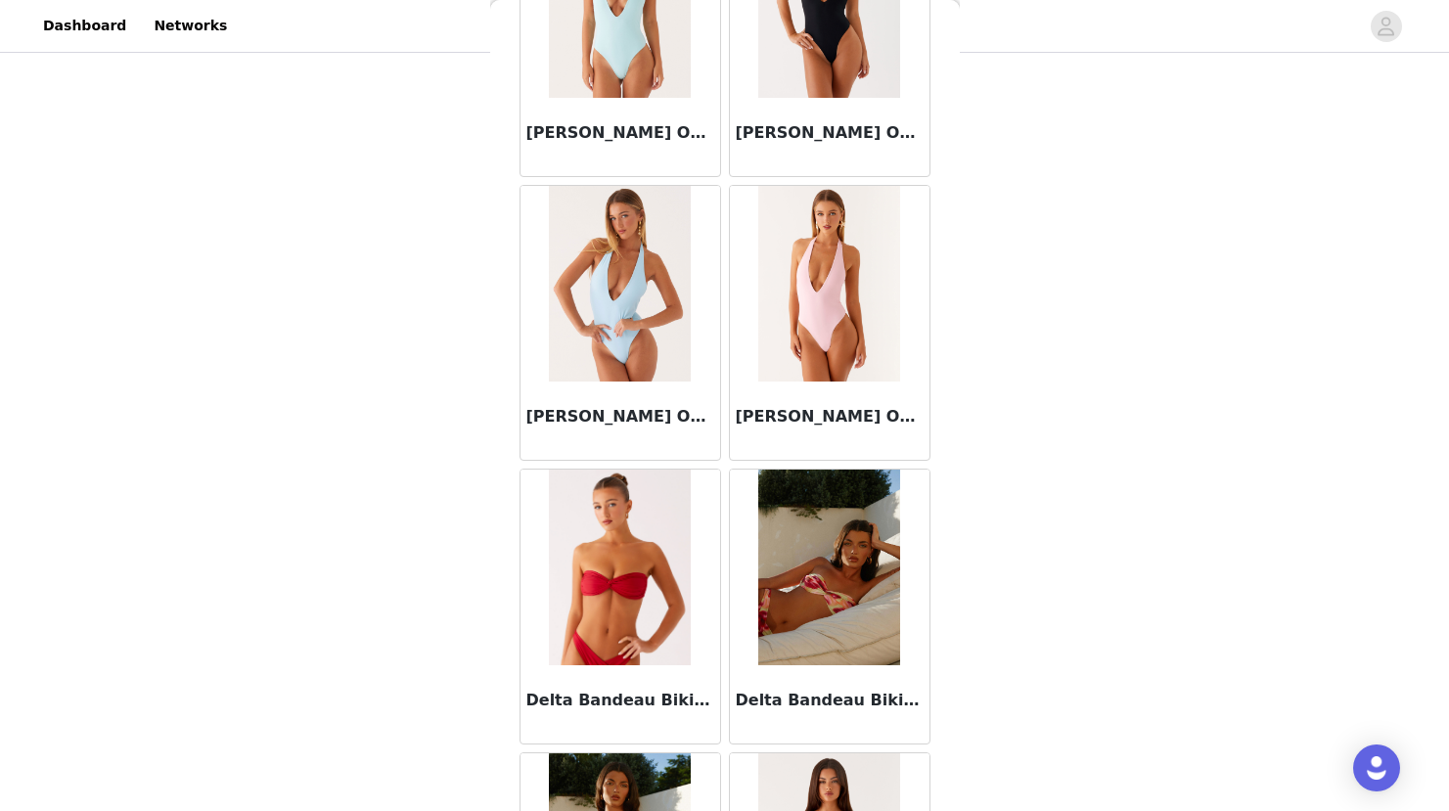
click at [811, 396] on div "[PERSON_NAME] One Piece Swimsuit - Pink" at bounding box center [830, 421] width 200 height 78
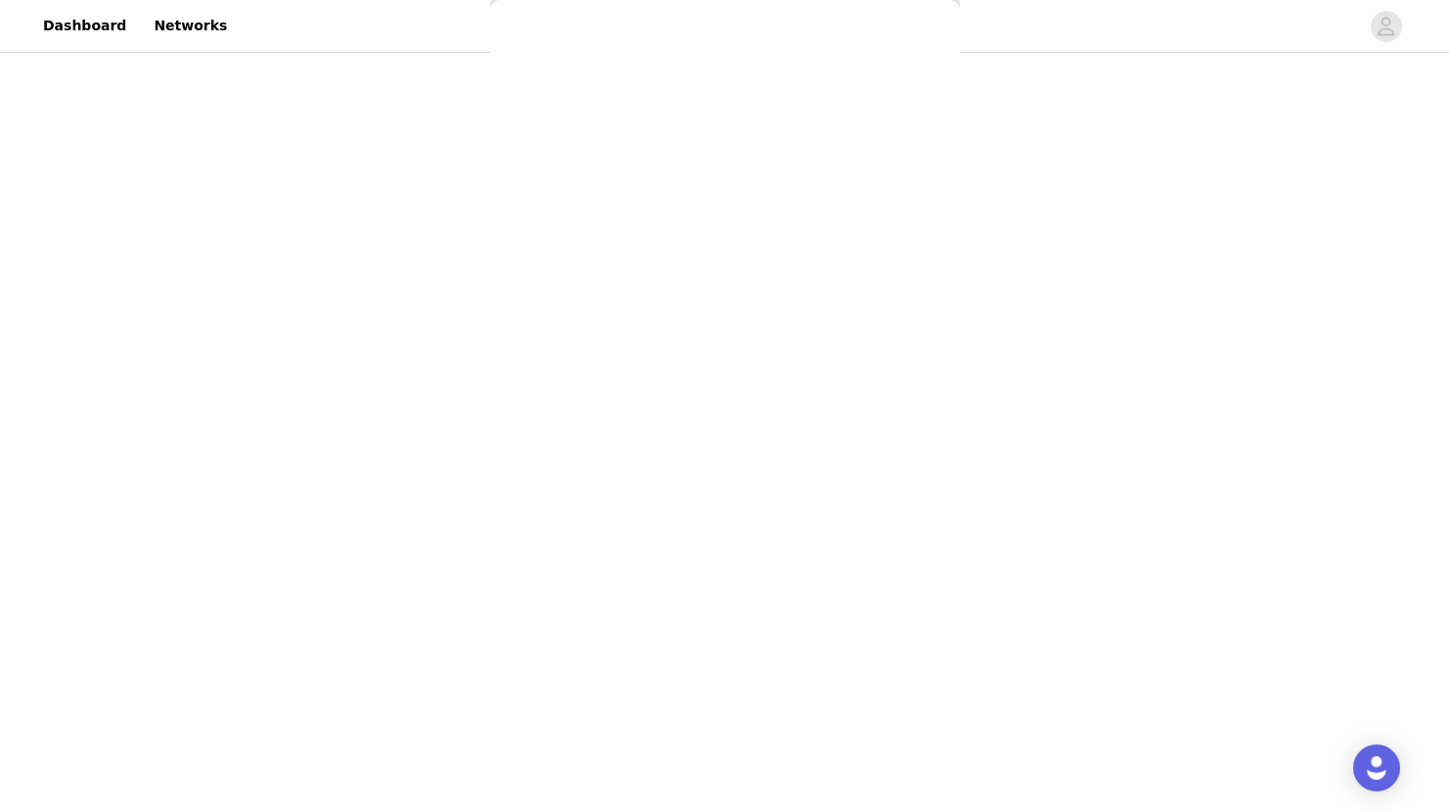
scroll to position [179, 0]
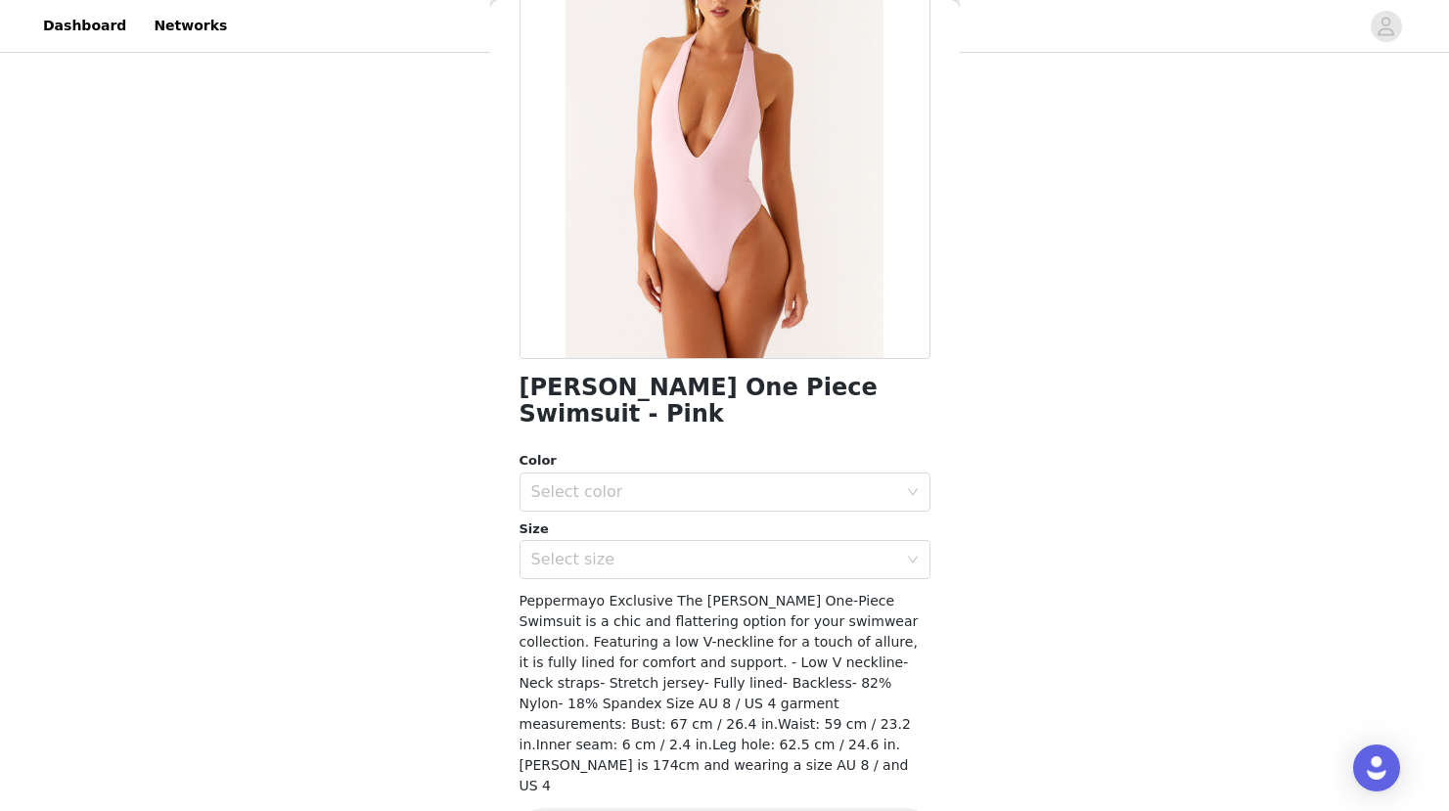
click at [613, 488] on div "Color Select color Size Select size" at bounding box center [724, 515] width 411 height 128
click at [612, 482] on div "Select color" at bounding box center [714, 492] width 366 height 20
click at [612, 496] on li "Pink" at bounding box center [717, 508] width 396 height 31
click at [624, 550] on div "Select size" at bounding box center [714, 560] width 366 height 20
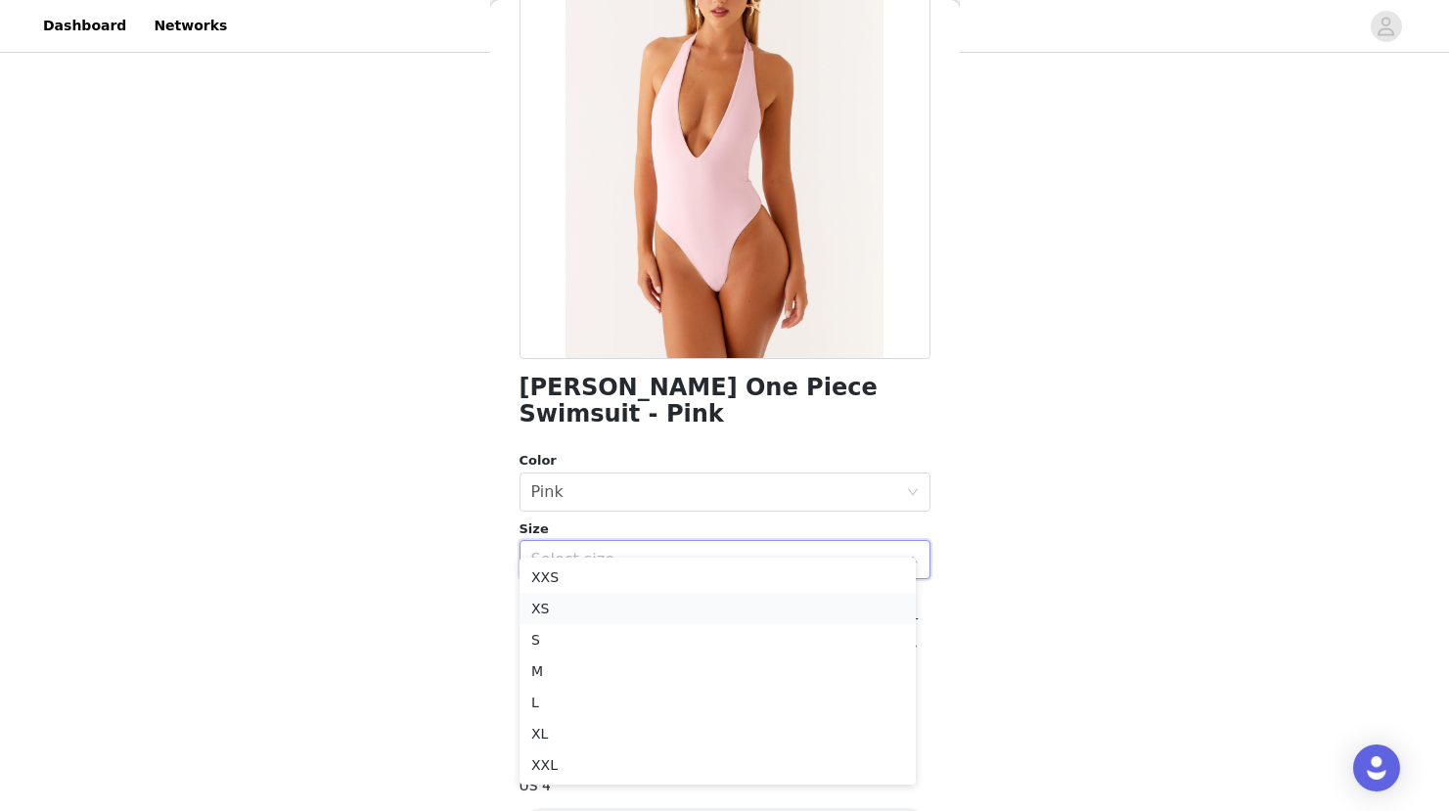
click at [615, 612] on li "XS" at bounding box center [717, 608] width 396 height 31
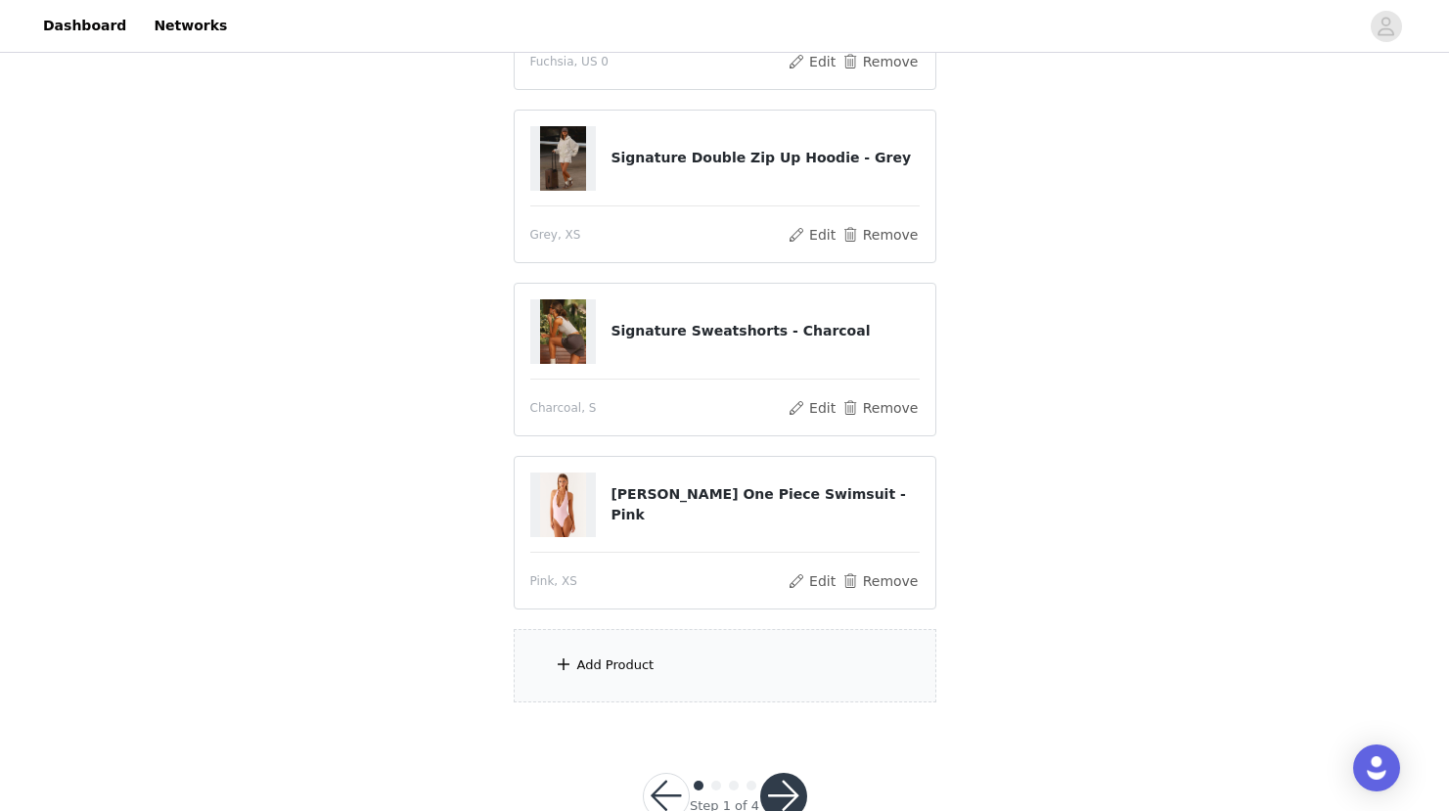
scroll to position [336, 0]
click at [673, 652] on div "Add Product" at bounding box center [725, 663] width 423 height 73
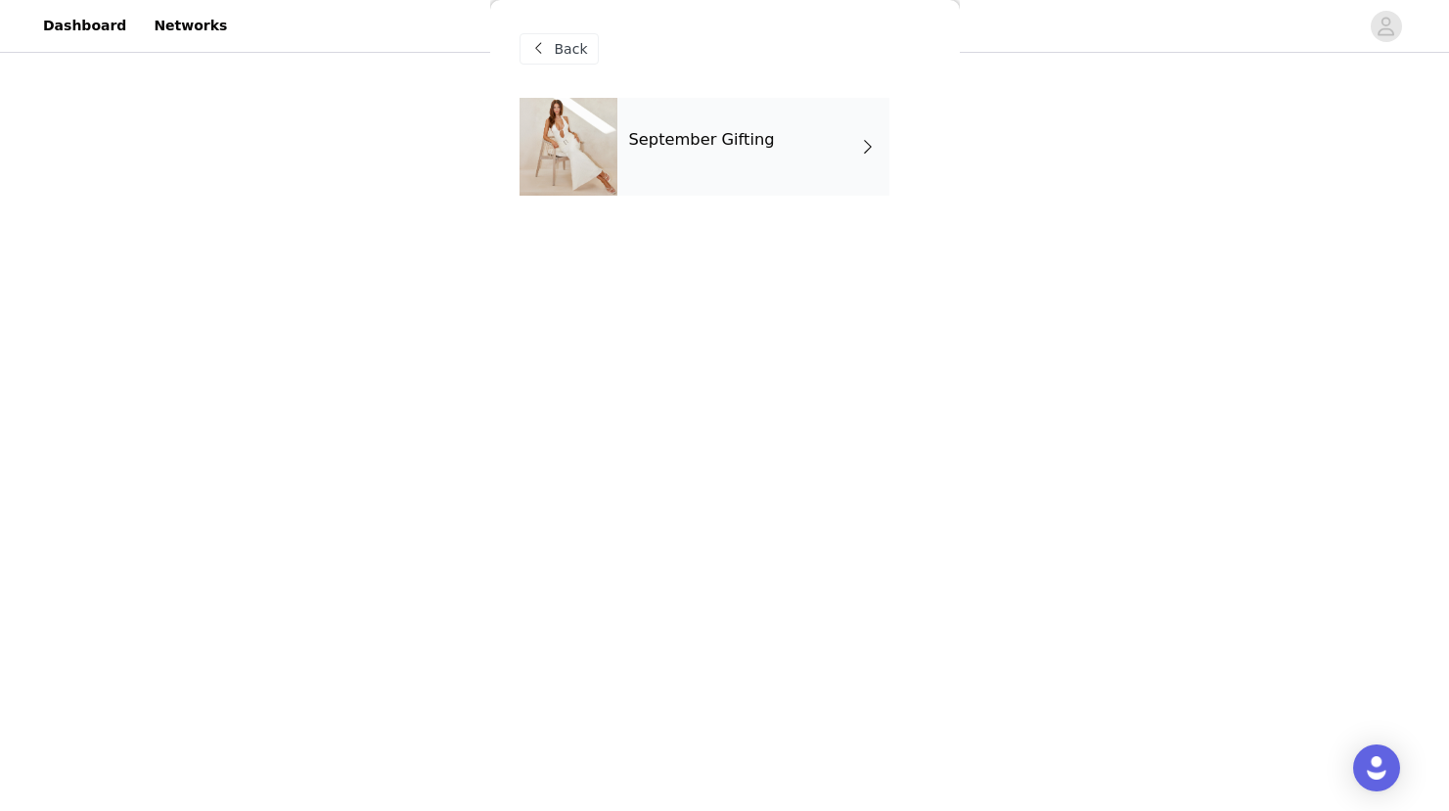
click at [667, 142] on h4 "September Gifting" at bounding box center [702, 140] width 146 height 18
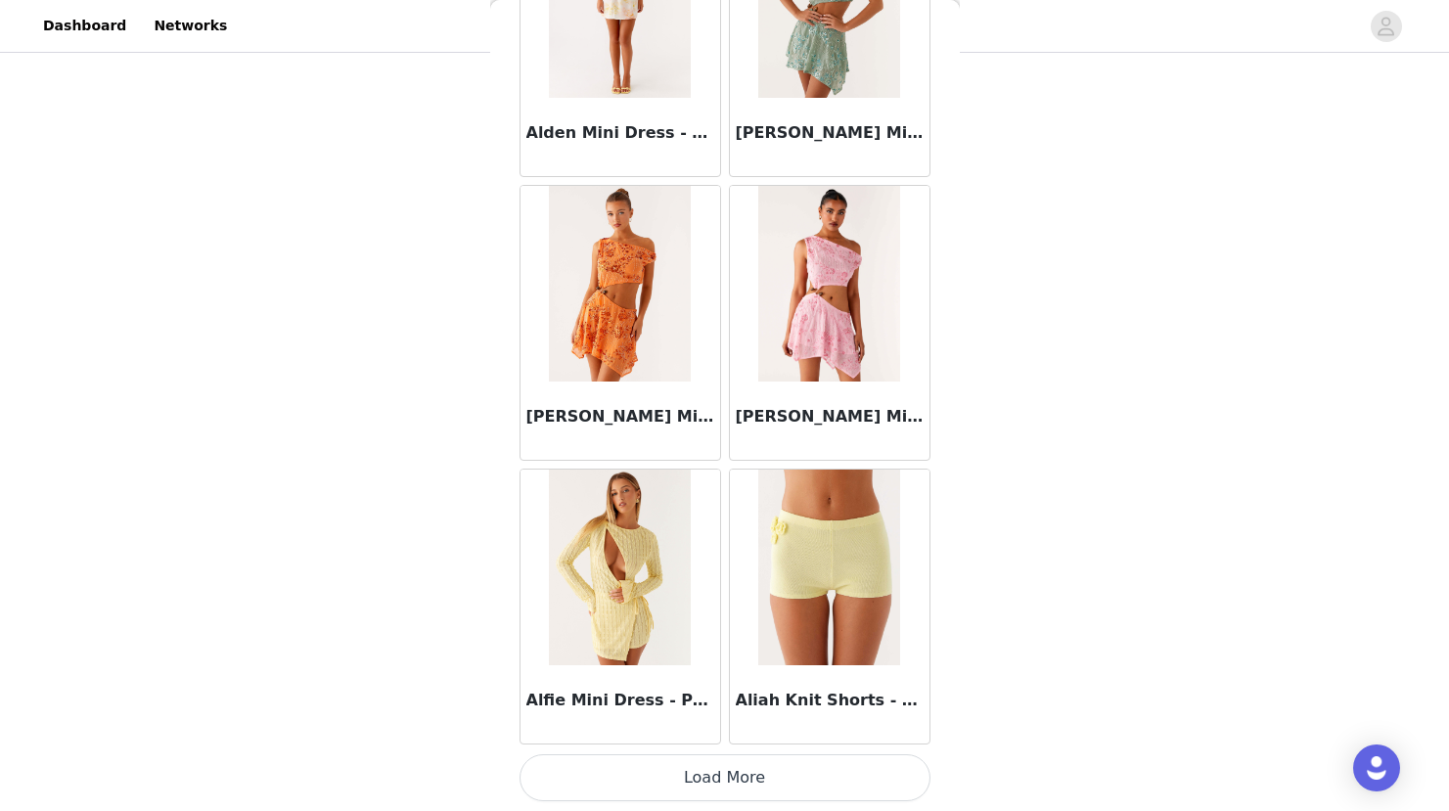
click at [687, 787] on button "Load More" at bounding box center [724, 777] width 411 height 47
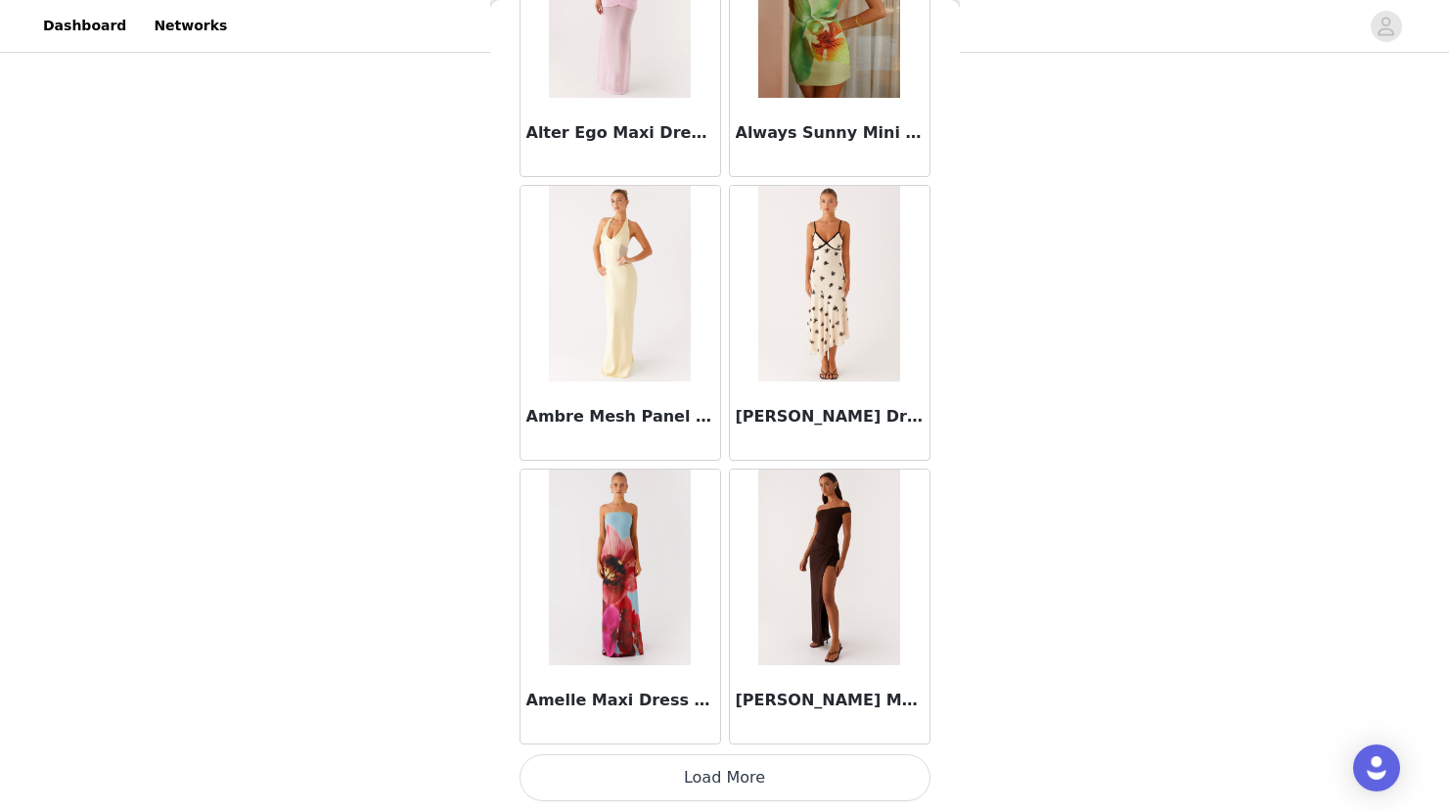
click at [687, 787] on button "Load More" at bounding box center [724, 777] width 411 height 47
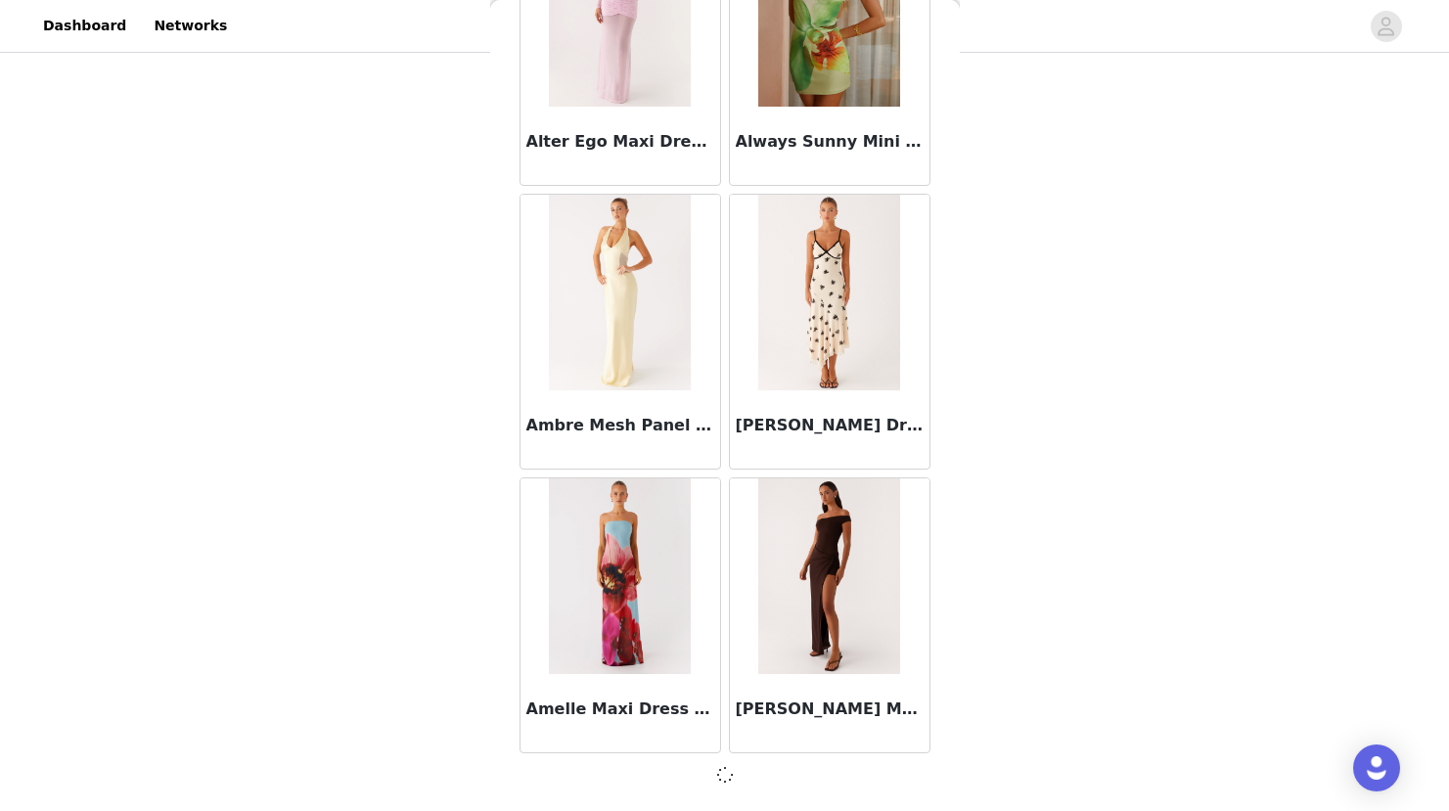
scroll to position [5011, 0]
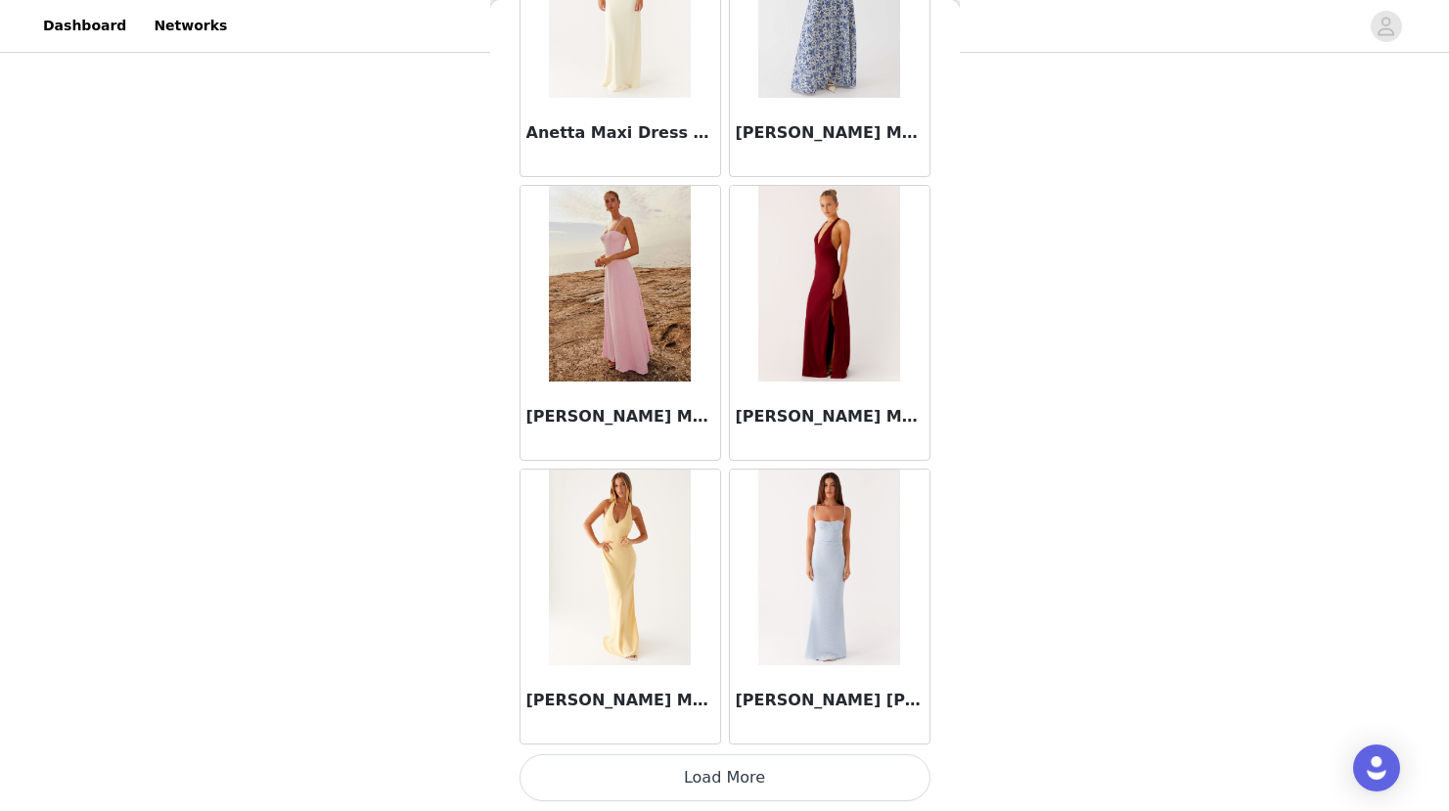
click at [687, 787] on button "Load More" at bounding box center [724, 777] width 411 height 47
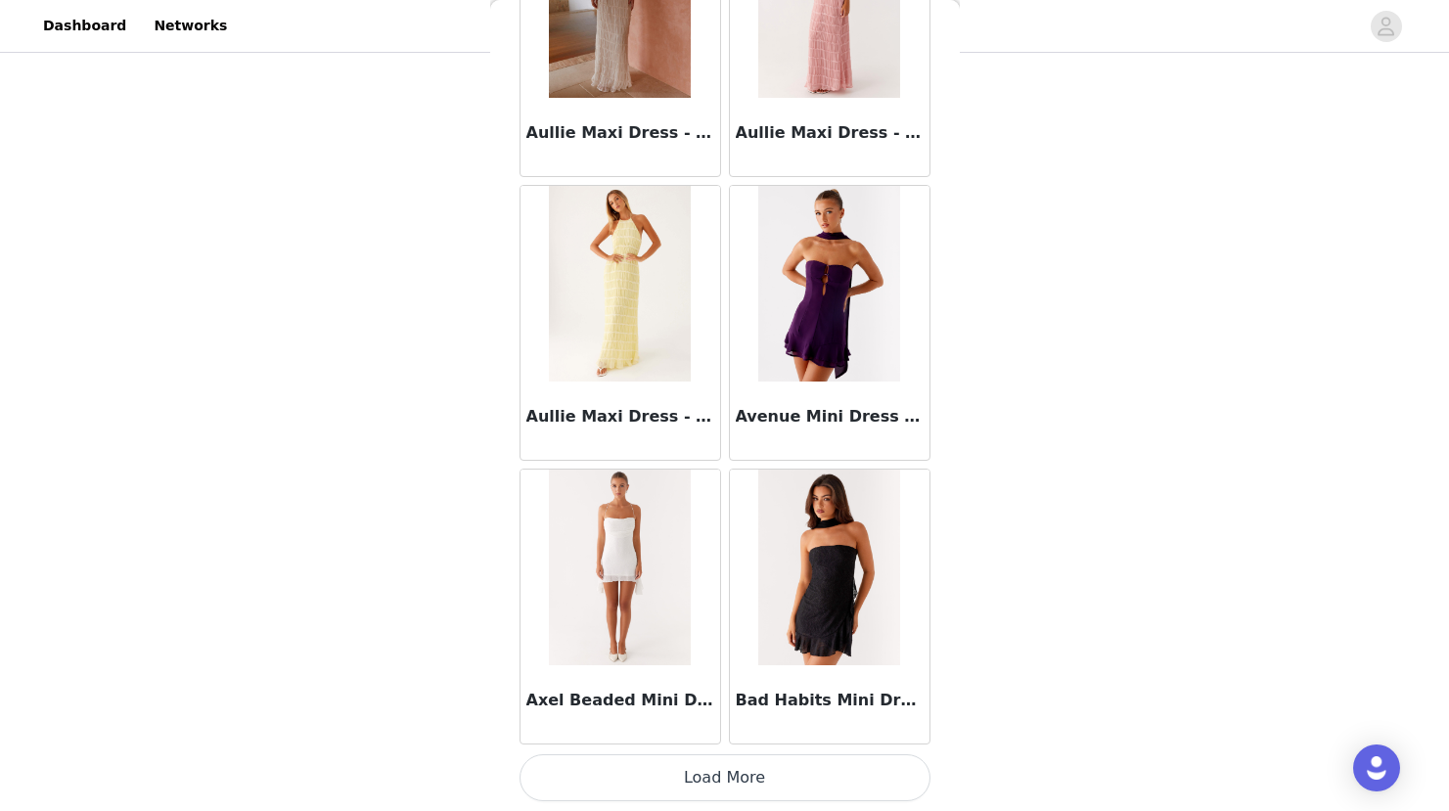
click at [687, 787] on button "Load More" at bounding box center [724, 777] width 411 height 47
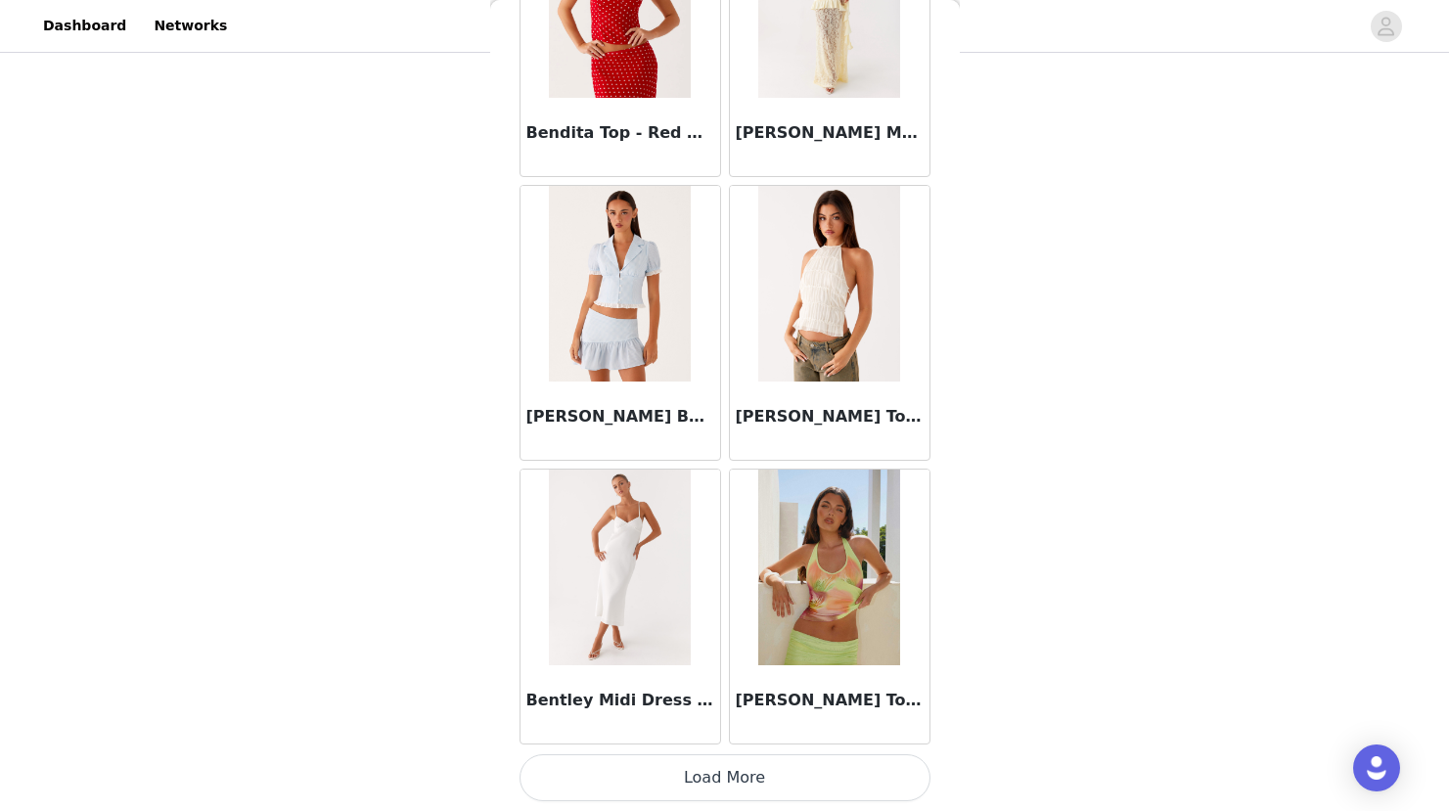
click at [687, 787] on button "Load More" at bounding box center [724, 777] width 411 height 47
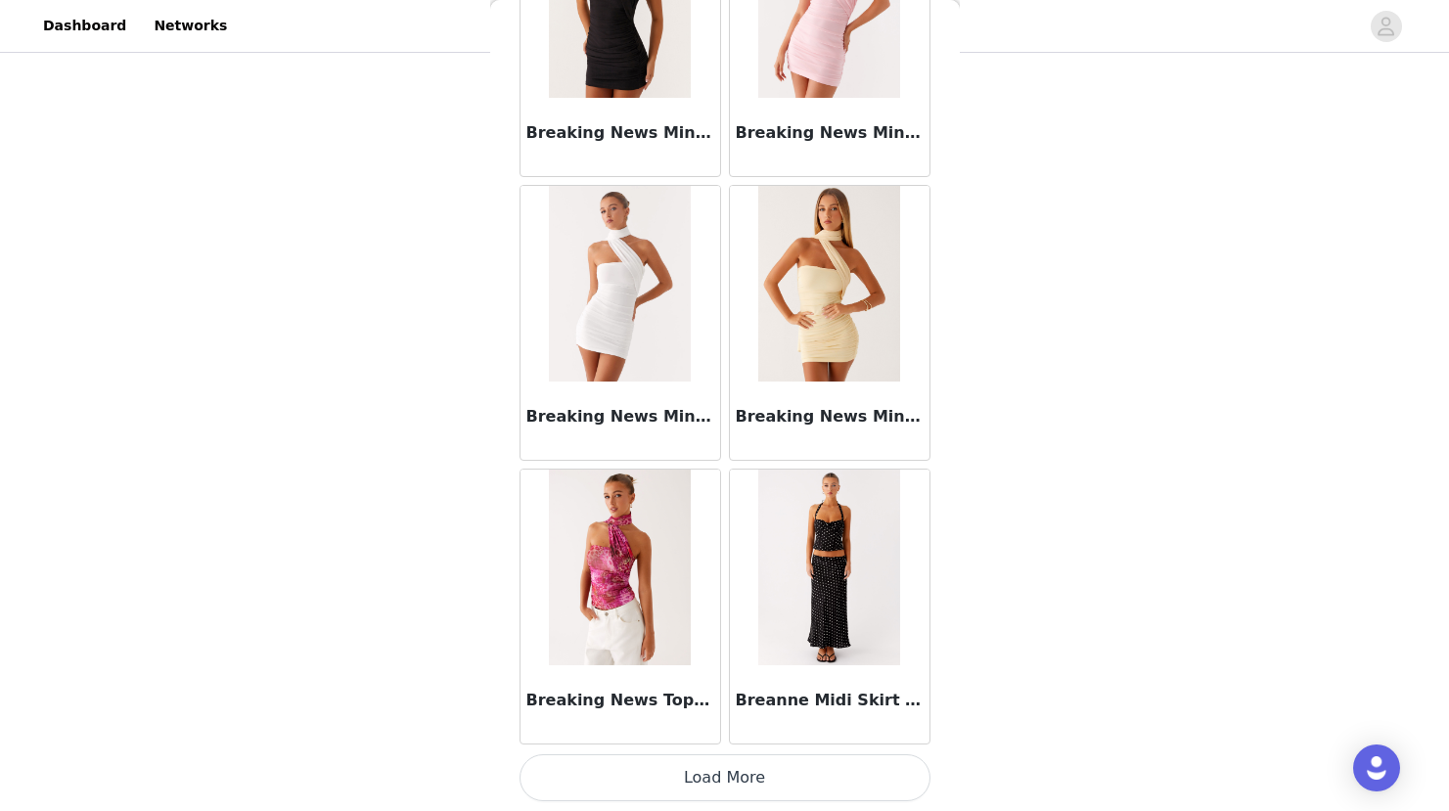
click at [687, 785] on button "Load More" at bounding box center [724, 777] width 411 height 47
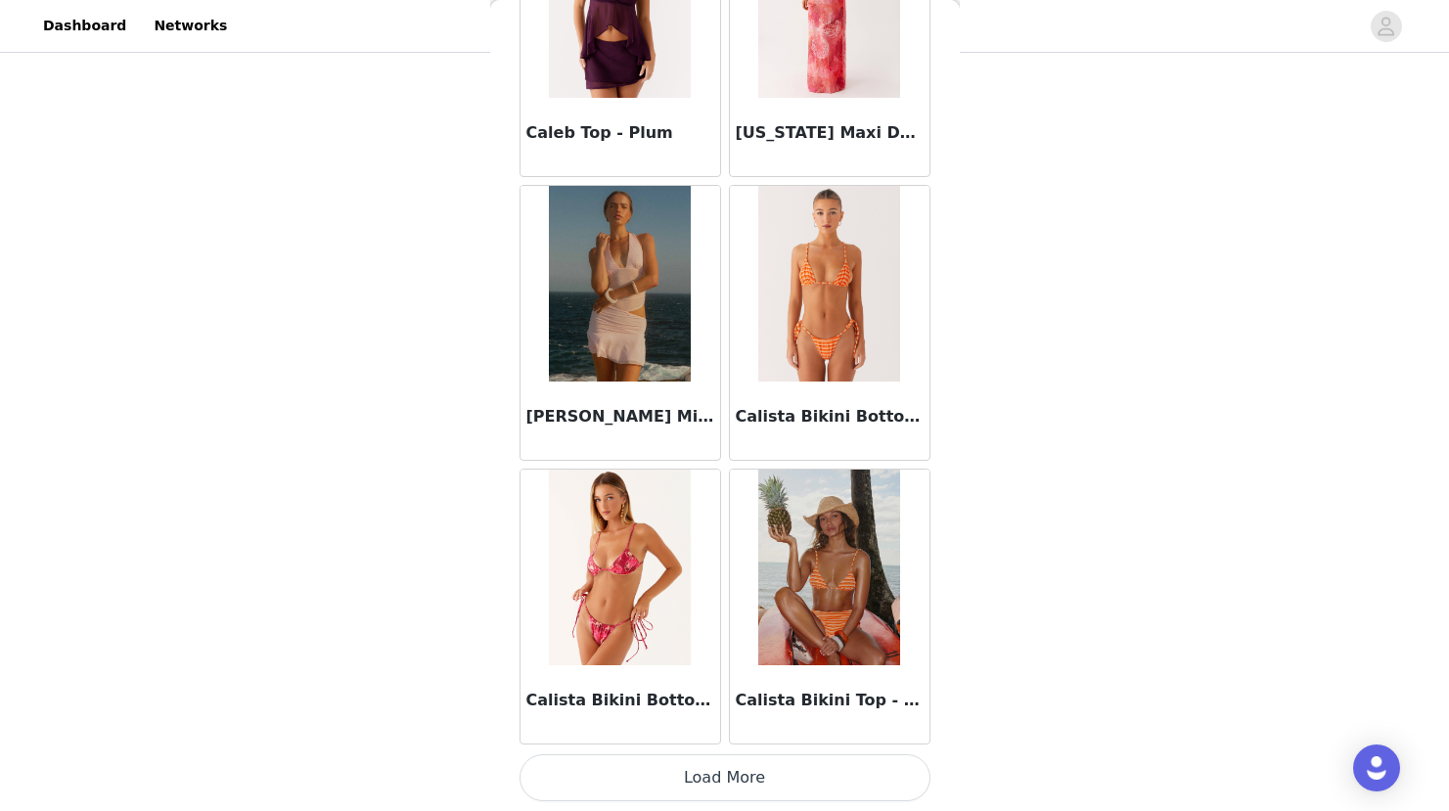
click at [687, 767] on button "Load More" at bounding box center [724, 777] width 411 height 47
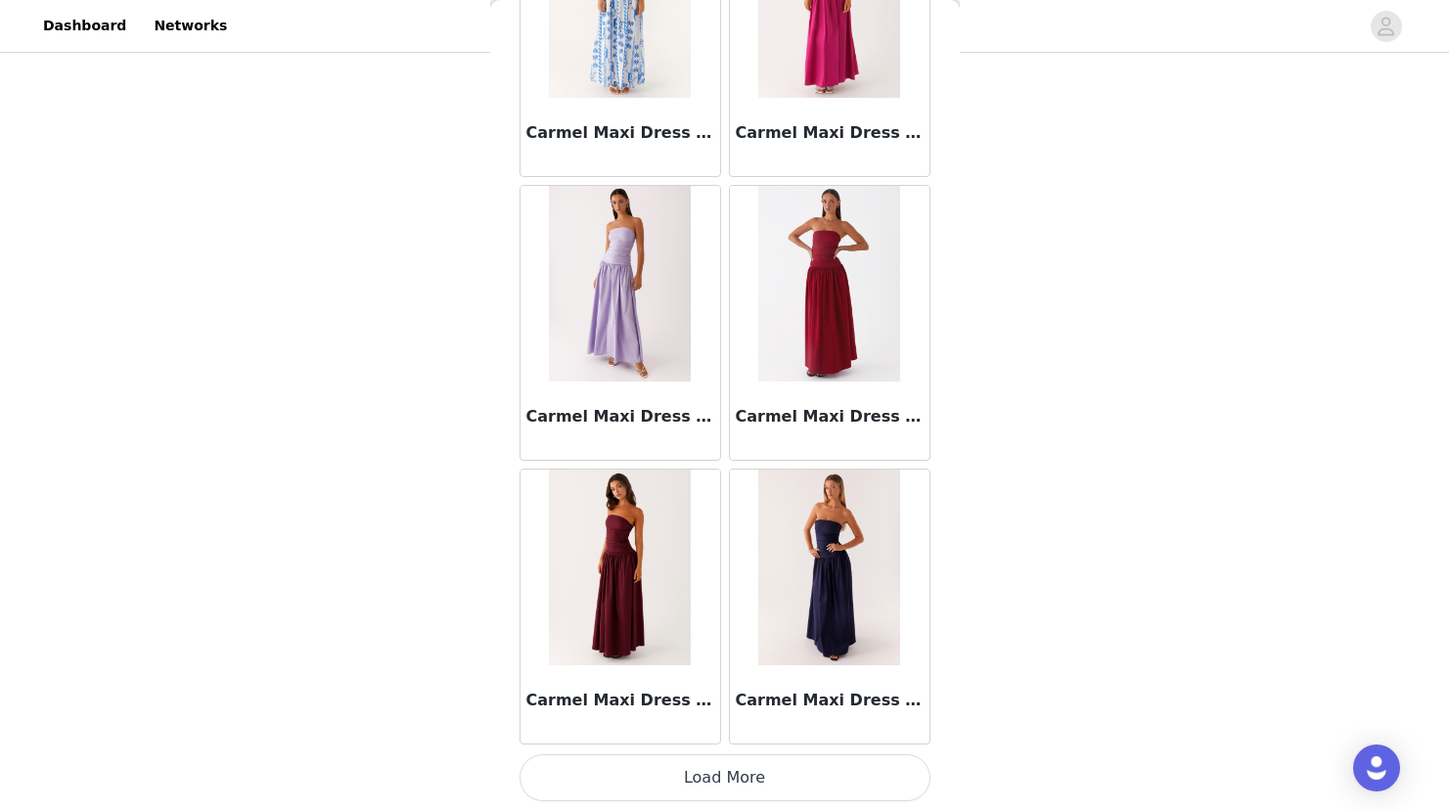
click at [694, 769] on button "Load More" at bounding box center [724, 777] width 411 height 47
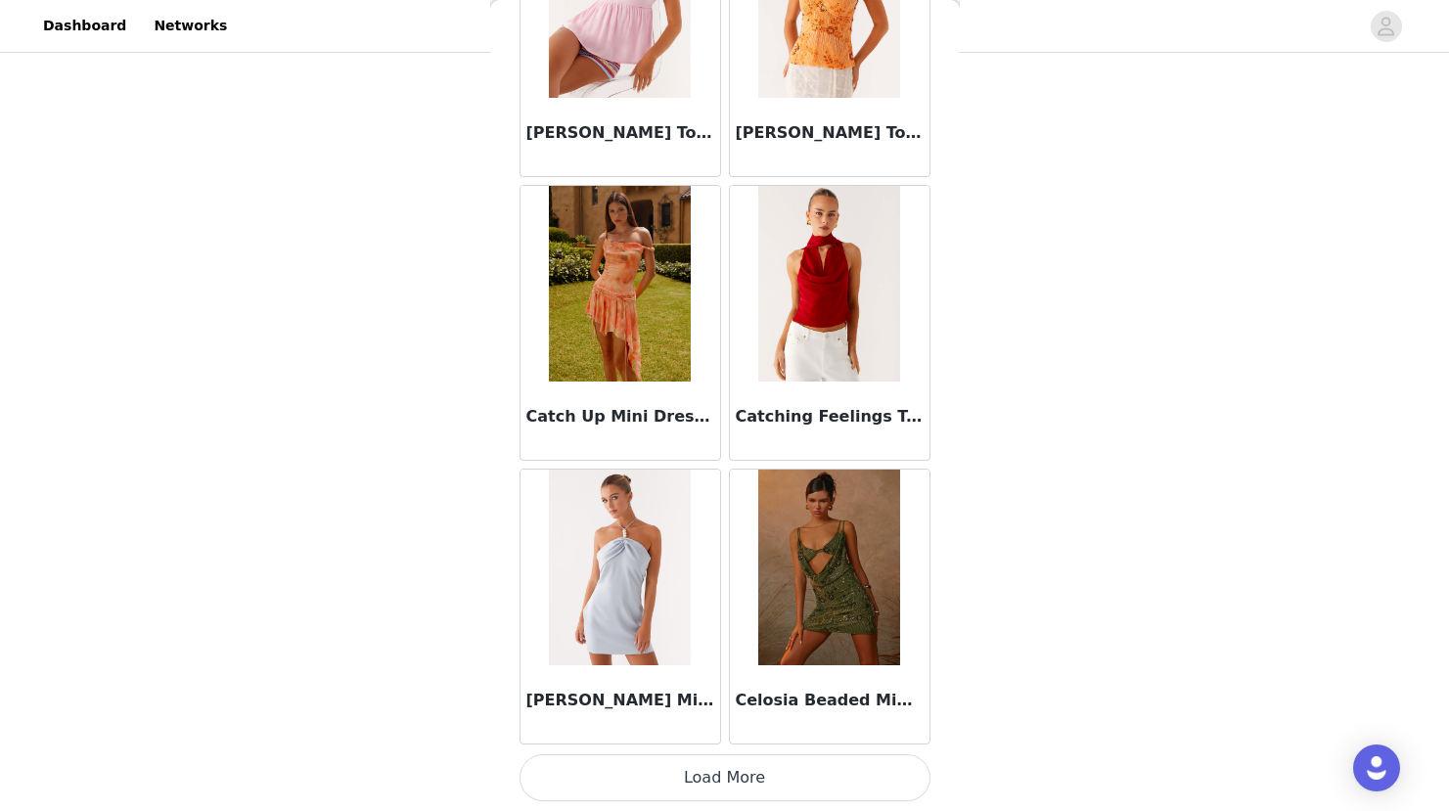
click at [695, 780] on button "Load More" at bounding box center [724, 777] width 411 height 47
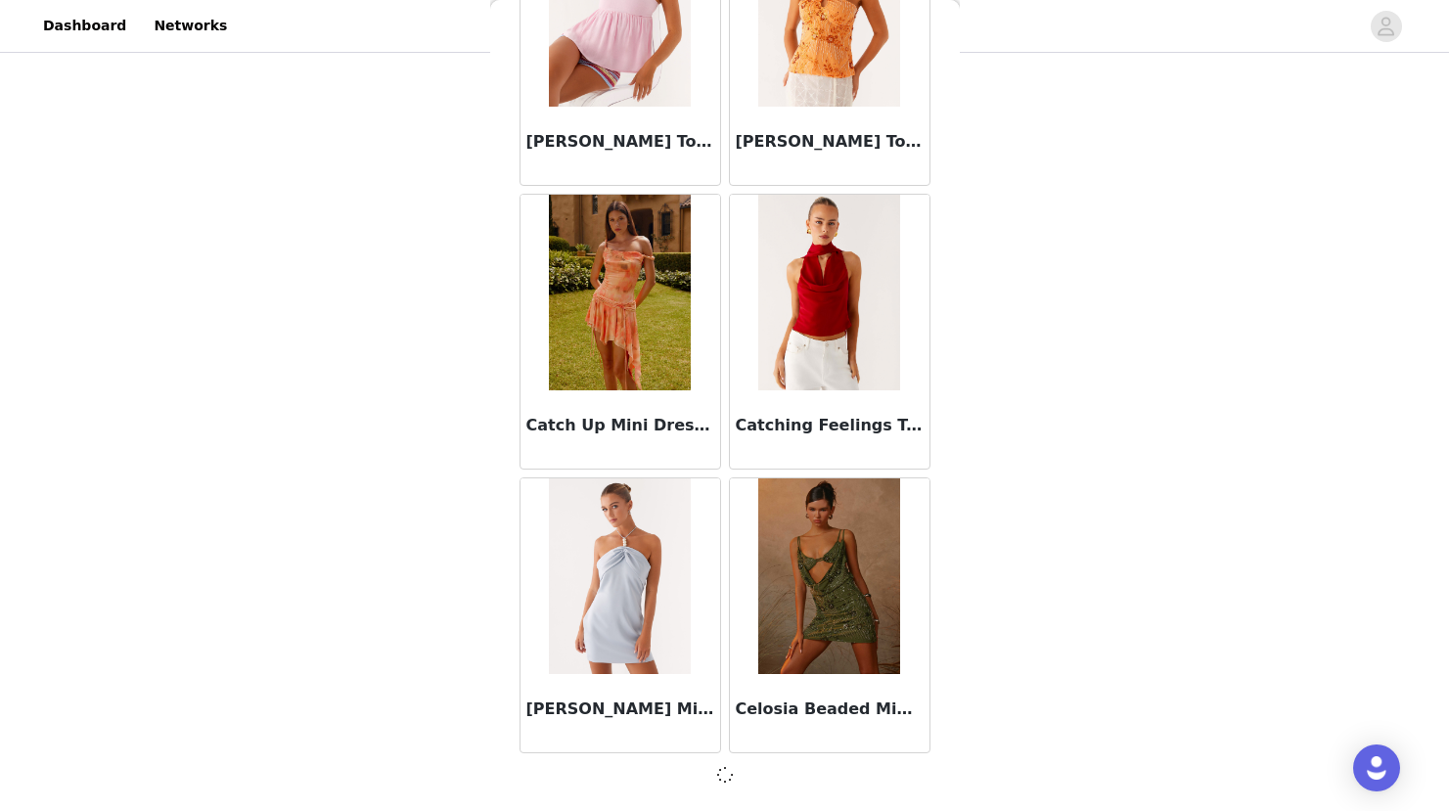
scroll to position [24869, 0]
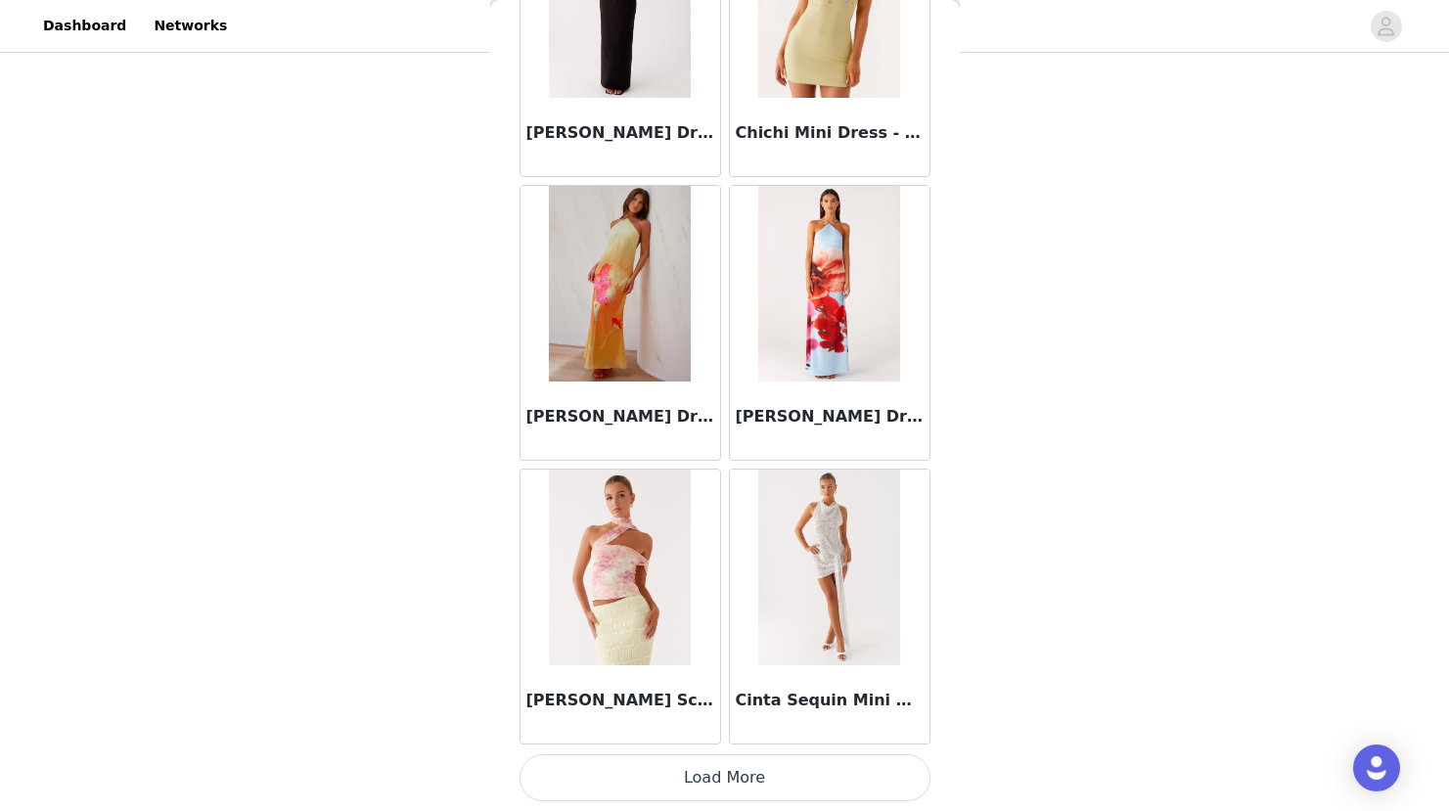
click at [695, 780] on button "Load More" at bounding box center [724, 777] width 411 height 47
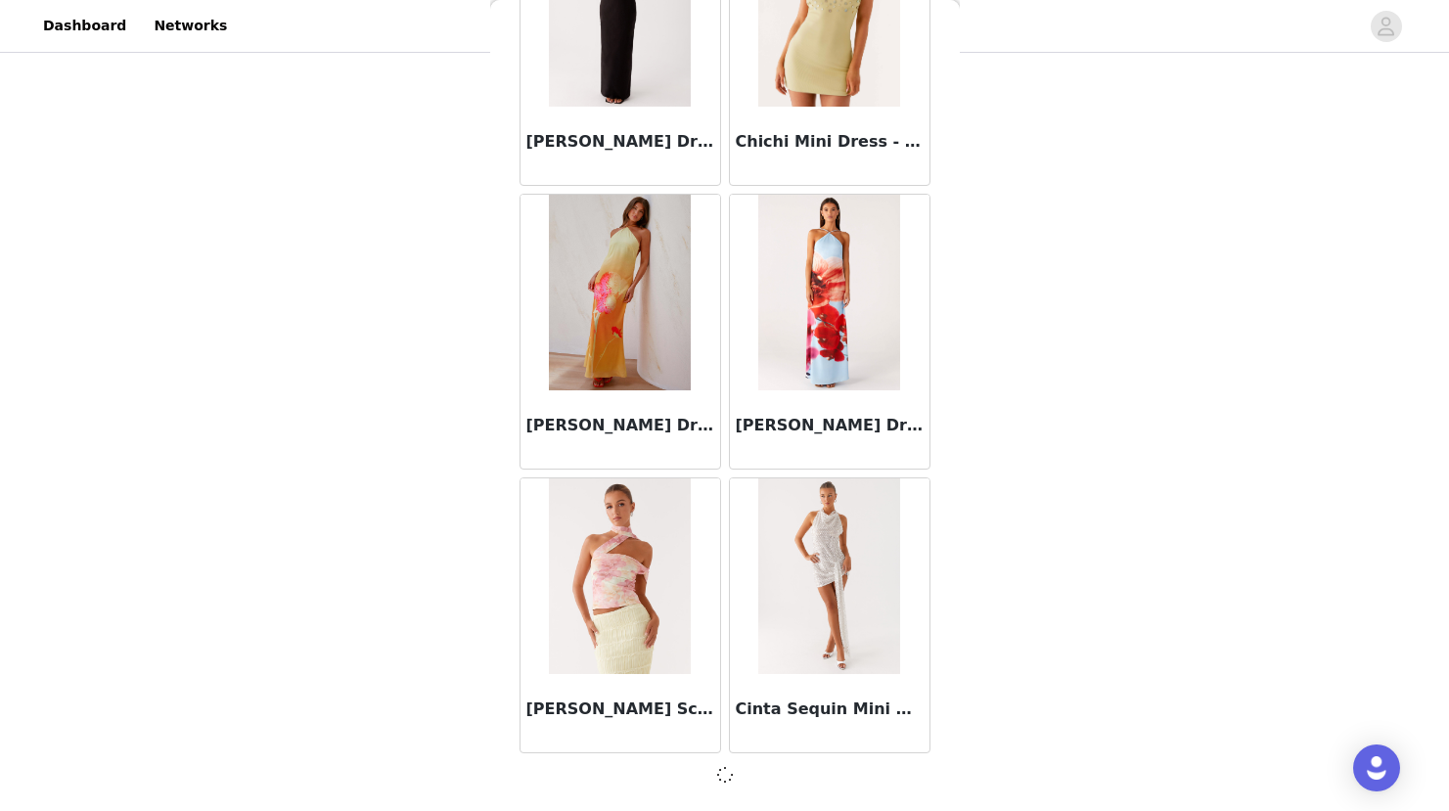
scroll to position [27715, 0]
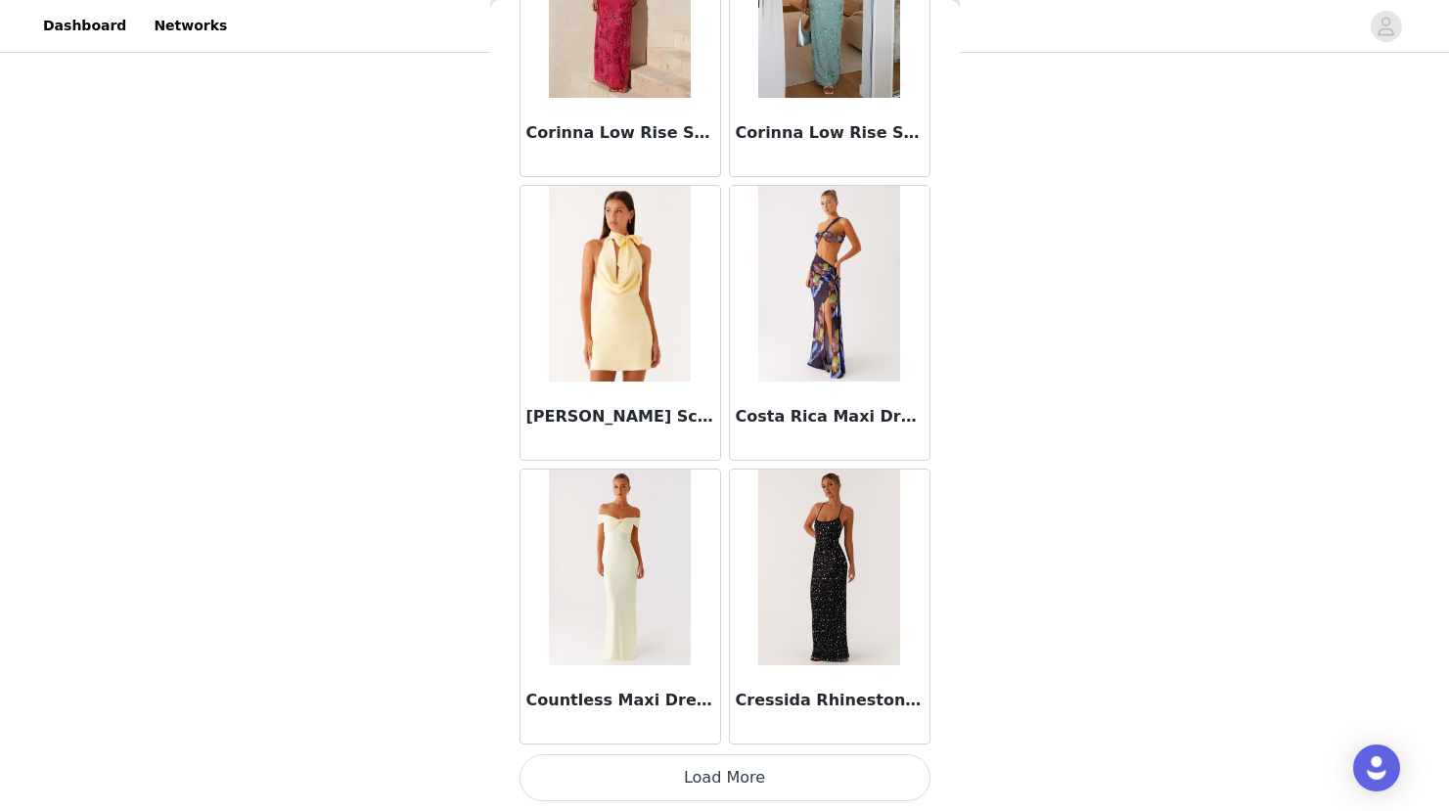
click at [695, 780] on button "Load More" at bounding box center [724, 777] width 411 height 47
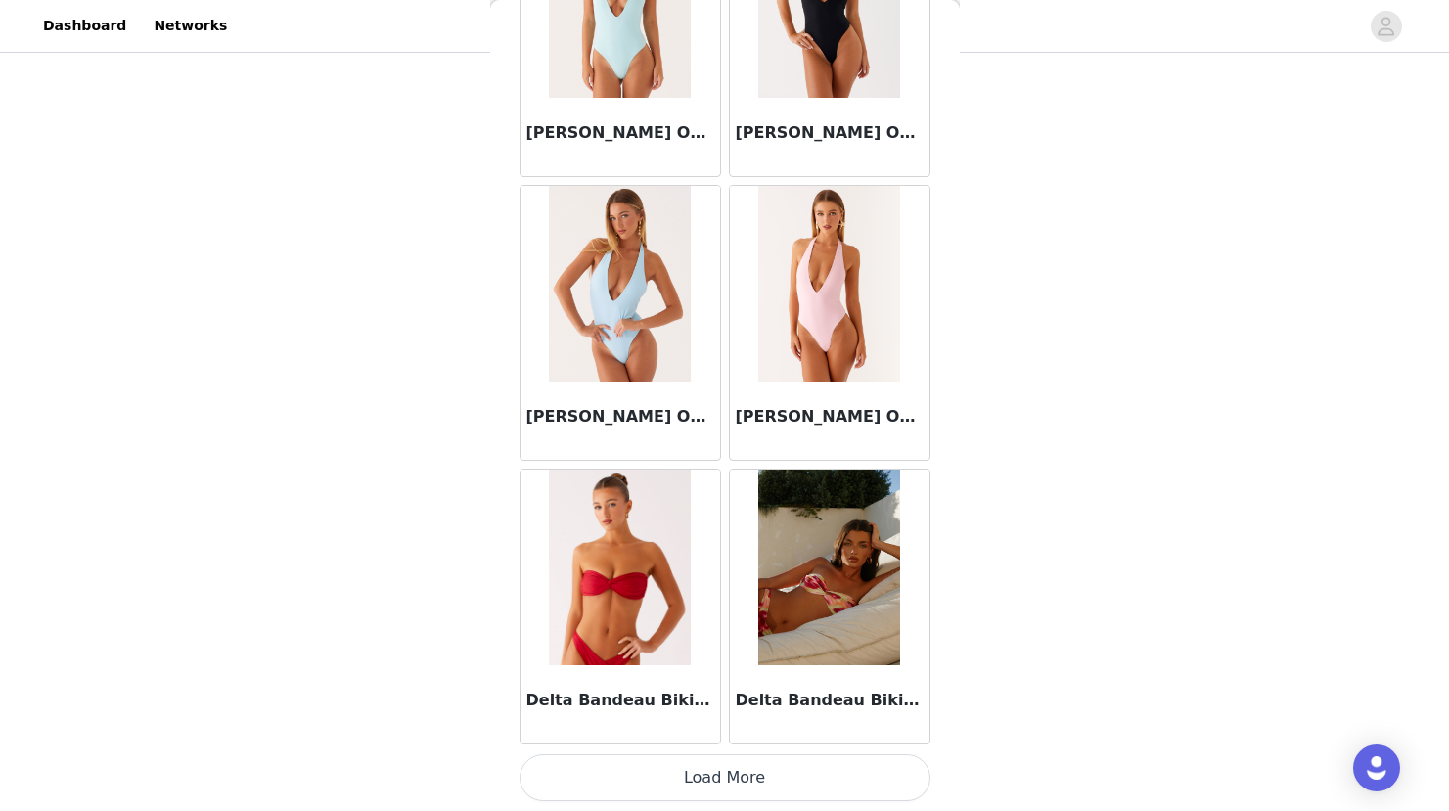
click at [695, 780] on button "Load More" at bounding box center [724, 777] width 411 height 47
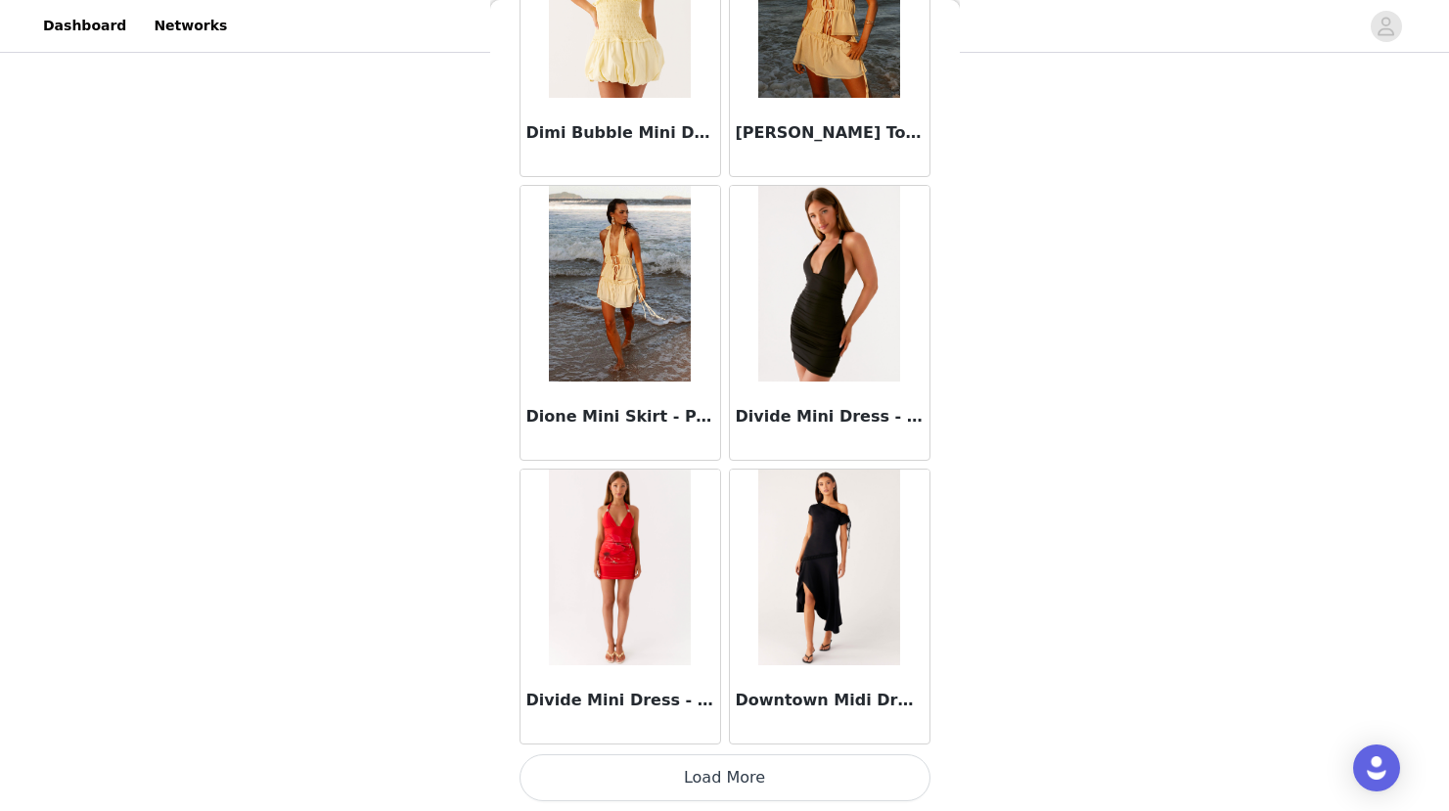
click at [695, 780] on button "Load More" at bounding box center [724, 777] width 411 height 47
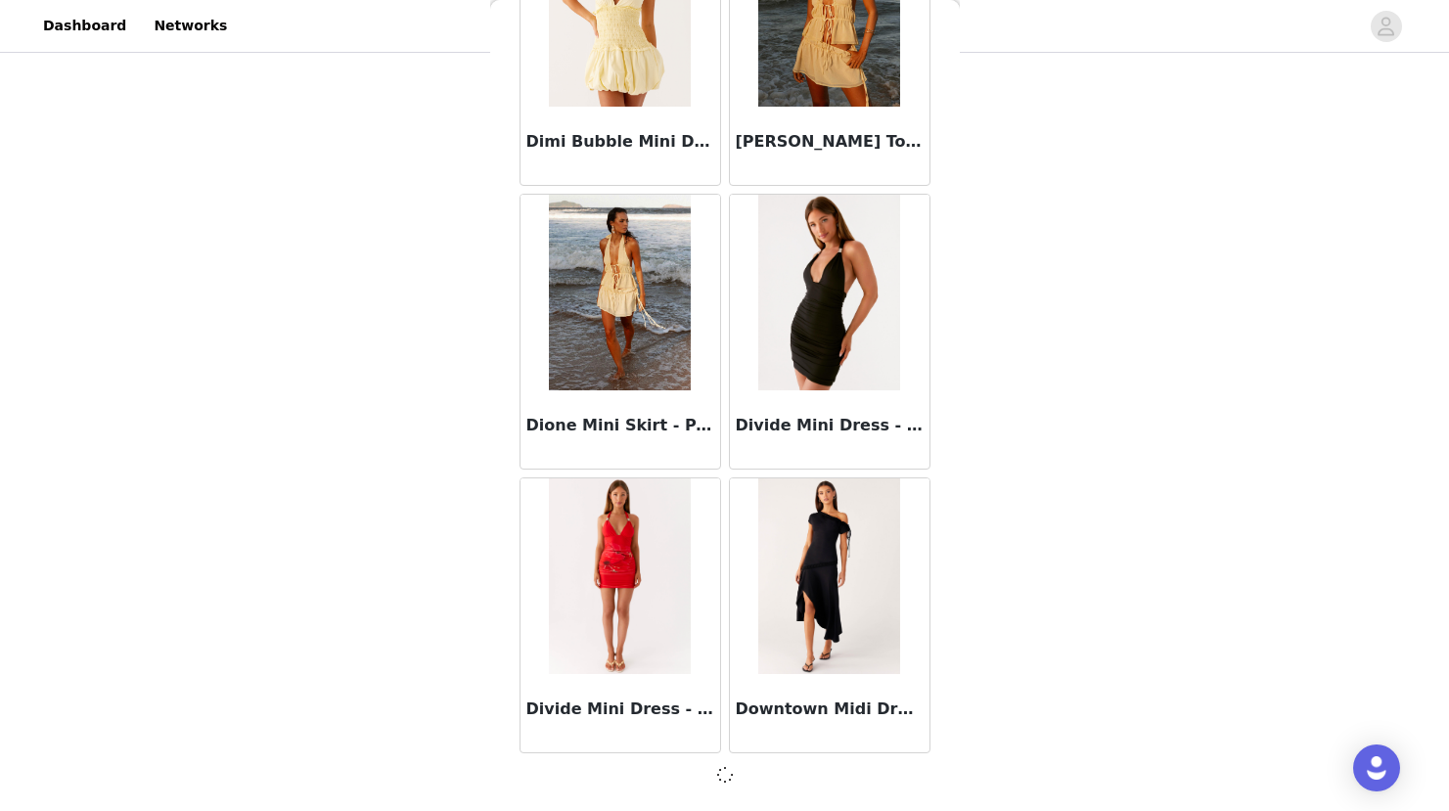
scroll to position [36217, 0]
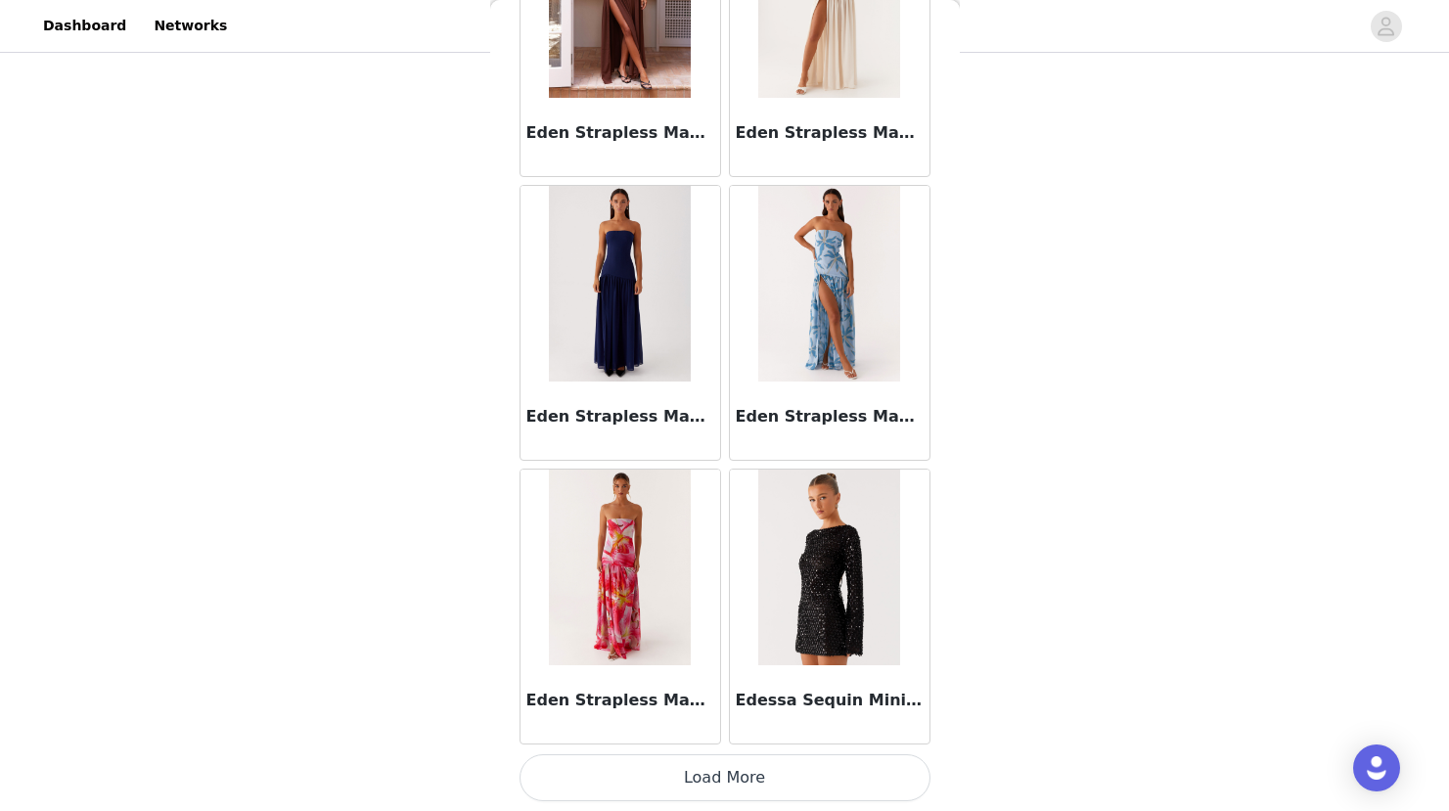
click at [695, 780] on button "Load More" at bounding box center [724, 777] width 411 height 47
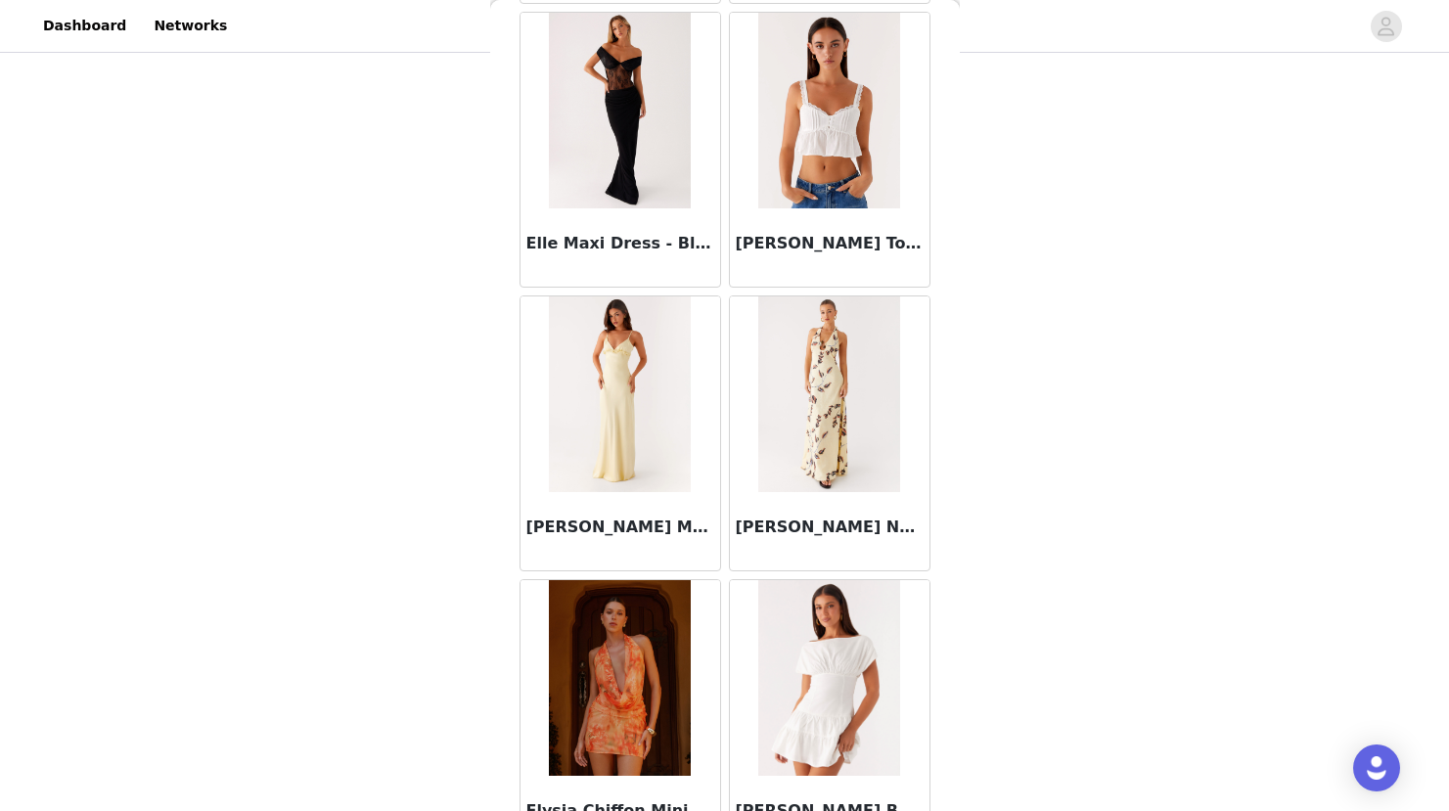
scroll to position [41900, 0]
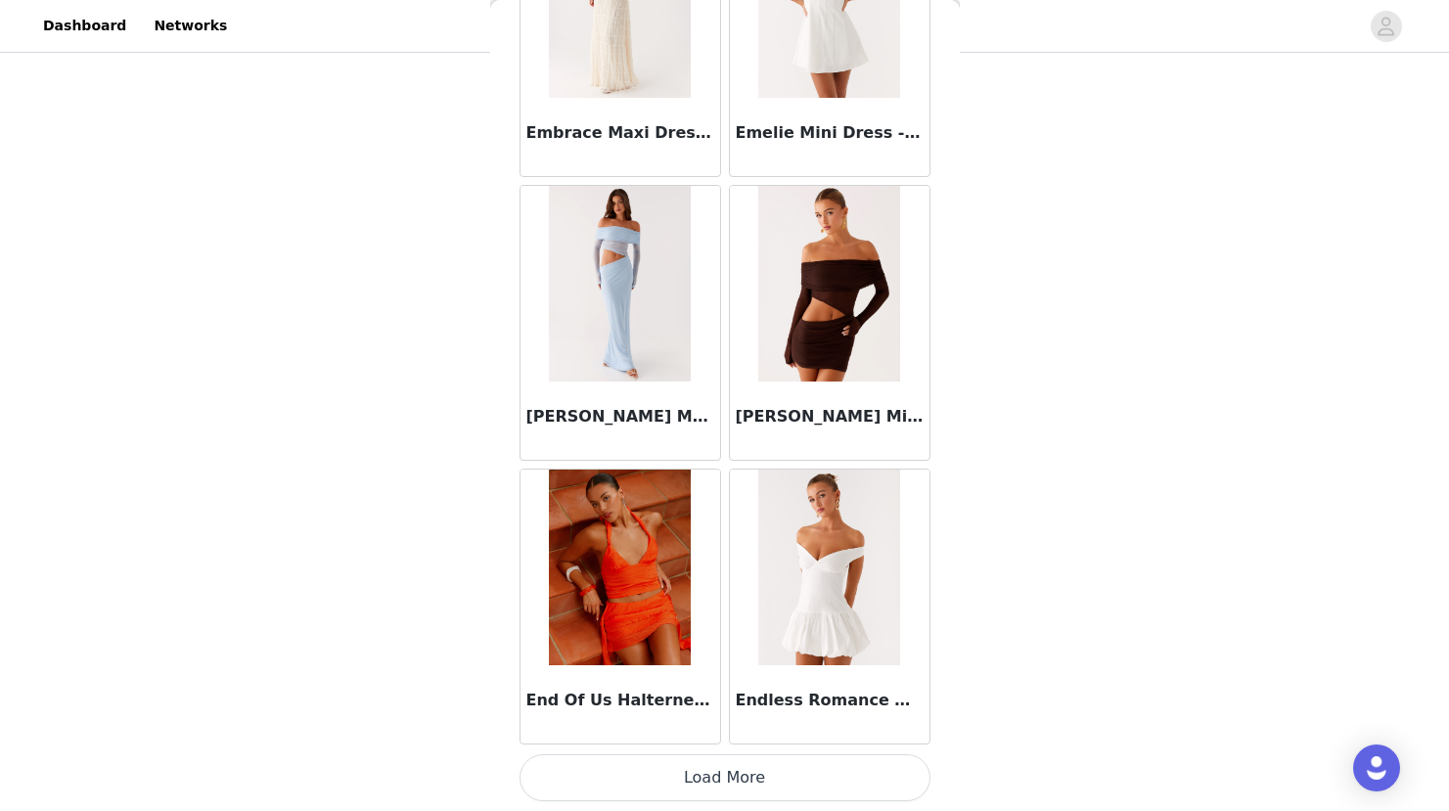
click at [695, 780] on button "Load More" at bounding box center [724, 777] width 411 height 47
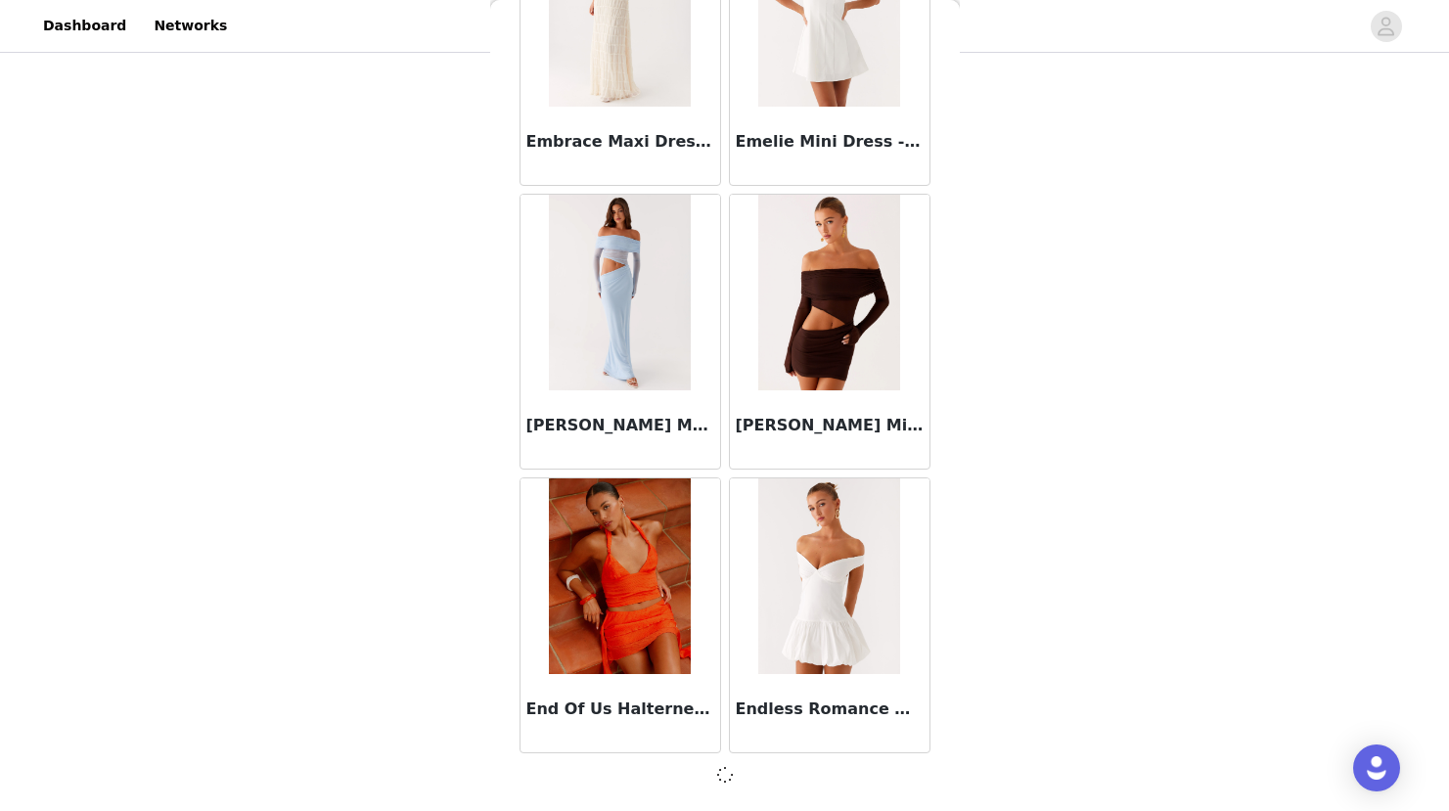
scroll to position [41891, 0]
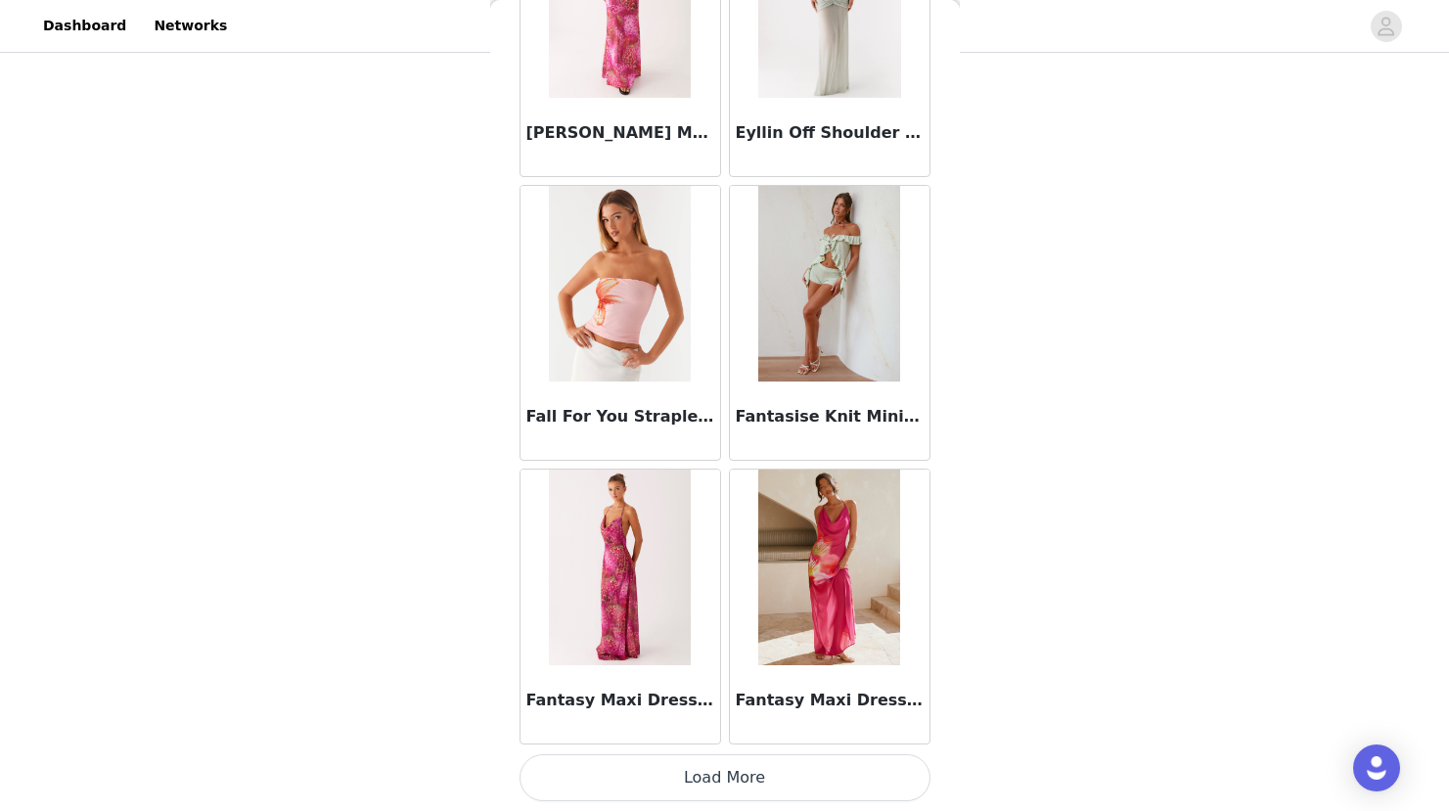
click at [695, 775] on button "Load More" at bounding box center [724, 777] width 411 height 47
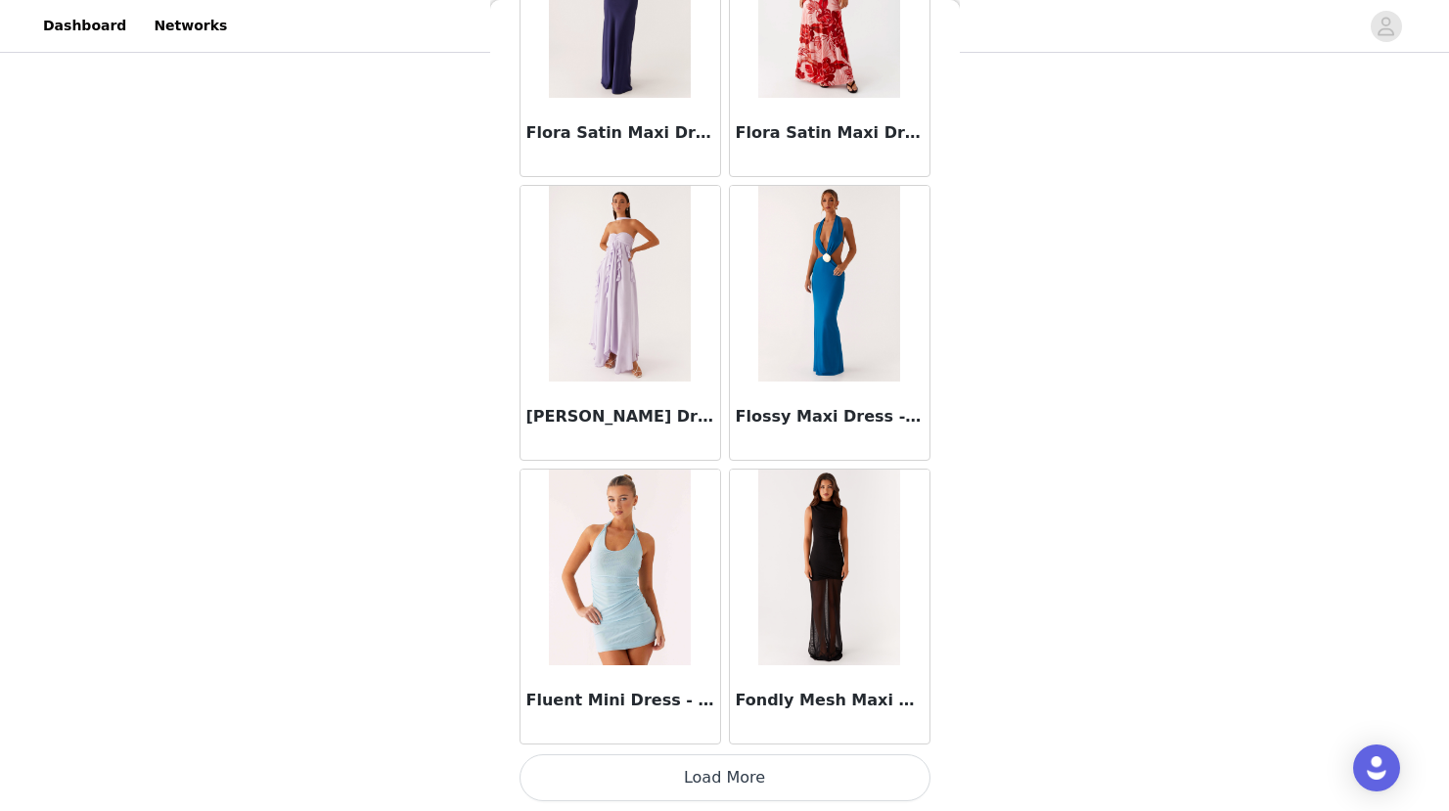
click at [695, 774] on button "Load More" at bounding box center [724, 777] width 411 height 47
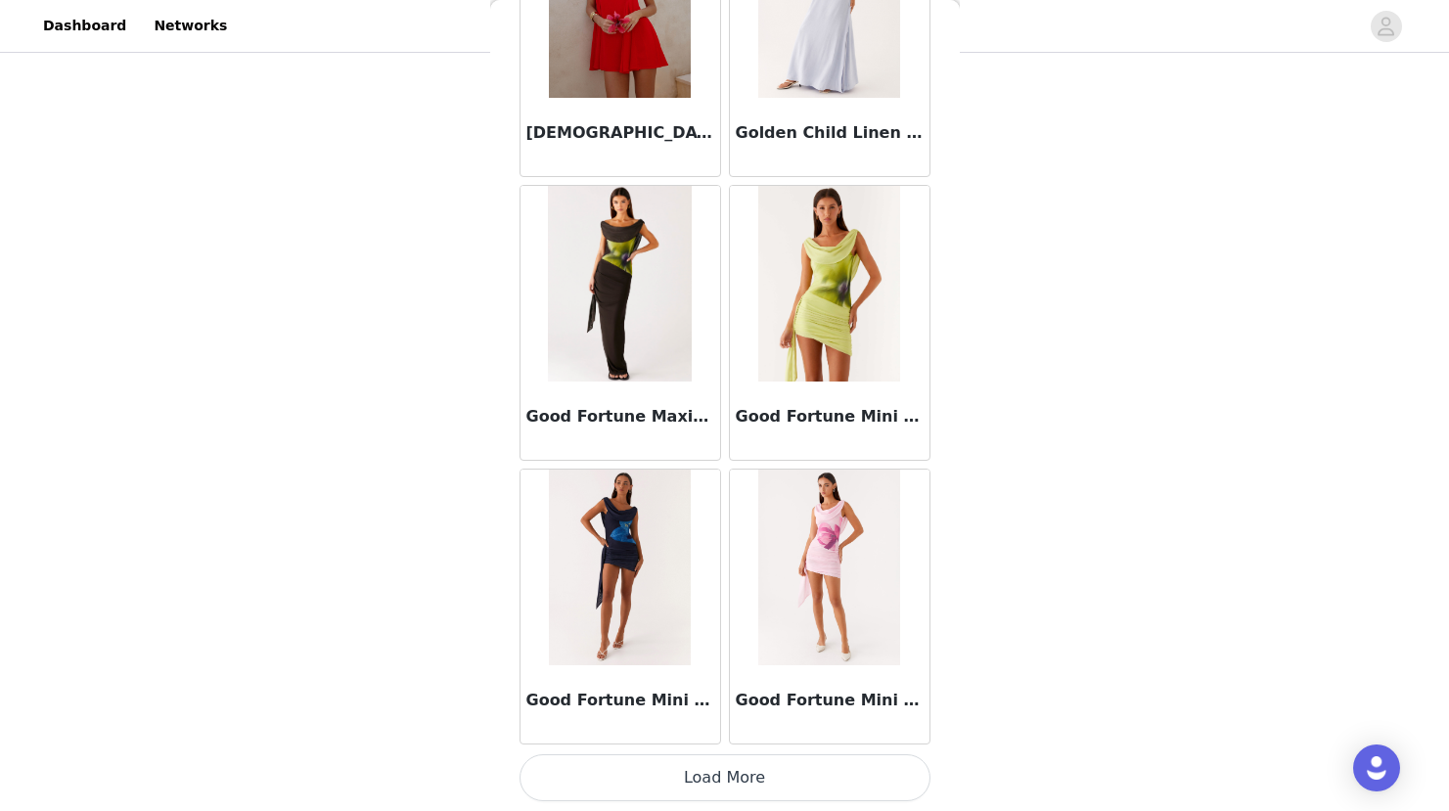
click at [695, 774] on button "Load More" at bounding box center [724, 777] width 411 height 47
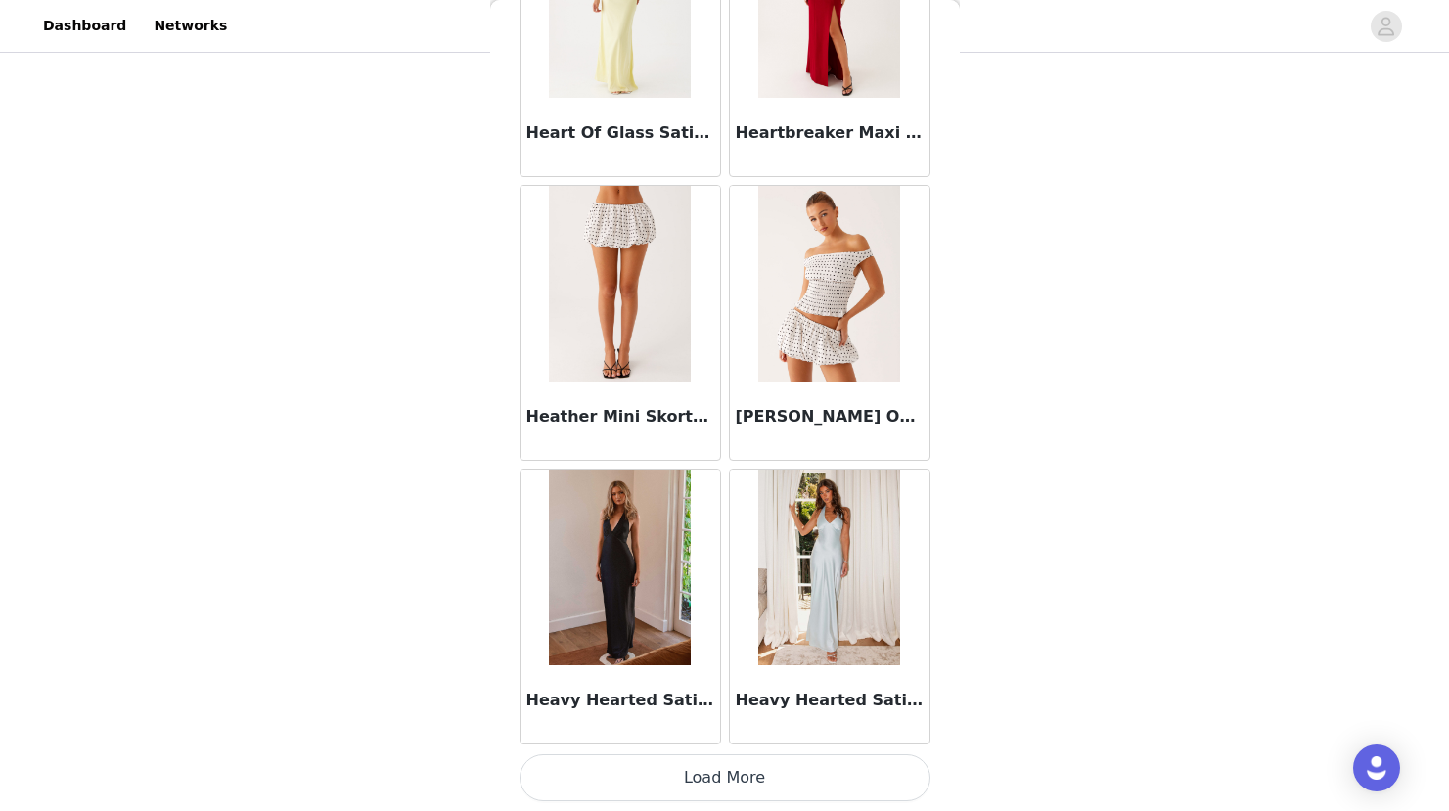
click at [688, 777] on button "Load More" at bounding box center [724, 777] width 411 height 47
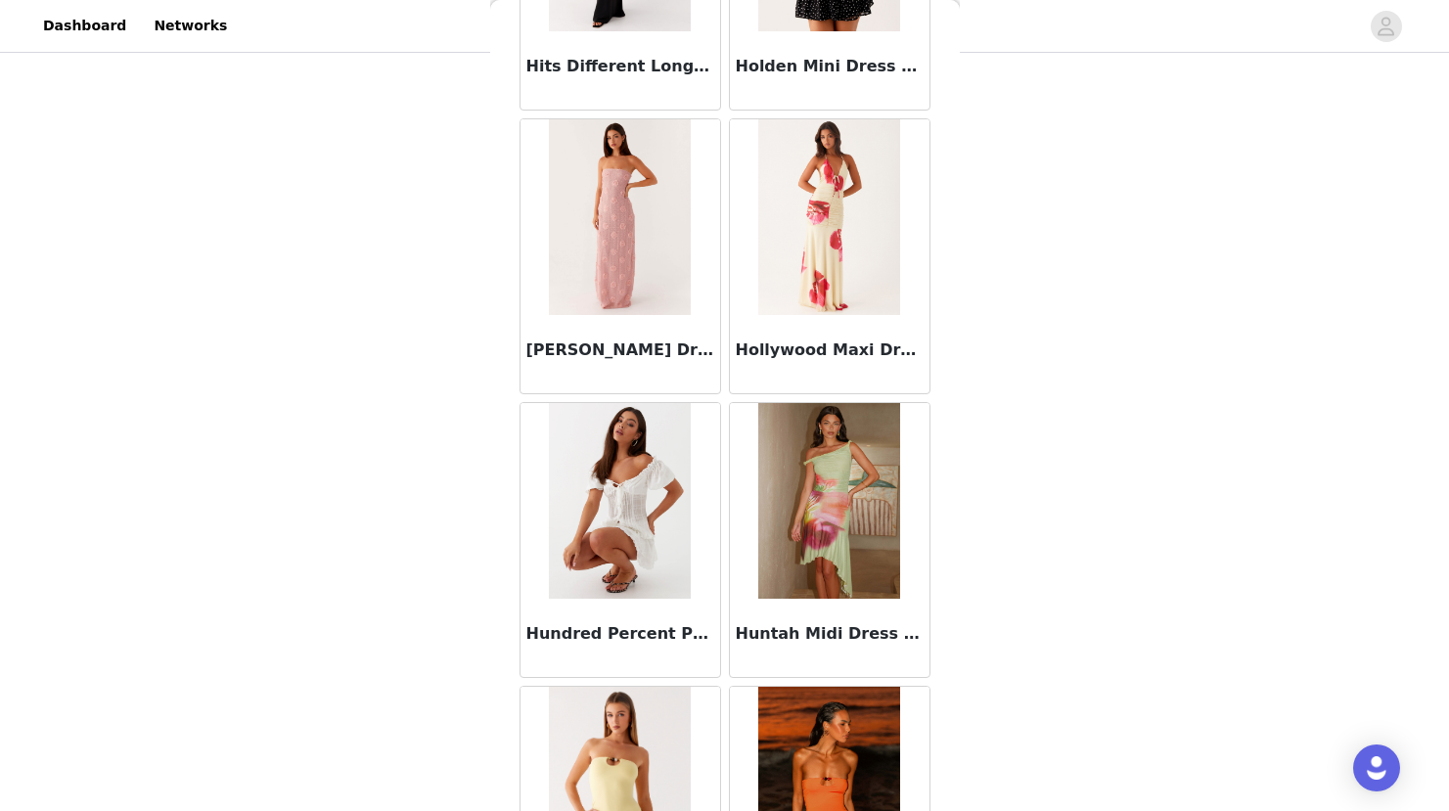
scroll to position [56085, 0]
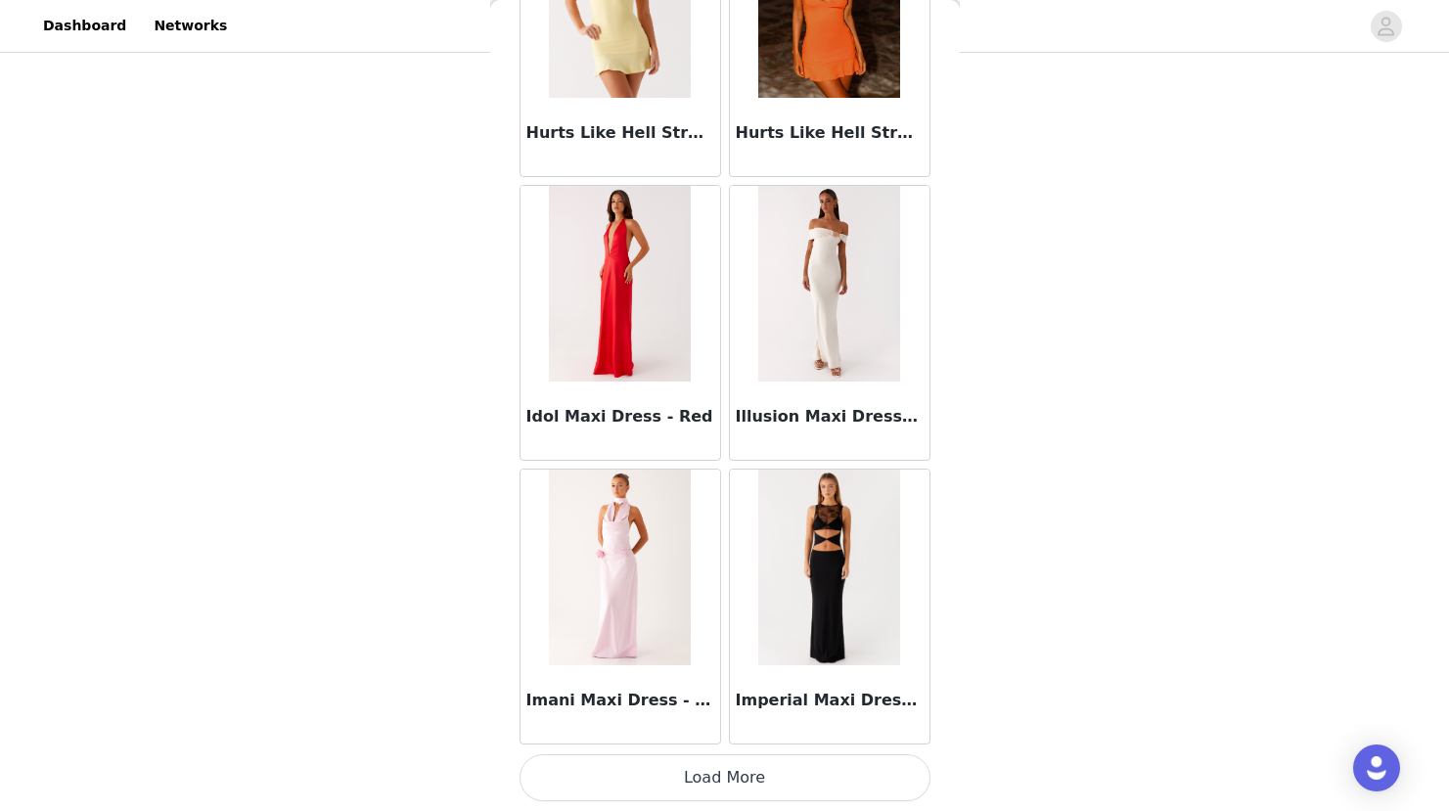
click at [688, 776] on button "Load More" at bounding box center [724, 777] width 411 height 47
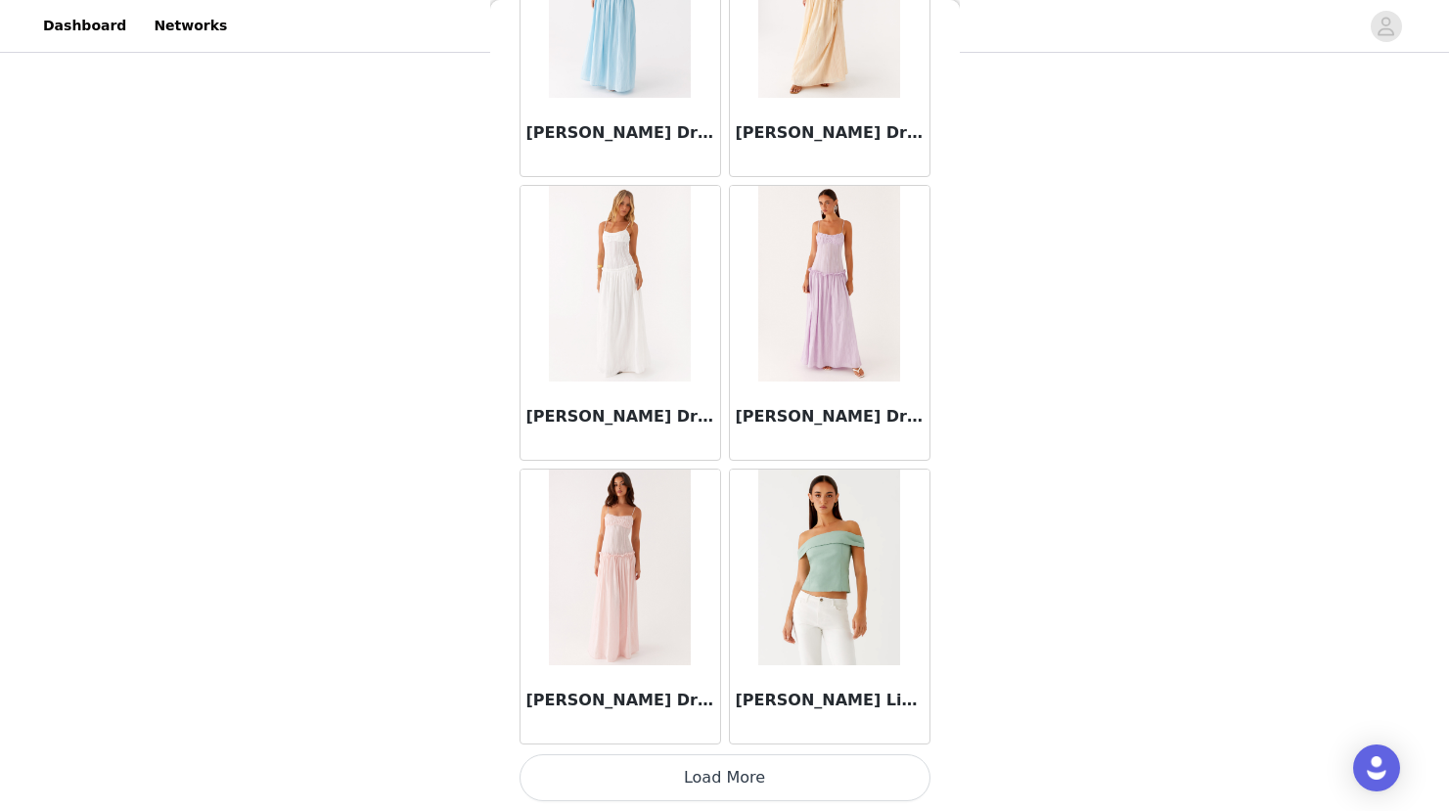
click at [688, 776] on button "Load More" at bounding box center [724, 777] width 411 height 47
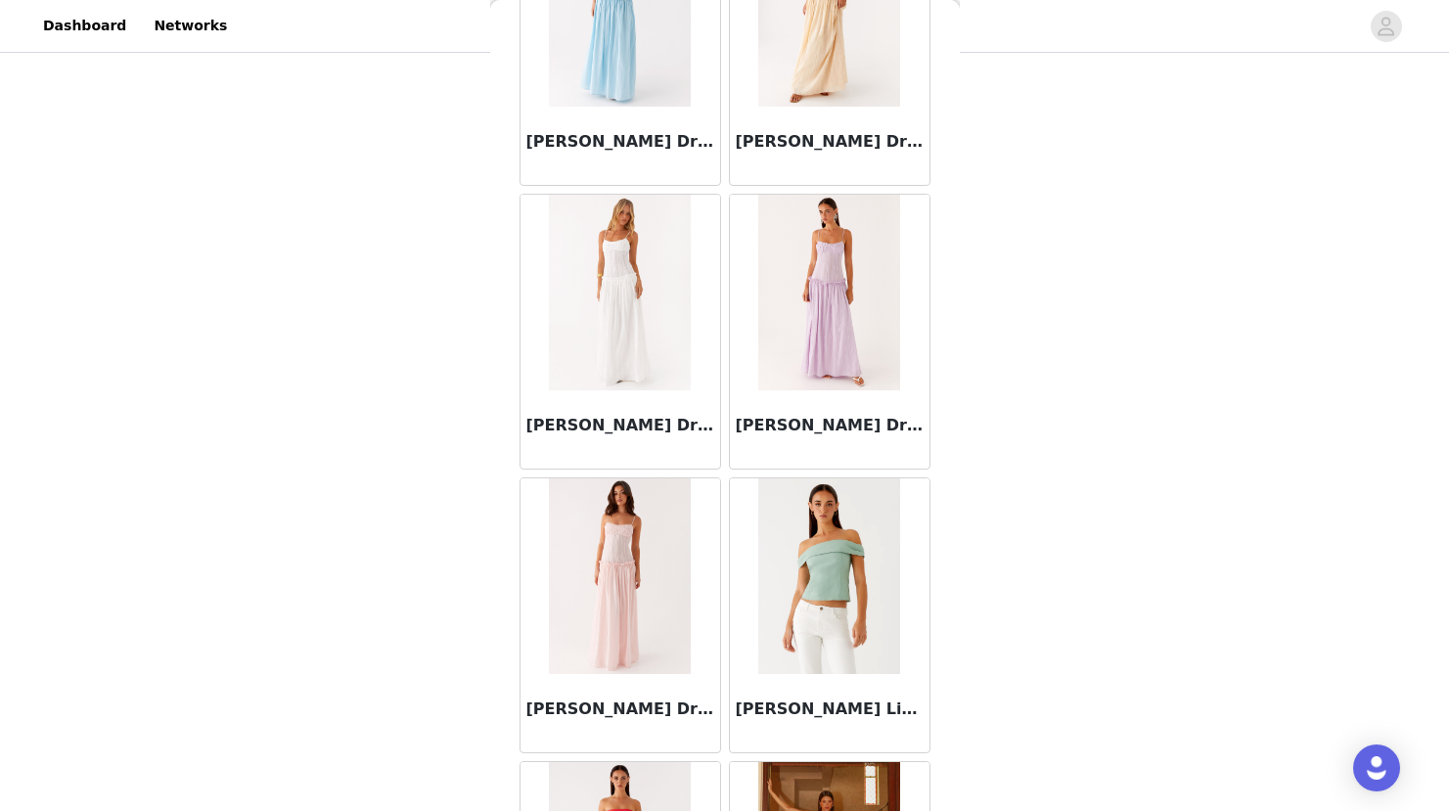
scroll to position [58921, 0]
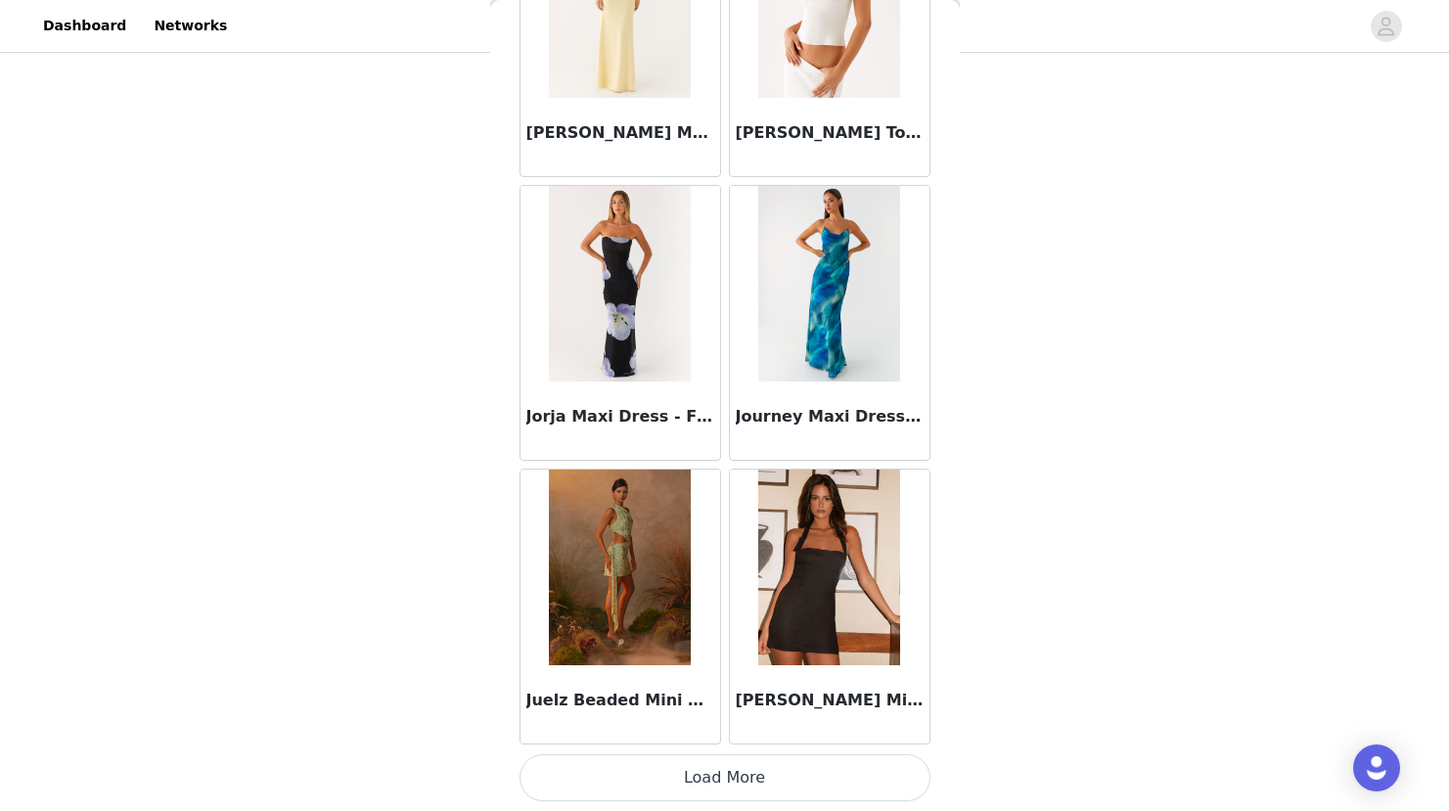
click at [688, 776] on button "Load More" at bounding box center [724, 777] width 411 height 47
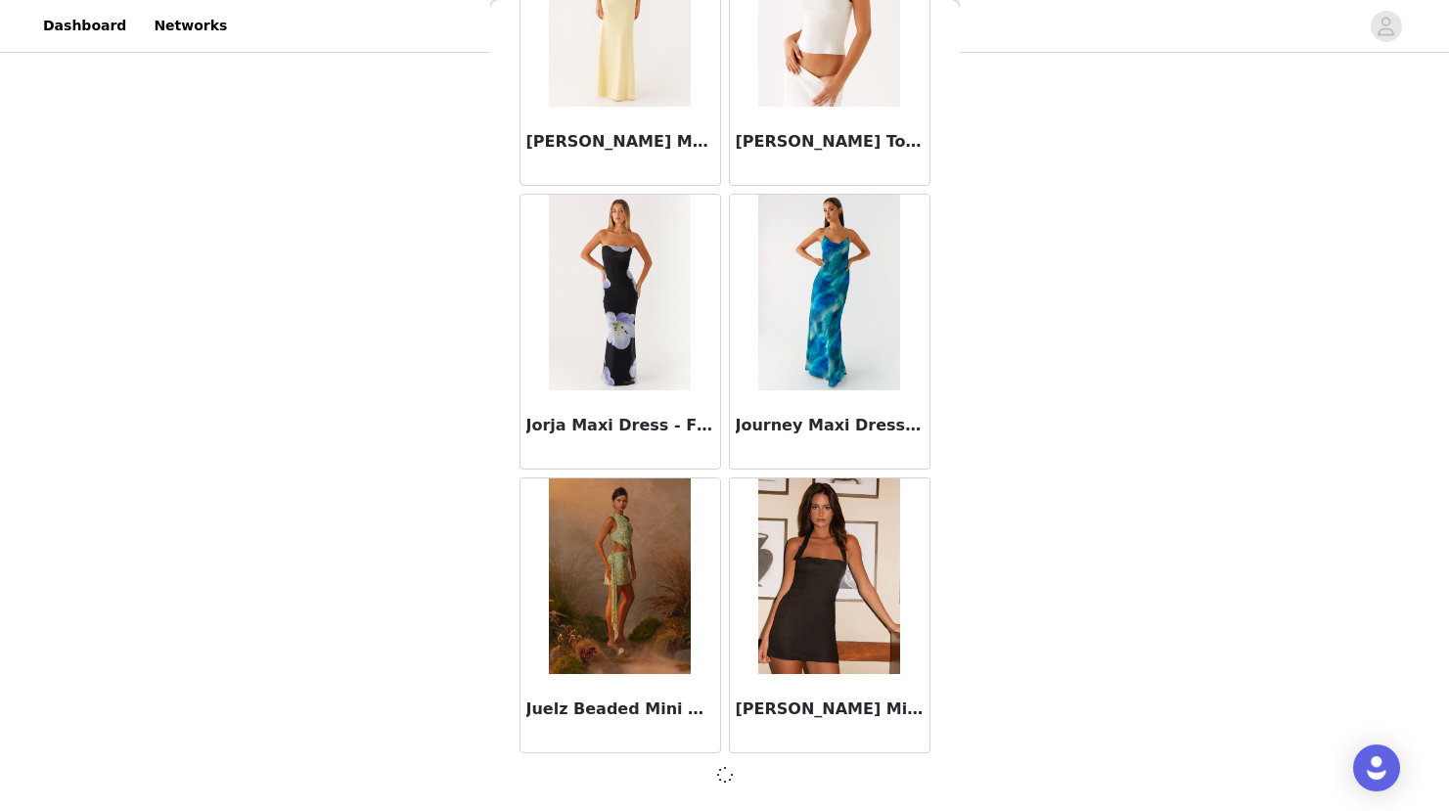
scroll to position [61758, 0]
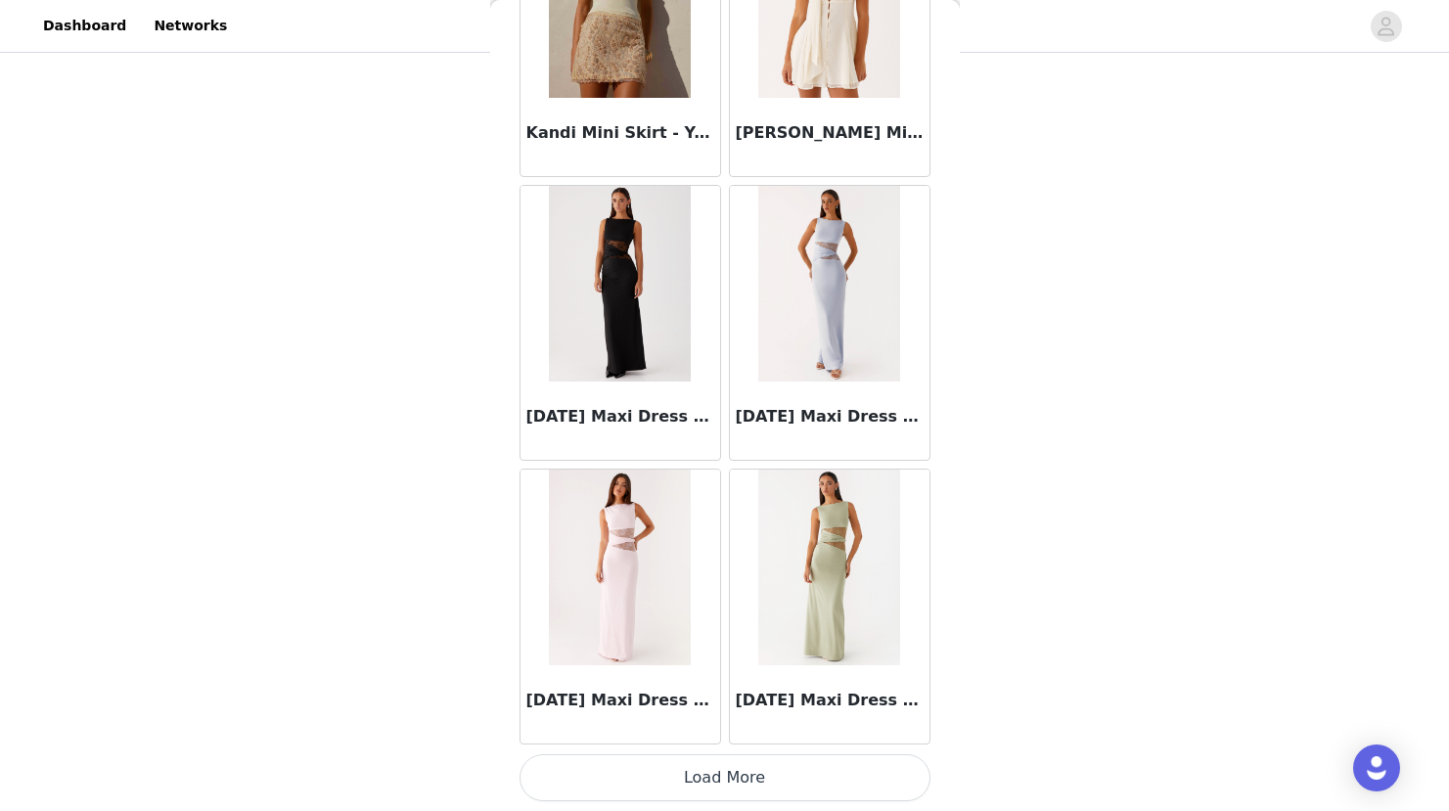
click at [688, 776] on button "Load More" at bounding box center [724, 777] width 411 height 47
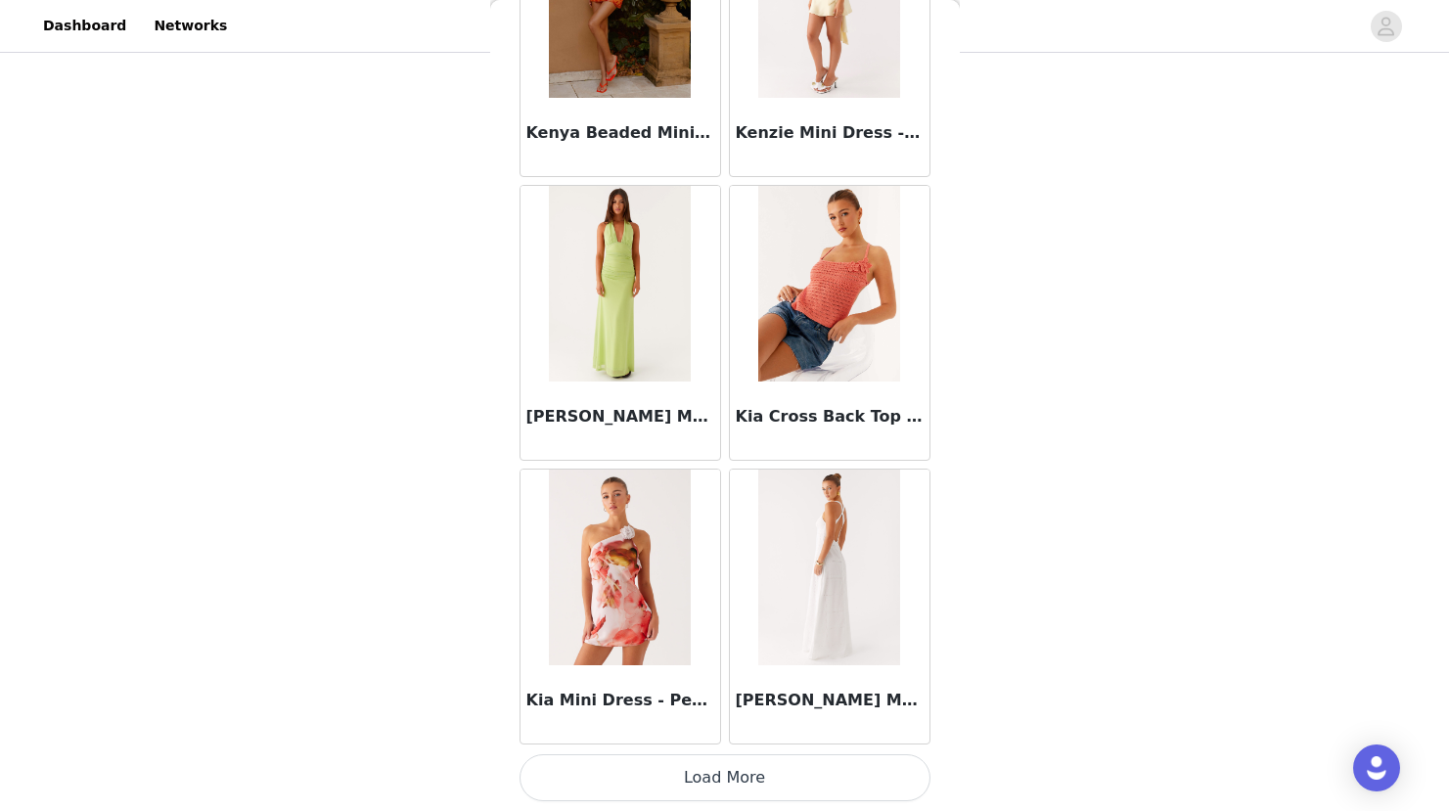
click at [688, 776] on button "Load More" at bounding box center [724, 777] width 411 height 47
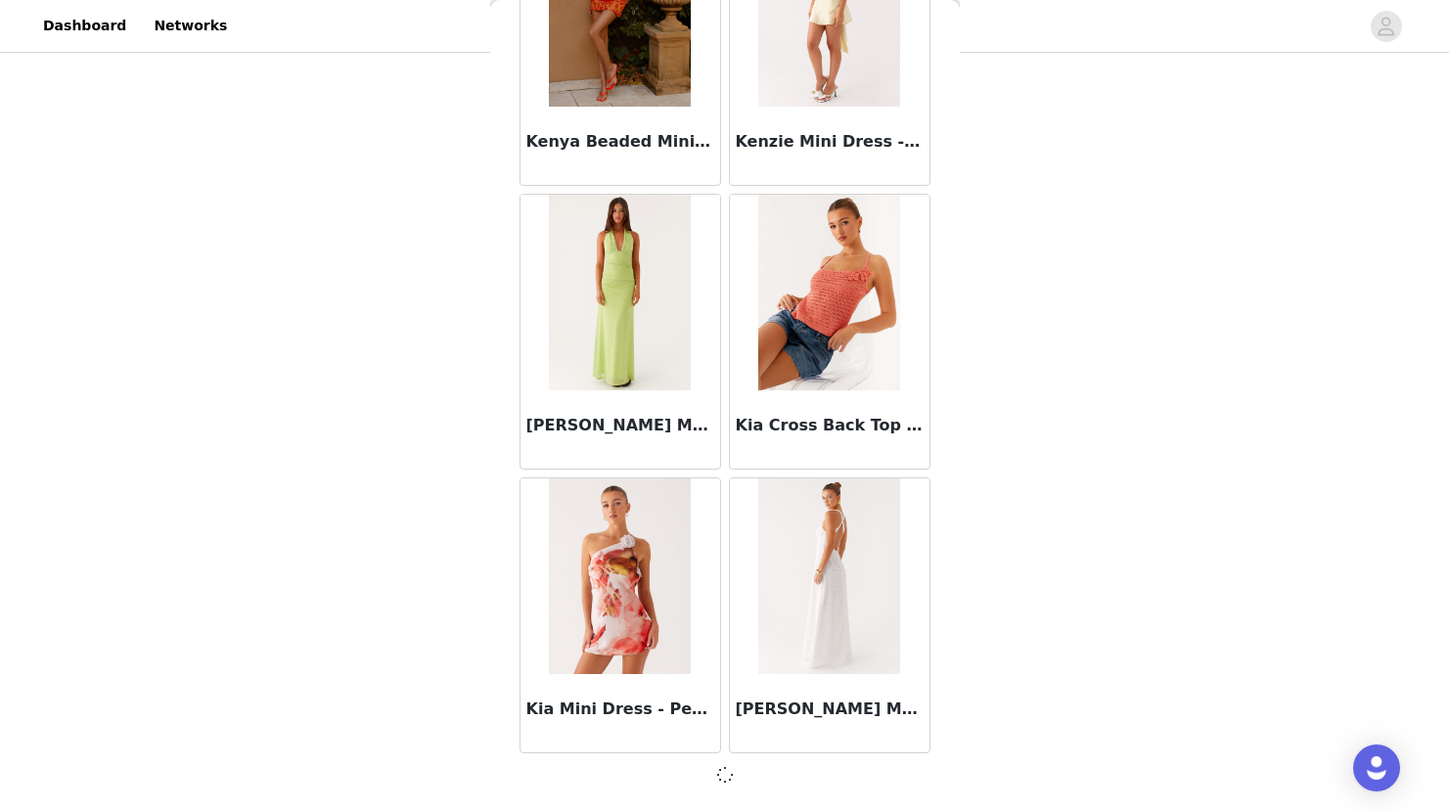
scroll to position [67432, 0]
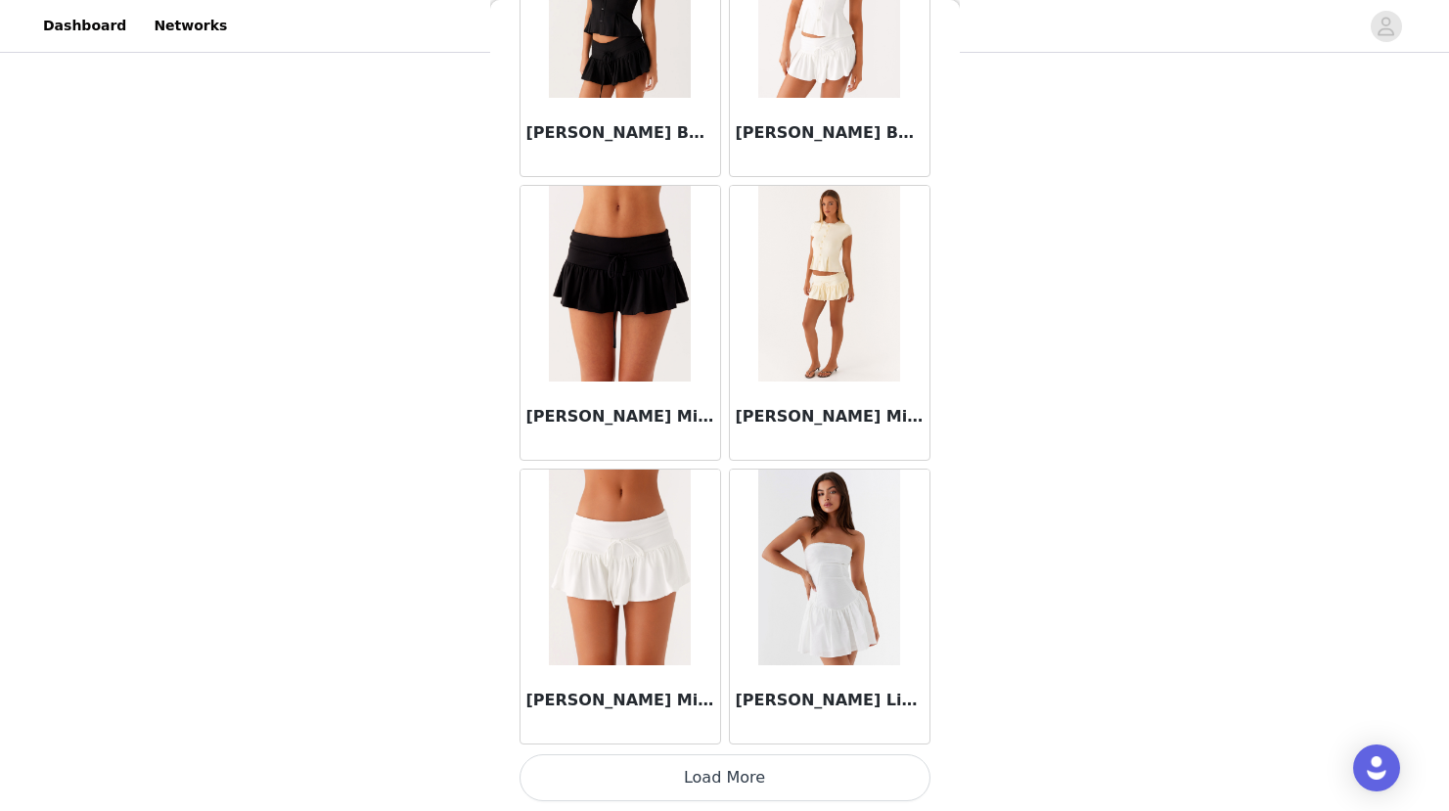
click at [688, 776] on button "Load More" at bounding box center [724, 777] width 411 height 47
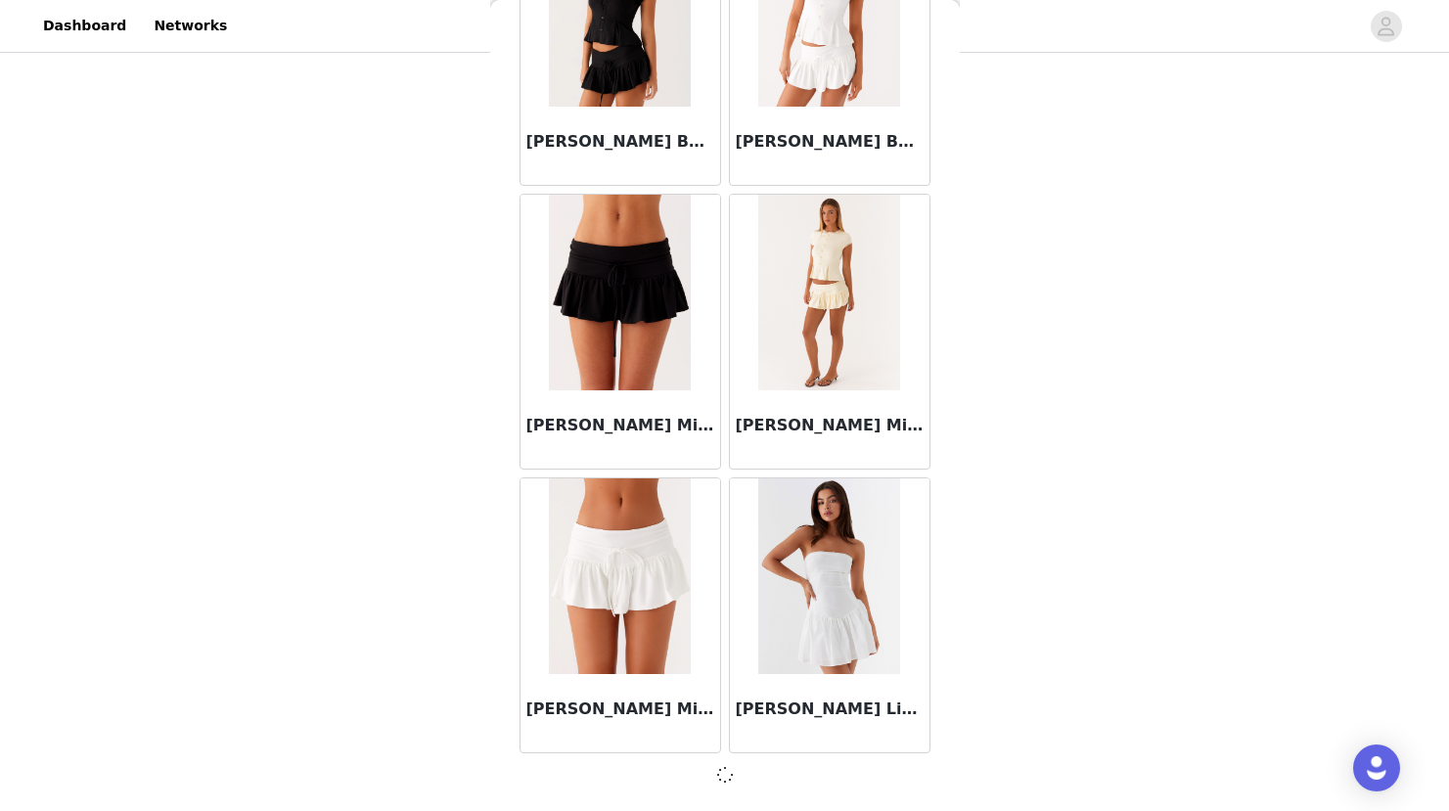
scroll to position [70269, 0]
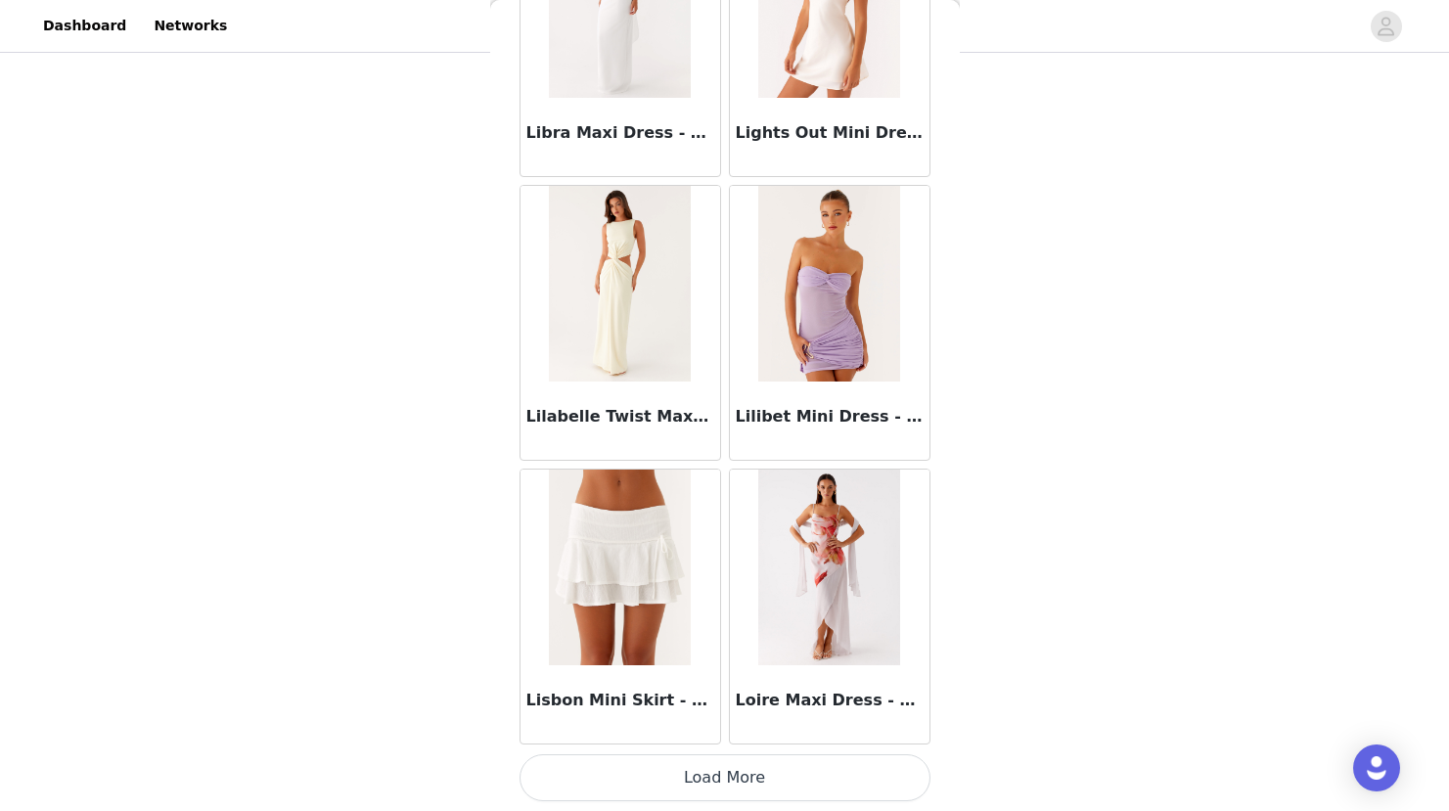
click at [688, 776] on button "Load More" at bounding box center [724, 777] width 411 height 47
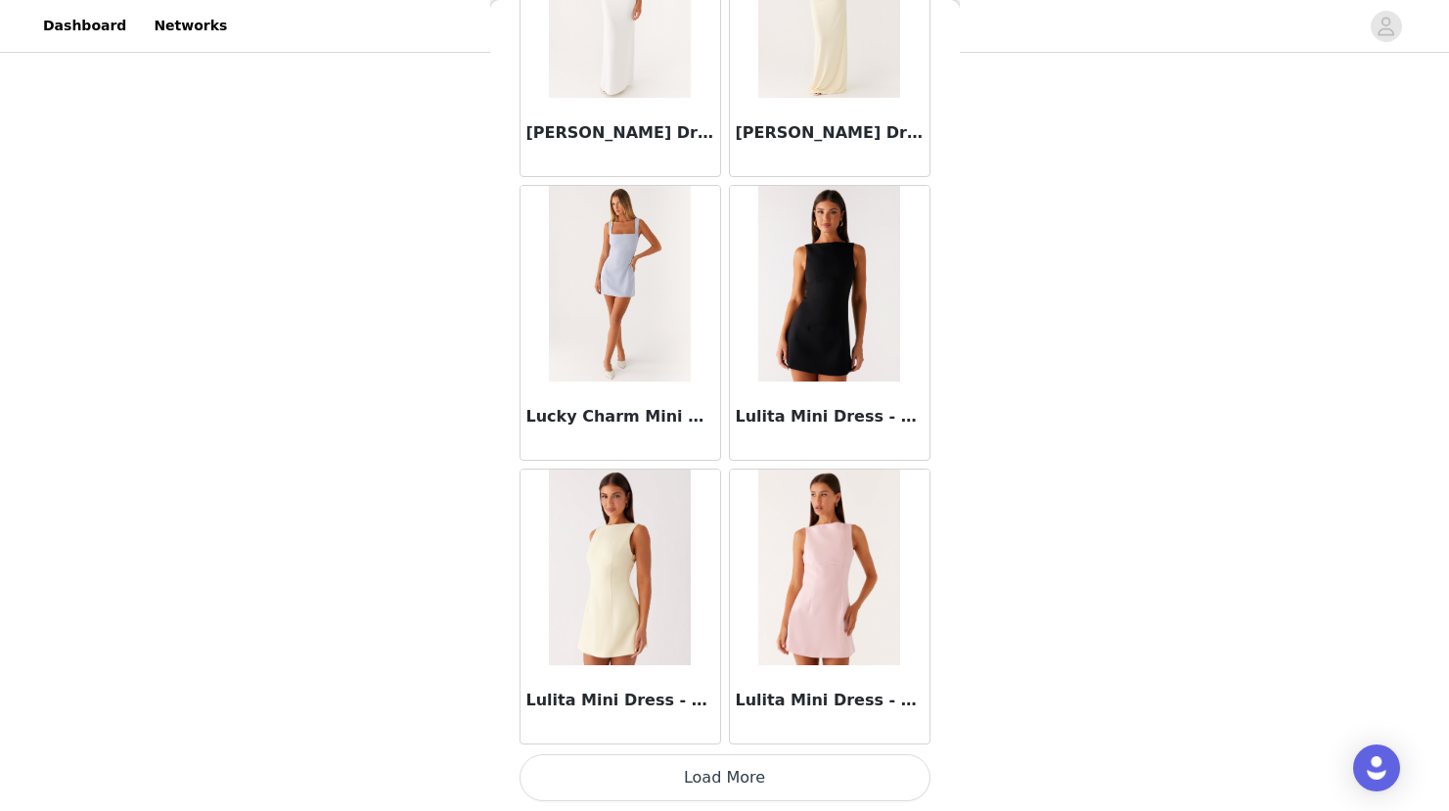
click at [688, 776] on button "Load More" at bounding box center [724, 777] width 411 height 47
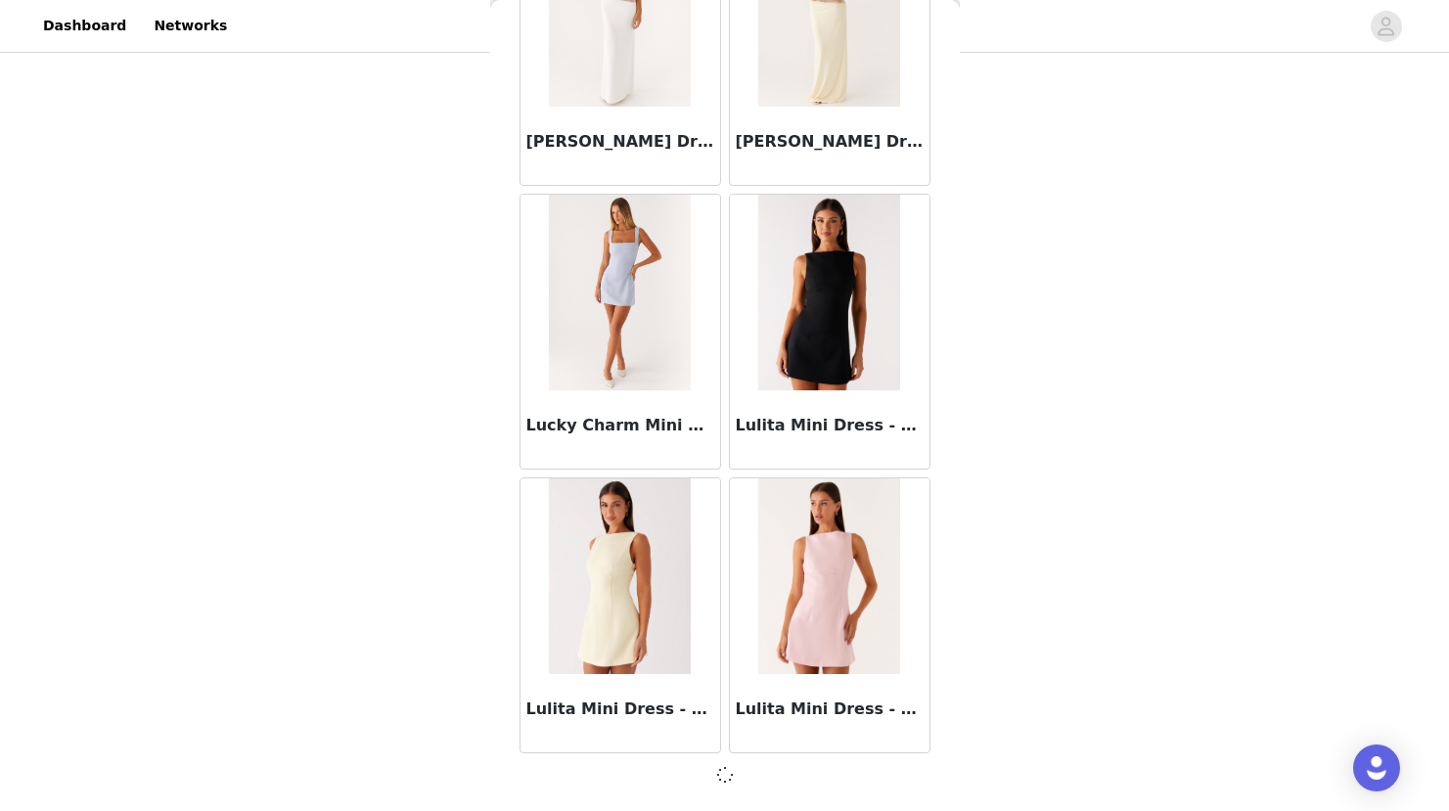
scroll to position [388, 0]
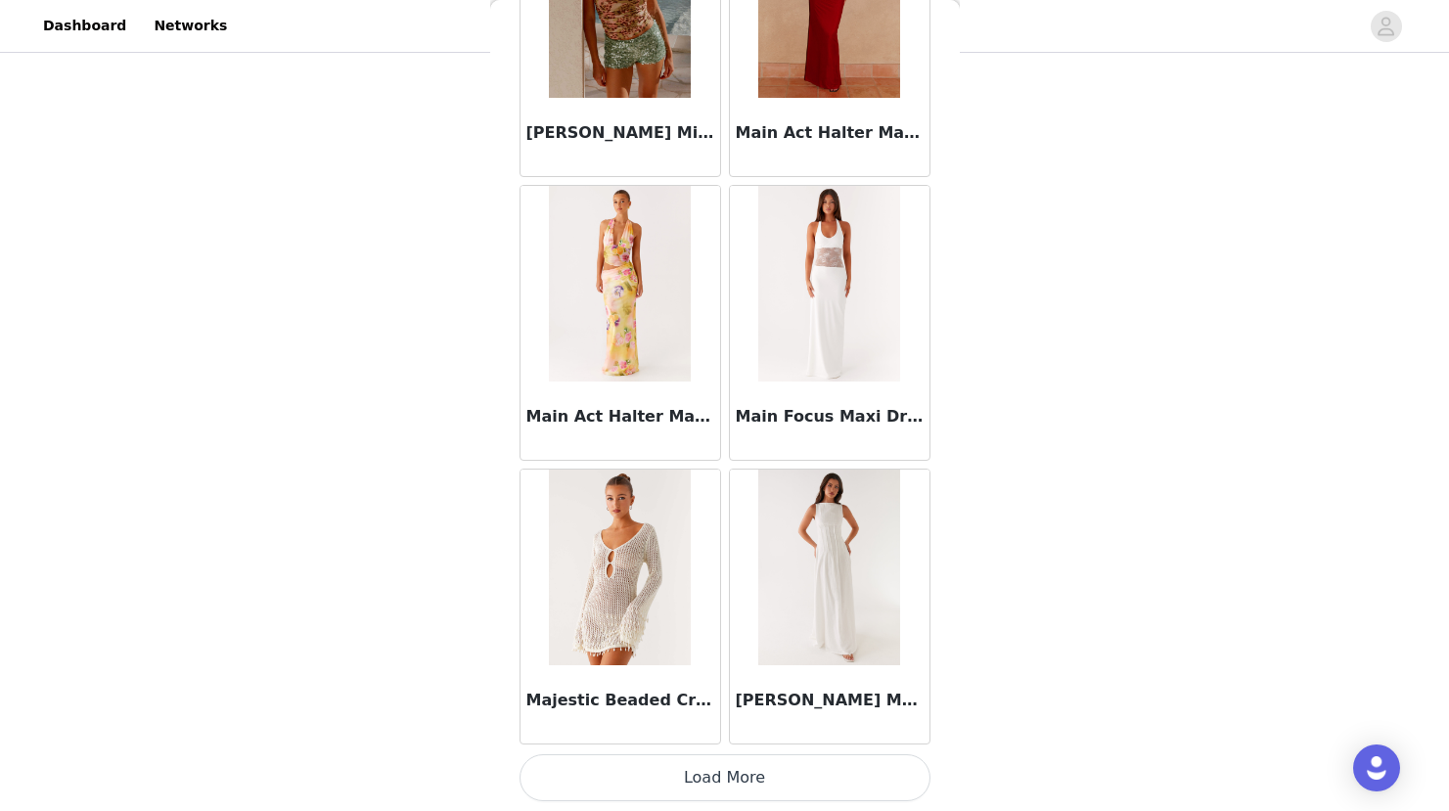
click at [688, 776] on button "Load More" at bounding box center [724, 777] width 411 height 47
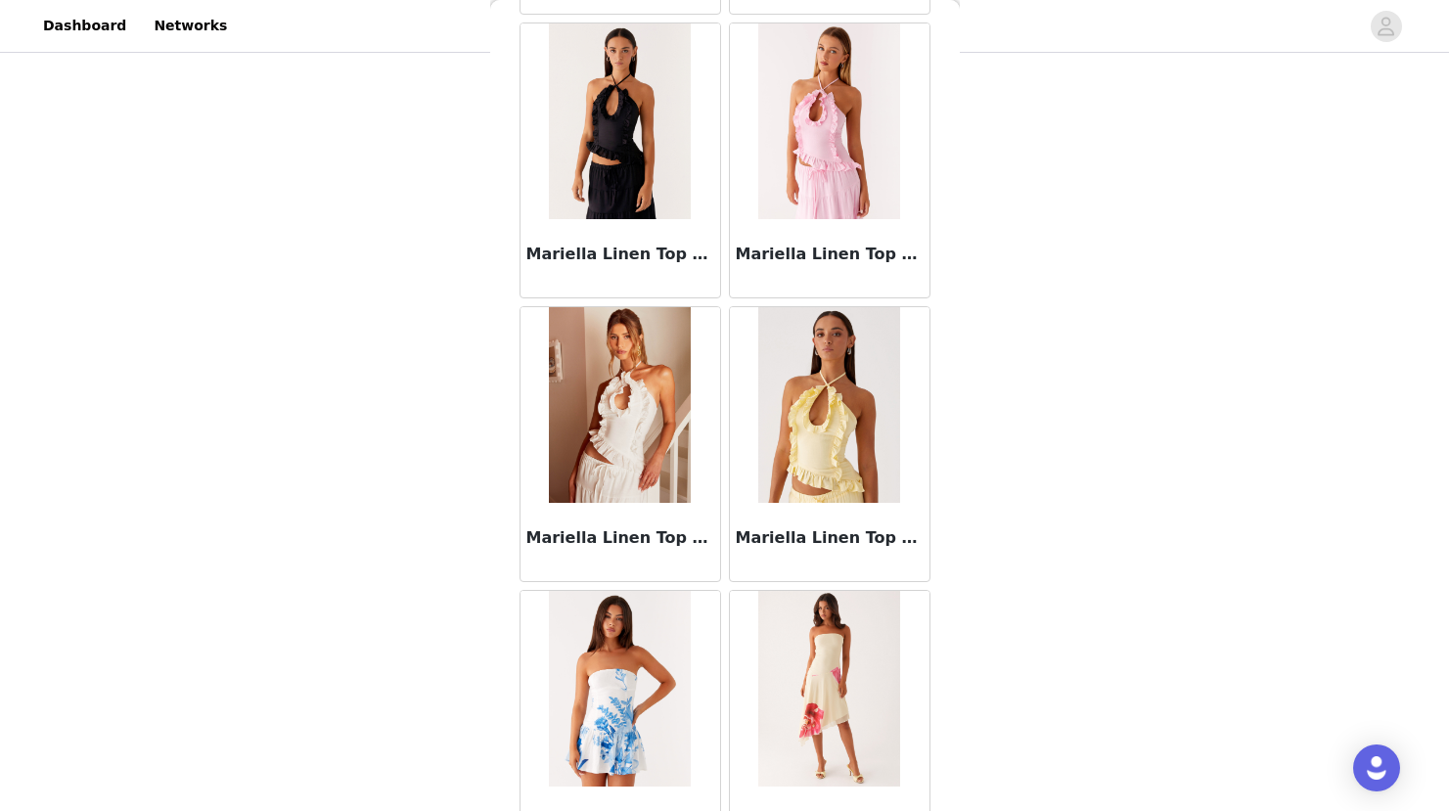
scroll to position [81617, 0]
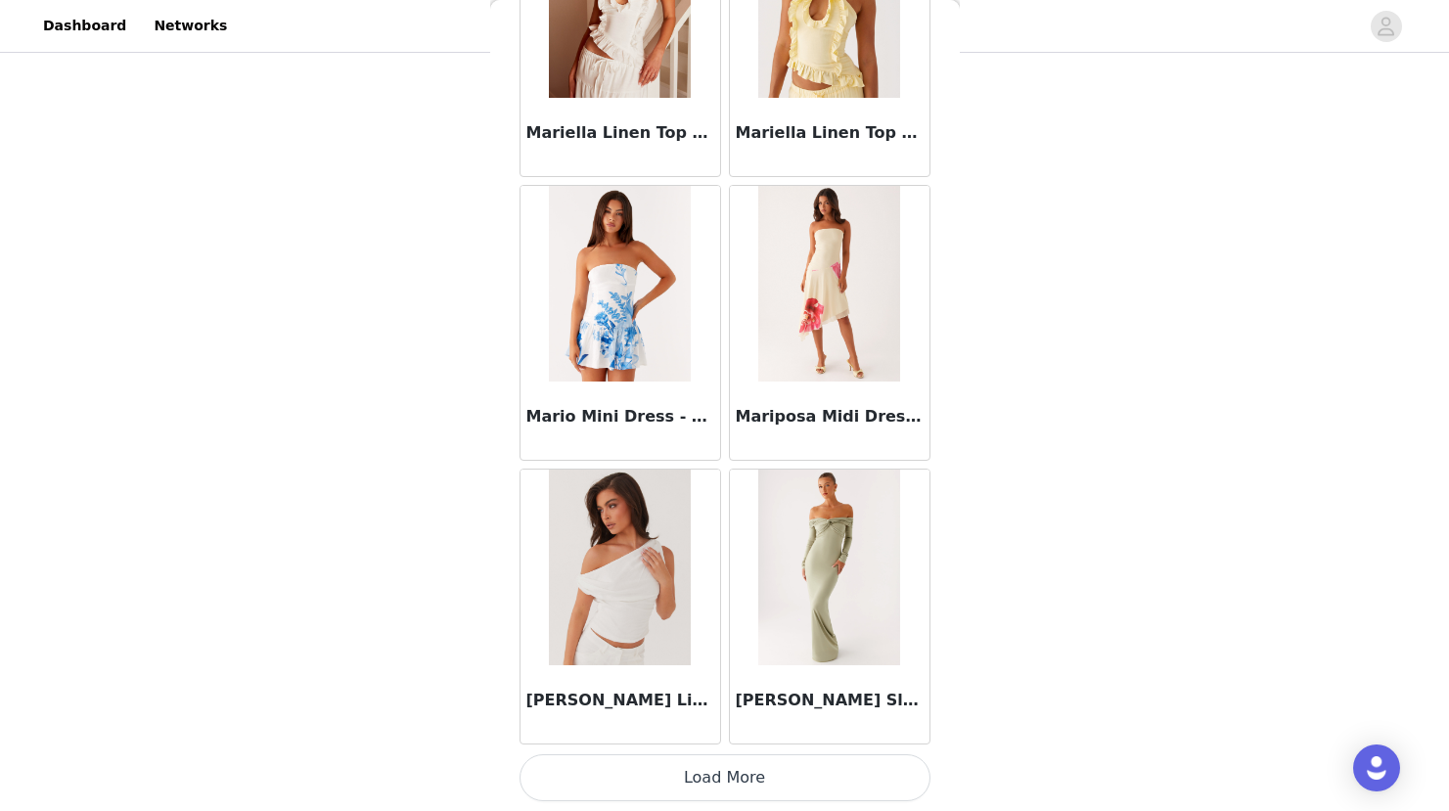
click at [688, 776] on button "Load More" at bounding box center [724, 777] width 411 height 47
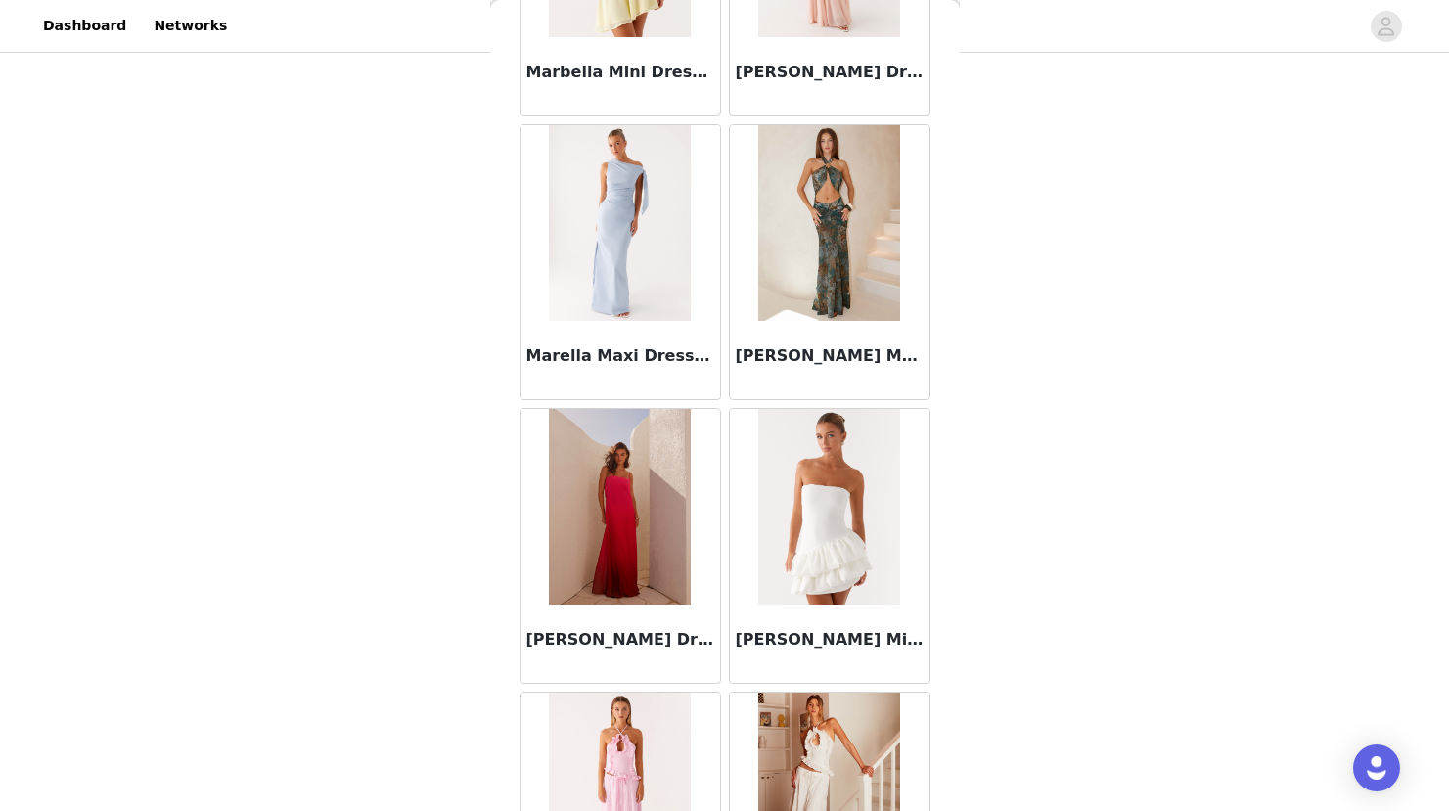
scroll to position [80225, 0]
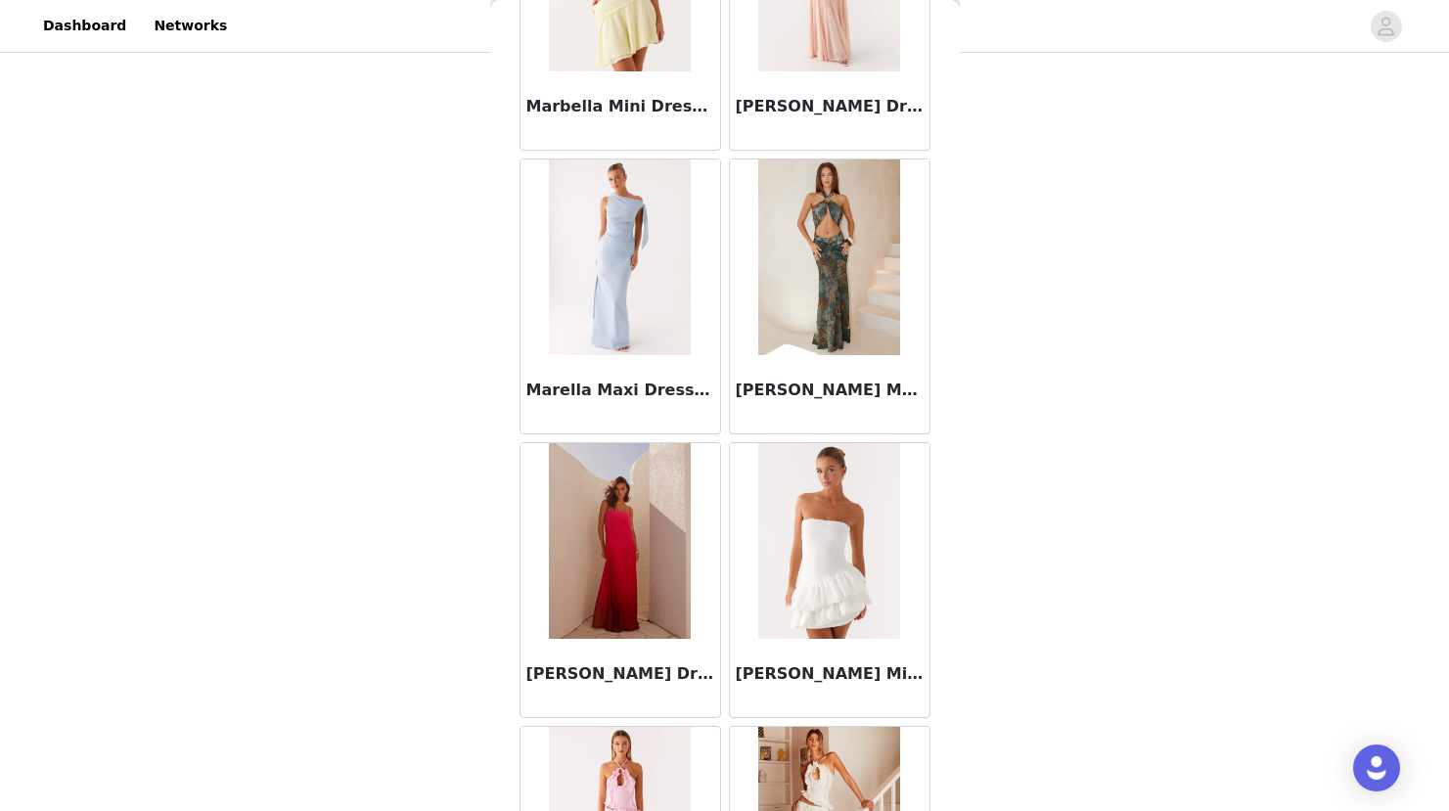
click at [842, 242] on img at bounding box center [829, 257] width 142 height 196
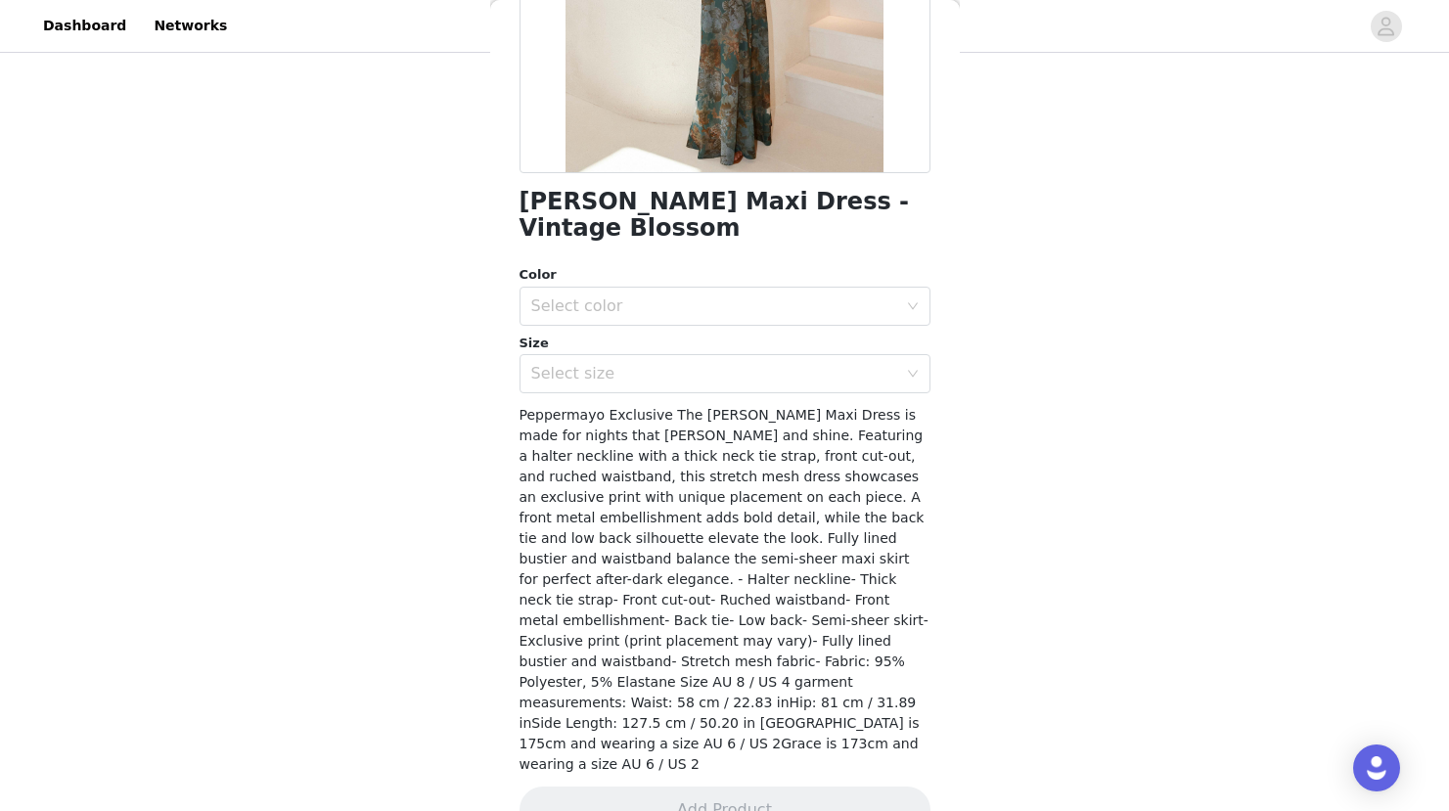
scroll to position [381, 0]
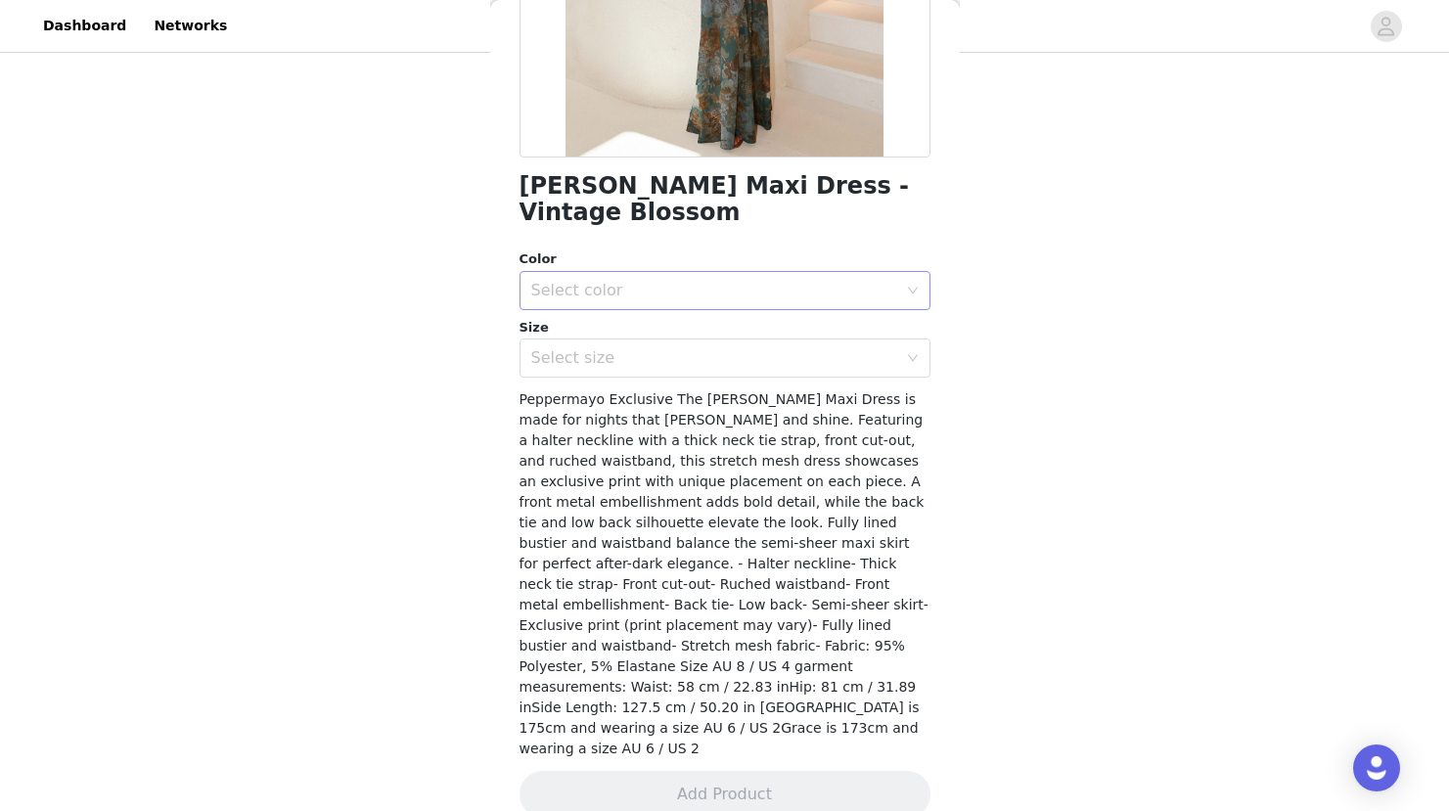
click at [749, 287] on div "Select color" at bounding box center [714, 291] width 366 height 20
click at [645, 337] on li "Vintage Blossom" at bounding box center [717, 333] width 396 height 31
click at [634, 374] on div "Select size" at bounding box center [718, 357] width 375 height 37
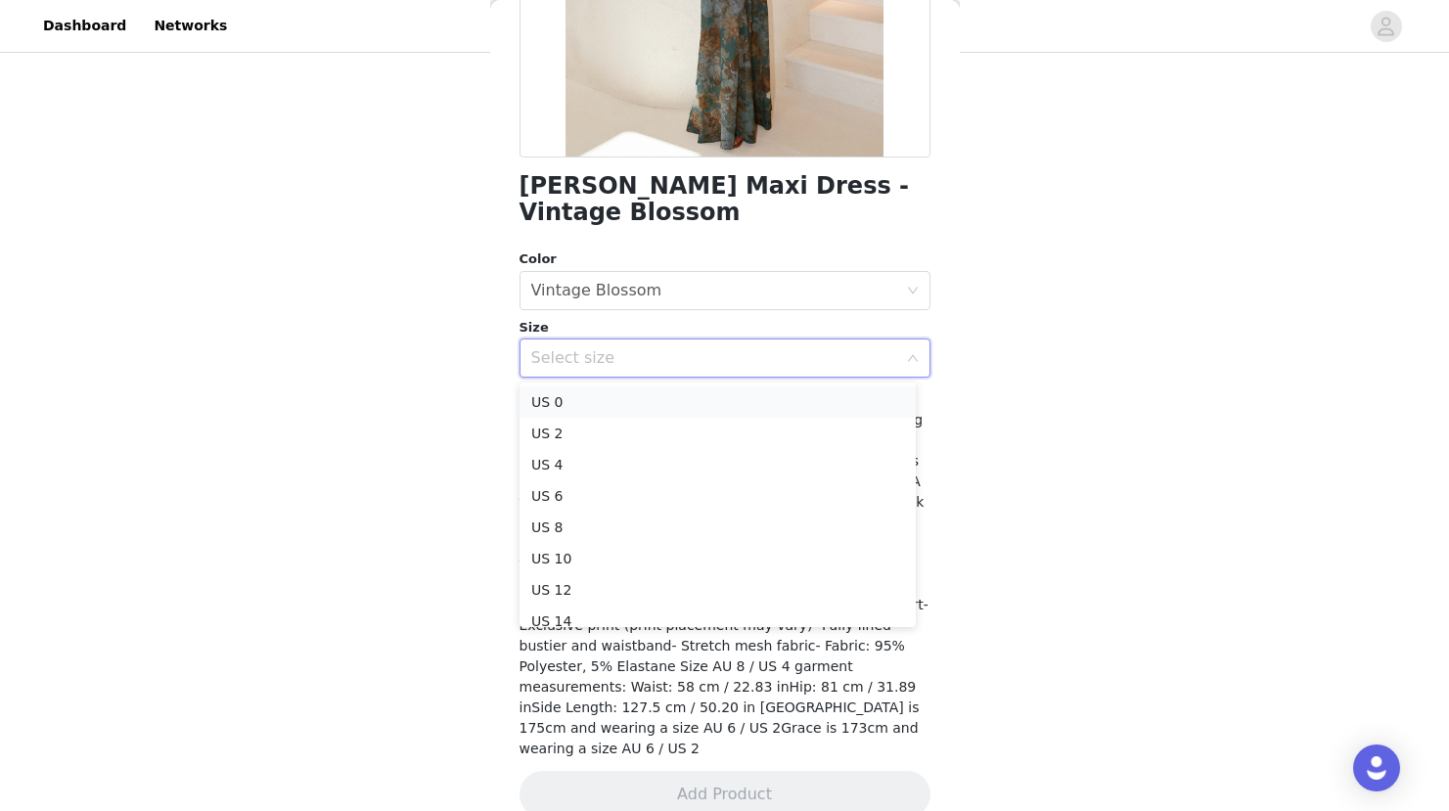
click at [621, 403] on li "US 0" at bounding box center [717, 401] width 396 height 31
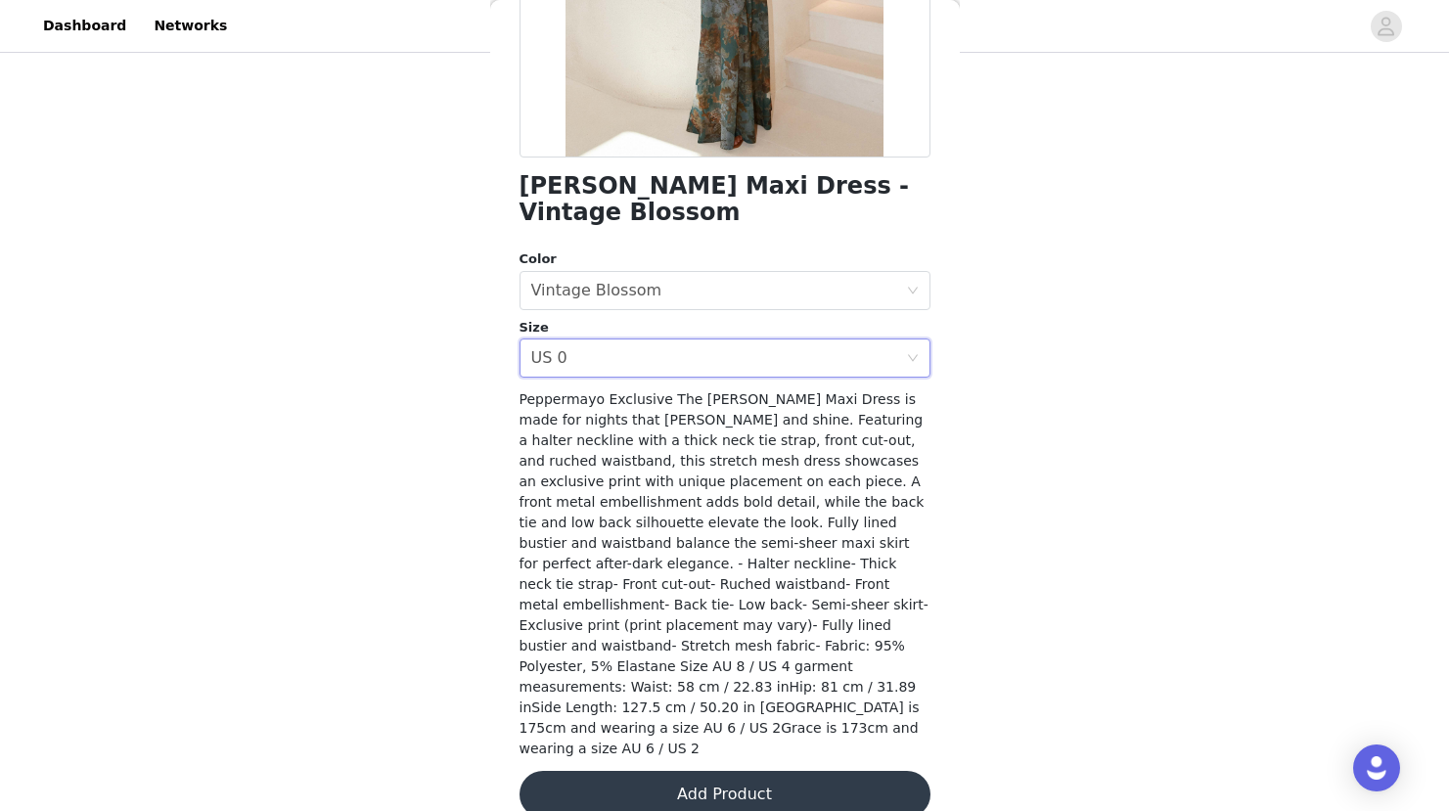
scroll to position [390, 0]
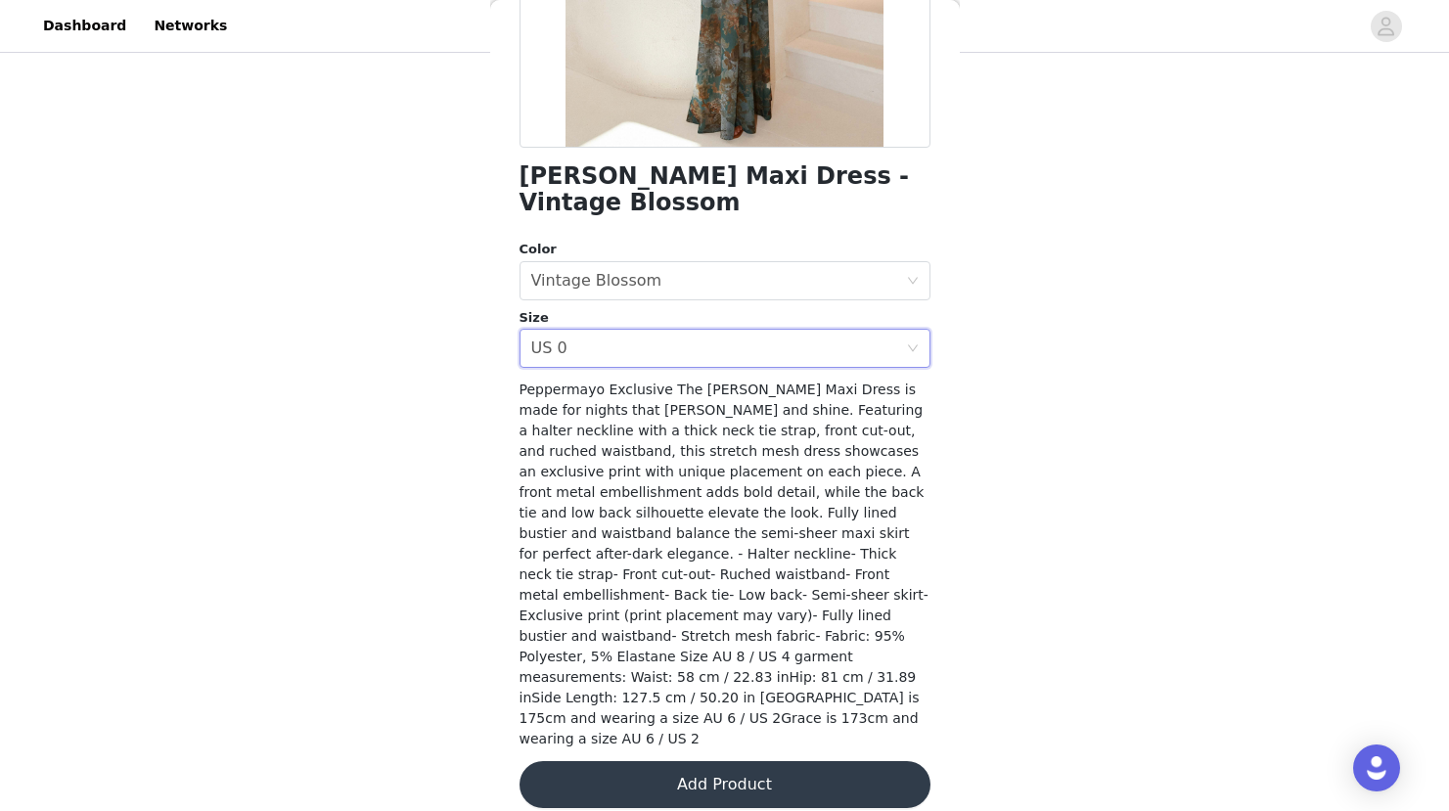
click at [731, 767] on button "Add Product" at bounding box center [724, 784] width 411 height 47
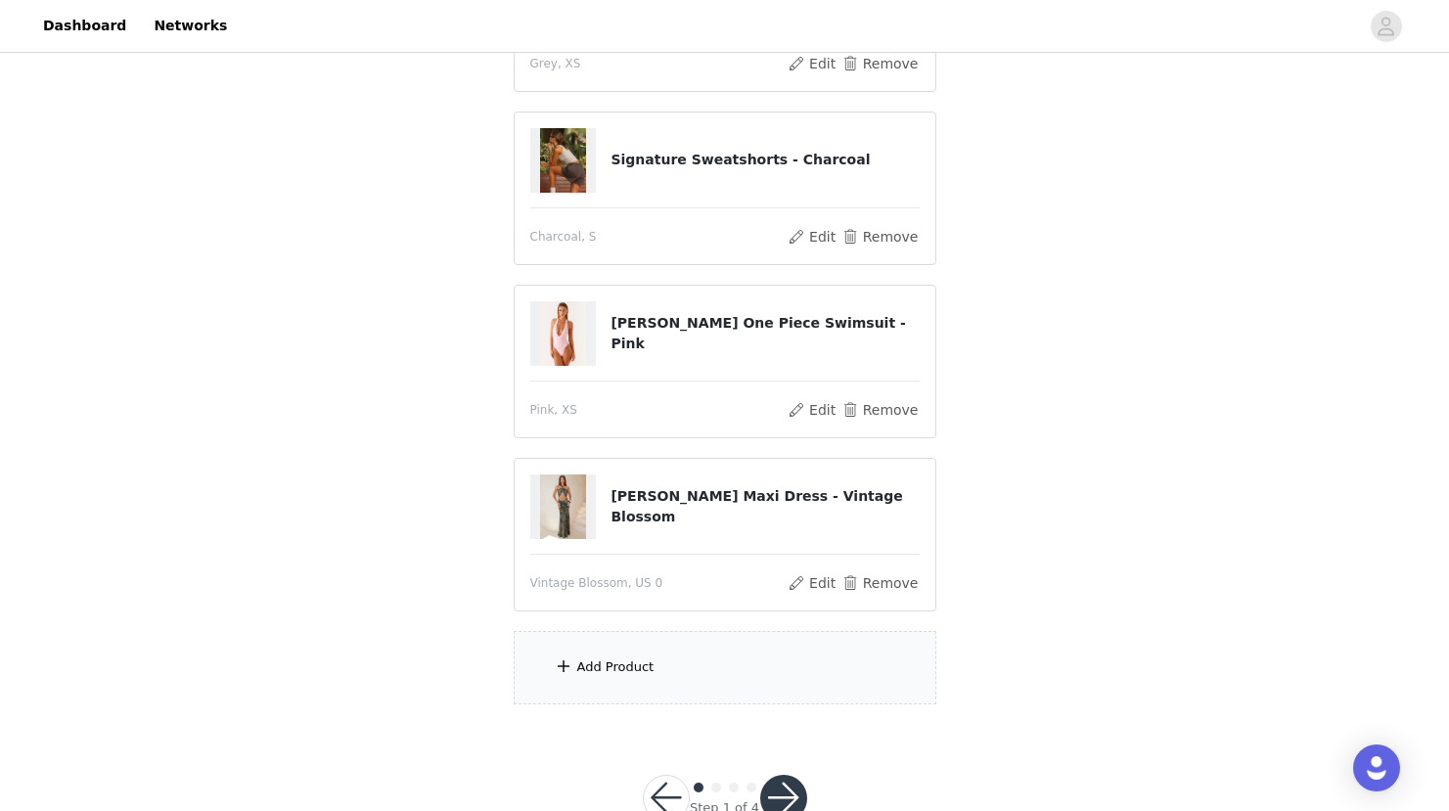
scroll to position [504, 0]
click at [711, 664] on div "Add Product" at bounding box center [725, 668] width 423 height 73
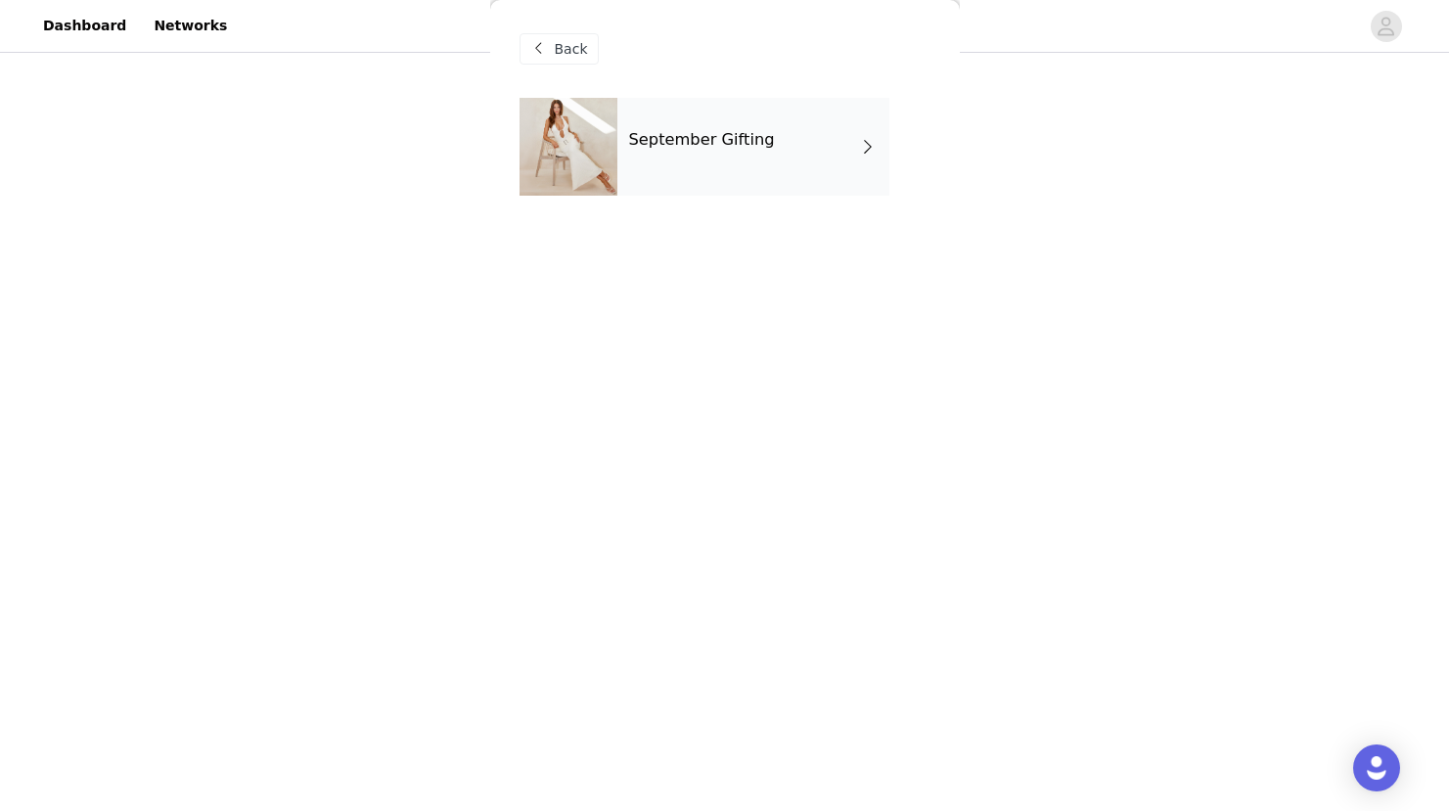
click at [725, 112] on div "September Gifting" at bounding box center [753, 147] width 272 height 98
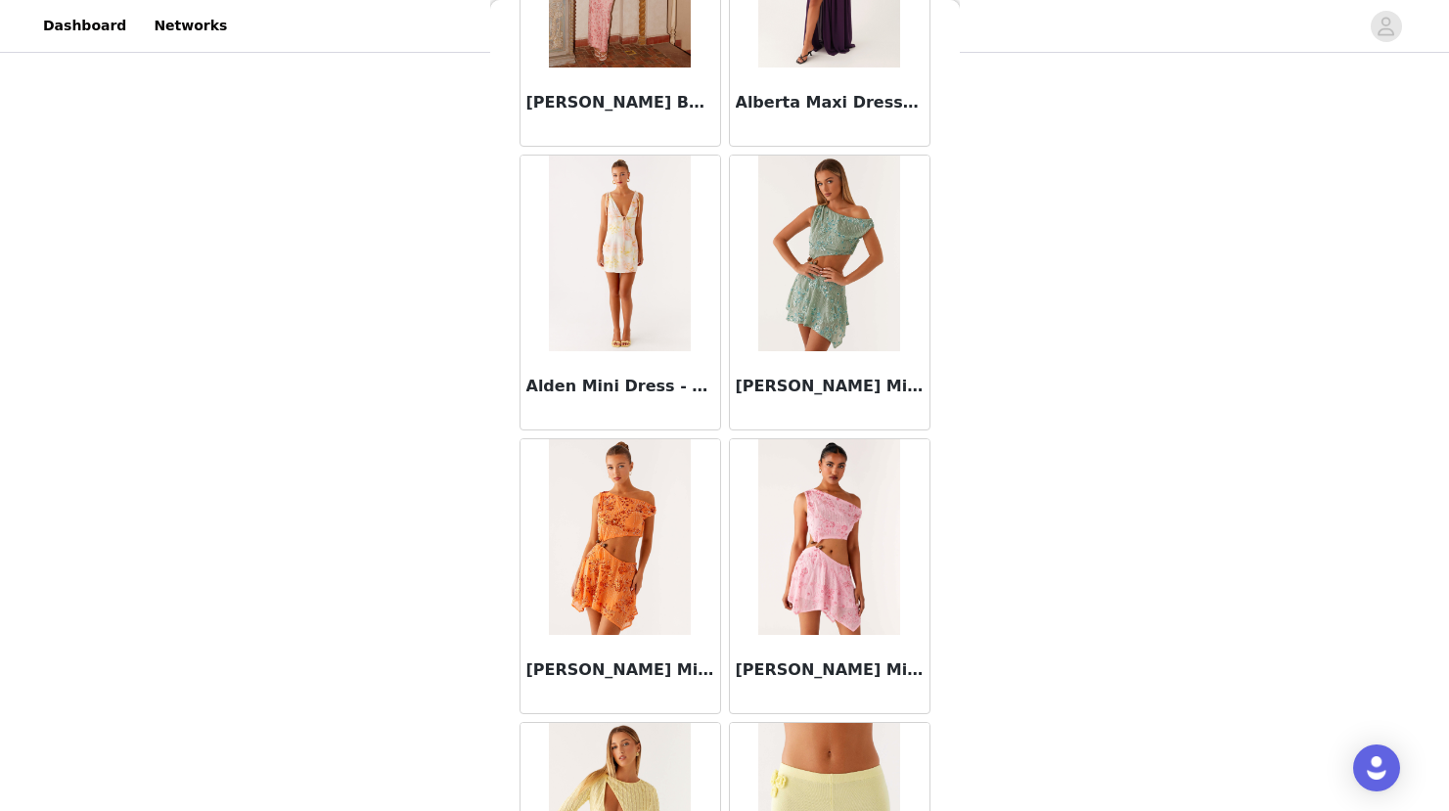
scroll to position [2182, 0]
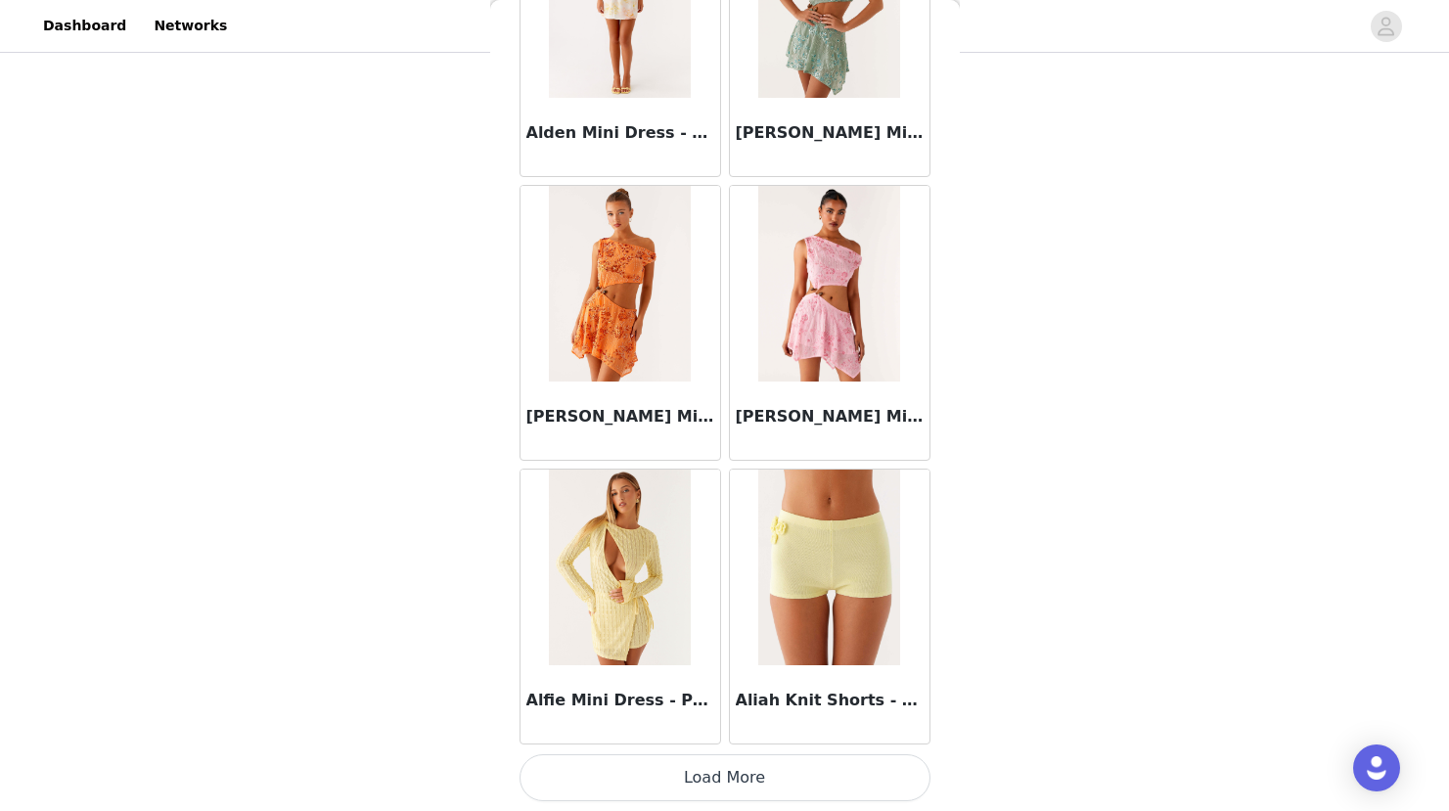
click at [695, 779] on button "Load More" at bounding box center [724, 777] width 411 height 47
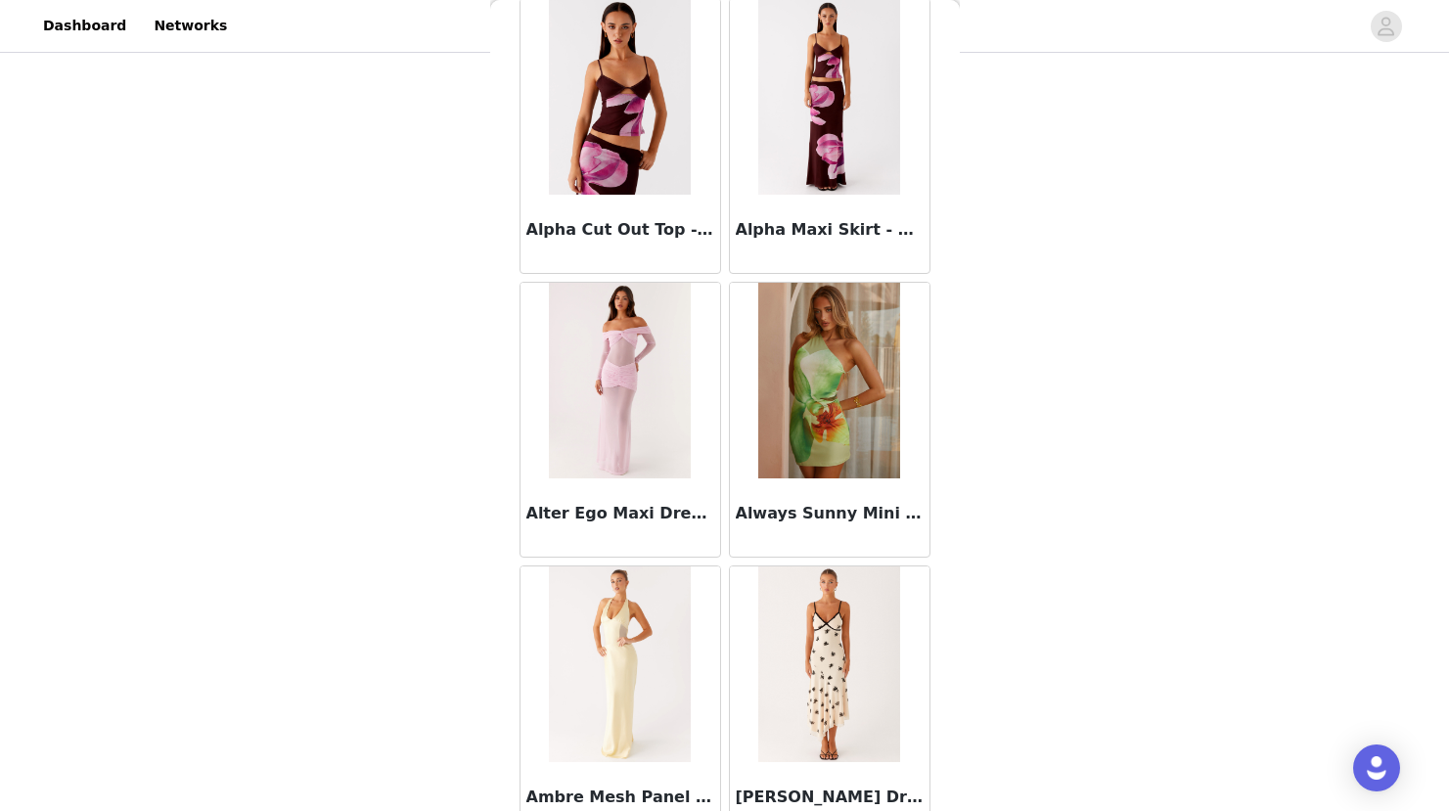
scroll to position [5019, 0]
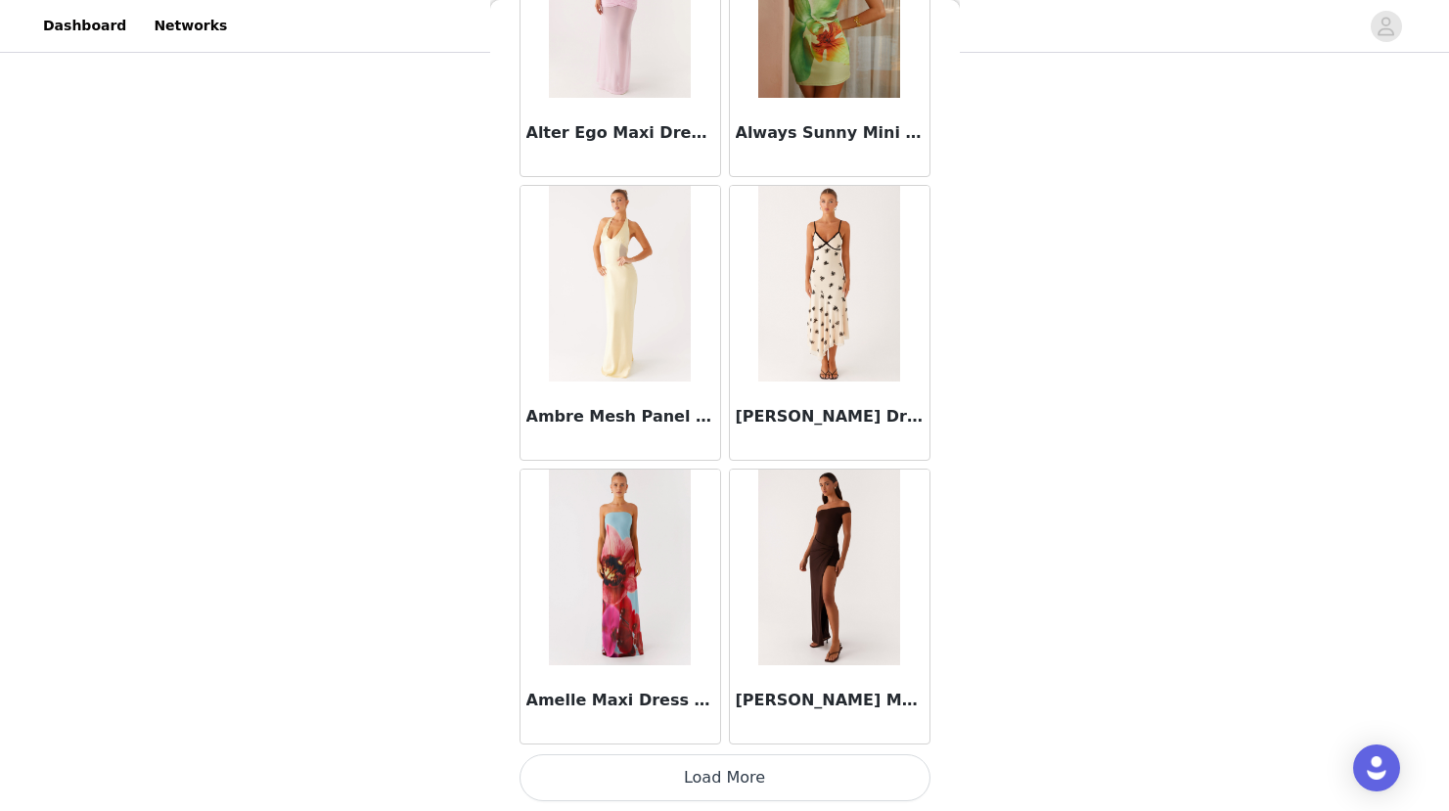
click at [695, 779] on button "Load More" at bounding box center [724, 777] width 411 height 47
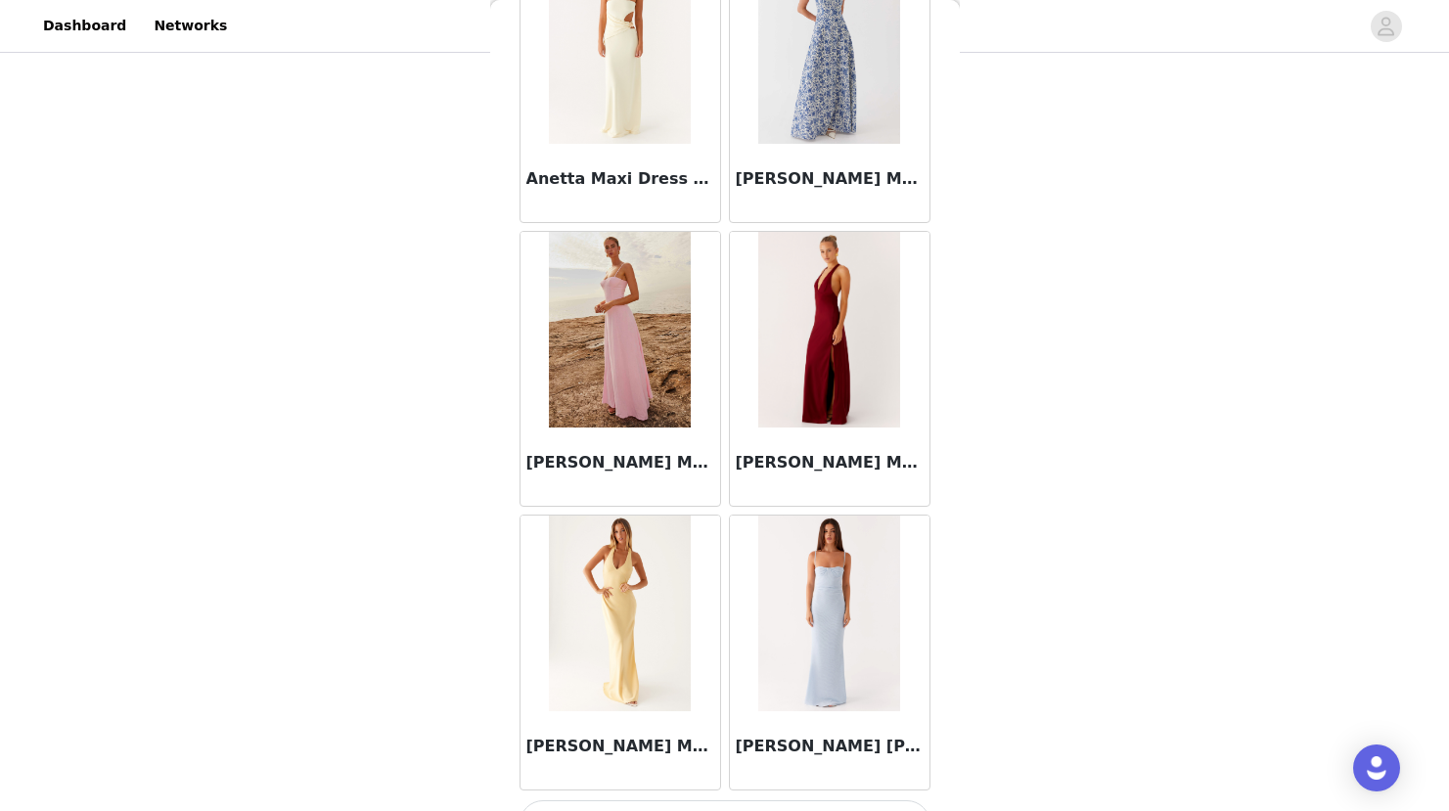
scroll to position [7817, 0]
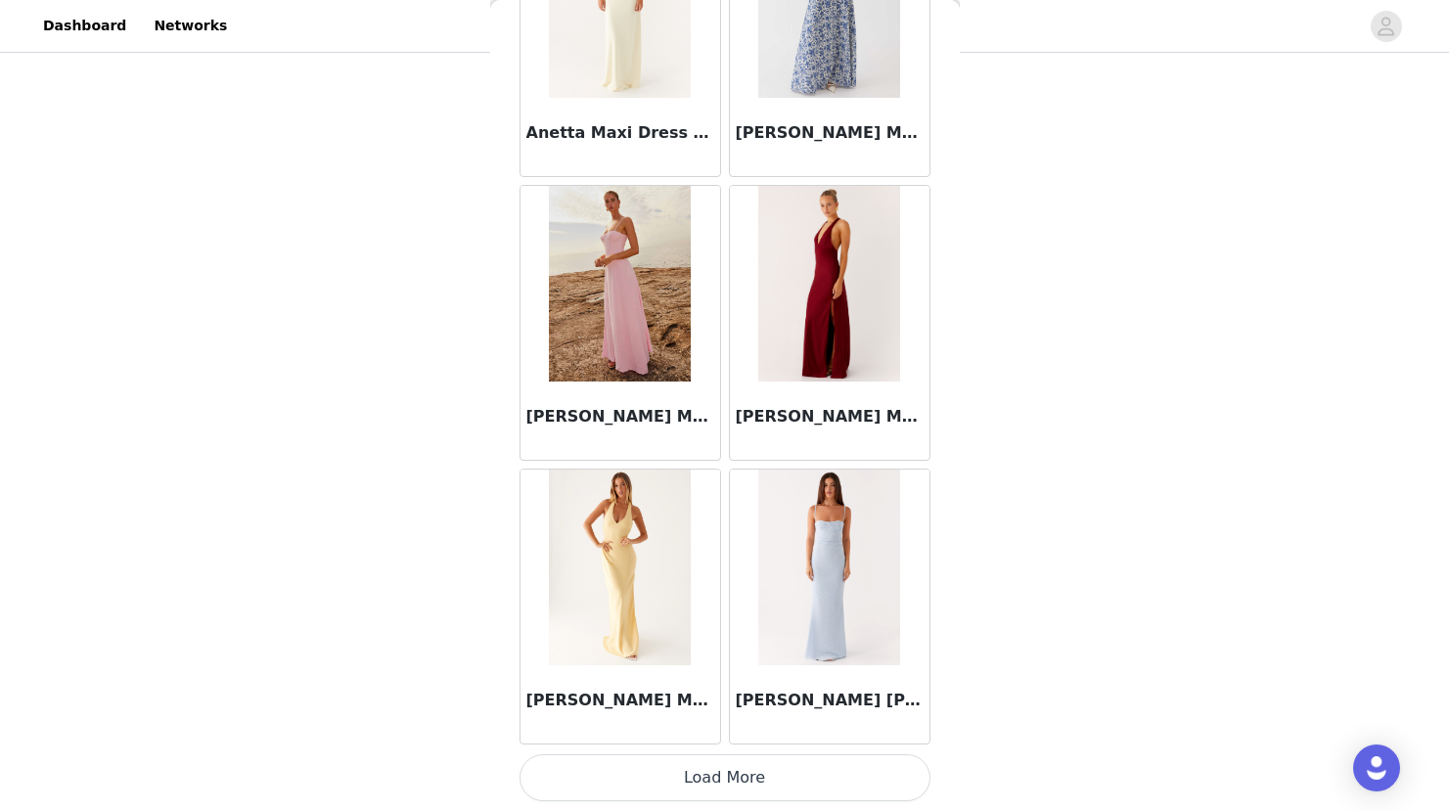
click at [695, 779] on button "Load More" at bounding box center [724, 777] width 411 height 47
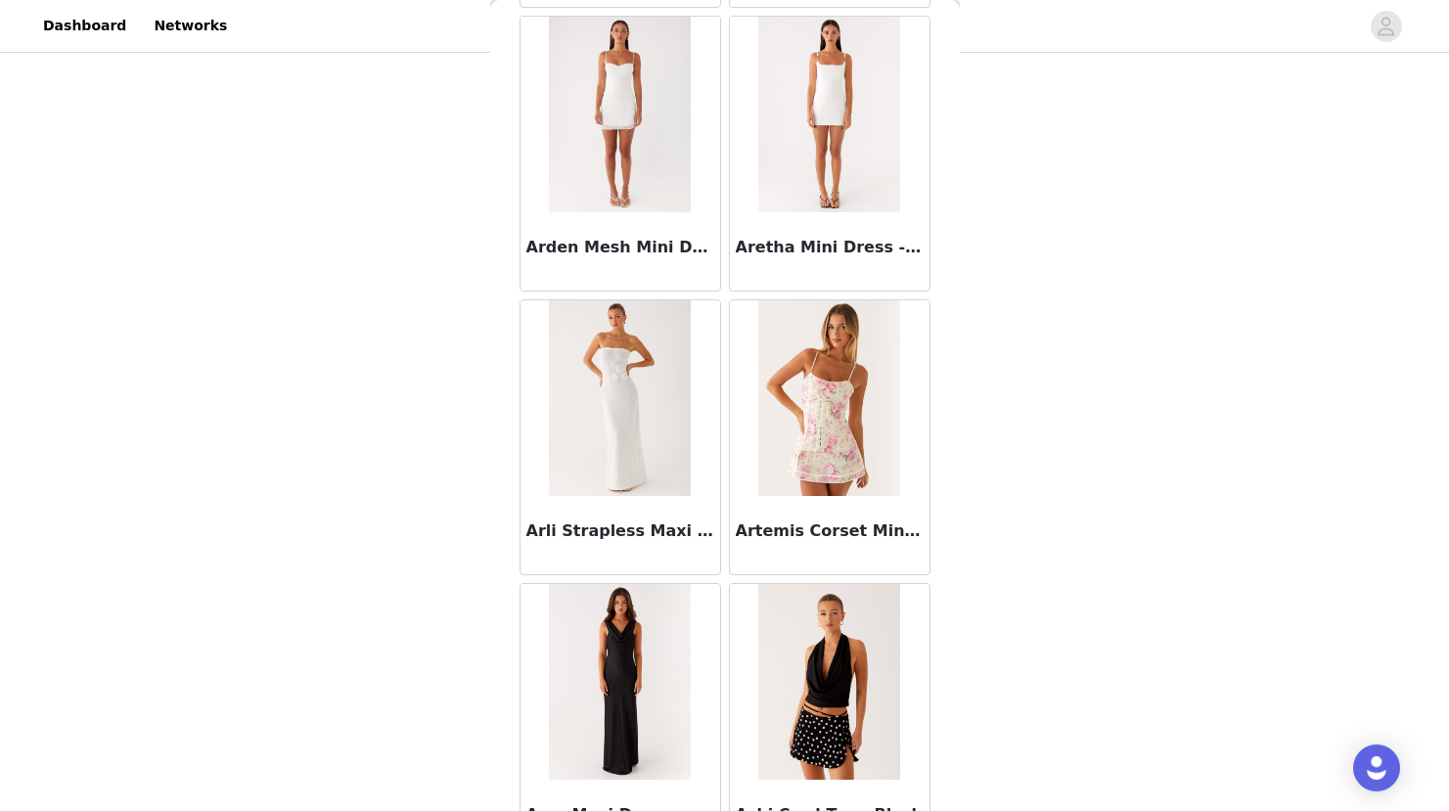
scroll to position [8896, 0]
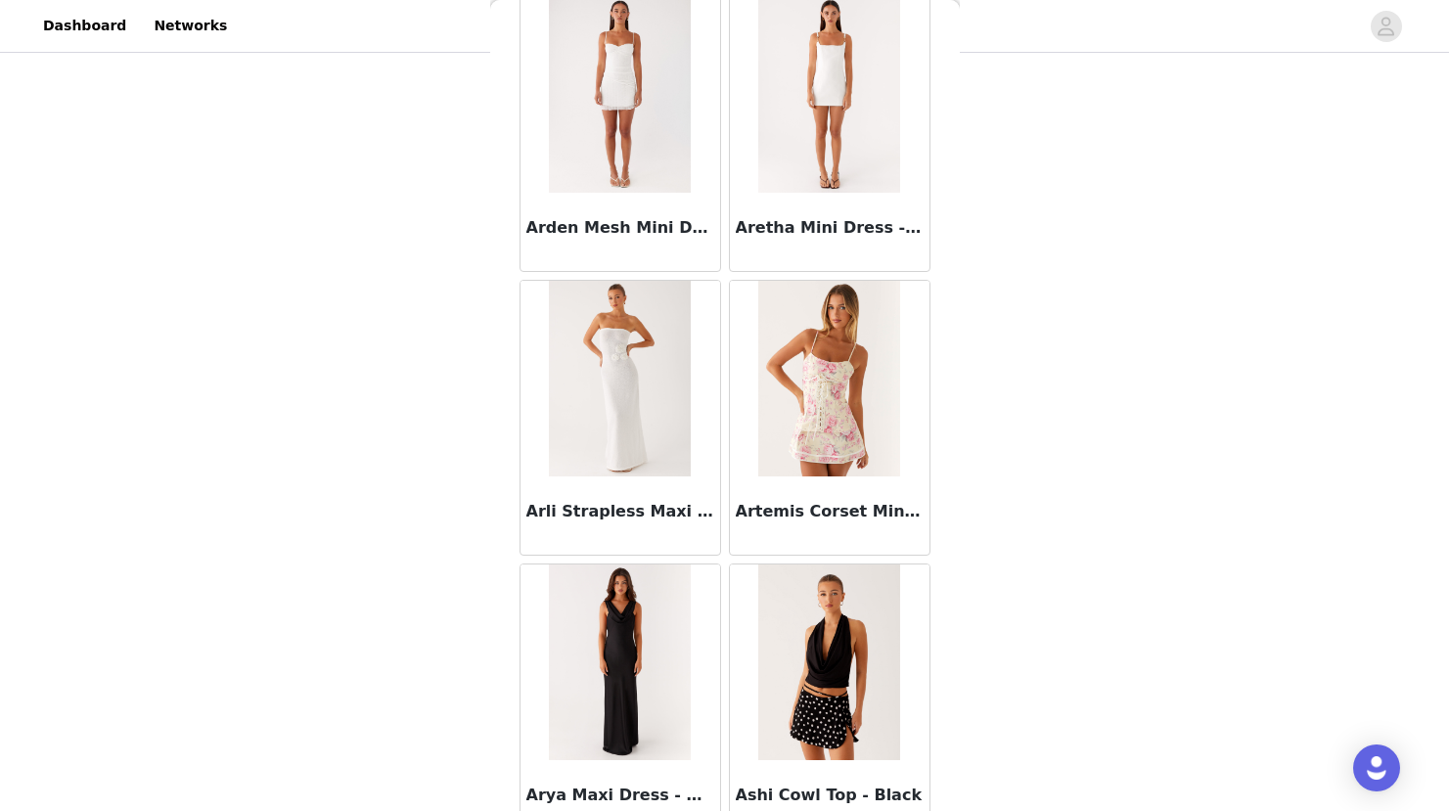
click at [820, 433] on img at bounding box center [829, 379] width 142 height 196
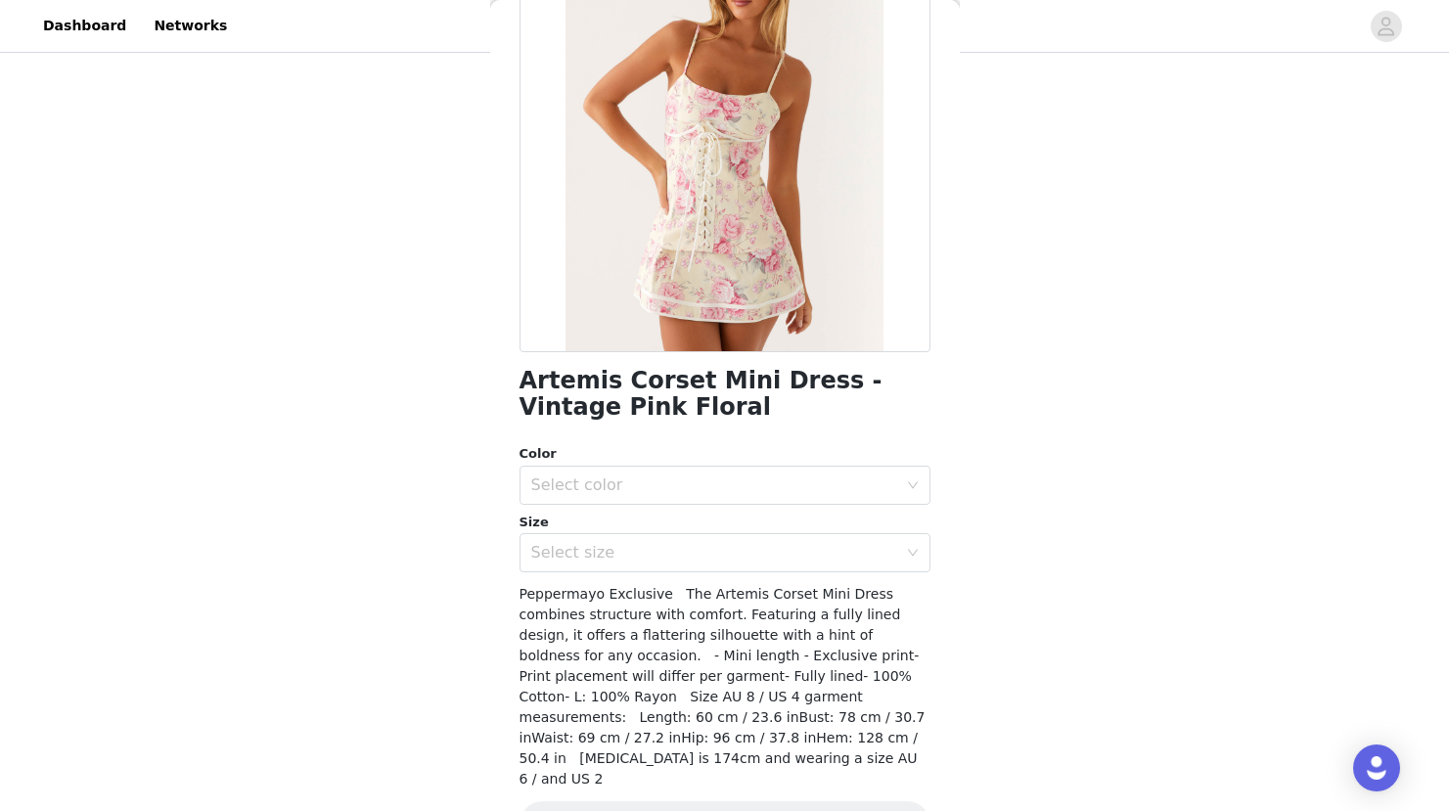
scroll to position [197, 0]
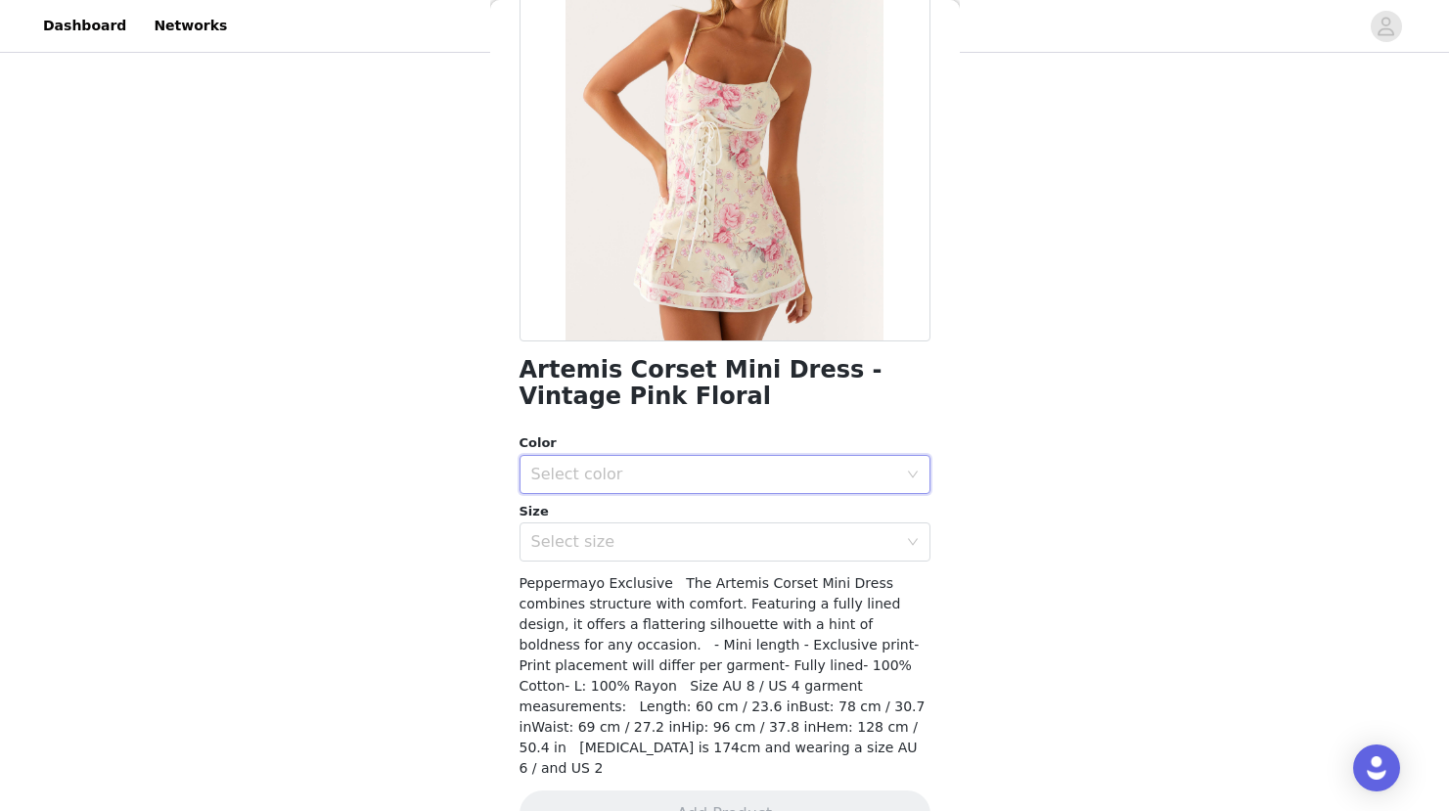
click at [757, 463] on div "Select color" at bounding box center [718, 474] width 375 height 37
click at [657, 520] on li "Vintage Pink Floral" at bounding box center [717, 517] width 396 height 31
click at [700, 554] on div "Select size" at bounding box center [718, 541] width 375 height 37
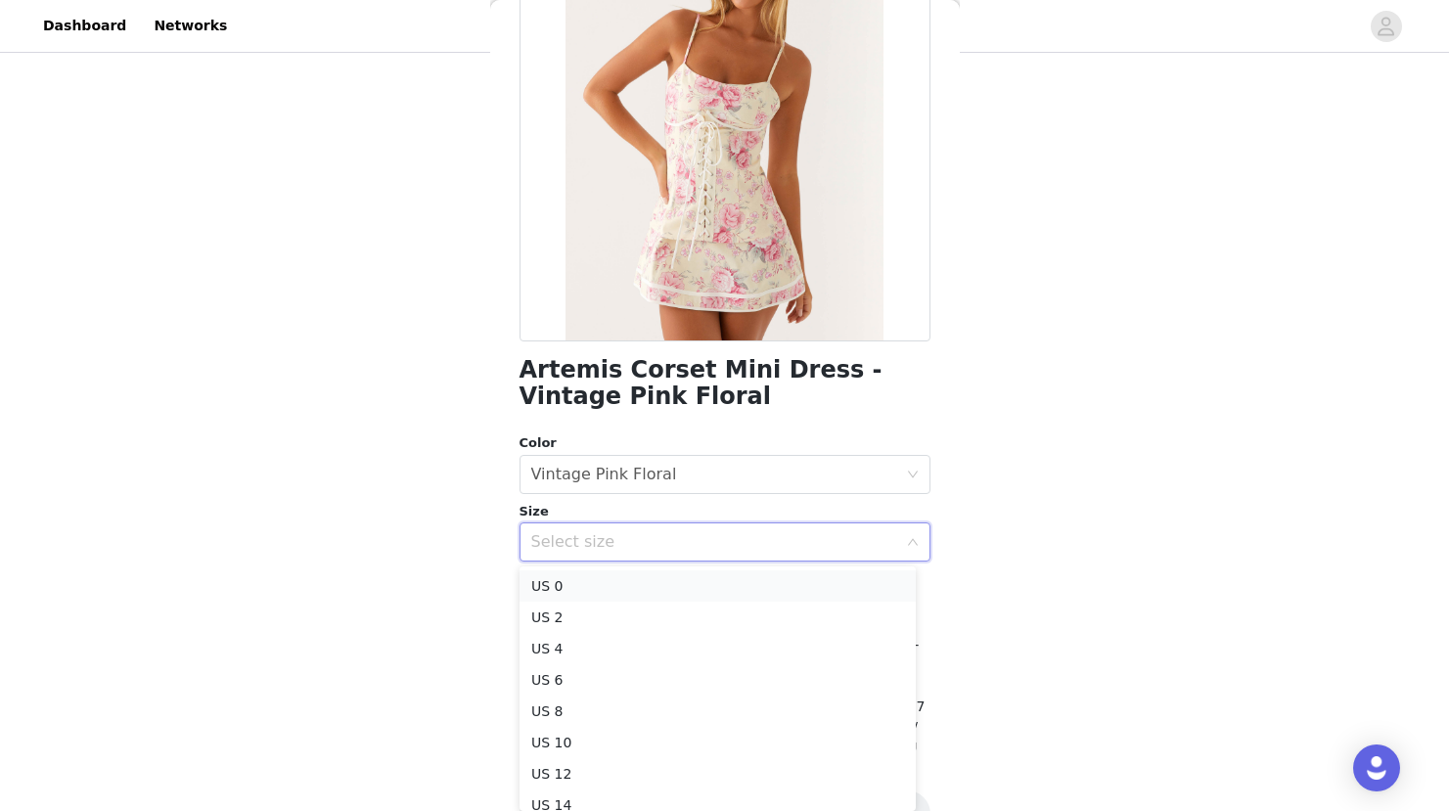
click at [618, 584] on li "US 0" at bounding box center [717, 585] width 396 height 31
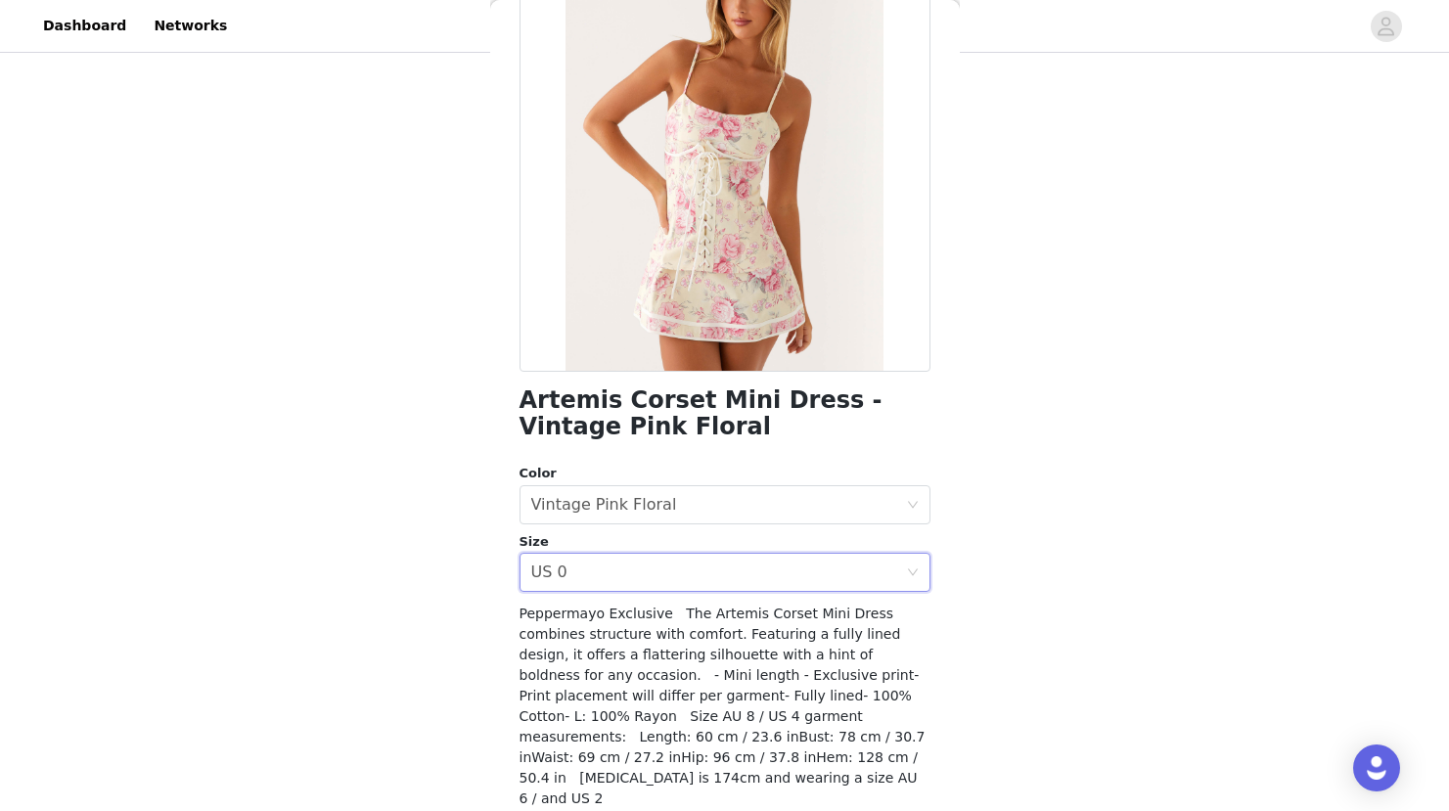
scroll to position [226, 0]
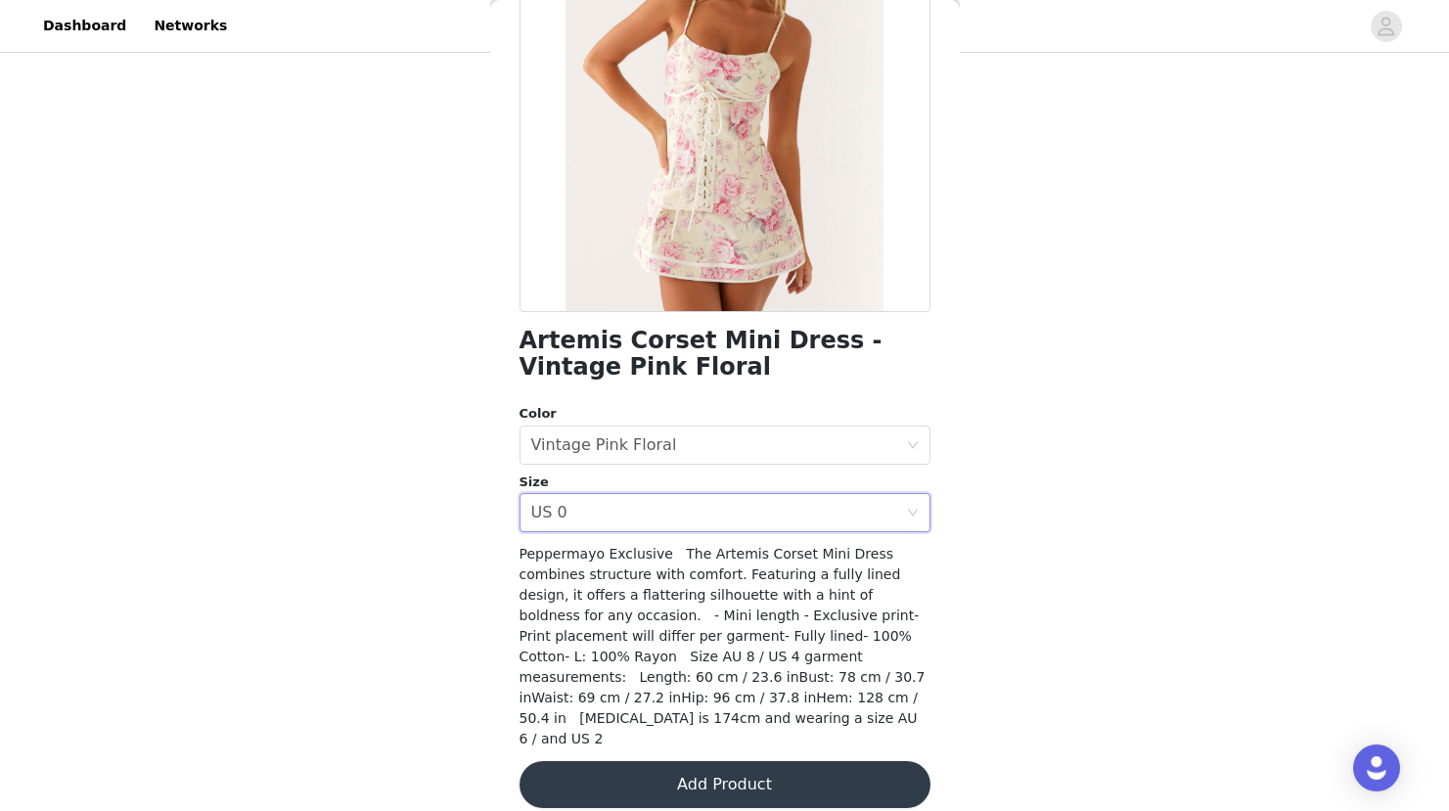
click at [725, 766] on button "Add Product" at bounding box center [724, 784] width 411 height 47
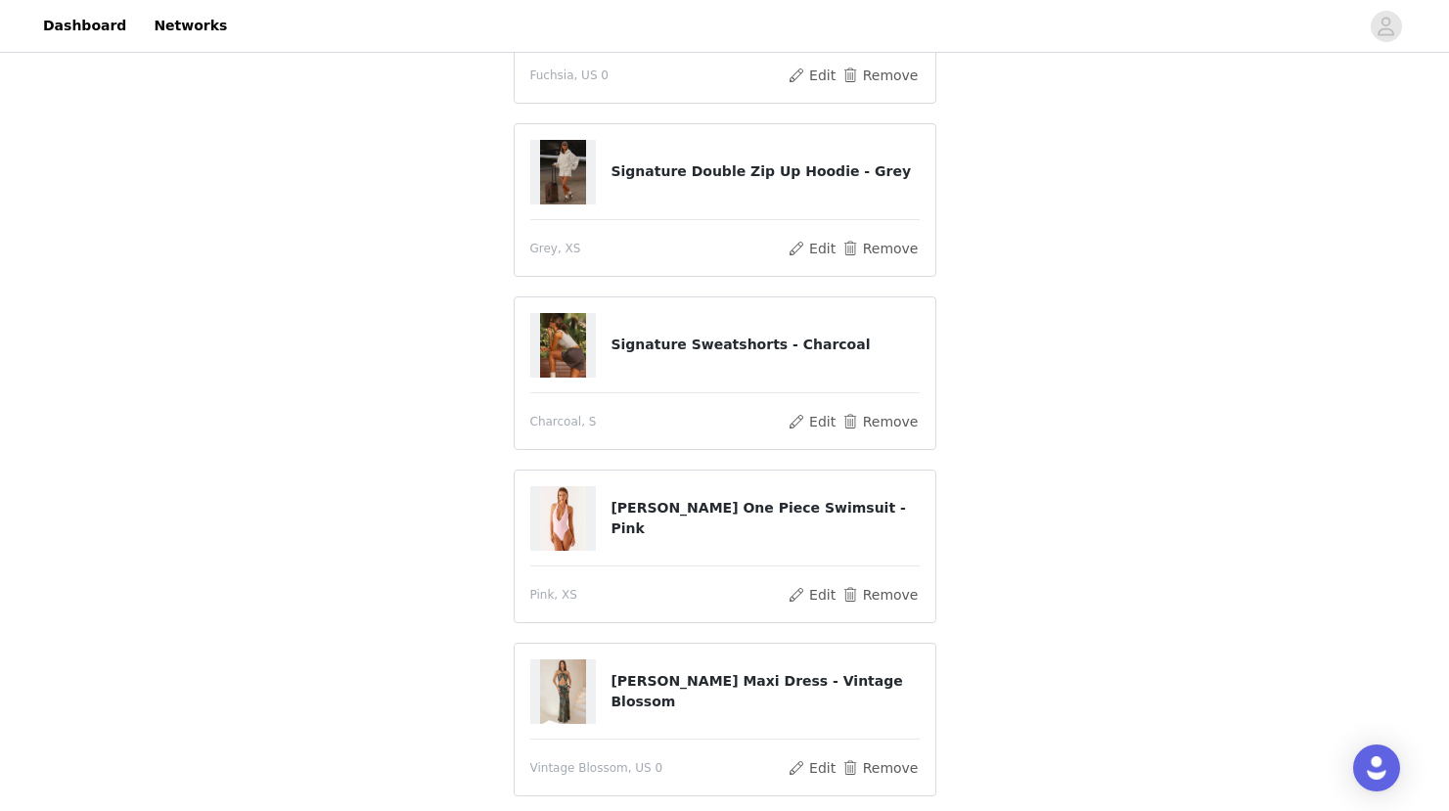
scroll to position [608, 0]
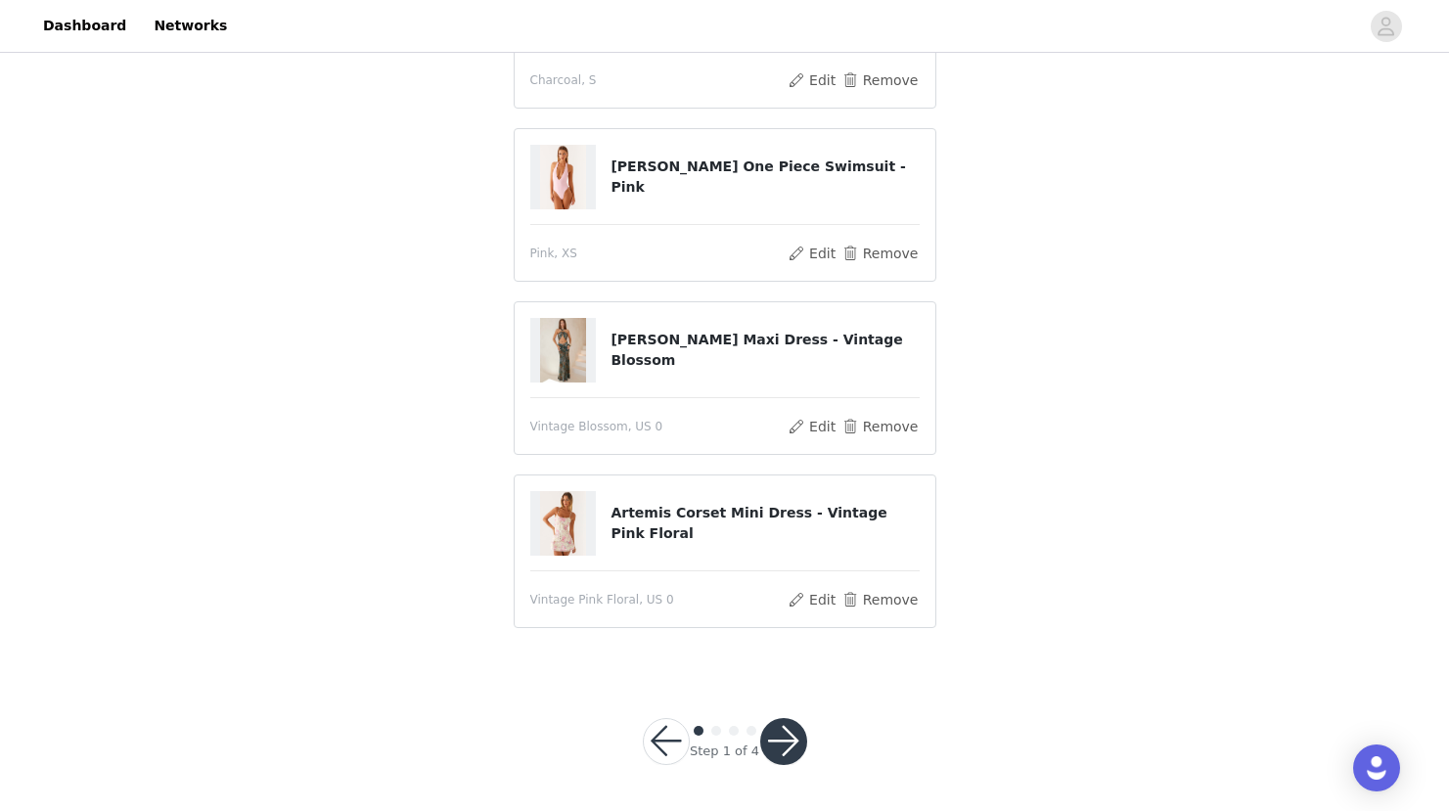
click at [791, 743] on button "button" at bounding box center [783, 741] width 47 height 47
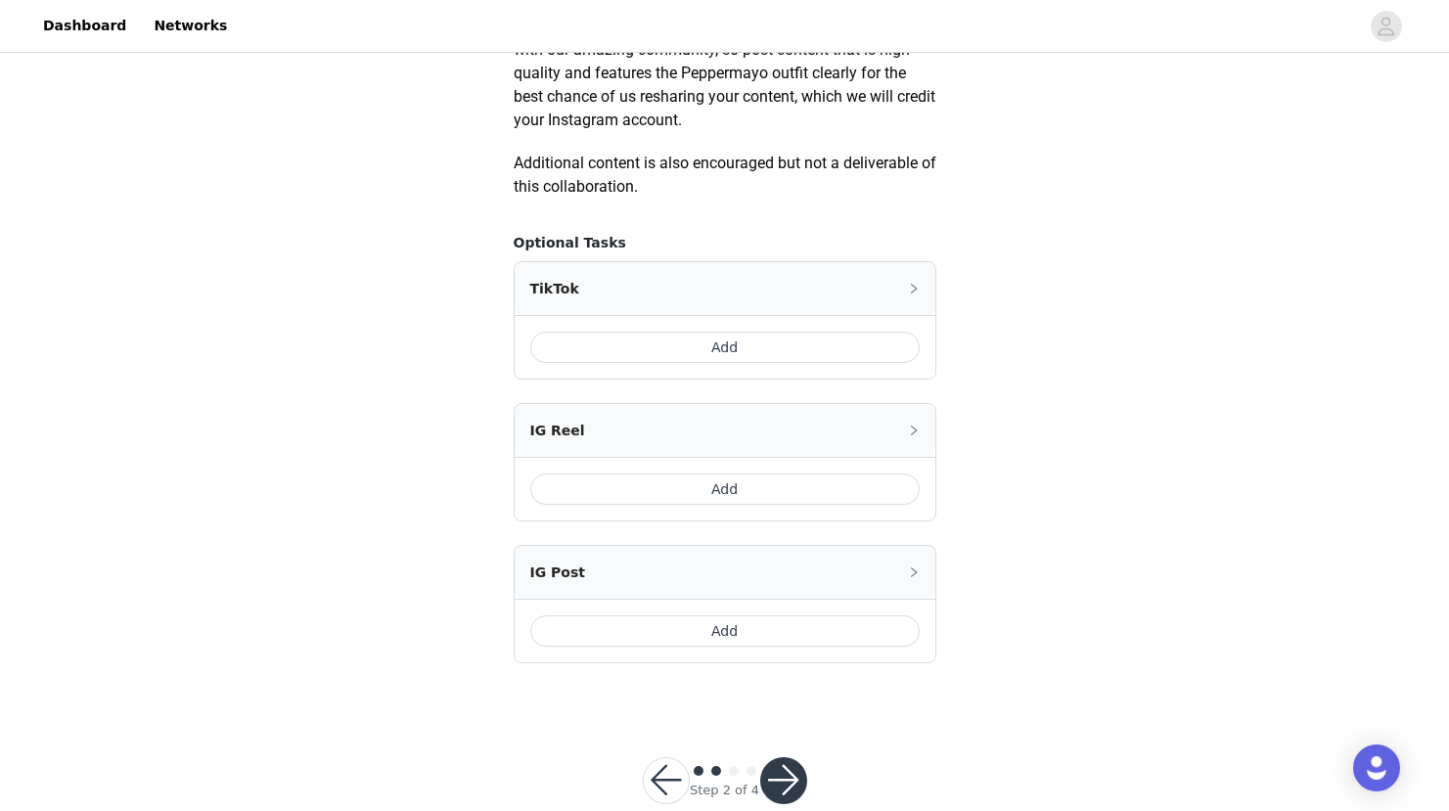
scroll to position [1095, 0]
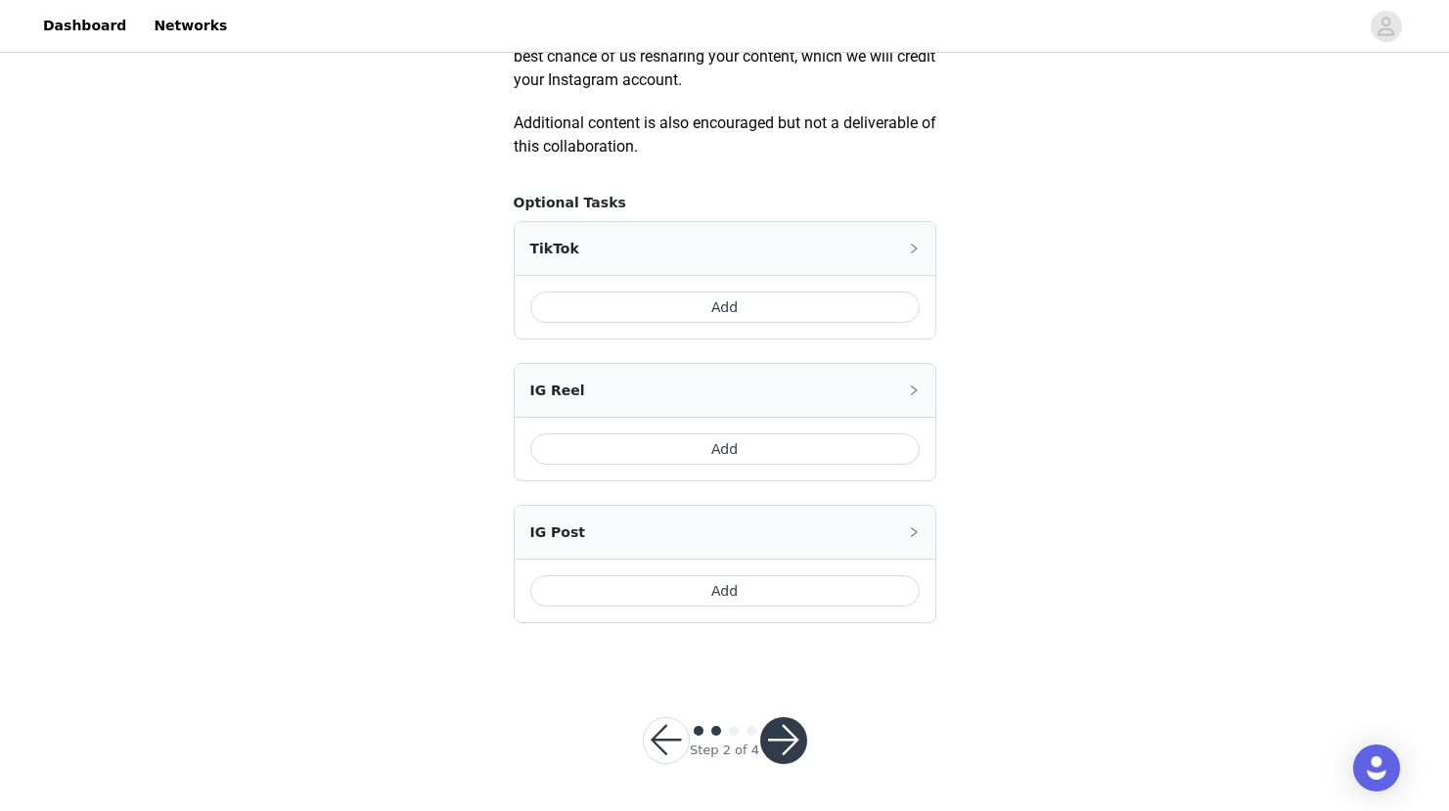
click at [718, 312] on button "Add" at bounding box center [724, 307] width 389 height 31
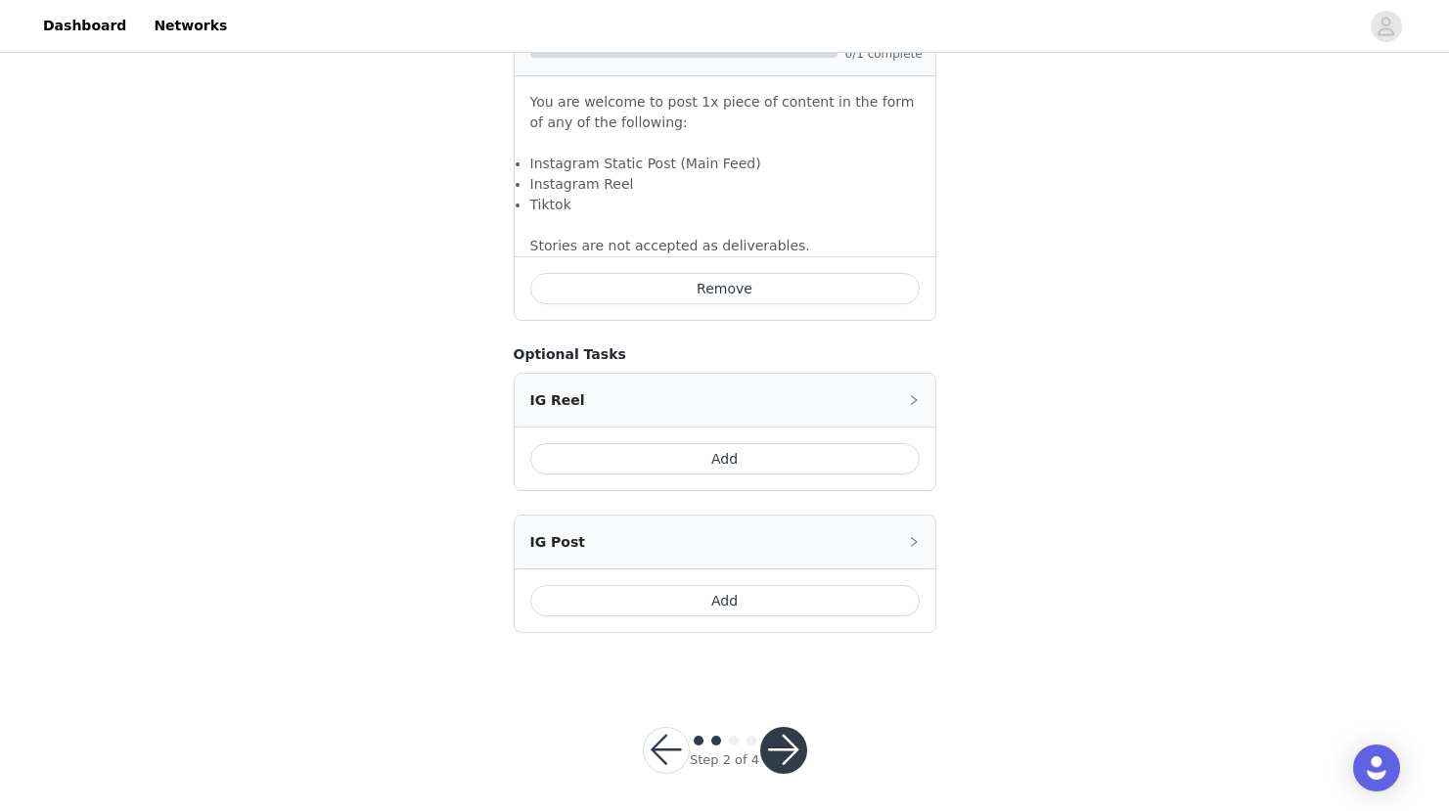
scroll to position [1352, 0]
click at [738, 600] on button "Add" at bounding box center [724, 599] width 389 height 31
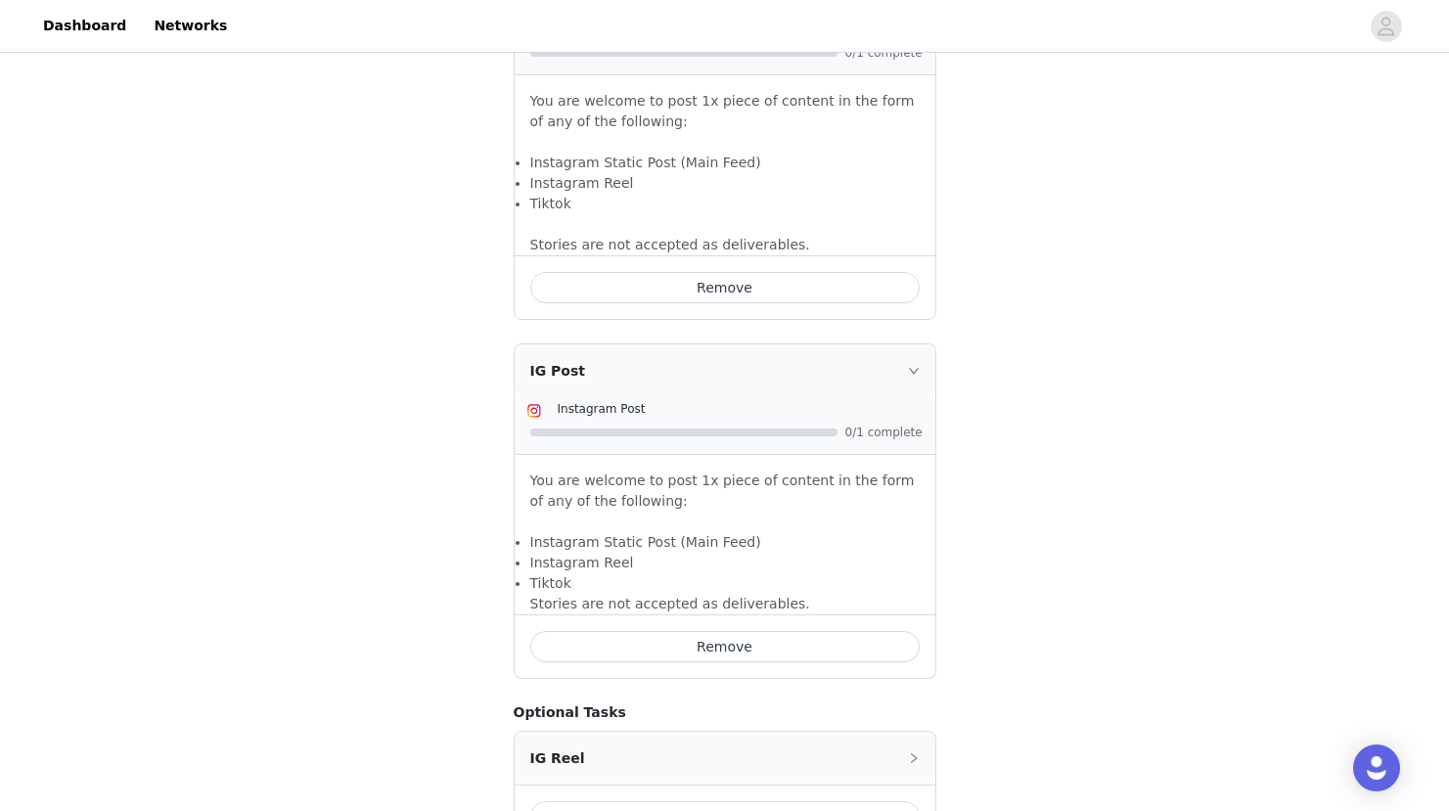
scroll to position [1578, 0]
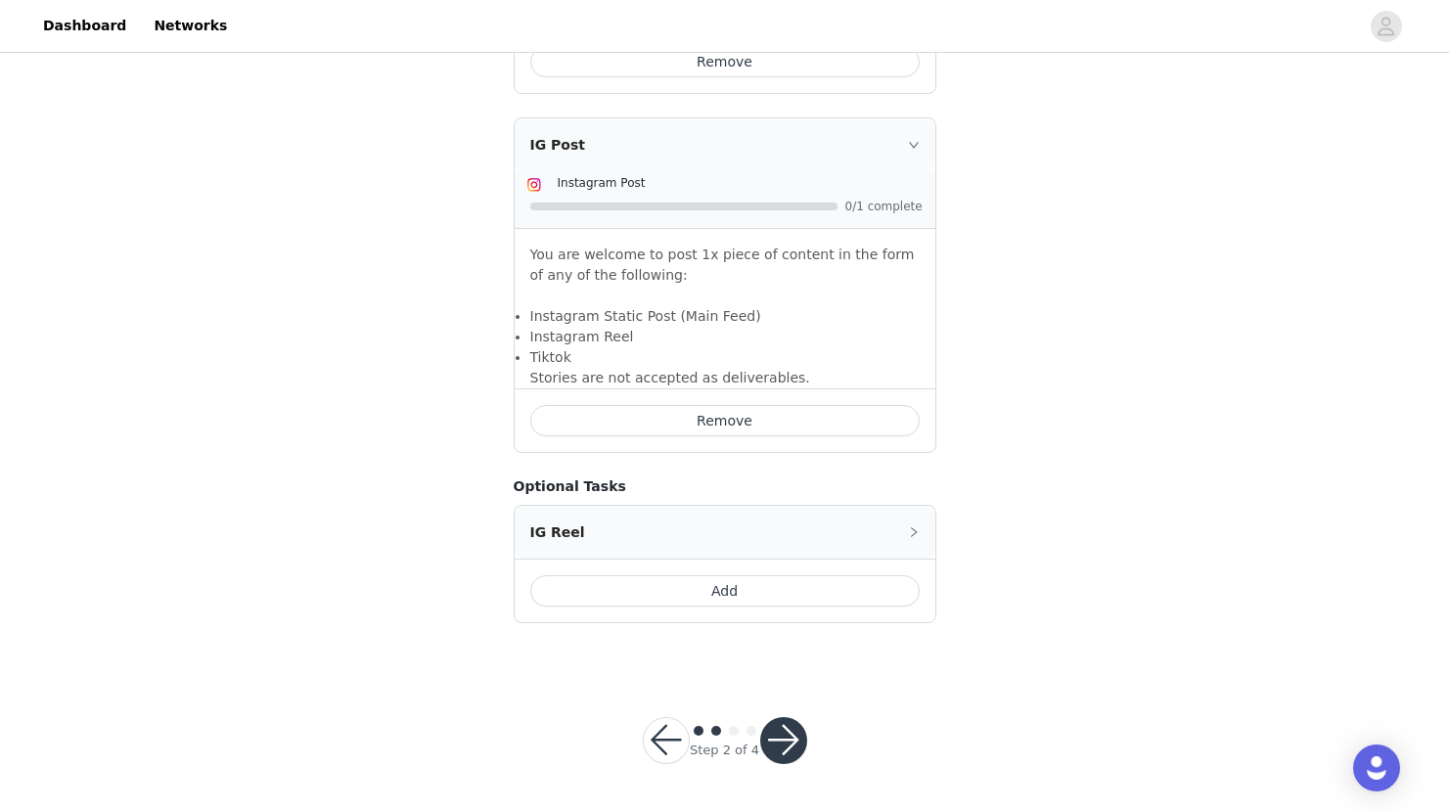
click at [787, 740] on button "button" at bounding box center [783, 740] width 47 height 47
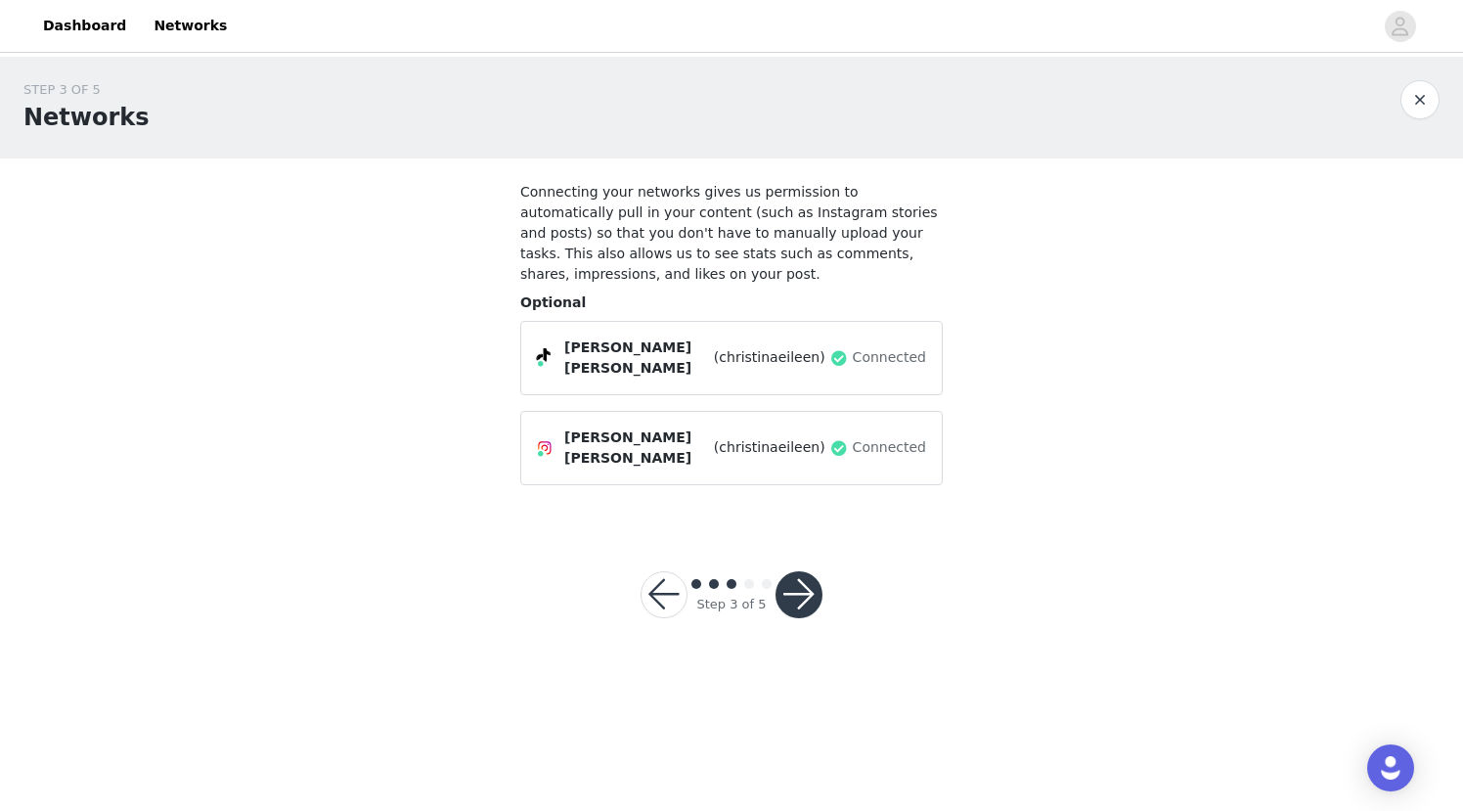
click at [802, 575] on button "button" at bounding box center [799, 594] width 47 height 47
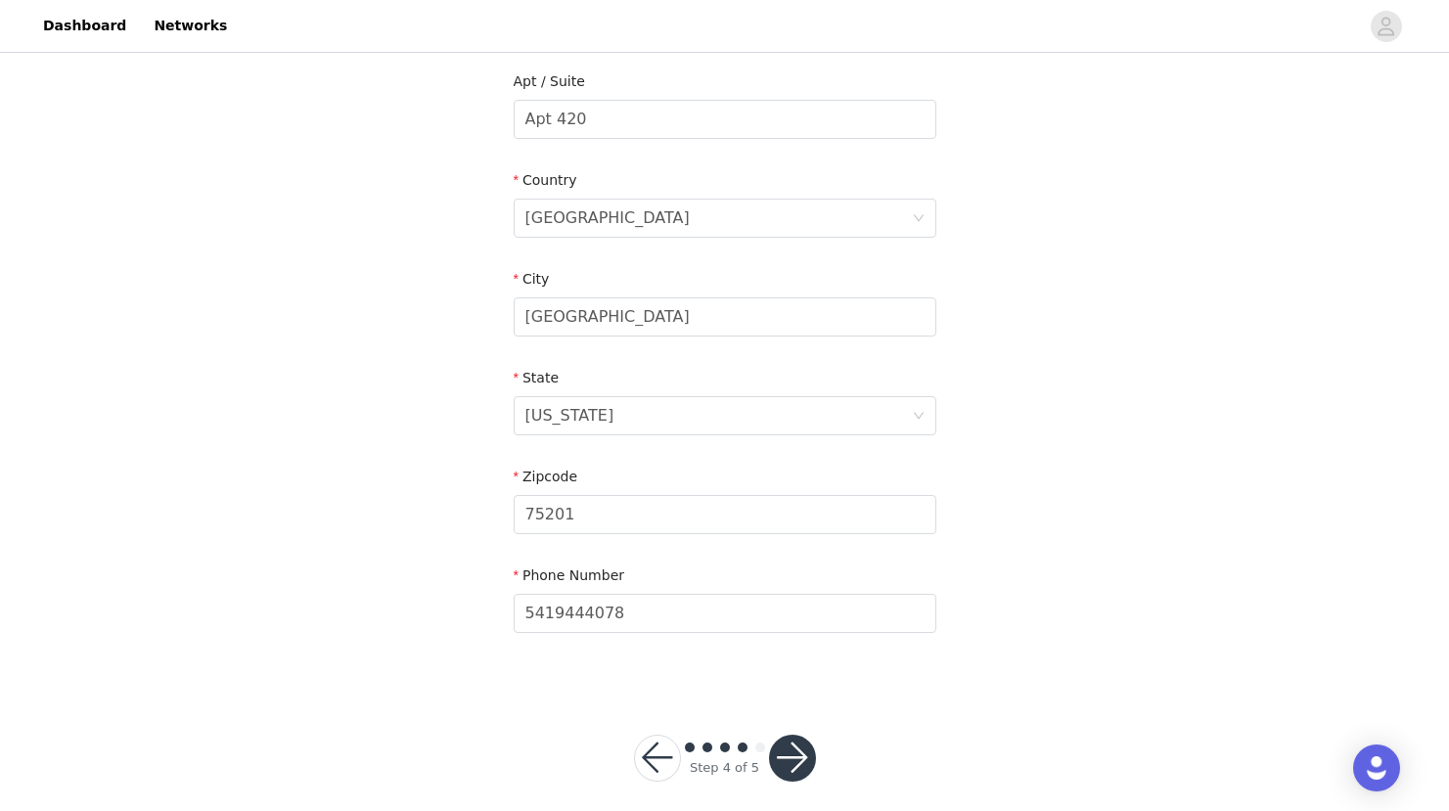
scroll to position [522, 0]
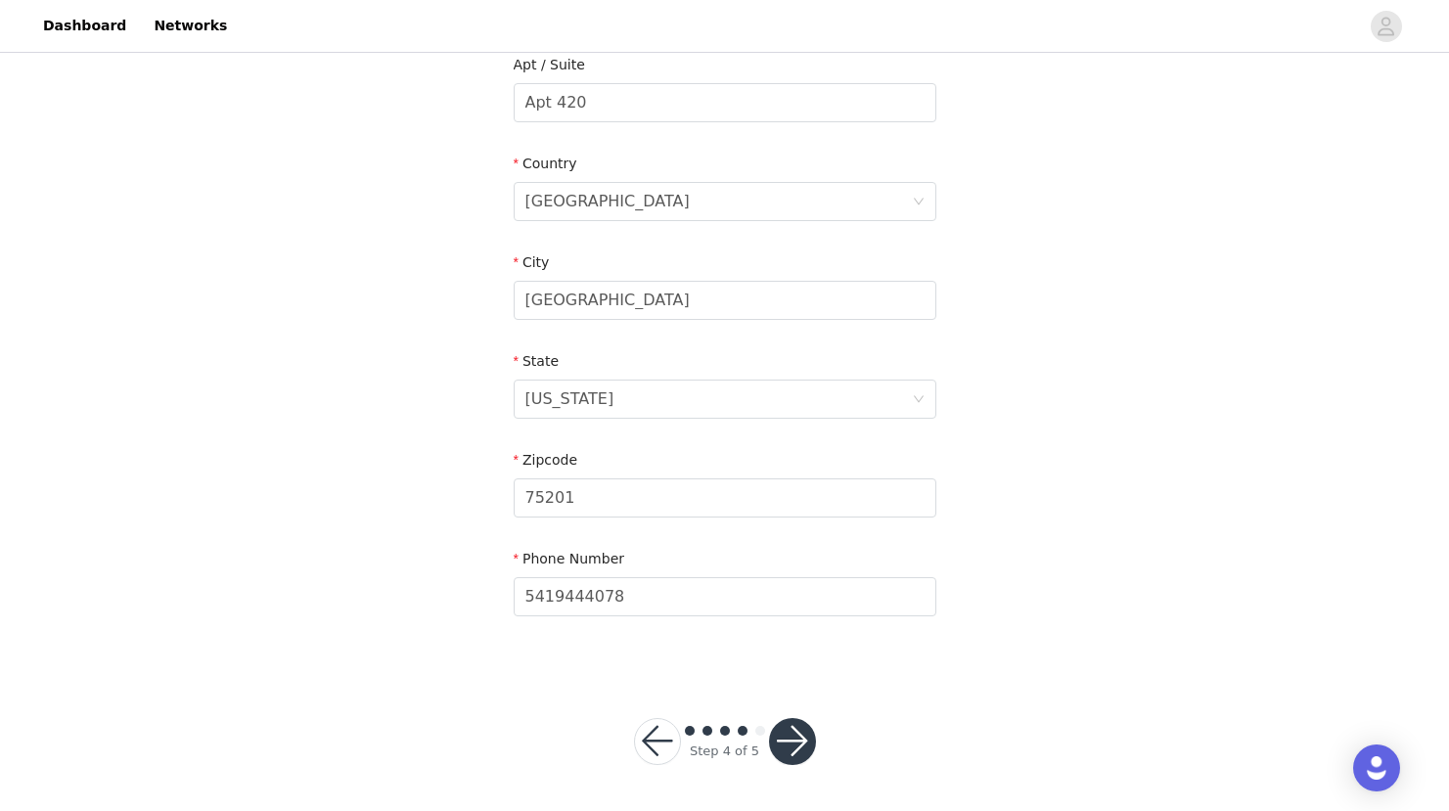
click at [783, 742] on button "button" at bounding box center [792, 741] width 47 height 47
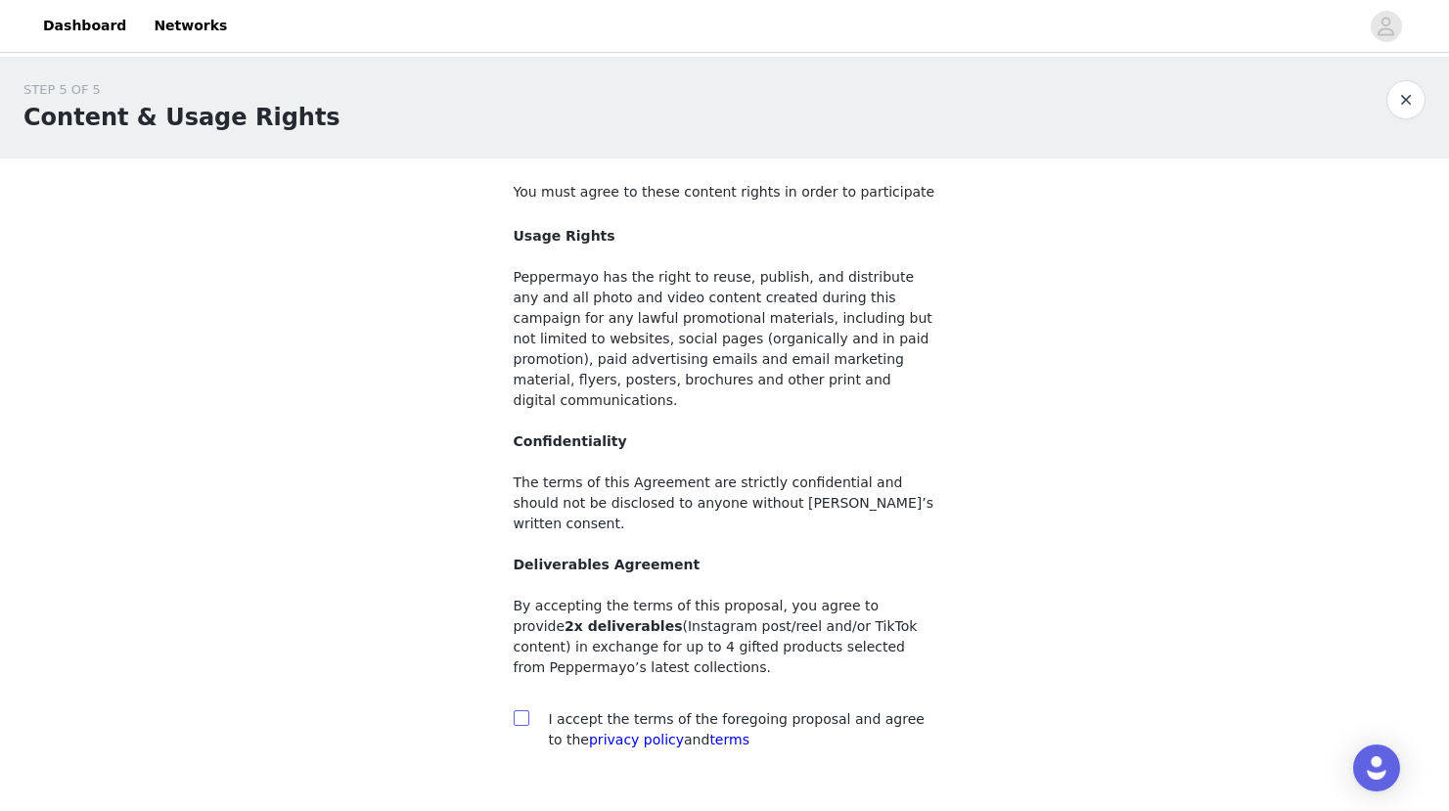
click at [520, 710] on input "checkbox" at bounding box center [521, 717] width 14 height 14
checkbox input "true"
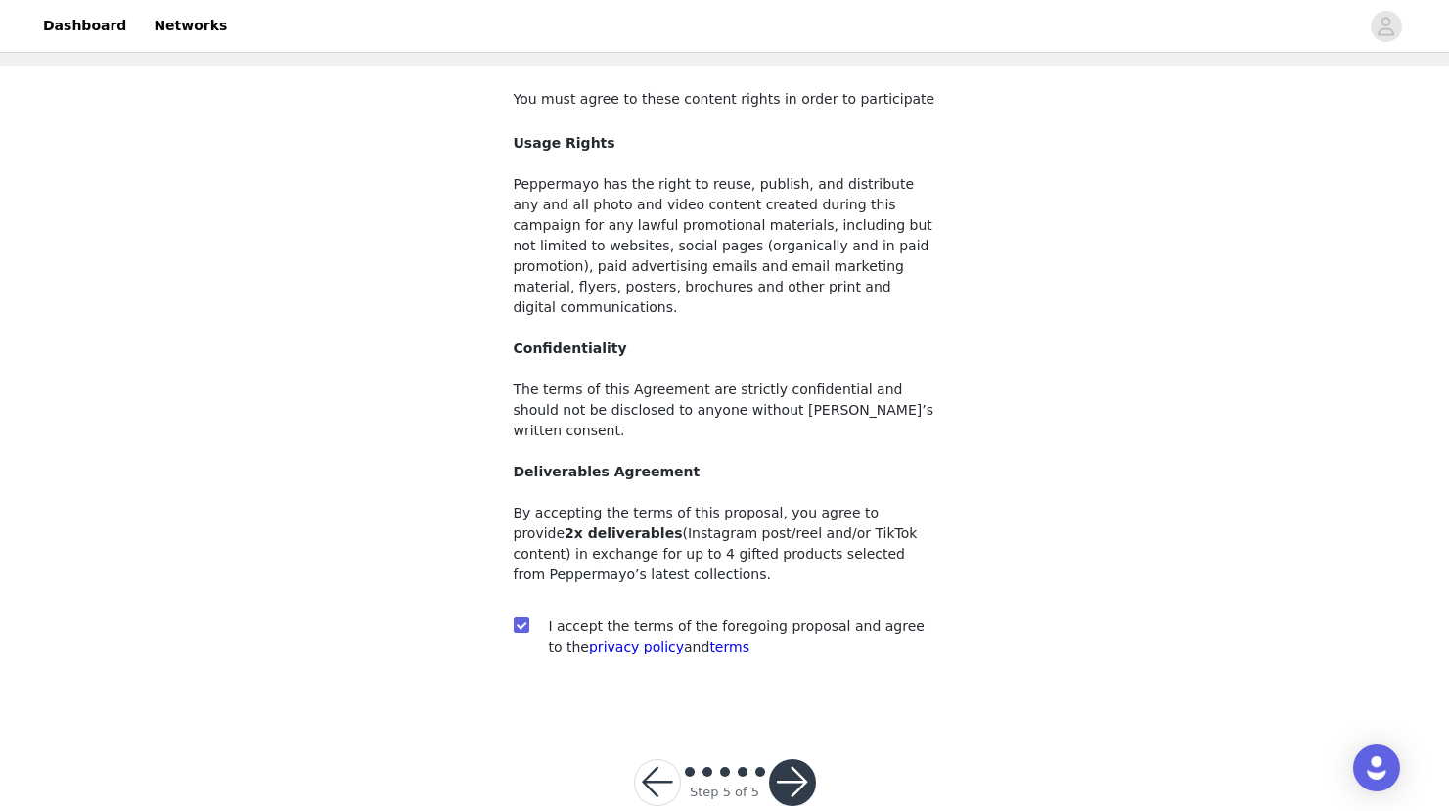
click at [796, 759] on button "button" at bounding box center [792, 782] width 47 height 47
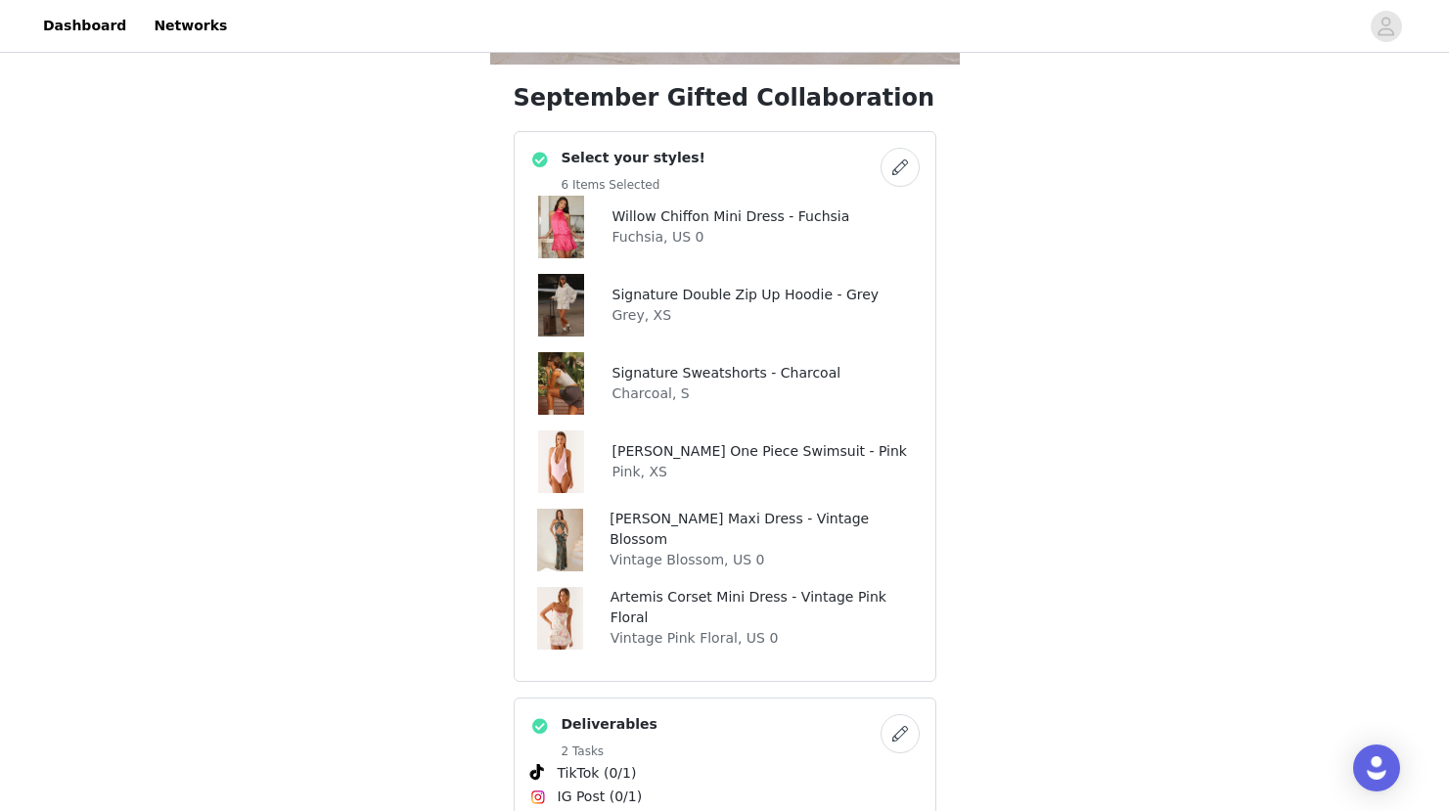
scroll to position [696, 0]
